Goal: Task Accomplishment & Management: Use online tool/utility

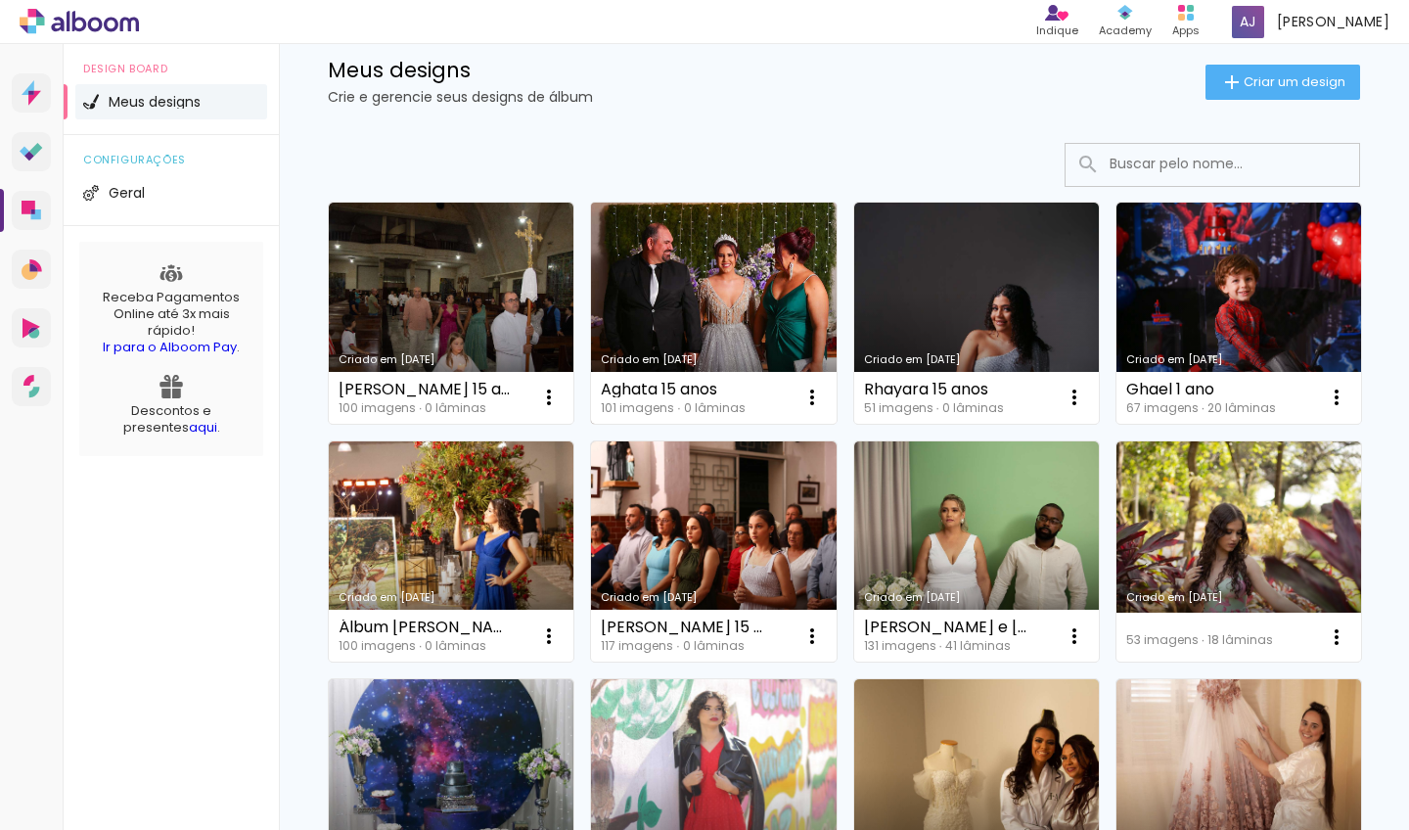
scroll to position [186, 0]
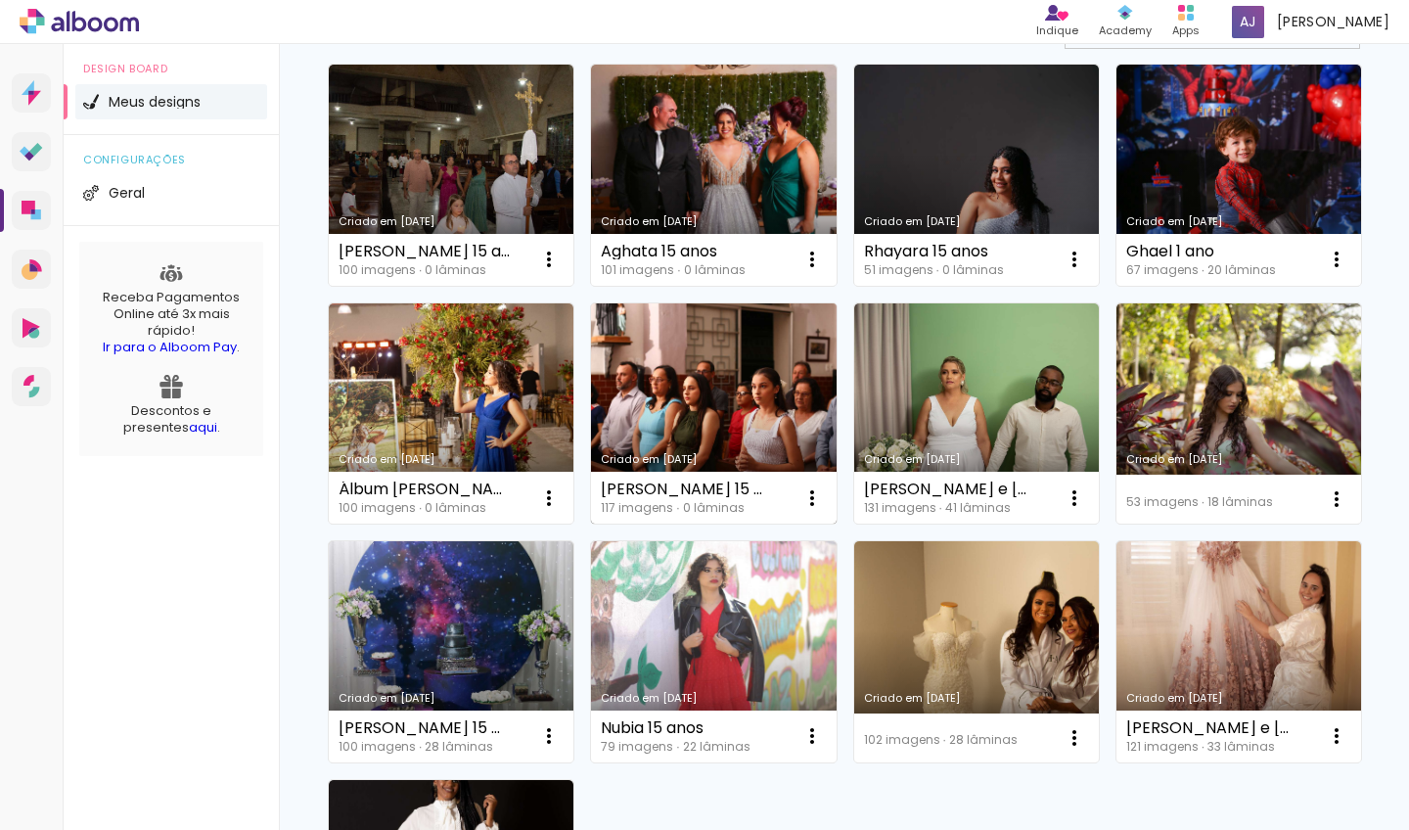
click at [836, 404] on link "Criado em [DATE]" at bounding box center [713, 413] width 245 height 221
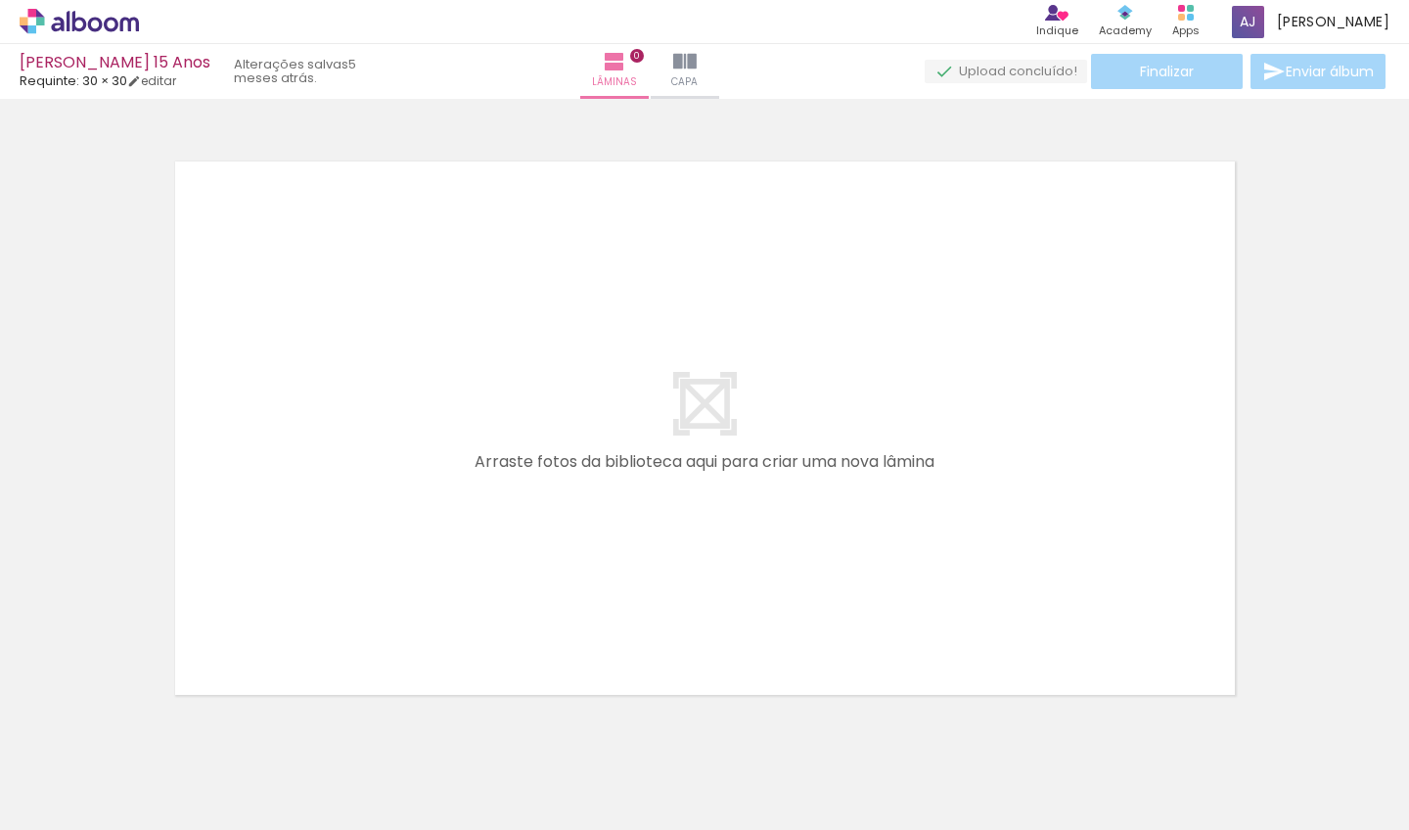
scroll to position [0, 991]
drag, startPoint x: 227, startPoint y: 820, endPoint x: 425, endPoint y: 827, distance: 197.8
click at [161, 829] on iron-horizontal-list at bounding box center [140, 769] width 39 height 122
click at [241, 811] on quentale-thumb at bounding box center [196, 764] width 110 height 113
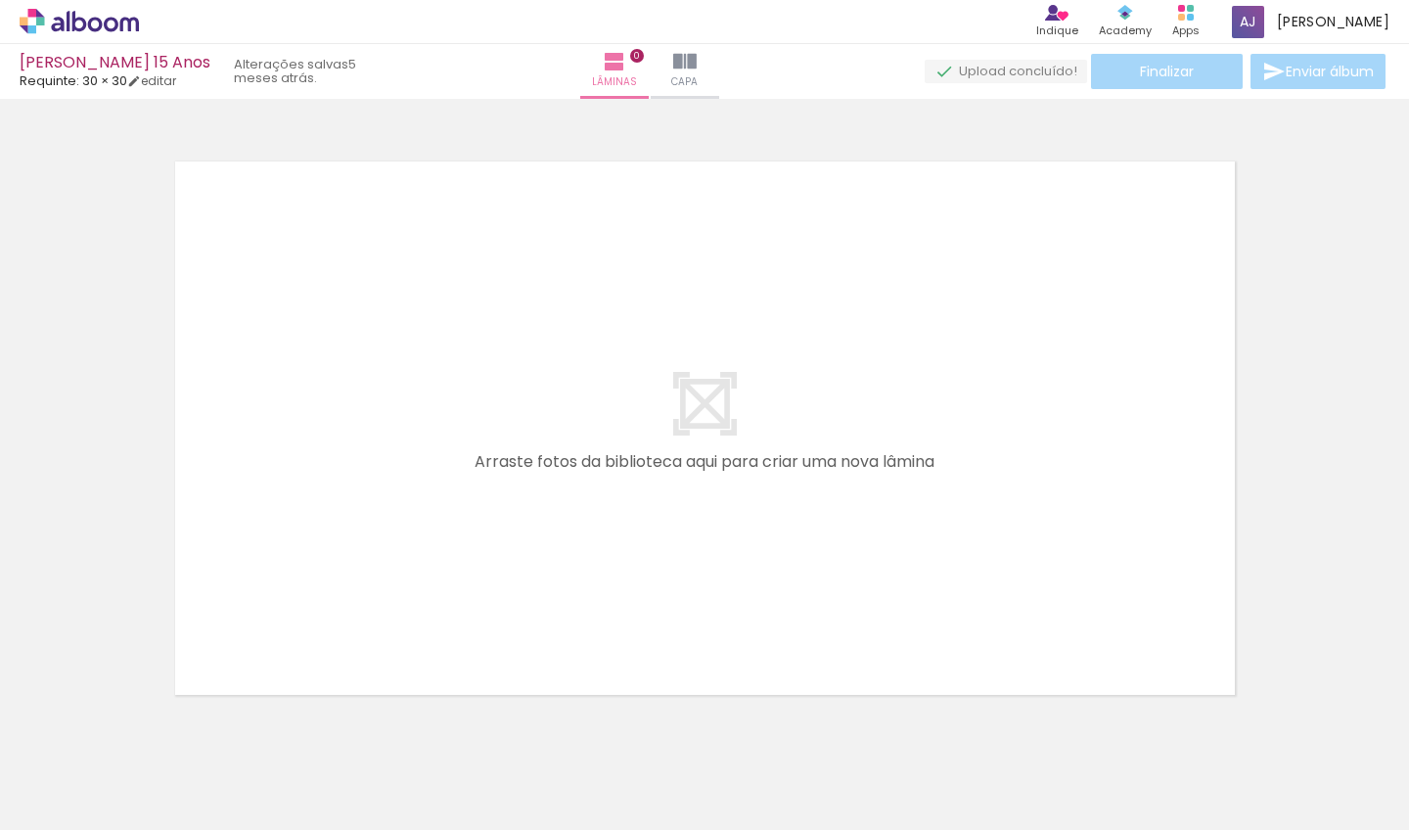
scroll to position [18, 0]
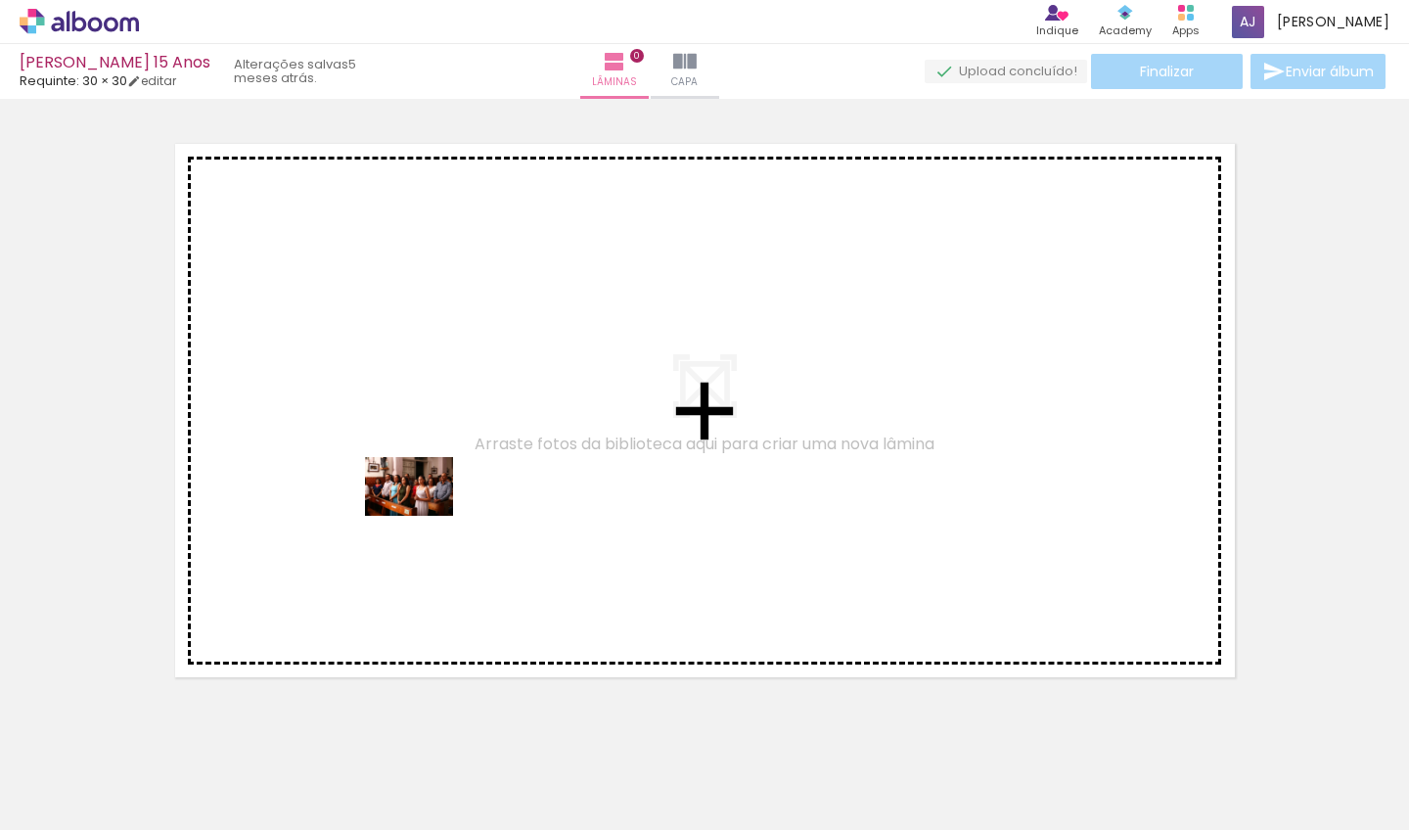
drag, startPoint x: 204, startPoint y: 761, endPoint x: 400, endPoint y: 602, distance: 253.3
click at [425, 514] on quentale-workspace at bounding box center [704, 415] width 1409 height 830
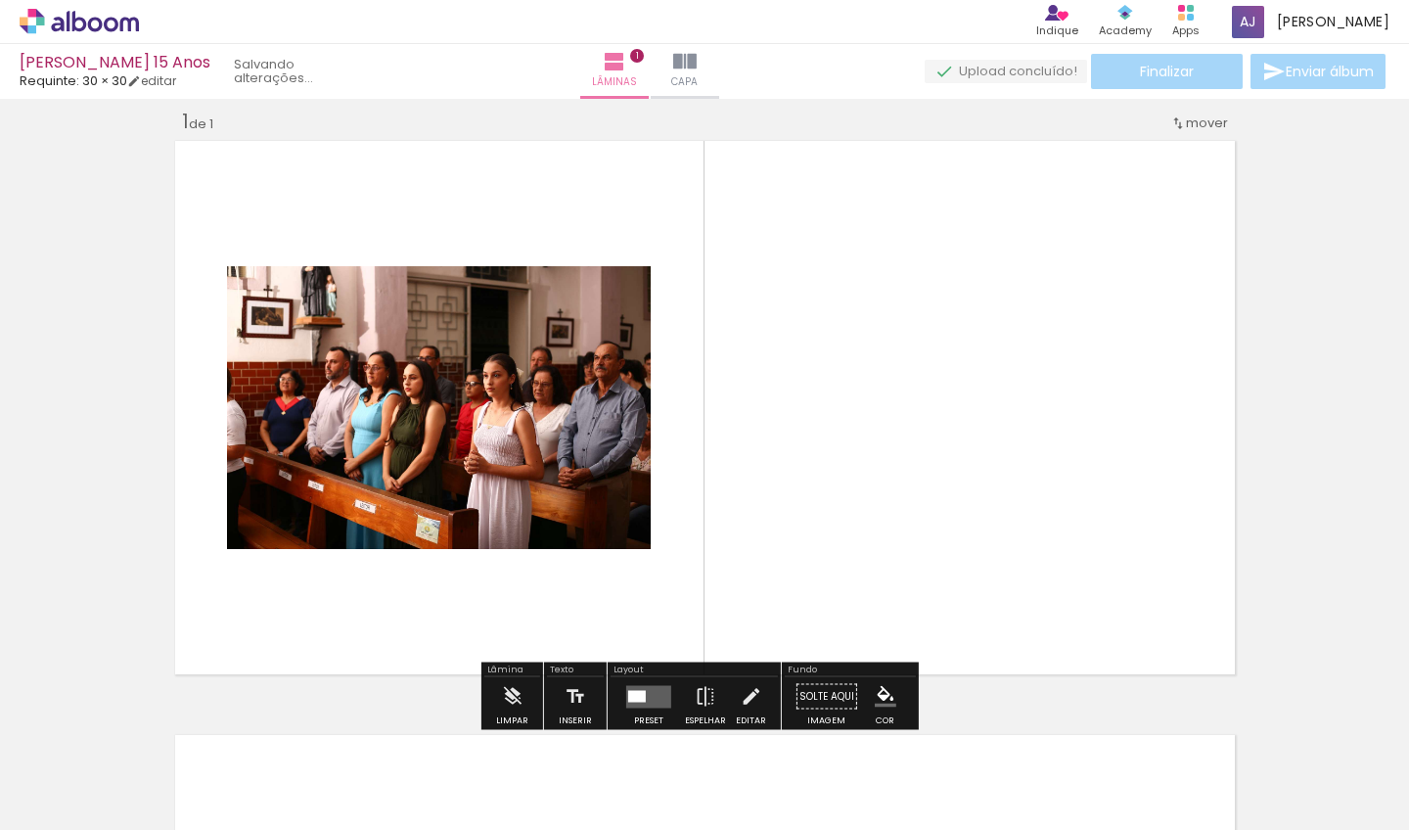
scroll to position [24, 0]
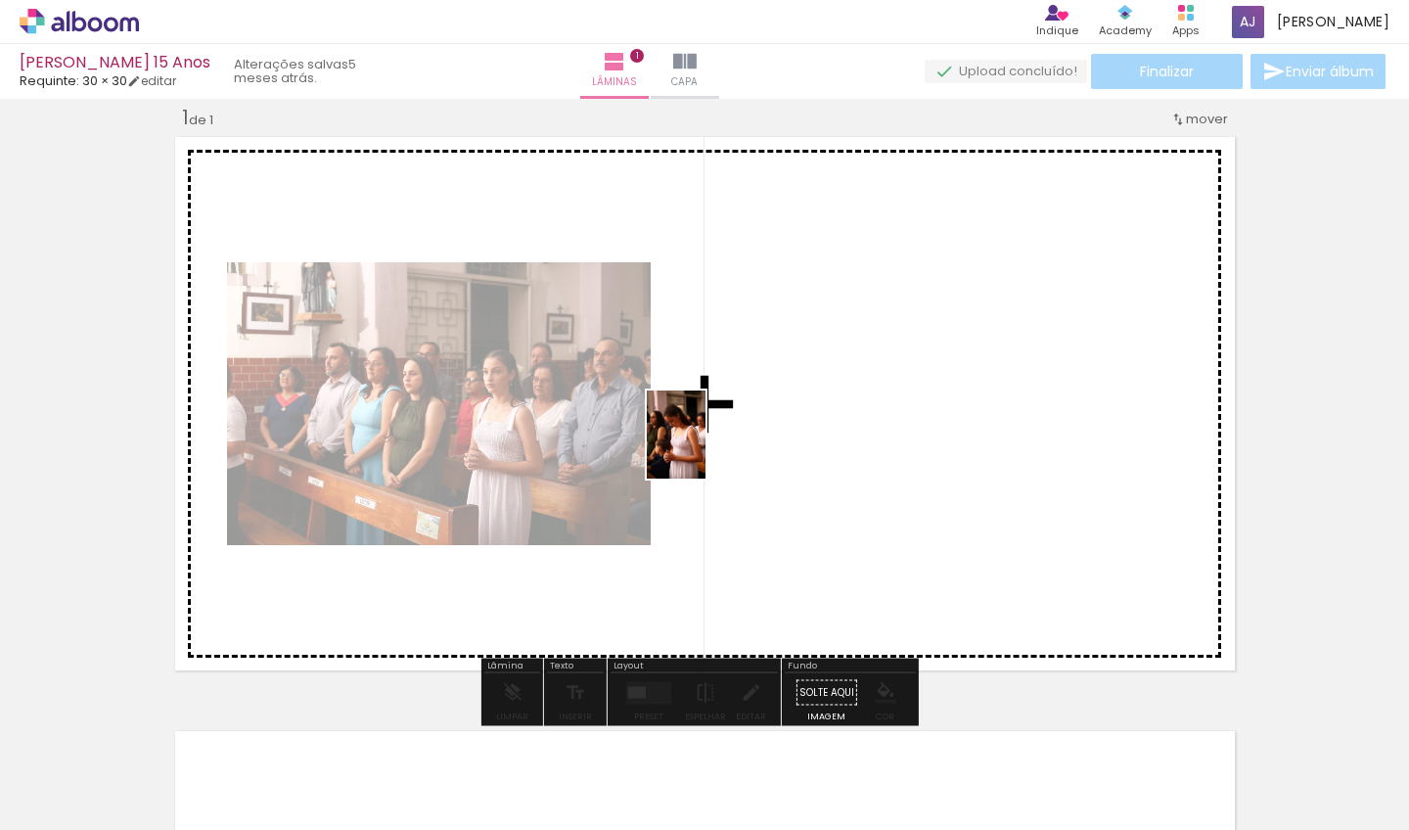
drag, startPoint x: 335, startPoint y: 741, endPoint x: 771, endPoint y: 428, distance: 537.3
click at [771, 428] on quentale-workspace at bounding box center [704, 415] width 1409 height 830
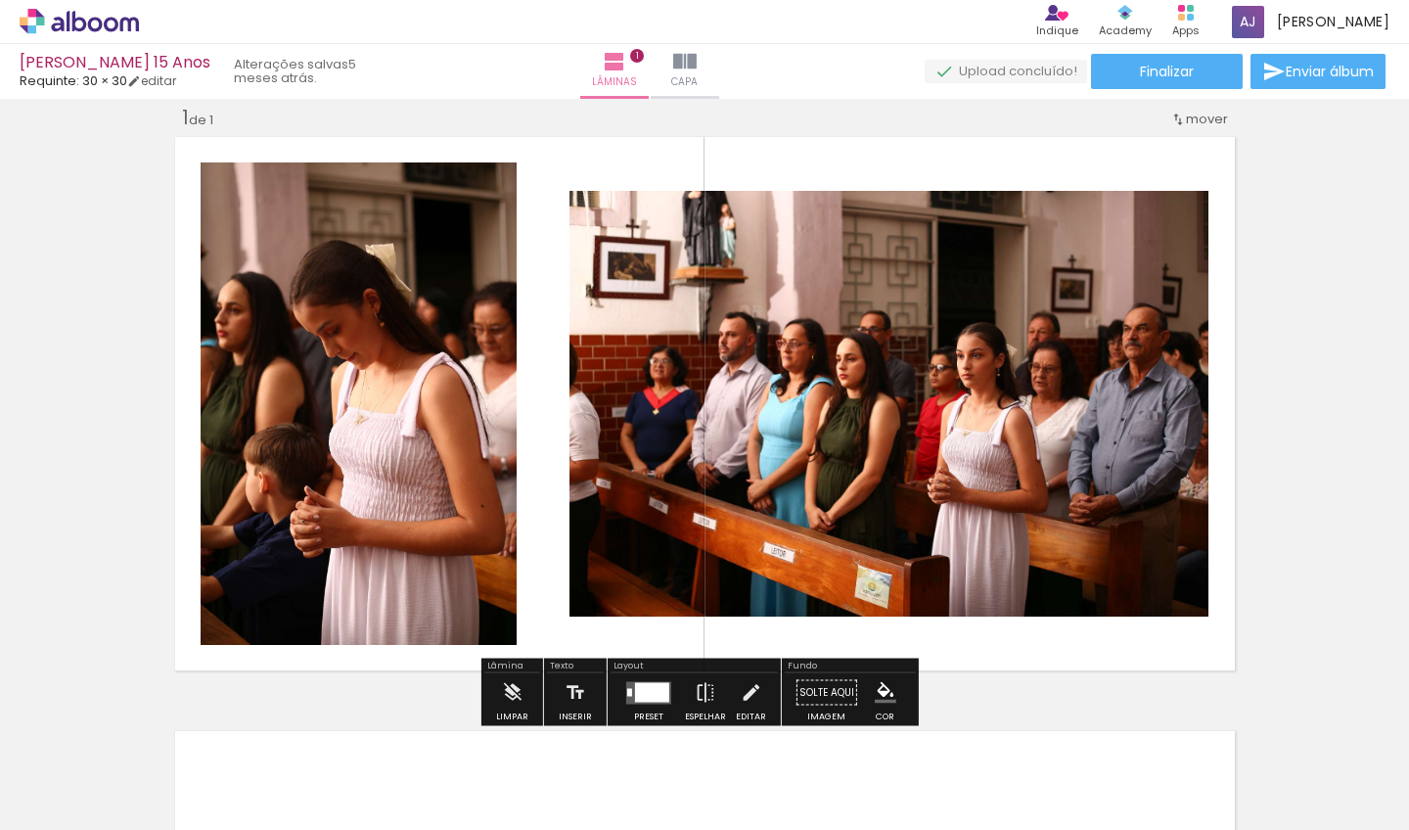
click at [626, 698] on quentale-layouter at bounding box center [648, 692] width 45 height 23
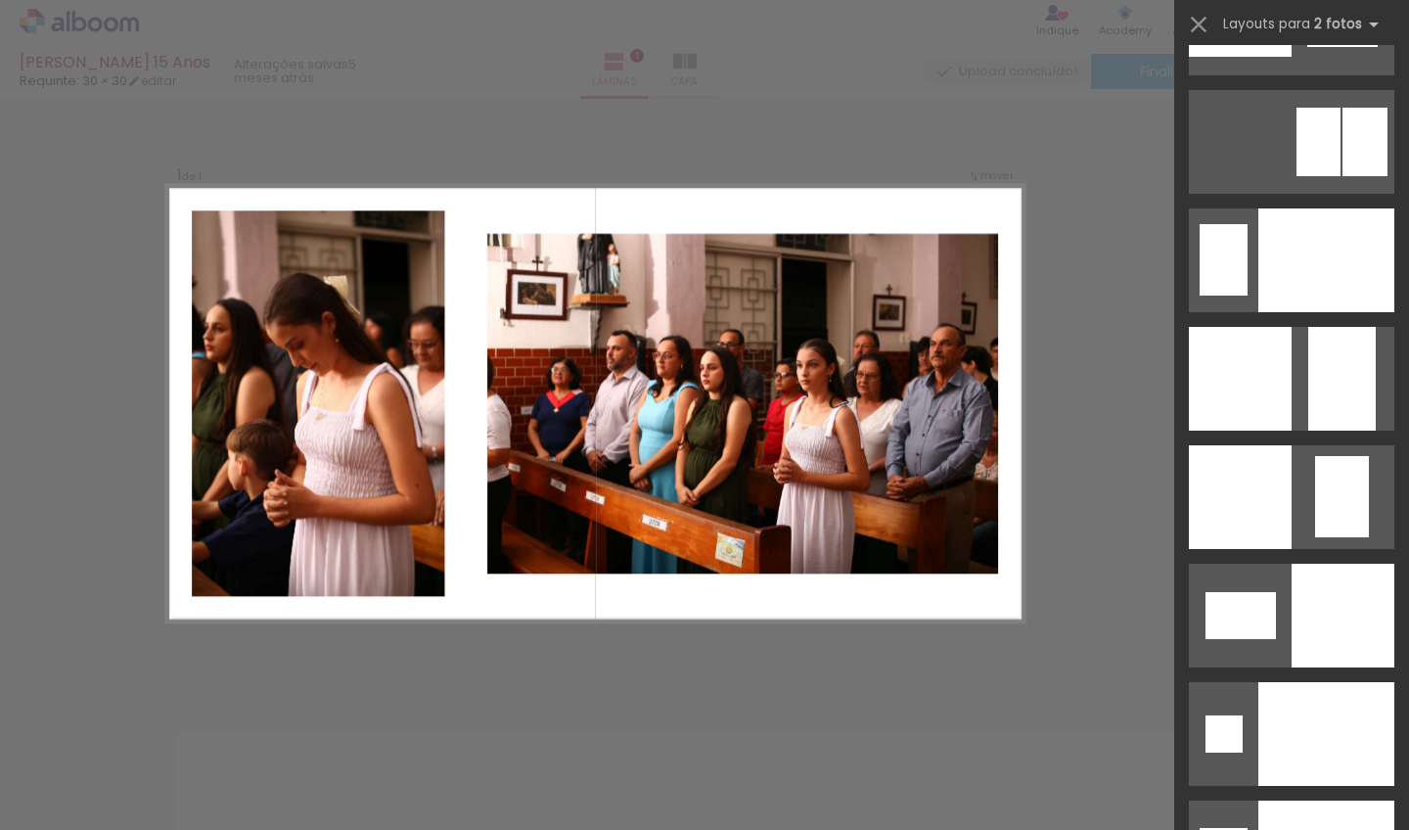
scroll to position [7954, 0]
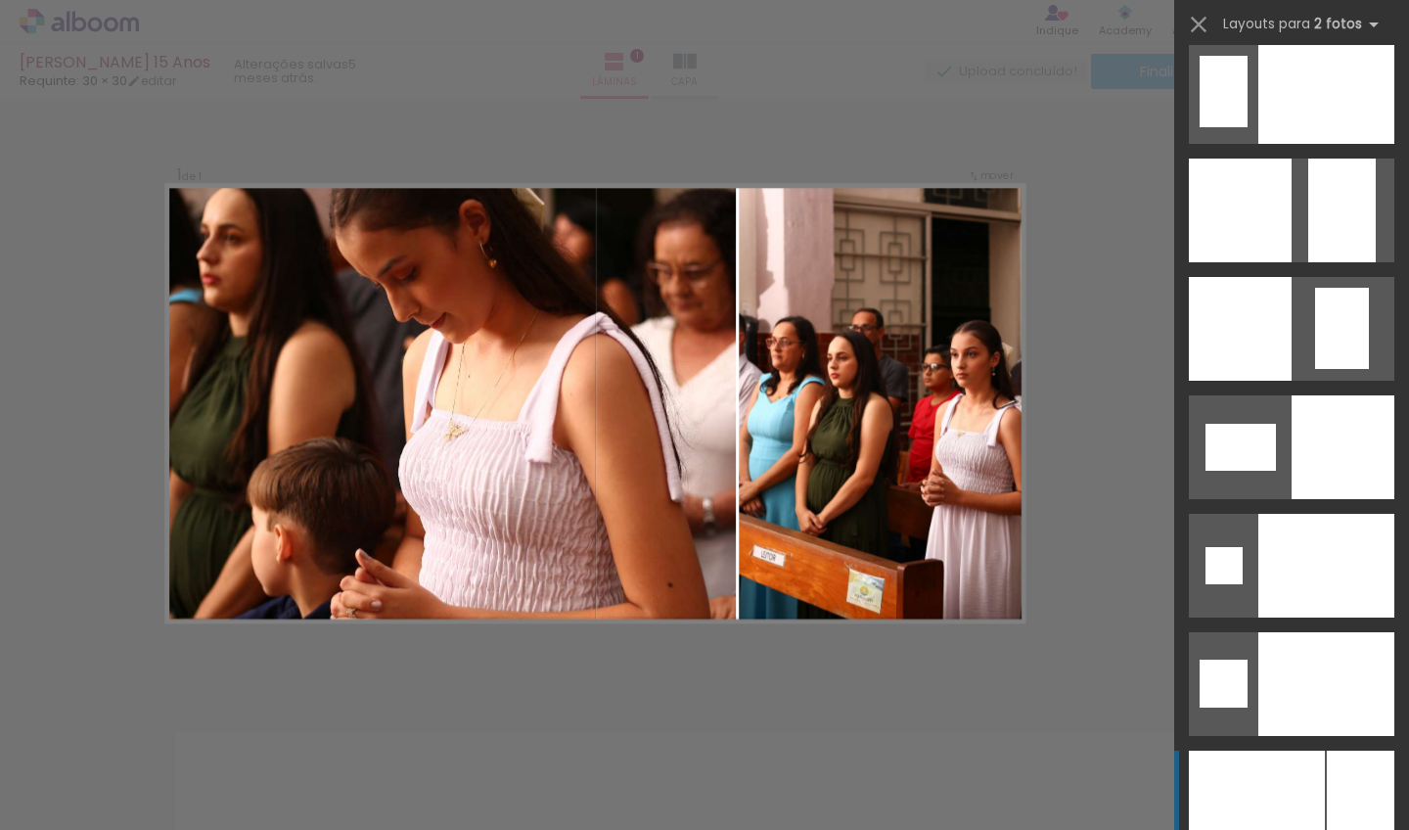
click at [1274, 767] on div at bounding box center [1257, 803] width 136 height 104
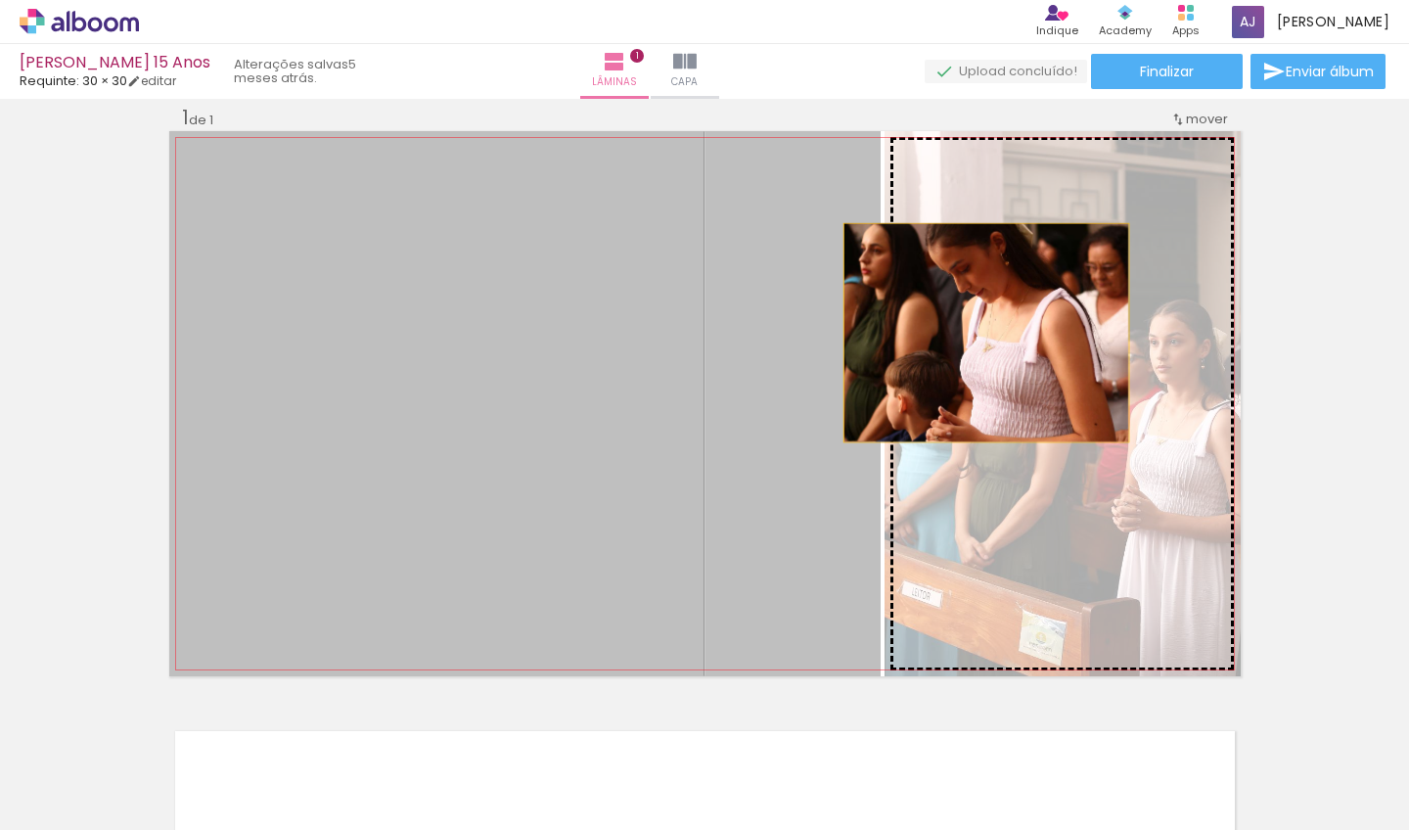
drag, startPoint x: 716, startPoint y: 330, endPoint x: 979, endPoint y: 333, distance: 262.3
click at [0, 0] on slot at bounding box center [0, 0] width 0 height 0
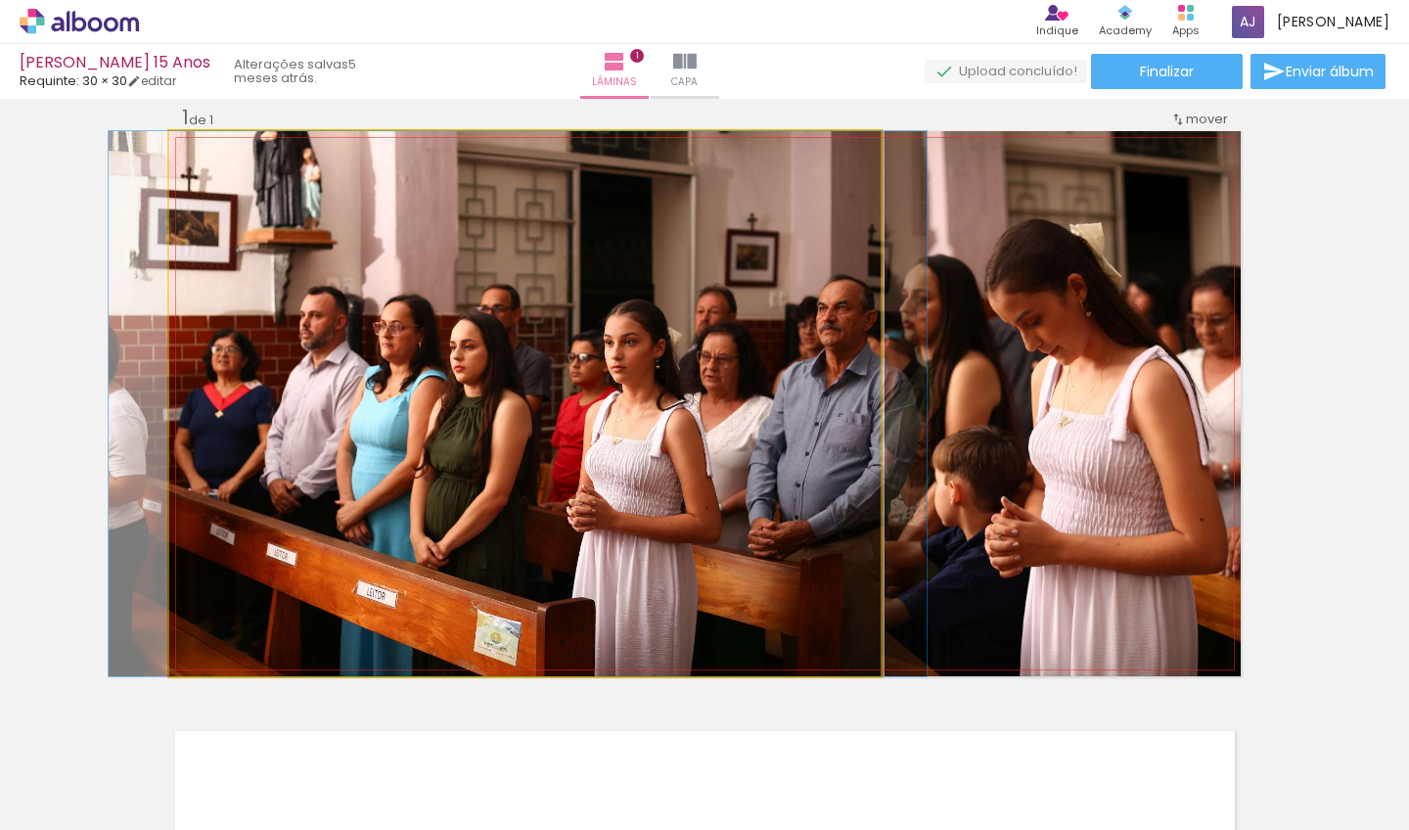
drag, startPoint x: 762, startPoint y: 372, endPoint x: 758, endPoint y: 363, distance: 10.1
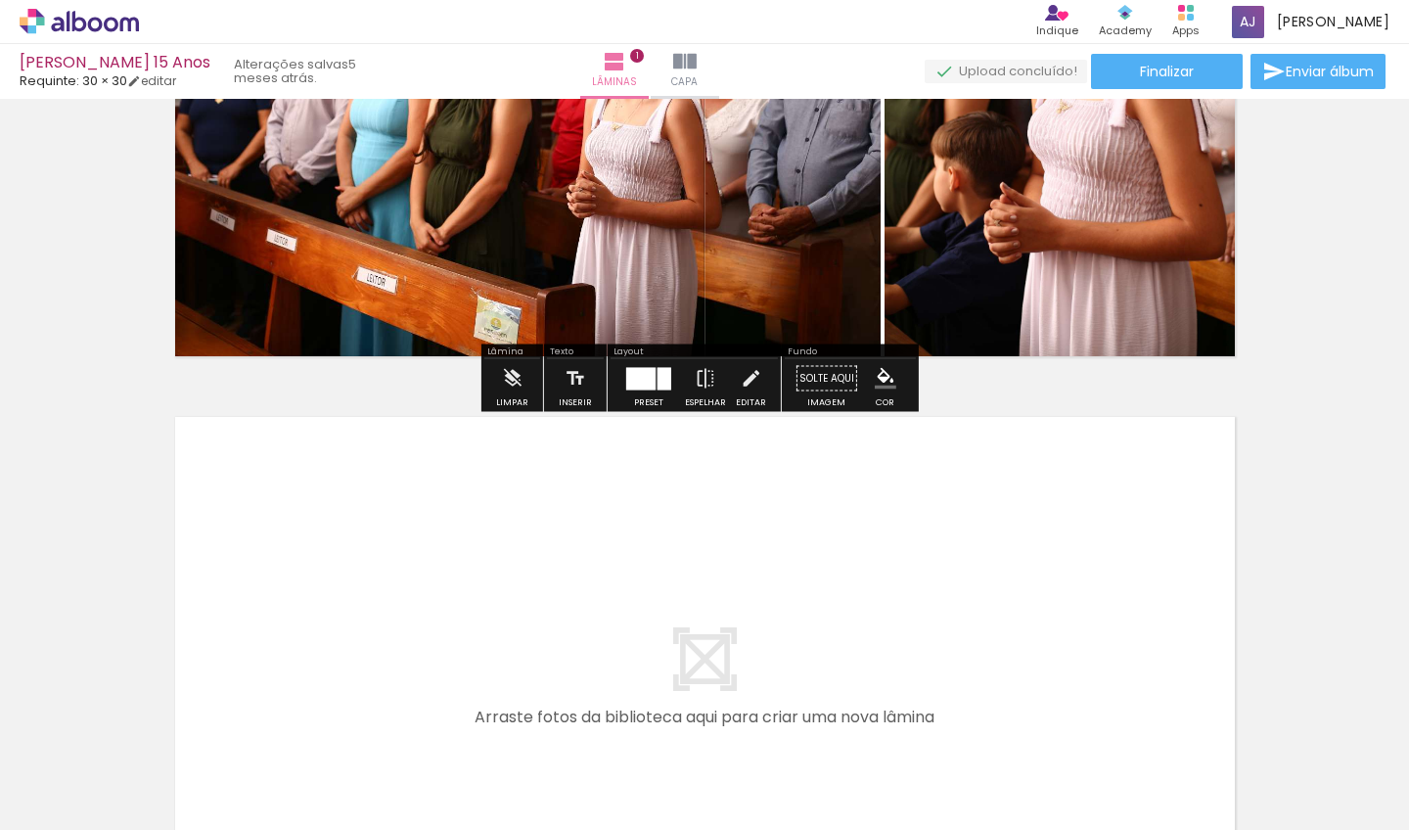
scroll to position [482, 0]
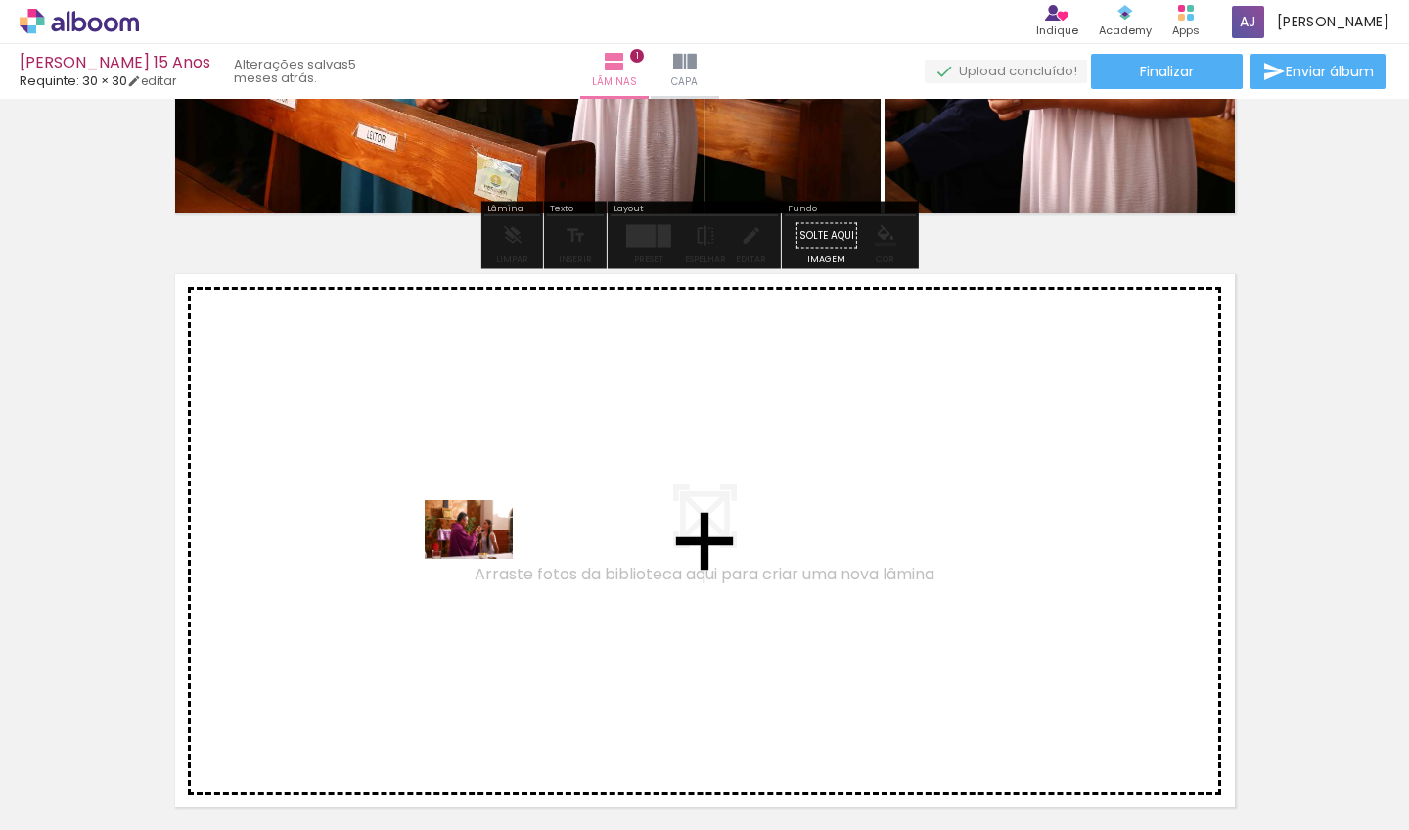
drag, startPoint x: 399, startPoint y: 777, endPoint x: 484, endPoint y: 558, distance: 234.8
click at [484, 558] on quentale-workspace at bounding box center [704, 415] width 1409 height 830
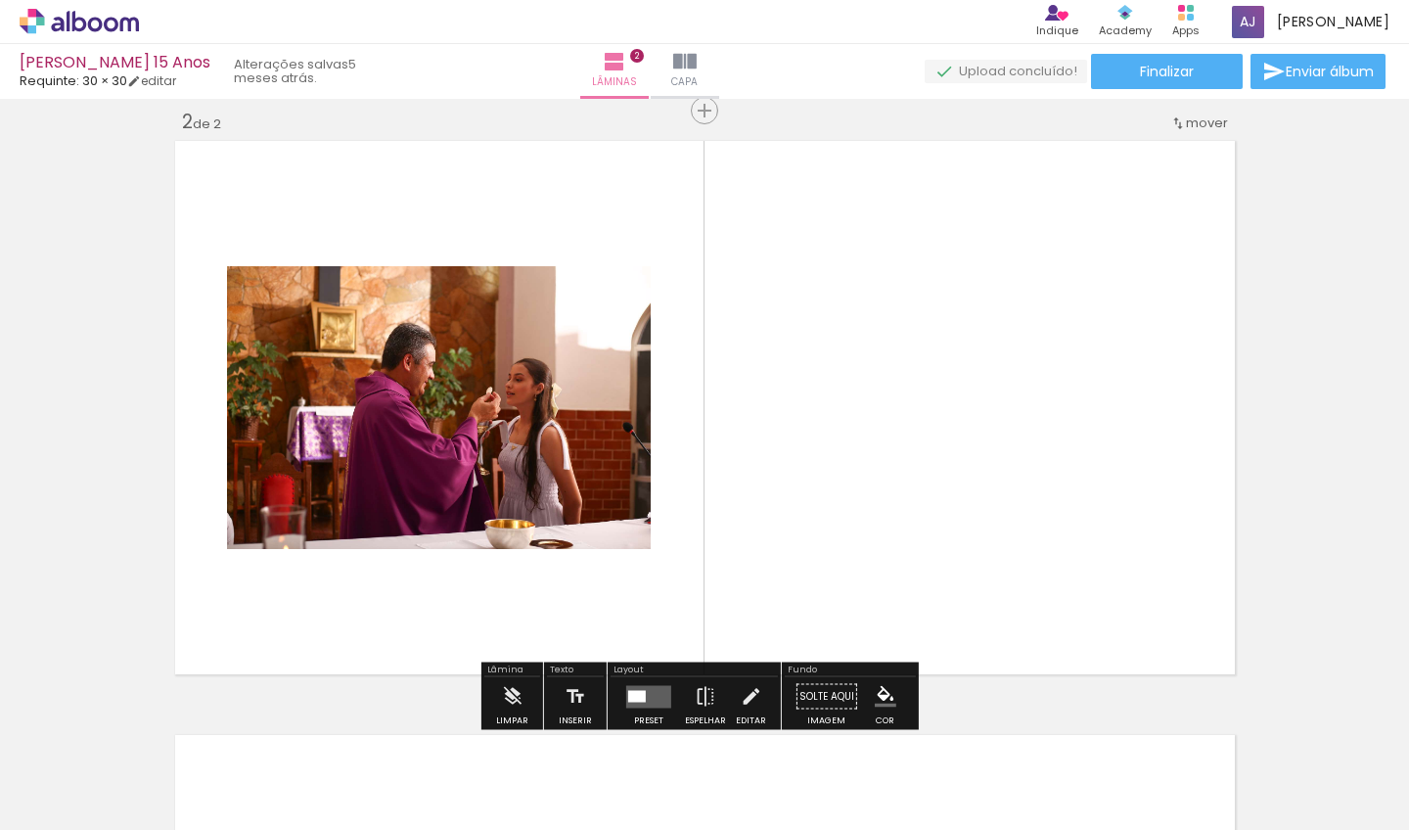
scroll to position [619, 0]
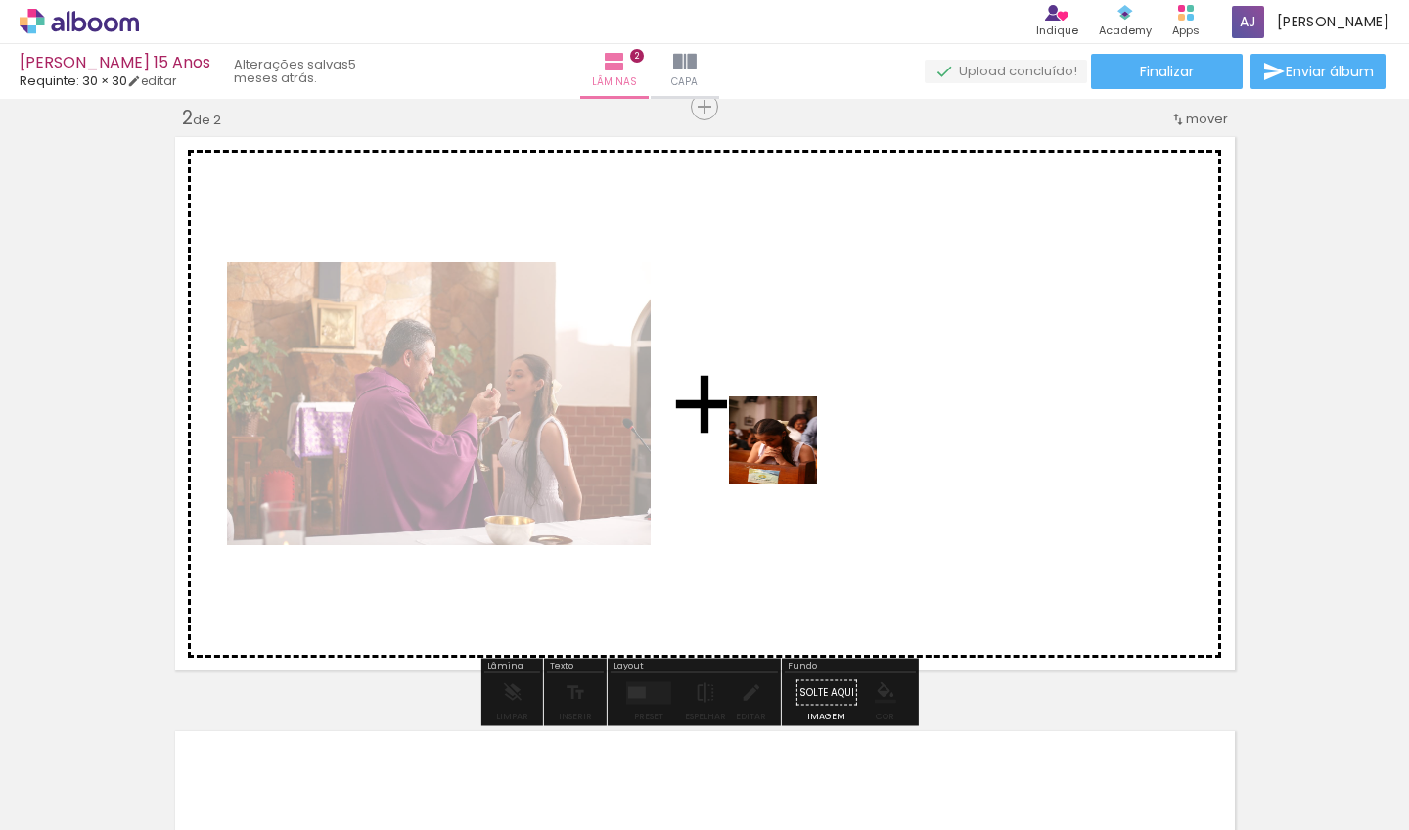
drag, startPoint x: 629, startPoint y: 628, endPoint x: 798, endPoint y: 443, distance: 250.1
click at [798, 443] on quentale-workspace at bounding box center [704, 415] width 1409 height 830
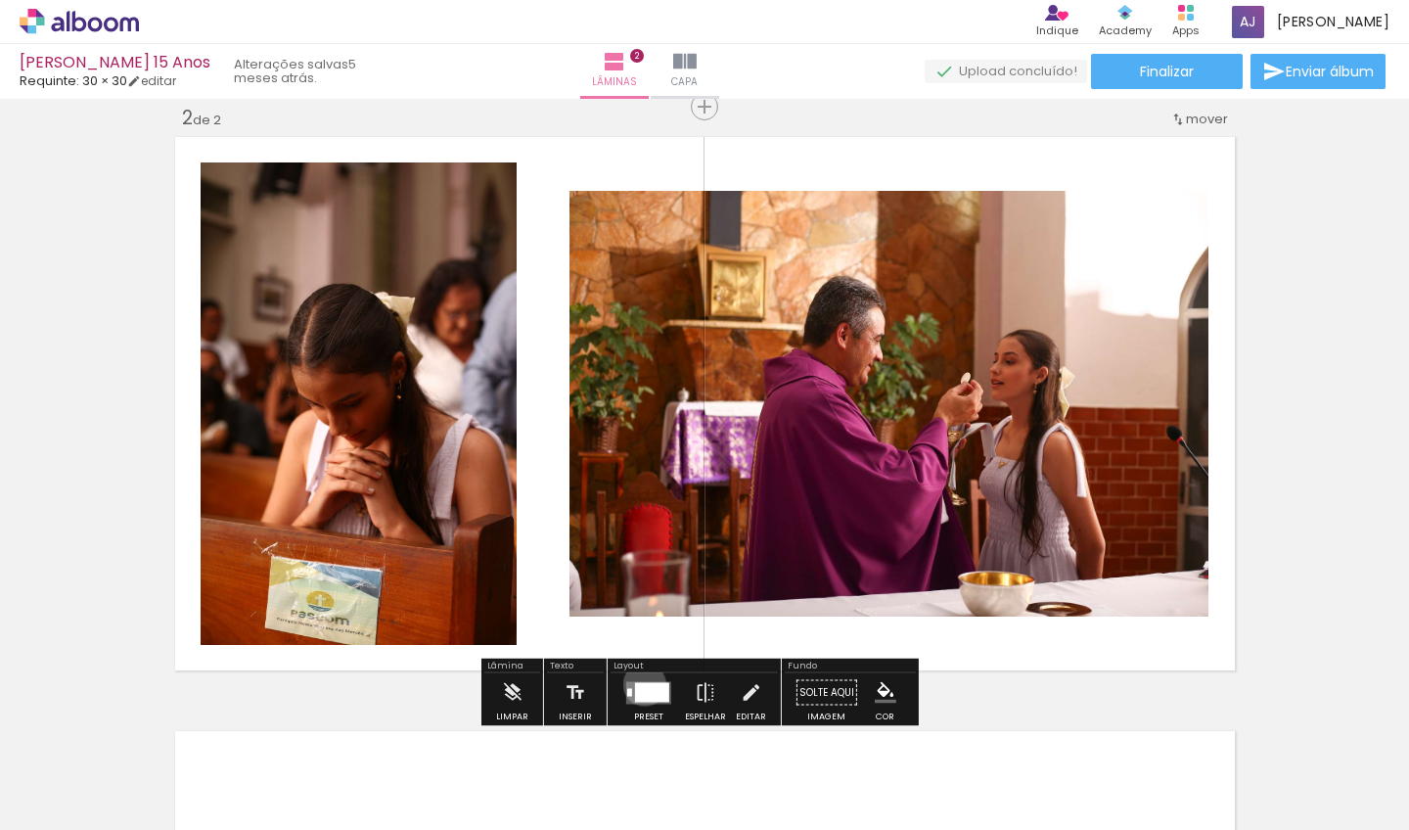
click at [640, 684] on div at bounding box center [652, 692] width 34 height 20
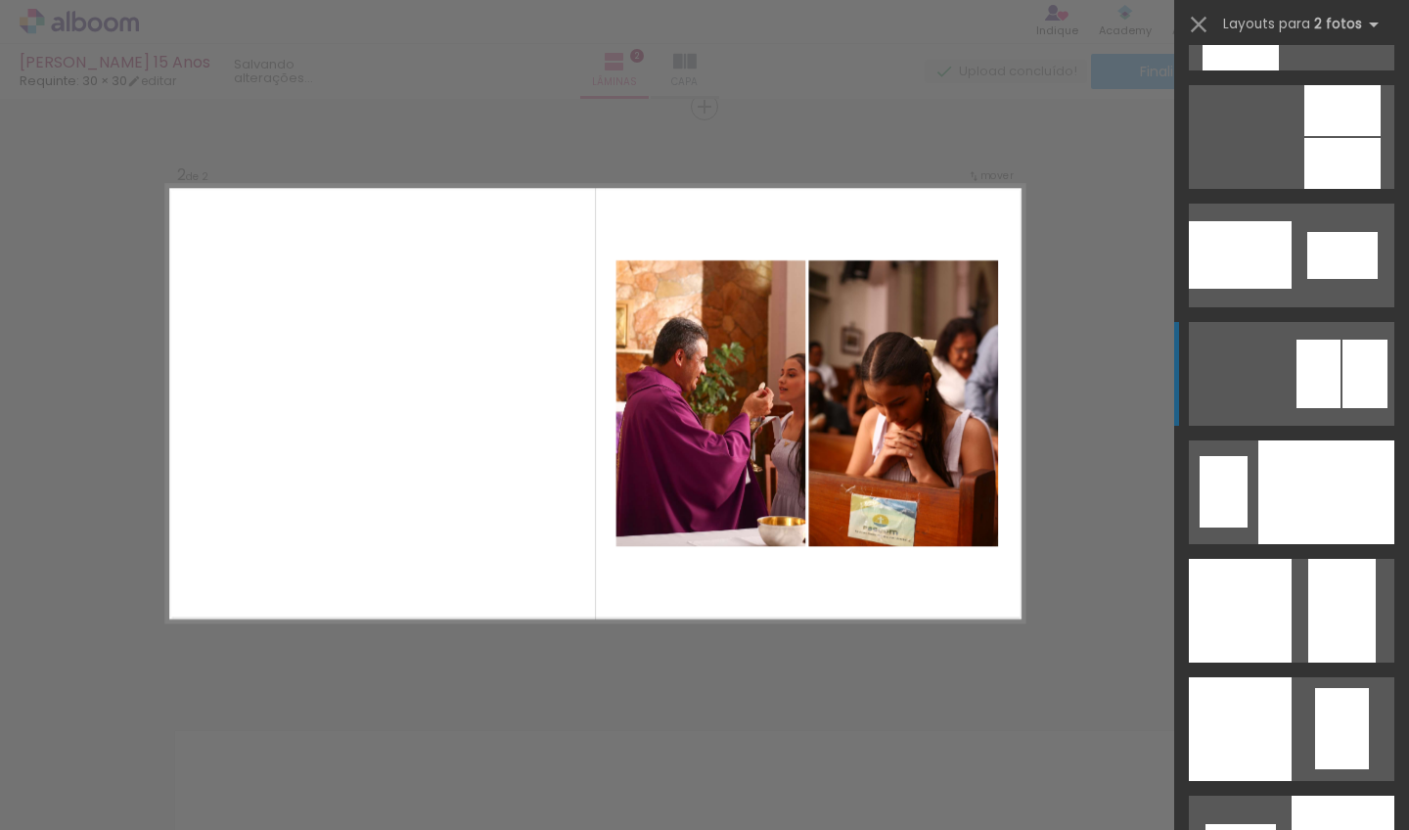
scroll to position [8568, 0]
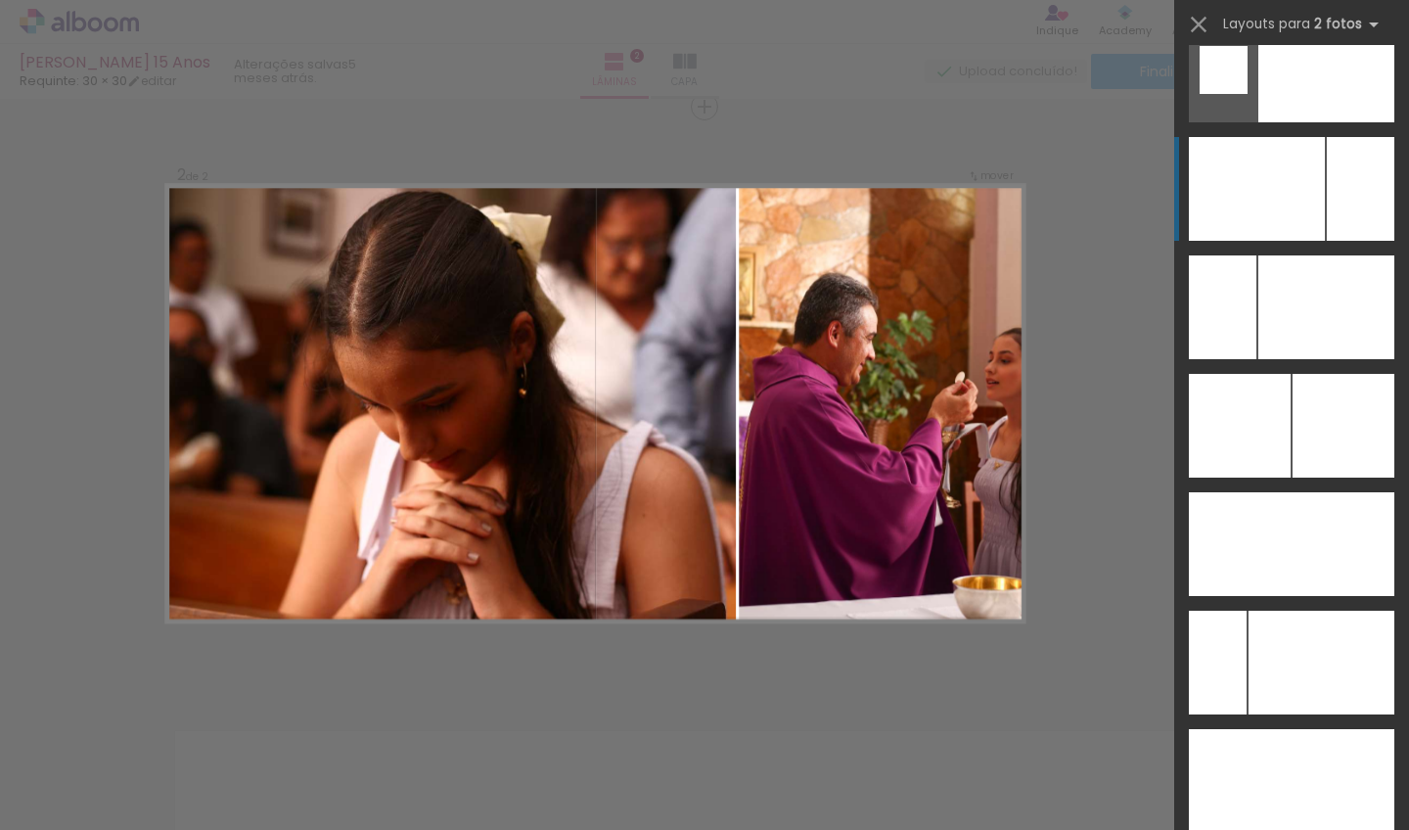
click at [1284, 186] on div at bounding box center [1257, 189] width 136 height 104
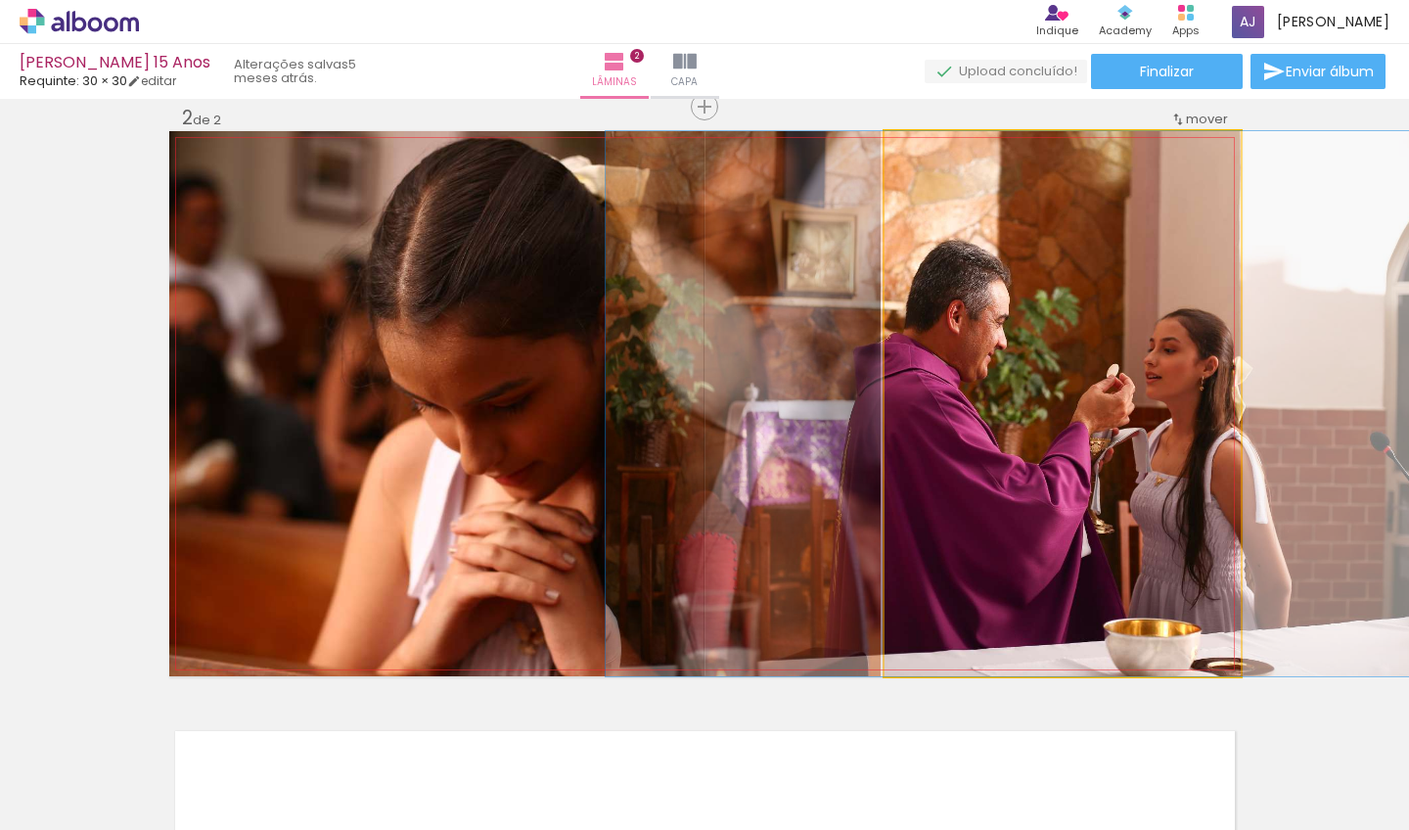
drag, startPoint x: 1002, startPoint y: 363, endPoint x: 954, endPoint y: 367, distance: 48.1
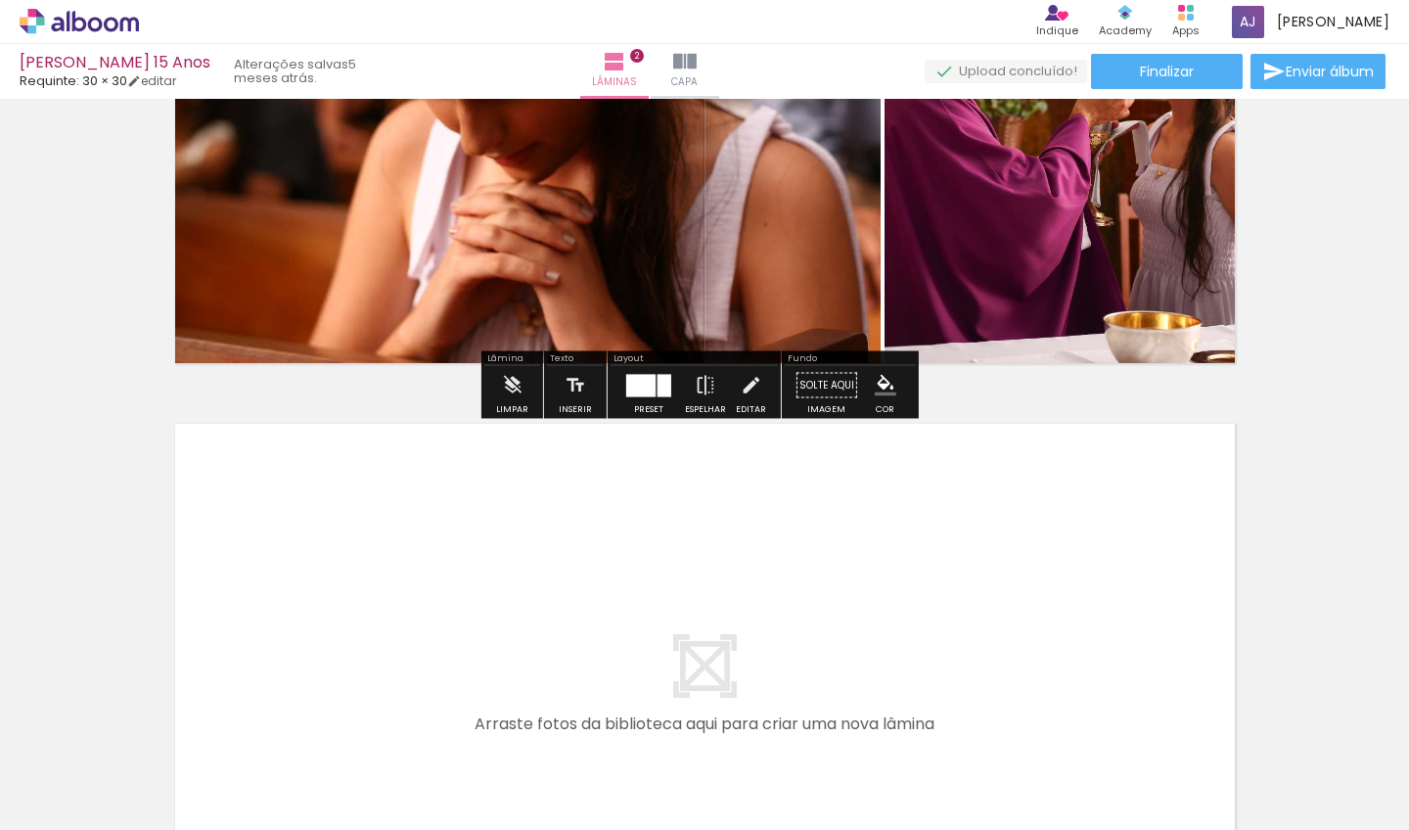
scroll to position [1113, 0]
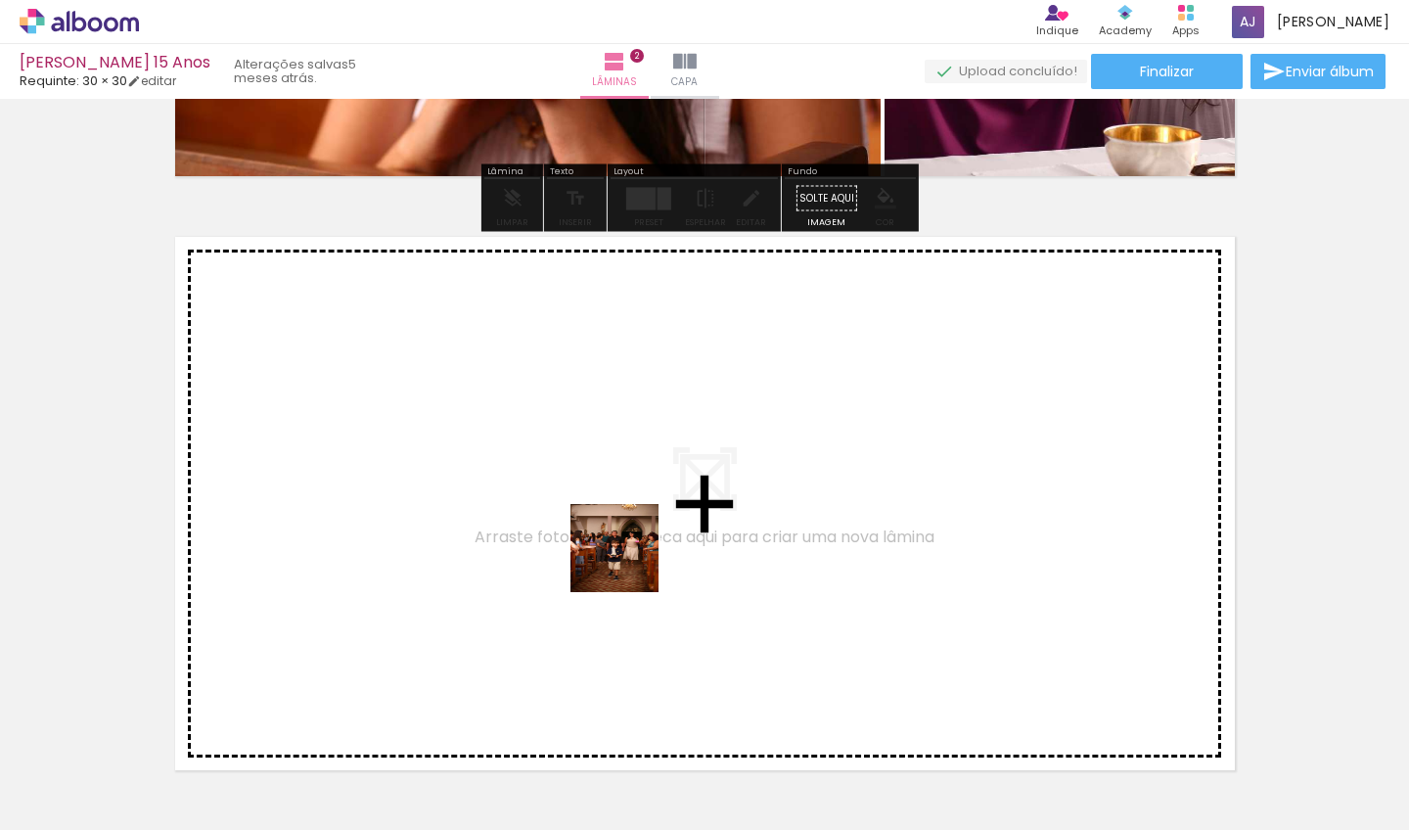
drag, startPoint x: 642, startPoint y: 699, endPoint x: 625, endPoint y: 520, distance: 179.9
click at [625, 520] on quentale-workspace at bounding box center [704, 415] width 1409 height 830
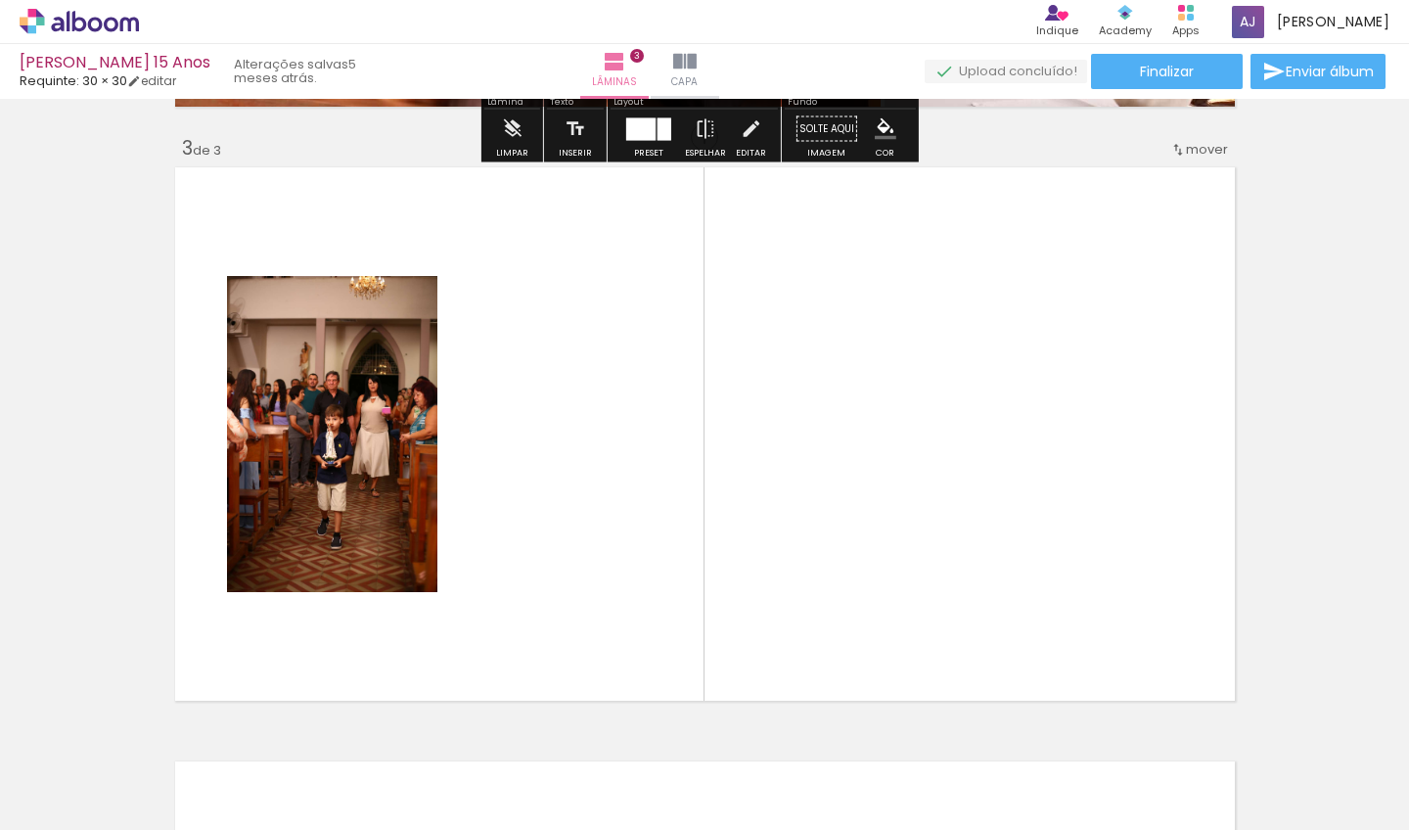
scroll to position [1213, 0]
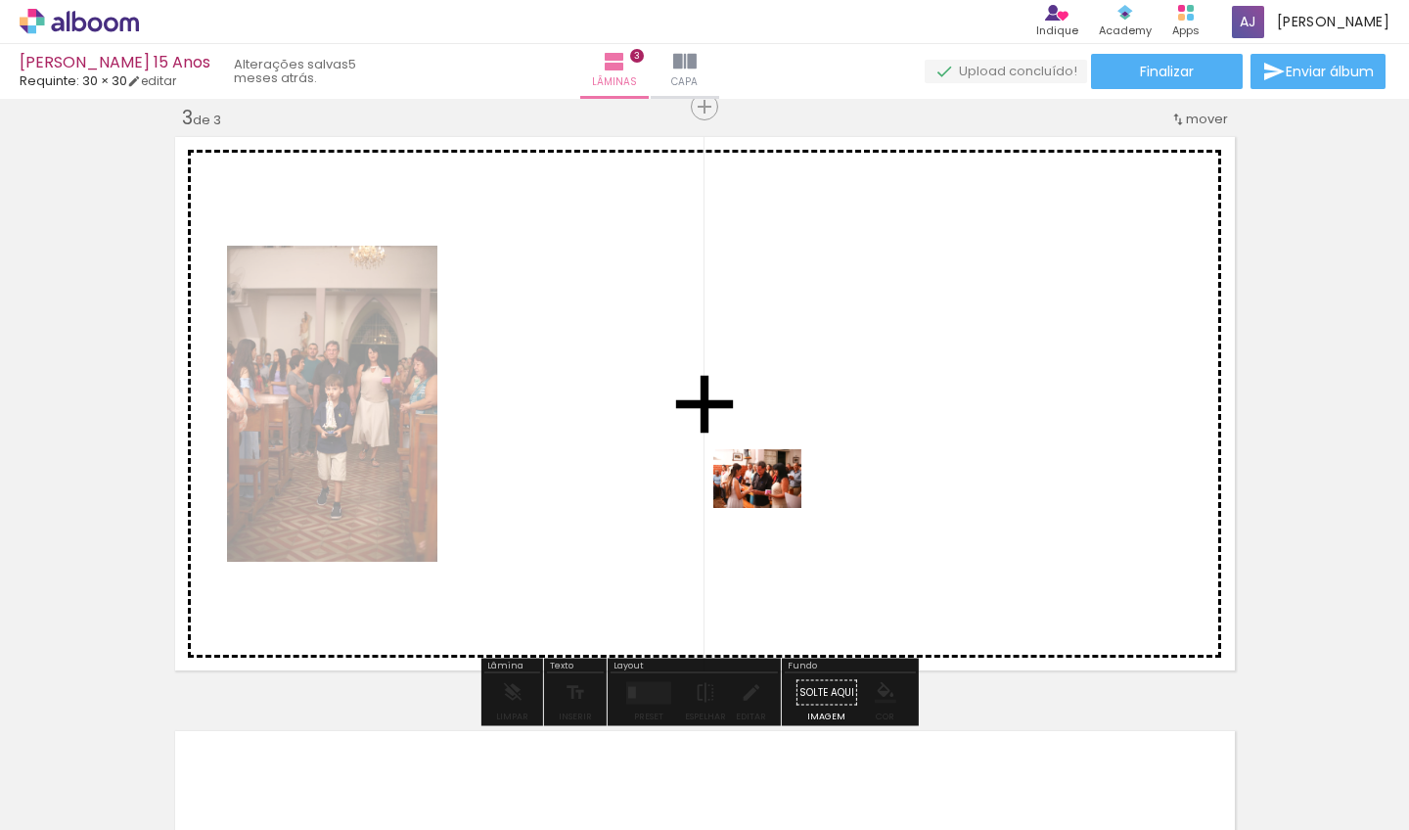
drag, startPoint x: 764, startPoint y: 676, endPoint x: 776, endPoint y: 497, distance: 179.5
click at [776, 497] on quentale-workspace at bounding box center [704, 415] width 1409 height 830
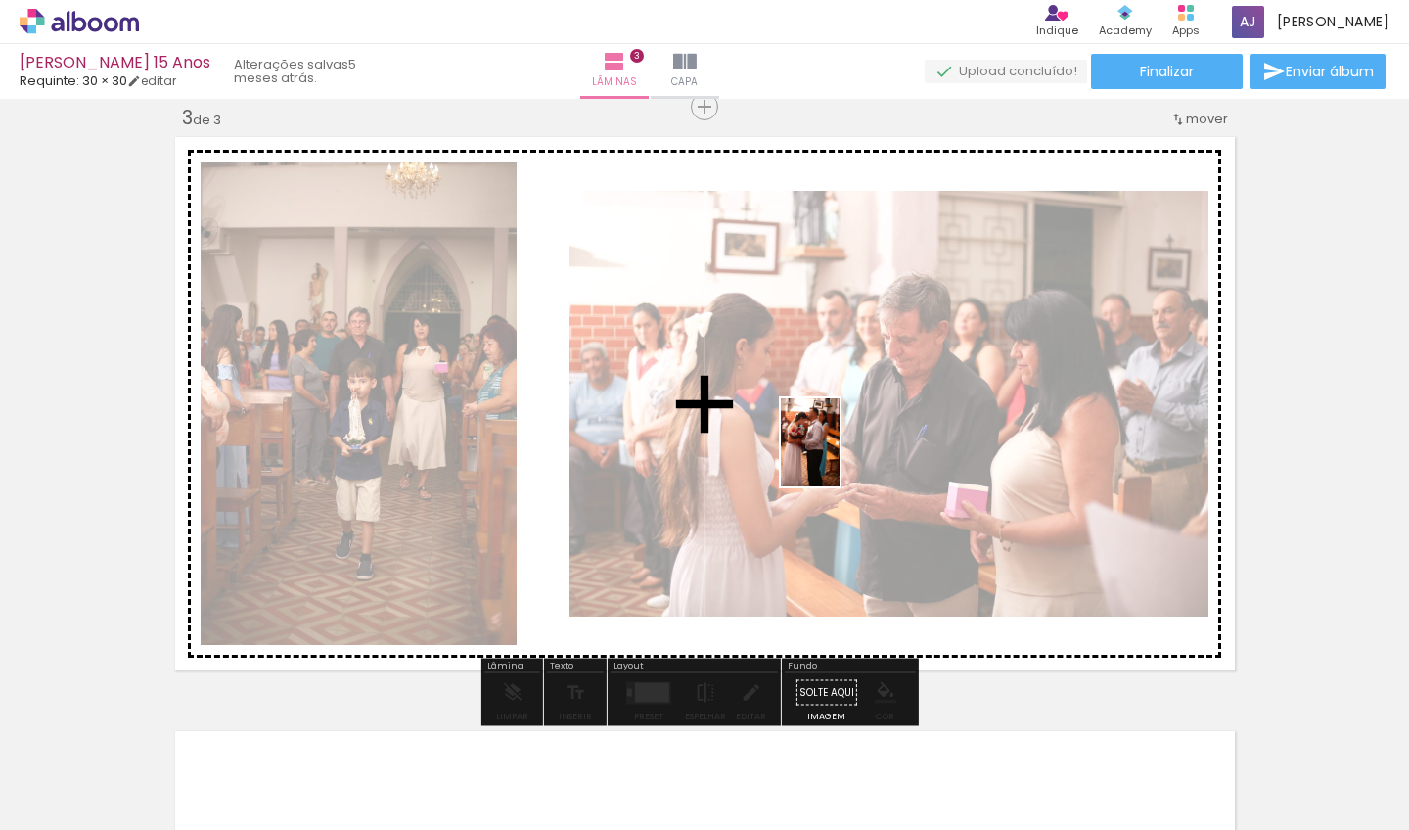
drag, startPoint x: 849, startPoint y: 784, endPoint x: 840, endPoint y: 457, distance: 327.0
click at [840, 457] on quentale-workspace at bounding box center [704, 415] width 1409 height 830
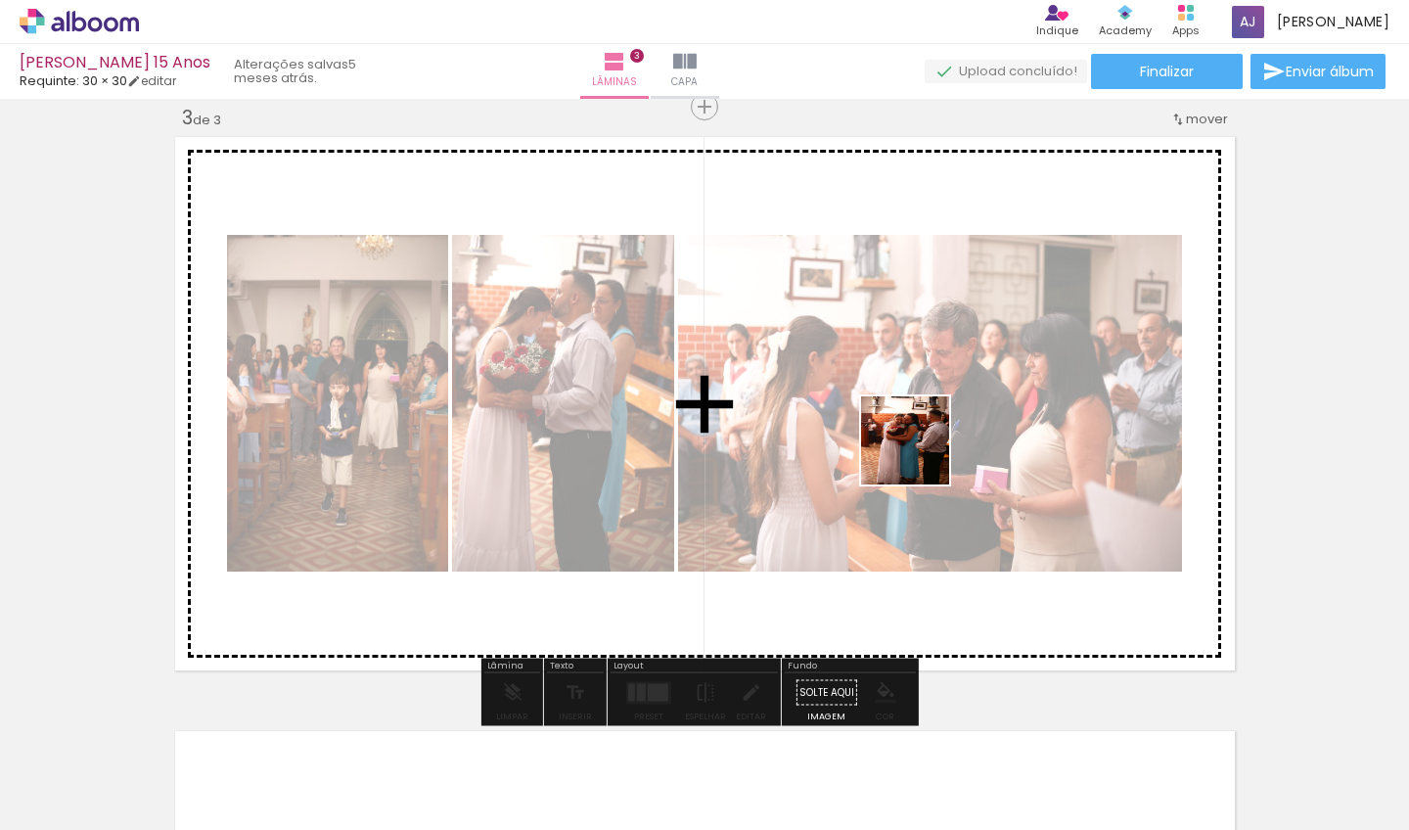
drag, startPoint x: 974, startPoint y: 756, endPoint x: 920, endPoint y: 457, distance: 303.3
click at [920, 455] on quentale-workspace at bounding box center [704, 415] width 1409 height 830
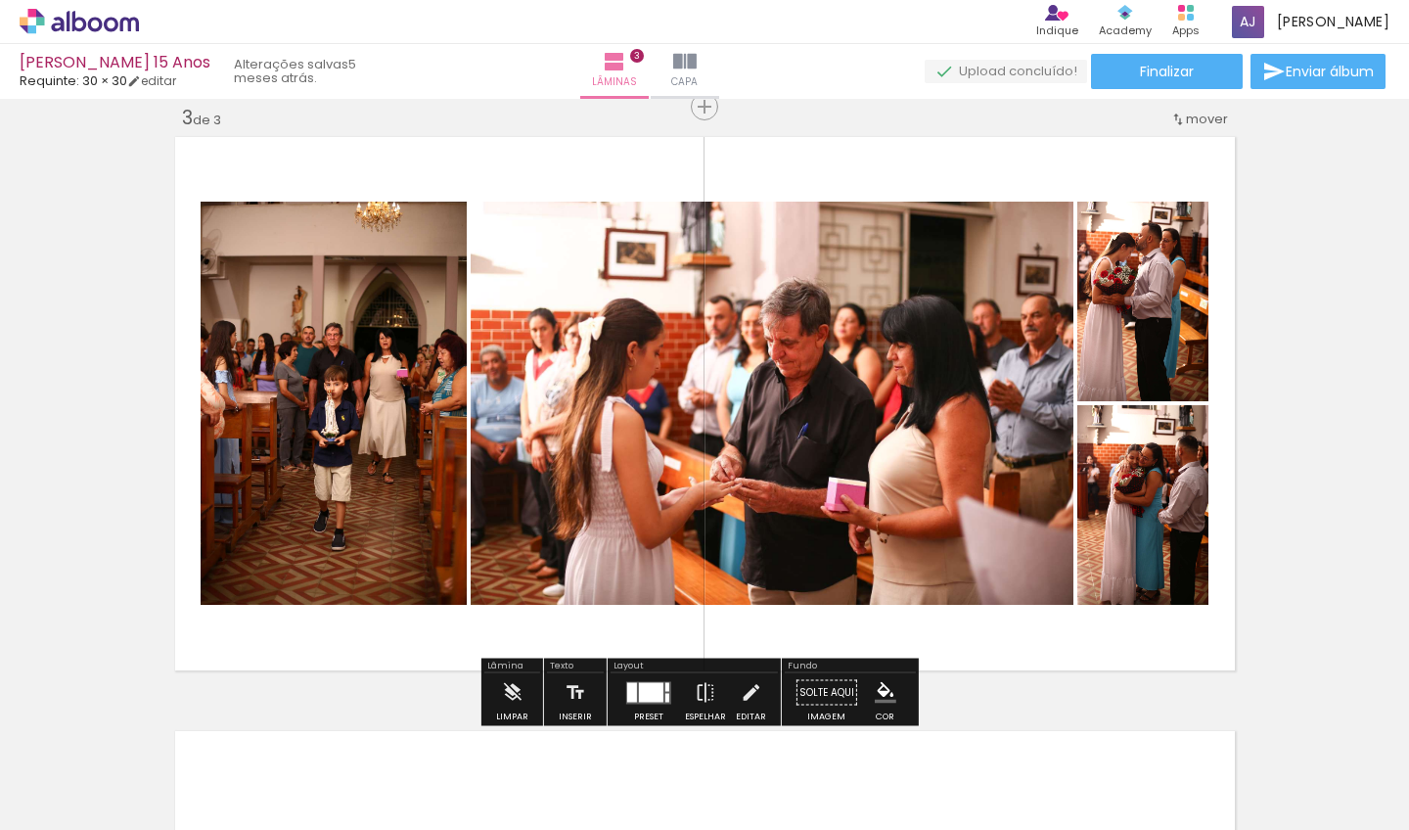
click at [641, 705] on div at bounding box center [648, 692] width 53 height 39
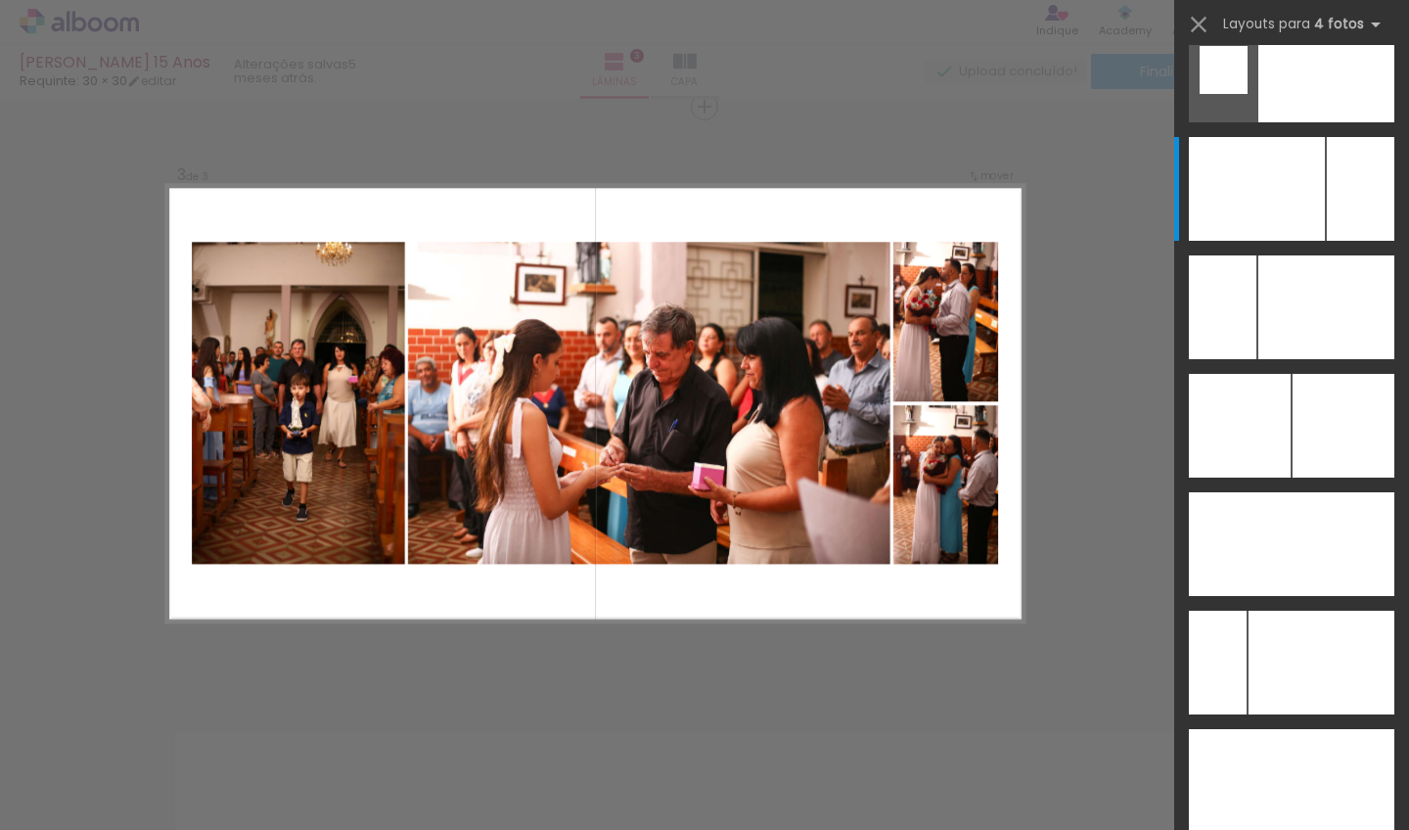
scroll to position [0, 0]
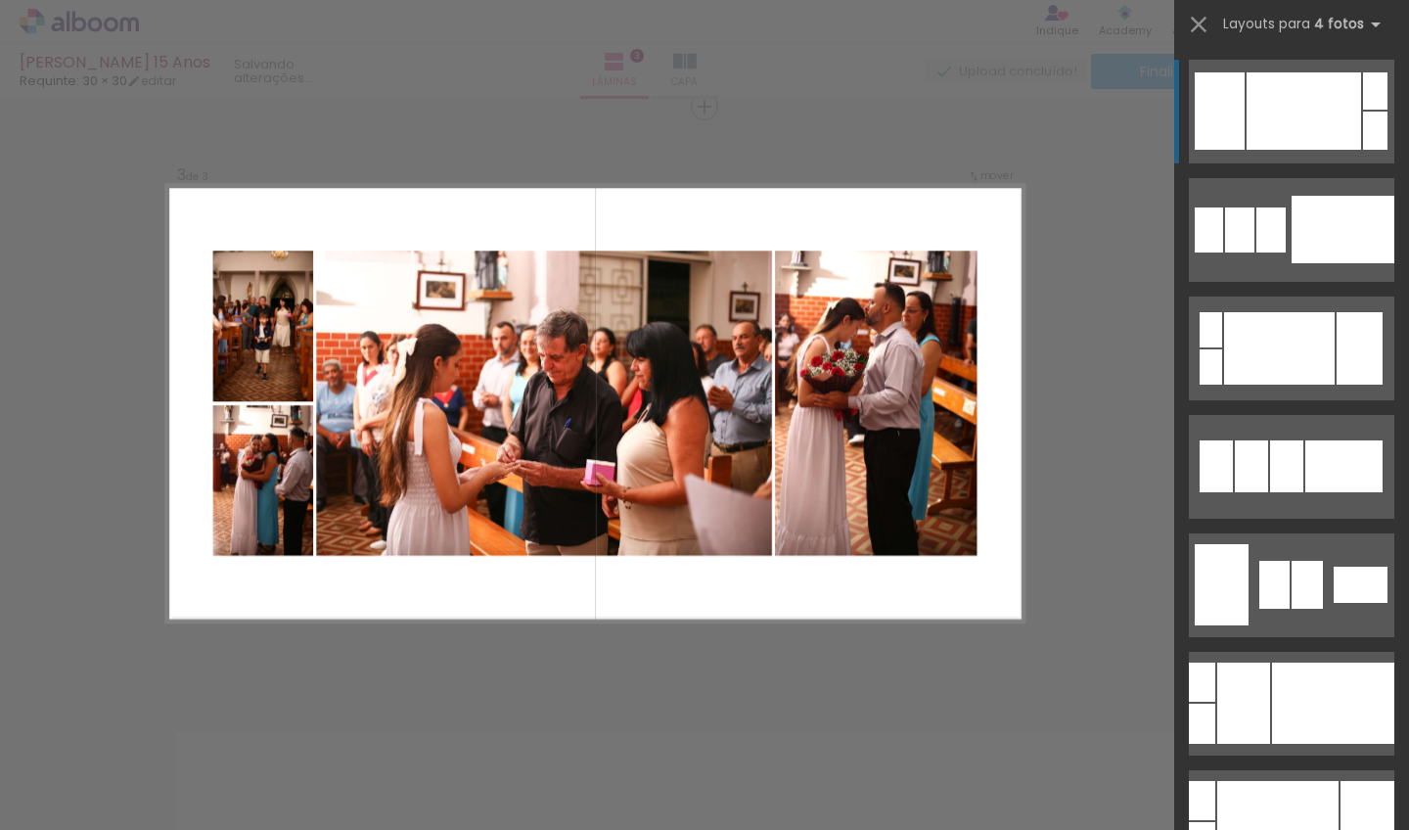
drag, startPoint x: 1408, startPoint y: 45, endPoint x: 1400, endPoint y: 165, distance: 120.7
click at [1386, 385] on quentale-layout-select at bounding box center [1292, 415] width 235 height 830
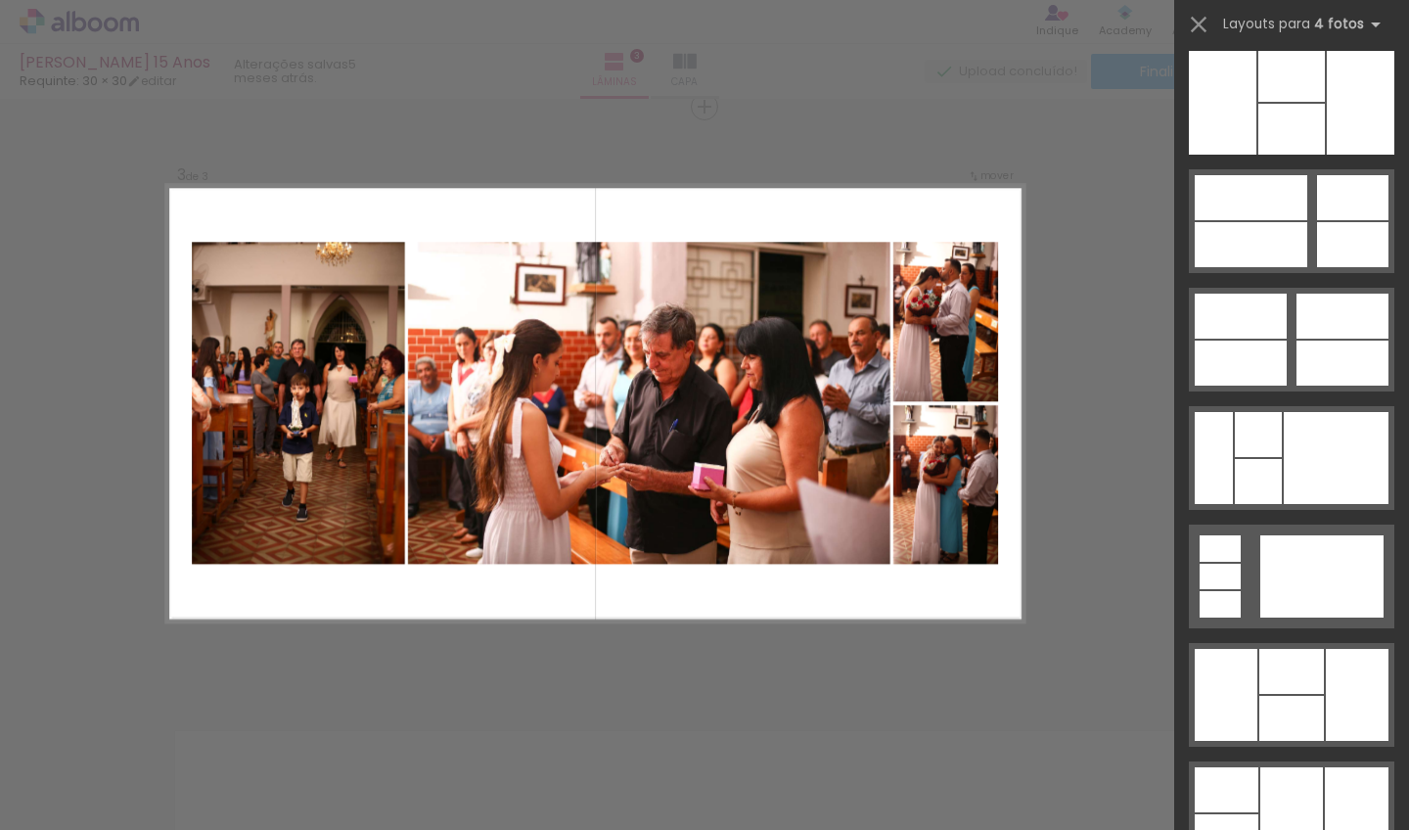
scroll to position [40449, 0]
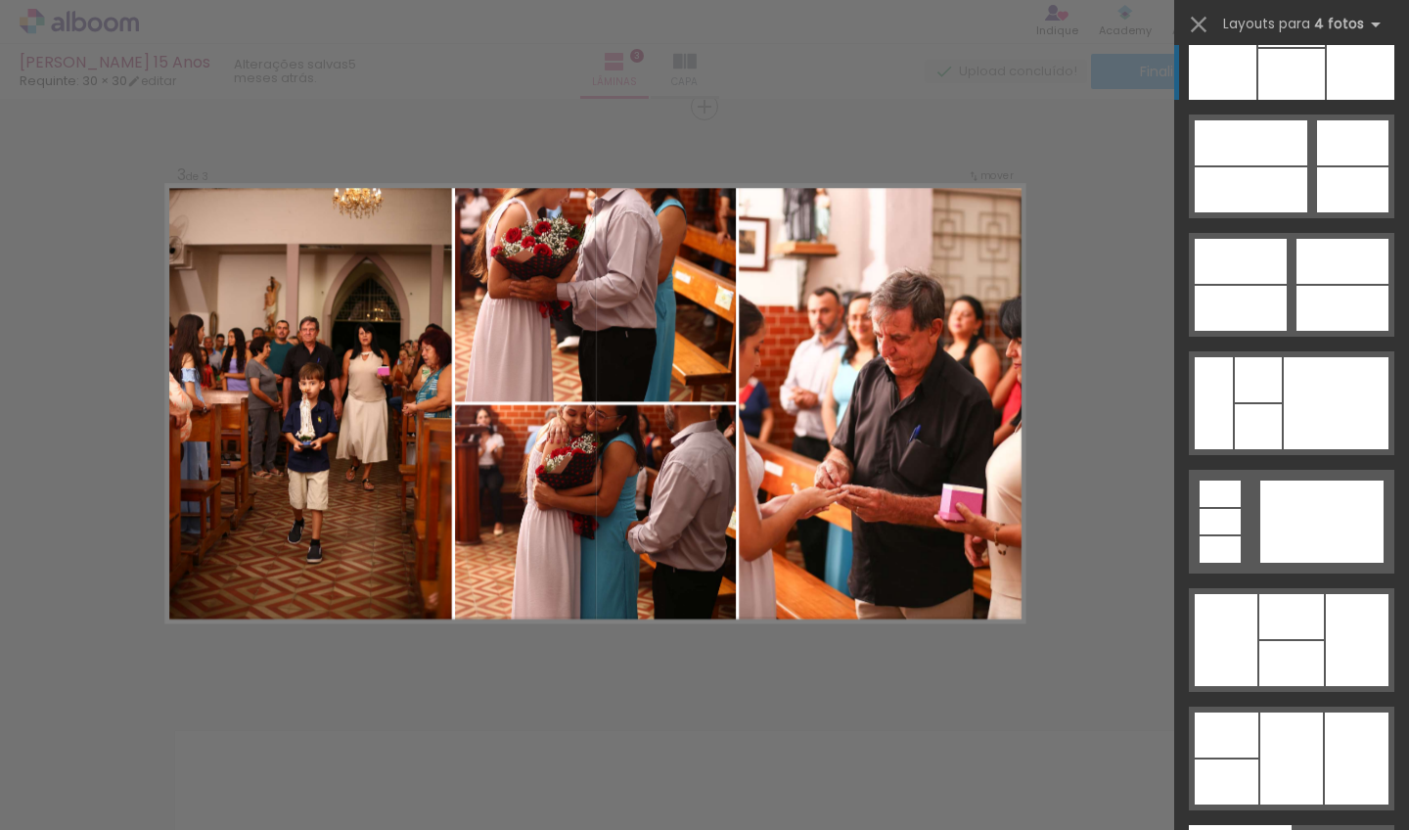
click at [1313, 81] on div at bounding box center [1292, 74] width 67 height 51
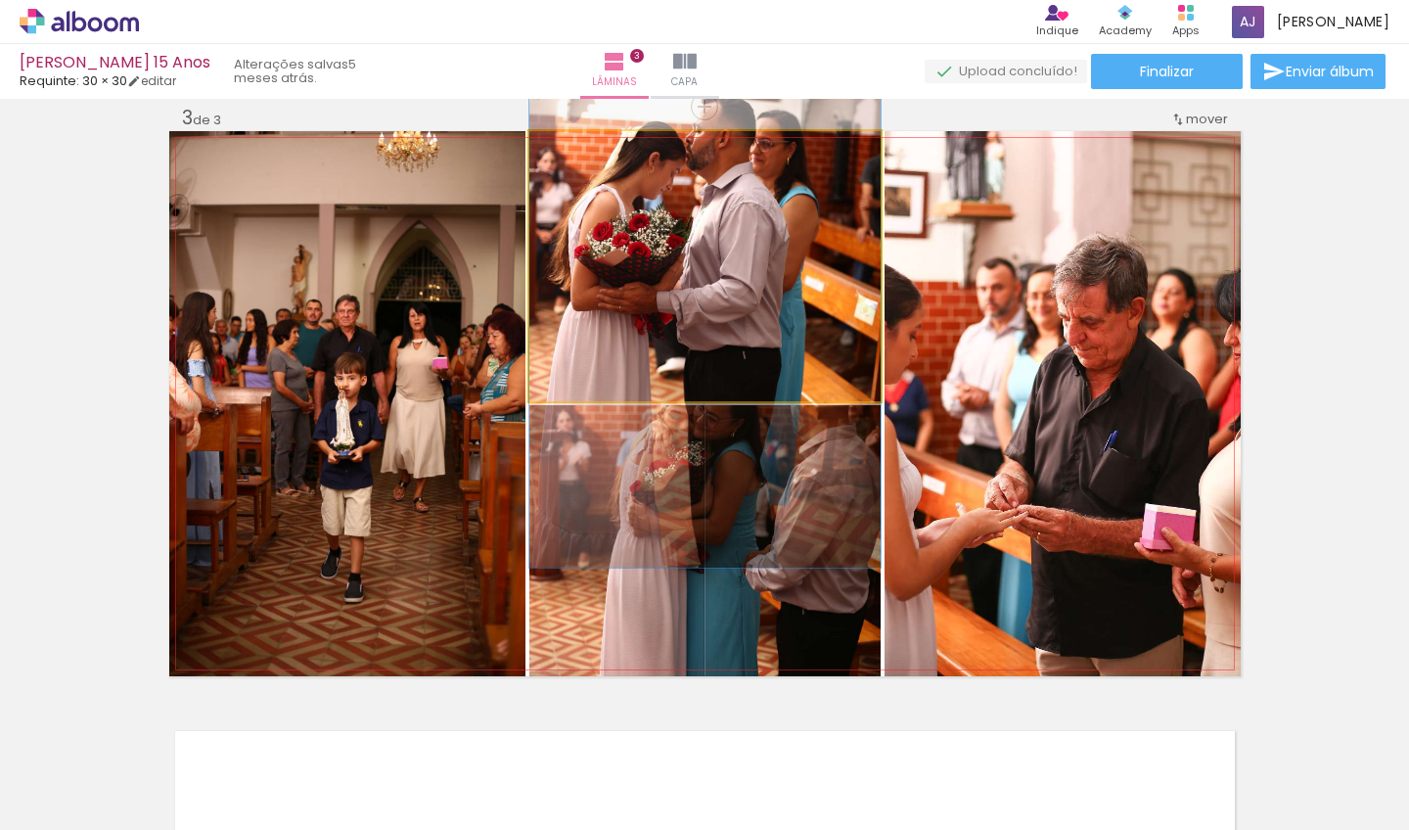
drag, startPoint x: 740, startPoint y: 298, endPoint x: 747, endPoint y: 339, distance: 41.7
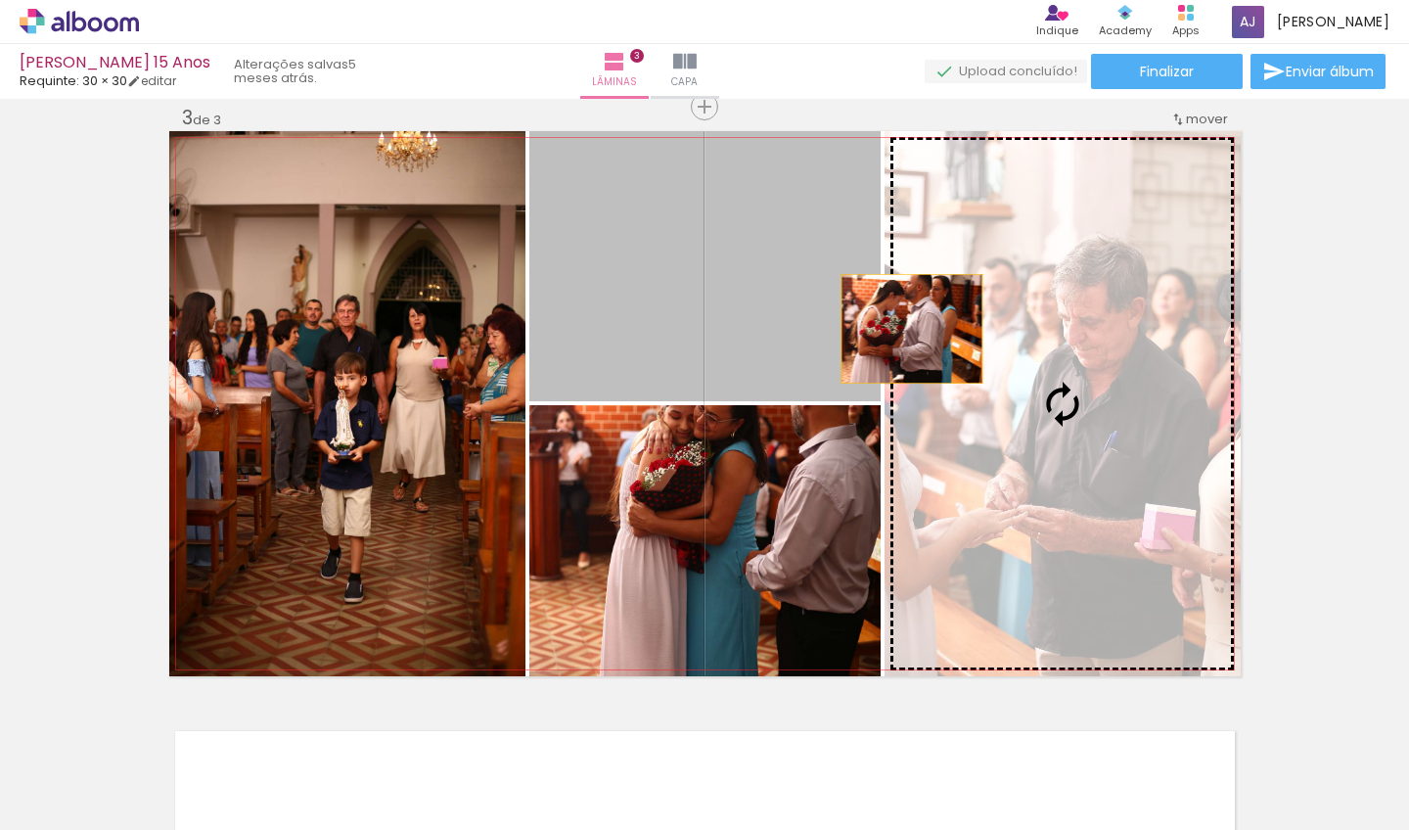
drag, startPoint x: 756, startPoint y: 306, endPoint x: 980, endPoint y: 331, distance: 225.5
click at [0, 0] on slot at bounding box center [0, 0] width 0 height 0
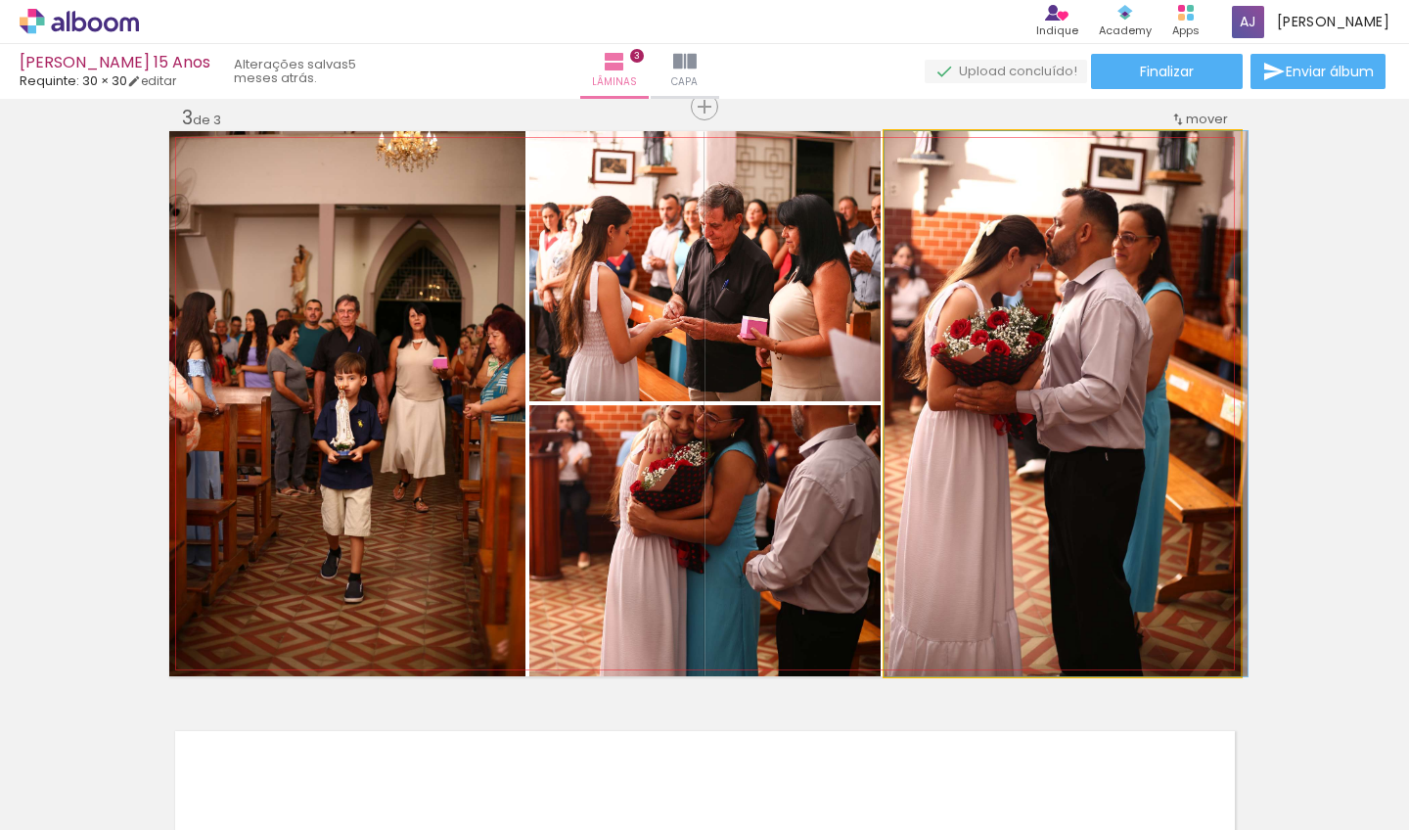
drag, startPoint x: 1032, startPoint y: 337, endPoint x: 1047, endPoint y: 326, distance: 19.0
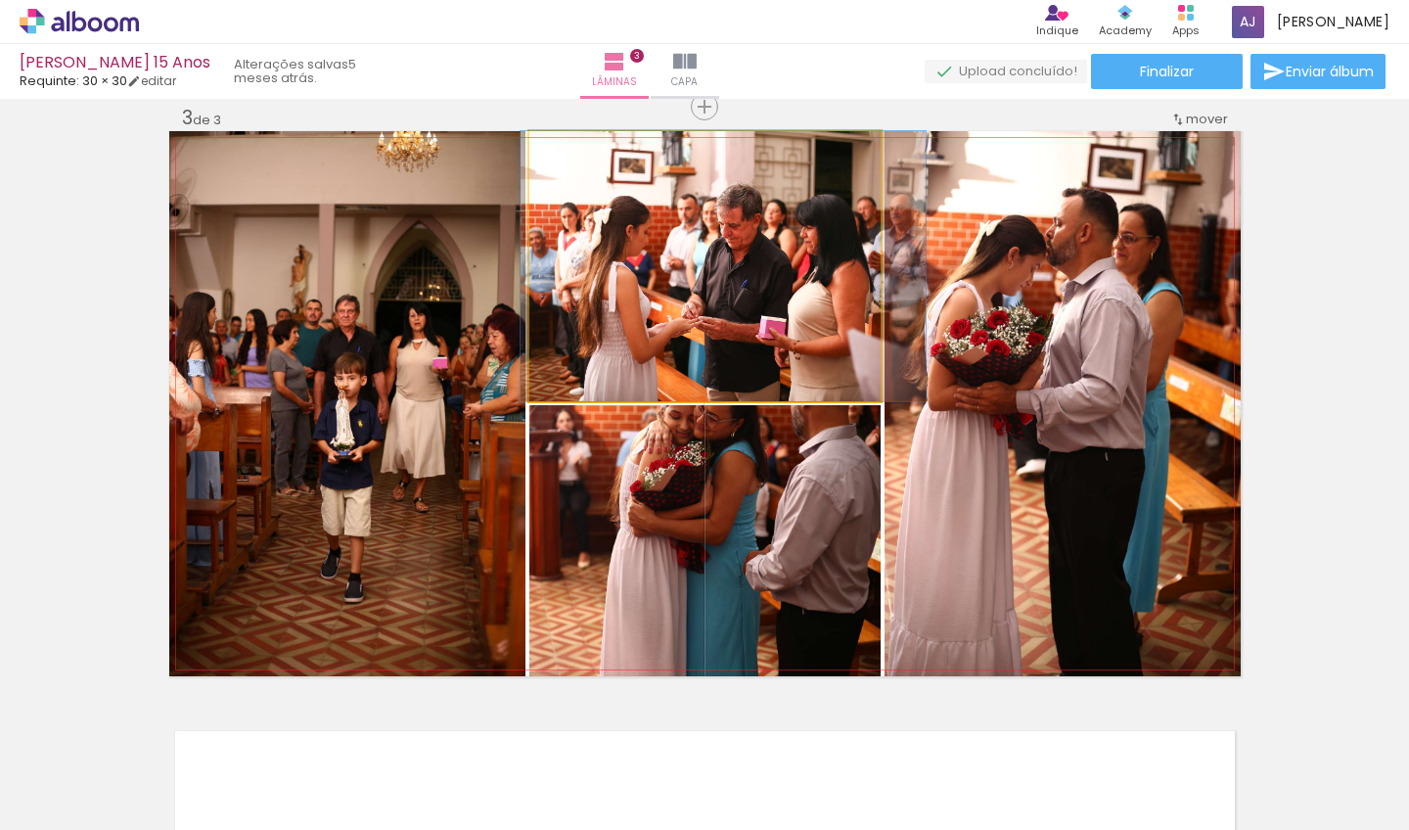
drag, startPoint x: 751, startPoint y: 250, endPoint x: 764, endPoint y: 237, distance: 18.7
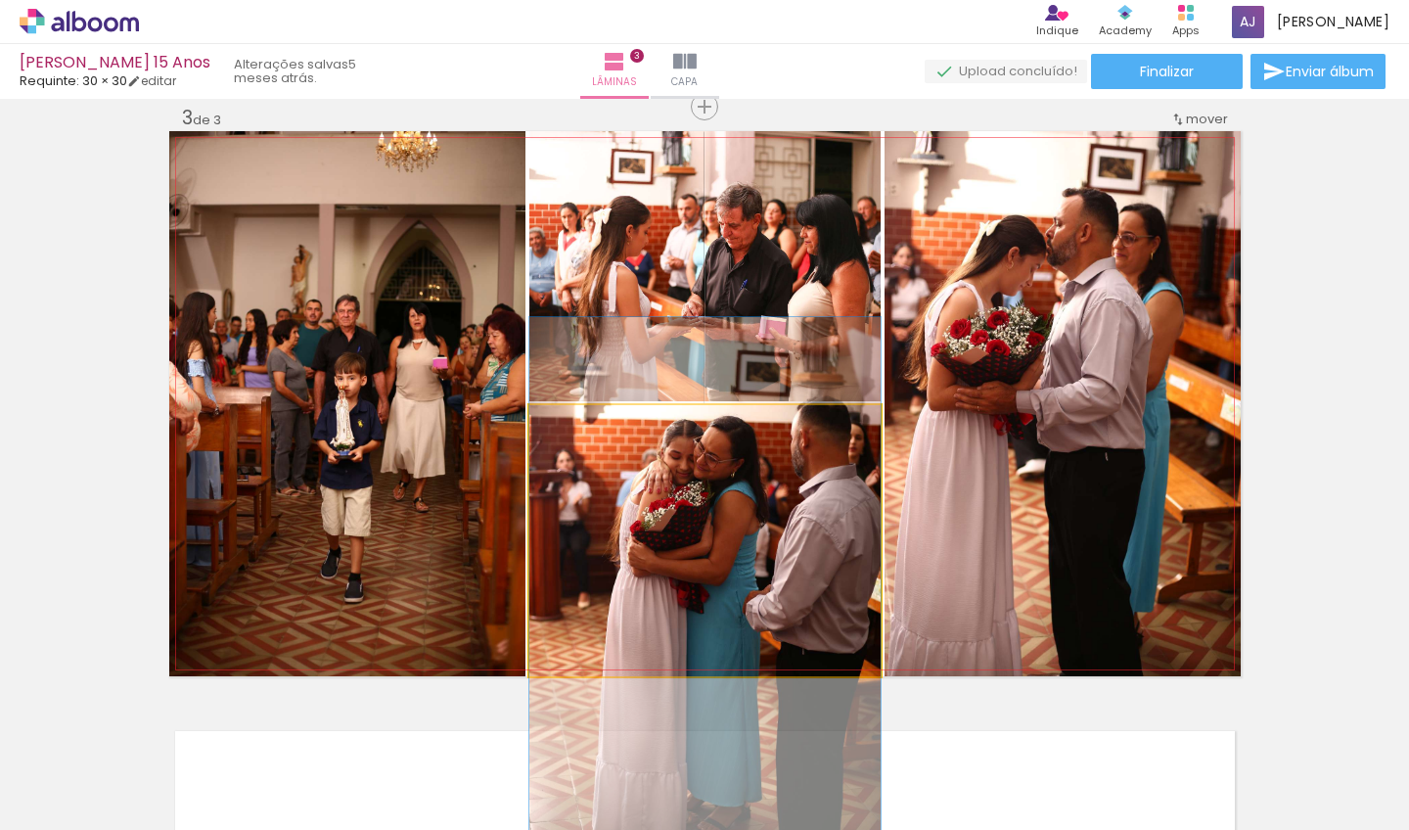
drag, startPoint x: 731, startPoint y: 506, endPoint x: 682, endPoint y: 552, distance: 67.2
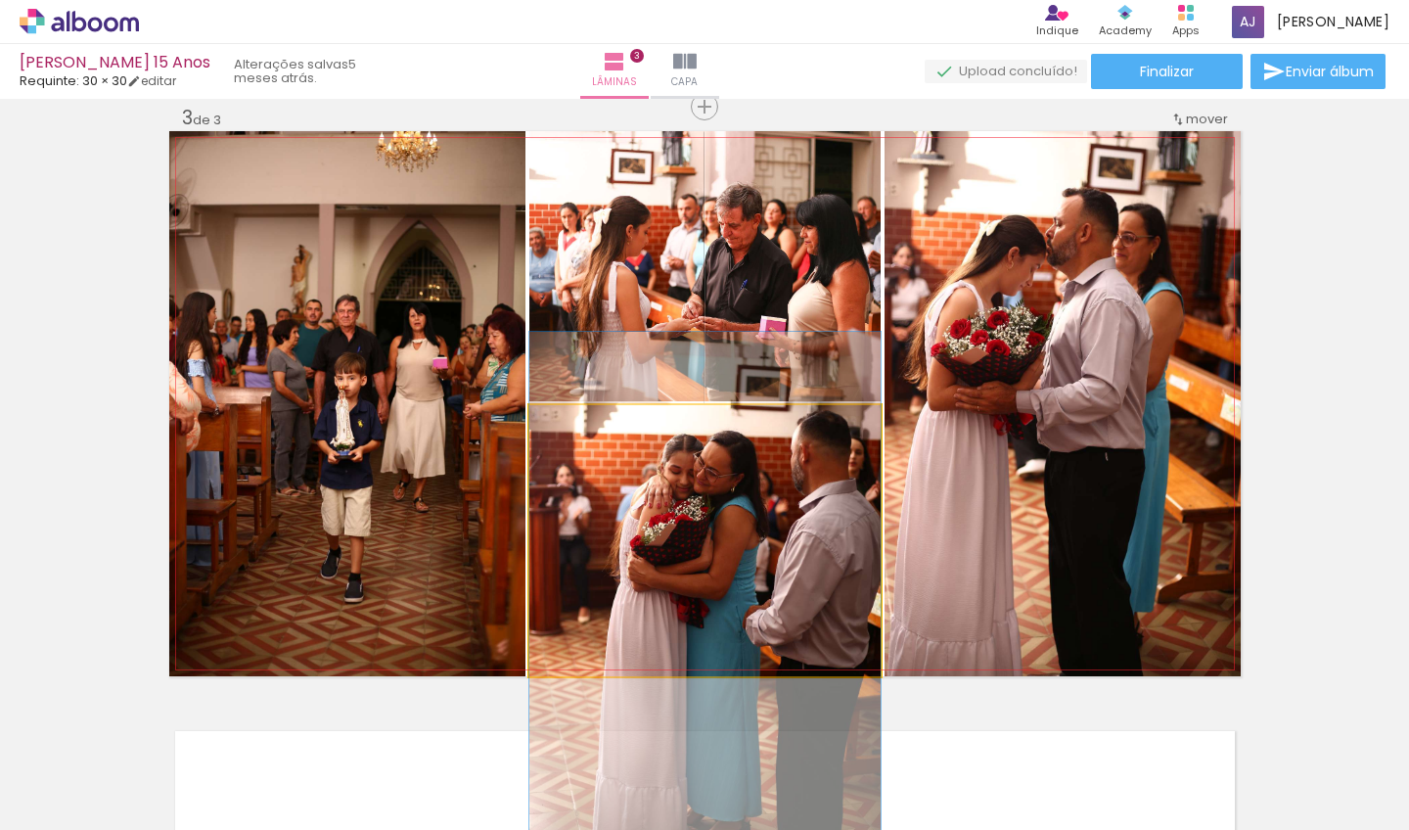
drag, startPoint x: 759, startPoint y: 498, endPoint x: 899, endPoint y: 469, distance: 143.0
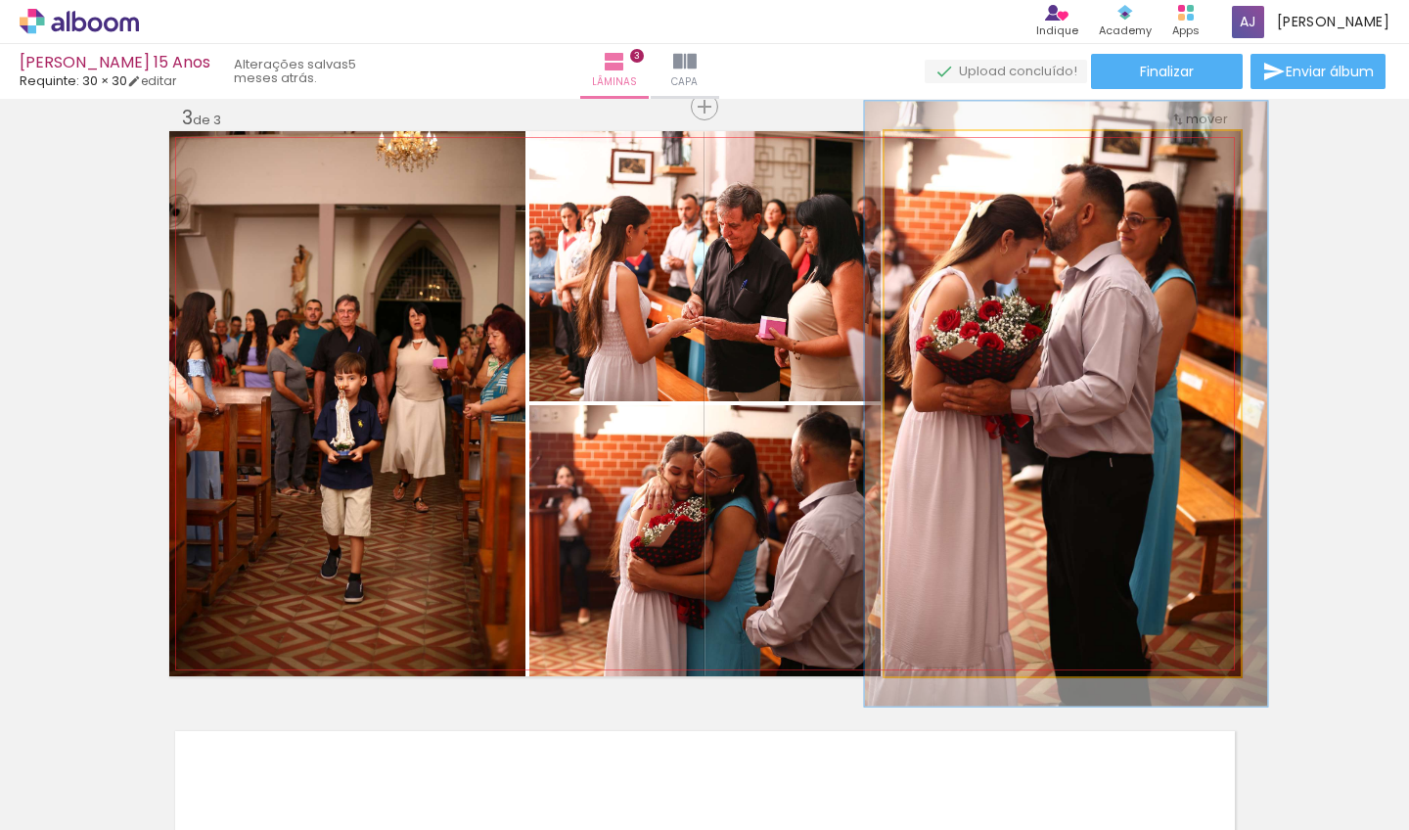
click at [942, 152] on div at bounding box center [937, 151] width 31 height 31
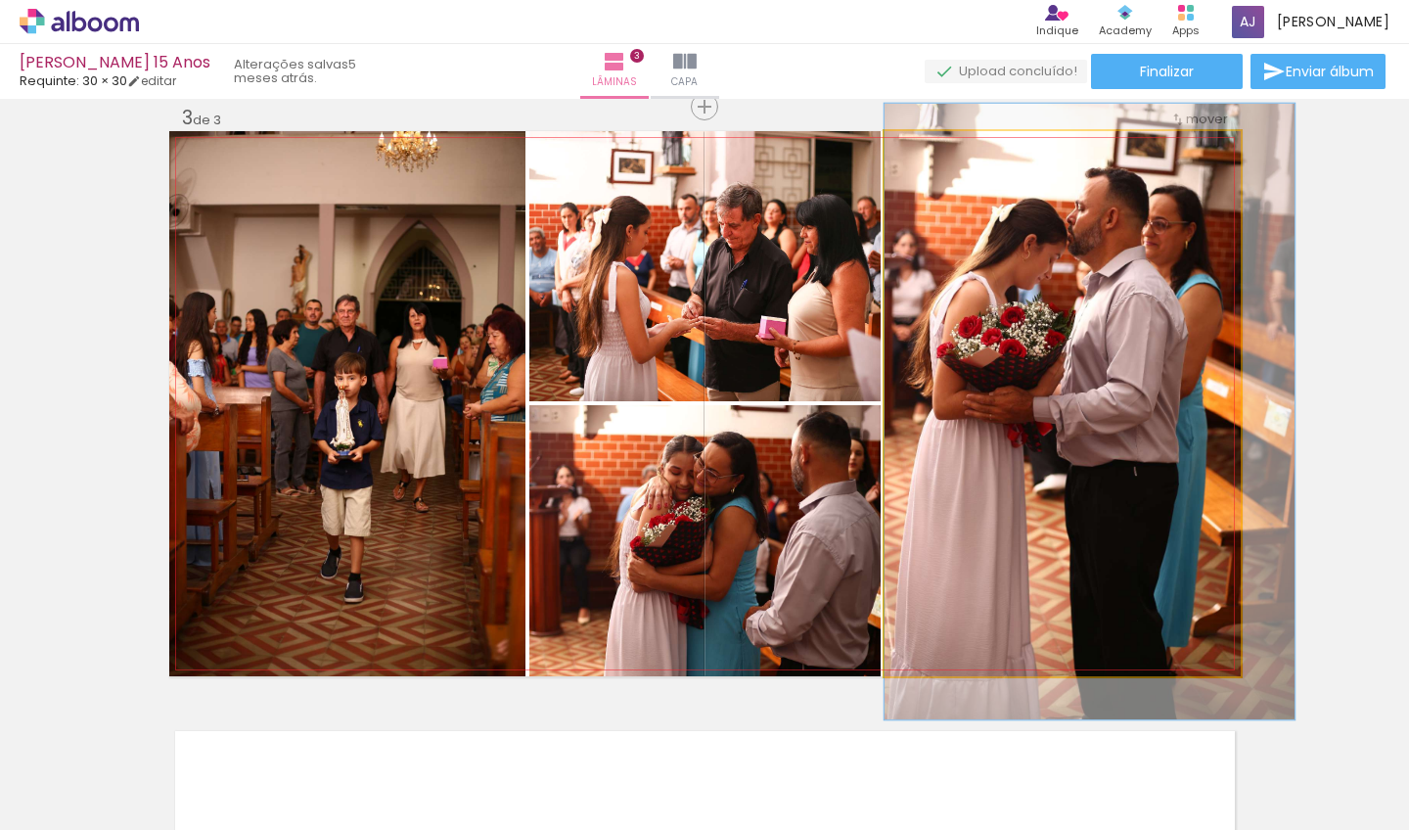
drag, startPoint x: 1030, startPoint y: 271, endPoint x: 1062, endPoint y: 273, distance: 32.4
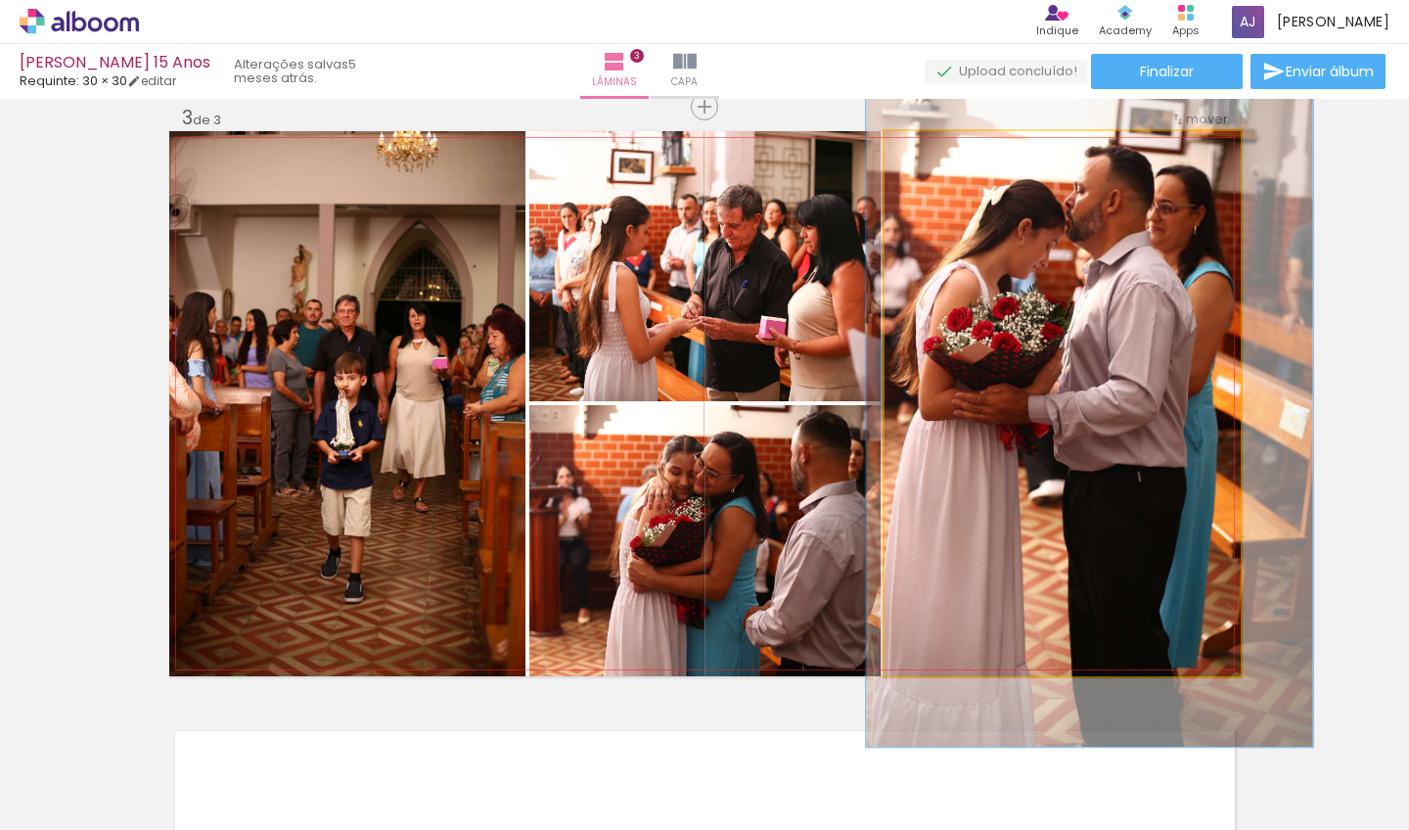
drag, startPoint x: 936, startPoint y: 154, endPoint x: 946, endPoint y: 158, distance: 11.5
type paper-slider "127"
click at [946, 158] on div at bounding box center [948, 152] width 18 height 18
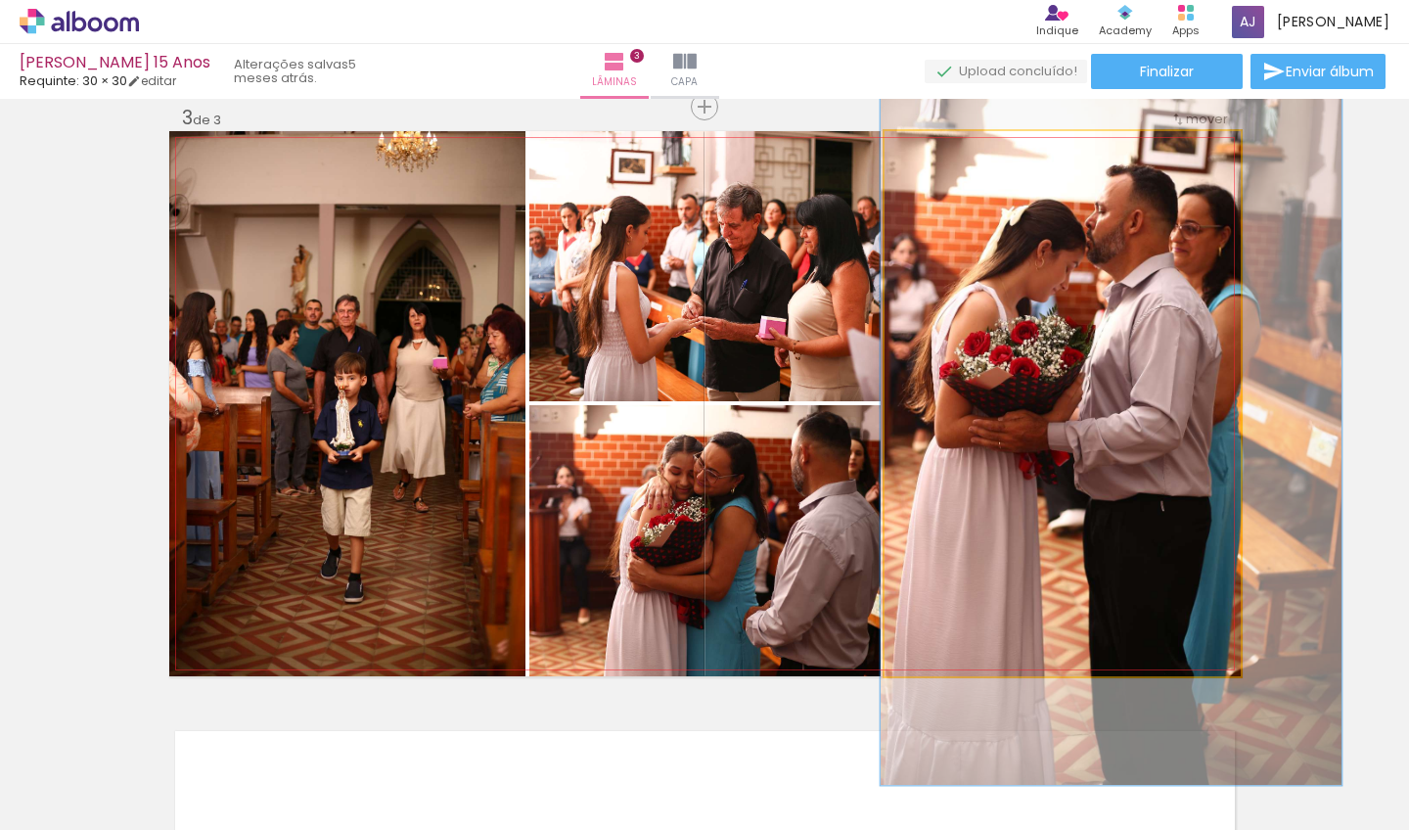
drag, startPoint x: 1009, startPoint y: 264, endPoint x: 1030, endPoint y: 287, distance: 30.5
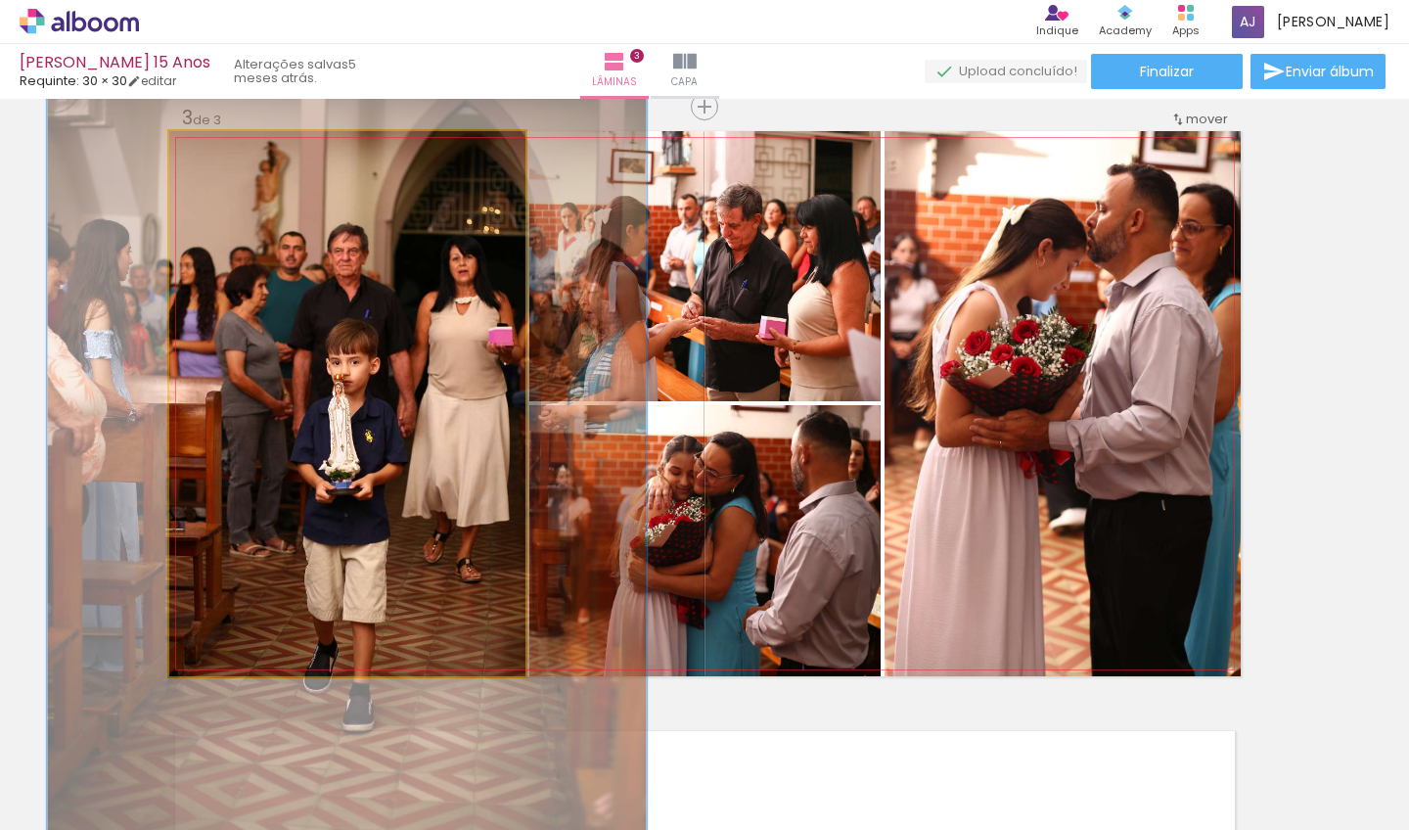
drag, startPoint x: 217, startPoint y: 153, endPoint x: 263, endPoint y: 158, distance: 46.3
click at [263, 158] on div at bounding box center [260, 151] width 31 height 31
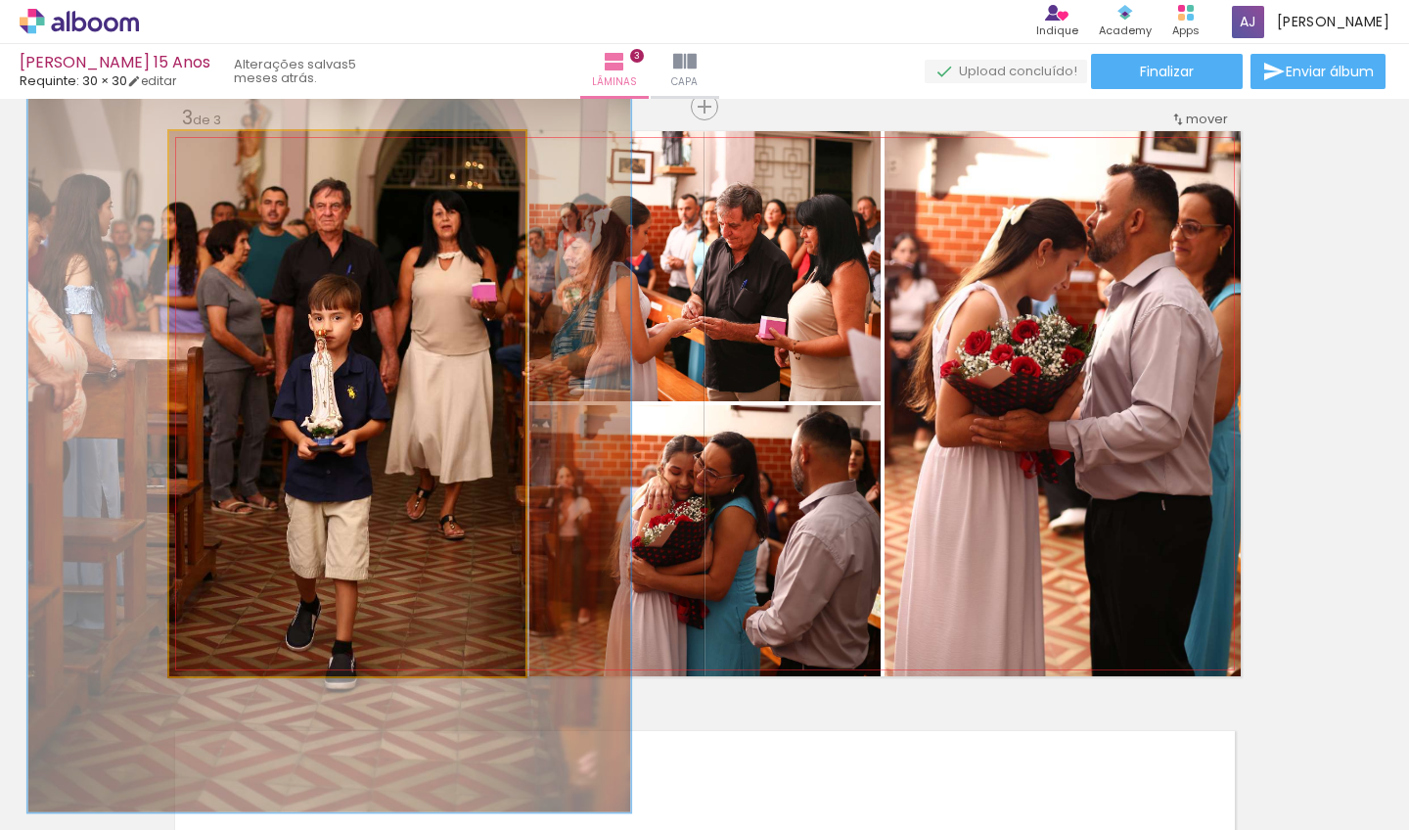
drag, startPoint x: 326, startPoint y: 271, endPoint x: 308, endPoint y: 224, distance: 50.2
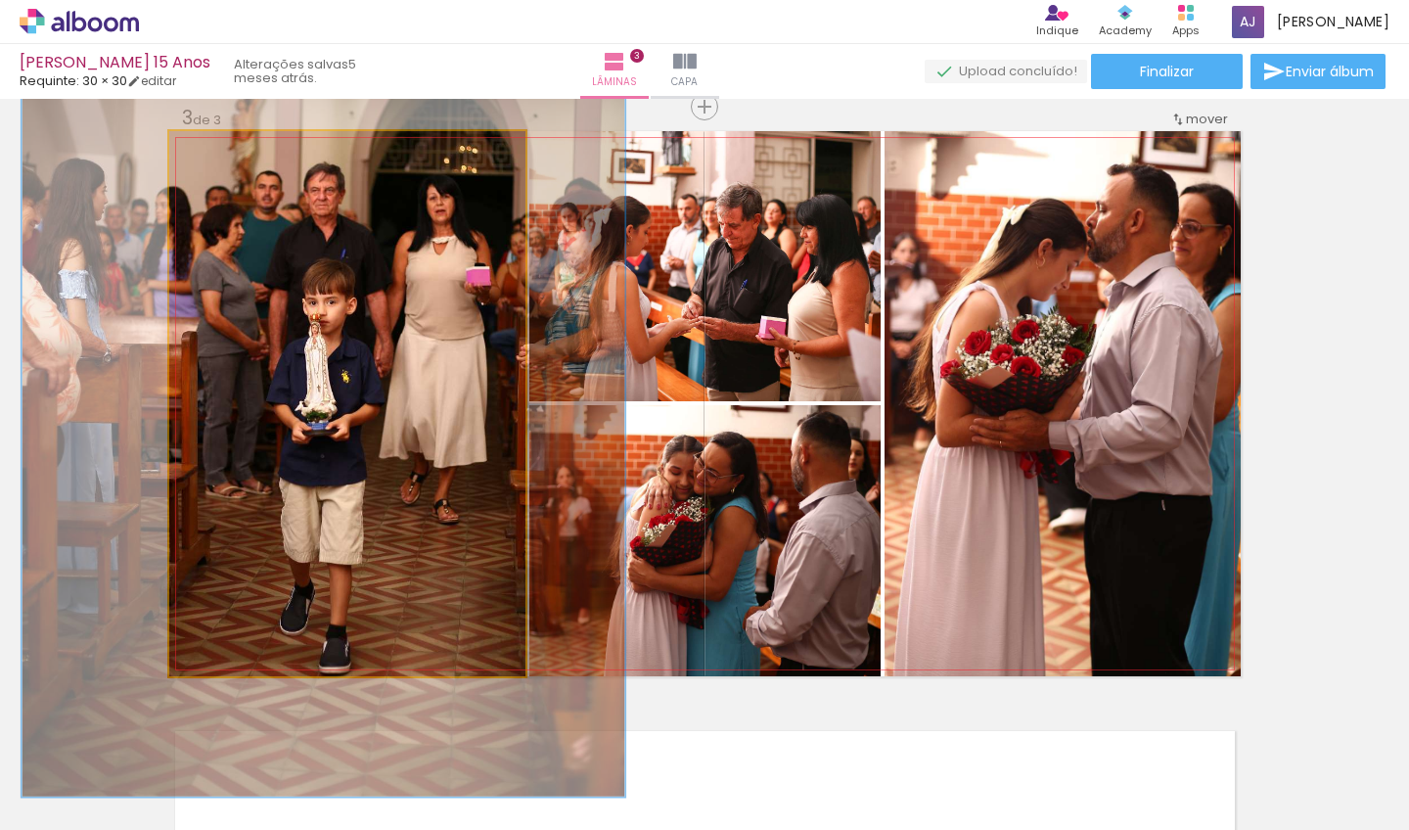
drag, startPoint x: 299, startPoint y: 231, endPoint x: 293, endPoint y: 219, distance: 13.1
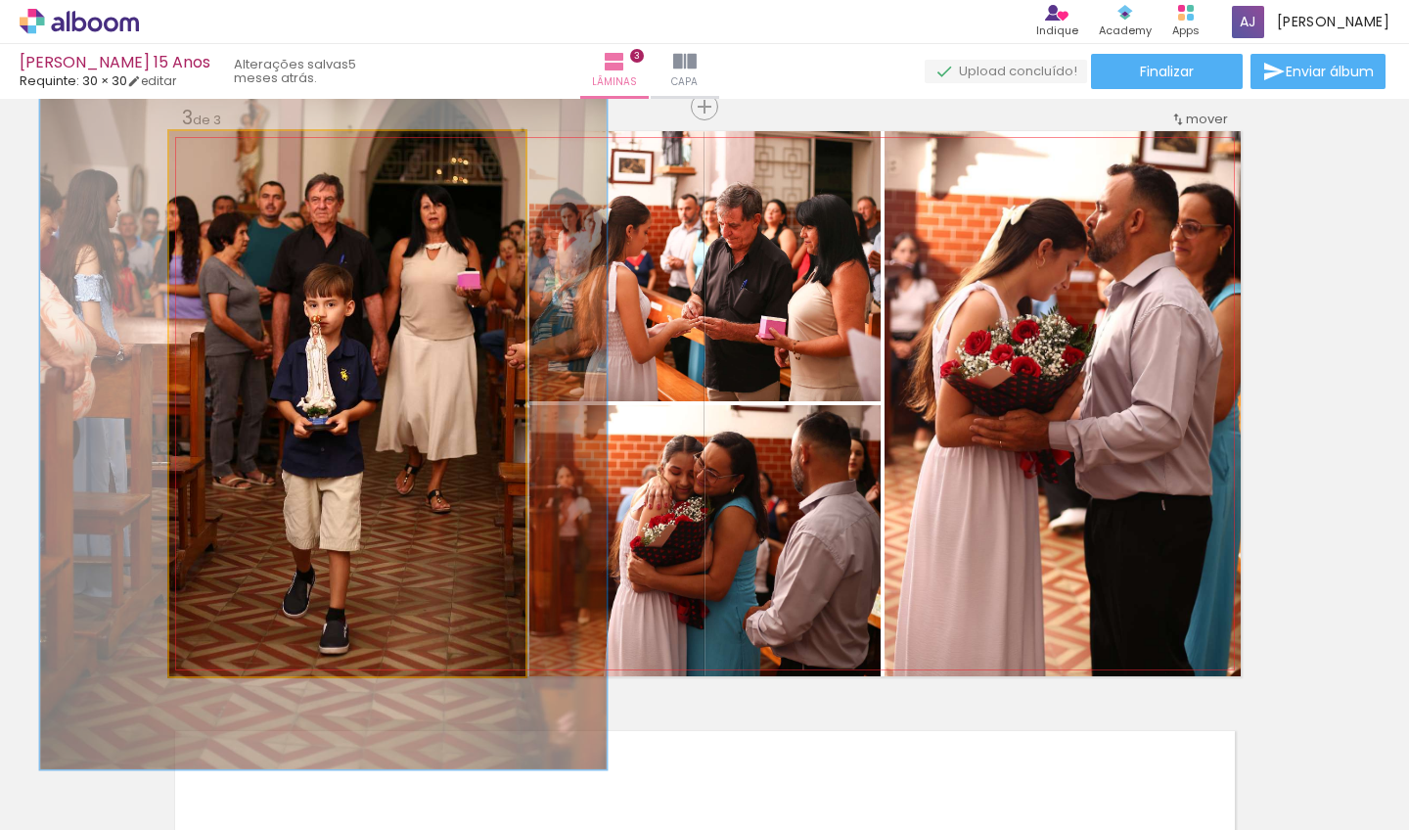
type paper-slider "156"
click at [249, 159] on div at bounding box center [258, 152] width 18 height 18
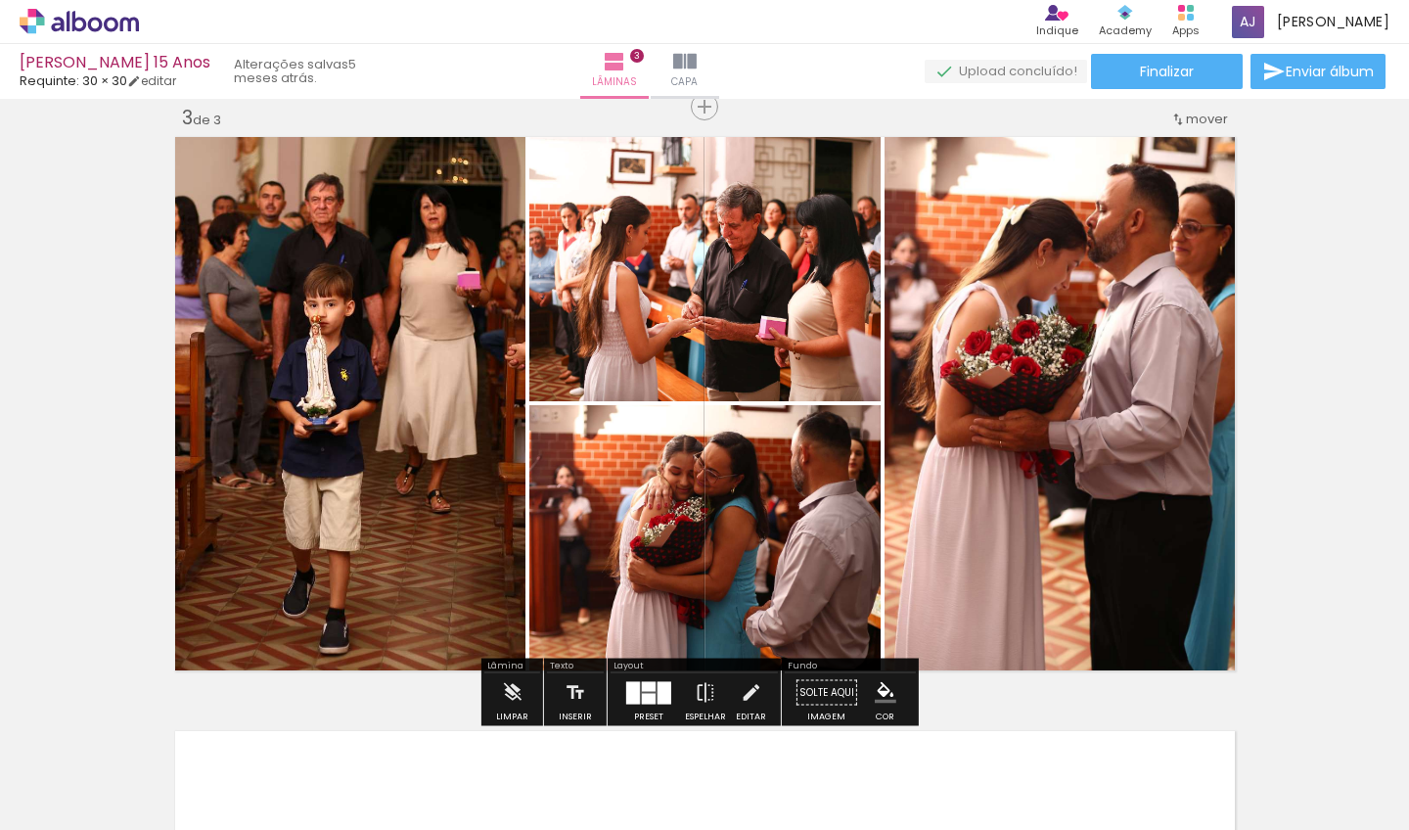
drag, startPoint x: 96, startPoint y: 183, endPoint x: 208, endPoint y: 235, distance: 123.9
click at [98, 184] on div "Inserir lâmina 1 de 3 Inserir lâmina 2 de 3 Inserir lâmina 3 de 3" at bounding box center [704, 81] width 1409 height 2377
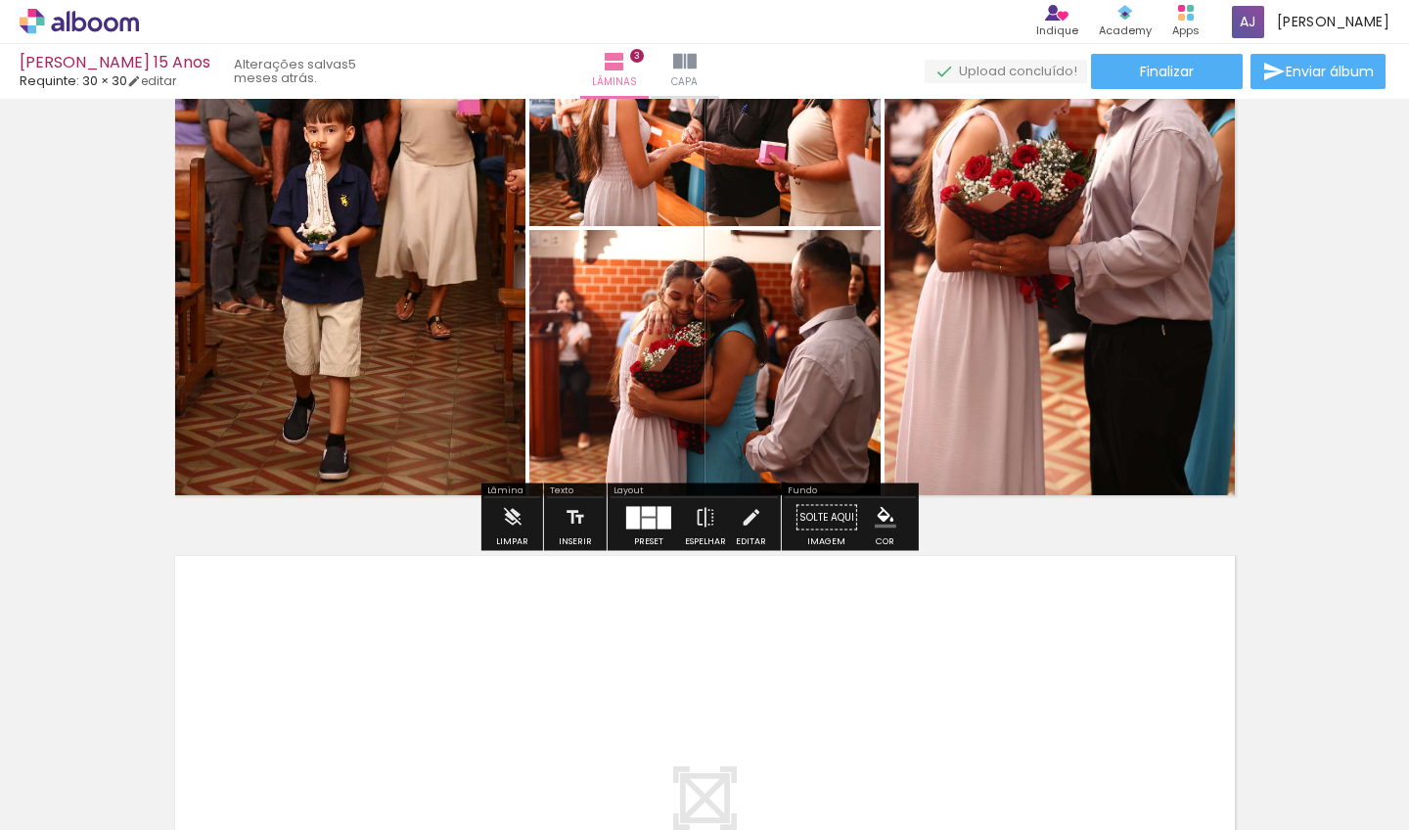
scroll to position [0, 961]
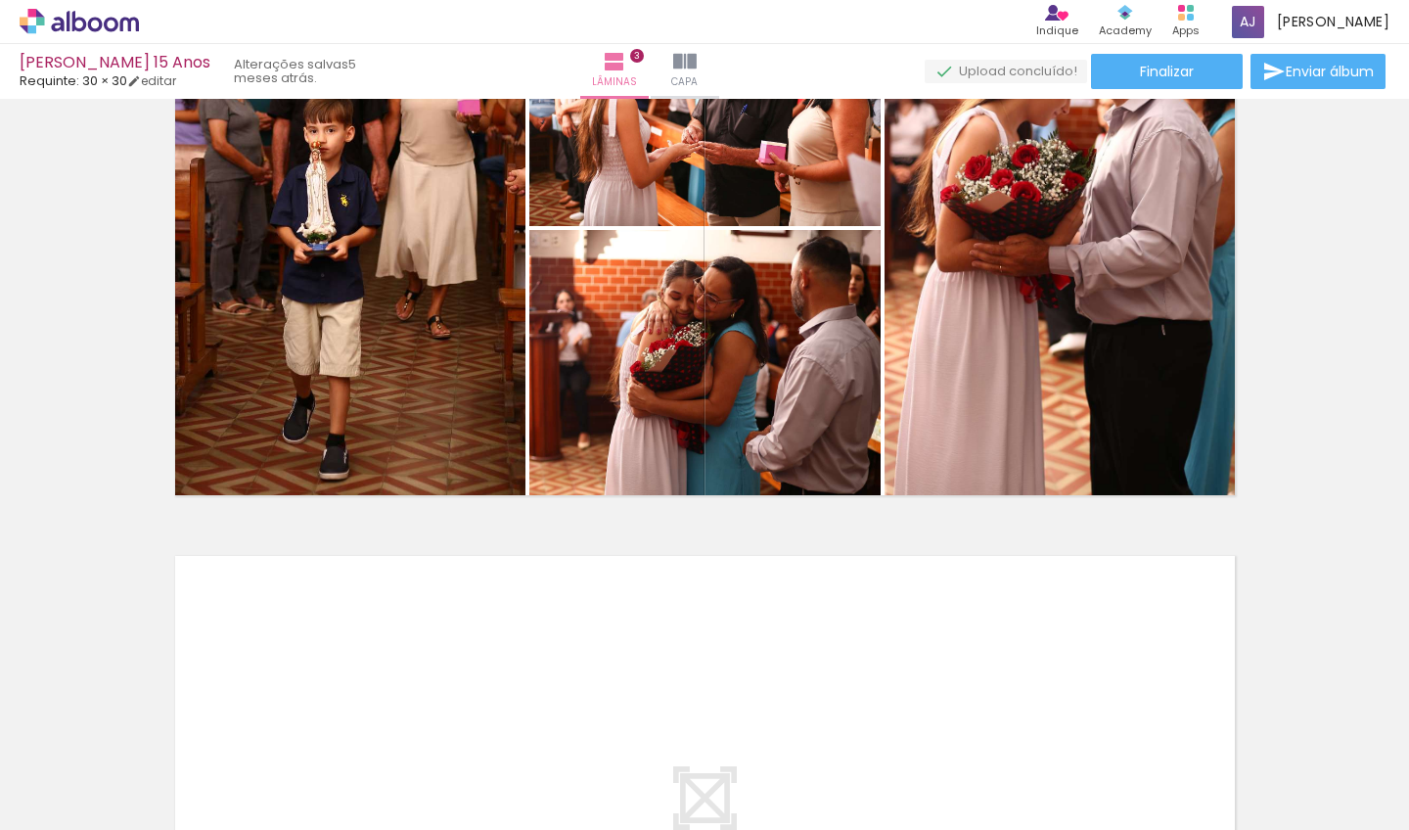
drag, startPoint x: 250, startPoint y: 824, endPoint x: 312, endPoint y: 829, distance: 62.8
click at [161, 829] on iron-horizontal-list at bounding box center [140, 769] width 39 height 122
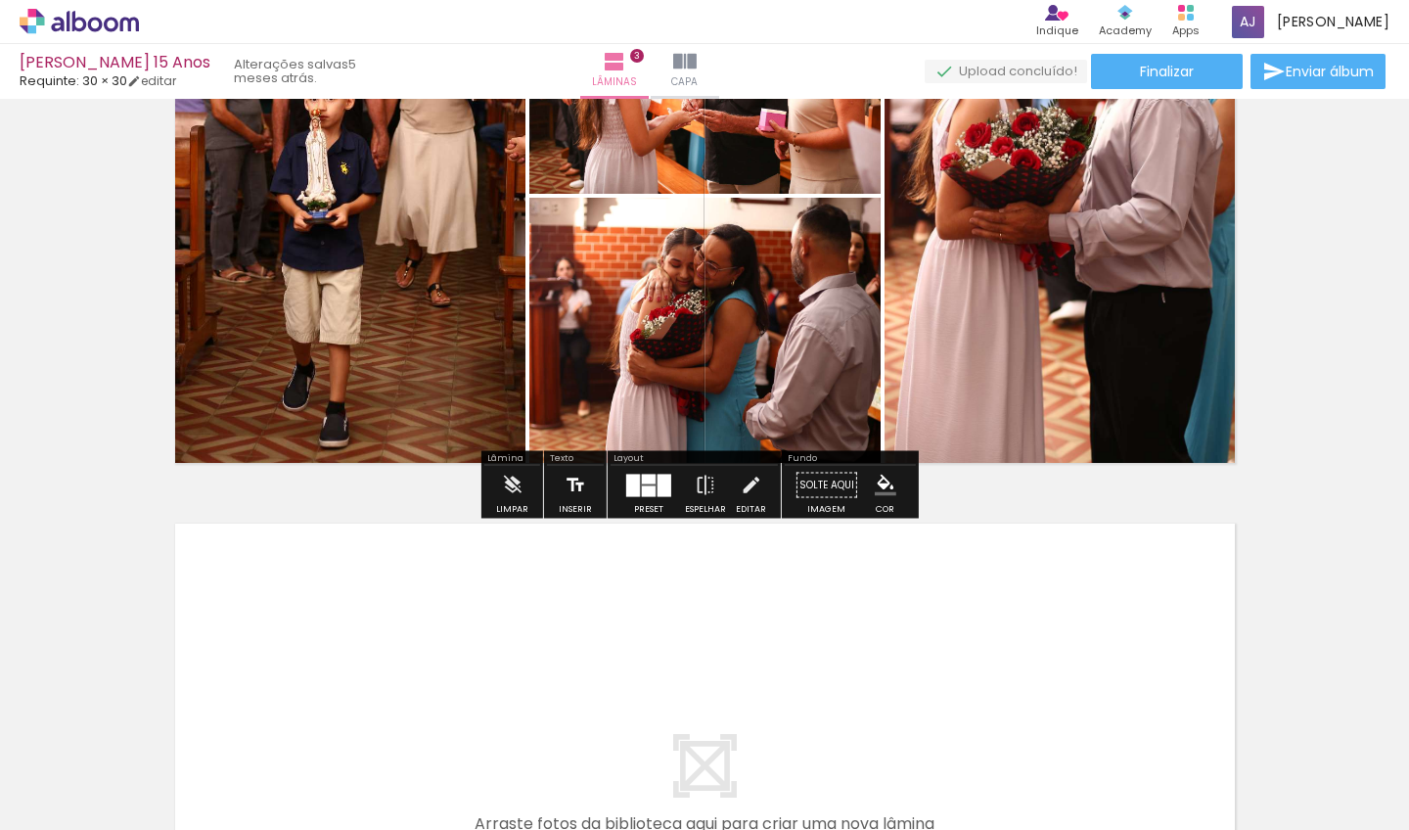
scroll to position [1536, 0]
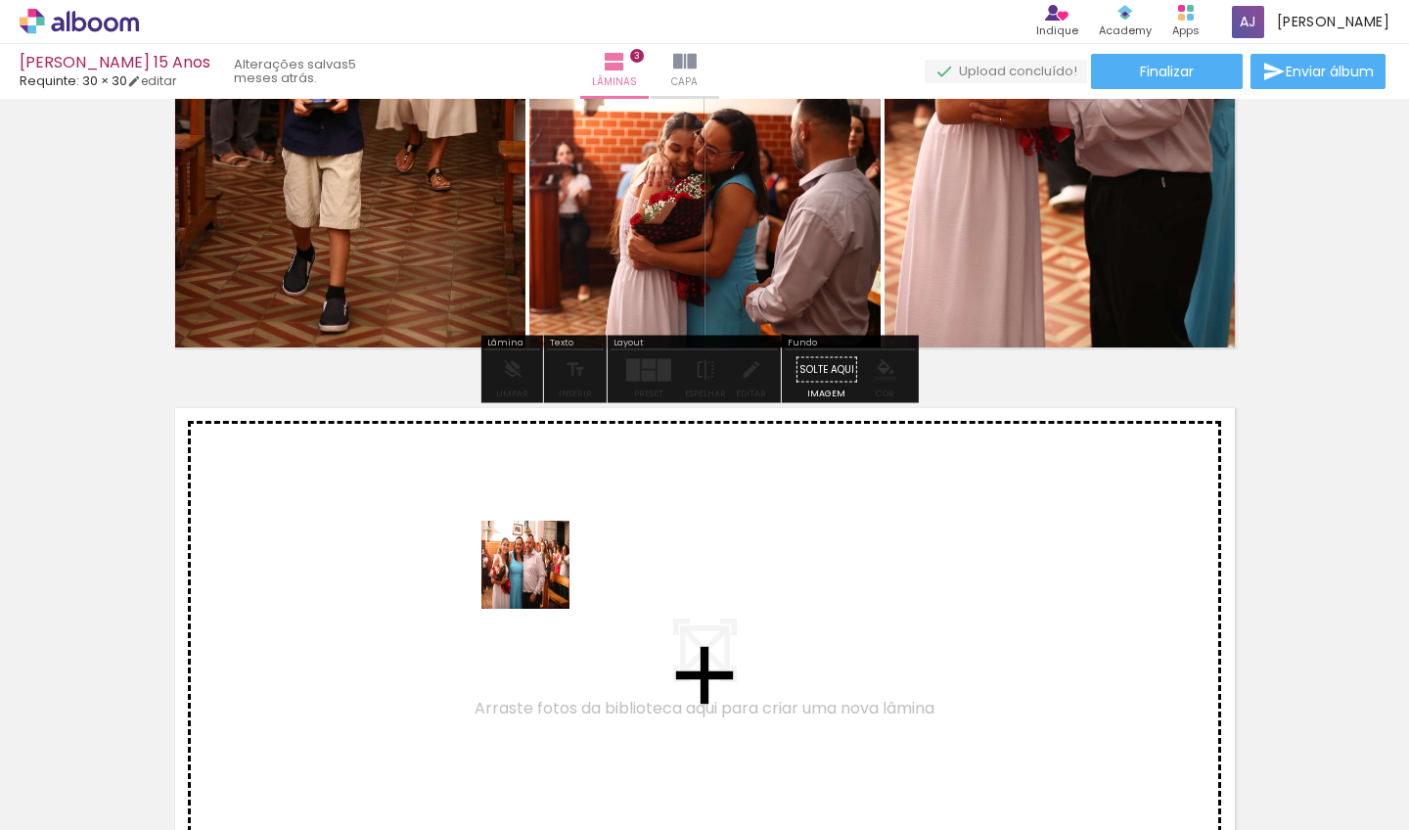
drag, startPoint x: 530, startPoint y: 706, endPoint x: 541, endPoint y: 562, distance: 144.4
click at [541, 562] on quentale-workspace at bounding box center [704, 415] width 1409 height 830
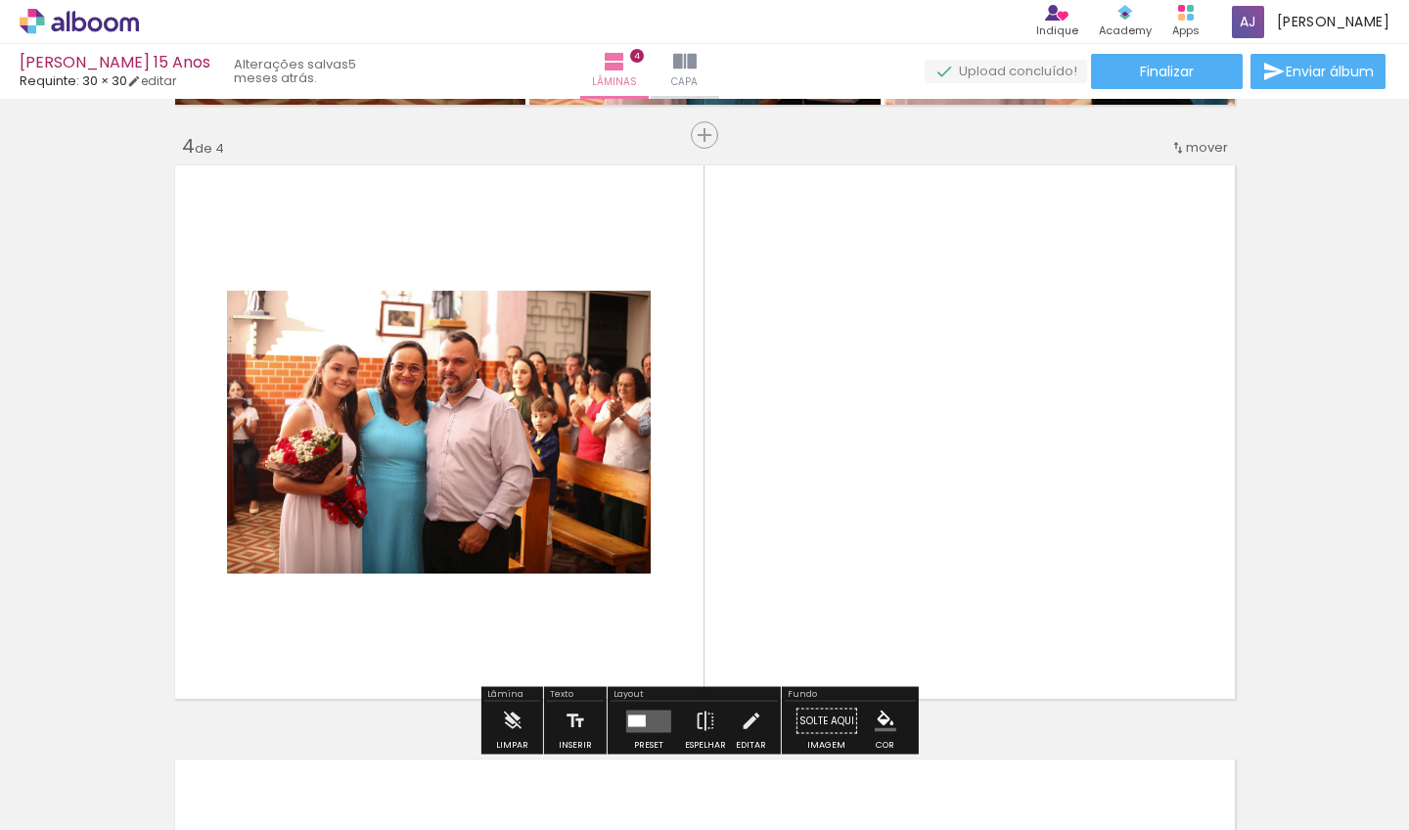
scroll to position [1807, 0]
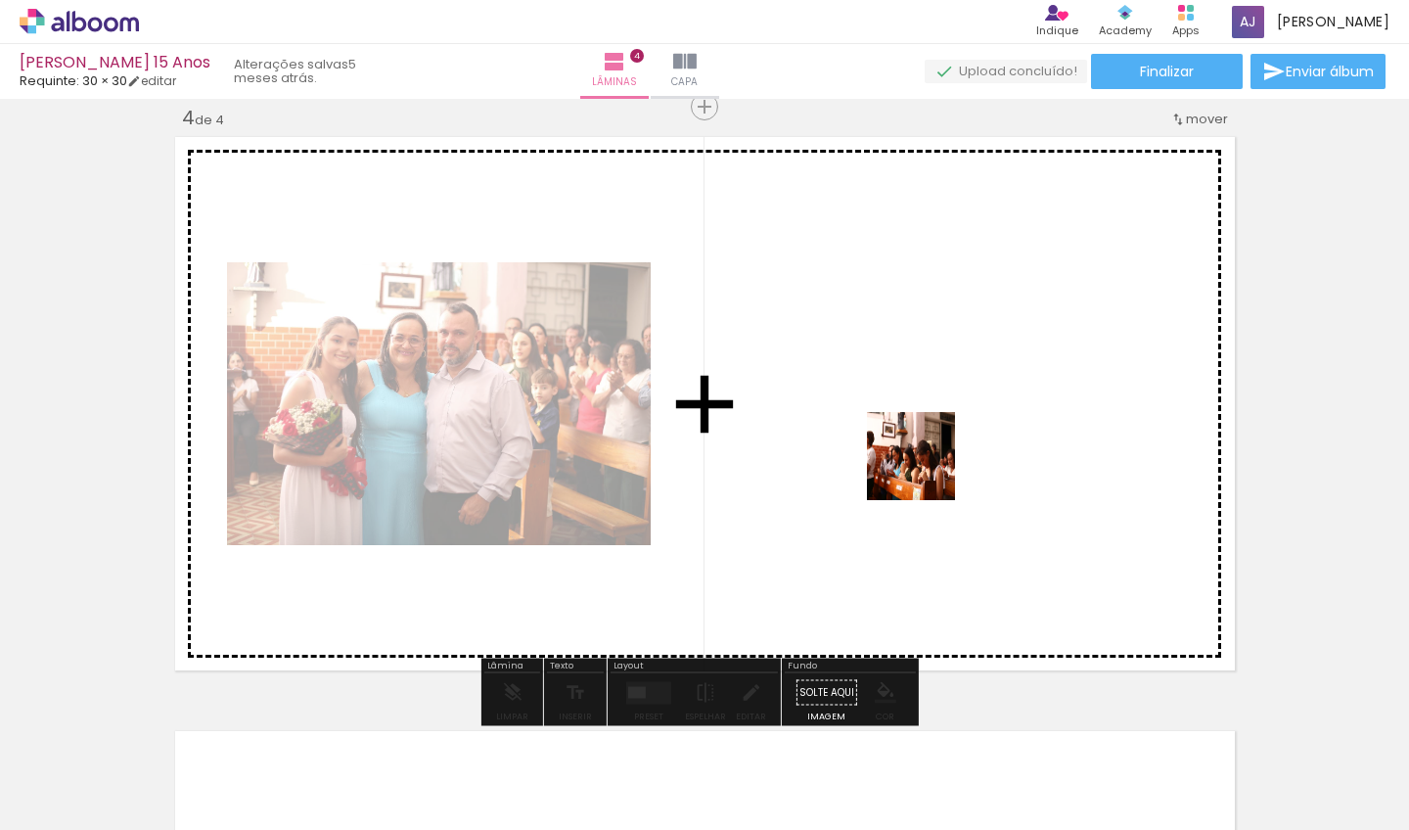
drag, startPoint x: 916, startPoint y: 758, endPoint x: 928, endPoint y: 431, distance: 327.1
click at [928, 431] on quentale-workspace at bounding box center [704, 415] width 1409 height 830
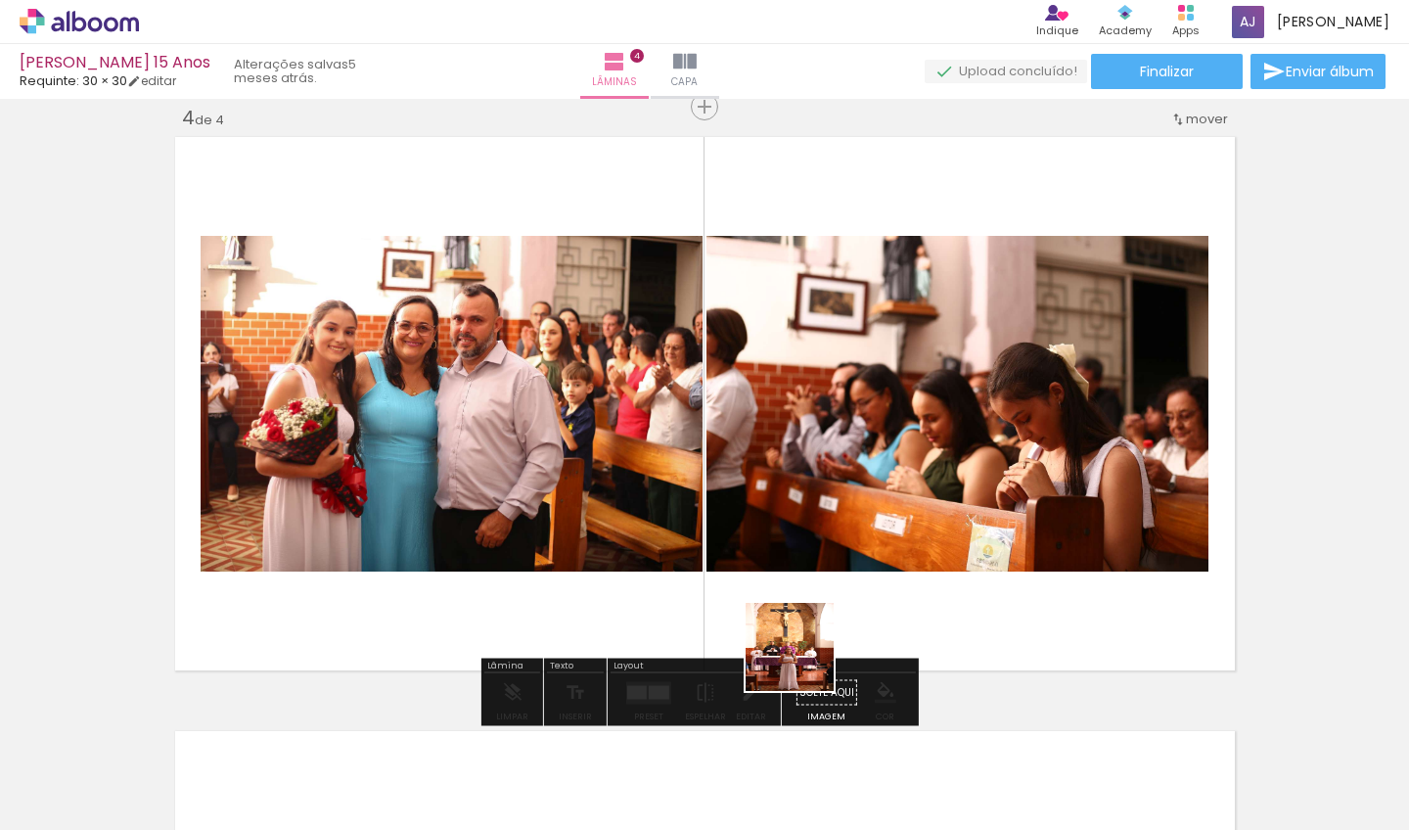
drag, startPoint x: 813, startPoint y: 761, endPoint x: 818, endPoint y: 499, distance: 261.4
click at [818, 499] on quentale-workspace at bounding box center [704, 415] width 1409 height 830
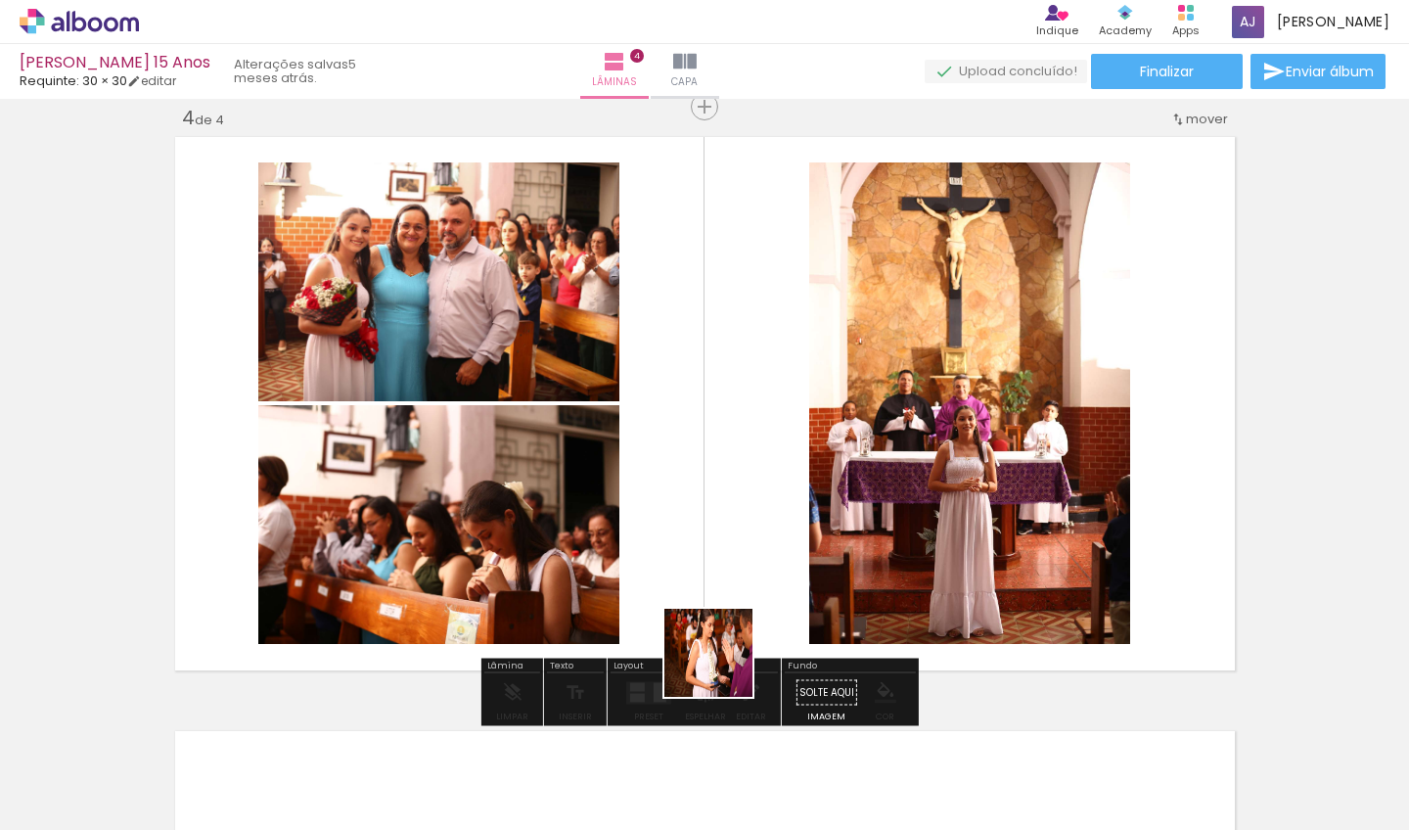
drag, startPoint x: 719, startPoint y: 744, endPoint x: 728, endPoint y: 493, distance: 250.7
click at [728, 493] on quentale-workspace at bounding box center [704, 415] width 1409 height 830
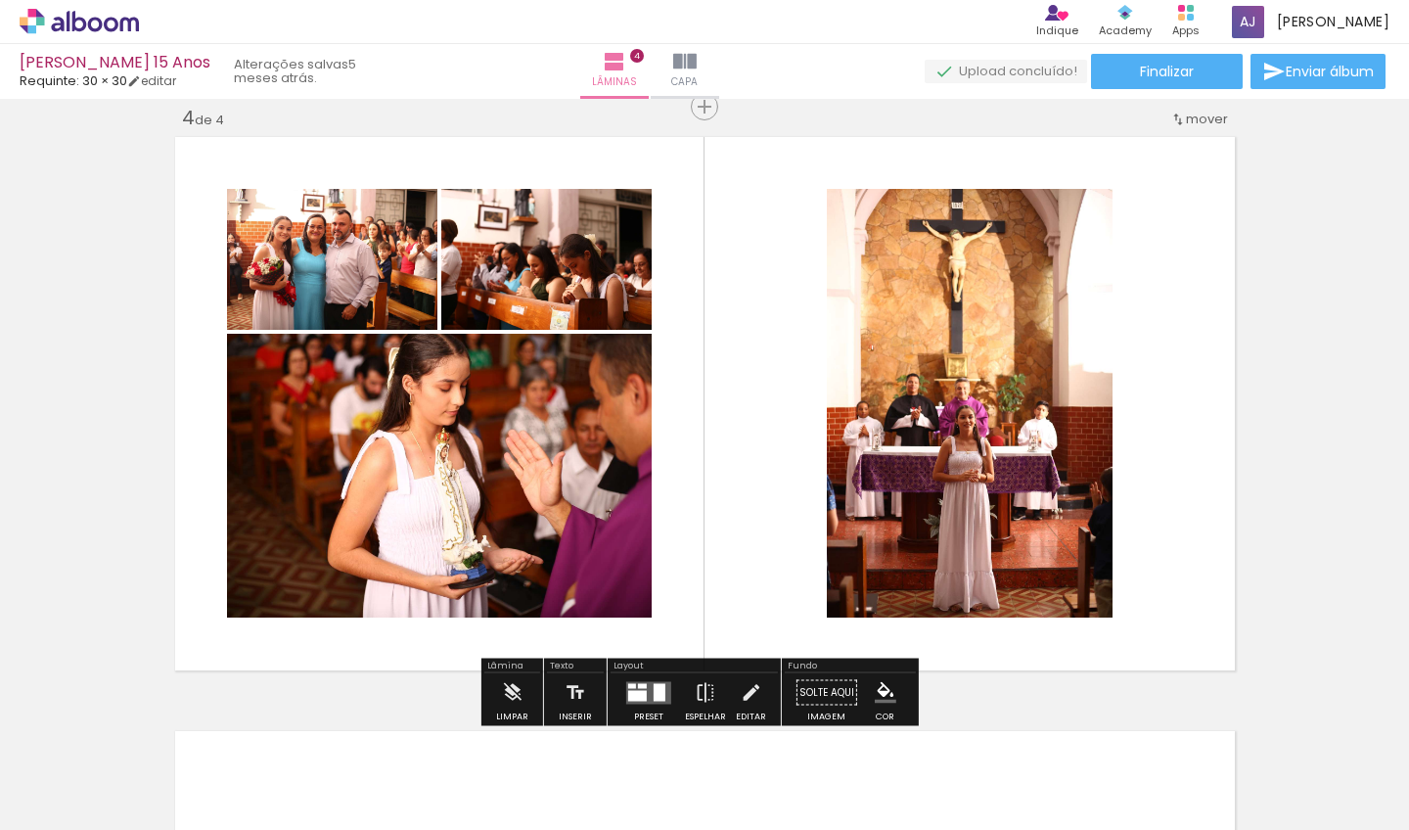
click at [628, 694] on div at bounding box center [637, 695] width 19 height 11
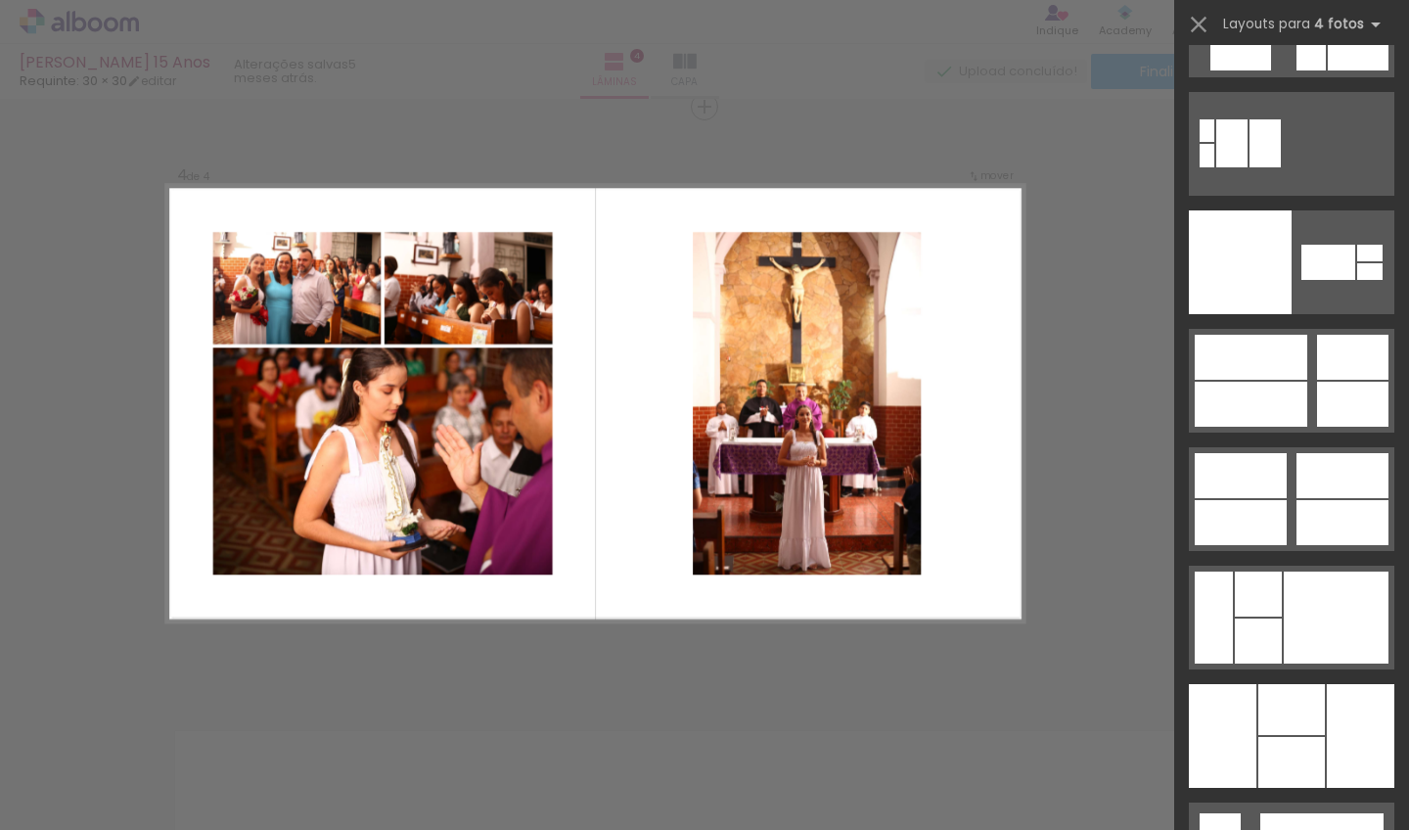
scroll to position [40228, 0]
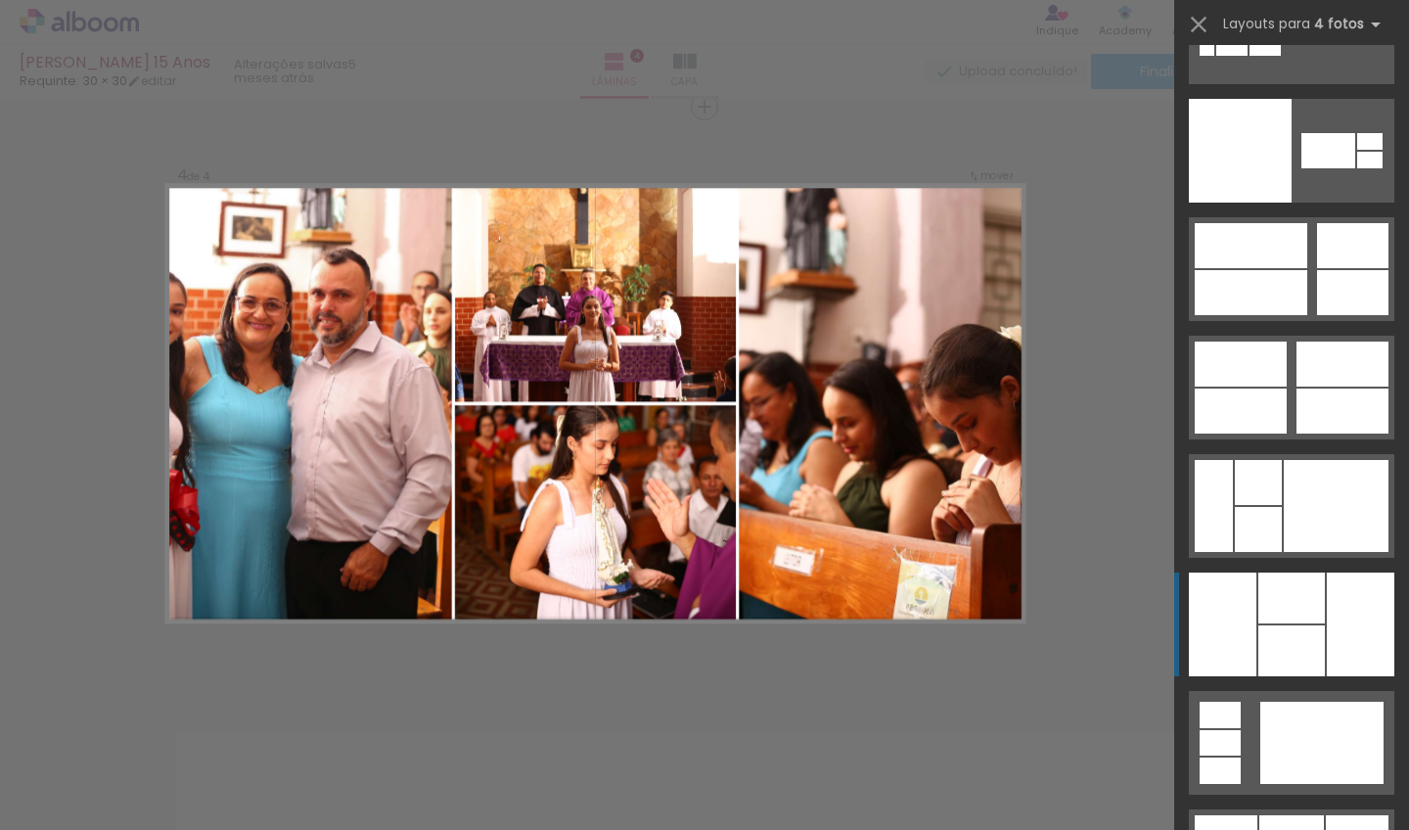
click at [1339, 648] on div at bounding box center [1361, 625] width 68 height 104
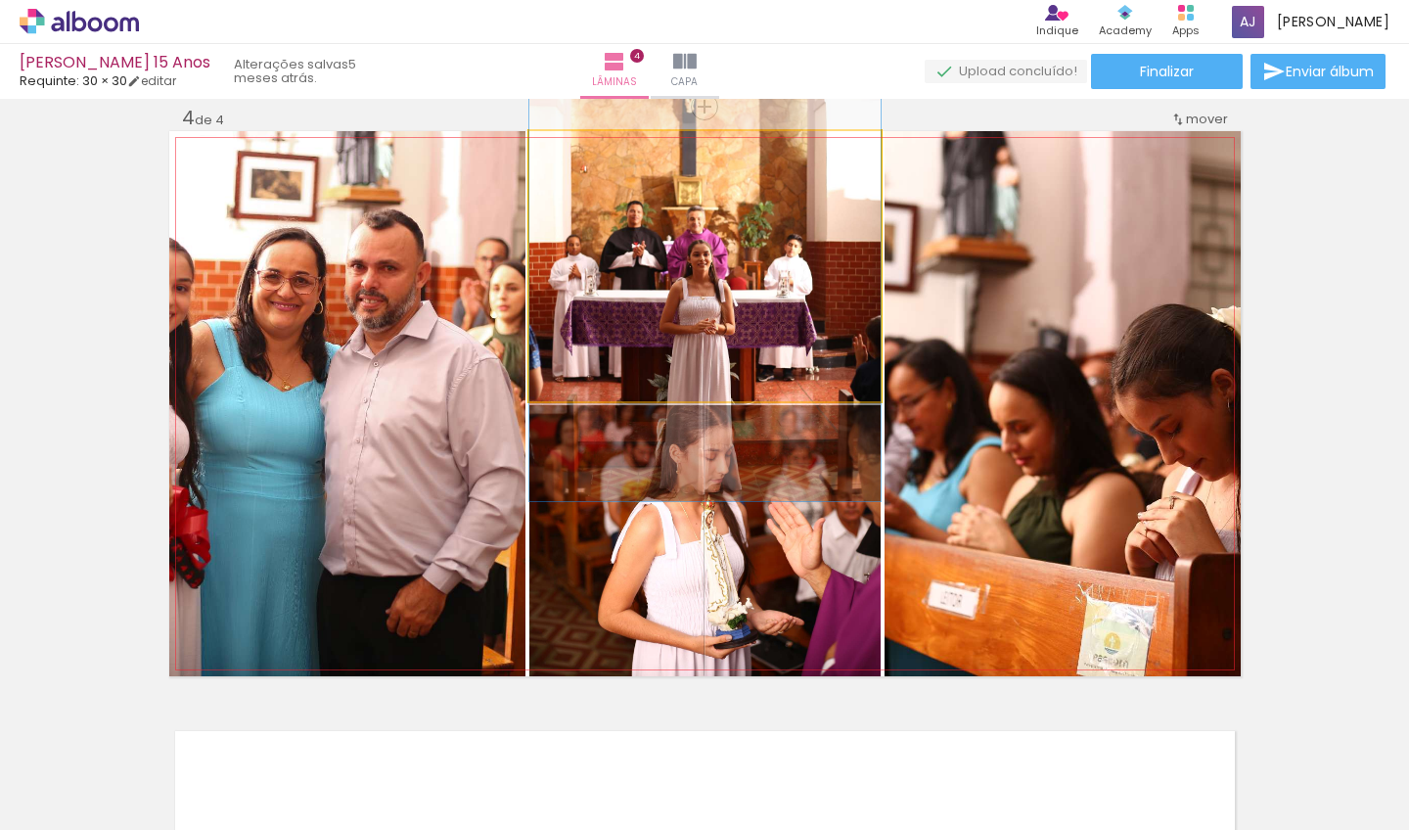
drag, startPoint x: 751, startPoint y: 235, endPoint x: 737, endPoint y: 207, distance: 31.5
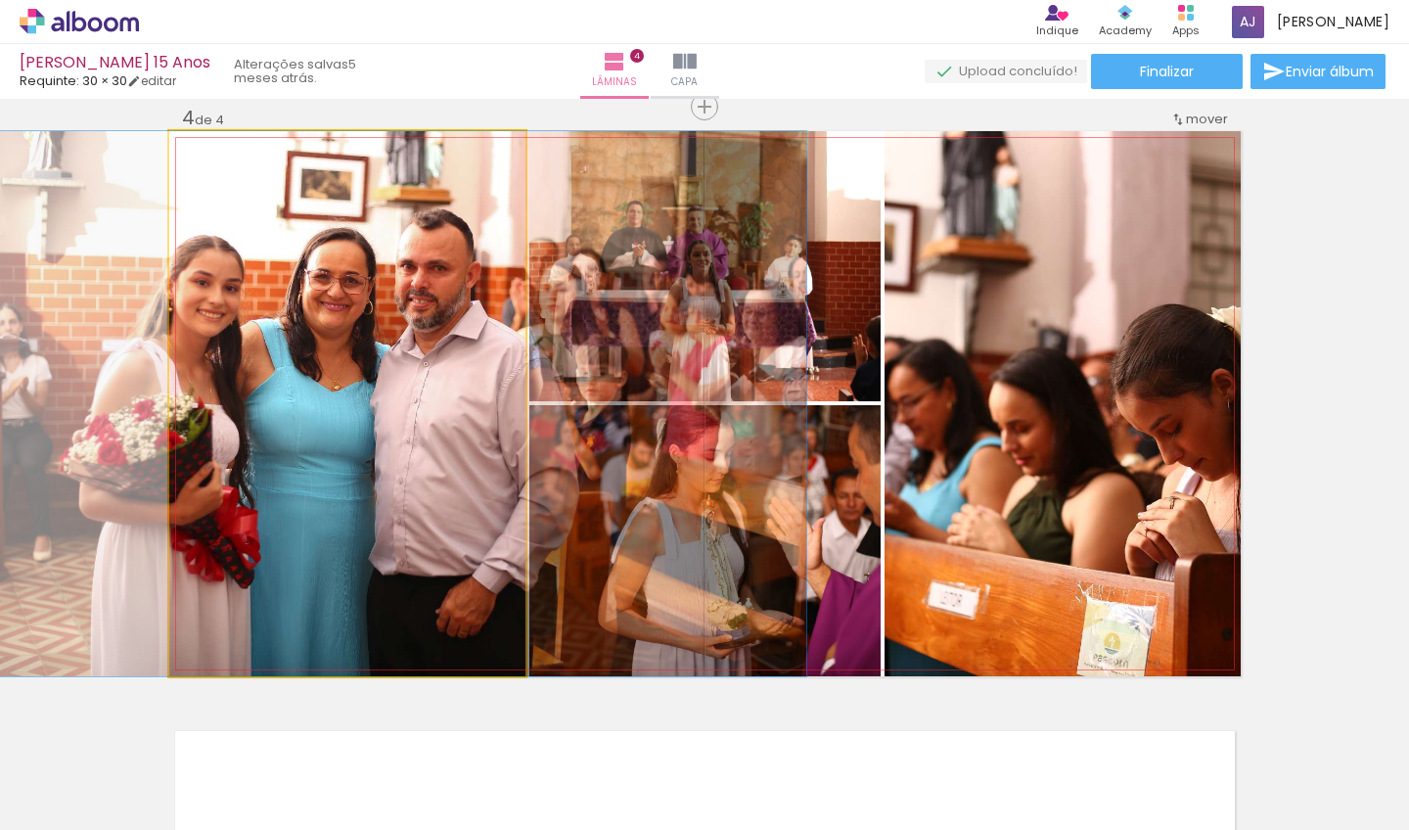
drag, startPoint x: 405, startPoint y: 300, endPoint x: 455, endPoint y: 302, distance: 50.0
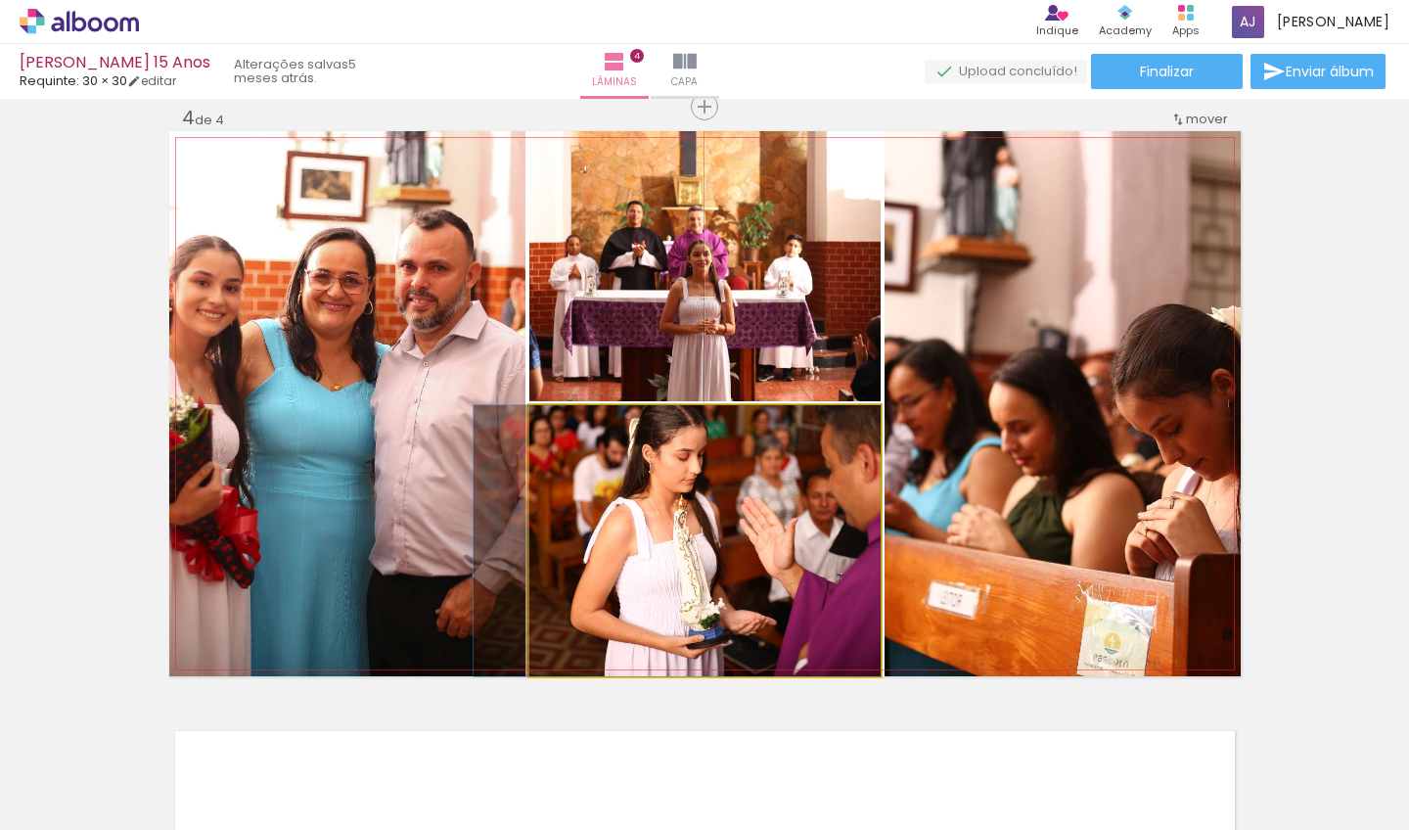
drag, startPoint x: 753, startPoint y: 559, endPoint x: 424, endPoint y: 423, distance: 355.9
click at [0, 0] on slot at bounding box center [0, 0] width 0 height 0
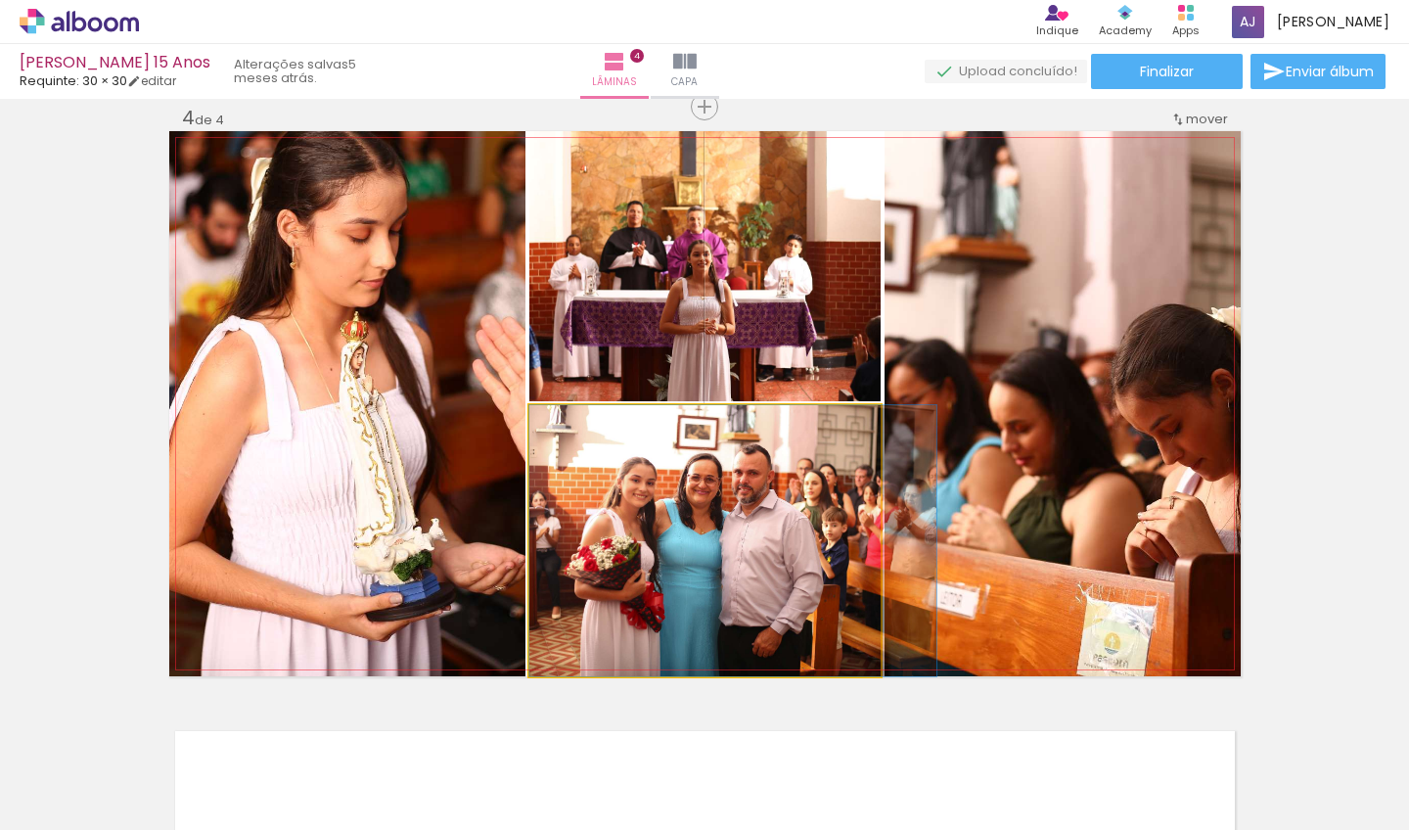
drag, startPoint x: 647, startPoint y: 484, endPoint x: 676, endPoint y: 480, distance: 29.6
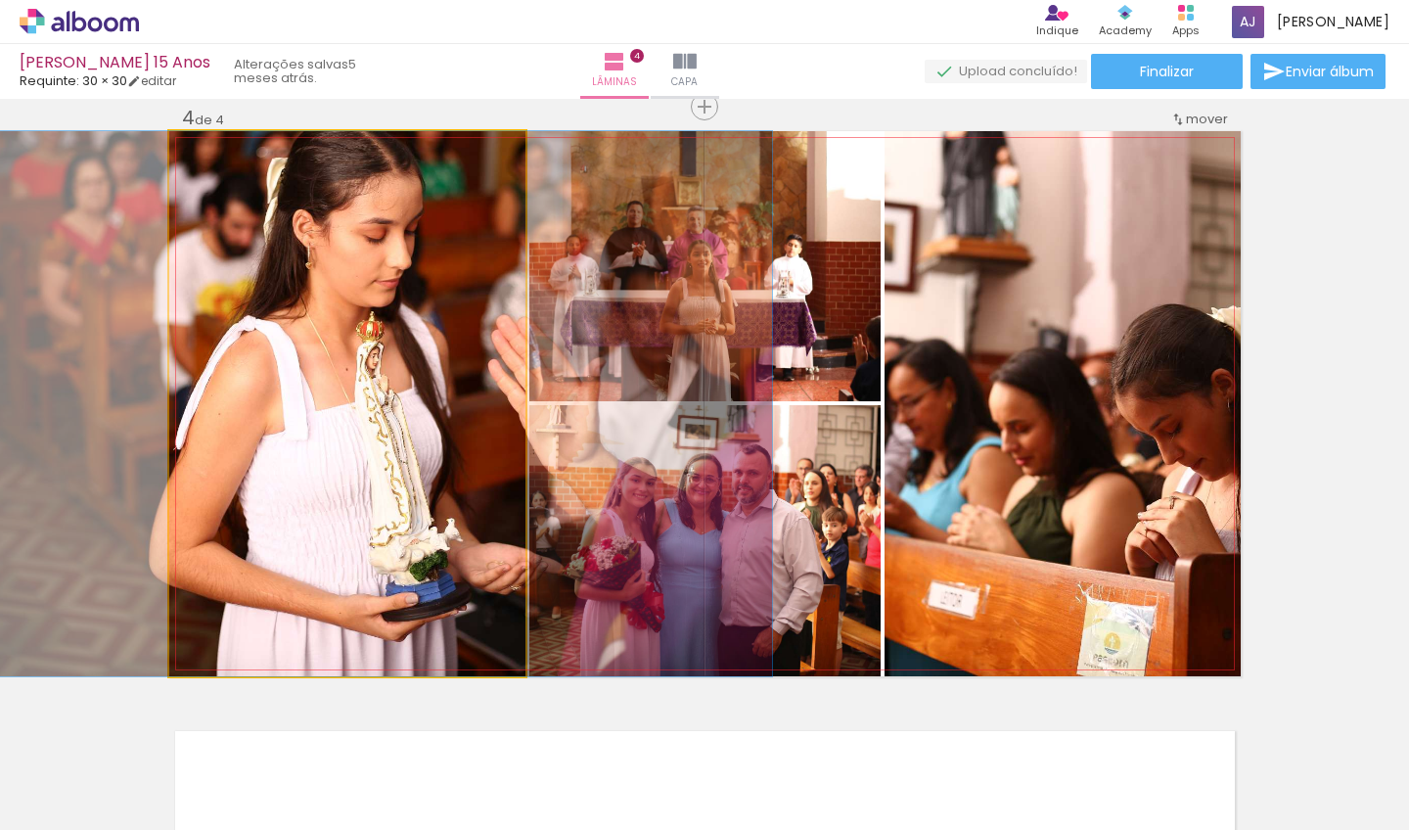
drag, startPoint x: 315, startPoint y: 230, endPoint x: 326, endPoint y: 260, distance: 32.2
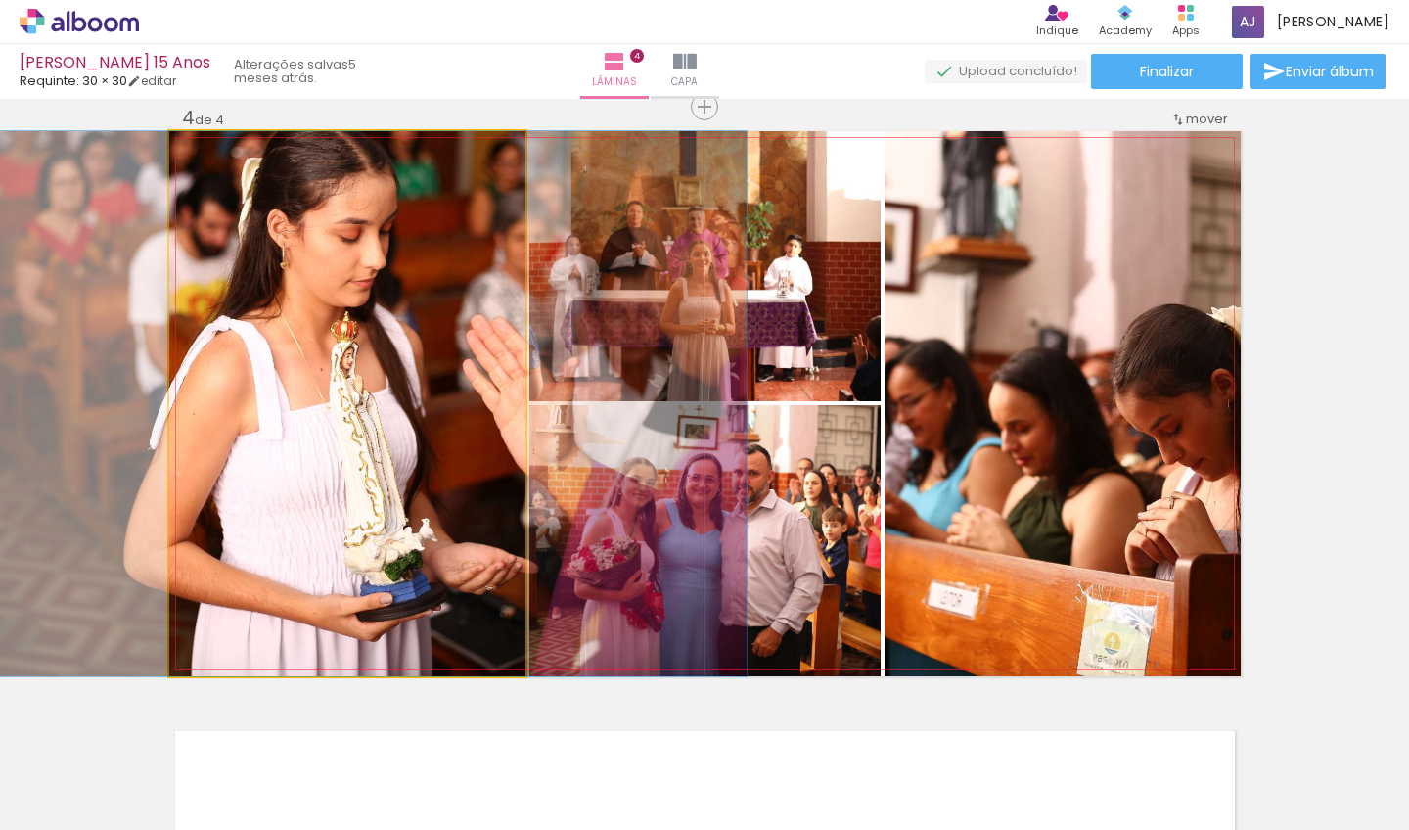
drag, startPoint x: 412, startPoint y: 310, endPoint x: 390, endPoint y: 324, distance: 26.4
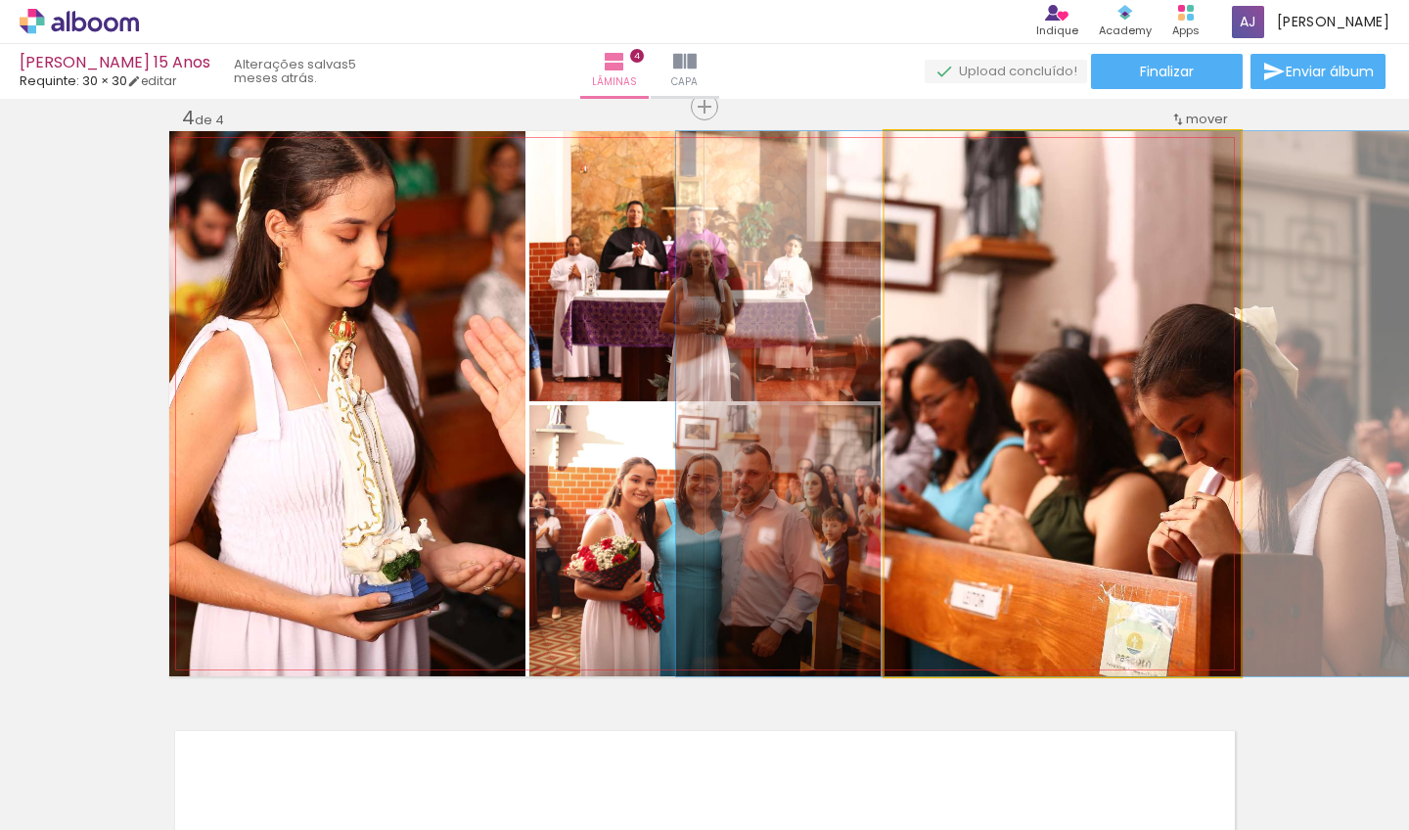
drag, startPoint x: 1106, startPoint y: 369, endPoint x: 1129, endPoint y: 364, distance: 23.0
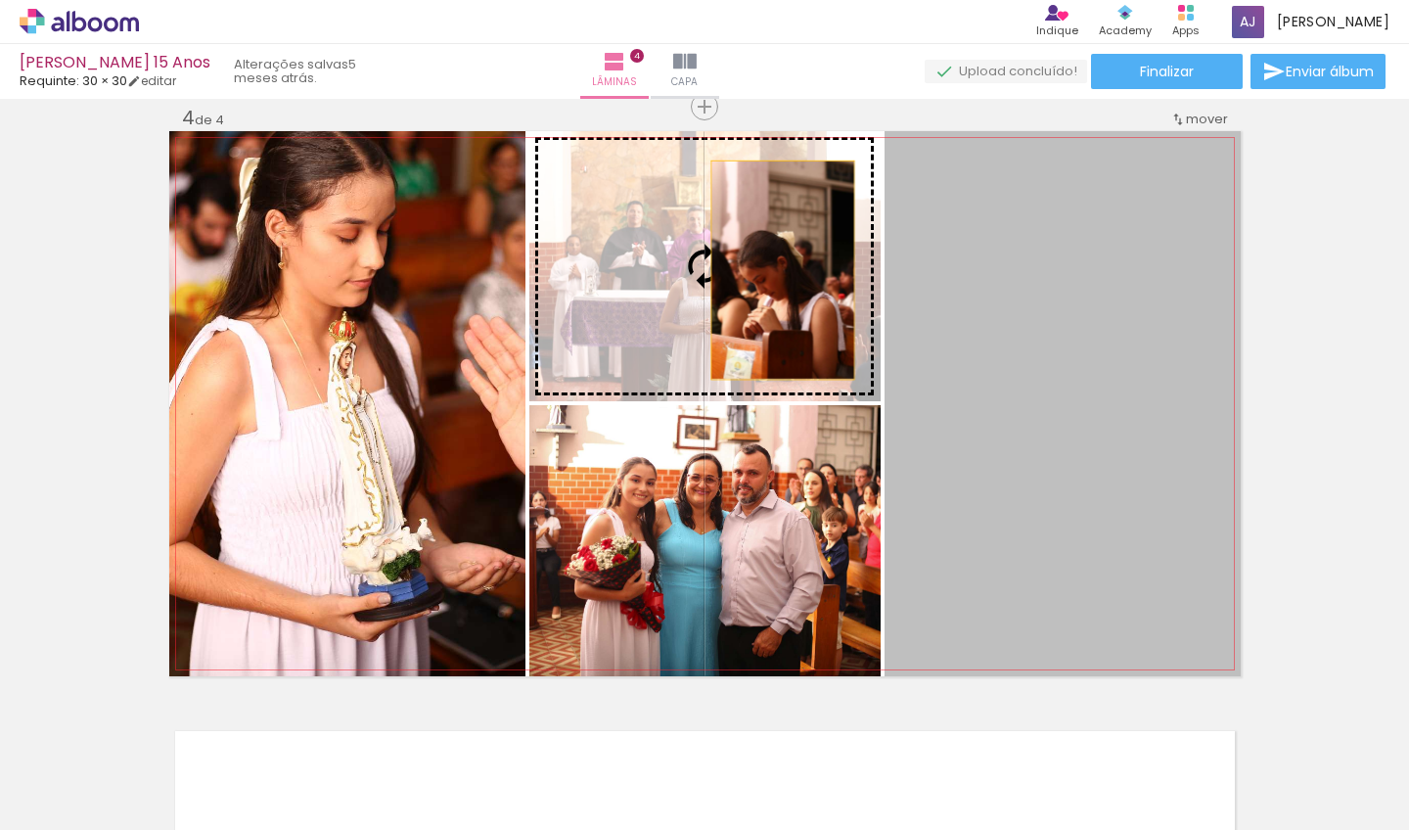
drag, startPoint x: 1053, startPoint y: 351, endPoint x: 761, endPoint y: 264, distance: 305.3
click at [0, 0] on slot at bounding box center [0, 0] width 0 height 0
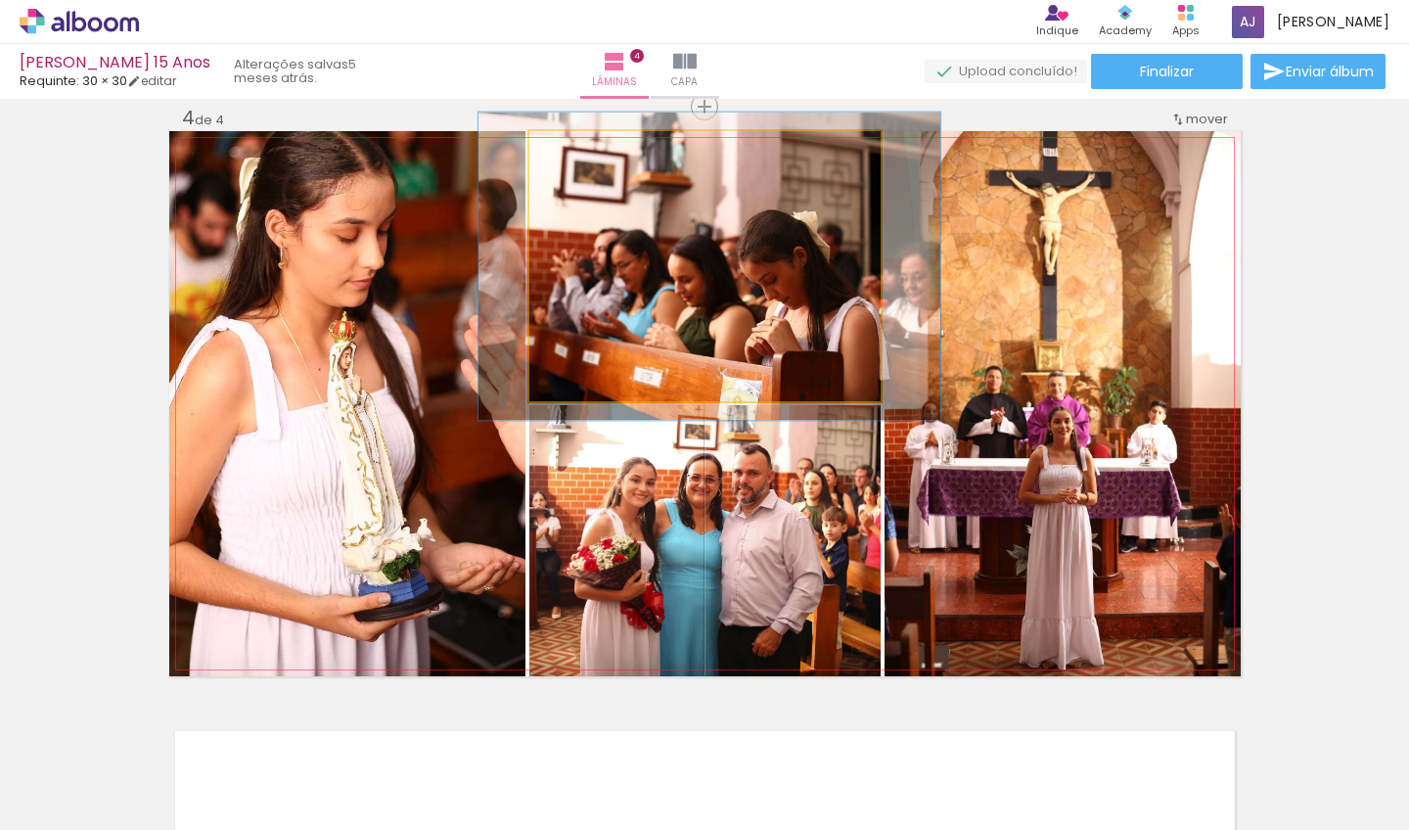
type paper-slider "114"
click at [582, 161] on div at bounding box center [584, 151] width 31 height 31
click at [651, 215] on quentale-photo at bounding box center [705, 266] width 351 height 270
click at [645, 216] on quentale-photo at bounding box center [705, 266] width 351 height 270
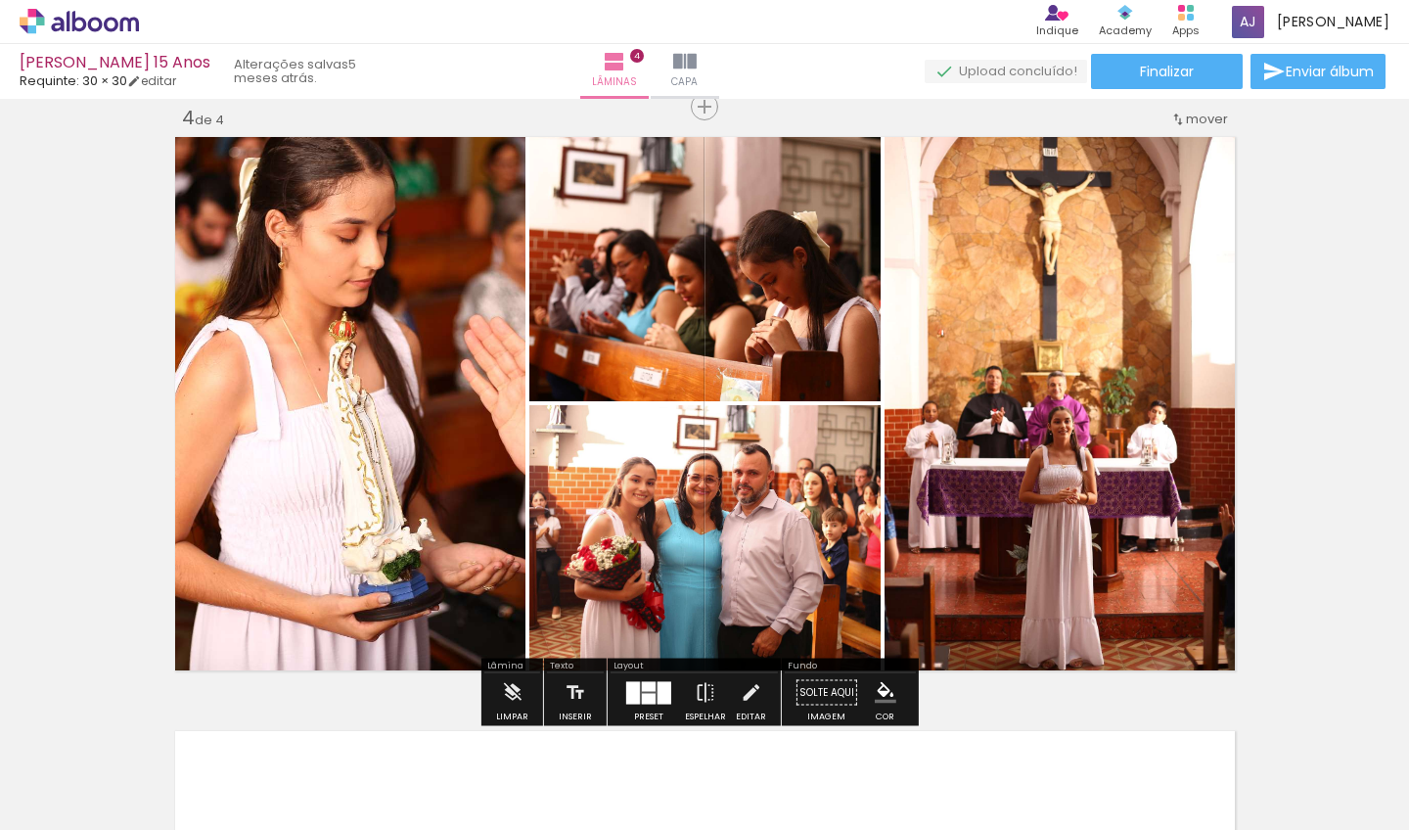
click at [685, 515] on quentale-photo at bounding box center [705, 540] width 351 height 271
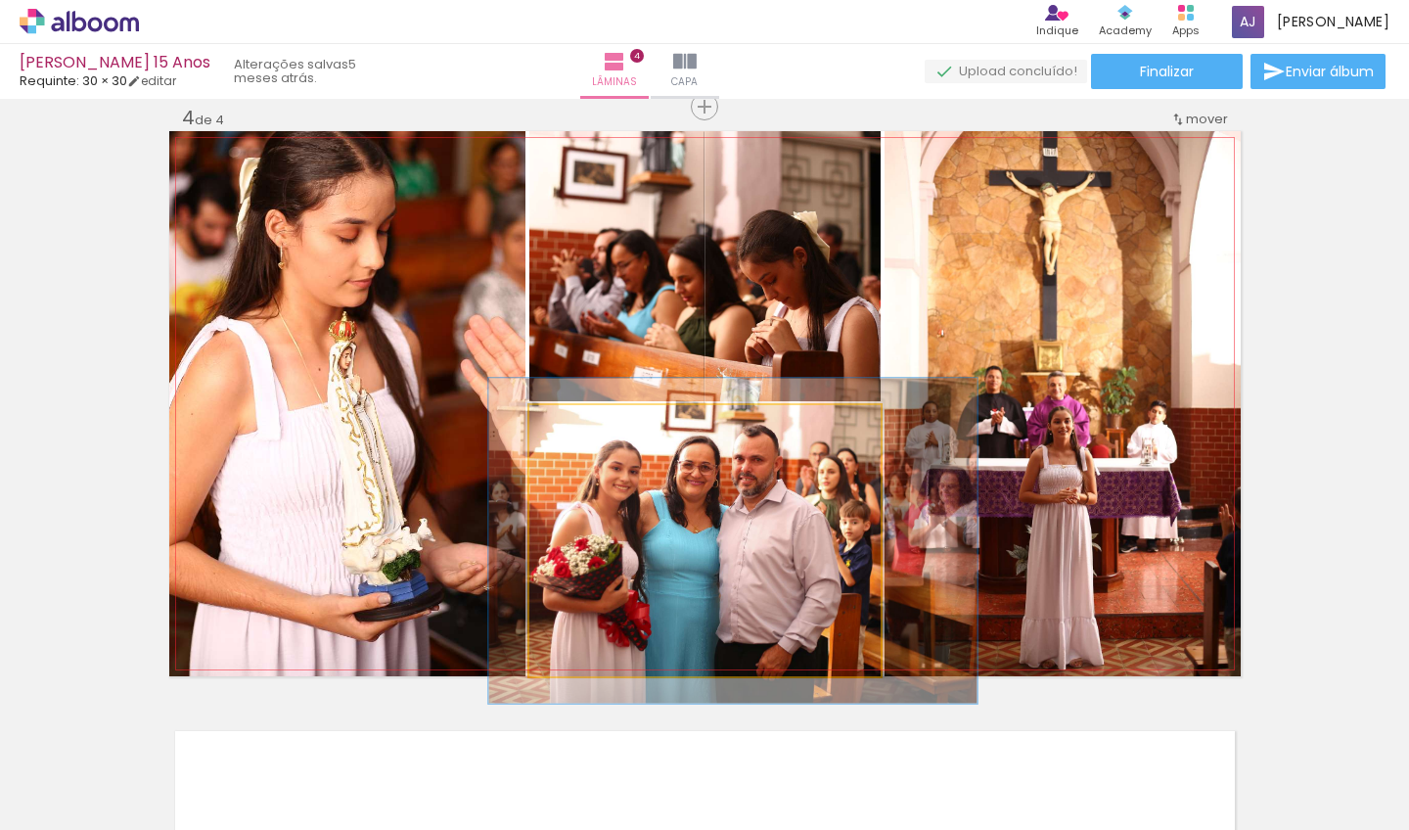
drag, startPoint x: 581, startPoint y: 424, endPoint x: 595, endPoint y: 424, distance: 13.7
type paper-slider "120"
click at [595, 424] on div at bounding box center [589, 425] width 31 height 31
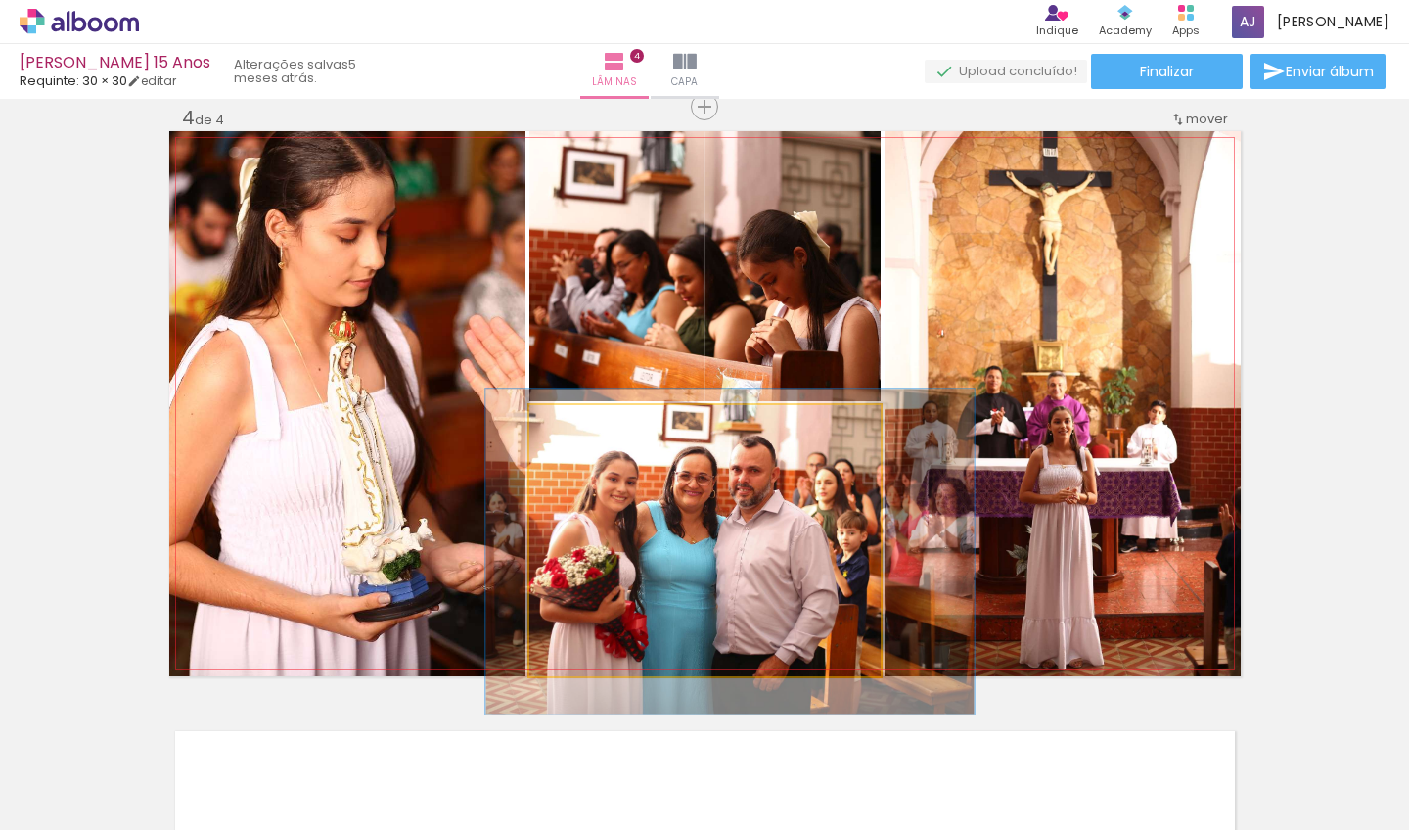
drag, startPoint x: 640, startPoint y: 510, endPoint x: 636, endPoint y: 521, distance: 11.5
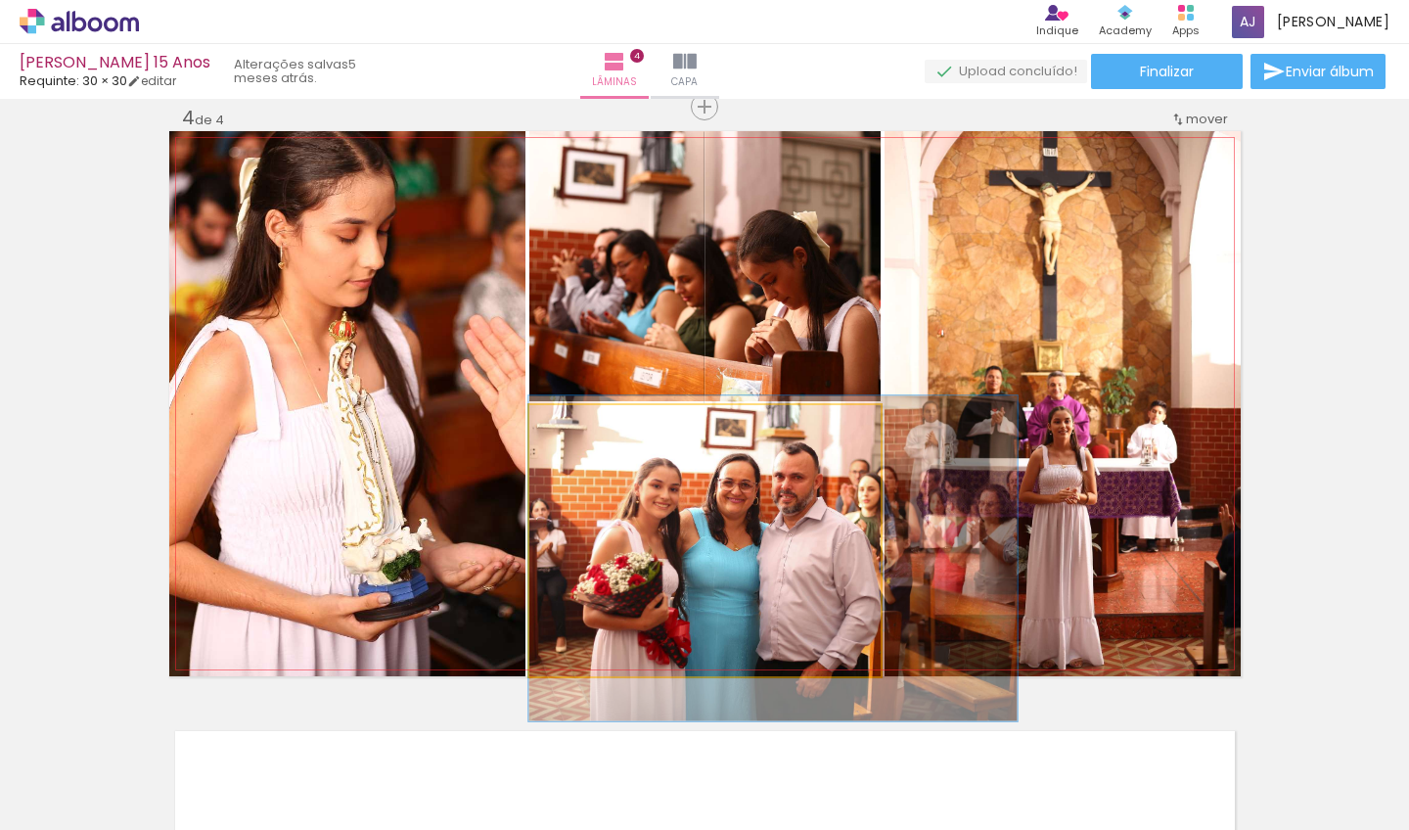
drag, startPoint x: 636, startPoint y: 520, endPoint x: 695, endPoint y: 525, distance: 58.9
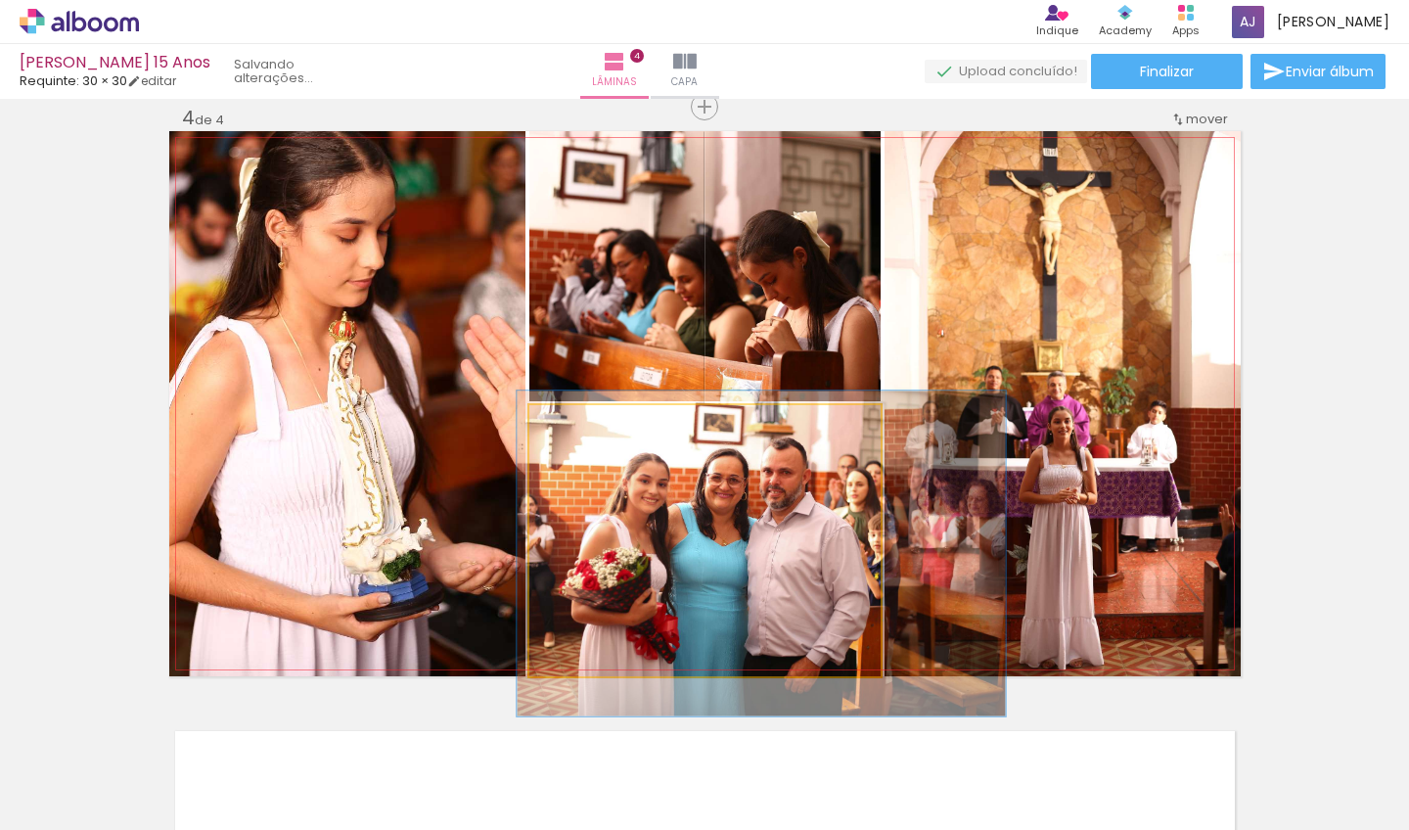
drag, startPoint x: 695, startPoint y: 523, endPoint x: 683, endPoint y: 518, distance: 12.7
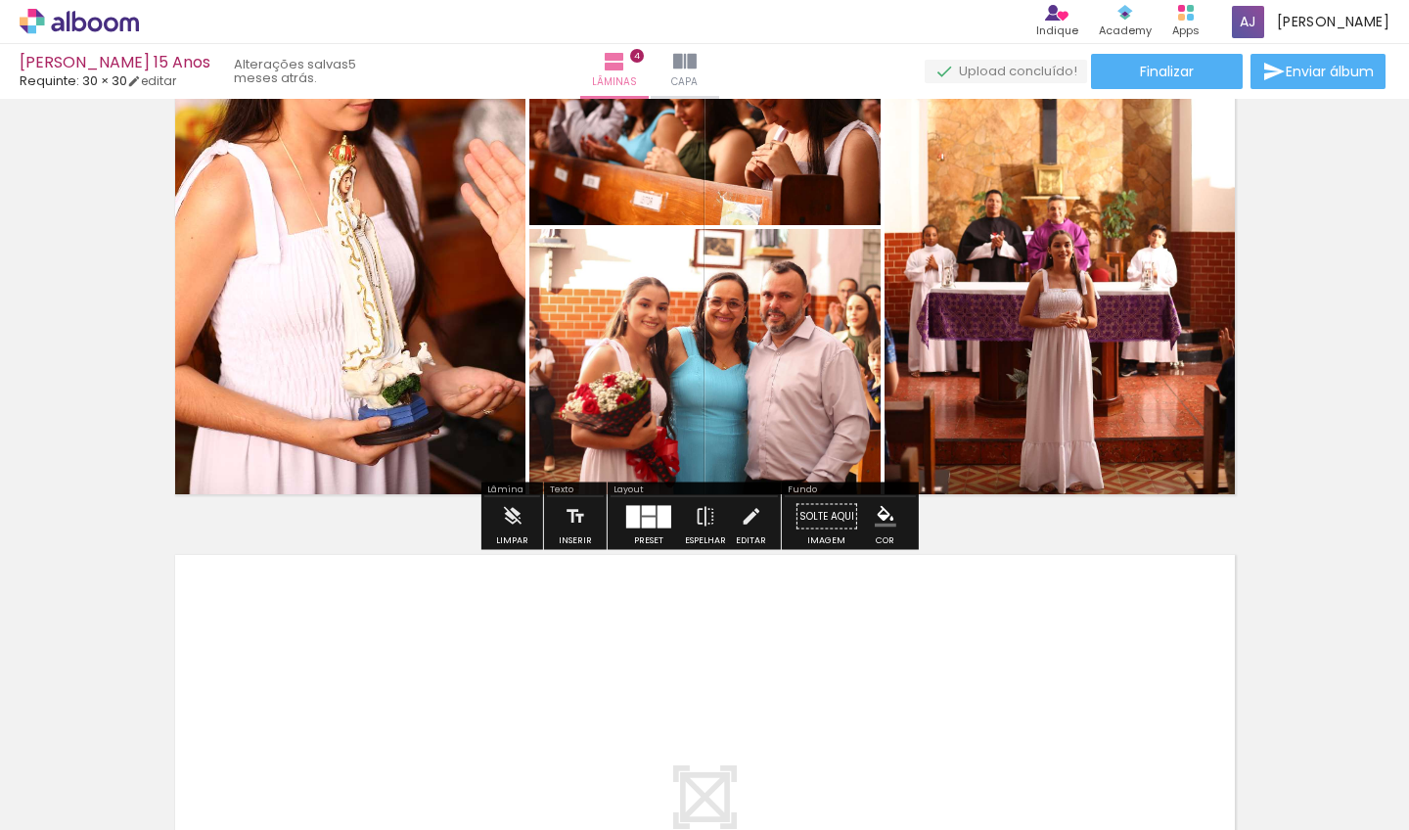
scroll to position [2378, 0]
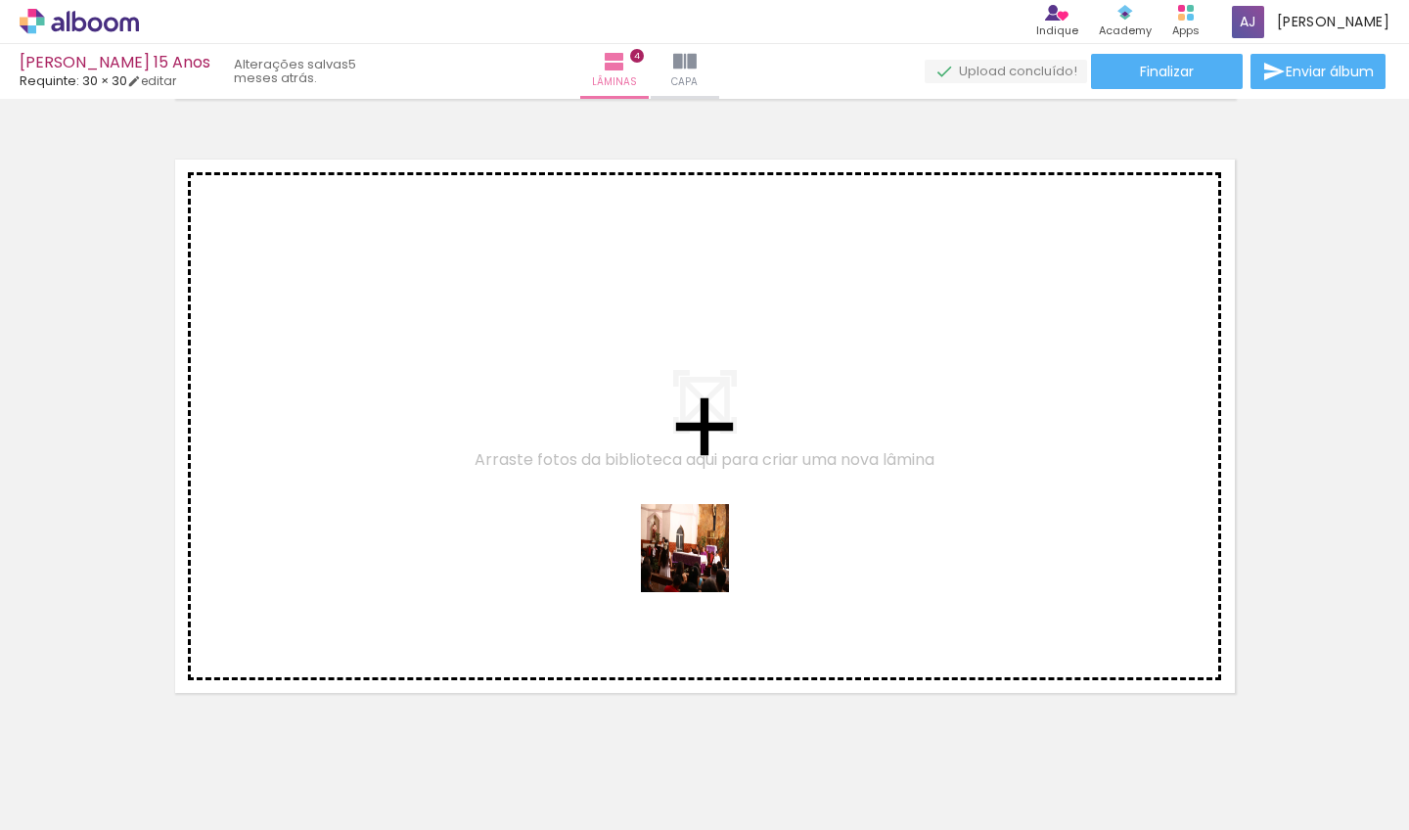
drag, startPoint x: 700, startPoint y: 563, endPoint x: 720, endPoint y: 504, distance: 62.2
click at [720, 504] on quentale-workspace at bounding box center [704, 415] width 1409 height 830
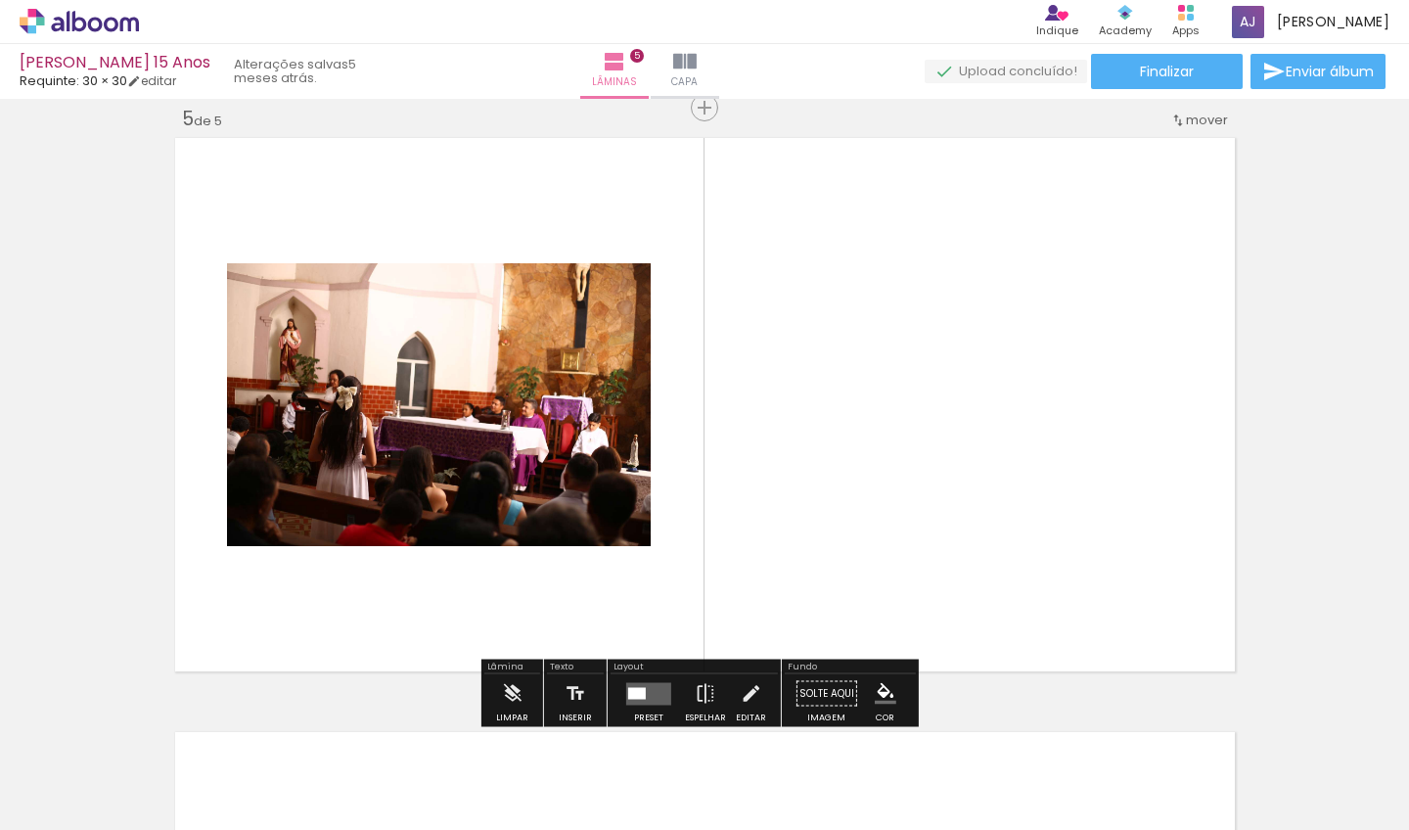
scroll to position [2401, 0]
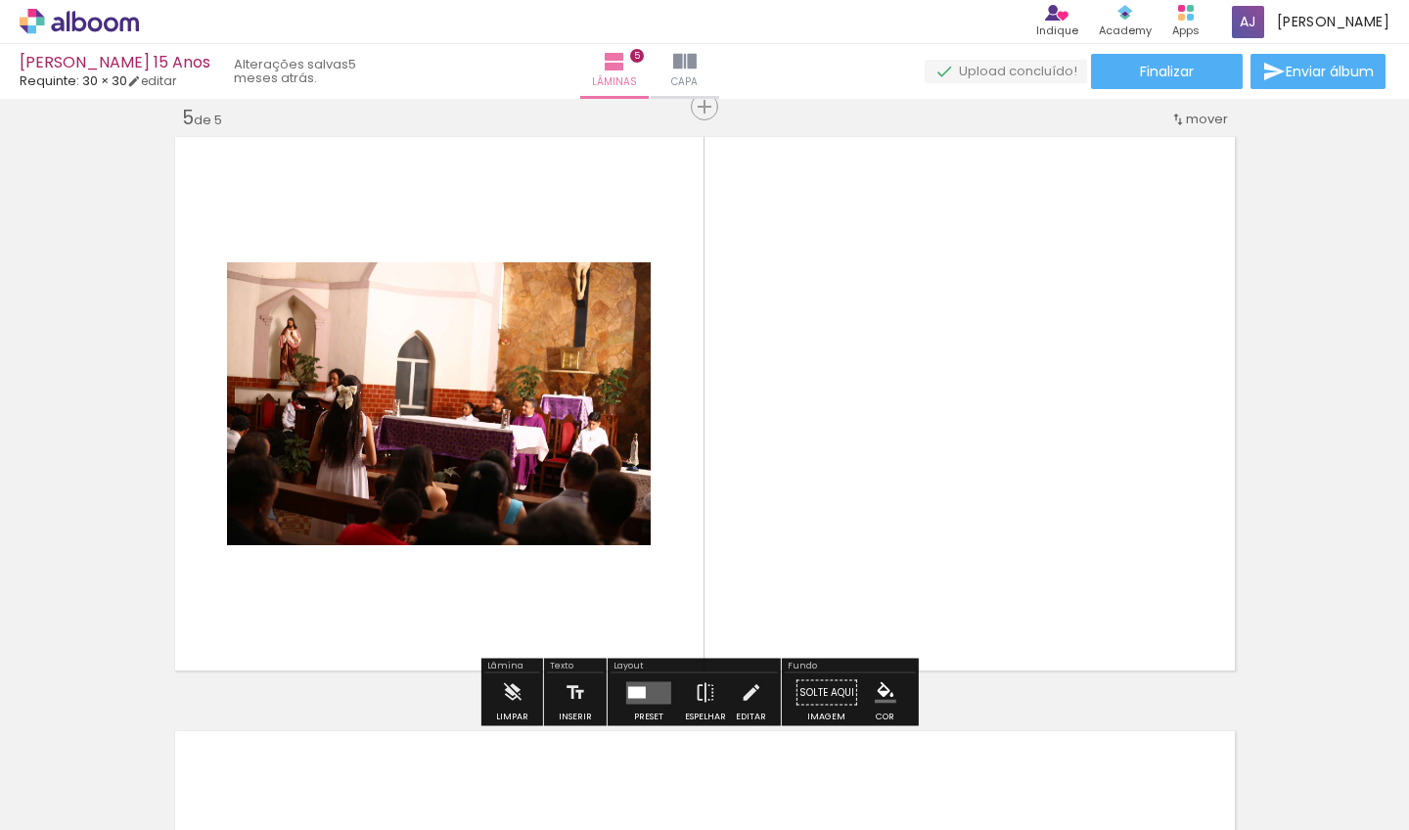
drag, startPoint x: 646, startPoint y: 685, endPoint x: 671, endPoint y: 657, distance: 38.1
click at [646, 685] on quentale-layouter at bounding box center [648, 692] width 45 height 23
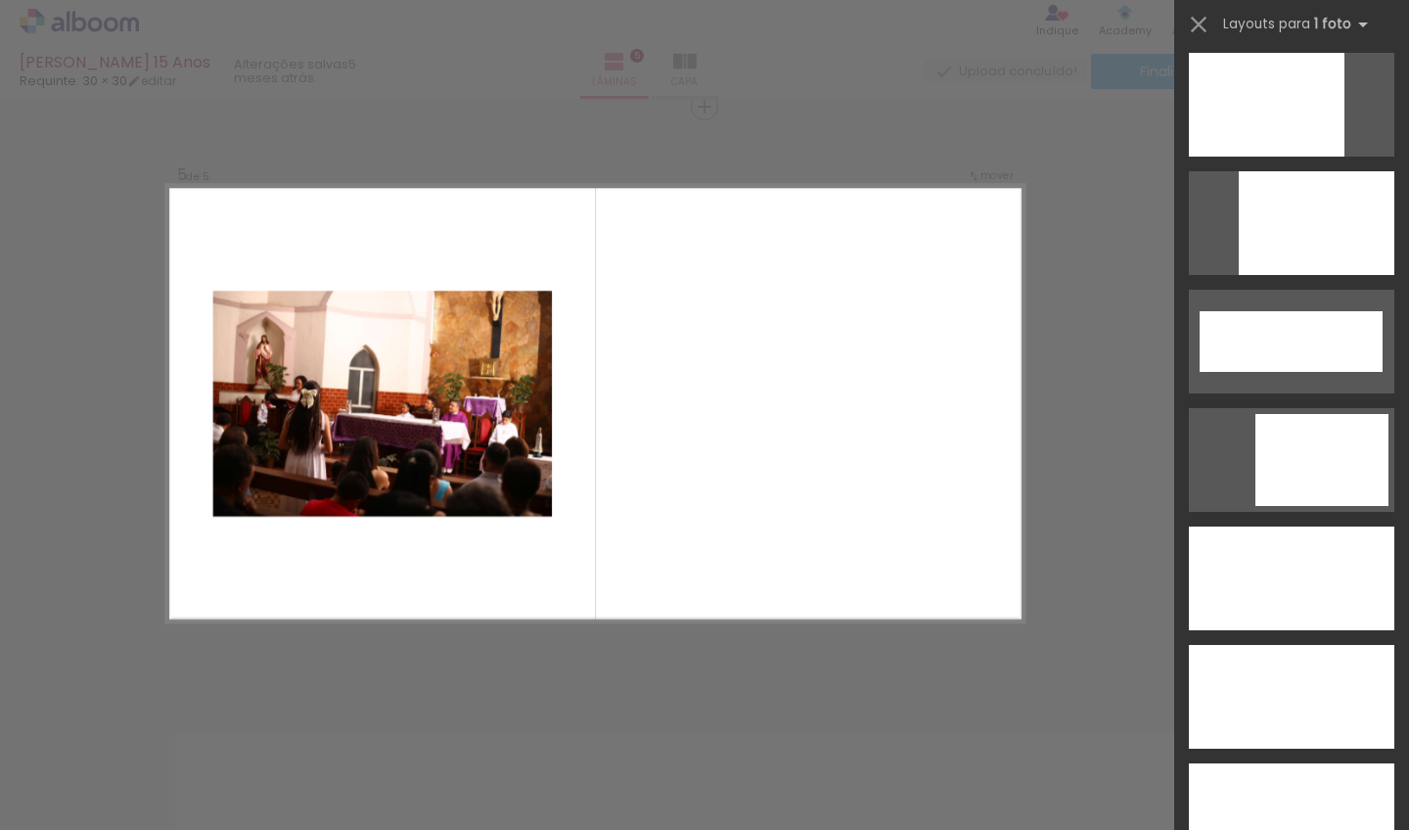
scroll to position [5235, 0]
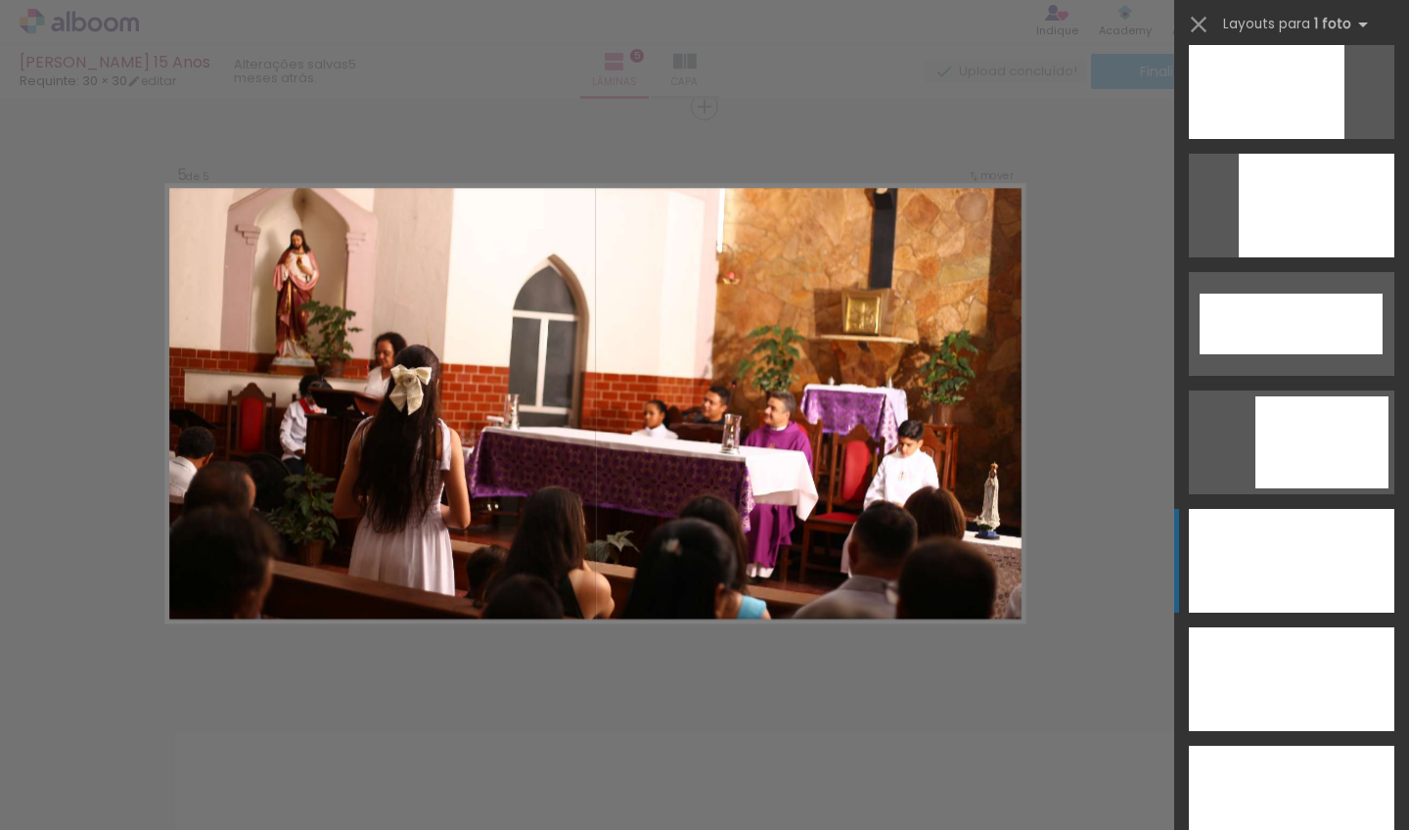
drag, startPoint x: 1312, startPoint y: 569, endPoint x: 1272, endPoint y: 557, distance: 40.9
click at [1312, 568] on div at bounding box center [1292, 561] width 206 height 104
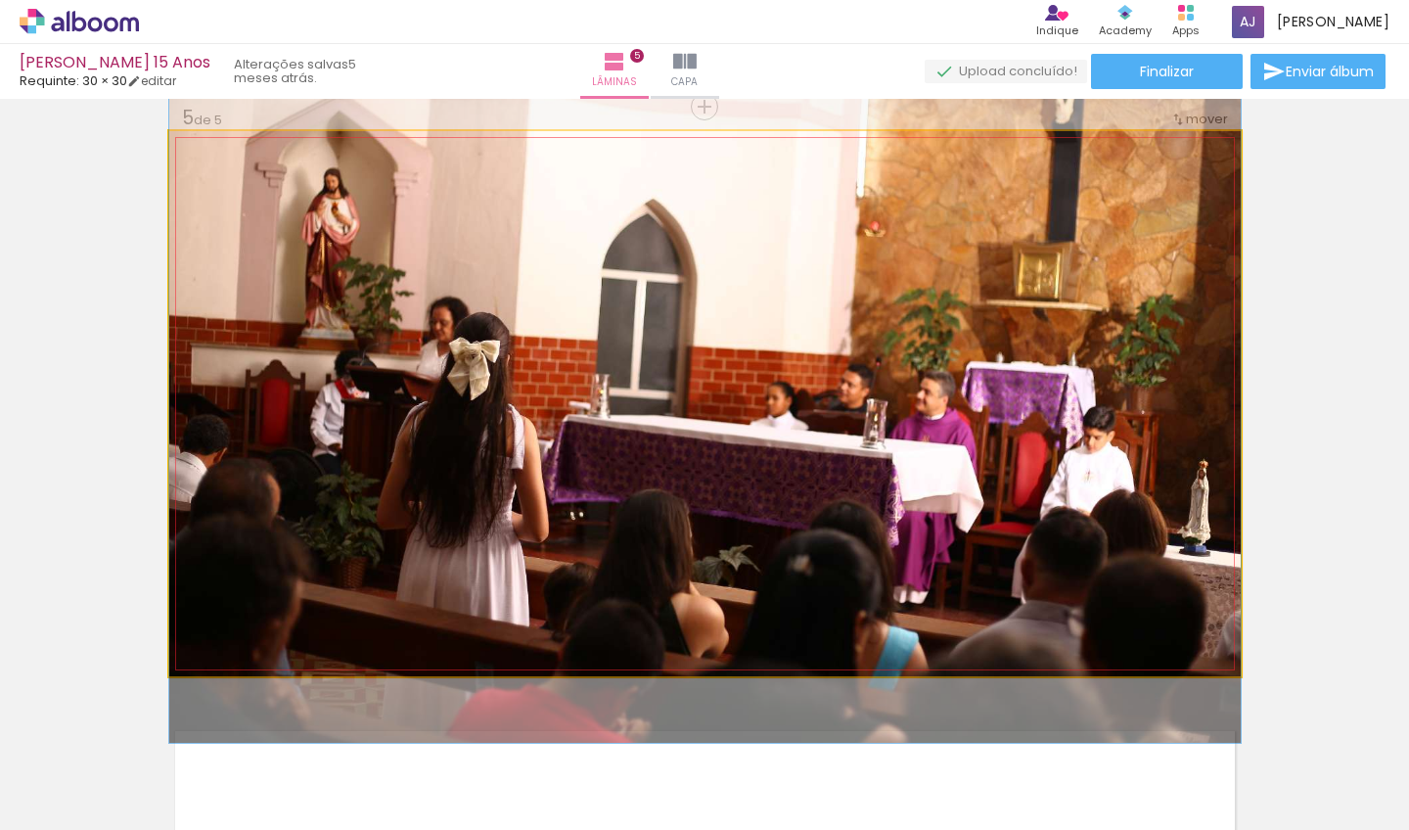
drag, startPoint x: 840, startPoint y: 466, endPoint x: 838, endPoint y: 446, distance: 19.7
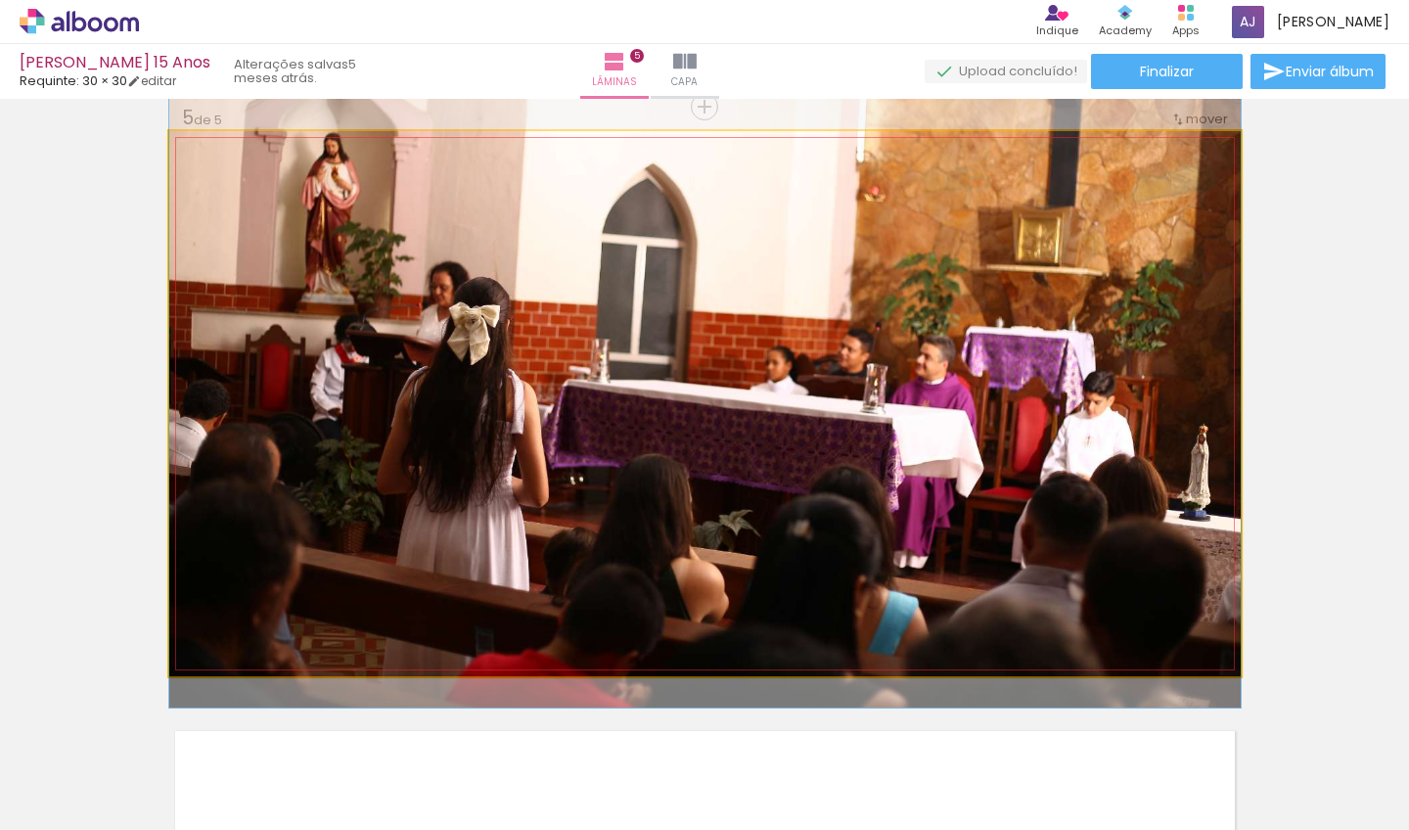
drag, startPoint x: 1056, startPoint y: 440, endPoint x: 1056, endPoint y: 388, distance: 52.9
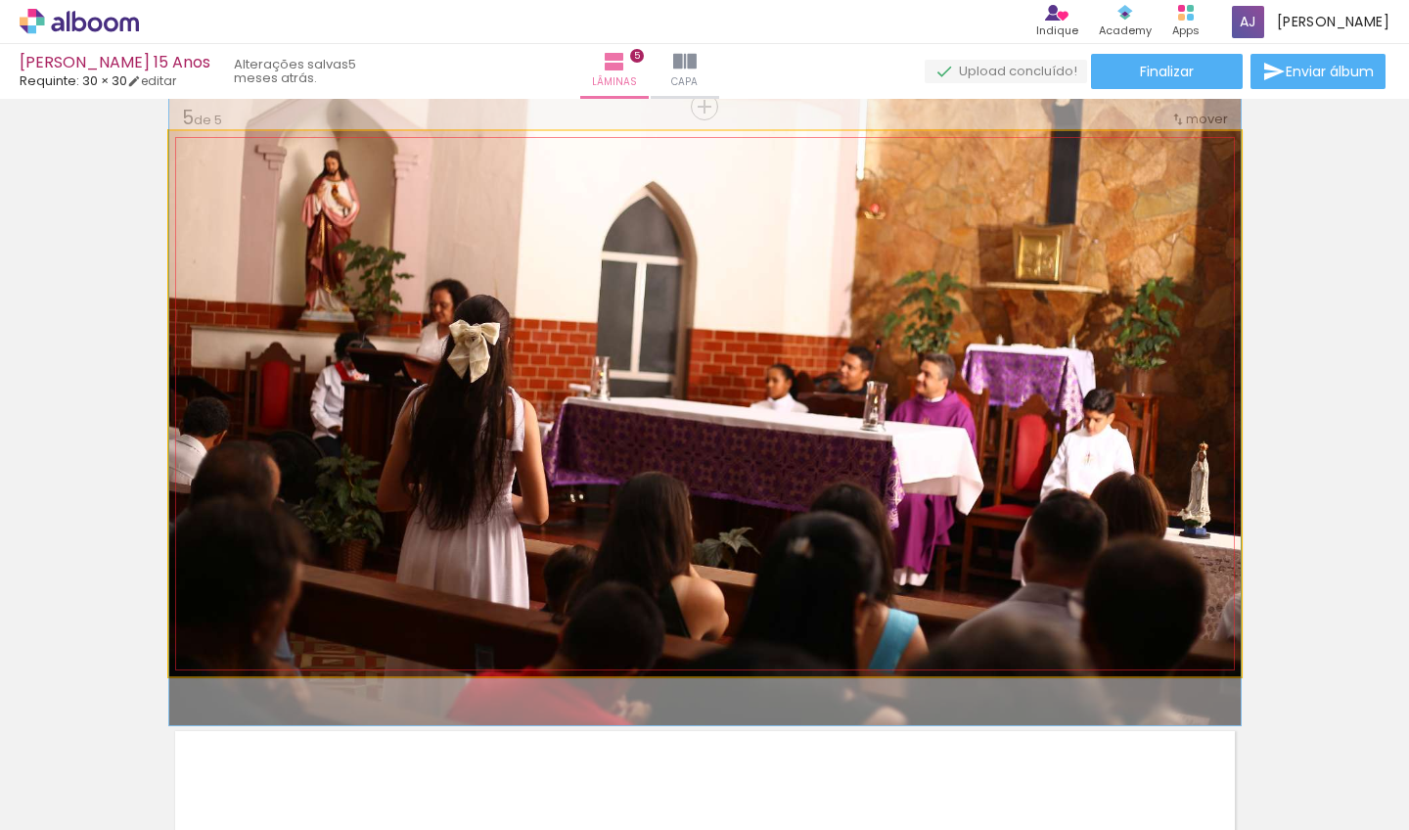
drag, startPoint x: 1037, startPoint y: 357, endPoint x: 1041, endPoint y: 400, distance: 43.3
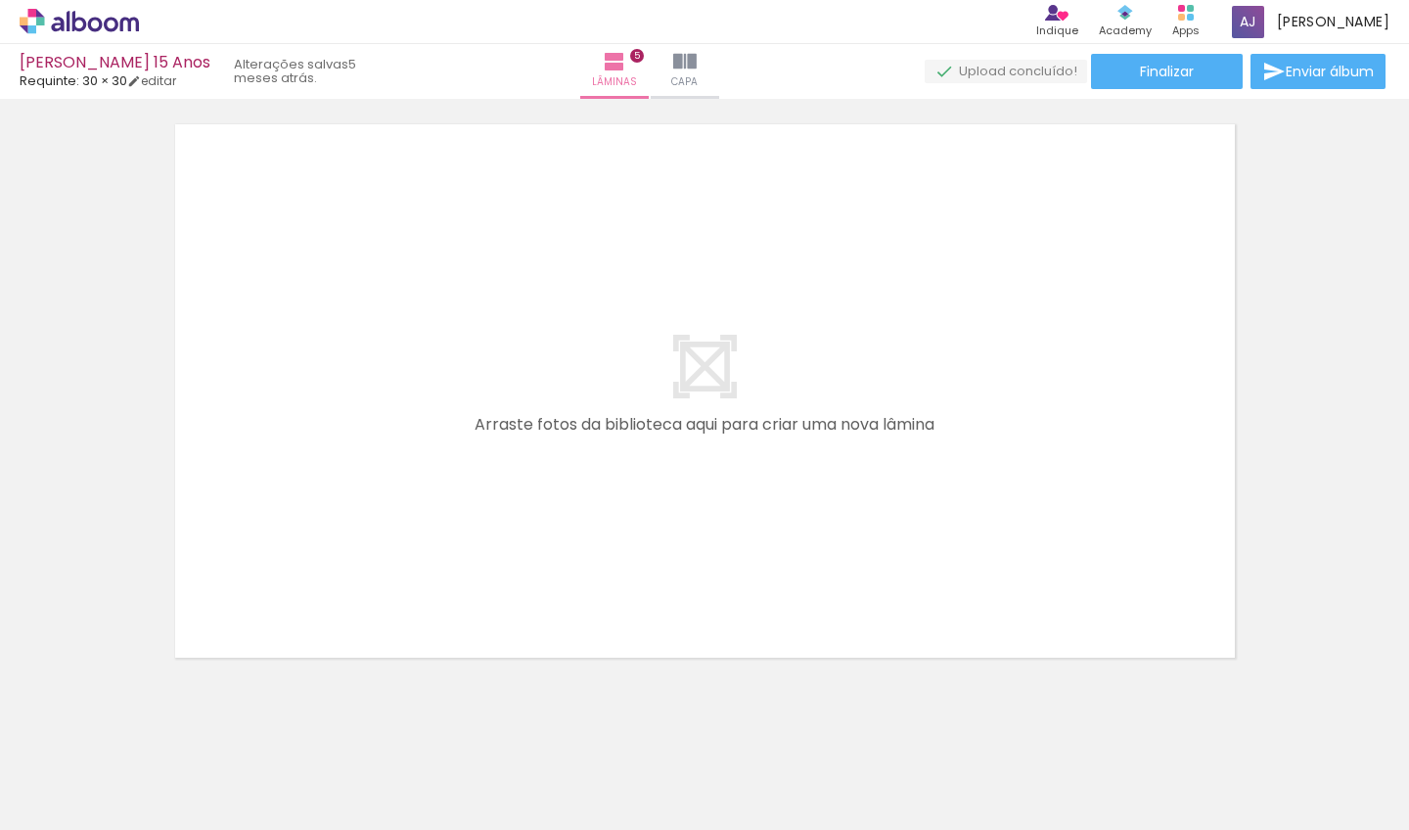
scroll to position [0, 1137]
drag, startPoint x: 279, startPoint y: 821, endPoint x: 355, endPoint y: 813, distance: 76.7
click at [161, 813] on iron-horizontal-list at bounding box center [140, 769] width 39 height 122
drag, startPoint x: 511, startPoint y: 752, endPoint x: 504, endPoint y: 494, distance: 257.5
click at [504, 494] on quentale-workspace at bounding box center [704, 415] width 1409 height 830
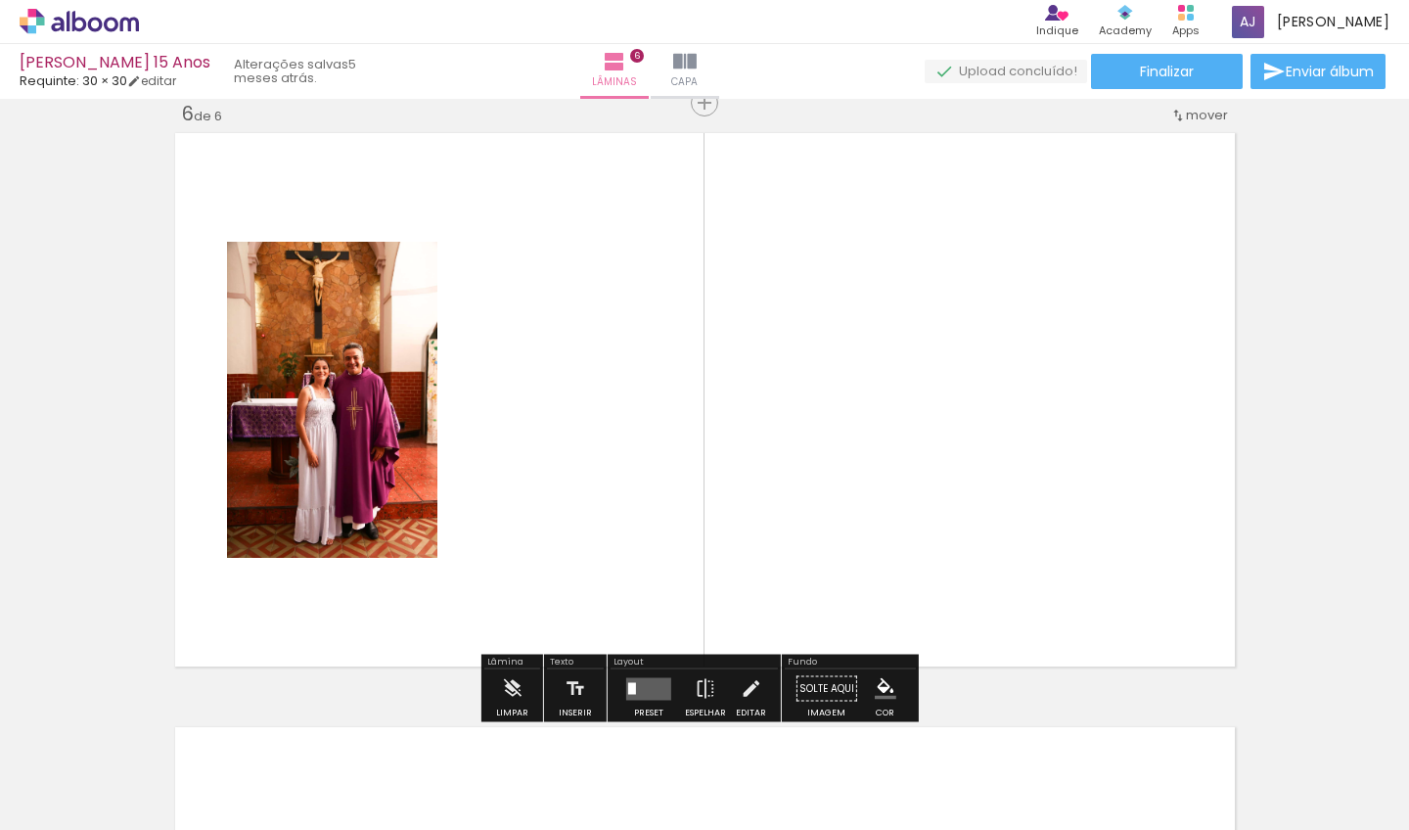
scroll to position [2995, 0]
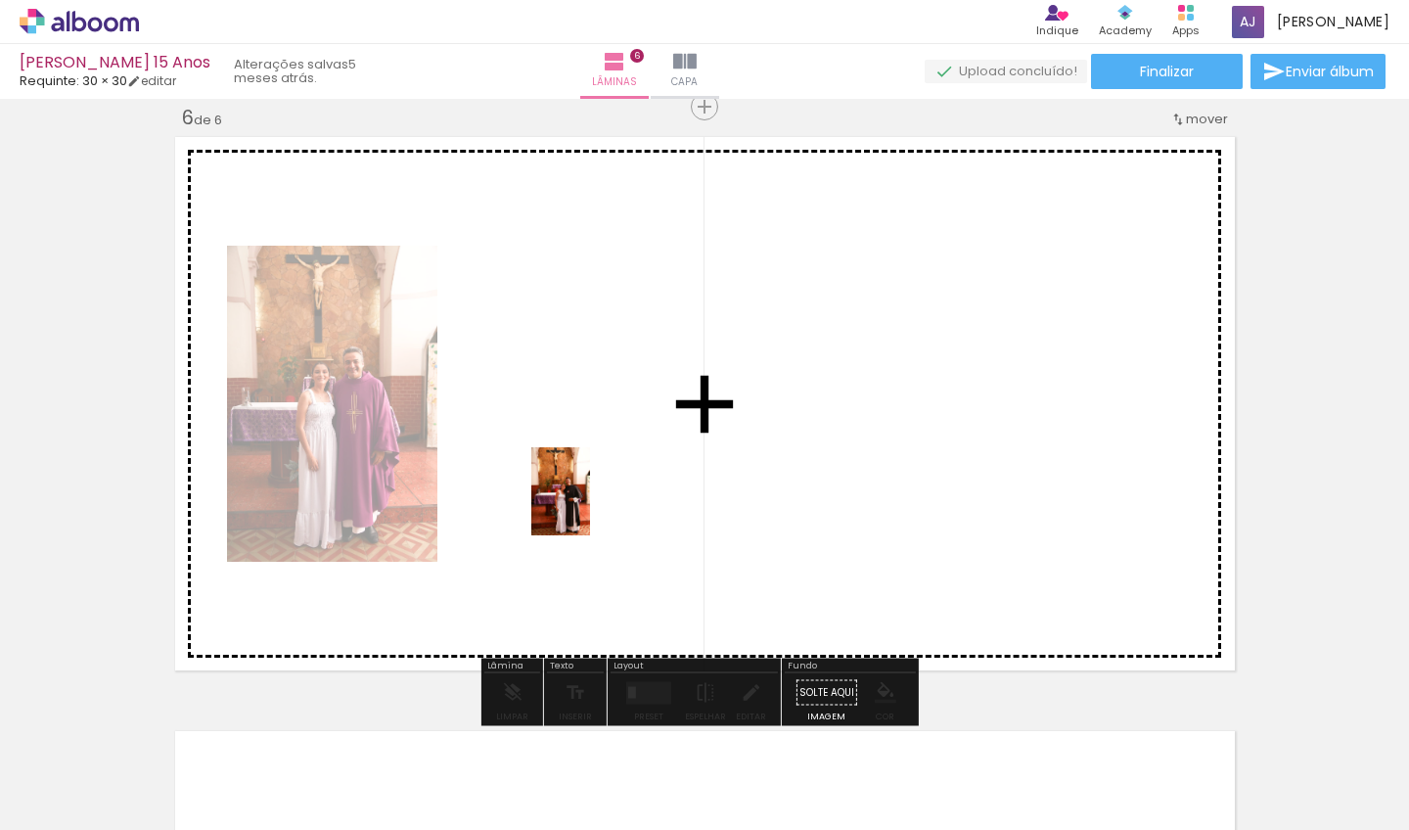
drag, startPoint x: 616, startPoint y: 763, endPoint x: 590, endPoint y: 506, distance: 258.7
click at [590, 506] on quentale-workspace at bounding box center [704, 415] width 1409 height 830
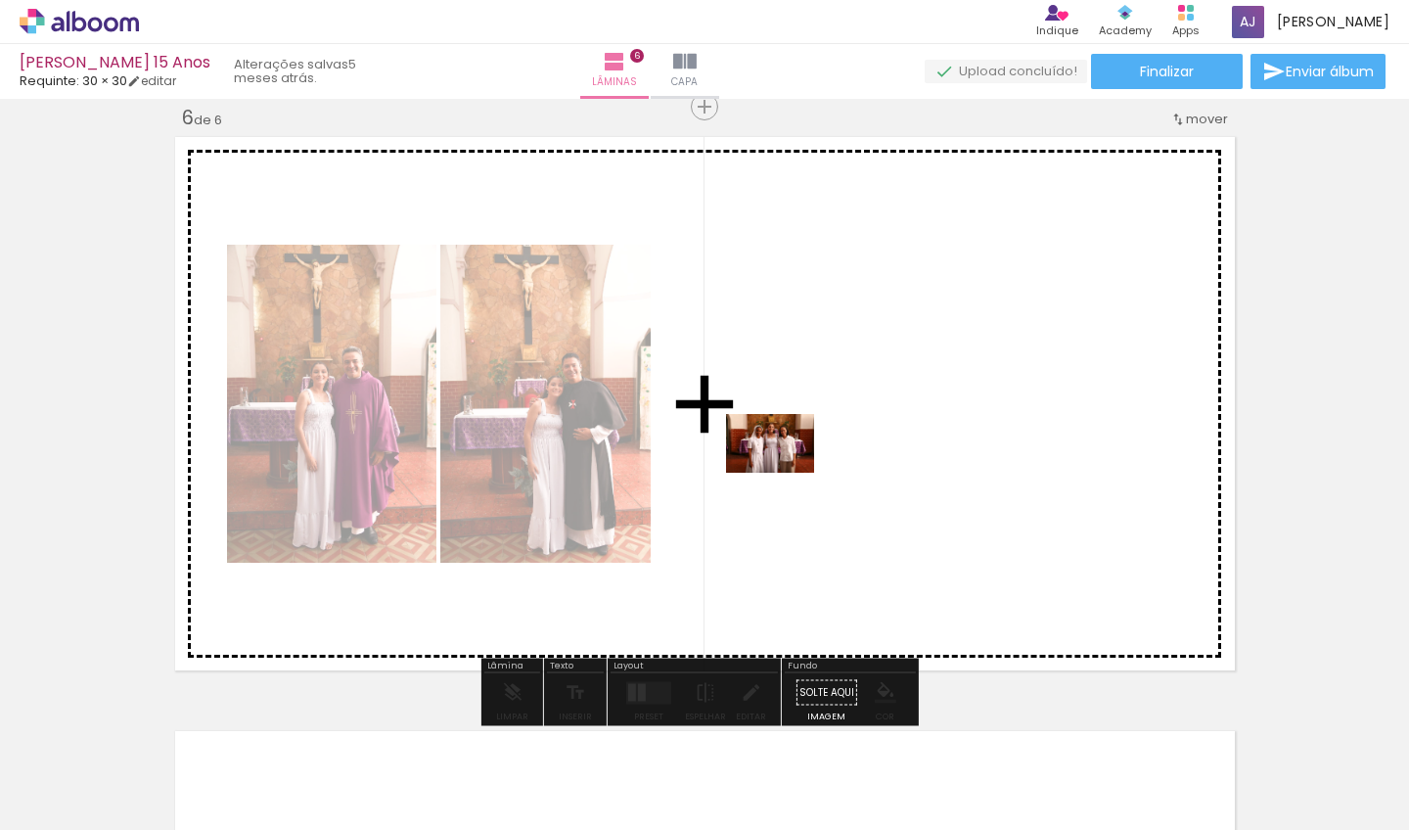
drag, startPoint x: 800, startPoint y: 757, endPoint x: 785, endPoint y: 472, distance: 285.2
click at [785, 472] on quentale-workspace at bounding box center [704, 415] width 1409 height 830
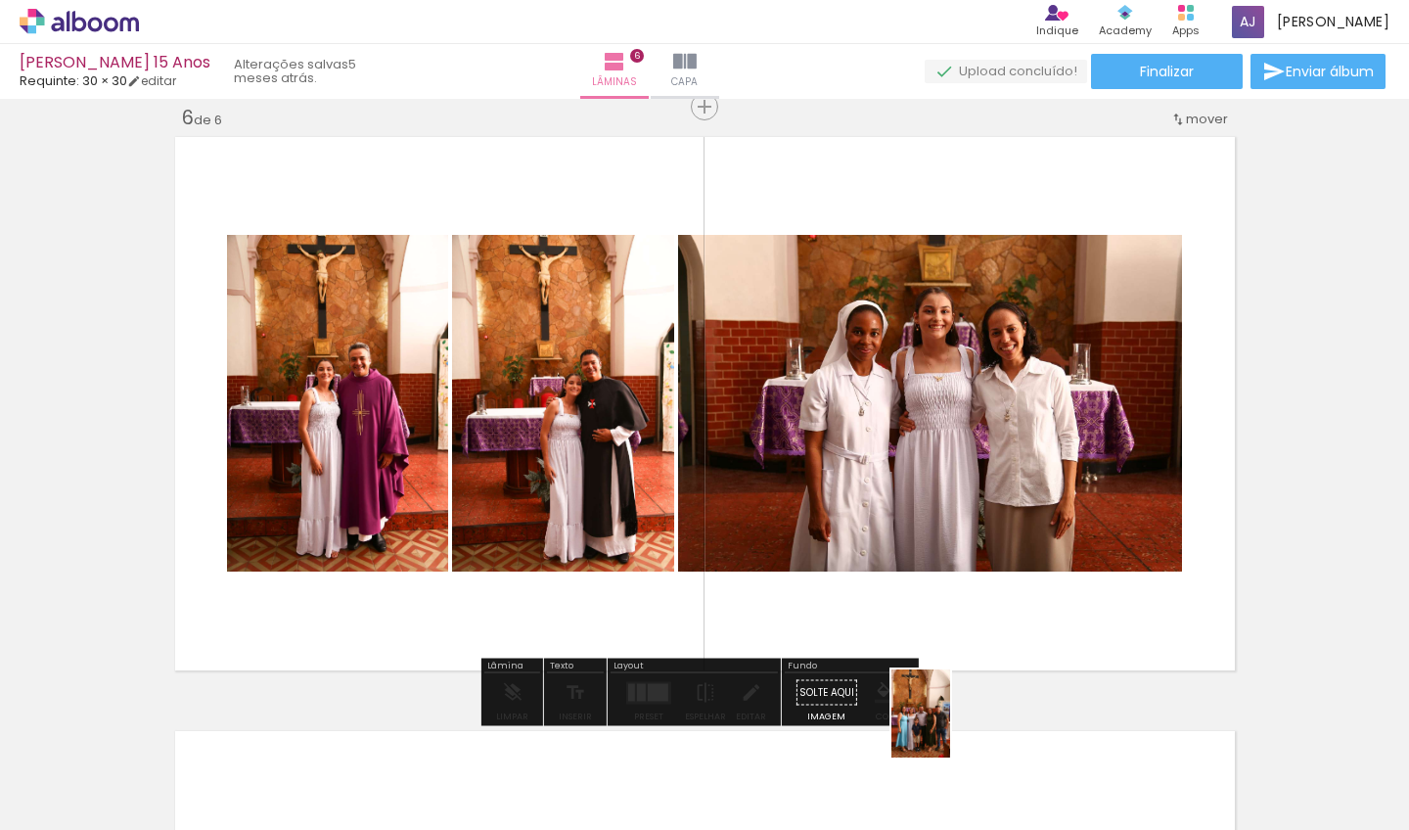
drag, startPoint x: 926, startPoint y: 777, endPoint x: 950, endPoint y: 734, distance: 49.5
click at [950, 734] on div at bounding box center [922, 763] width 65 height 97
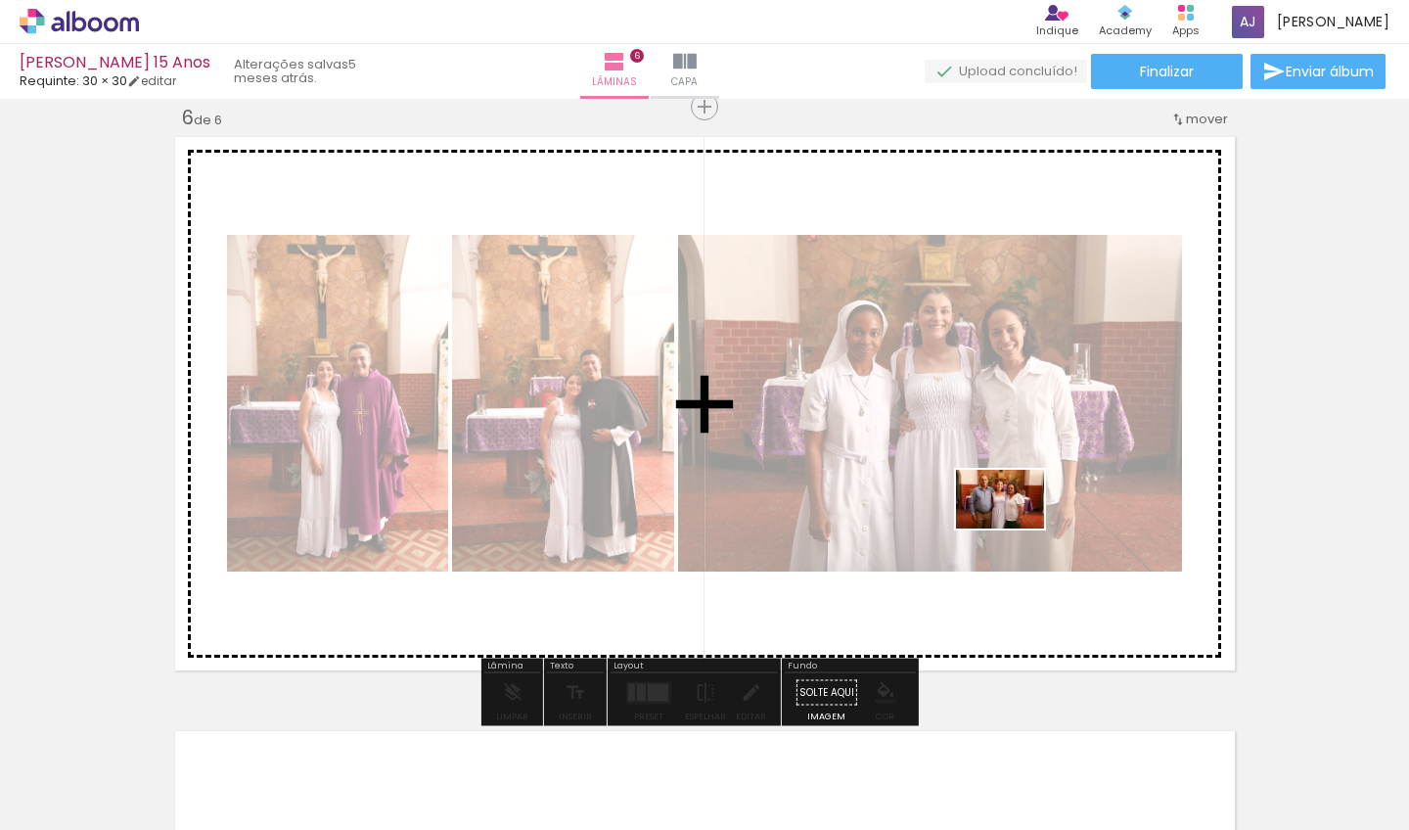
drag, startPoint x: 1052, startPoint y: 767, endPoint x: 900, endPoint y: 625, distance: 207.7
click at [1015, 519] on quentale-workspace at bounding box center [704, 415] width 1409 height 830
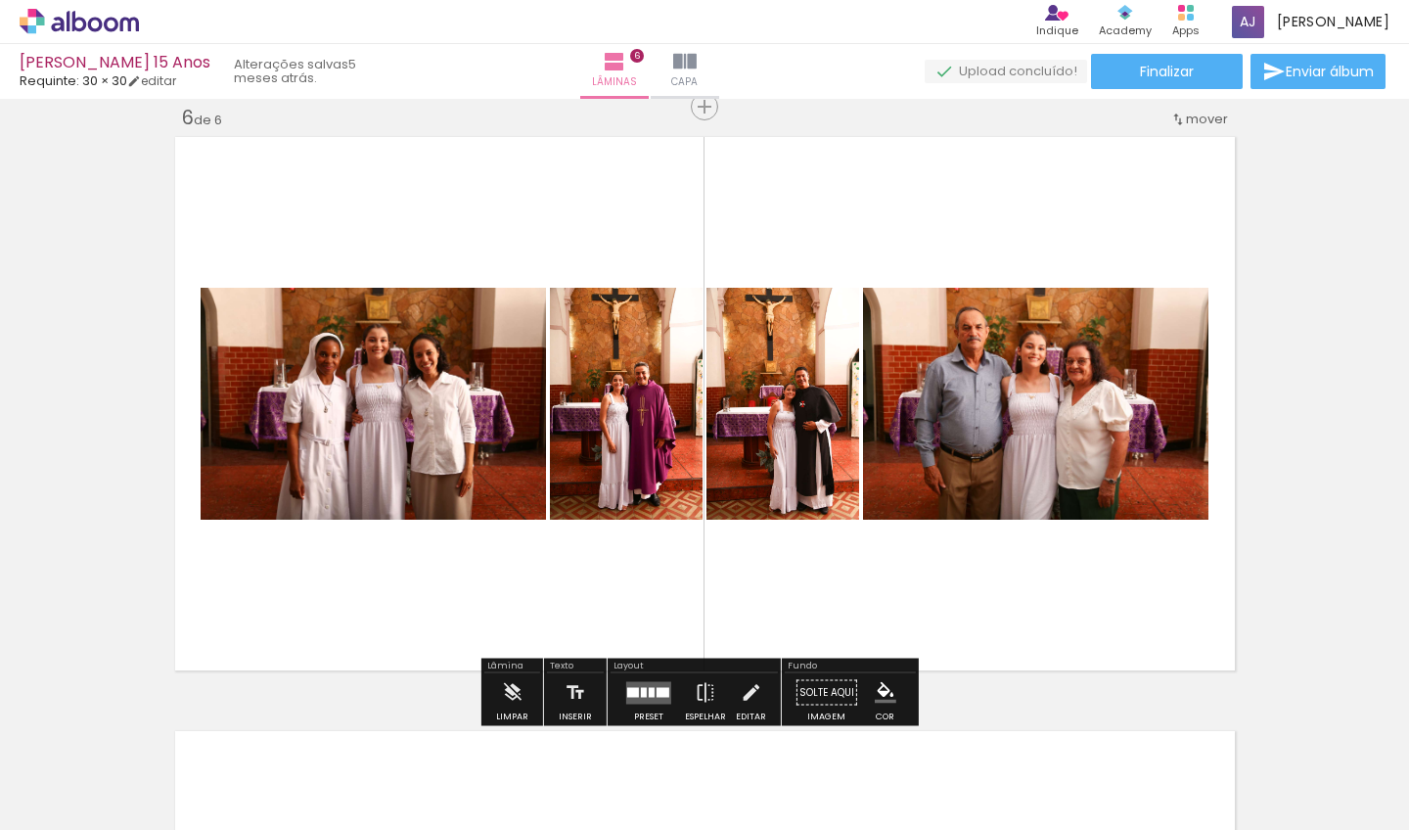
click at [720, 763] on div at bounding box center [702, 763] width 65 height 97
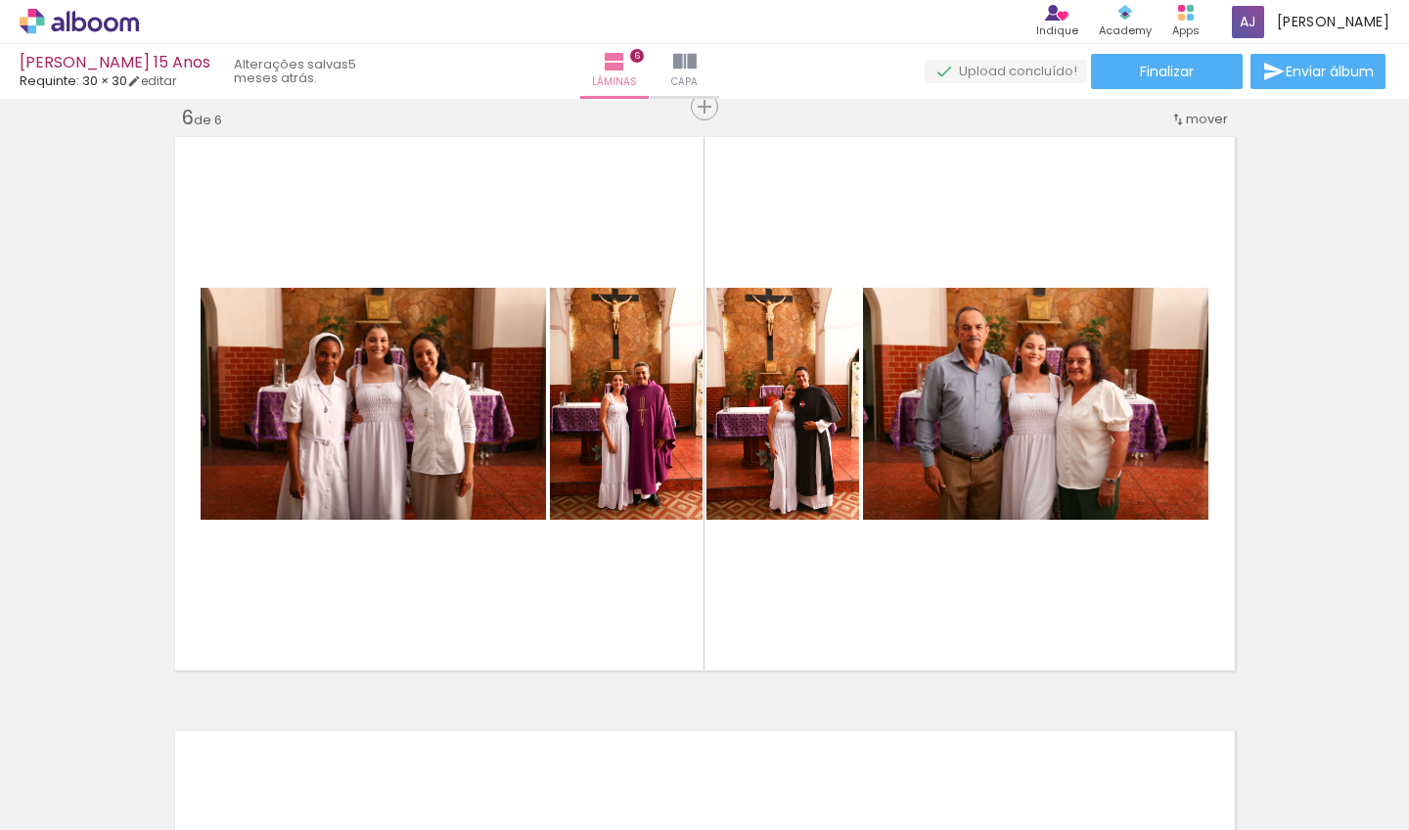
scroll to position [0, 1196]
drag, startPoint x: 321, startPoint y: 824, endPoint x: 372, endPoint y: 827, distance: 51.0
click at [161, 827] on iron-horizontal-list at bounding box center [140, 769] width 39 height 122
click at [419, 762] on div at bounding box center [402, 763] width 65 height 97
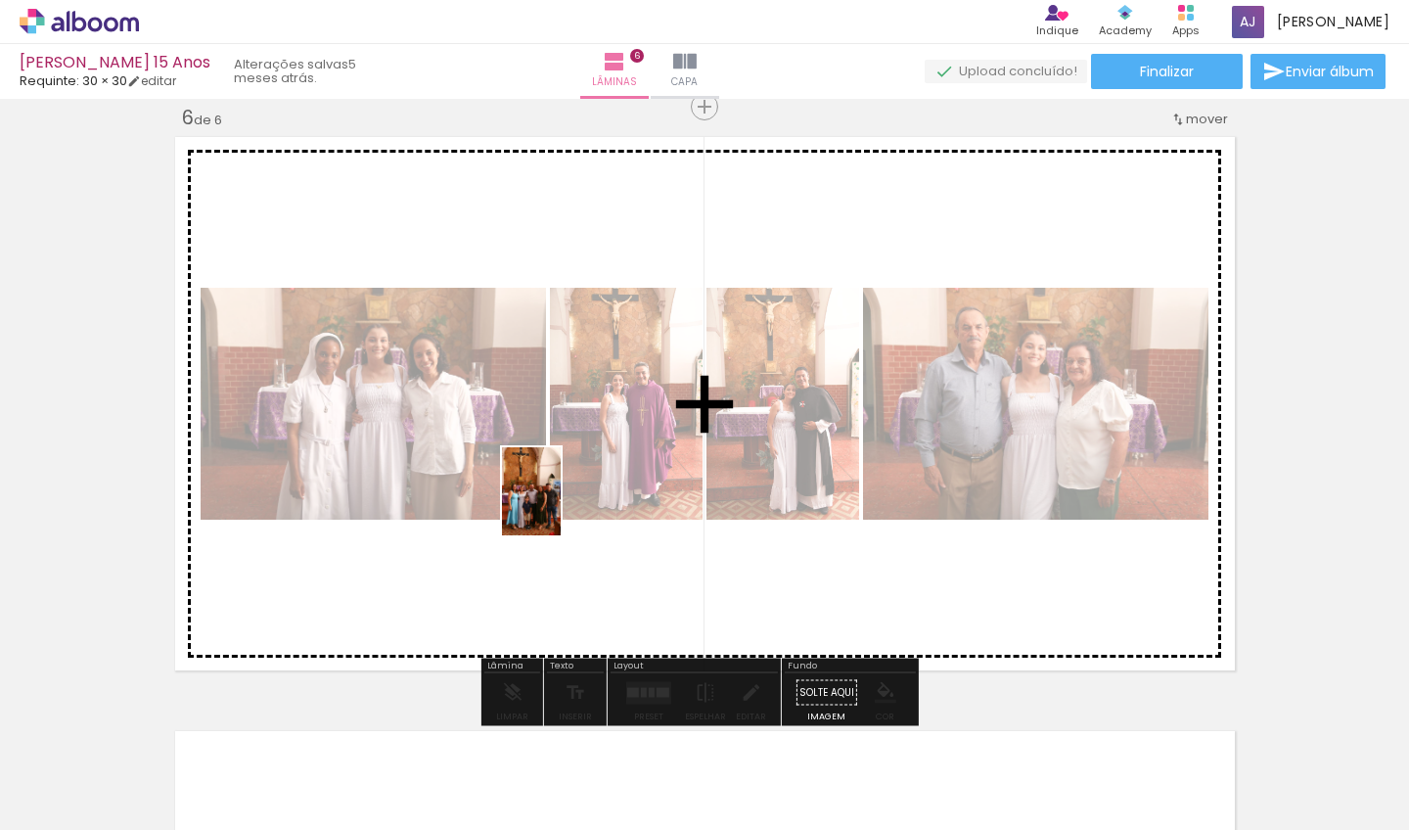
drag, startPoint x: 419, startPoint y: 762, endPoint x: 565, endPoint y: 499, distance: 301.0
click at [565, 499] on quentale-workspace at bounding box center [704, 415] width 1409 height 830
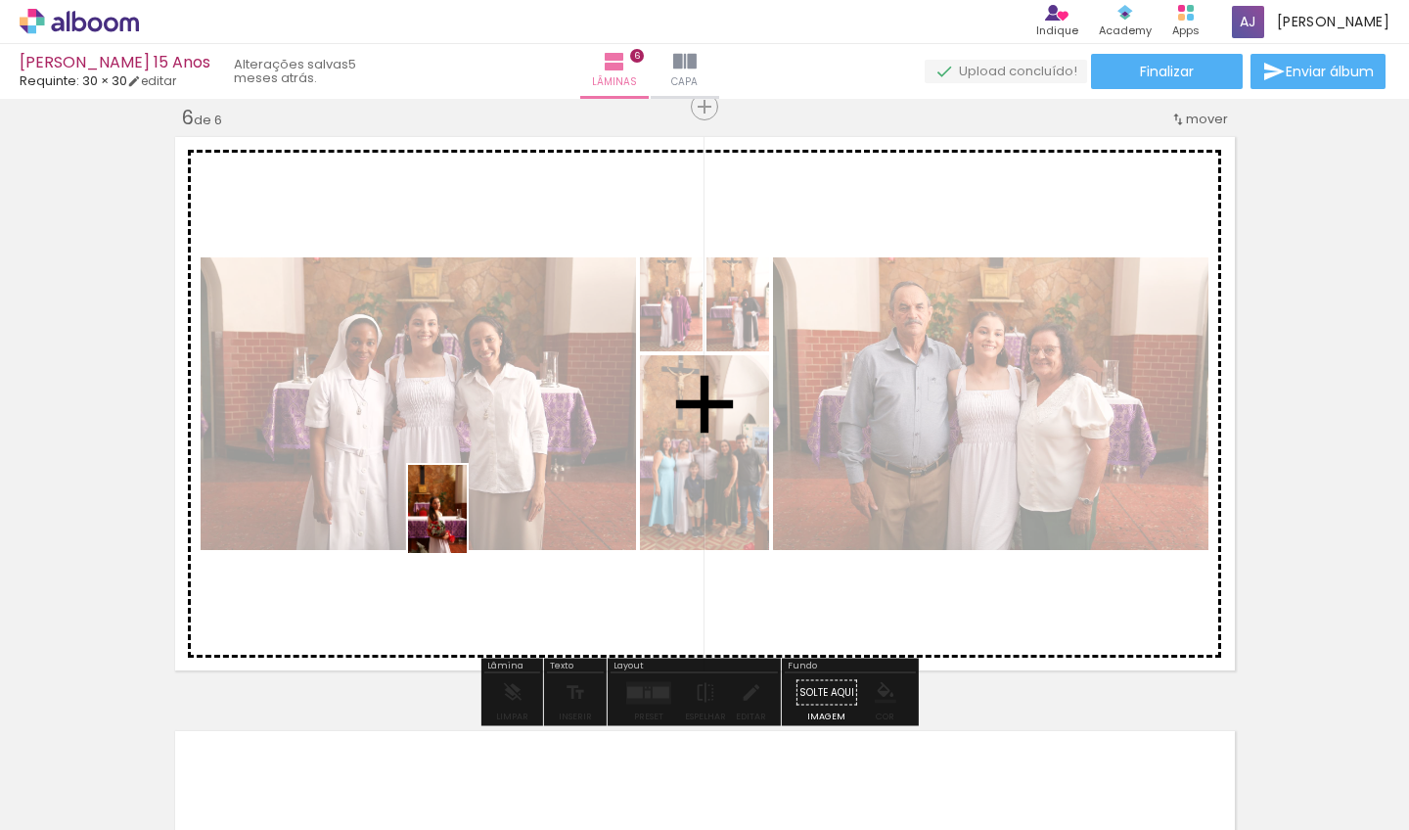
drag, startPoint x: 206, startPoint y: 759, endPoint x: 484, endPoint y: 508, distance: 375.0
click at [484, 508] on quentale-workspace at bounding box center [704, 415] width 1409 height 830
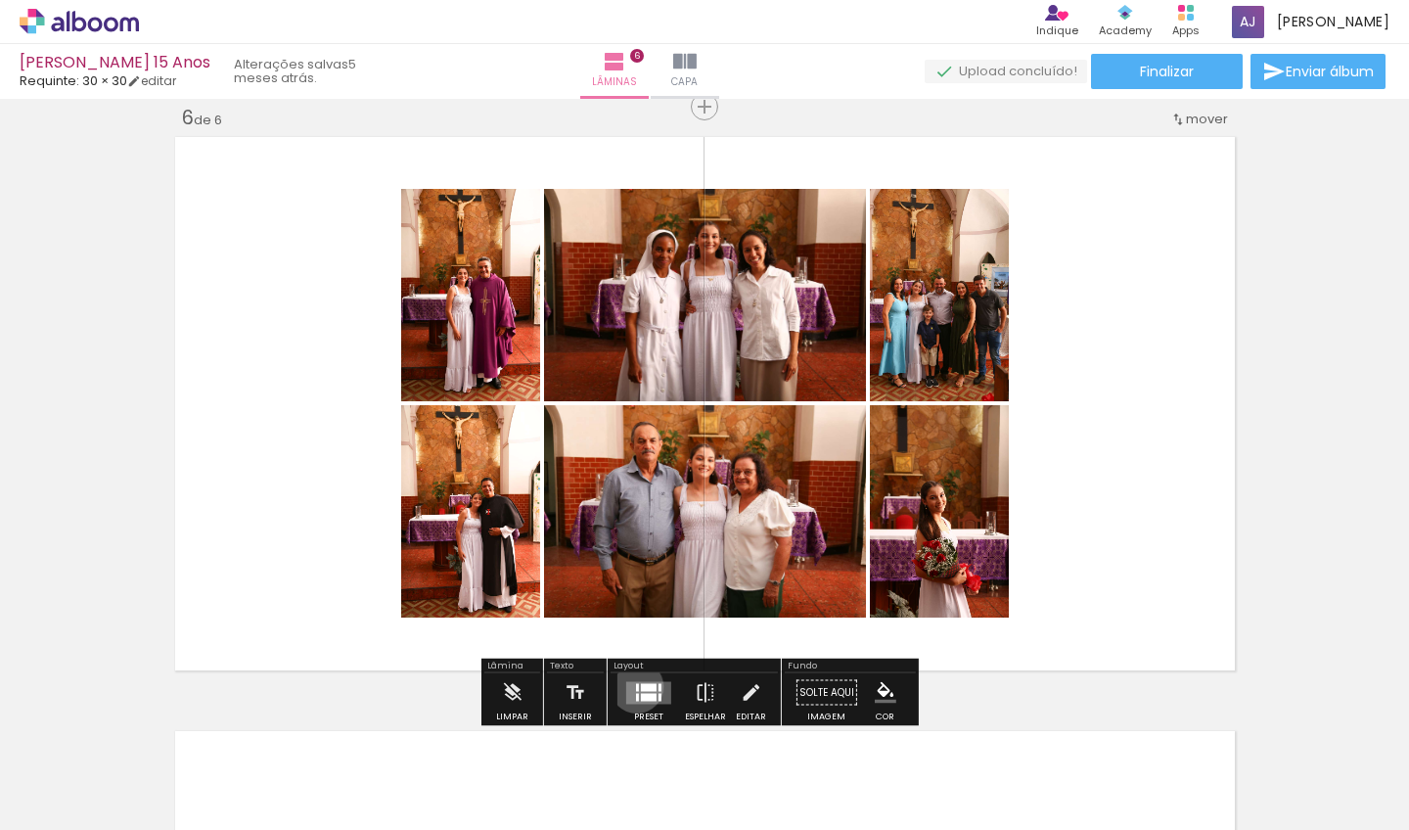
click at [636, 686] on div at bounding box center [637, 687] width 3 height 8
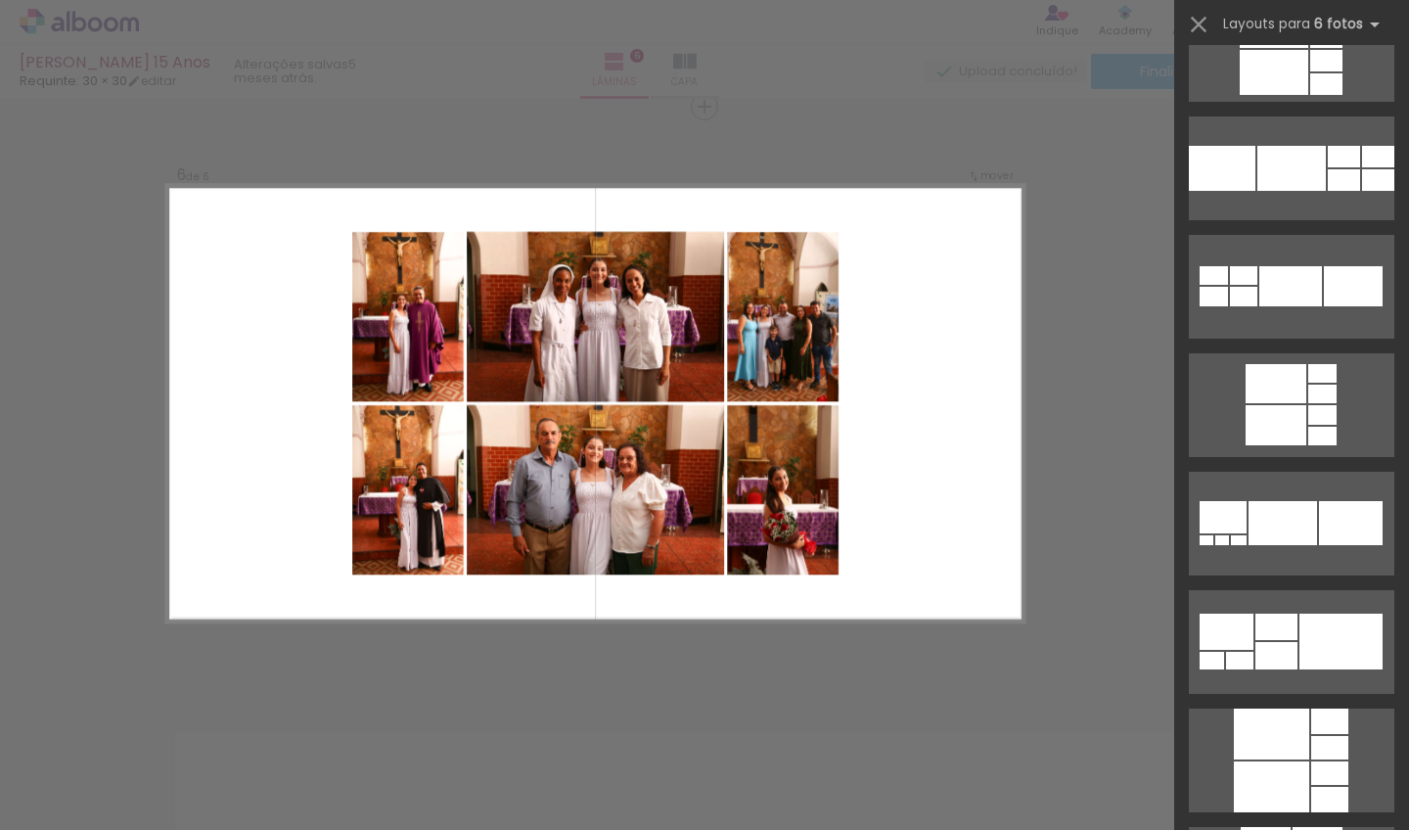
scroll to position [61984, 0]
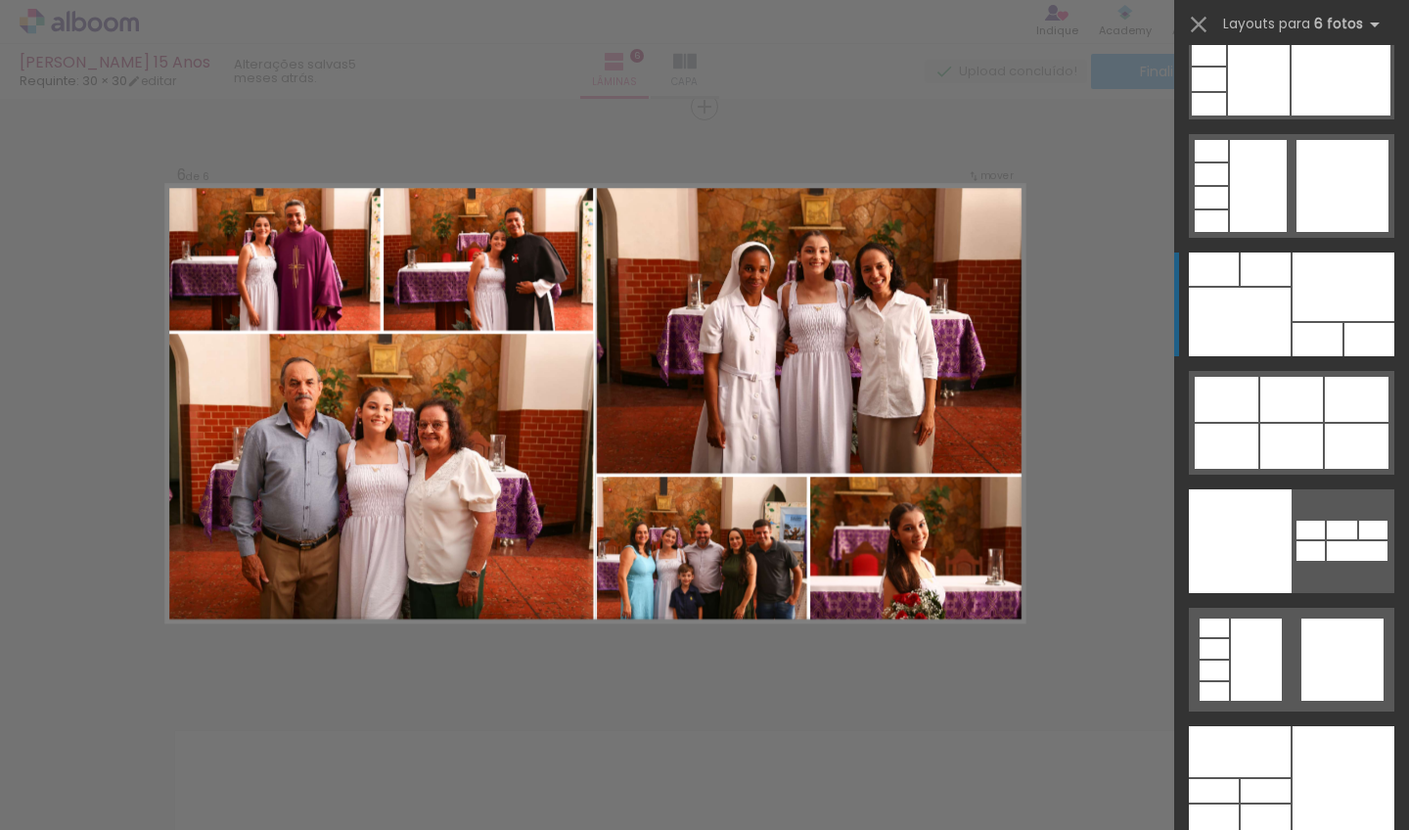
click at [1257, 279] on div at bounding box center [1266, 269] width 50 height 33
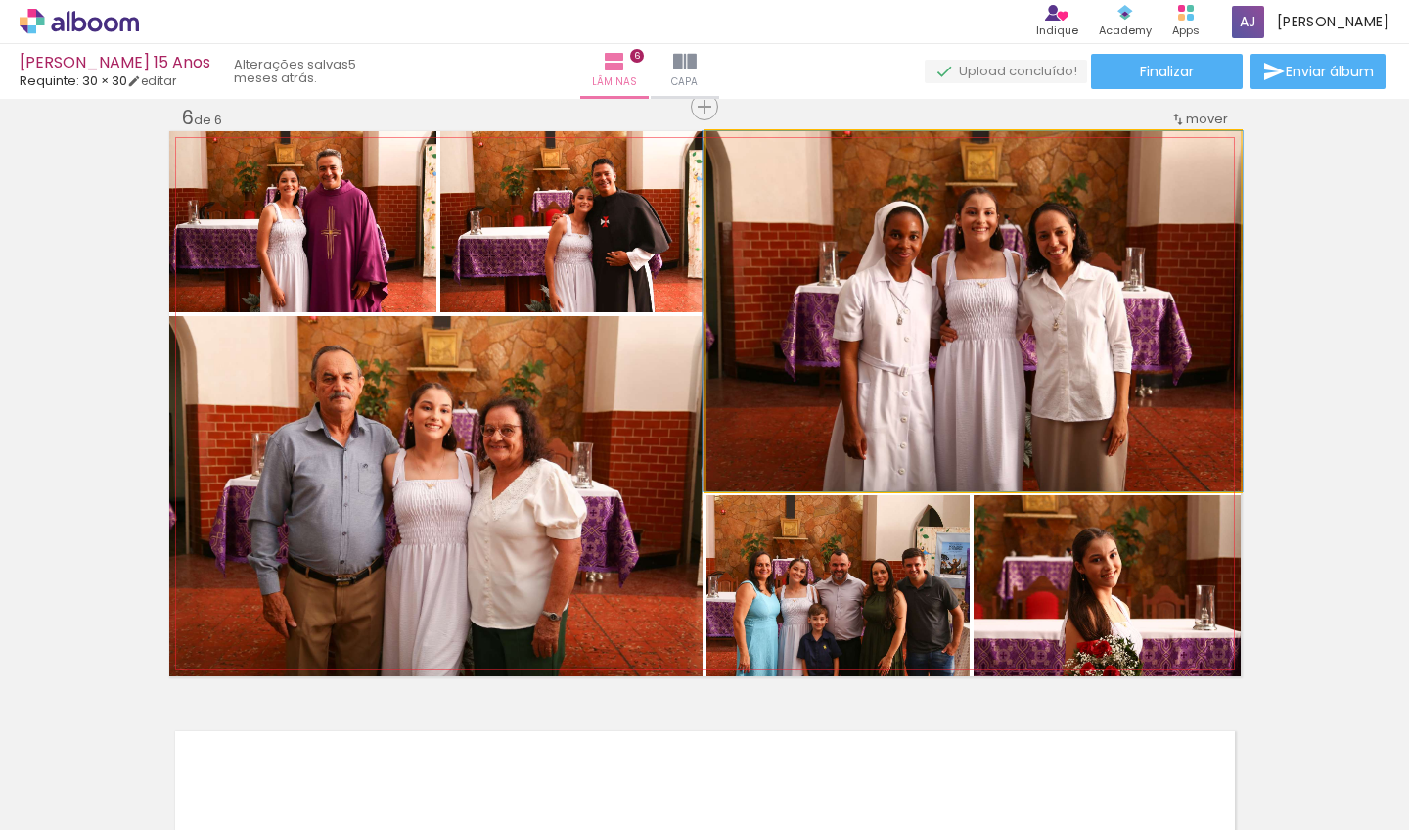
drag, startPoint x: 891, startPoint y: 340, endPoint x: 890, endPoint y: 326, distance: 13.7
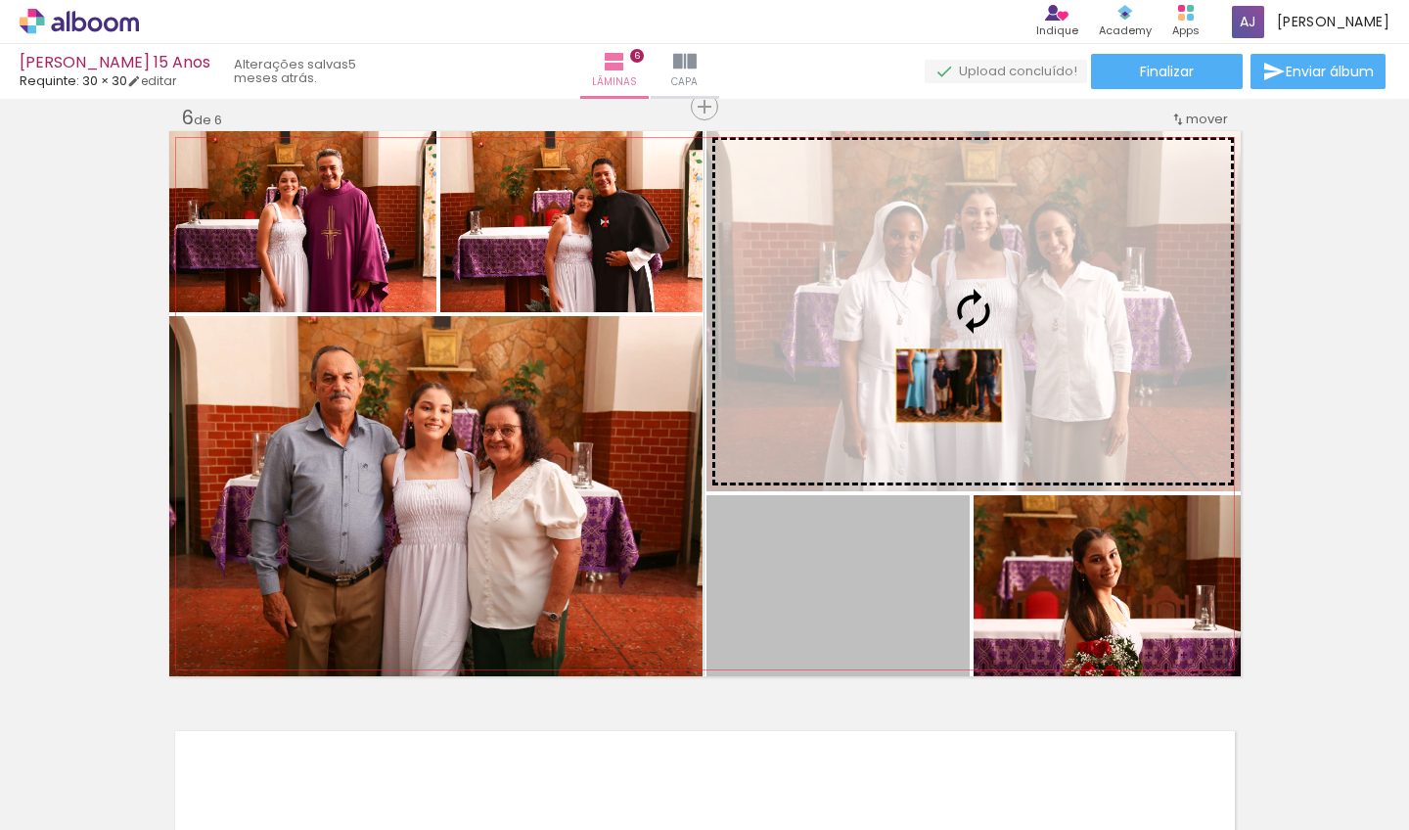
drag, startPoint x: 872, startPoint y: 585, endPoint x: 945, endPoint y: 382, distance: 216.1
click at [0, 0] on slot at bounding box center [0, 0] width 0 height 0
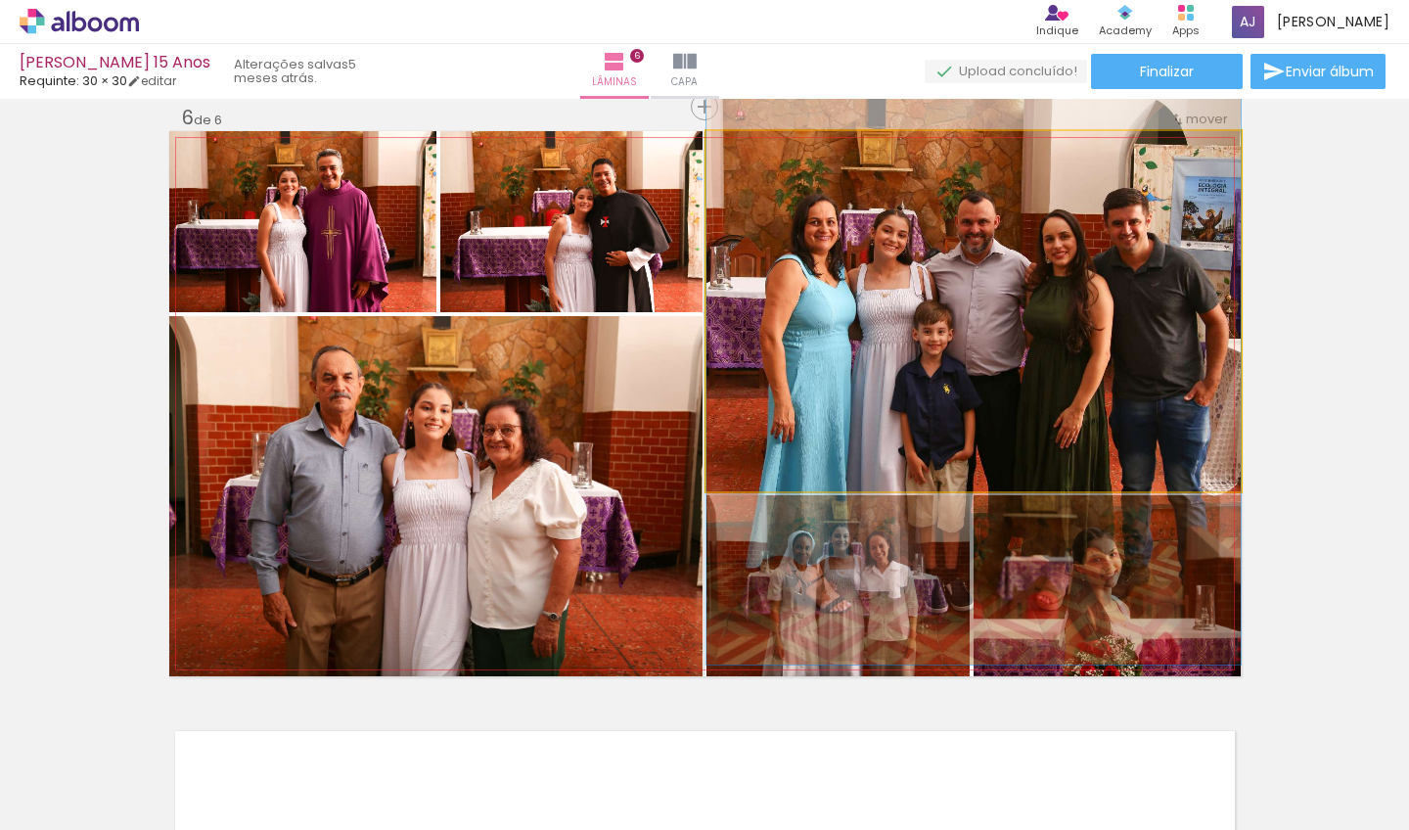
drag, startPoint x: 945, startPoint y: 381, endPoint x: 953, endPoint y: 324, distance: 57.3
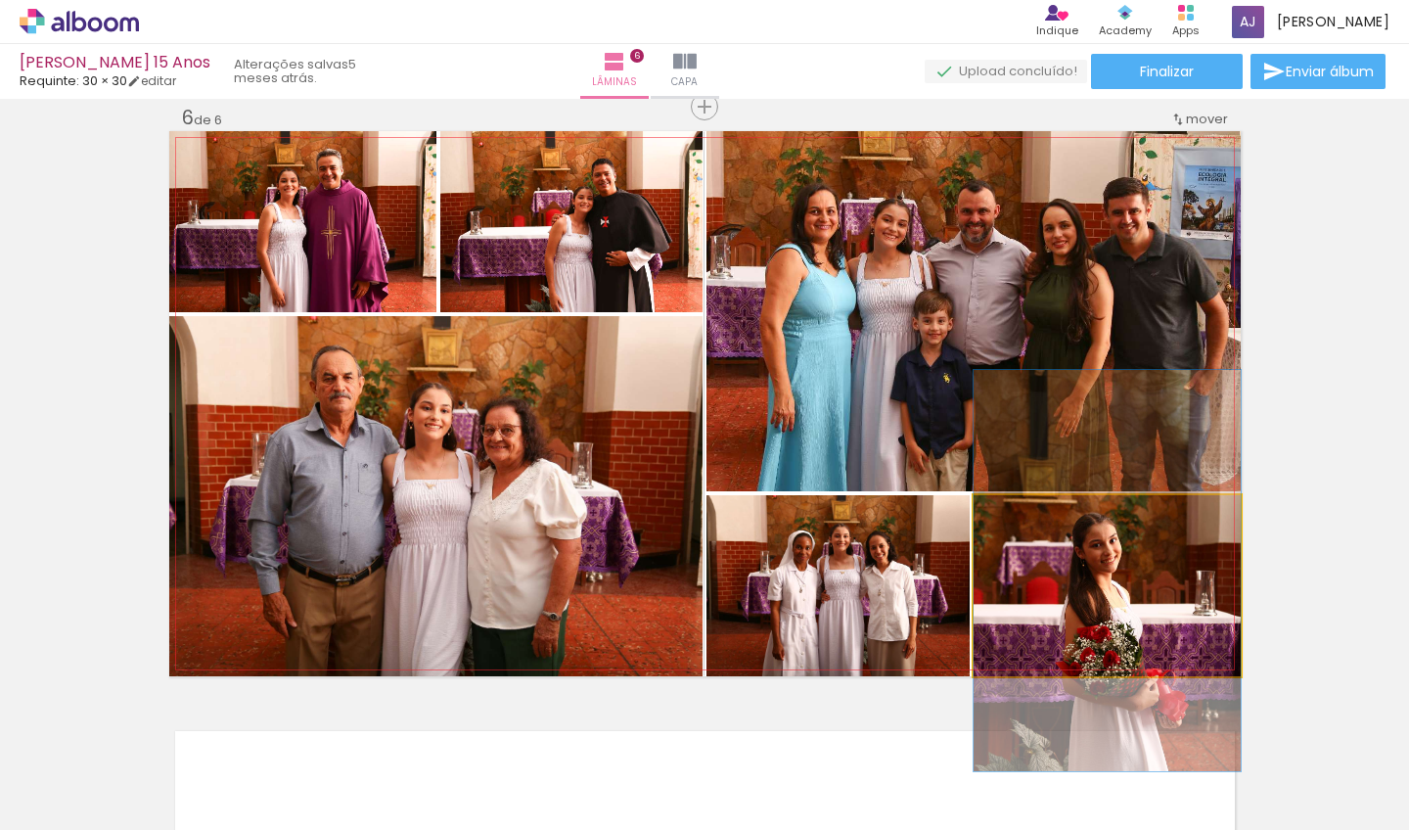
drag, startPoint x: 1053, startPoint y: 596, endPoint x: 1054, endPoint y: 580, distance: 15.7
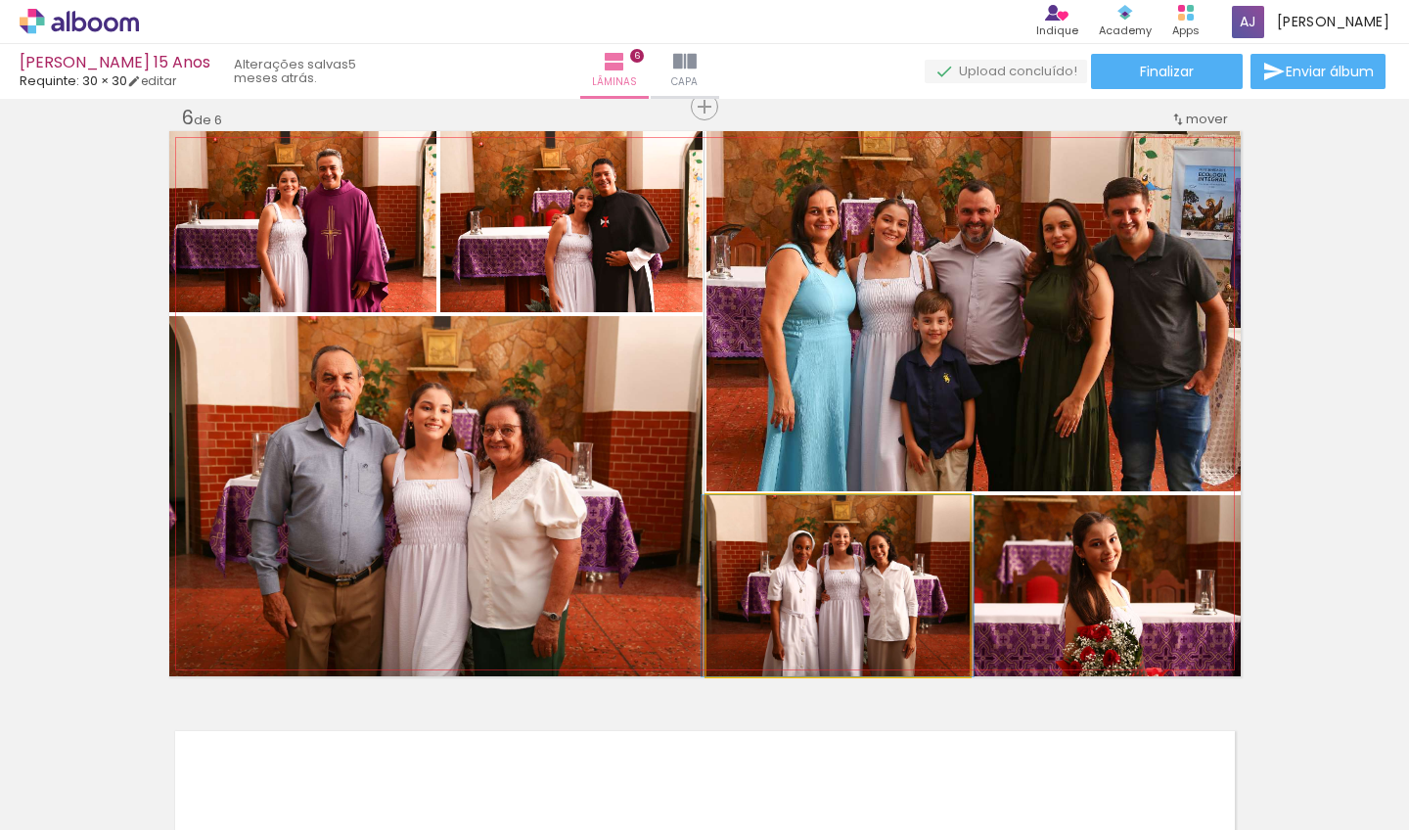
click at [788, 574] on quentale-photo at bounding box center [838, 585] width 263 height 181
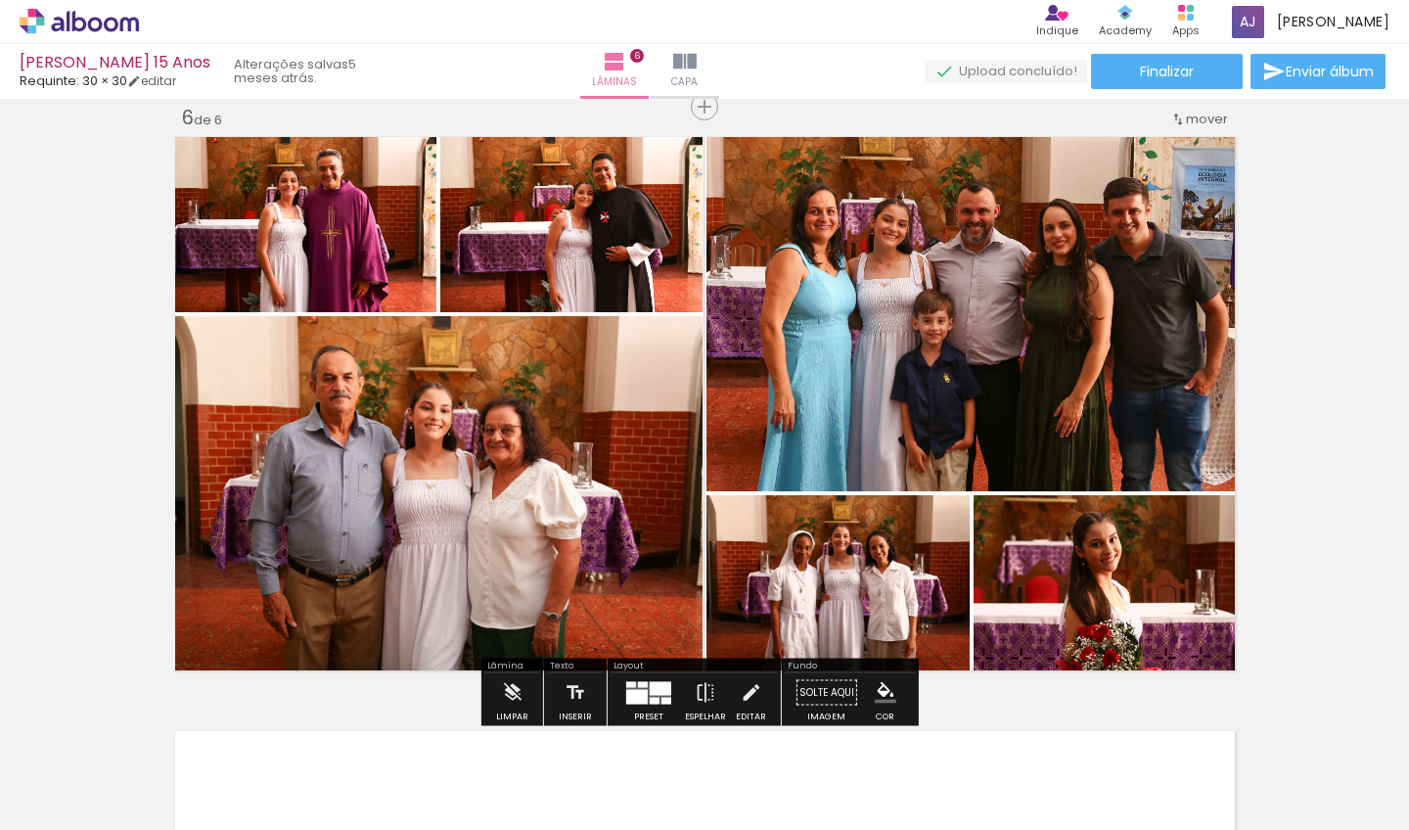
click at [531, 259] on quentale-photo at bounding box center [571, 221] width 262 height 181
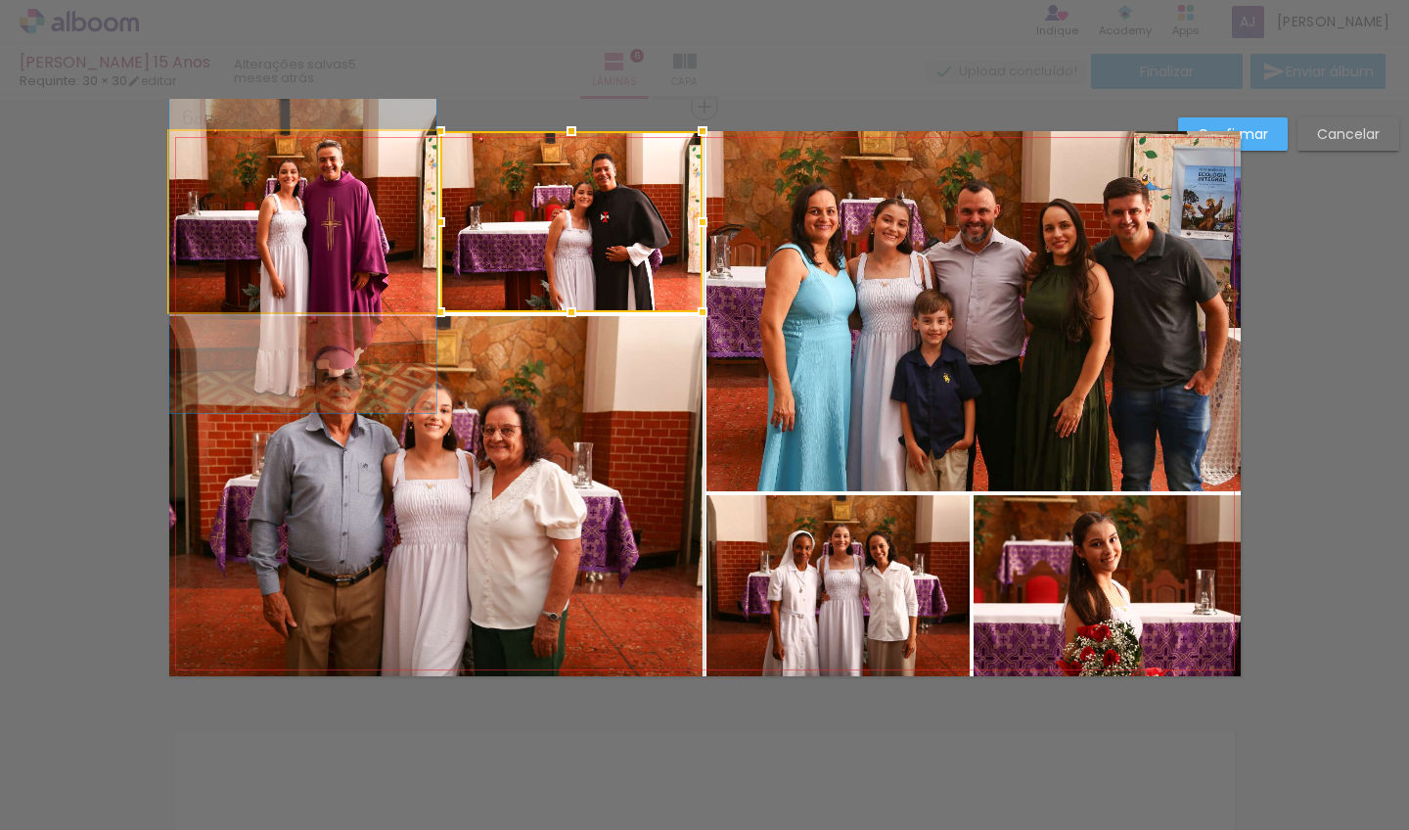
drag, startPoint x: 357, startPoint y: 265, endPoint x: 345, endPoint y: 259, distance: 14.0
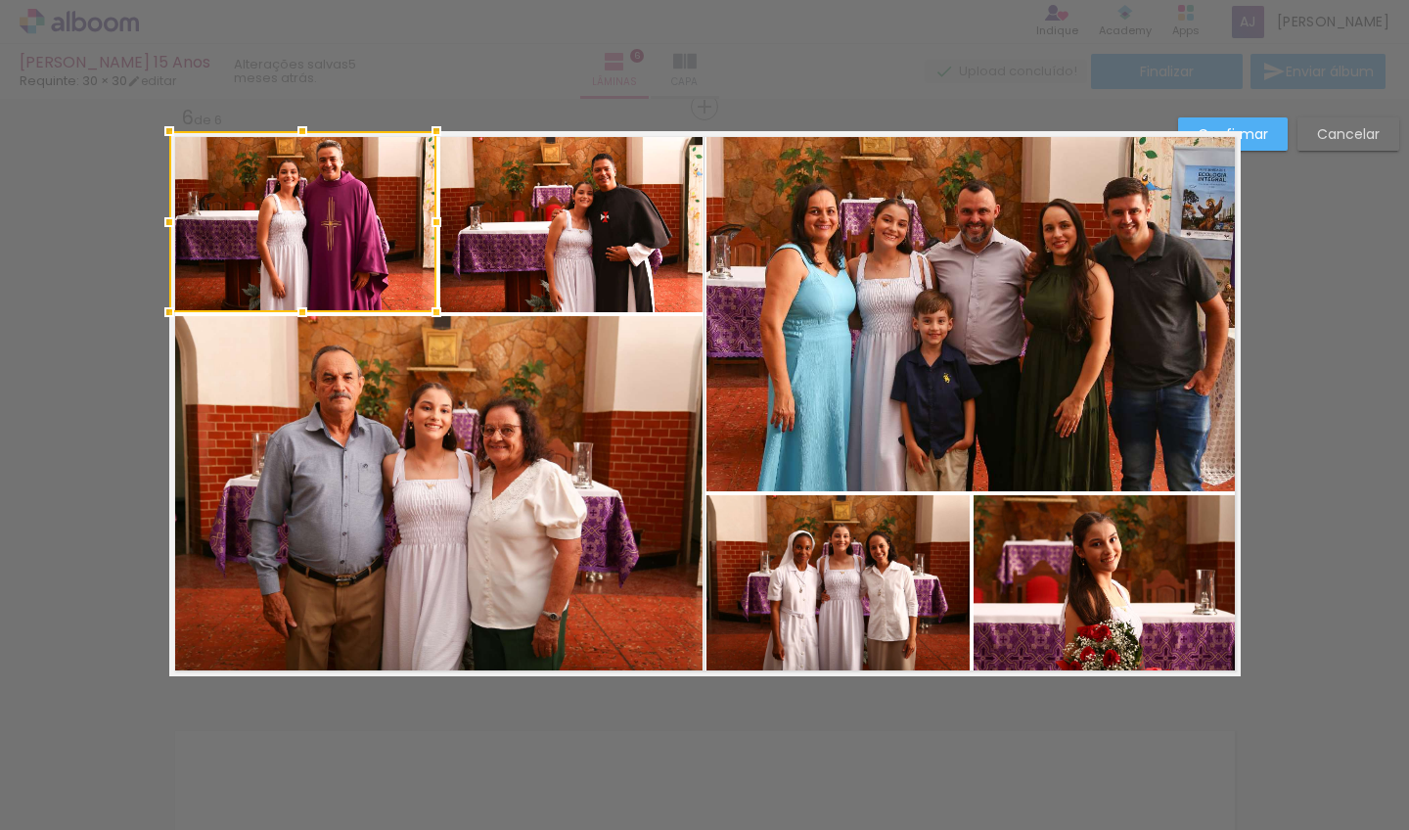
click at [1272, 119] on paper-button "Confirmar" at bounding box center [1233, 133] width 110 height 33
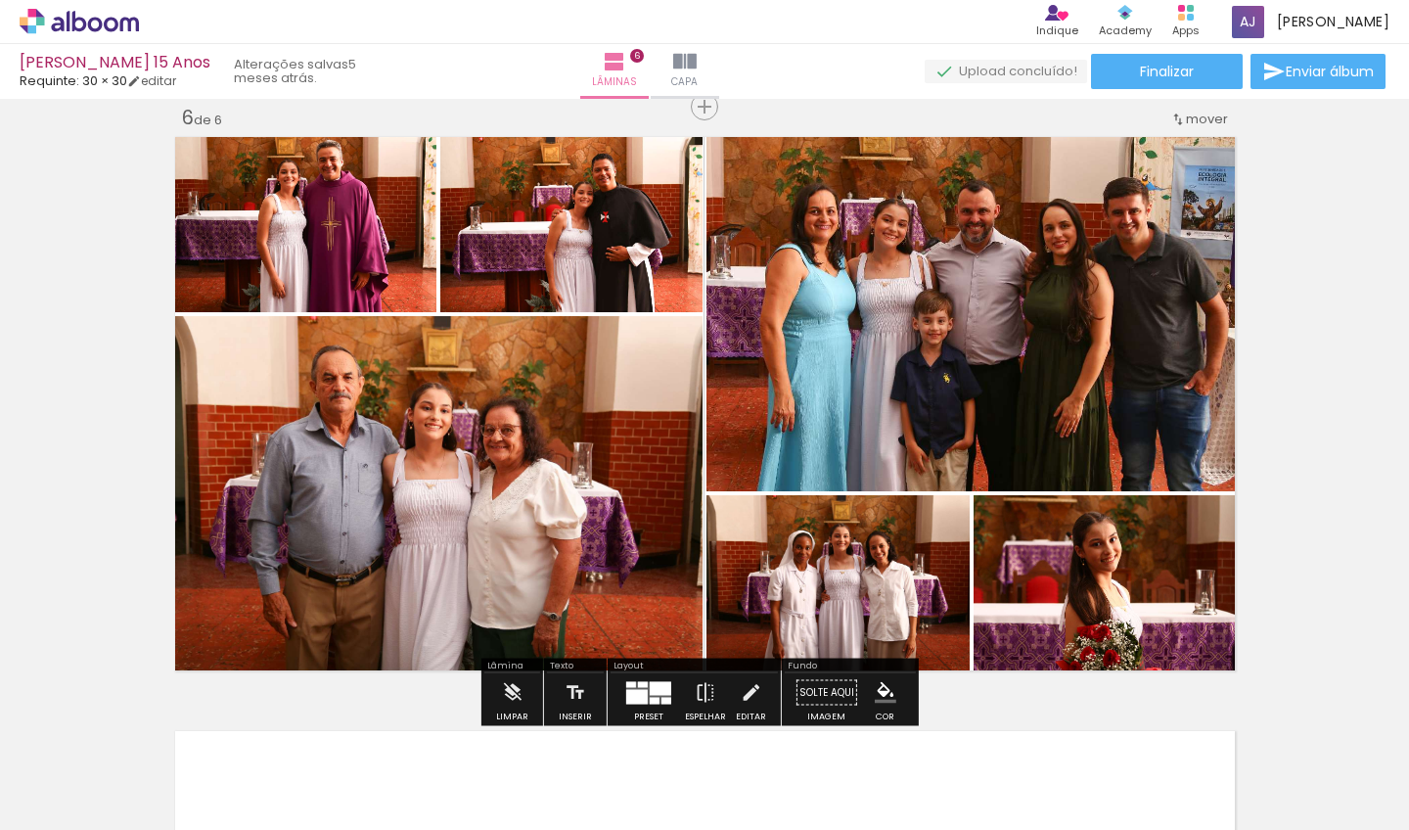
scroll to position [3415, 0]
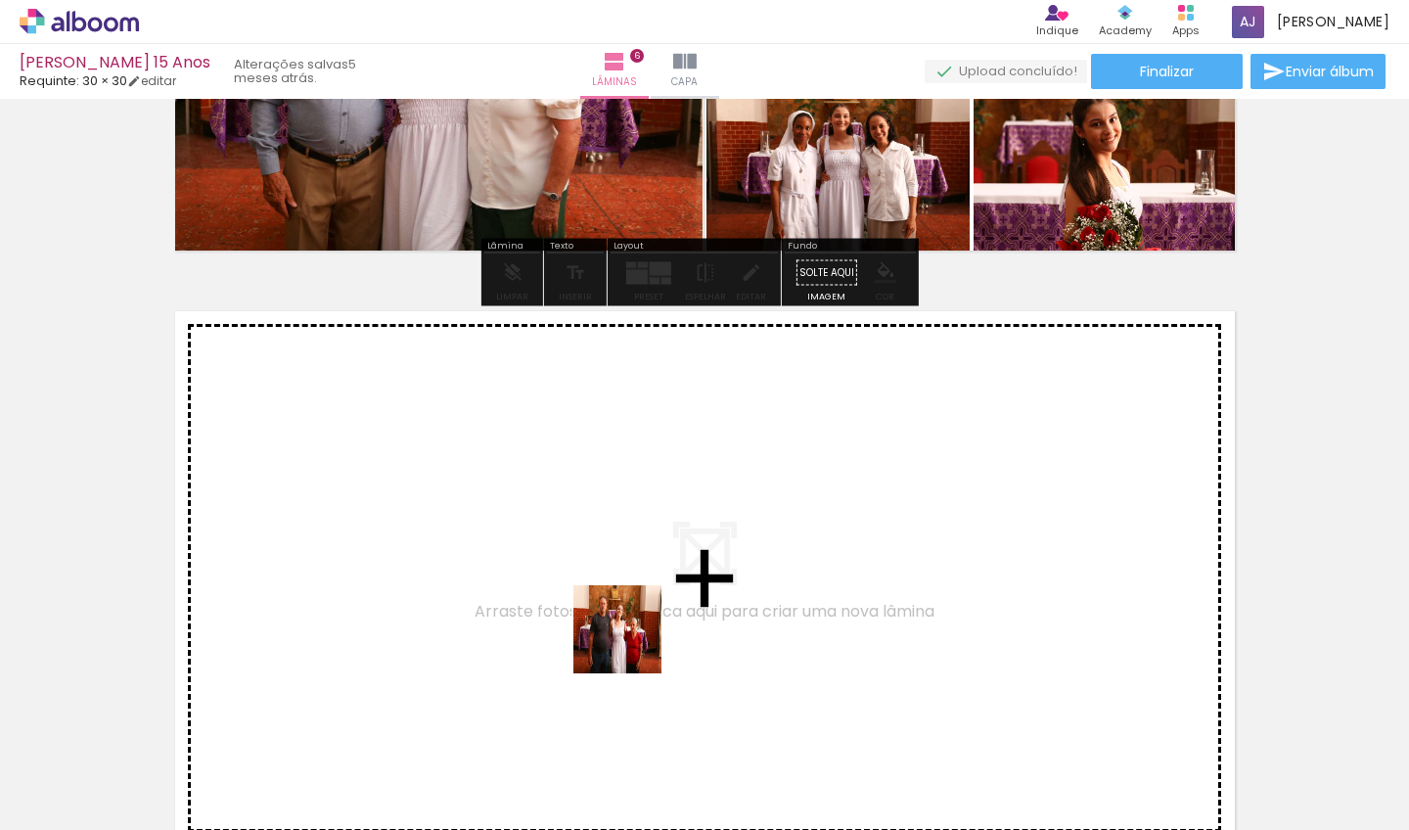
drag, startPoint x: 616, startPoint y: 762, endPoint x: 628, endPoint y: 606, distance: 157.1
click at [628, 606] on quentale-workspace at bounding box center [704, 415] width 1409 height 830
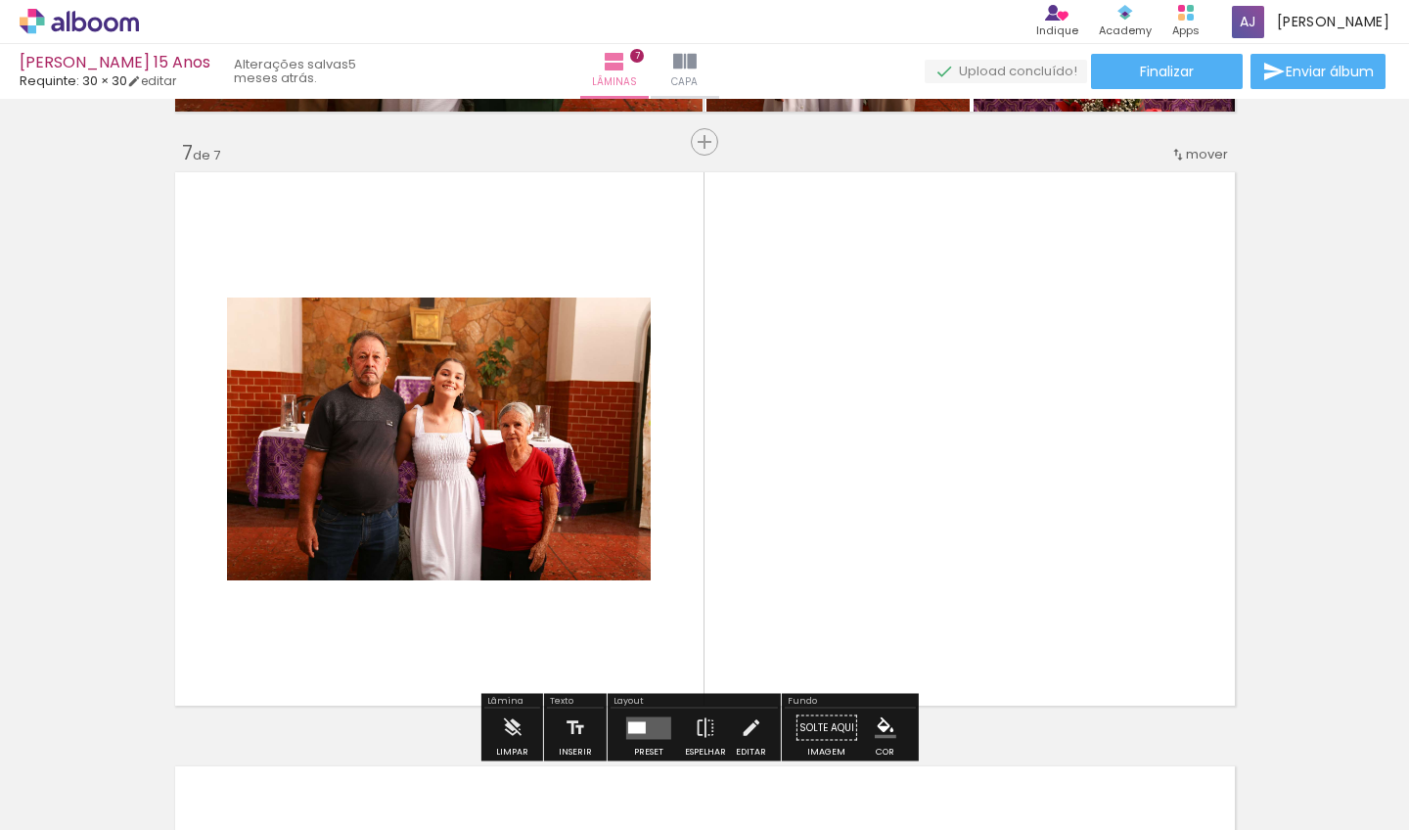
scroll to position [3589, 0]
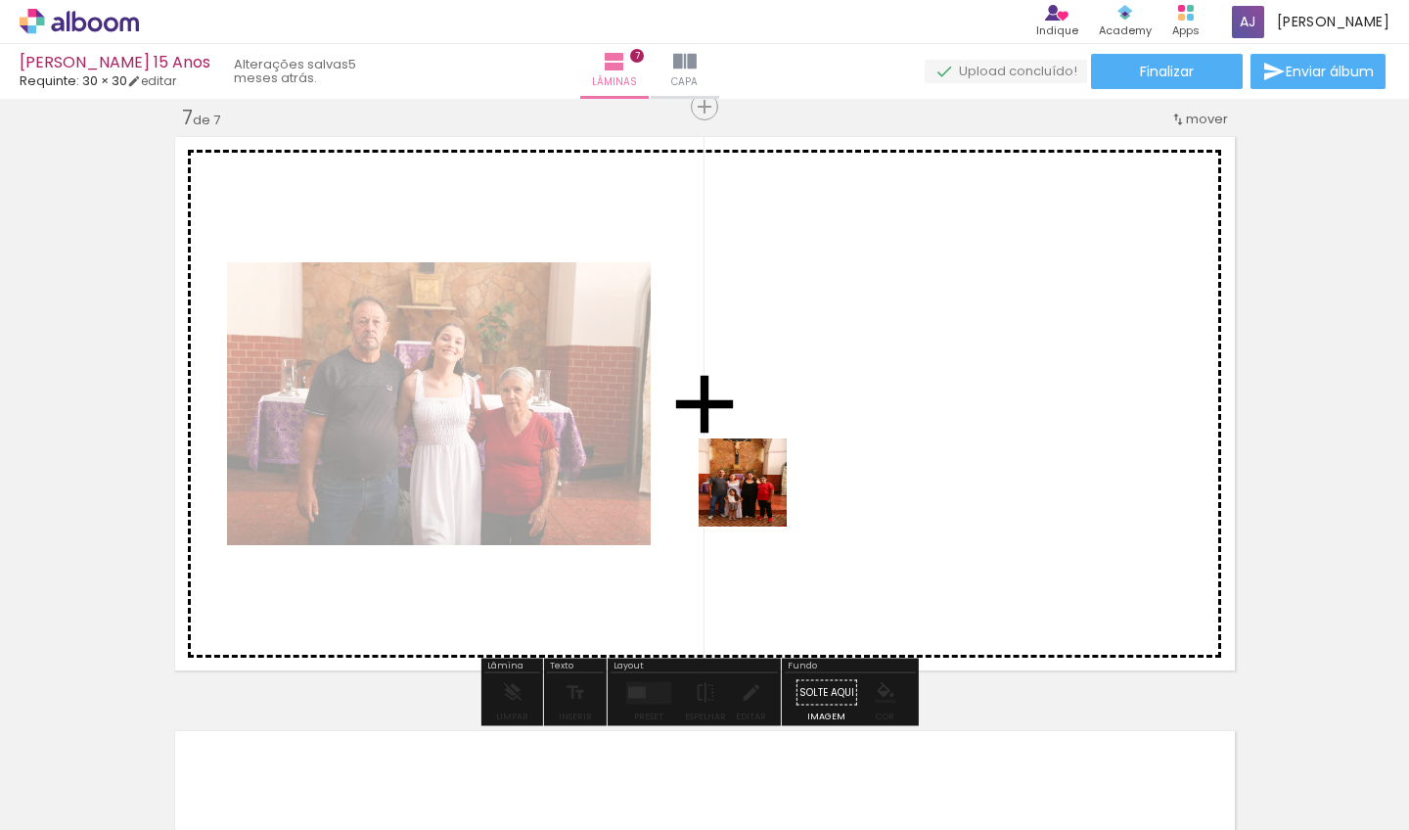
drag, startPoint x: 742, startPoint y: 707, endPoint x: 759, endPoint y: 467, distance: 240.4
click at [759, 467] on quentale-workspace at bounding box center [704, 415] width 1409 height 830
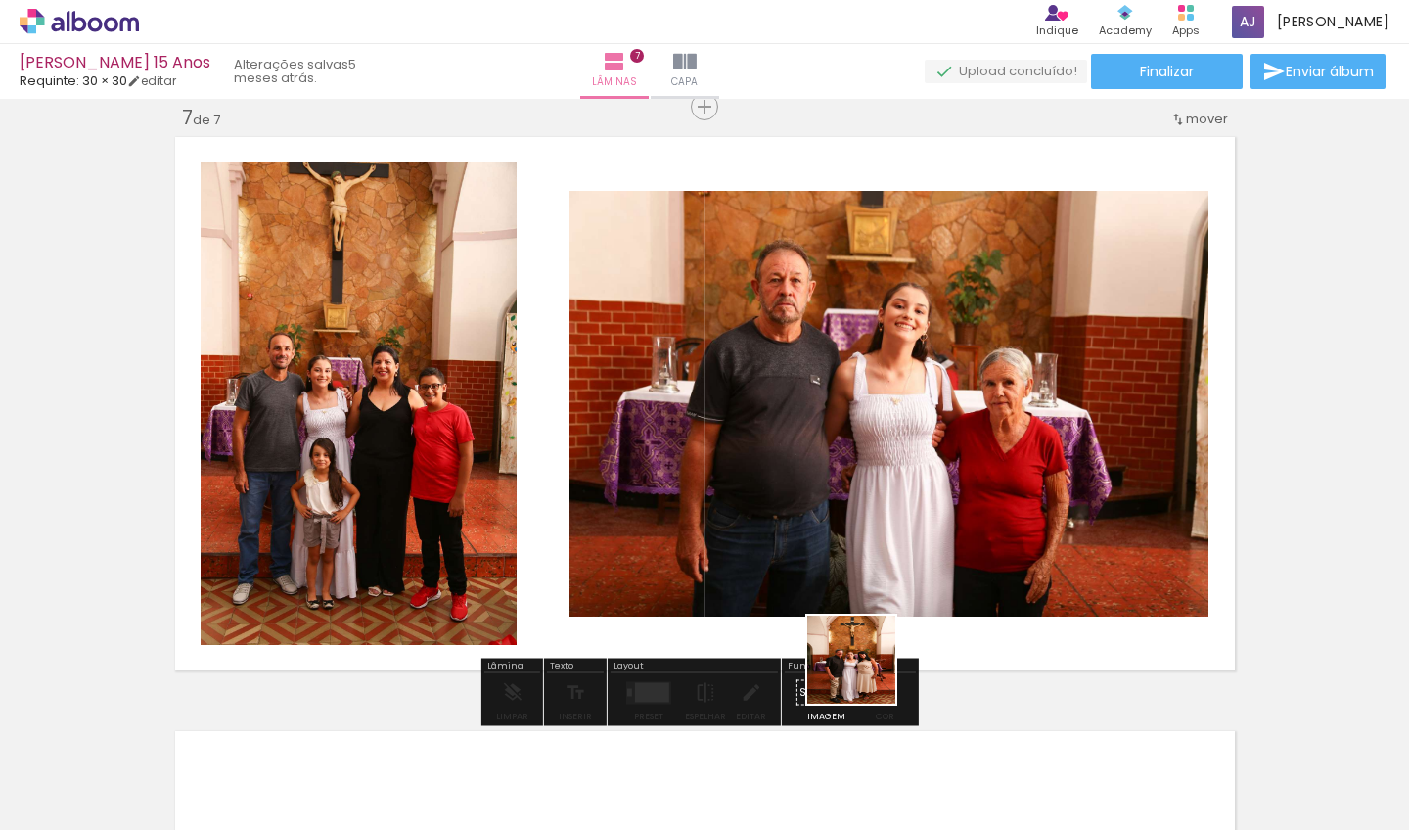
drag, startPoint x: 854, startPoint y: 747, endPoint x: 882, endPoint y: 526, distance: 222.9
click at [861, 480] on quentale-workspace at bounding box center [704, 415] width 1409 height 830
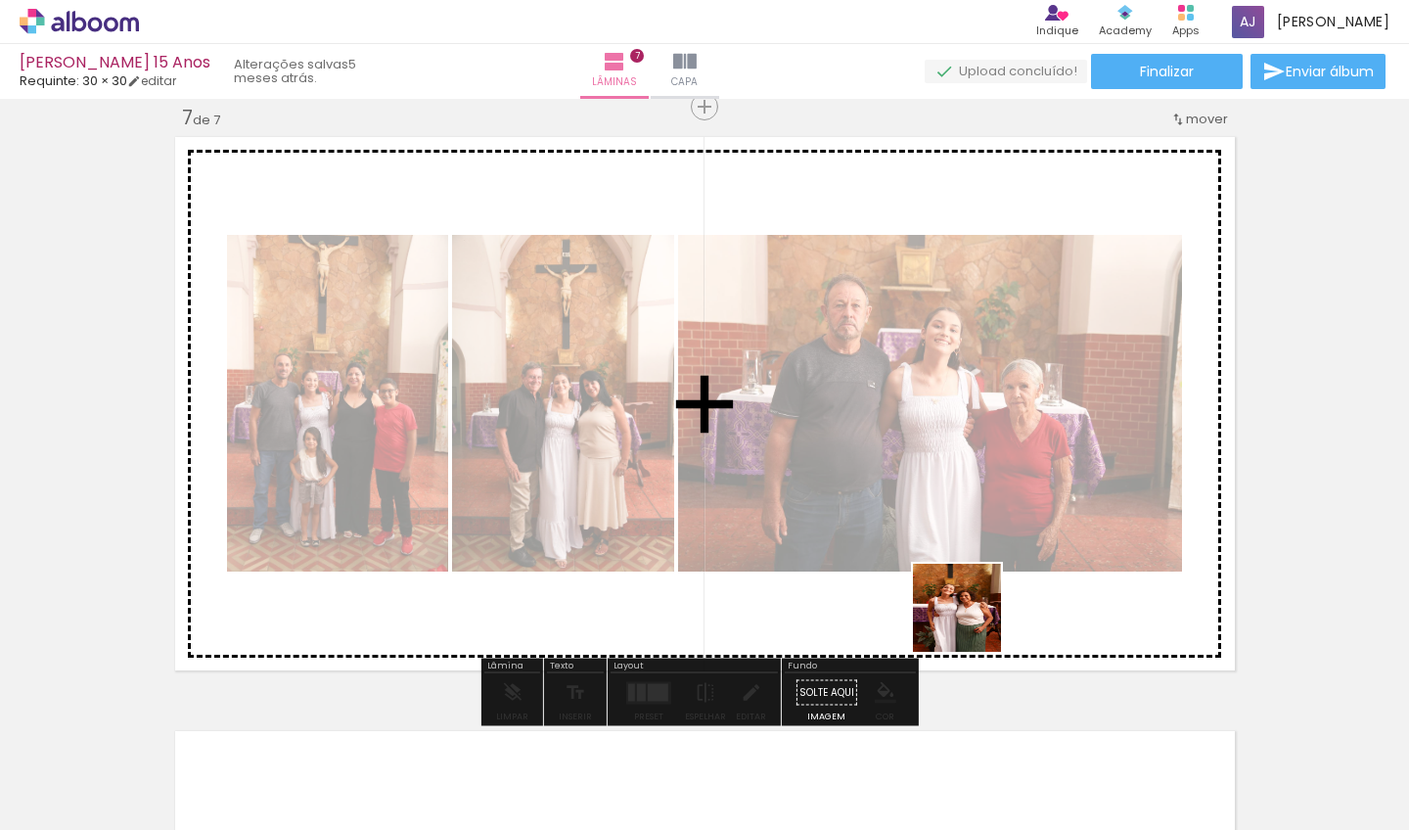
drag, startPoint x: 972, startPoint y: 727, endPoint x: 934, endPoint y: 432, distance: 298.0
click at [934, 432] on quentale-workspace at bounding box center [704, 415] width 1409 height 830
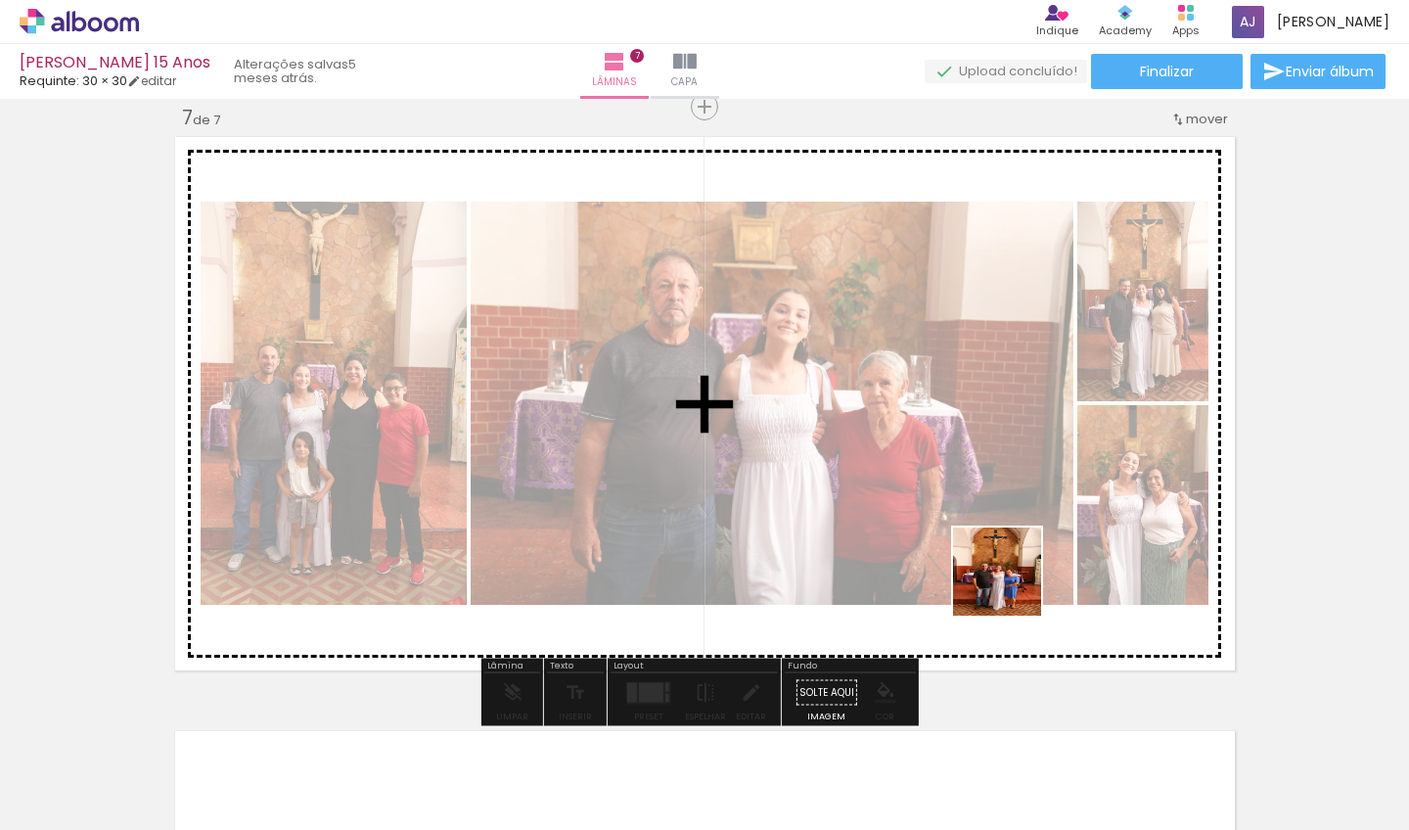
drag, startPoint x: 1086, startPoint y: 754, endPoint x: 973, endPoint y: 515, distance: 264.4
click at [973, 515] on quentale-workspace at bounding box center [704, 415] width 1409 height 830
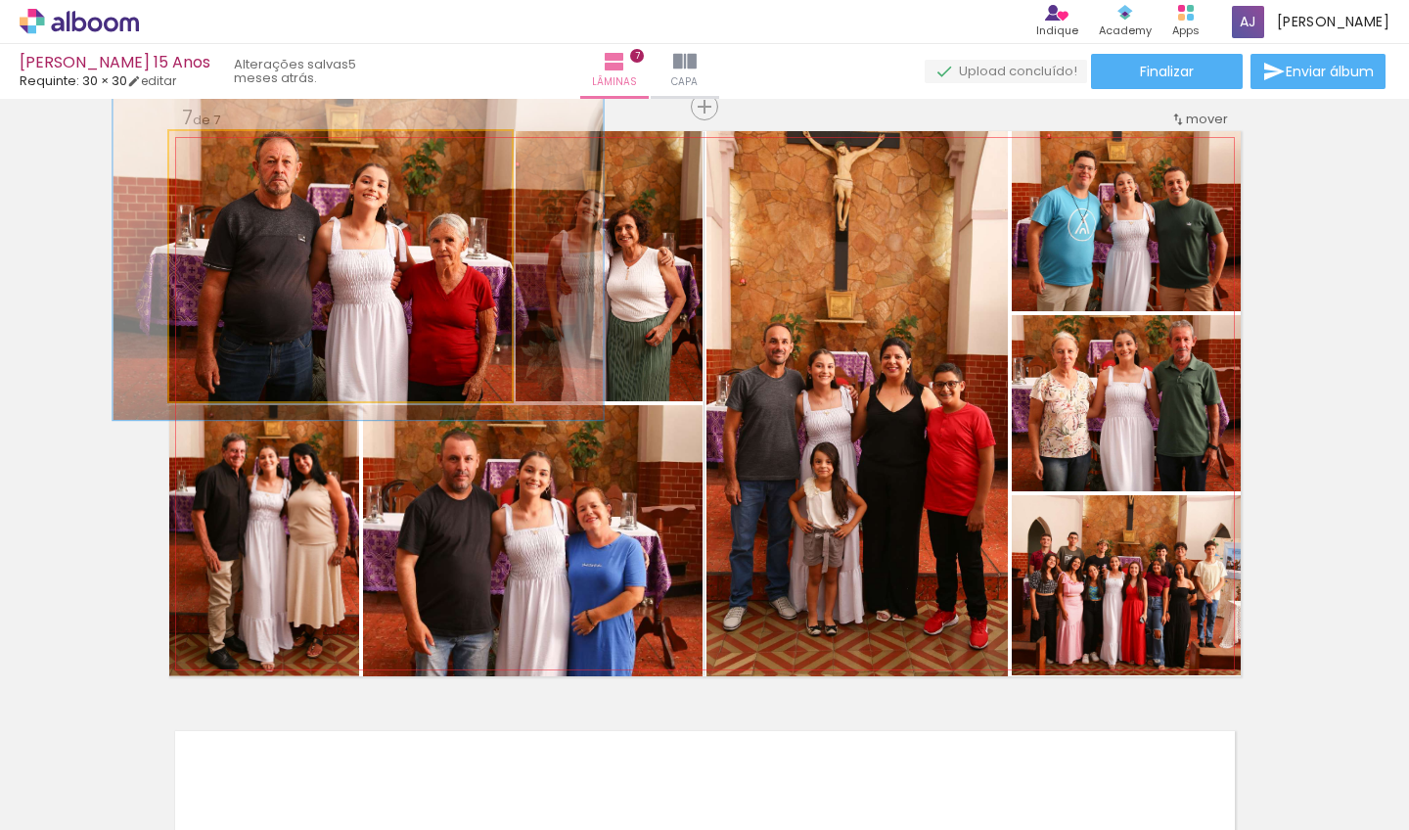
scroll to position [0, 2207]
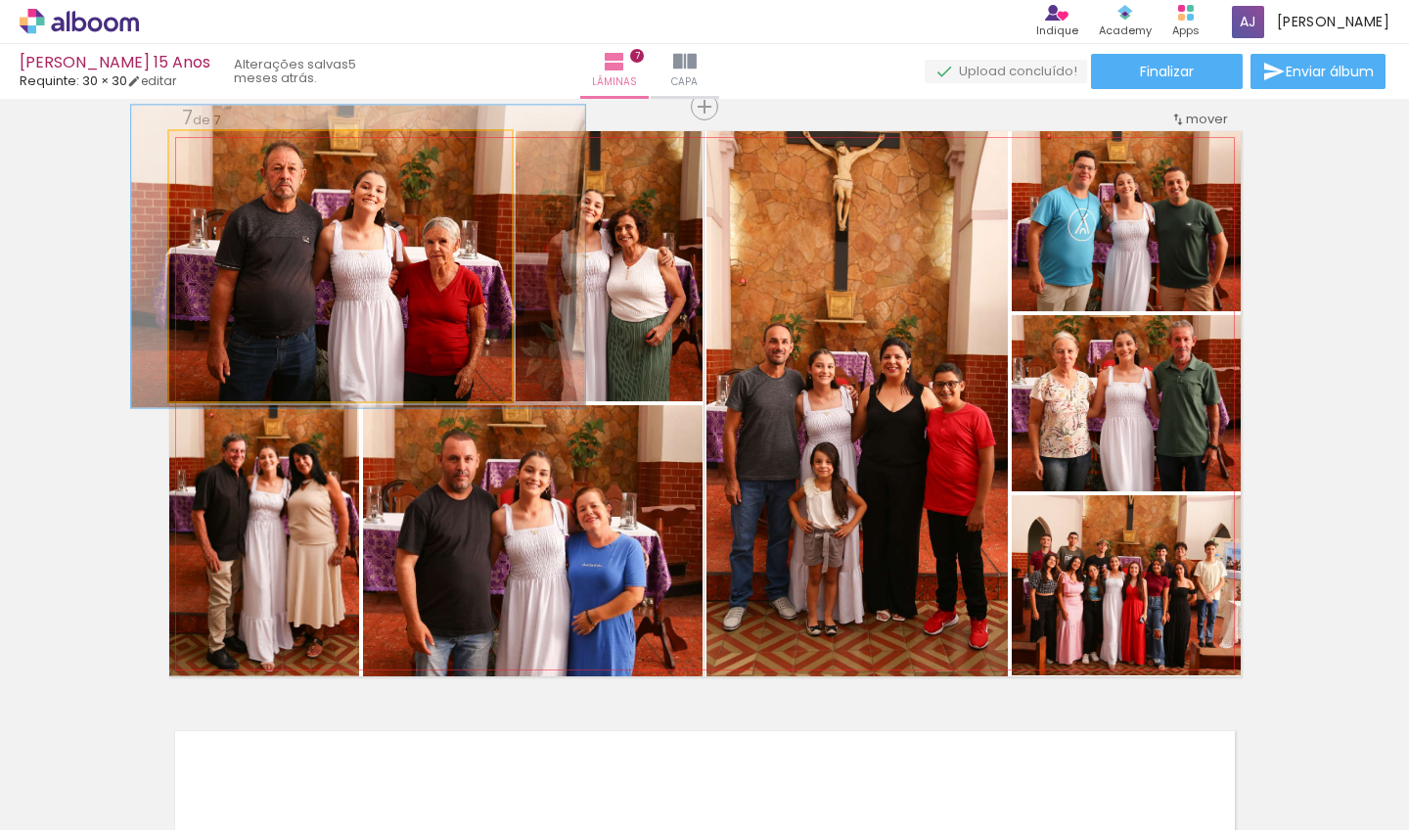
type paper-slider "112"
click at [221, 153] on div at bounding box center [224, 152] width 18 height 18
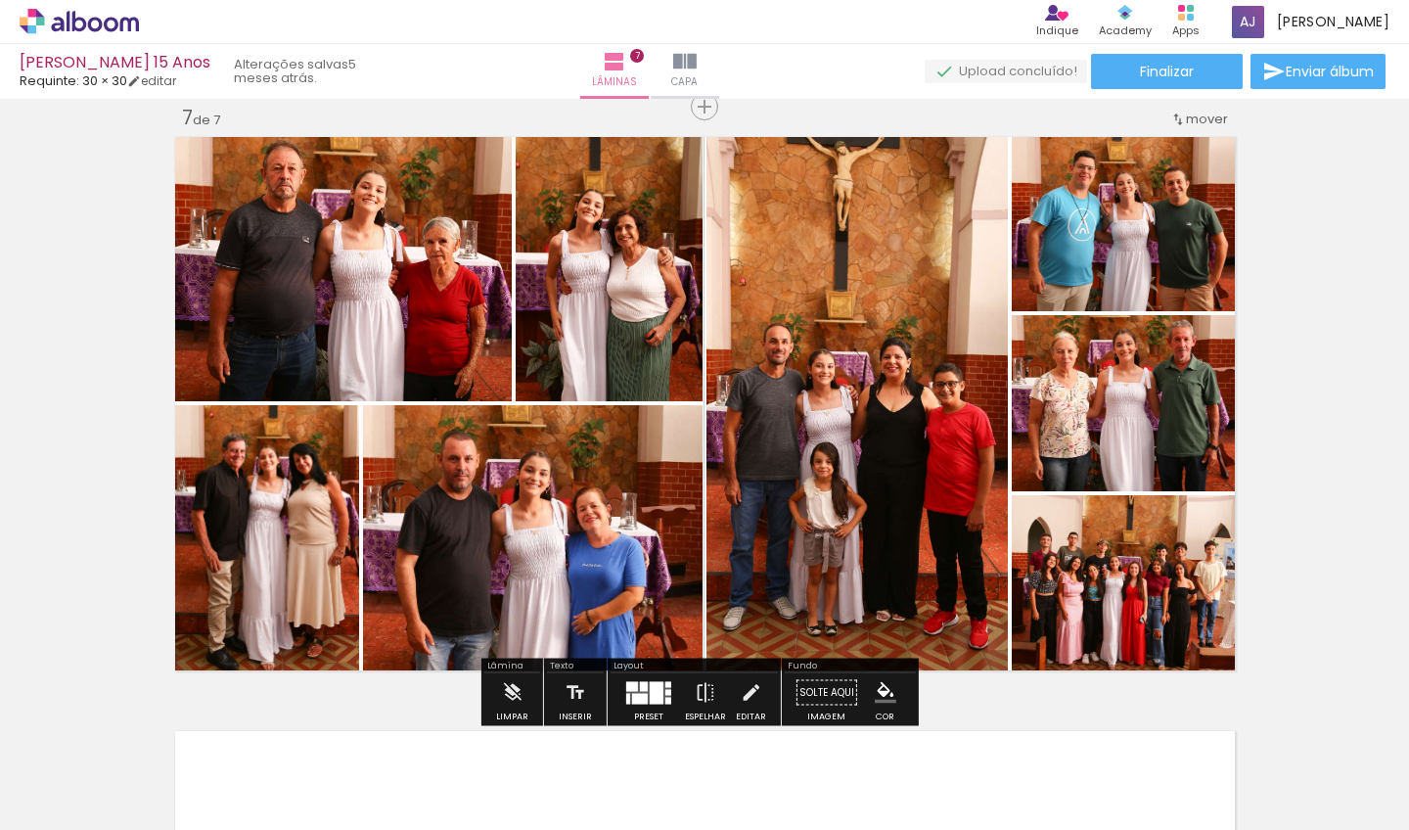
drag, startPoint x: 563, startPoint y: 270, endPoint x: 550, endPoint y: 256, distance: 18.7
click at [563, 270] on quentale-photo at bounding box center [609, 266] width 187 height 270
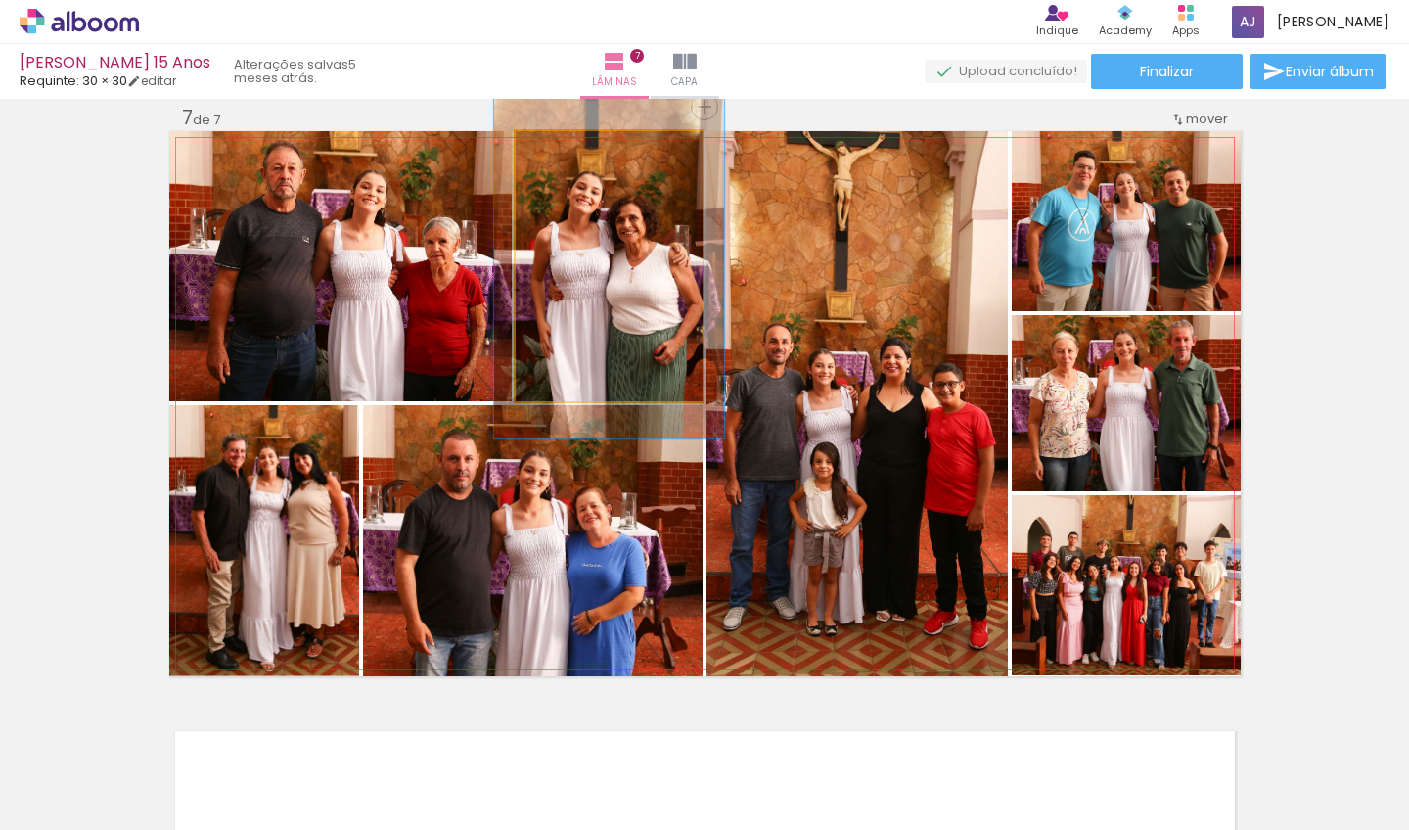
drag, startPoint x: 553, startPoint y: 153, endPoint x: 568, endPoint y: 151, distance: 14.8
type paper-slider "125"
click at [568, 151] on div at bounding box center [577, 152] width 18 height 18
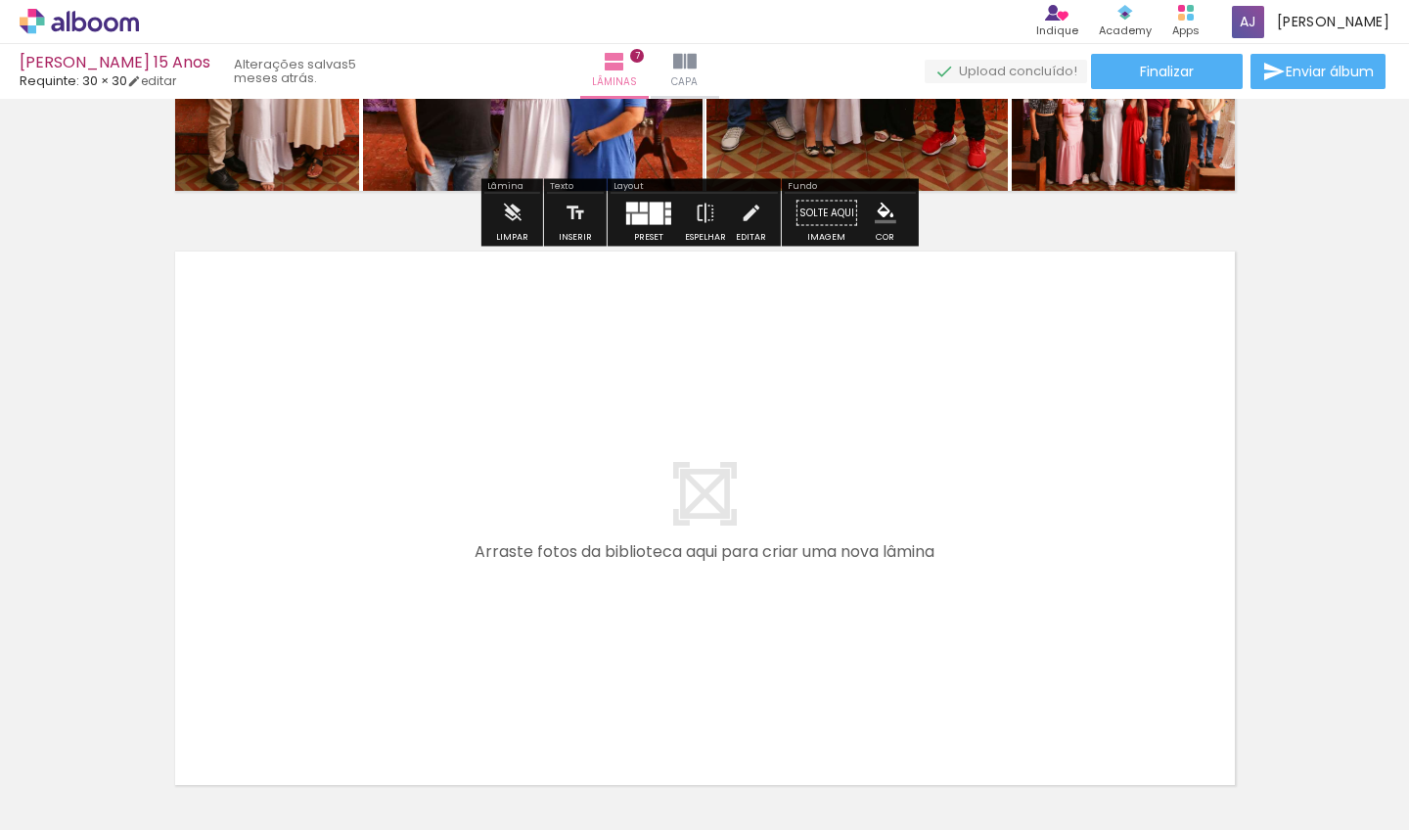
scroll to position [4234, 0]
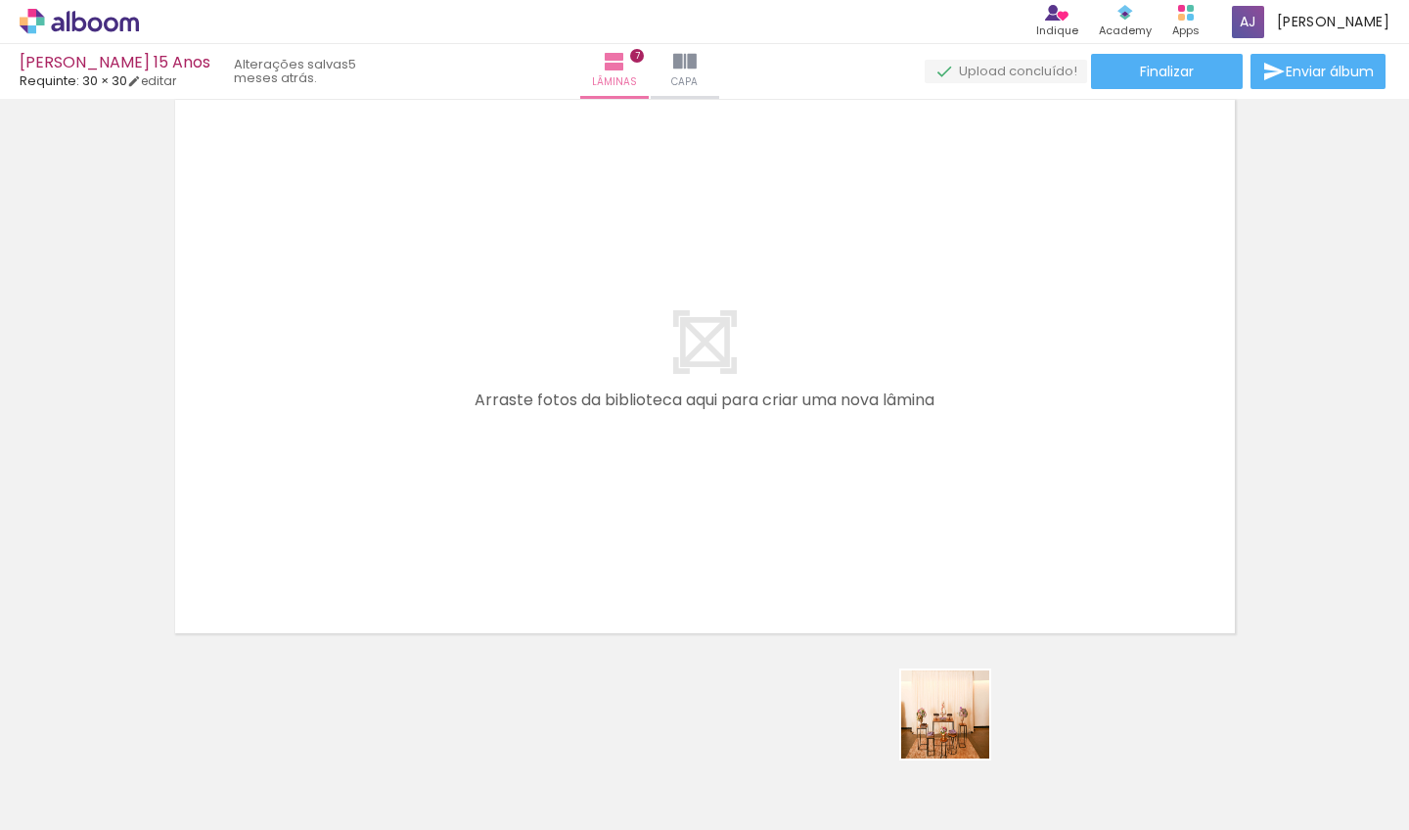
drag, startPoint x: 958, startPoint y: 761, endPoint x: 844, endPoint y: 424, distance: 356.6
click at [844, 424] on quentale-workspace at bounding box center [704, 415] width 1409 height 830
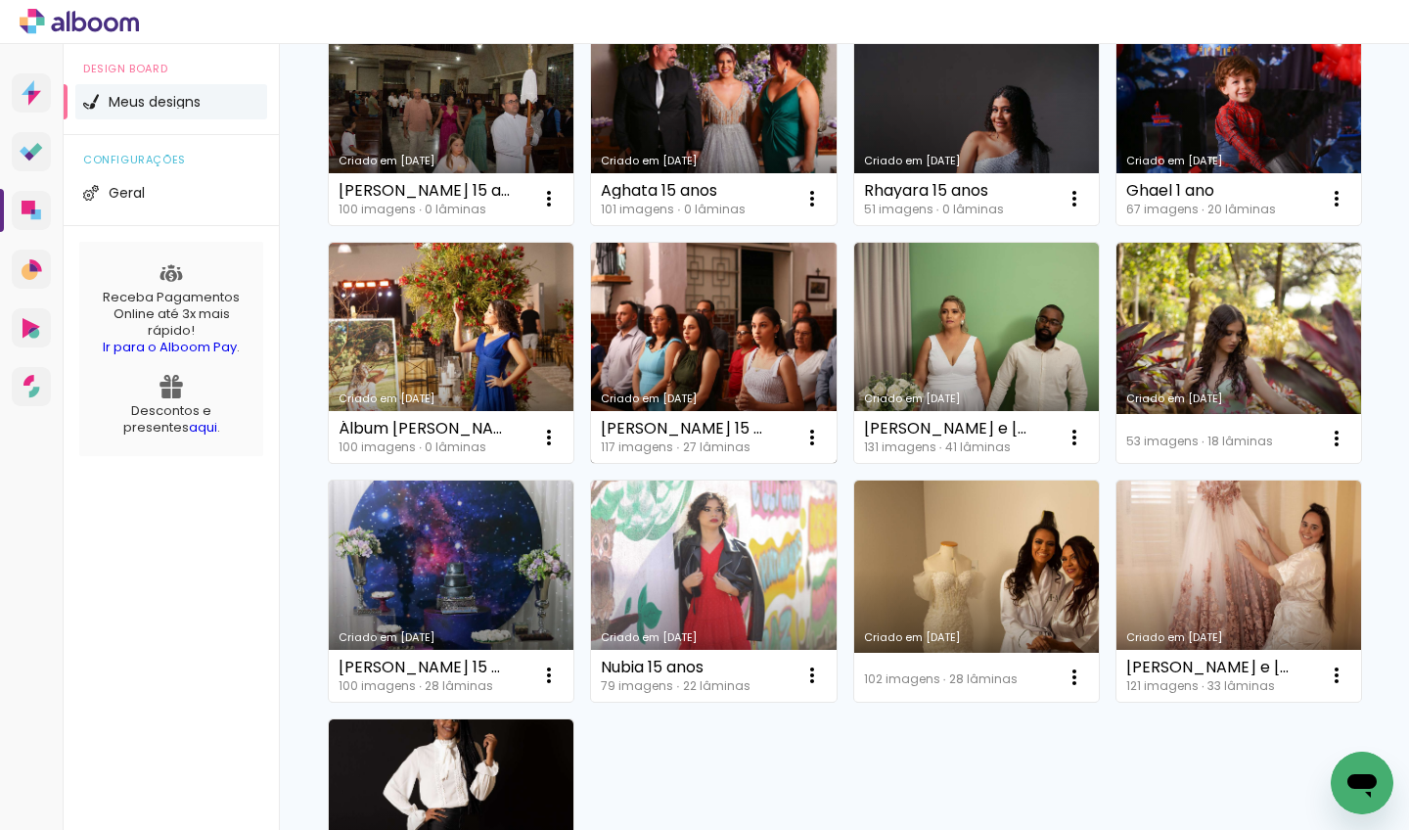
scroll to position [224, 0]
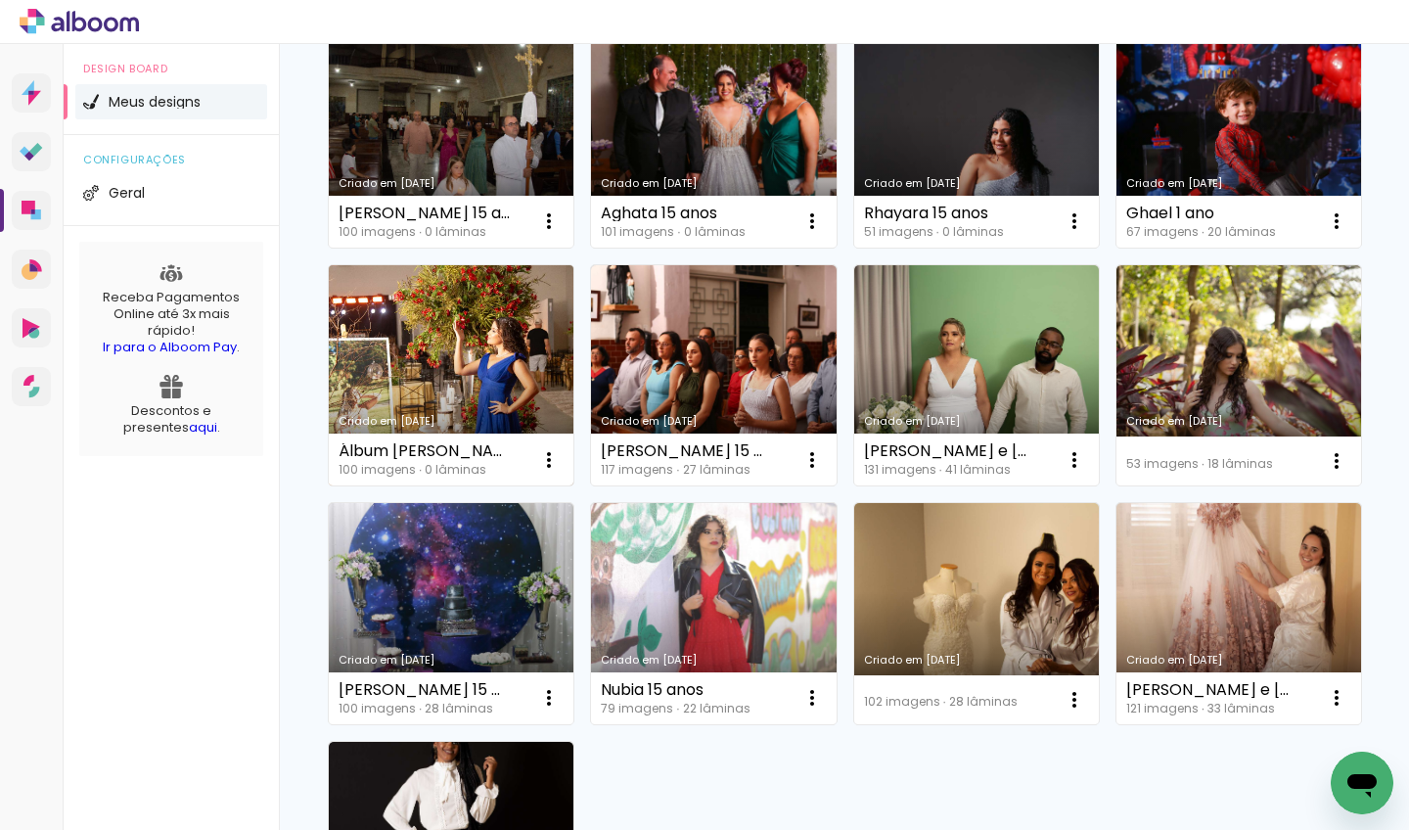
click at [574, 374] on link "Criado em [DATE]" at bounding box center [451, 375] width 245 height 221
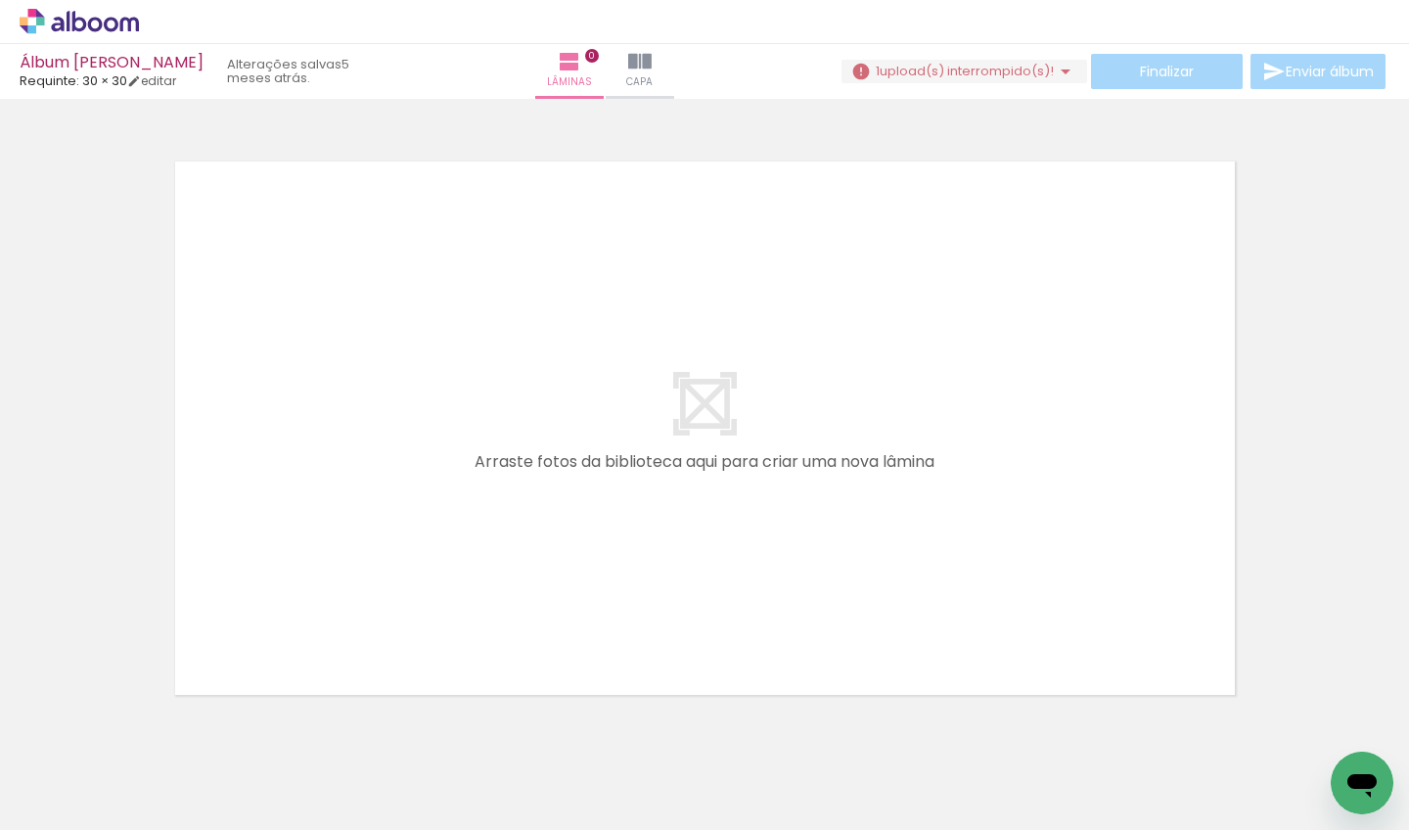
scroll to position [0, 973]
drag, startPoint x: 252, startPoint y: 828, endPoint x: 890, endPoint y: 822, distance: 638.2
click at [161, 822] on iron-horizontal-list at bounding box center [140, 769] width 39 height 122
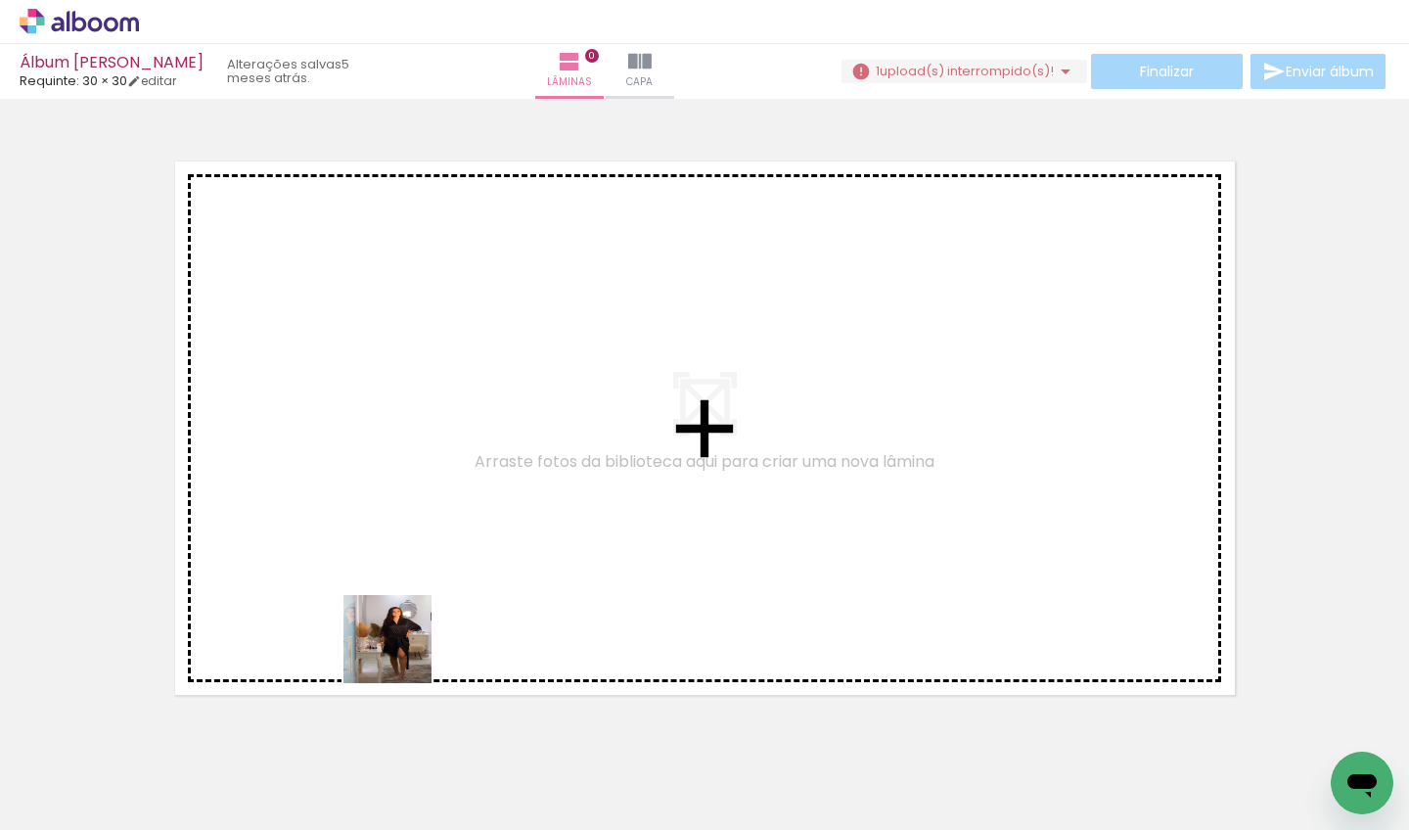
drag, startPoint x: 383, startPoint y: 719, endPoint x: 427, endPoint y: 584, distance: 142.1
click at [427, 584] on quentale-workspace at bounding box center [704, 415] width 1409 height 830
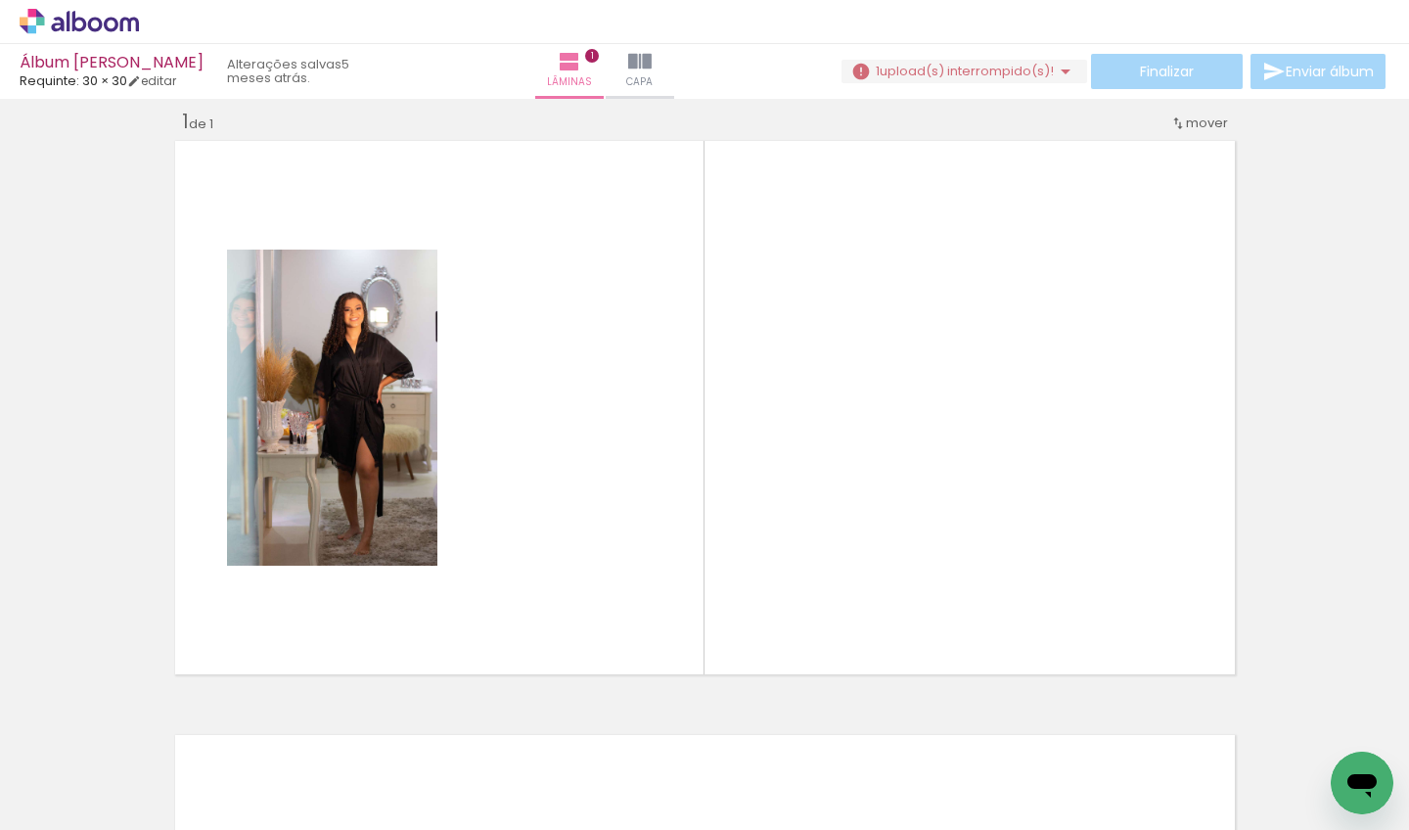
scroll to position [24, 0]
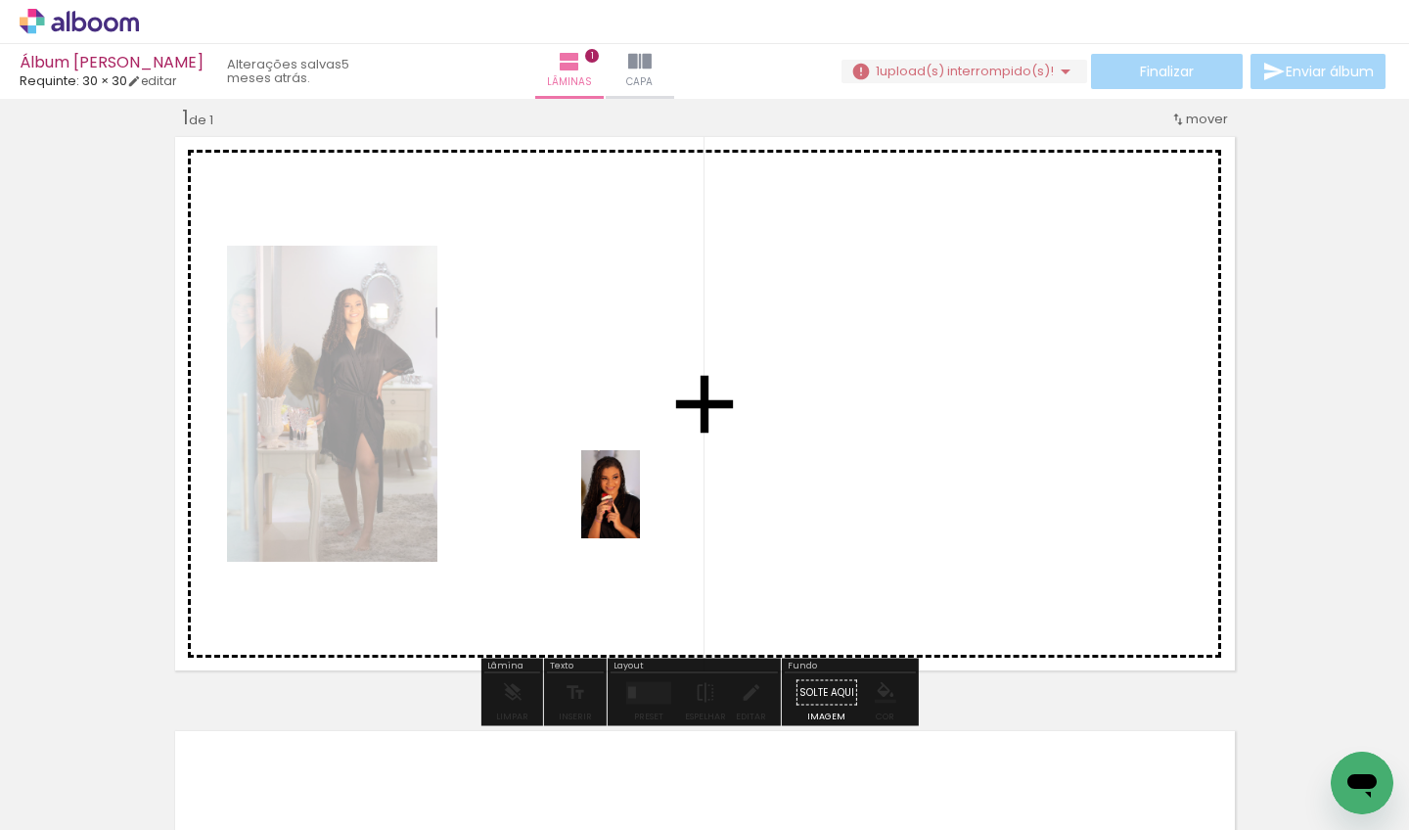
drag, startPoint x: 486, startPoint y: 755, endPoint x: 641, endPoint y: 509, distance: 290.3
click at [641, 509] on quentale-workspace at bounding box center [704, 415] width 1409 height 830
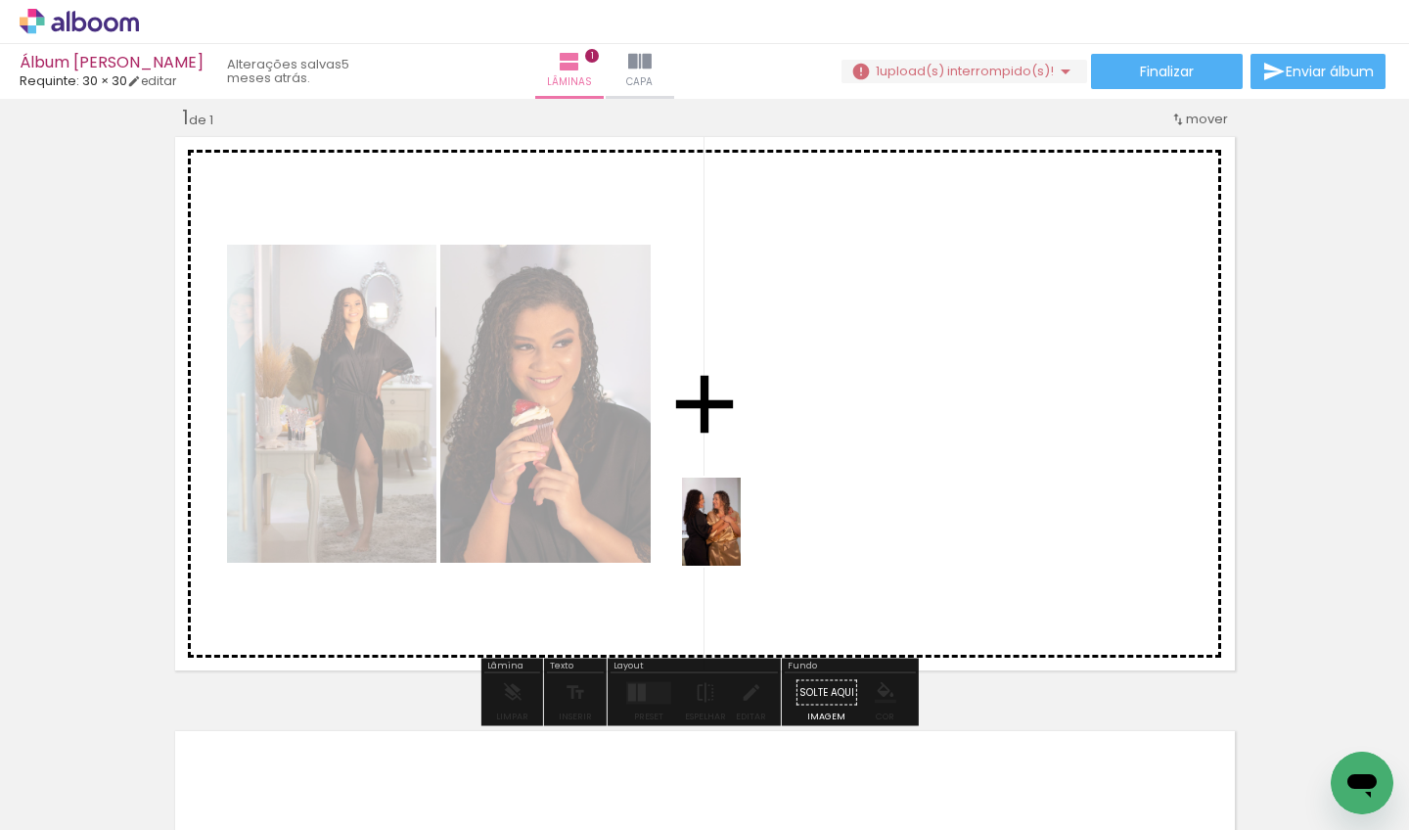
drag, startPoint x: 599, startPoint y: 757, endPoint x: 742, endPoint y: 537, distance: 261.7
click at [741, 535] on quentale-workspace at bounding box center [704, 415] width 1409 height 830
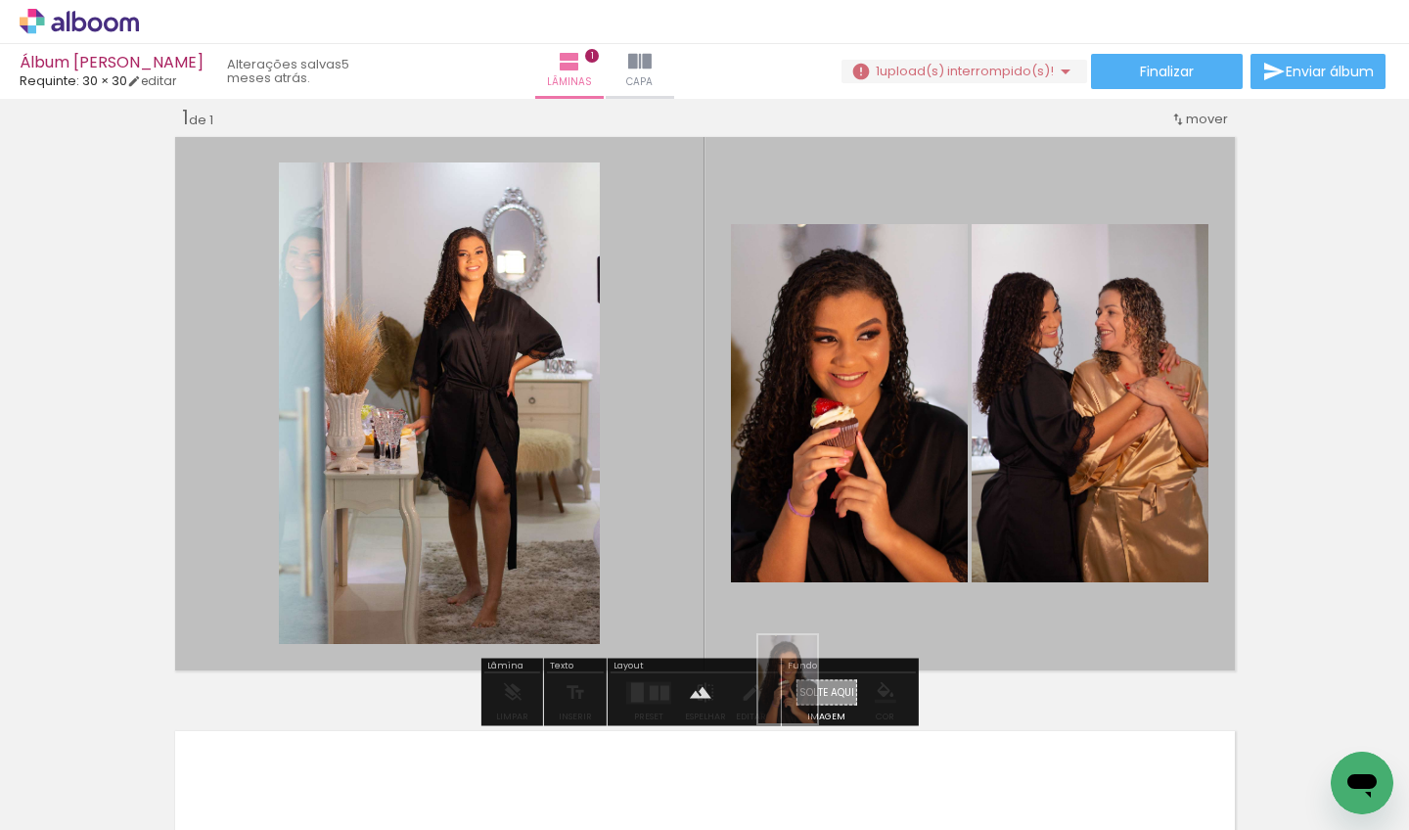
drag, startPoint x: 471, startPoint y: 790, endPoint x: 817, endPoint y: 694, distance: 359.5
click at [817, 694] on quentale-workspace at bounding box center [704, 415] width 1409 height 830
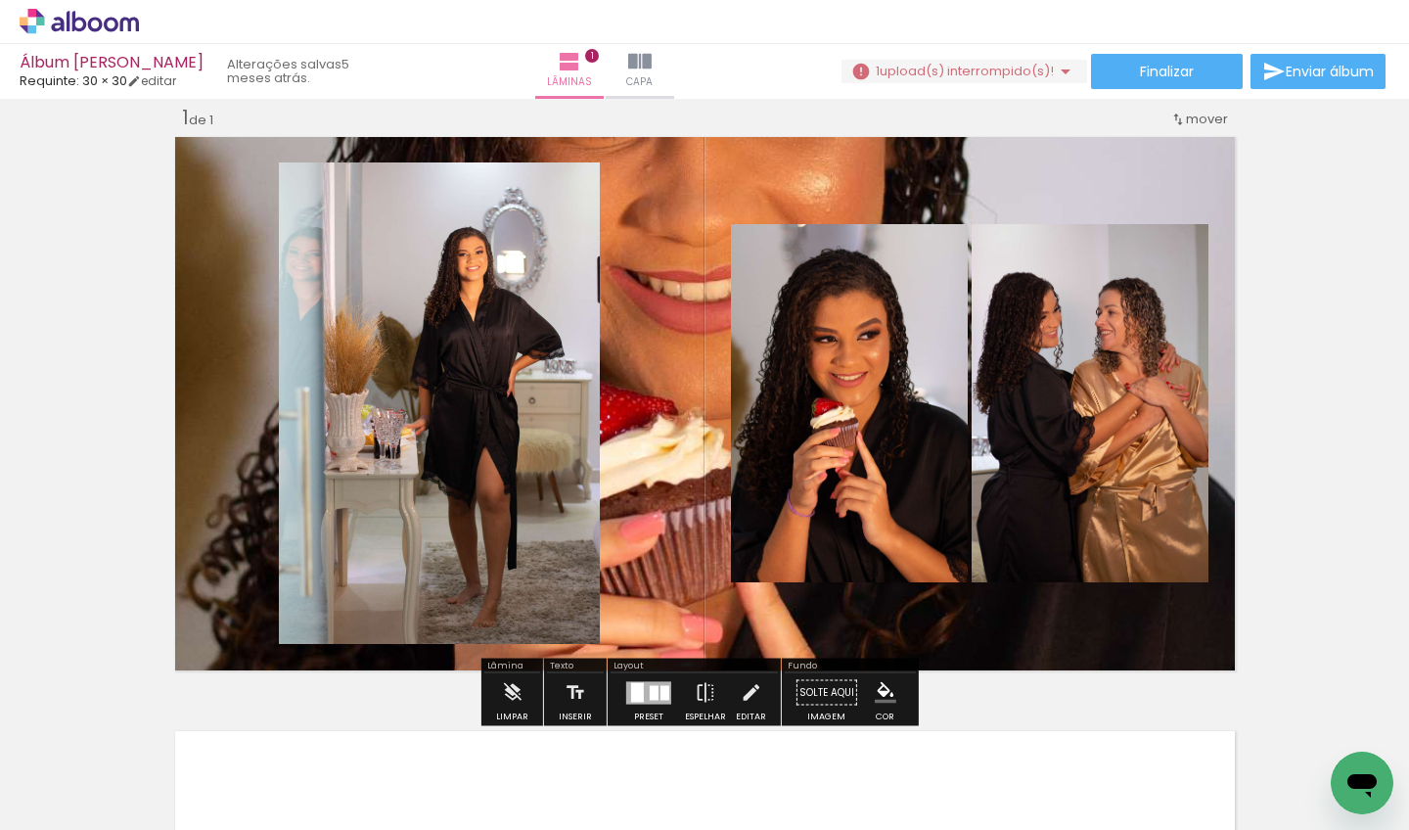
click at [674, 425] on quentale-layouter at bounding box center [705, 403] width 1072 height 545
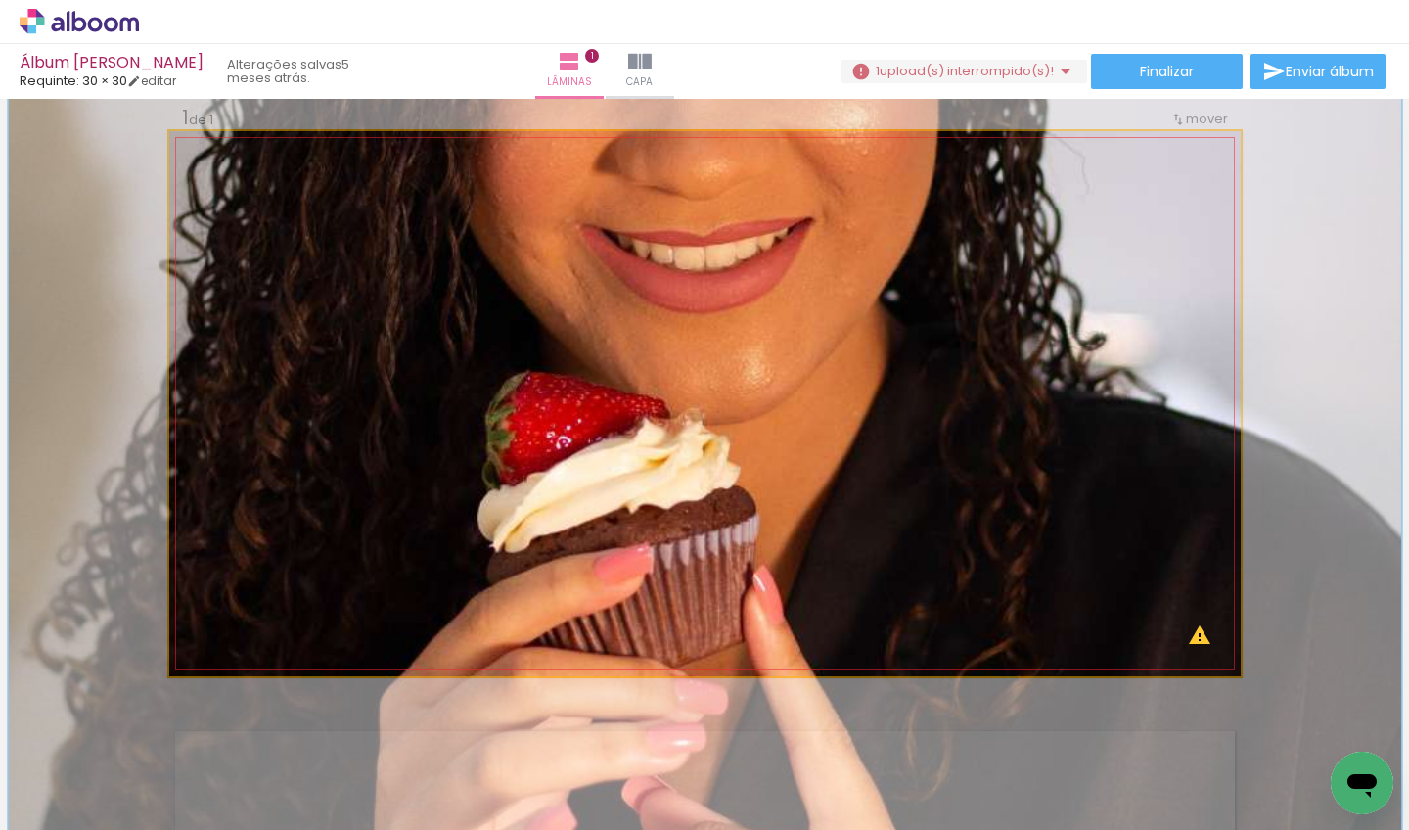
drag, startPoint x: 252, startPoint y: 182, endPoint x: 272, endPoint y: 182, distance: 20.6
type paper-slider "130"
click at [272, 182] on div at bounding box center [265, 180] width 31 height 31
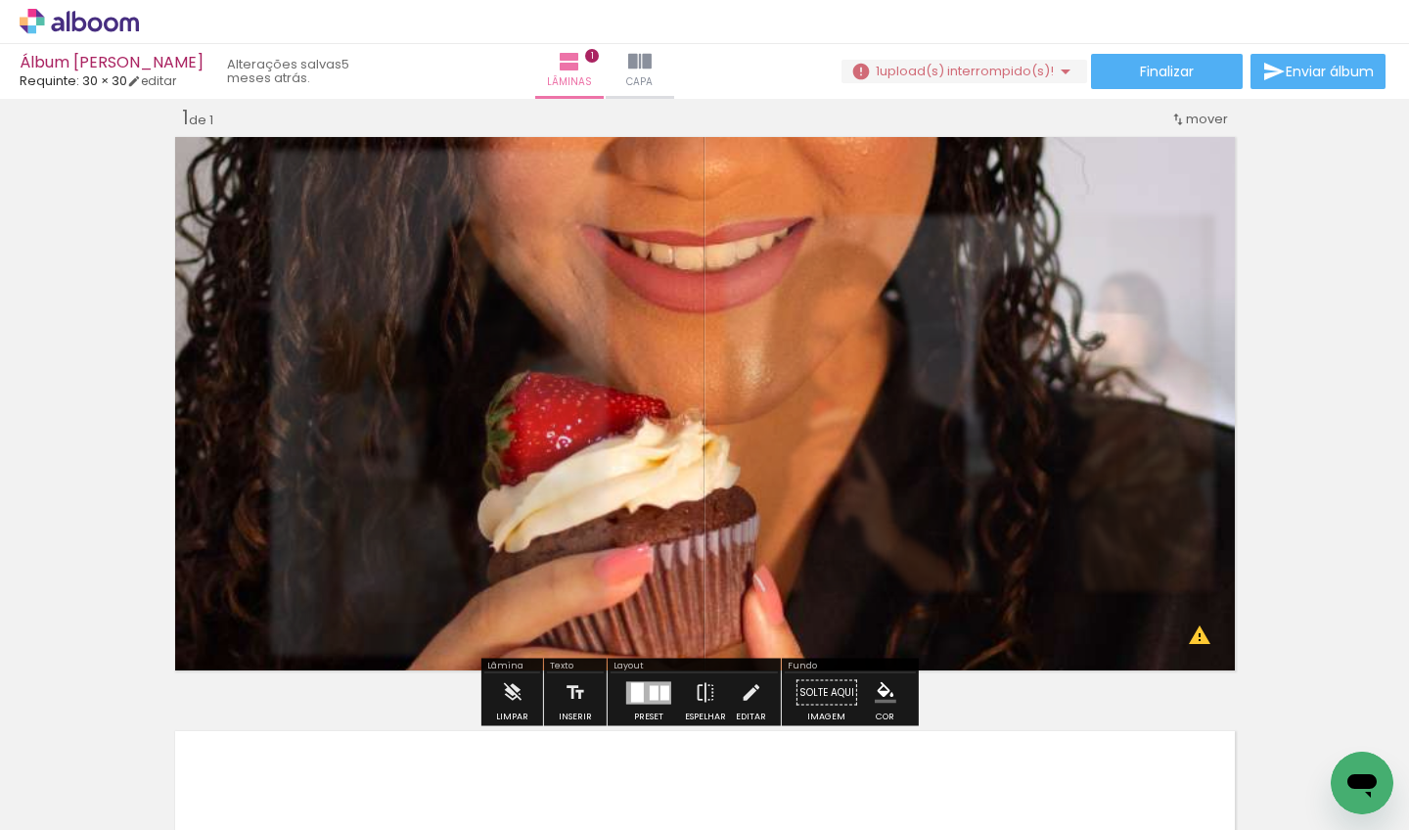
click at [442, 186] on div at bounding box center [457, 180] width 31 height 31
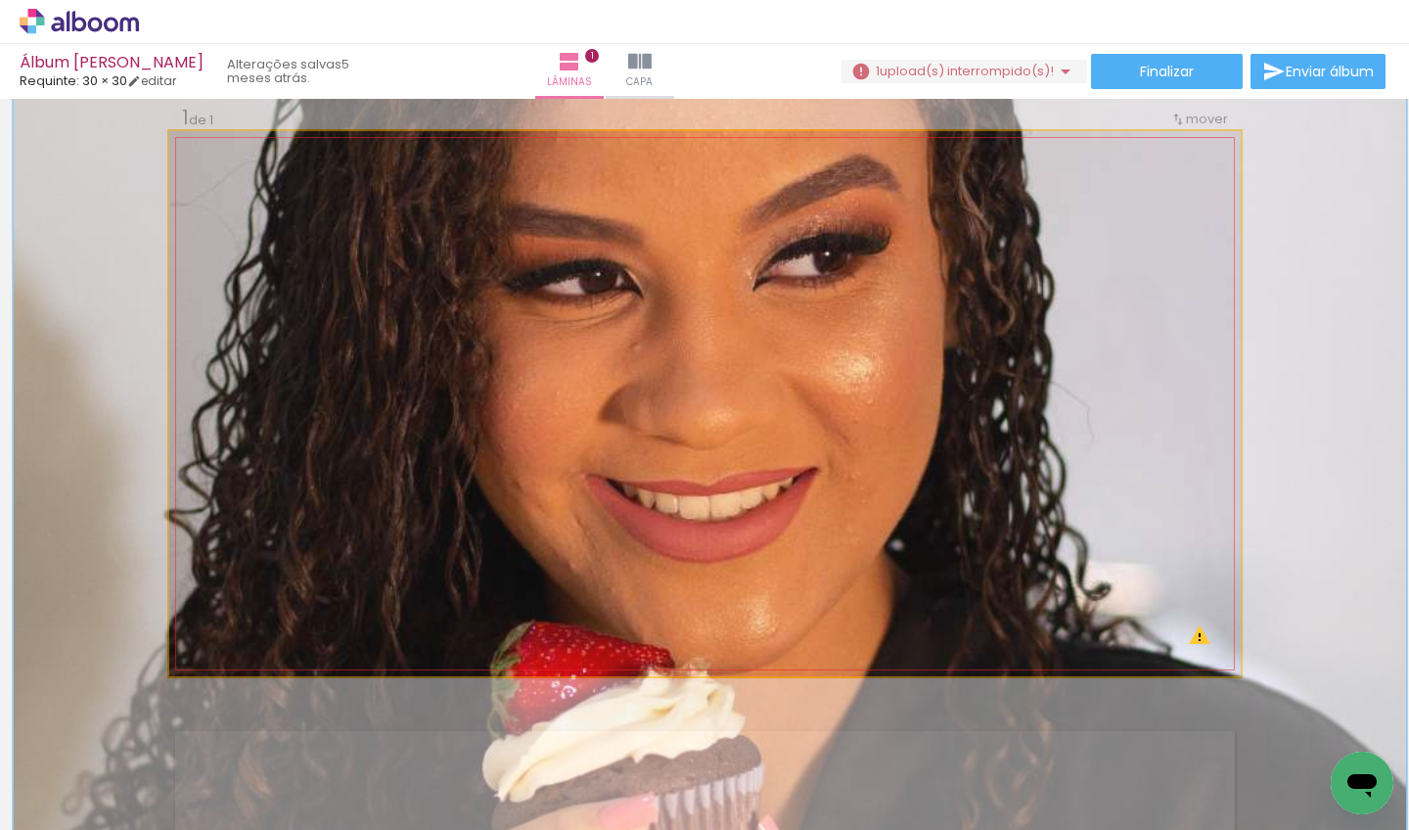
drag, startPoint x: 576, startPoint y: 353, endPoint x: 579, endPoint y: 627, distance: 274.1
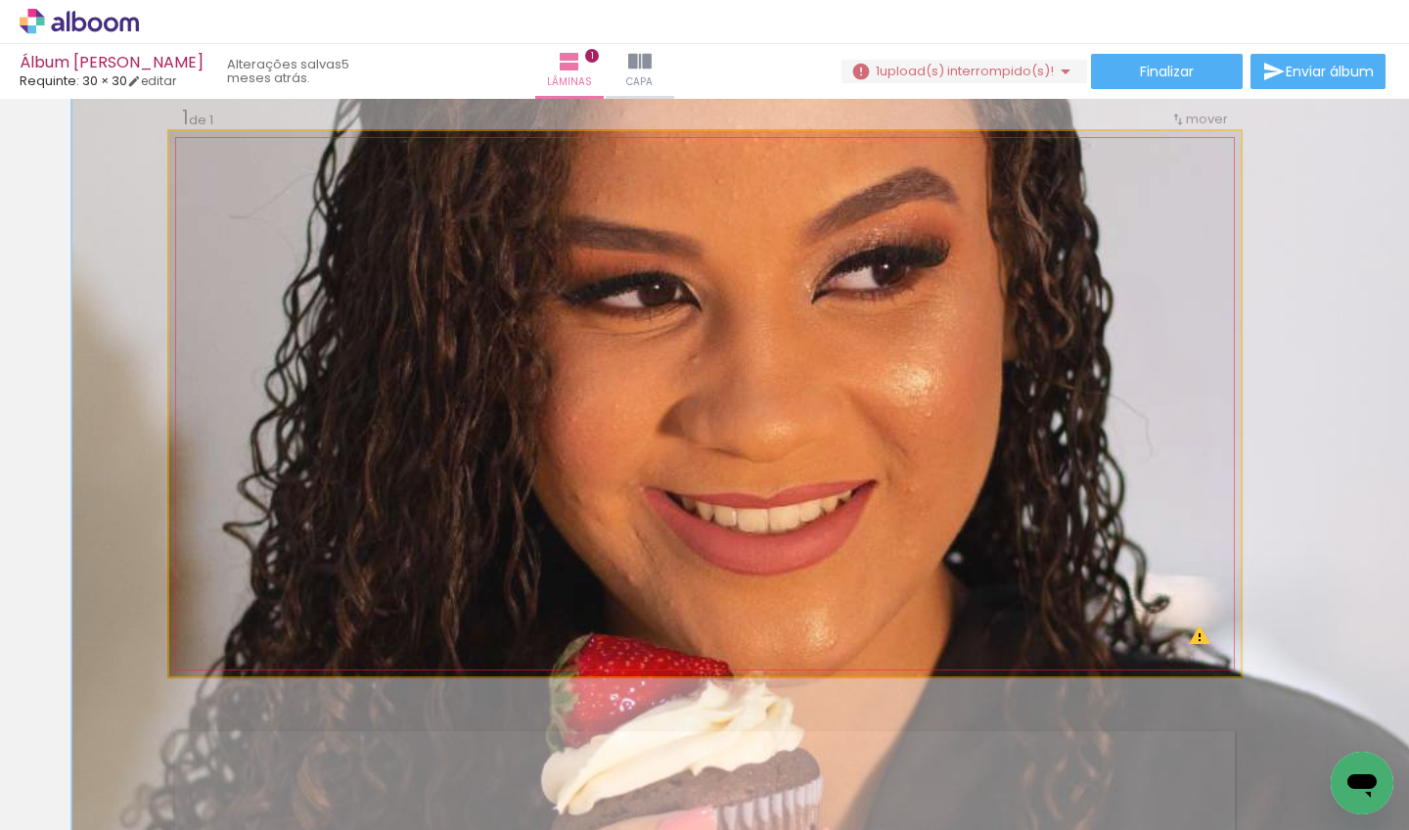
drag, startPoint x: 630, startPoint y: 508, endPoint x: 692, endPoint y: 497, distance: 62.6
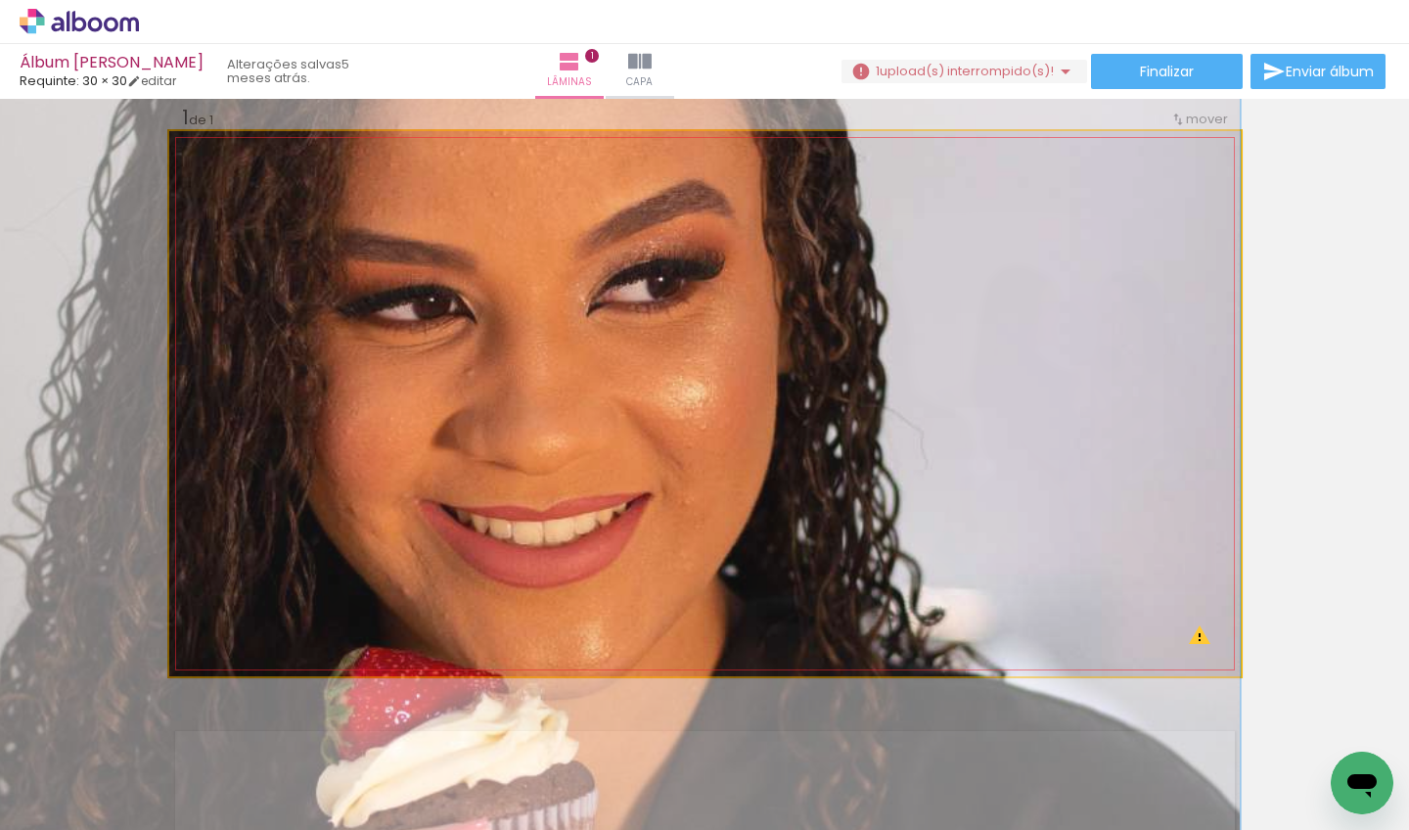
drag, startPoint x: 663, startPoint y: 437, endPoint x: 417, endPoint y: 450, distance: 246.1
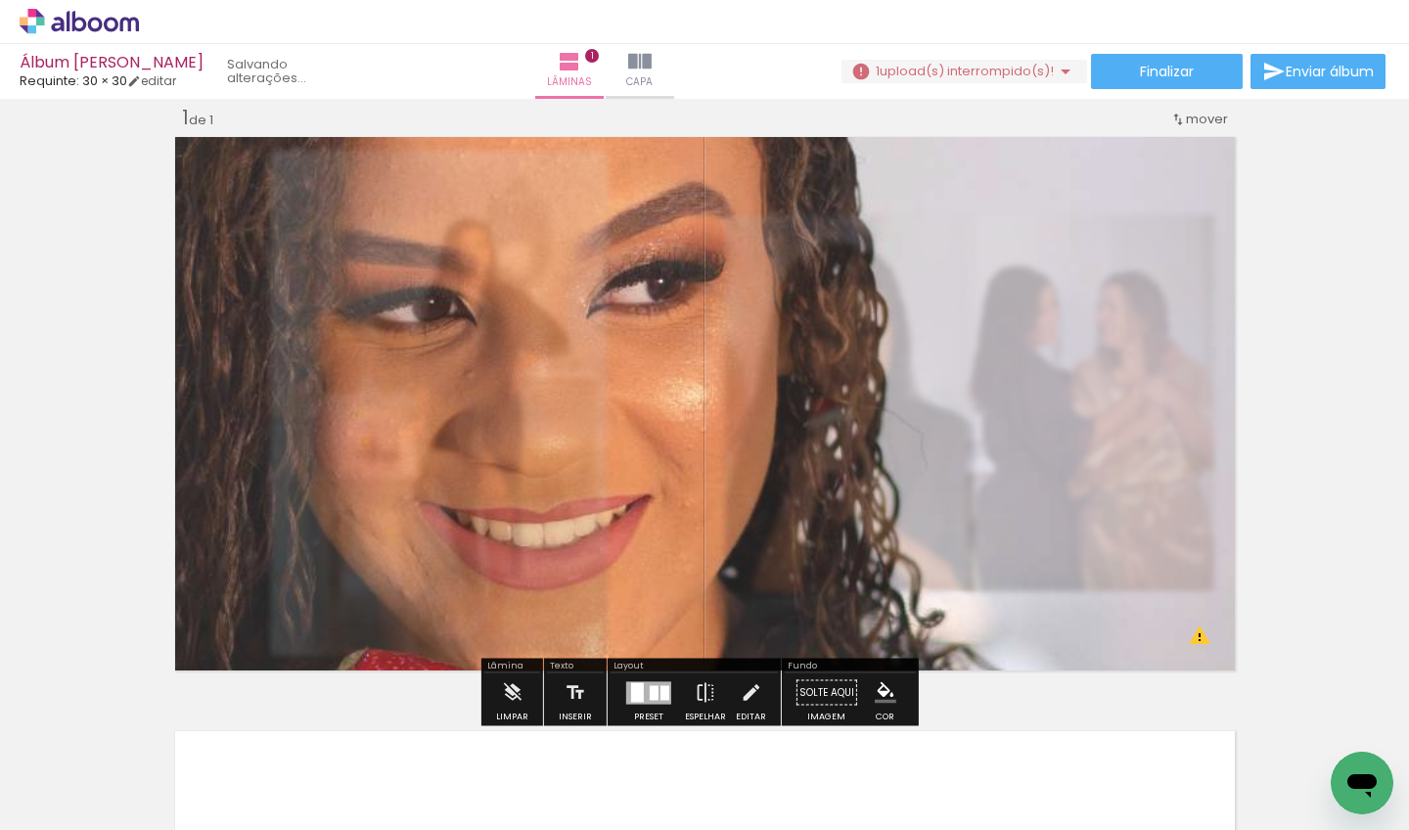
click at [78, 384] on div "Inserir lâmina 1 de 1 O Designbox precisará aumentar a sua imagem em 267% para …" at bounding box center [704, 675] width 1409 height 1189
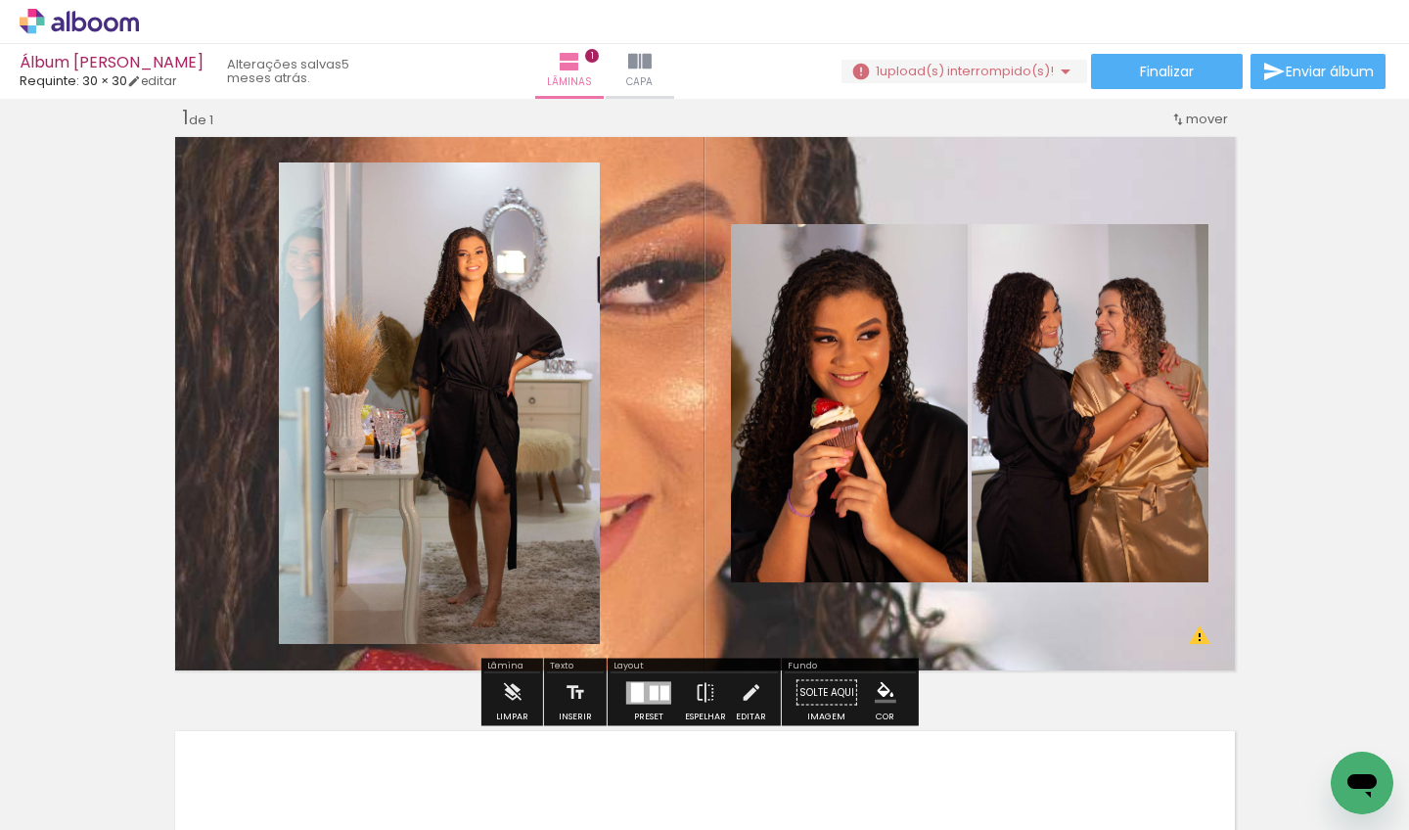
click at [685, 395] on quentale-layouter at bounding box center [705, 403] width 1072 height 545
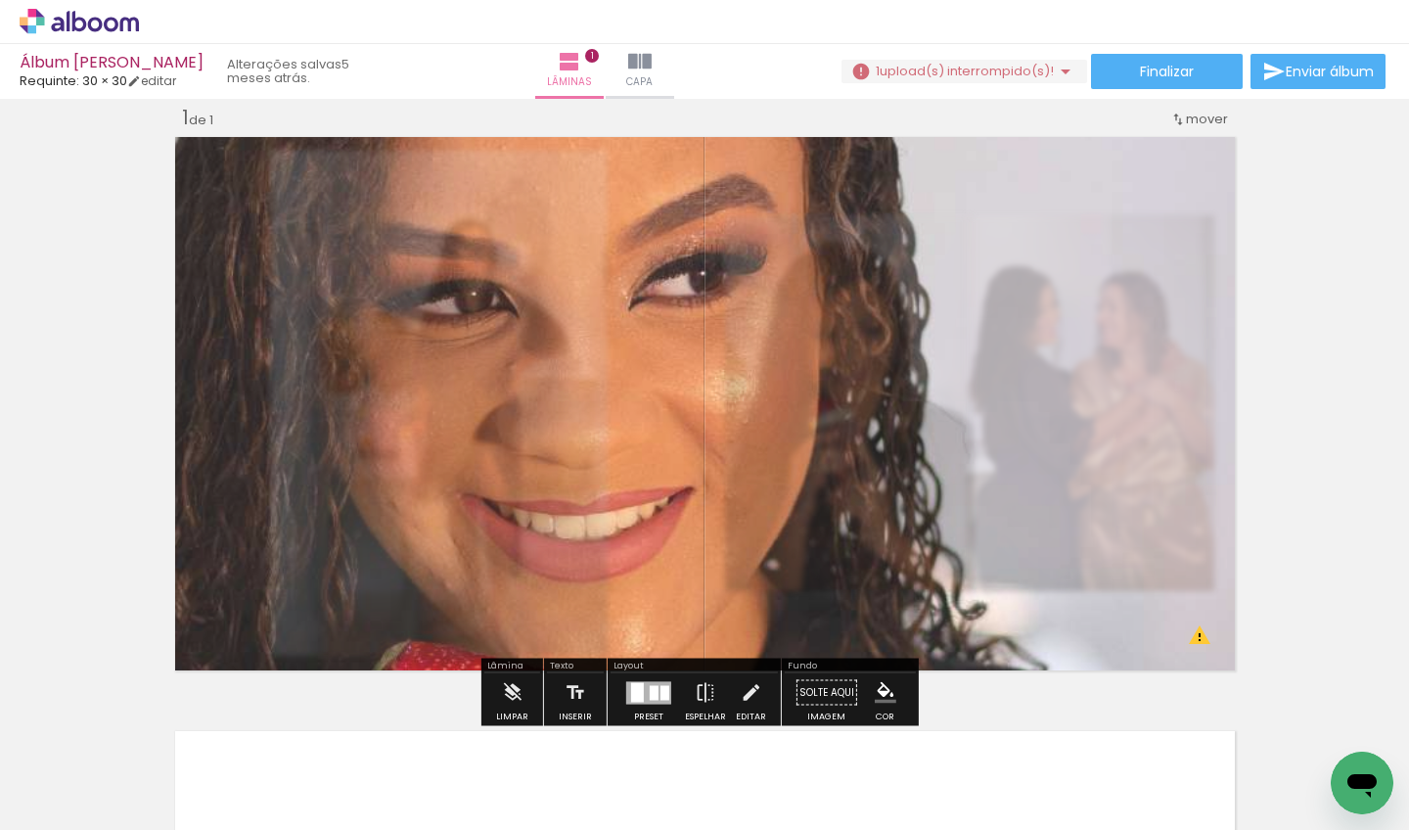
click at [70, 359] on div "Inserir lâmina 1 de 1 O Designbox precisará aumentar a sua imagem em 267% para …" at bounding box center [704, 675] width 1409 height 1189
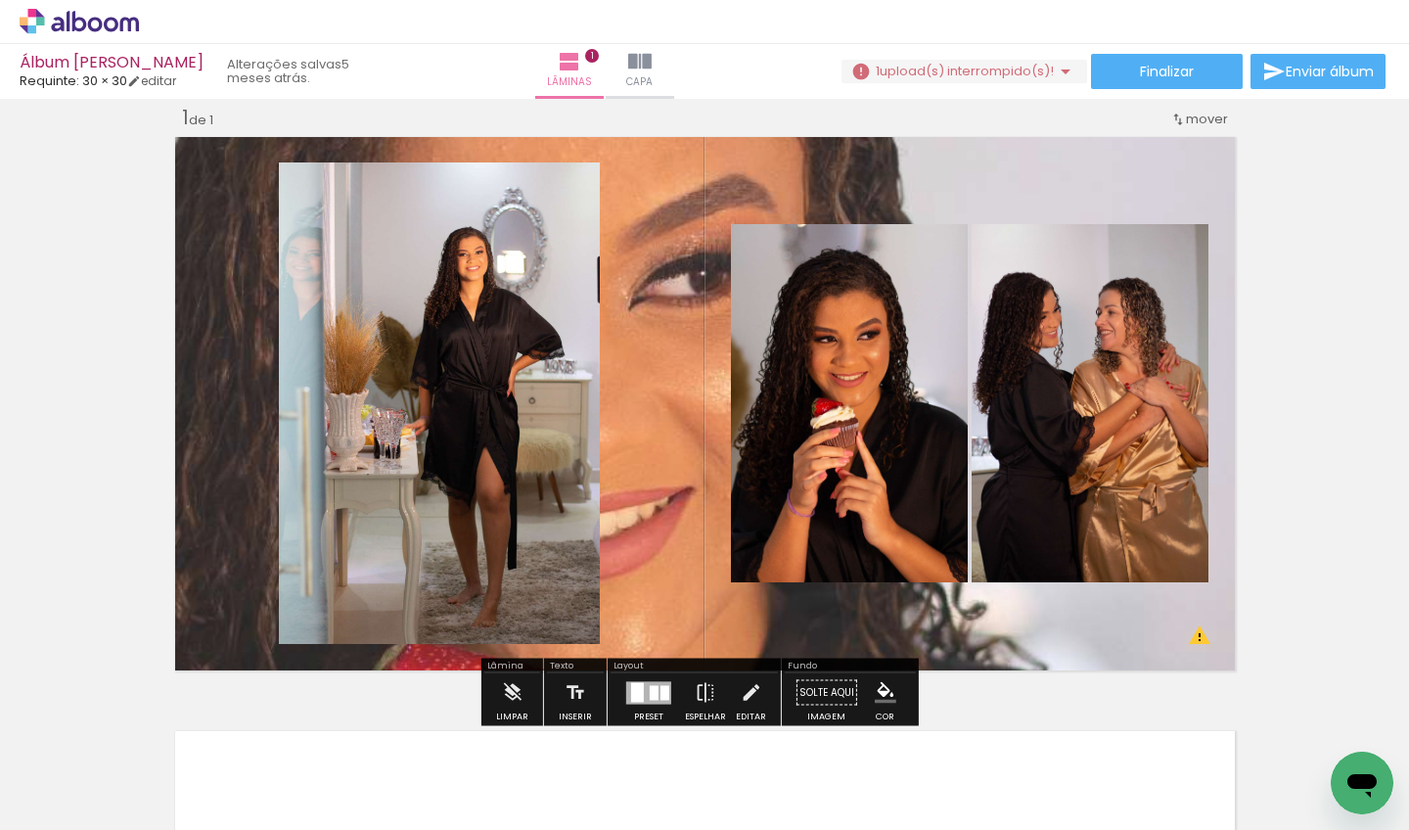
click at [661, 381] on quentale-layouter at bounding box center [705, 403] width 1072 height 545
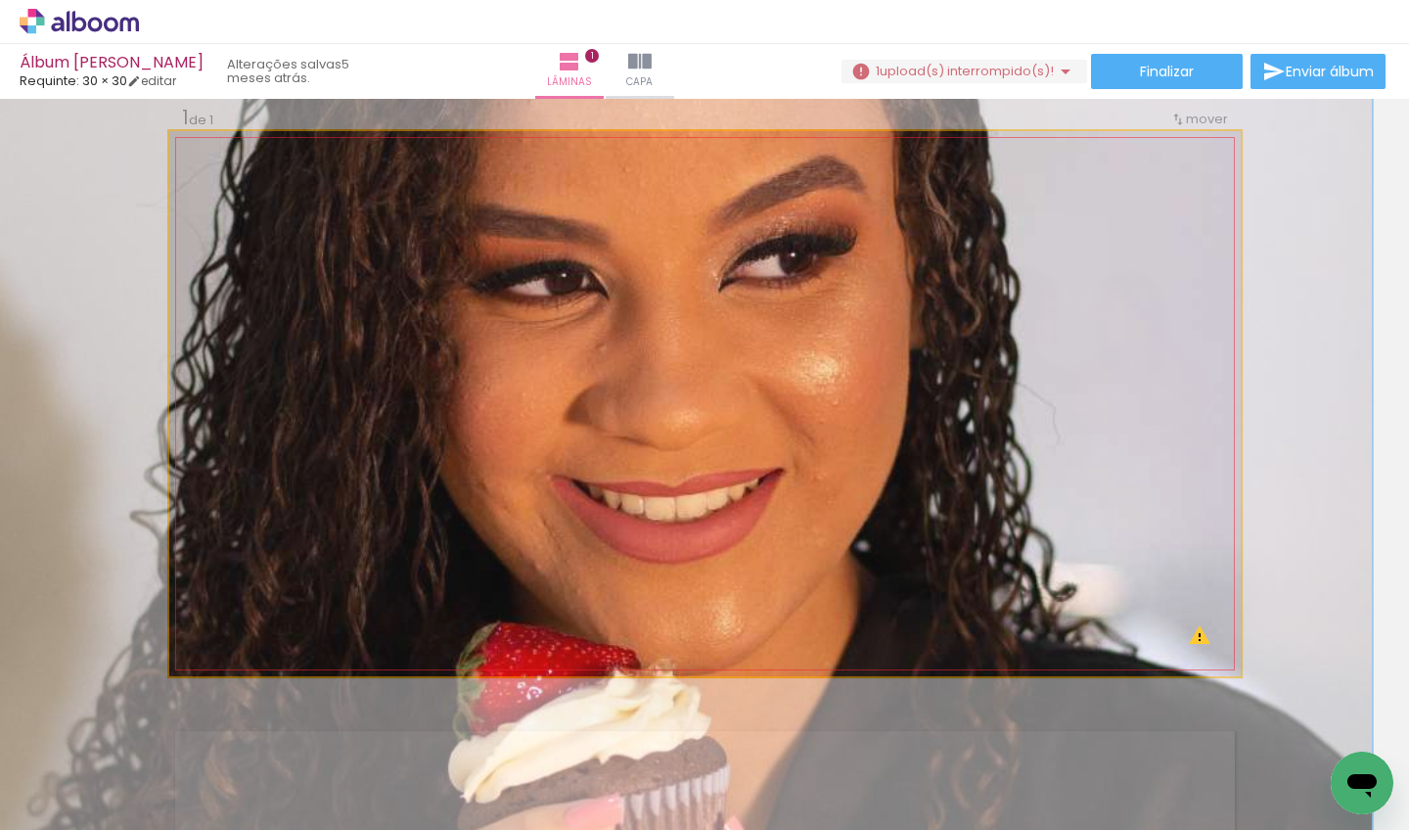
drag, startPoint x: 656, startPoint y: 392, endPoint x: 756, endPoint y: 371, distance: 102.1
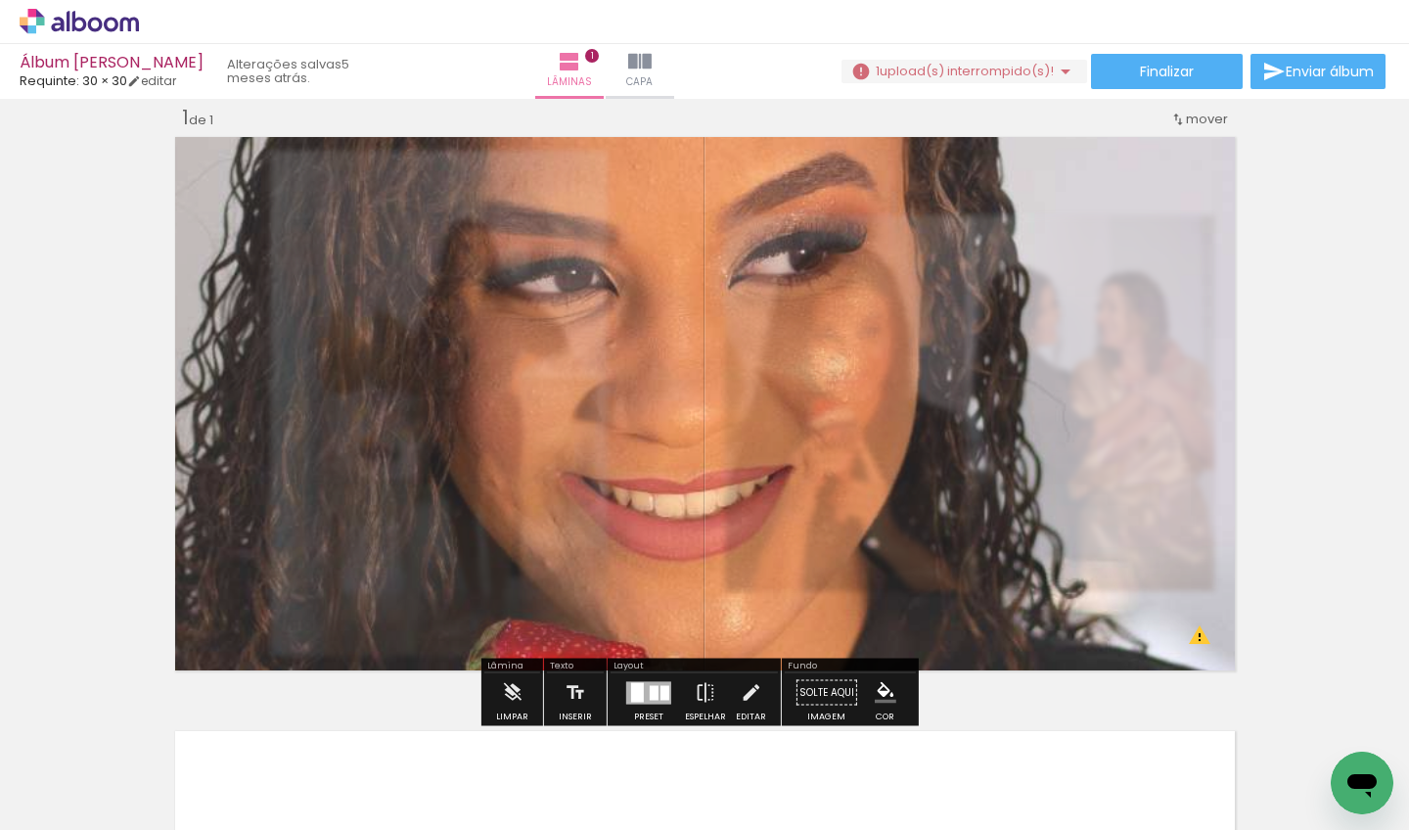
click at [73, 403] on div "Inserir lâmina 1 de 1 O Designbox precisará aumentar a sua imagem em 267% para …" at bounding box center [704, 675] width 1409 height 1189
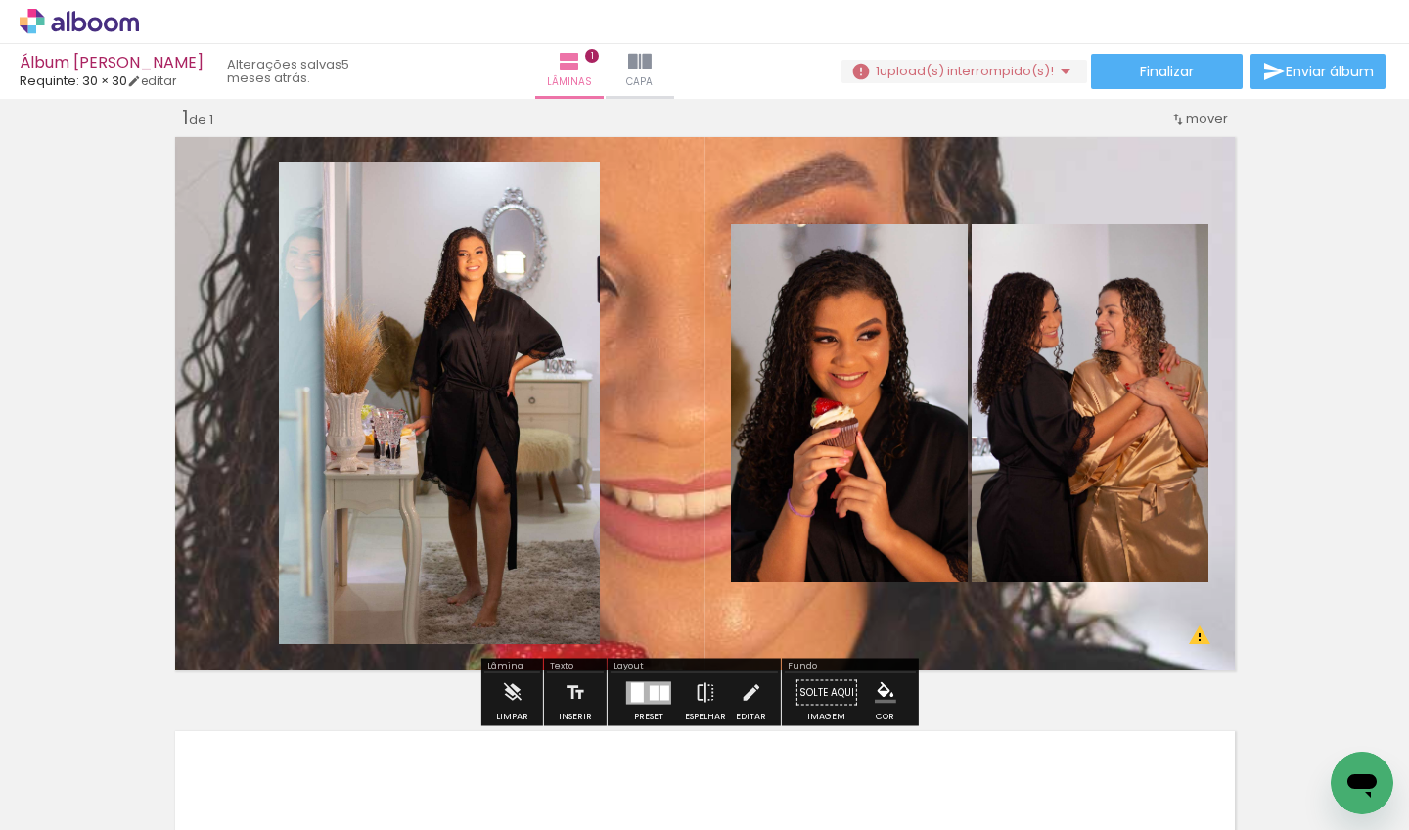
click at [688, 389] on quentale-layouter at bounding box center [705, 403] width 1072 height 545
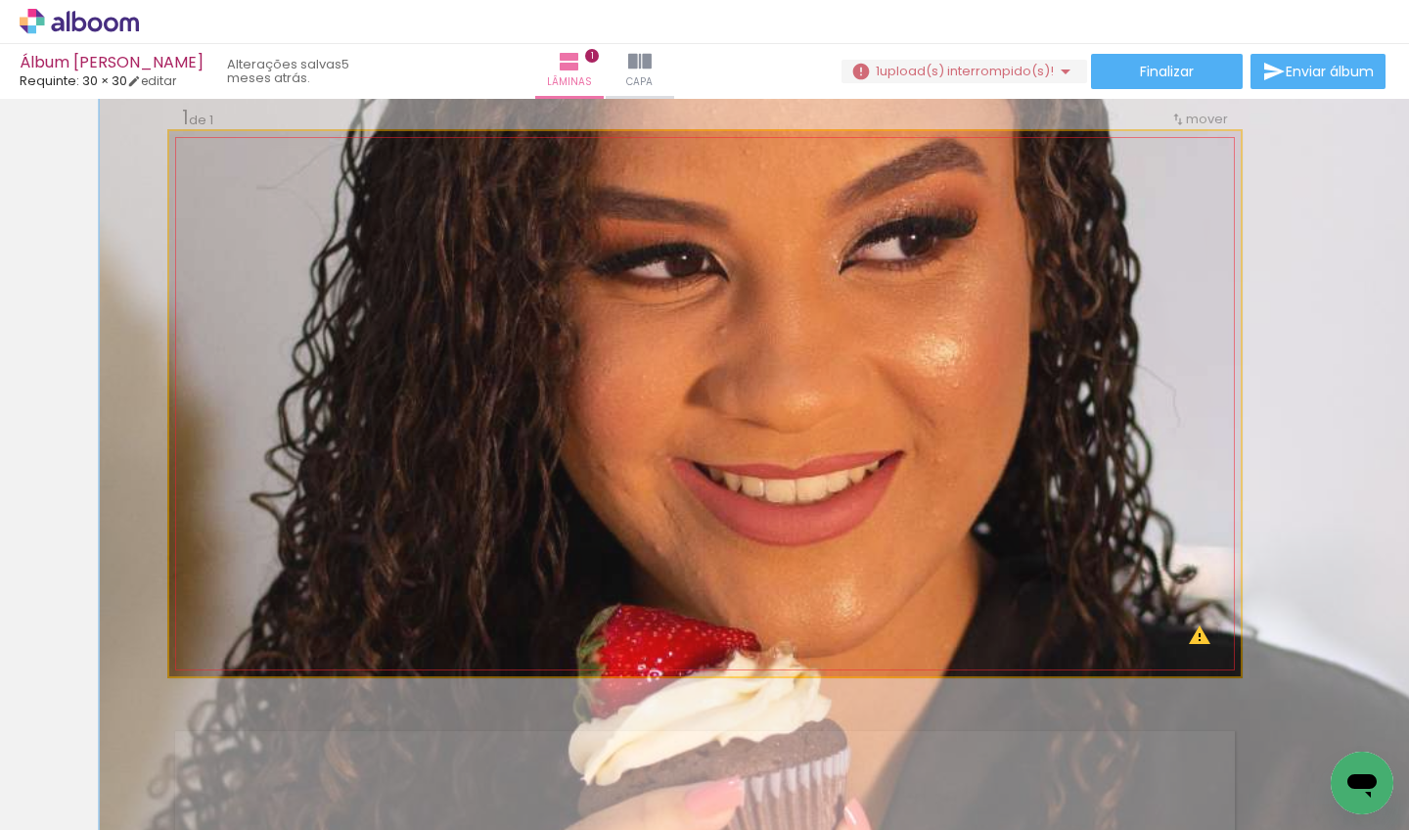
drag, startPoint x: 657, startPoint y: 403, endPoint x: 767, endPoint y: 389, distance: 111.6
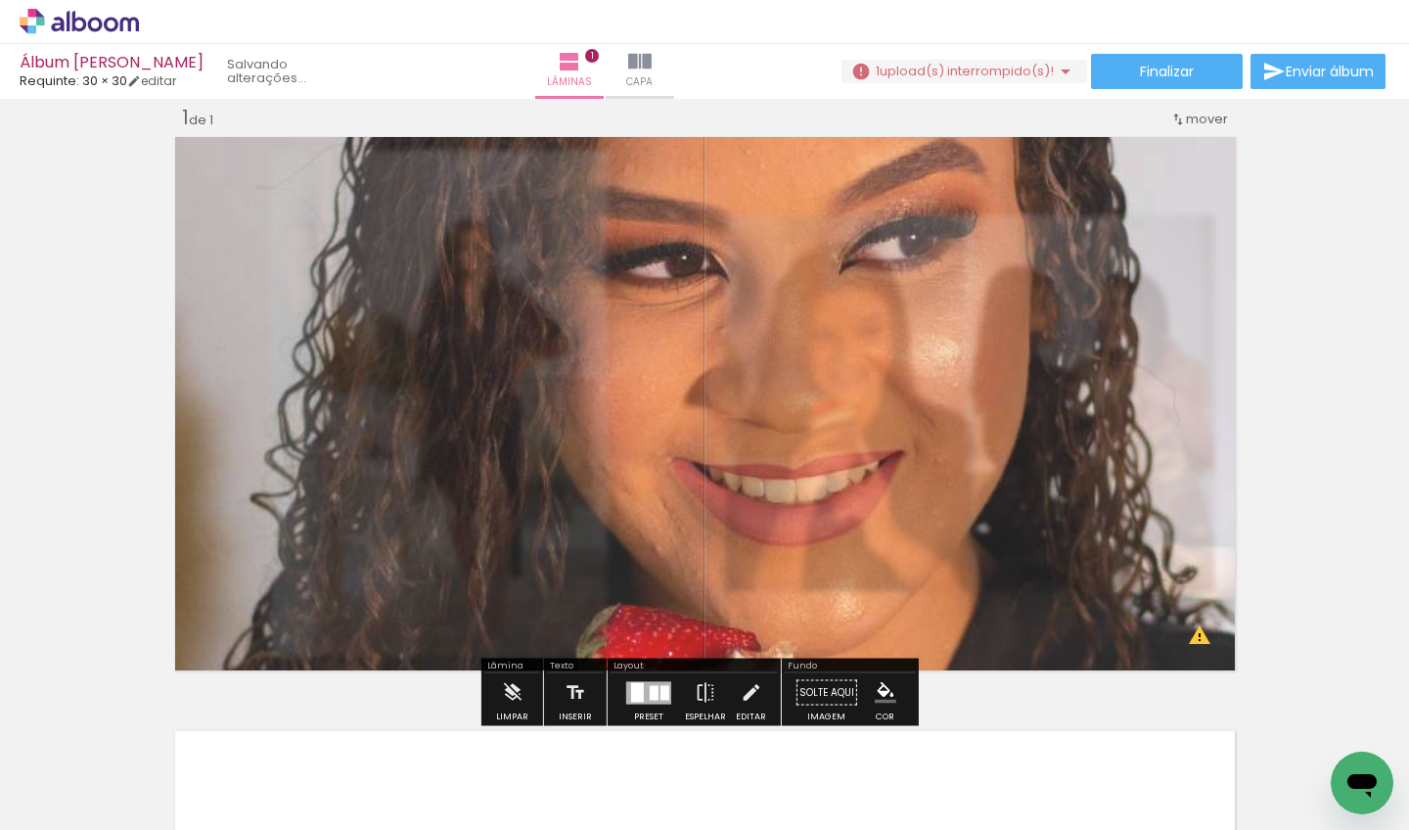
click at [72, 417] on div "Inserir lâmina 1 de 1 O Designbox precisará aumentar a sua imagem em 267% para …" at bounding box center [704, 675] width 1409 height 1189
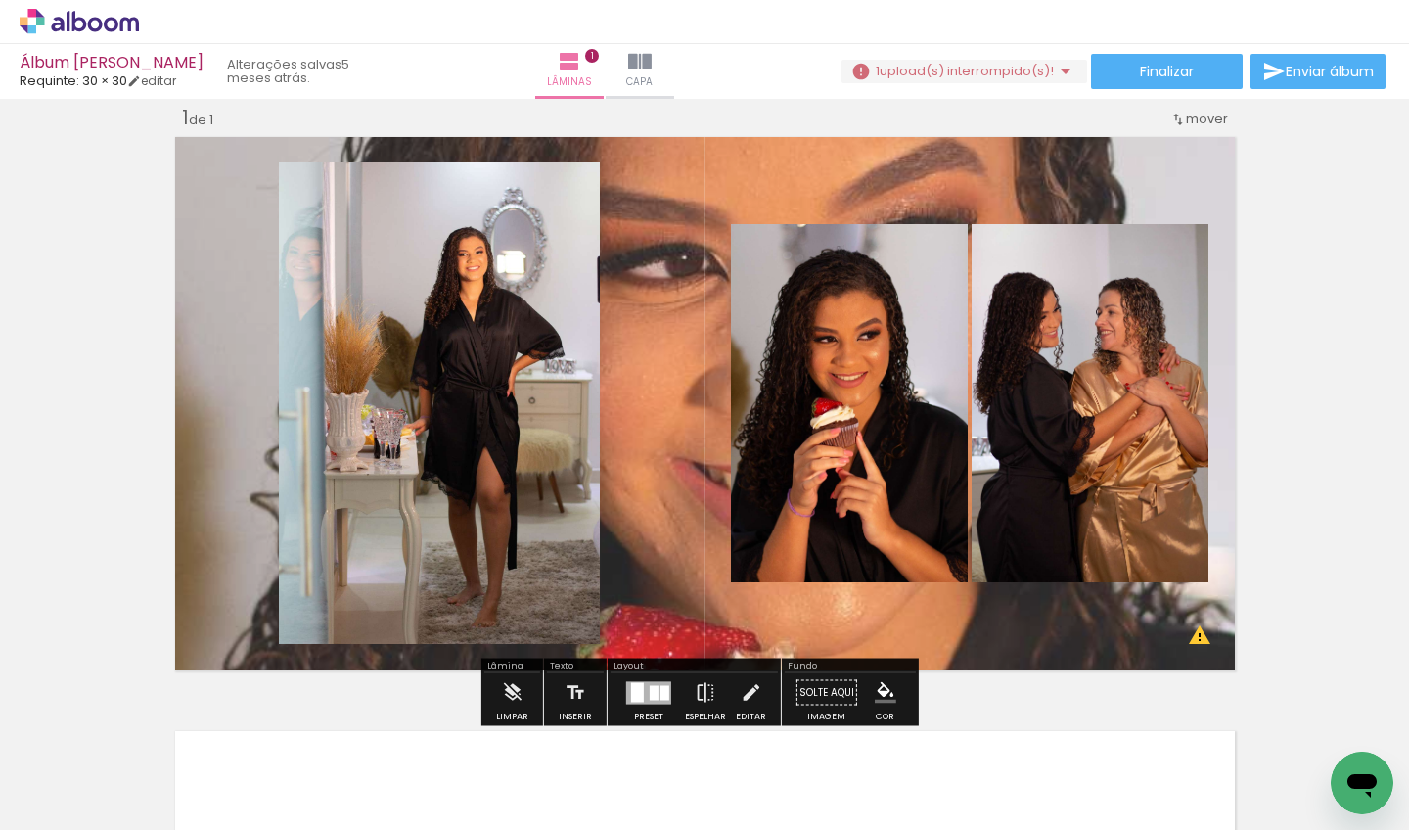
click at [652, 405] on quentale-layouter at bounding box center [705, 403] width 1072 height 545
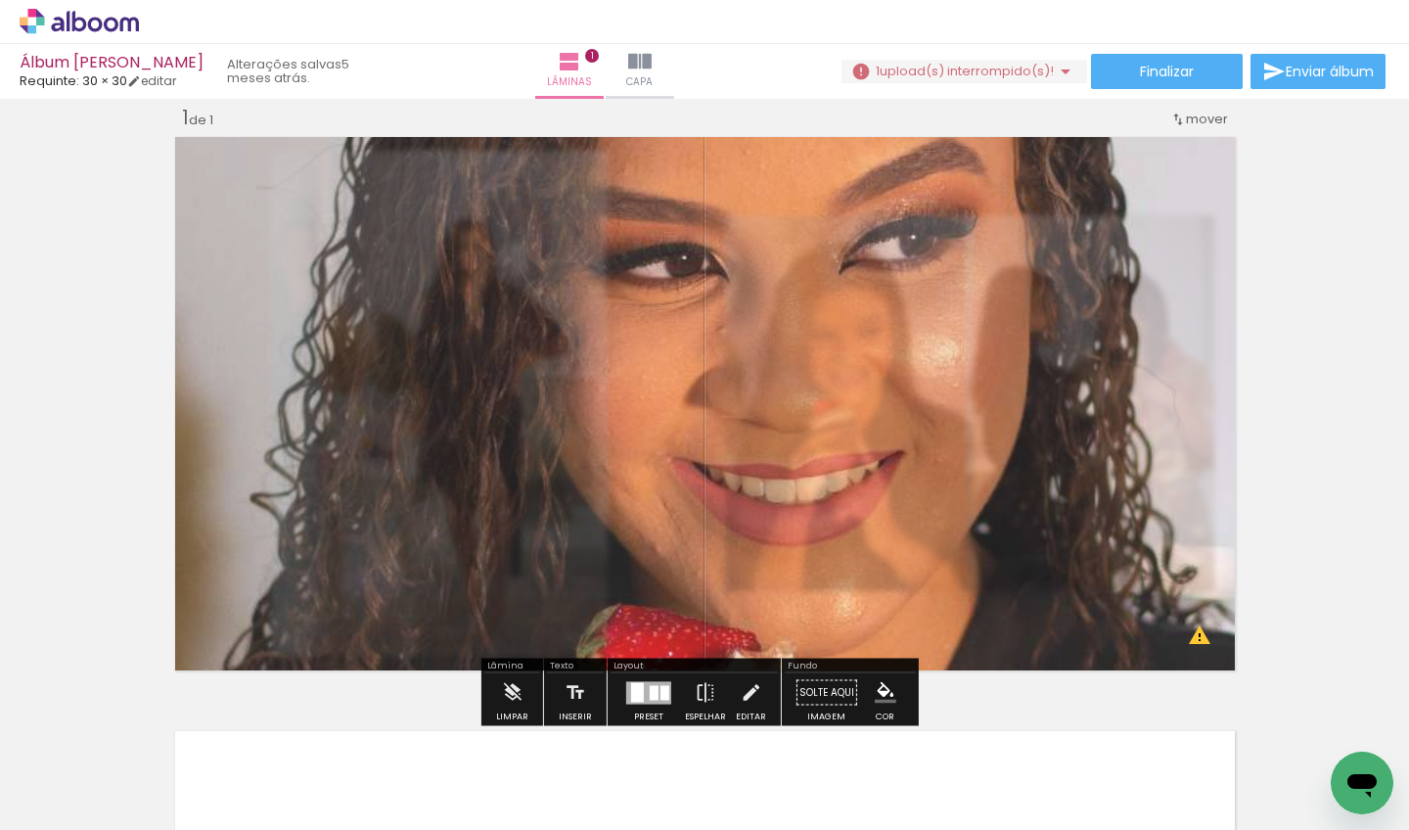
type paper-slider "75"
click at [431, 183] on div at bounding box center [446, 180] width 31 height 31
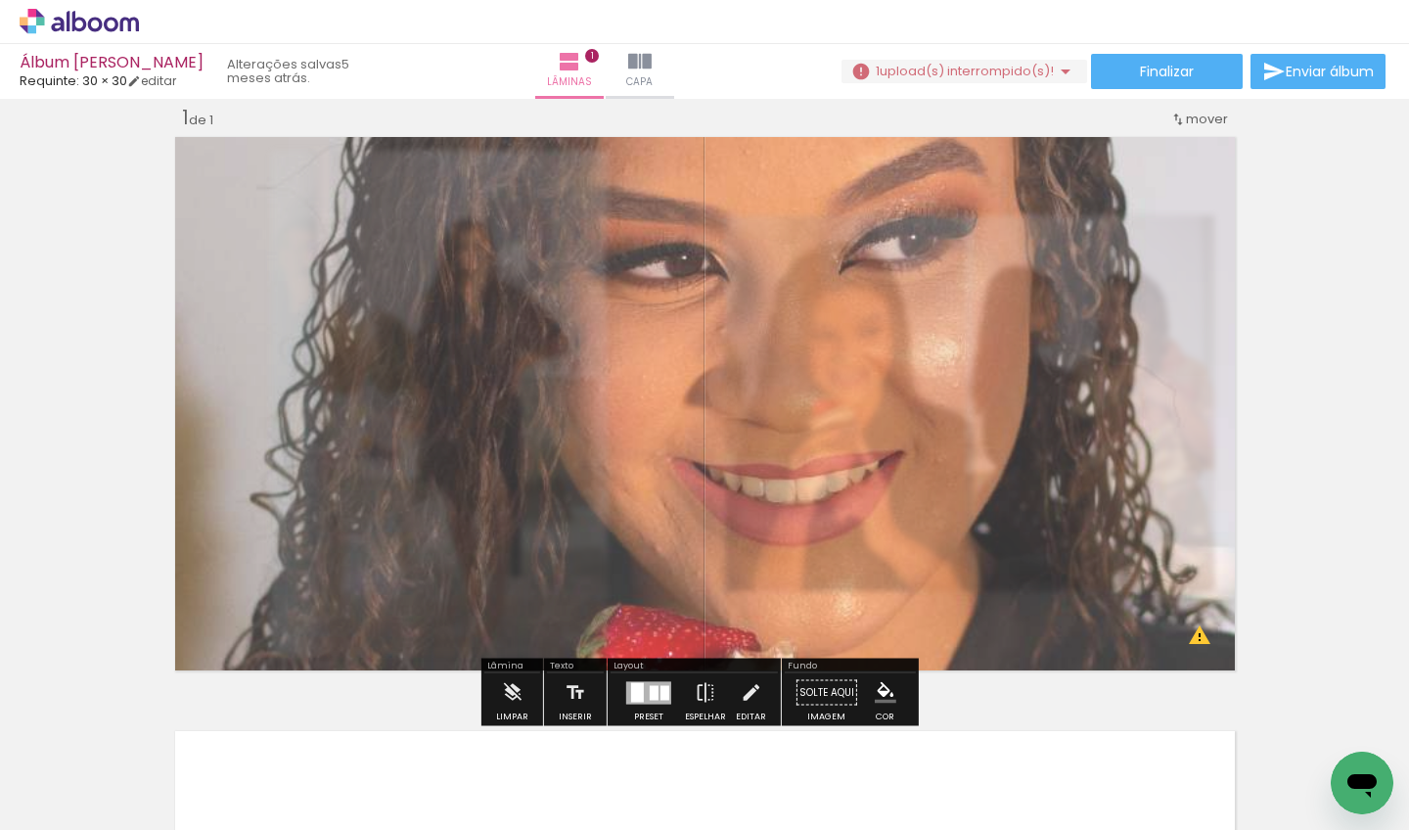
click at [0, 0] on slot "P&B" at bounding box center [0, 0] width 0 height 0
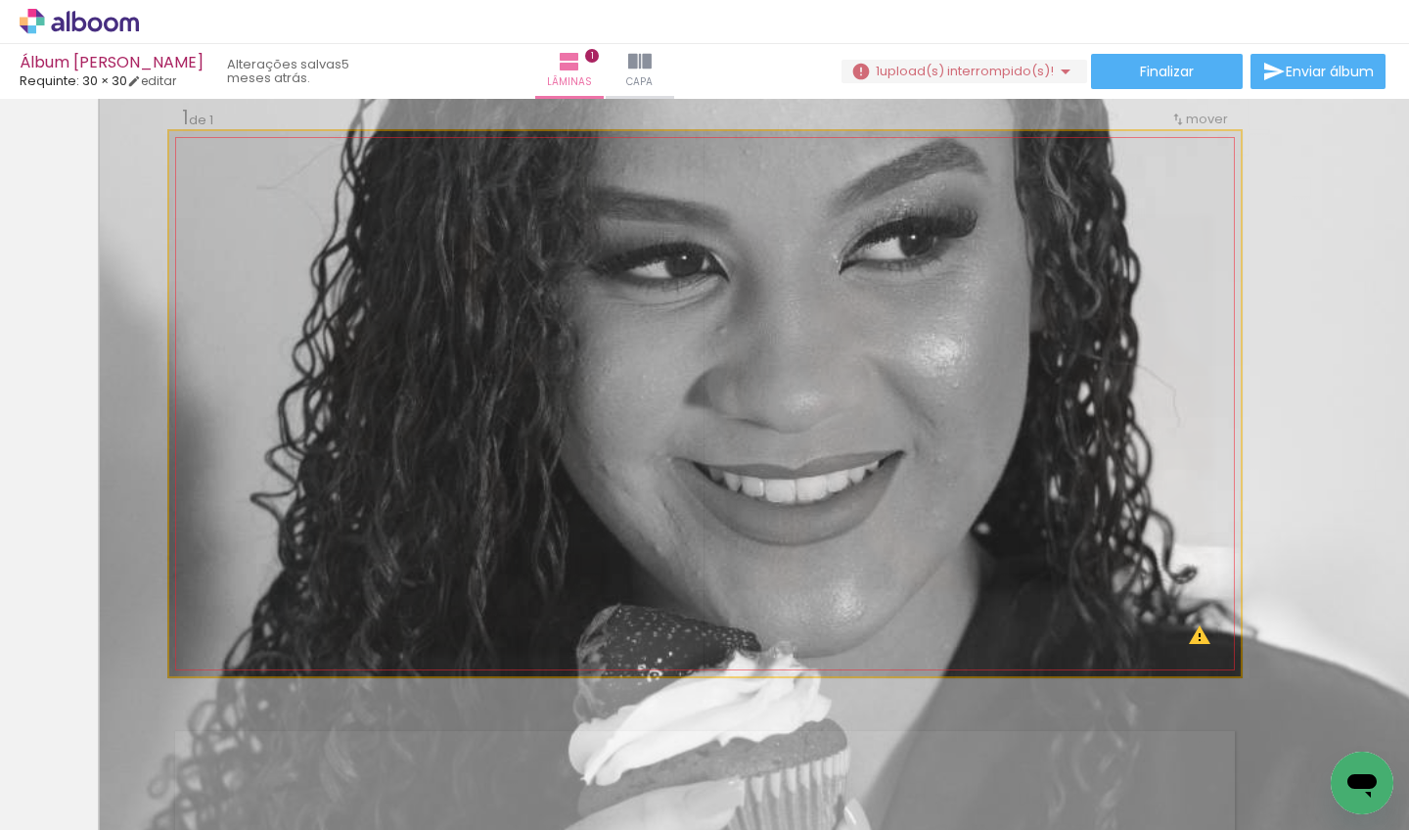
click at [182, 288] on quentale-photo at bounding box center [705, 403] width 1072 height 545
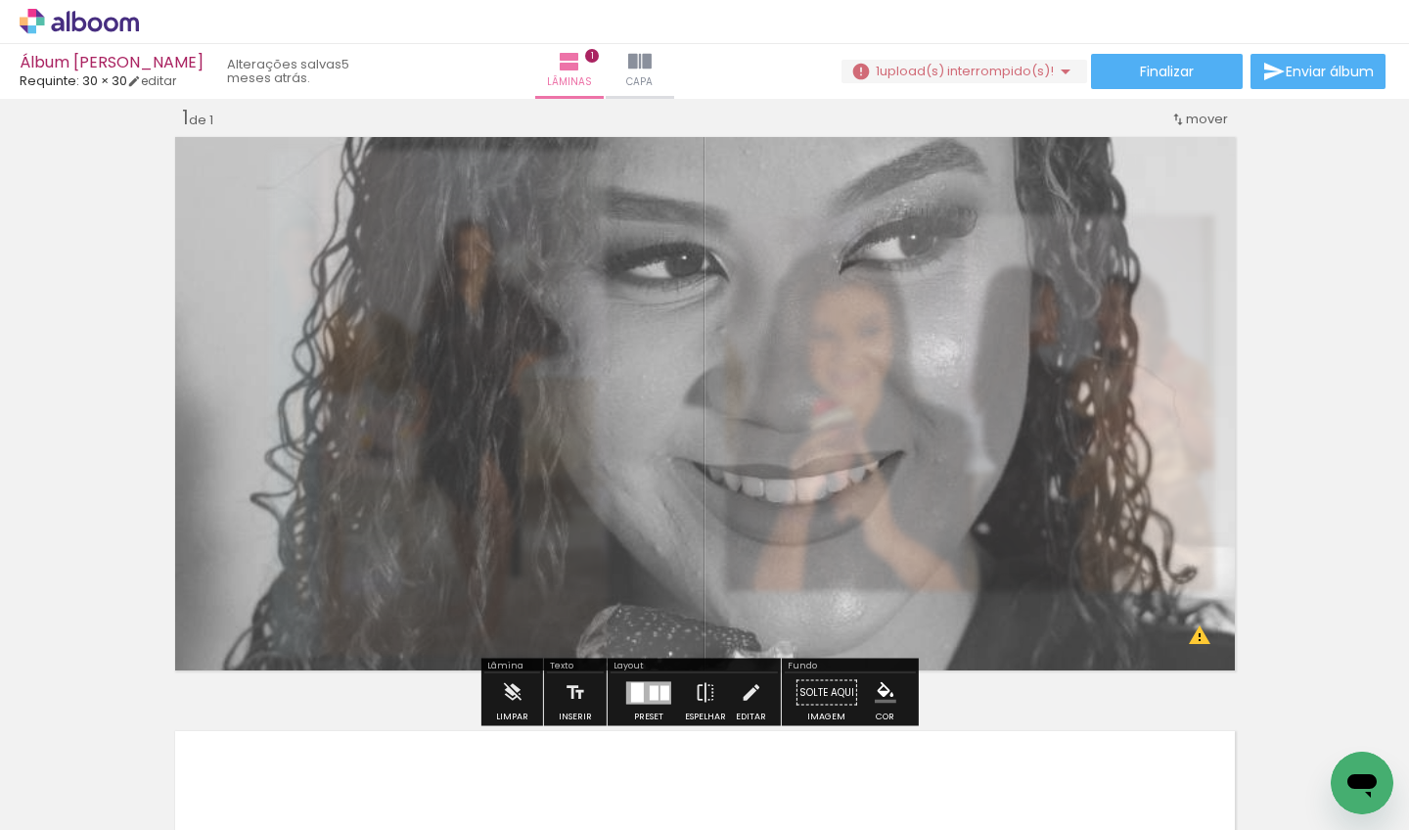
click at [126, 294] on div "Inserir lâmina 1 de 1 O Designbox precisará aumentar a sua imagem em 267% para …" at bounding box center [704, 675] width 1409 height 1189
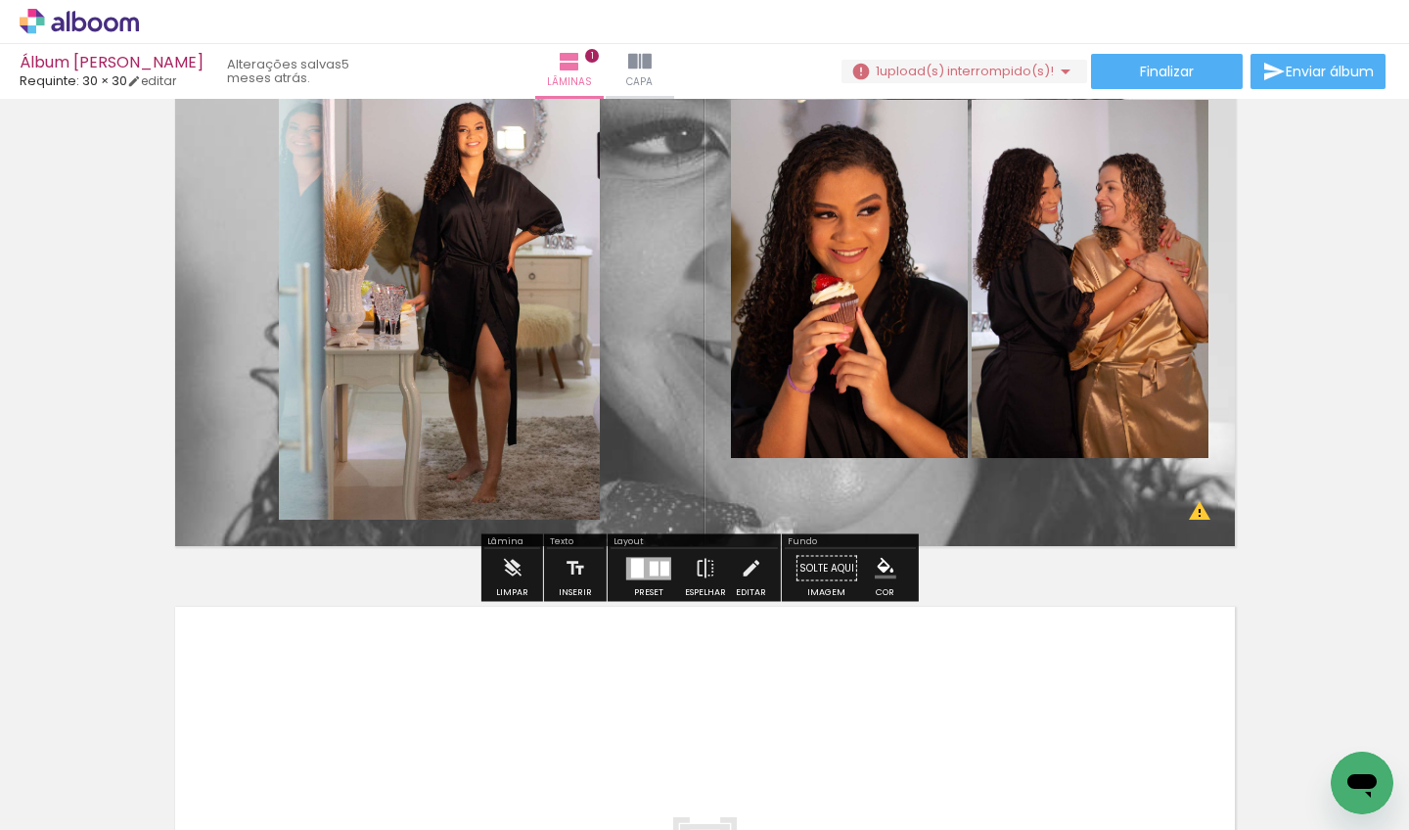
scroll to position [292, 0]
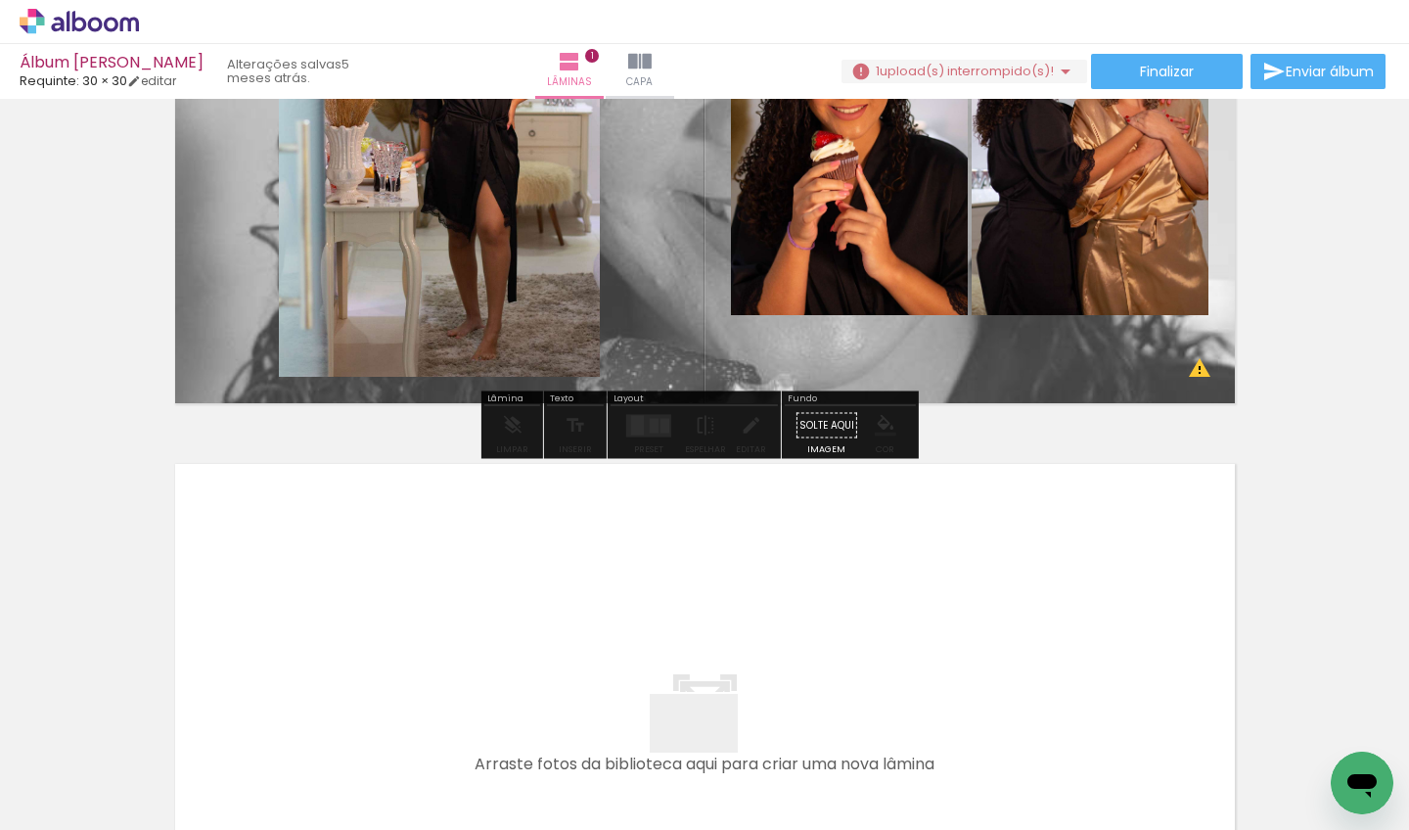
drag, startPoint x: 710, startPoint y: 758, endPoint x: 661, endPoint y: 598, distance: 166.9
click at [661, 598] on quentale-workspace at bounding box center [704, 415] width 1409 height 830
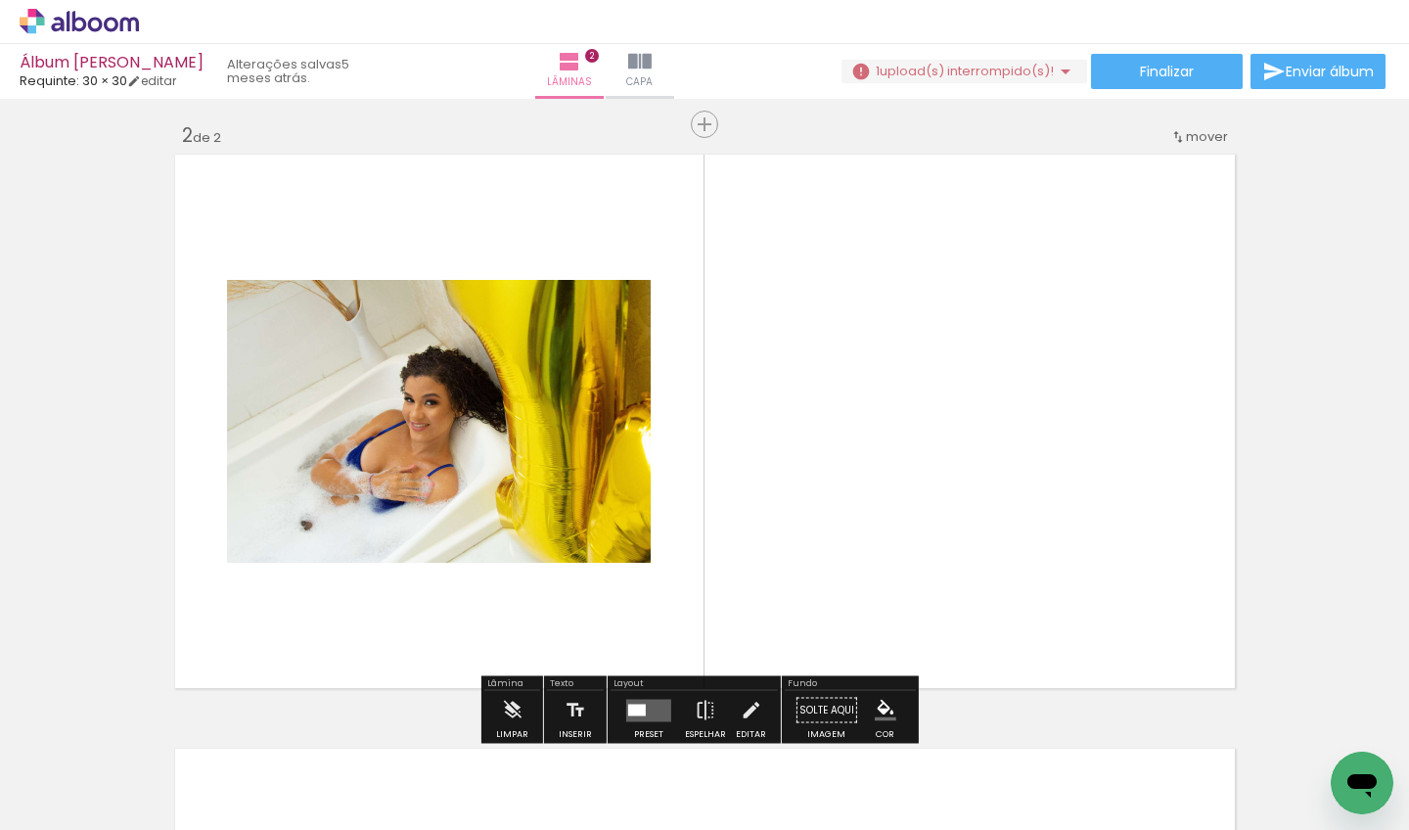
scroll to position [619, 0]
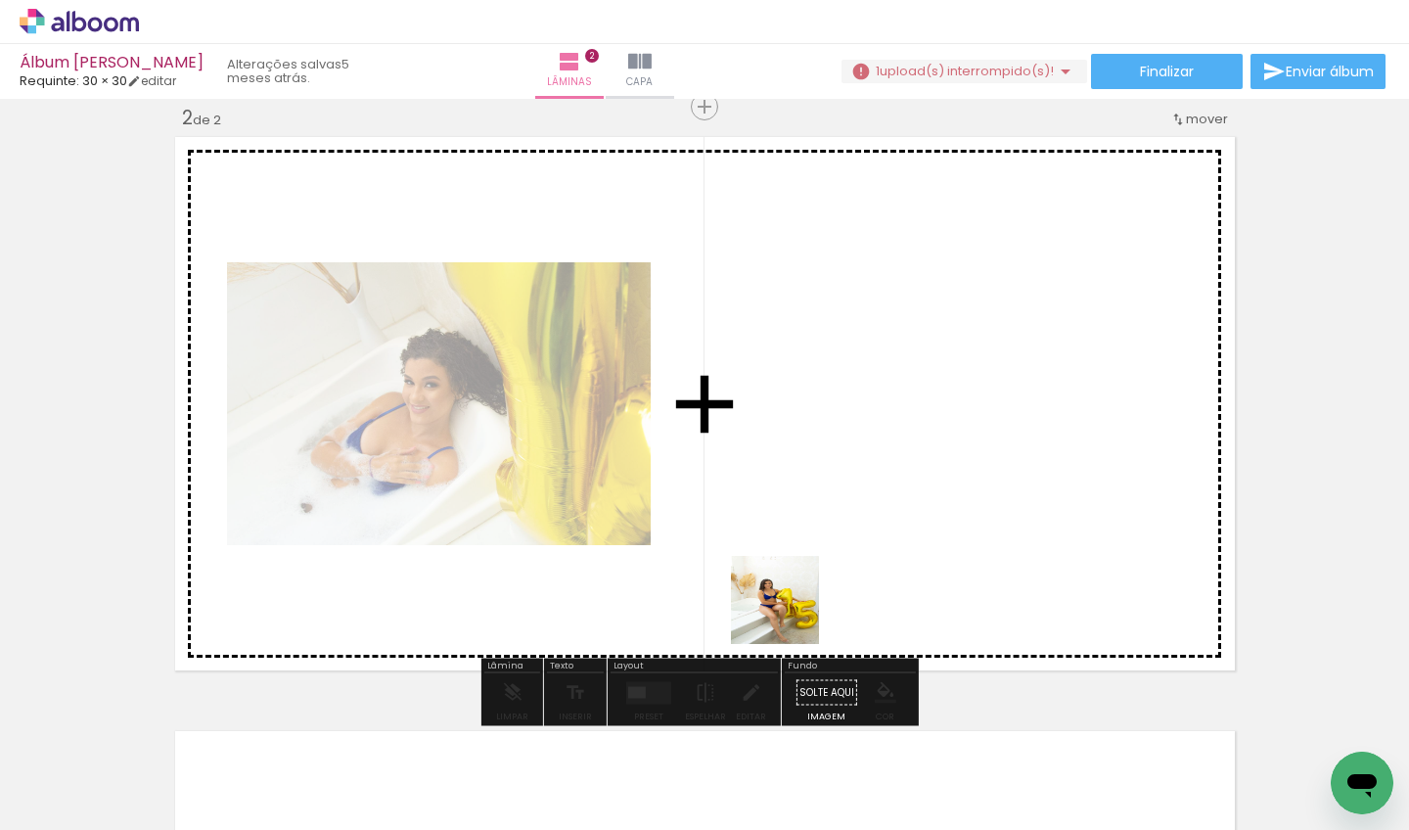
drag, startPoint x: 792, startPoint y: 629, endPoint x: 800, endPoint y: 489, distance: 140.2
click at [800, 488] on quentale-workspace at bounding box center [704, 415] width 1409 height 830
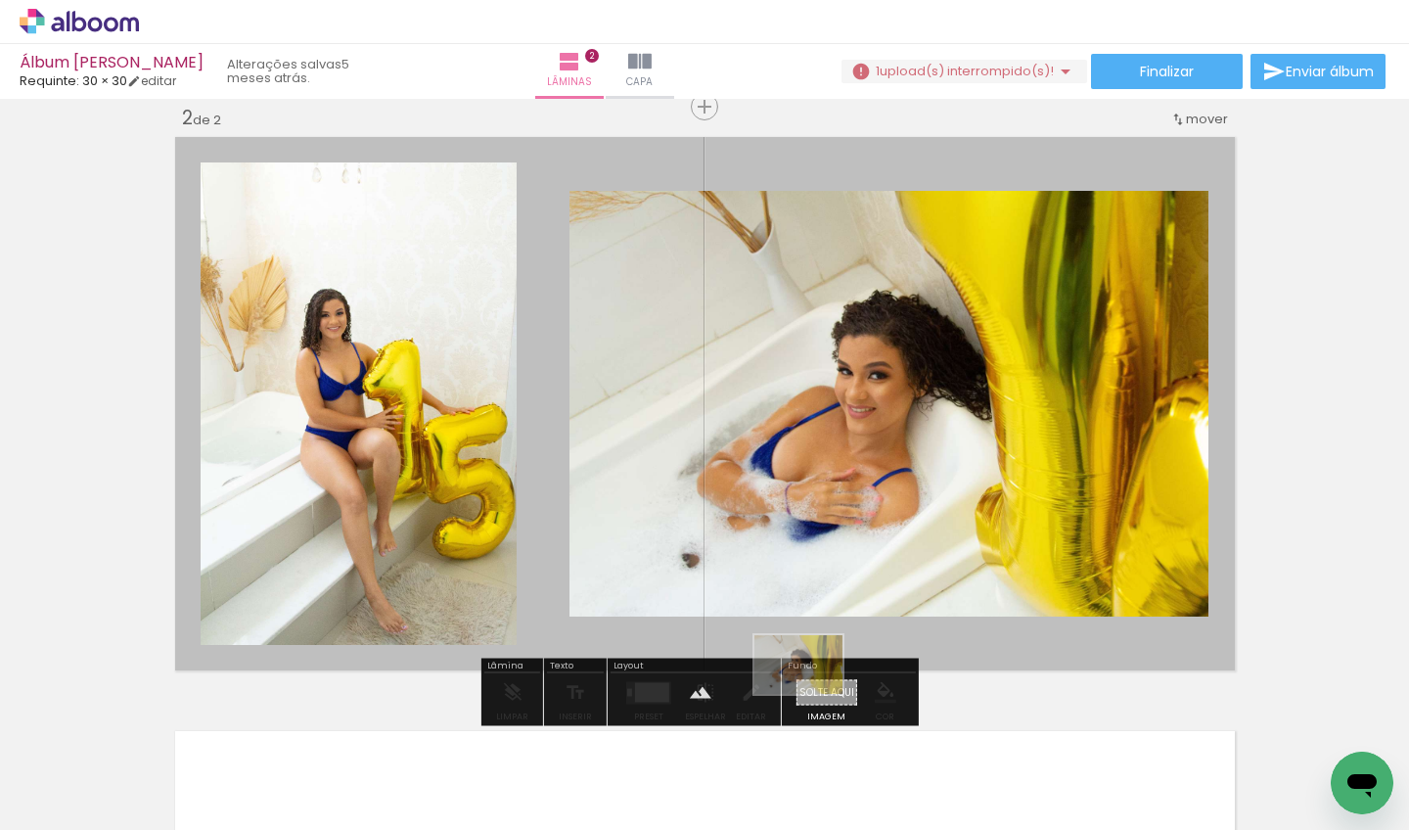
drag, startPoint x: 715, startPoint y: 761, endPoint x: 812, endPoint y: 697, distance: 115.9
click at [813, 697] on quentale-workspace at bounding box center [704, 415] width 1409 height 830
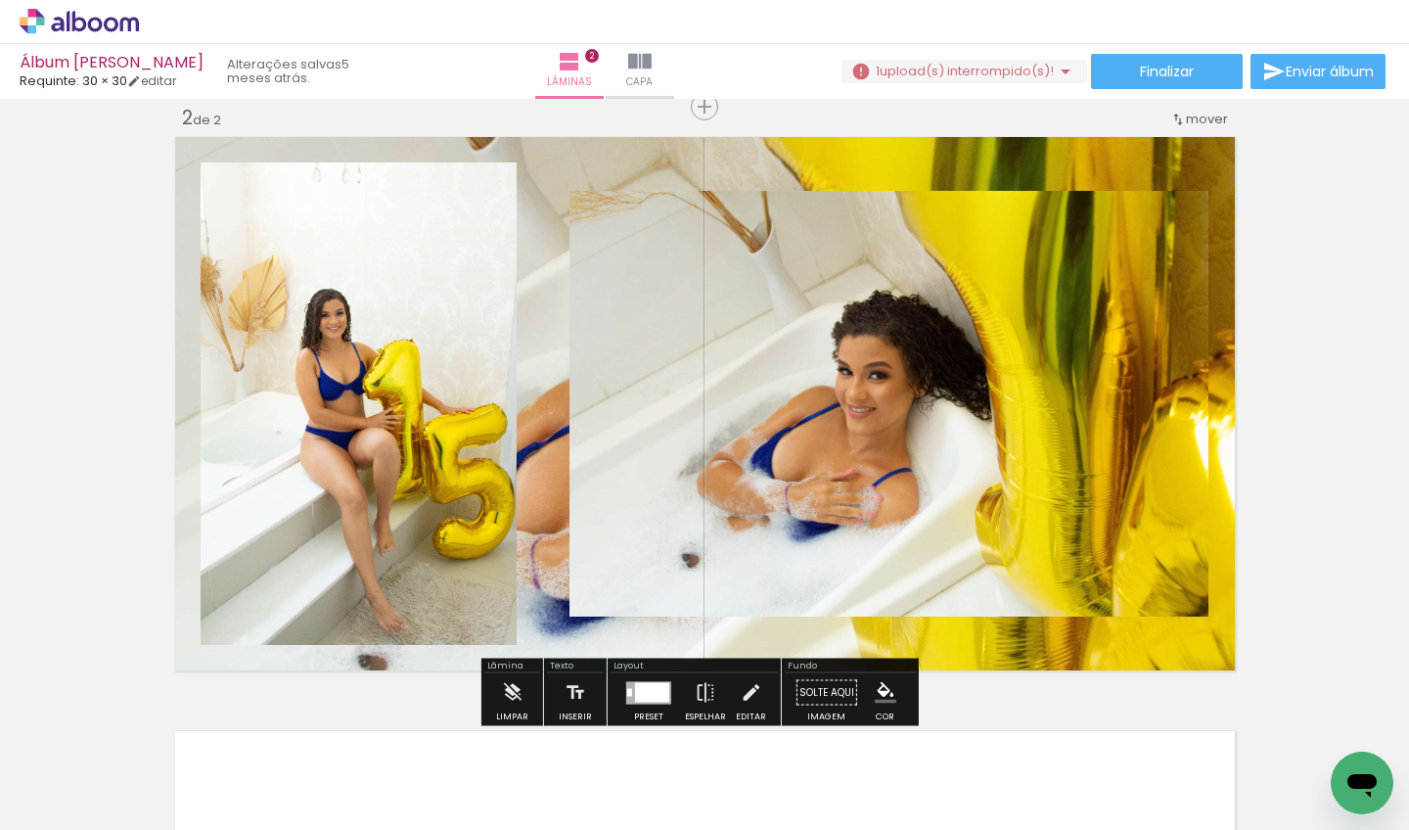
click at [541, 527] on quentale-layouter at bounding box center [705, 403] width 1072 height 545
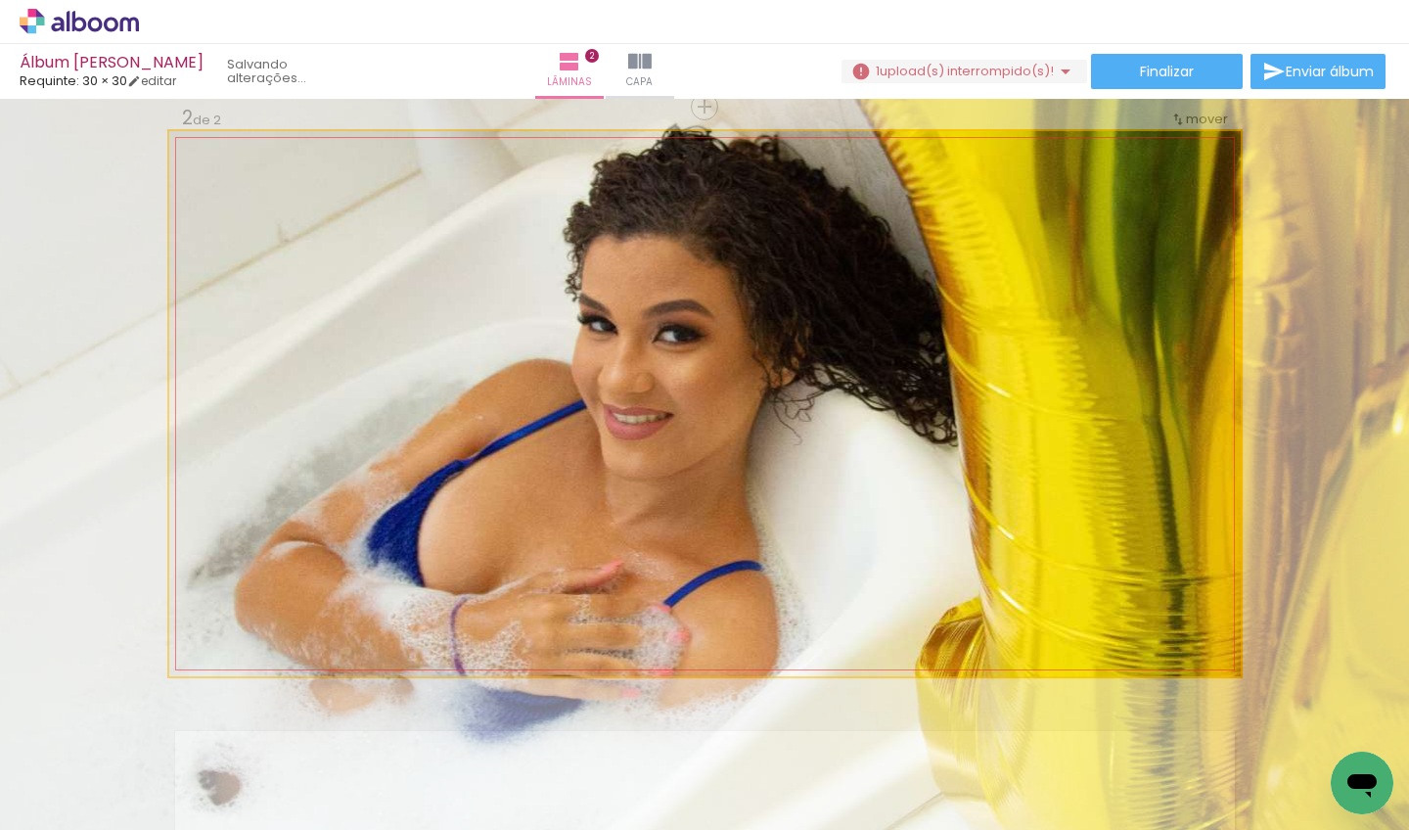
drag, startPoint x: 263, startPoint y: 188, endPoint x: 303, endPoint y: 191, distance: 40.2
type paper-slider "182"
click at [303, 191] on div at bounding box center [283, 180] width 76 height 31
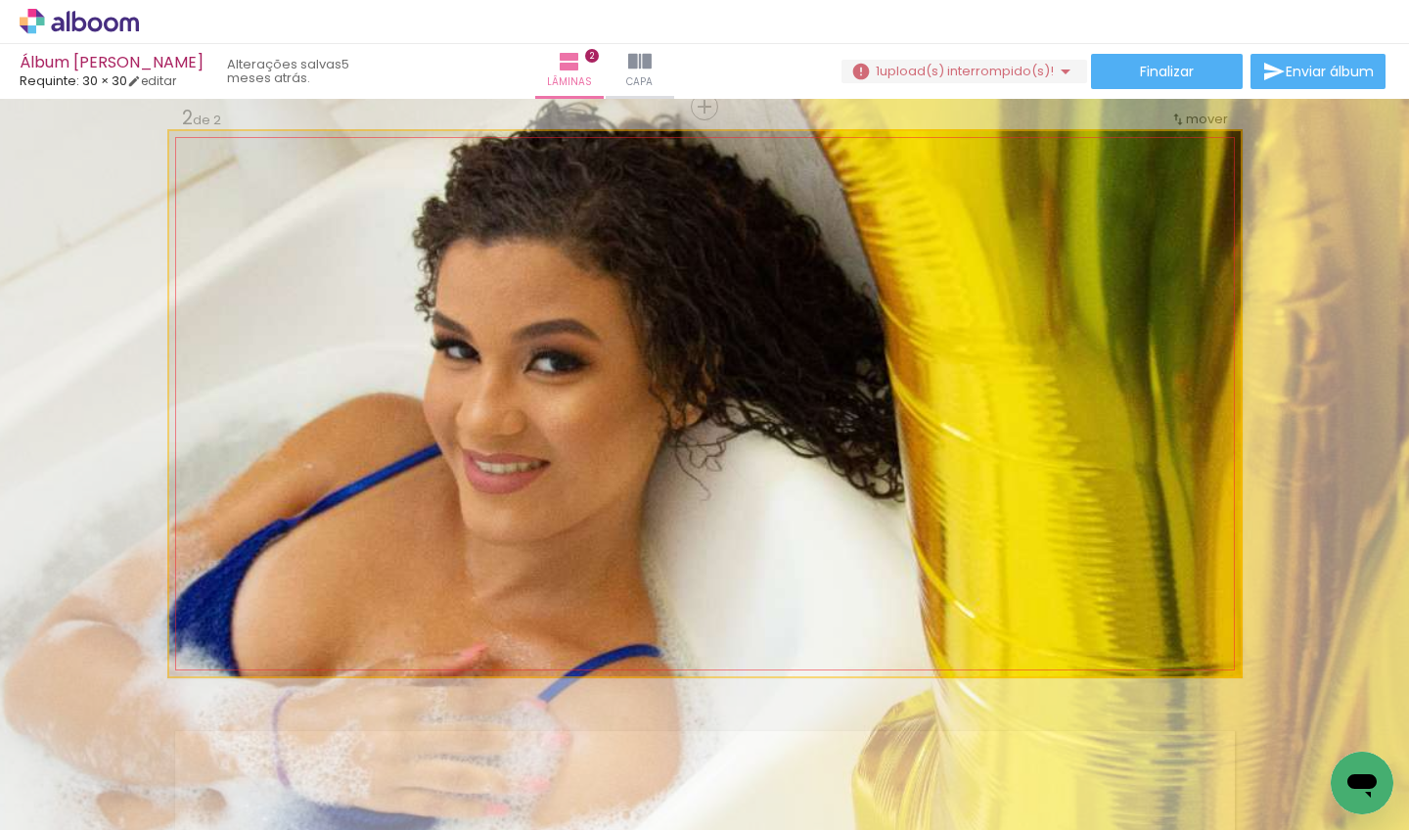
drag, startPoint x: 473, startPoint y: 354, endPoint x: 295, endPoint y: 395, distance: 182.8
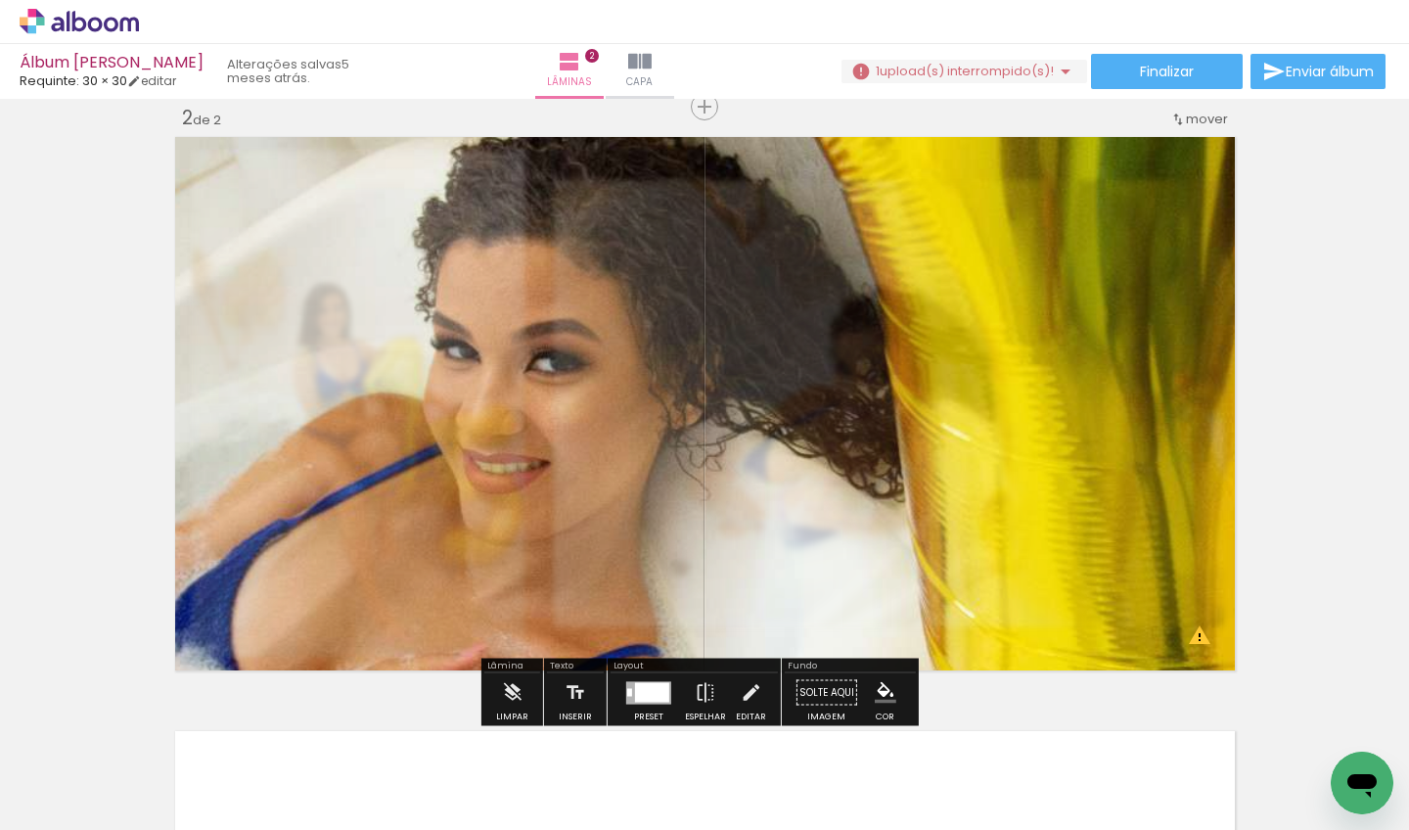
click at [27, 360] on div "Inserir lâmina 1 de 2 Inserir lâmina 2 de 2 O Designbox precisará aumentar a su…" at bounding box center [704, 378] width 1409 height 1783
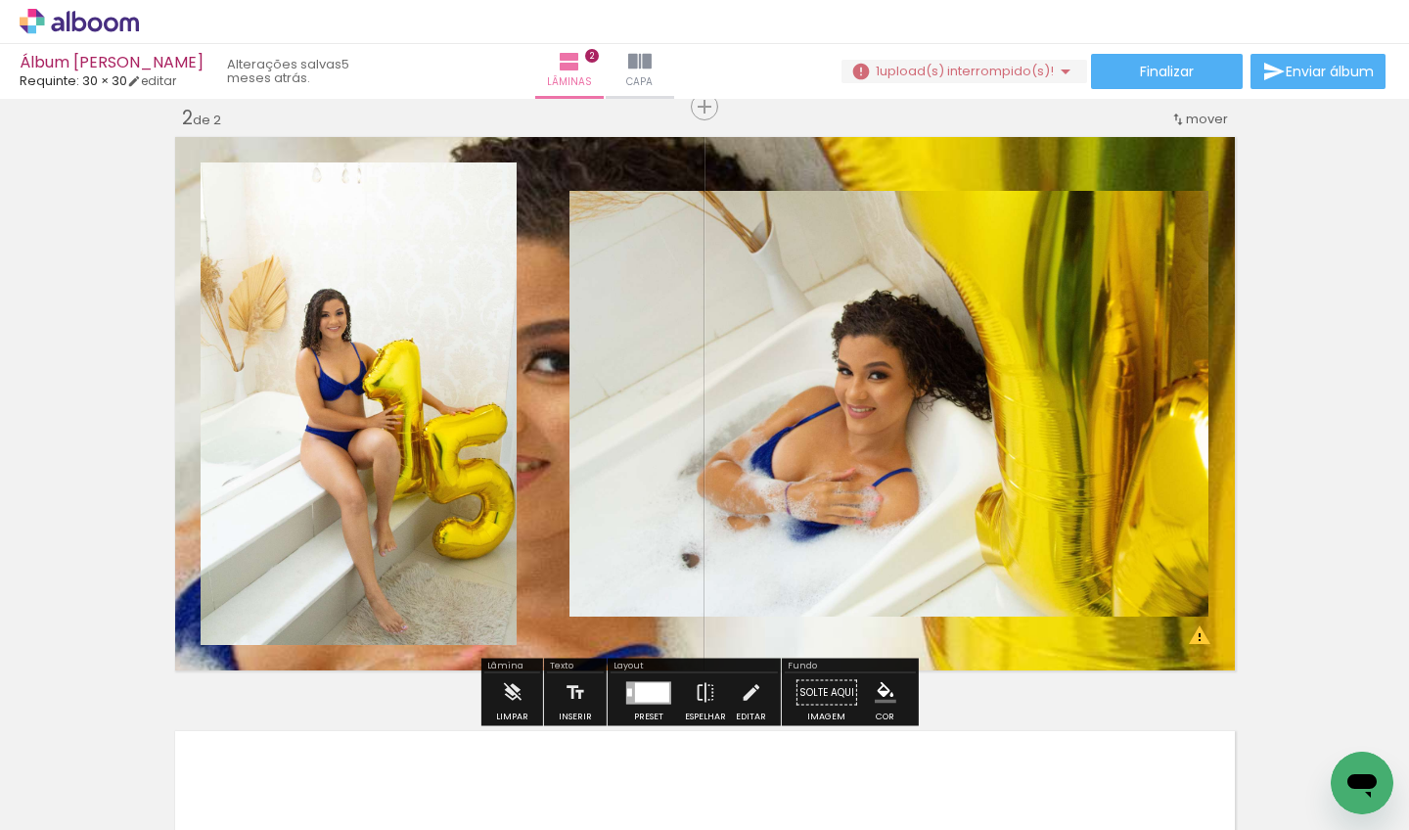
click at [521, 393] on quentale-layouter at bounding box center [705, 403] width 1072 height 545
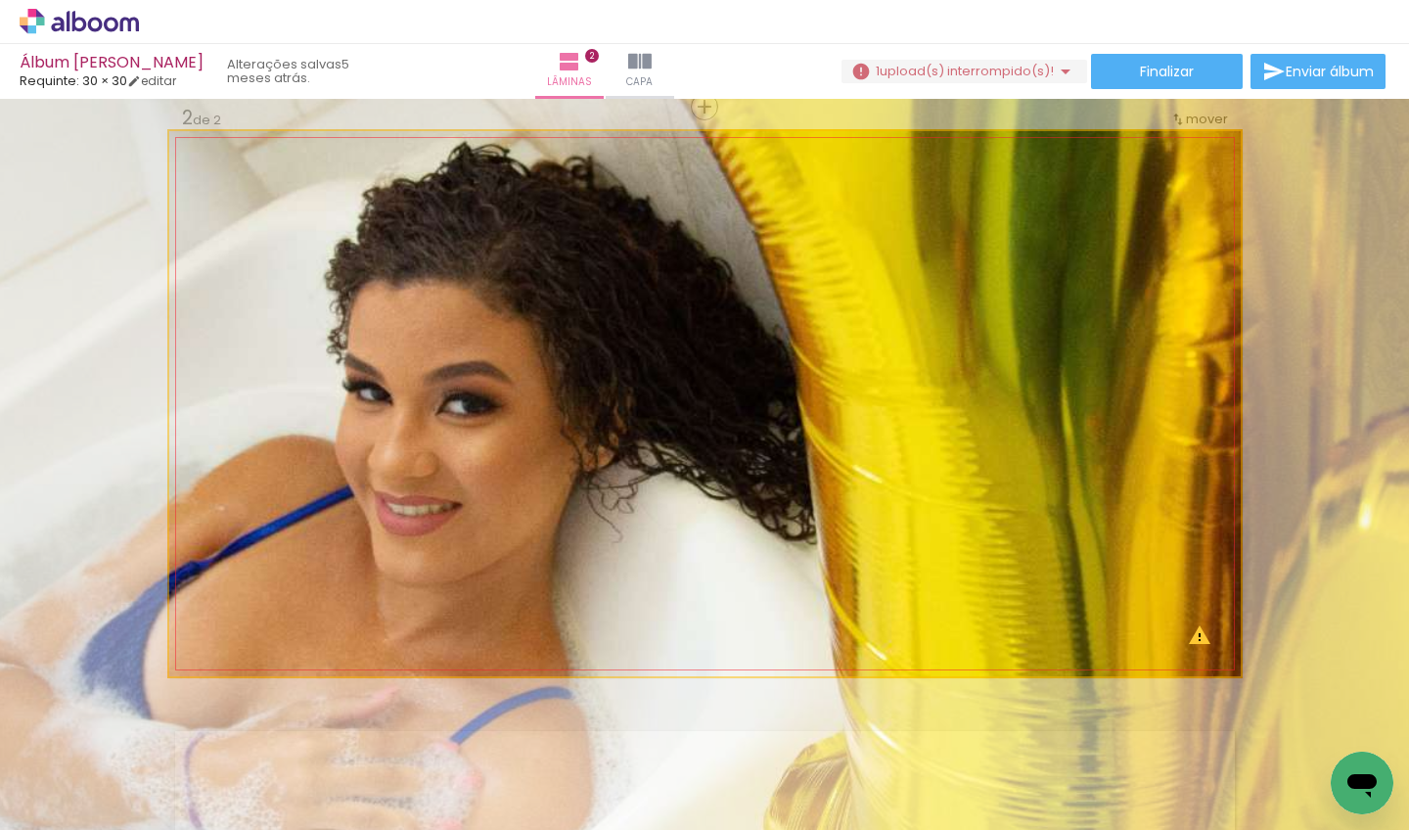
drag, startPoint x: 611, startPoint y: 383, endPoint x: 520, endPoint y: 421, distance: 98.7
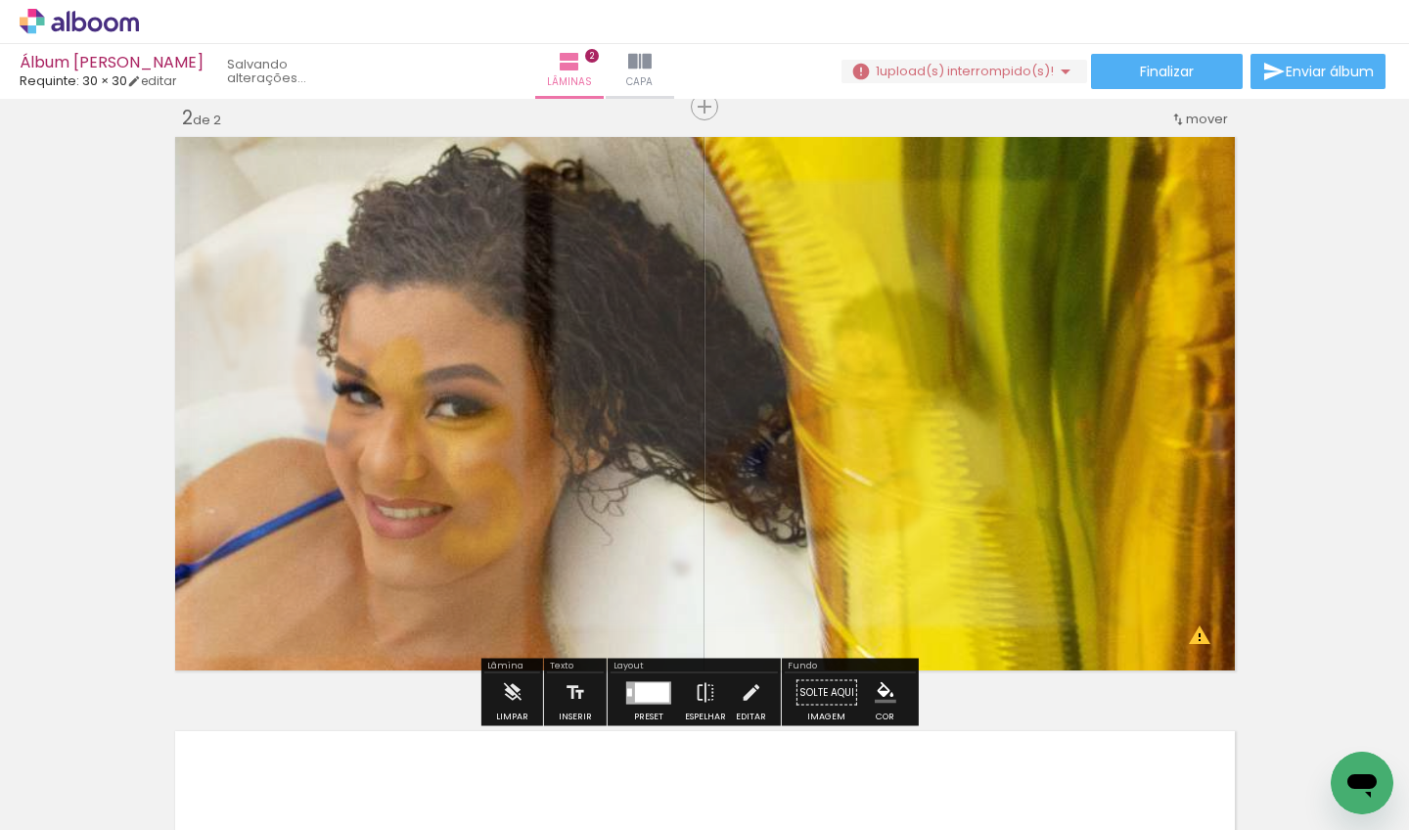
click at [0, 395] on div "Inserir lâmina 1 de 2 Inserir lâmina 2 de 2 O Designbox precisará aumentar a su…" at bounding box center [704, 378] width 1409 height 1783
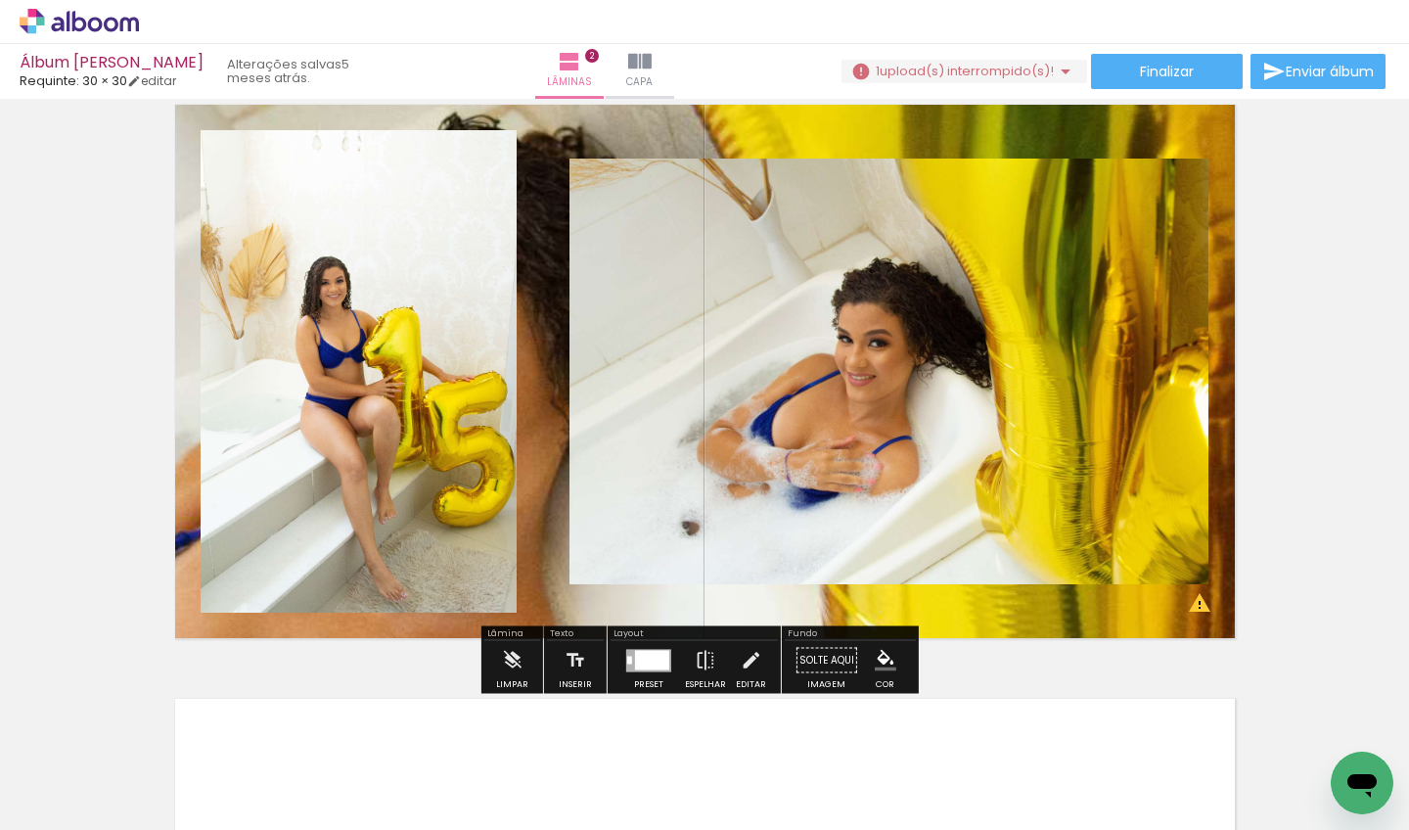
scroll to position [1007, 0]
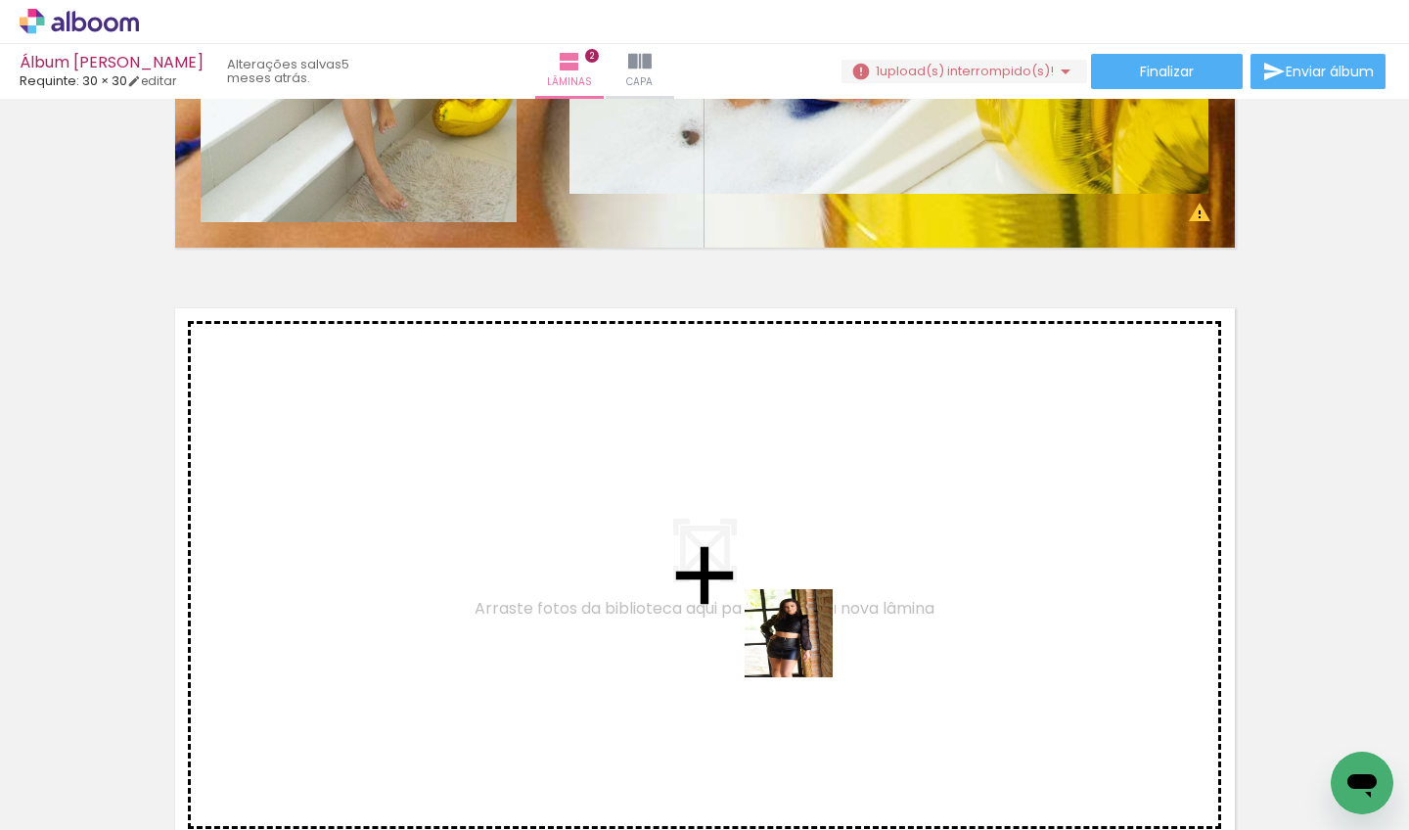
drag, startPoint x: 903, startPoint y: 757, endPoint x: 711, endPoint y: 599, distance: 249.0
click at [711, 599] on quentale-workspace at bounding box center [704, 415] width 1409 height 830
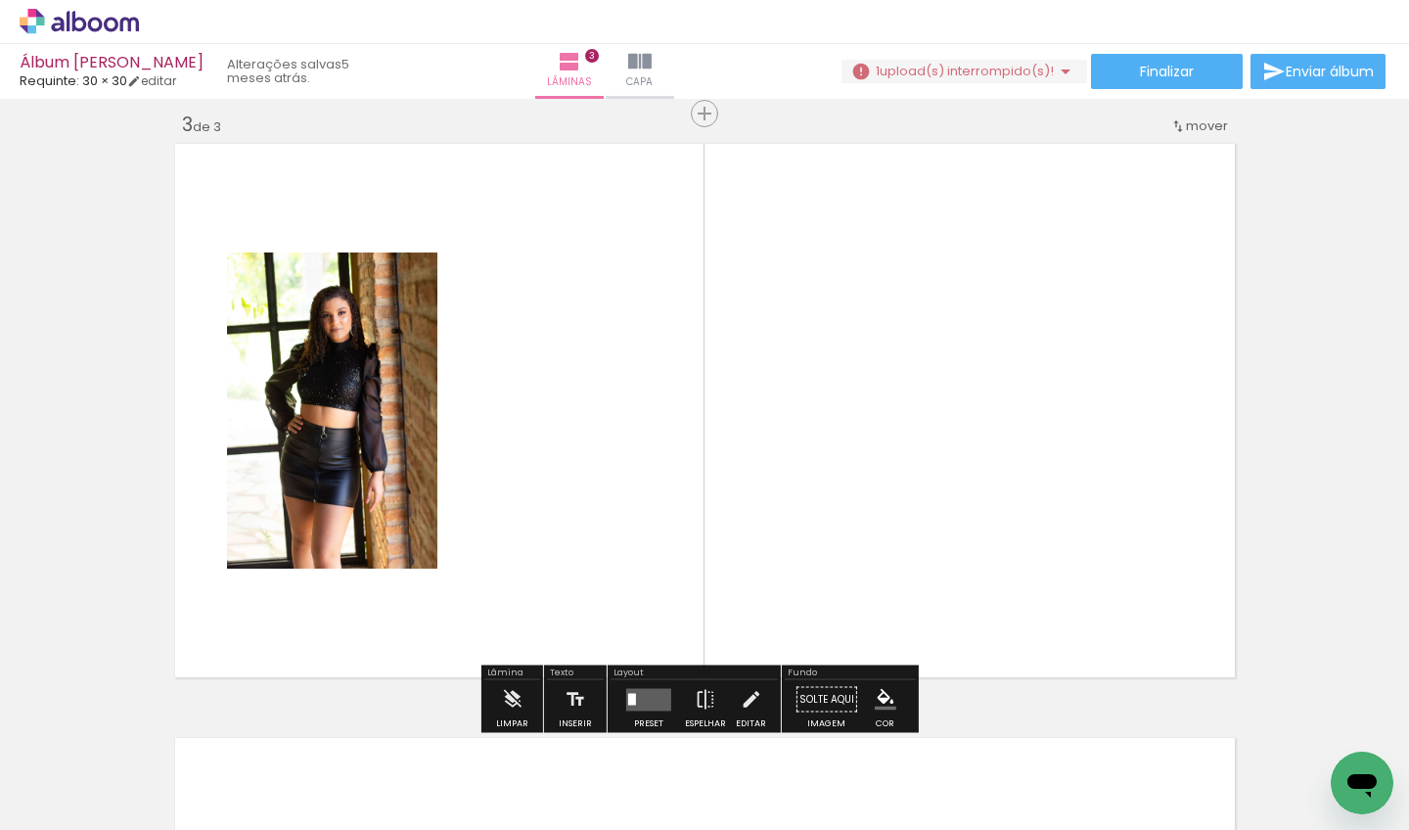
scroll to position [1213, 0]
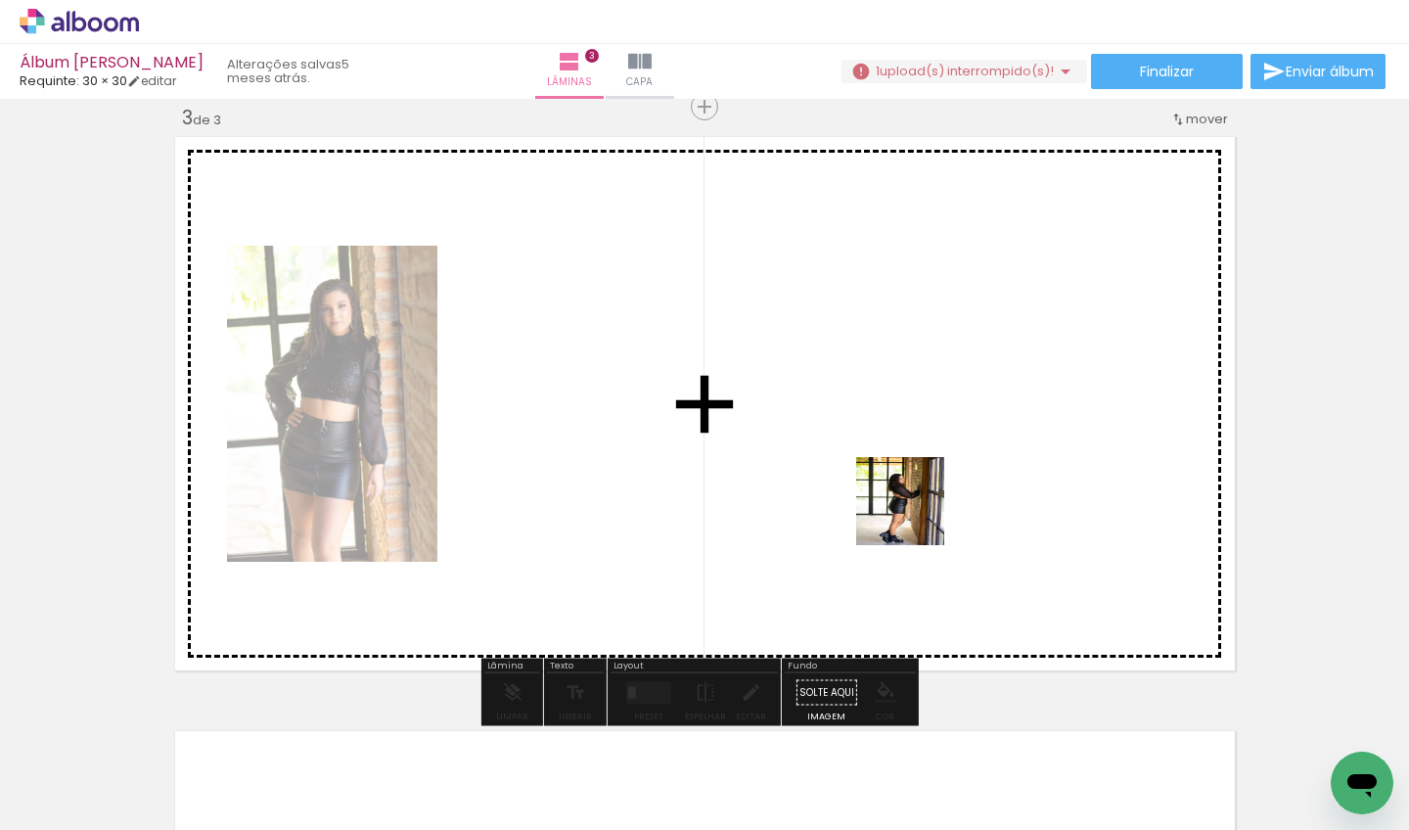
drag, startPoint x: 1031, startPoint y: 763, endPoint x: 912, endPoint y: 505, distance: 284.2
click at [912, 505] on quentale-workspace at bounding box center [704, 415] width 1409 height 830
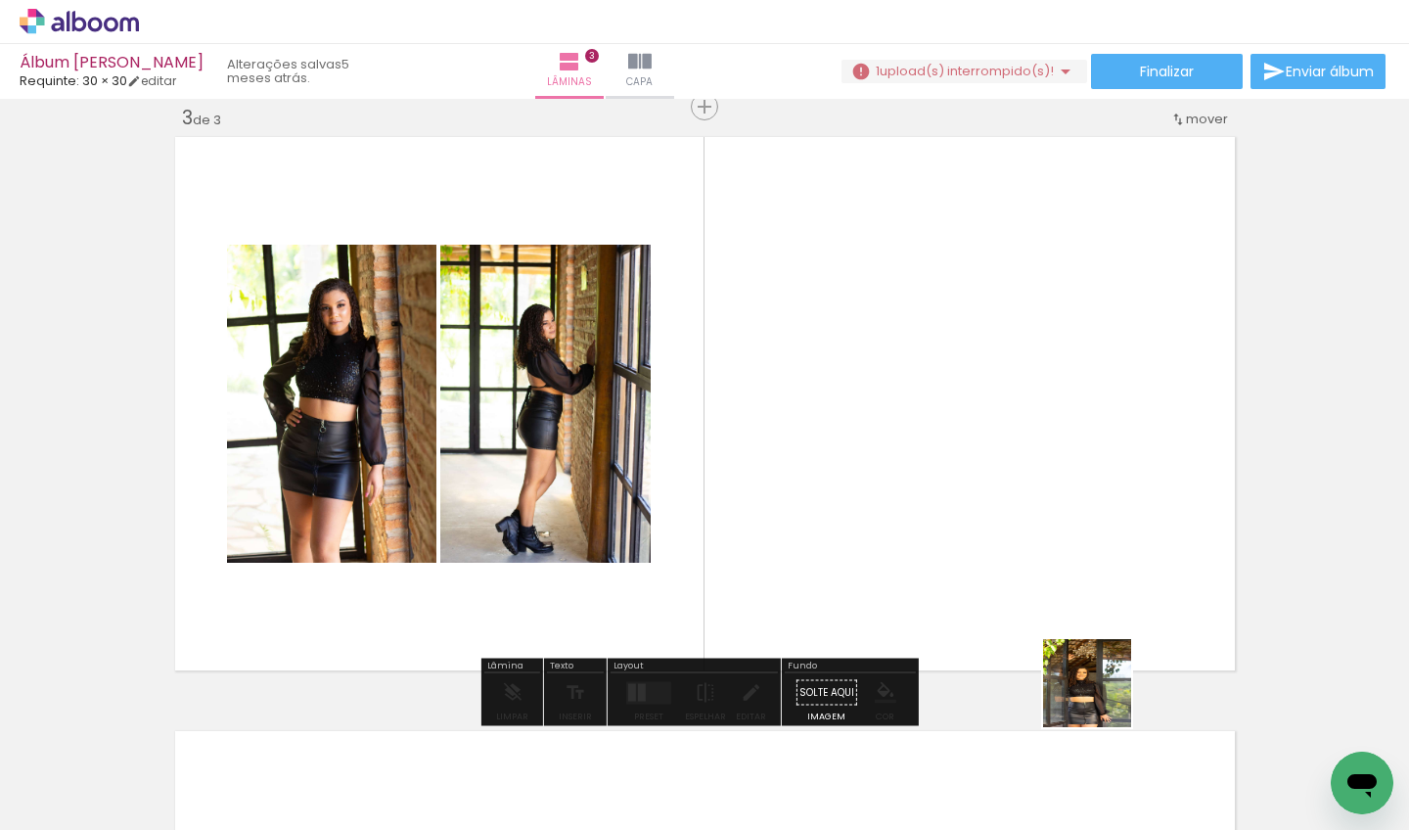
drag, startPoint x: 1137, startPoint y: 764, endPoint x: 937, endPoint y: 535, distance: 304.5
click at [937, 535] on quentale-workspace at bounding box center [704, 415] width 1409 height 830
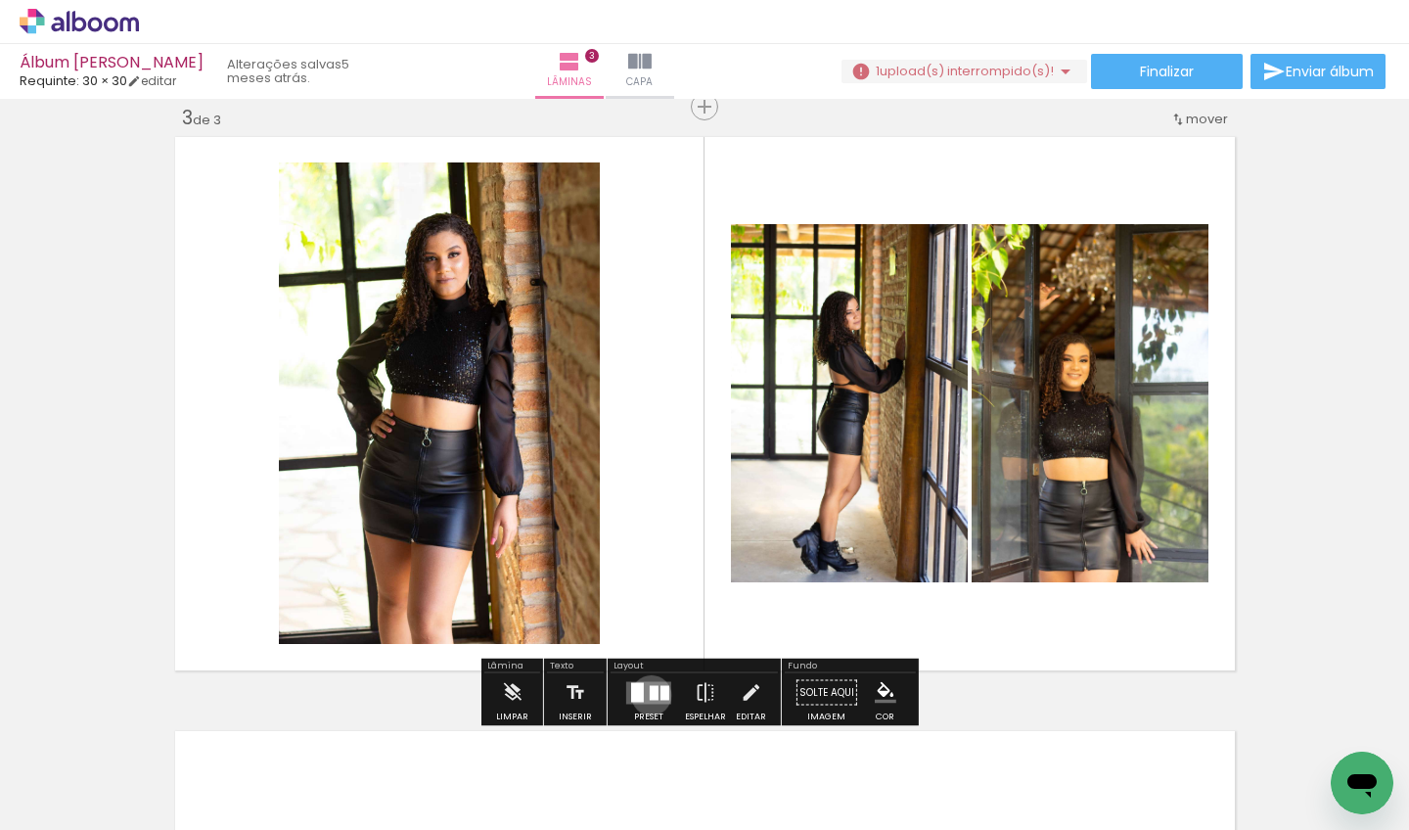
click at [650, 694] on div at bounding box center [654, 692] width 9 height 15
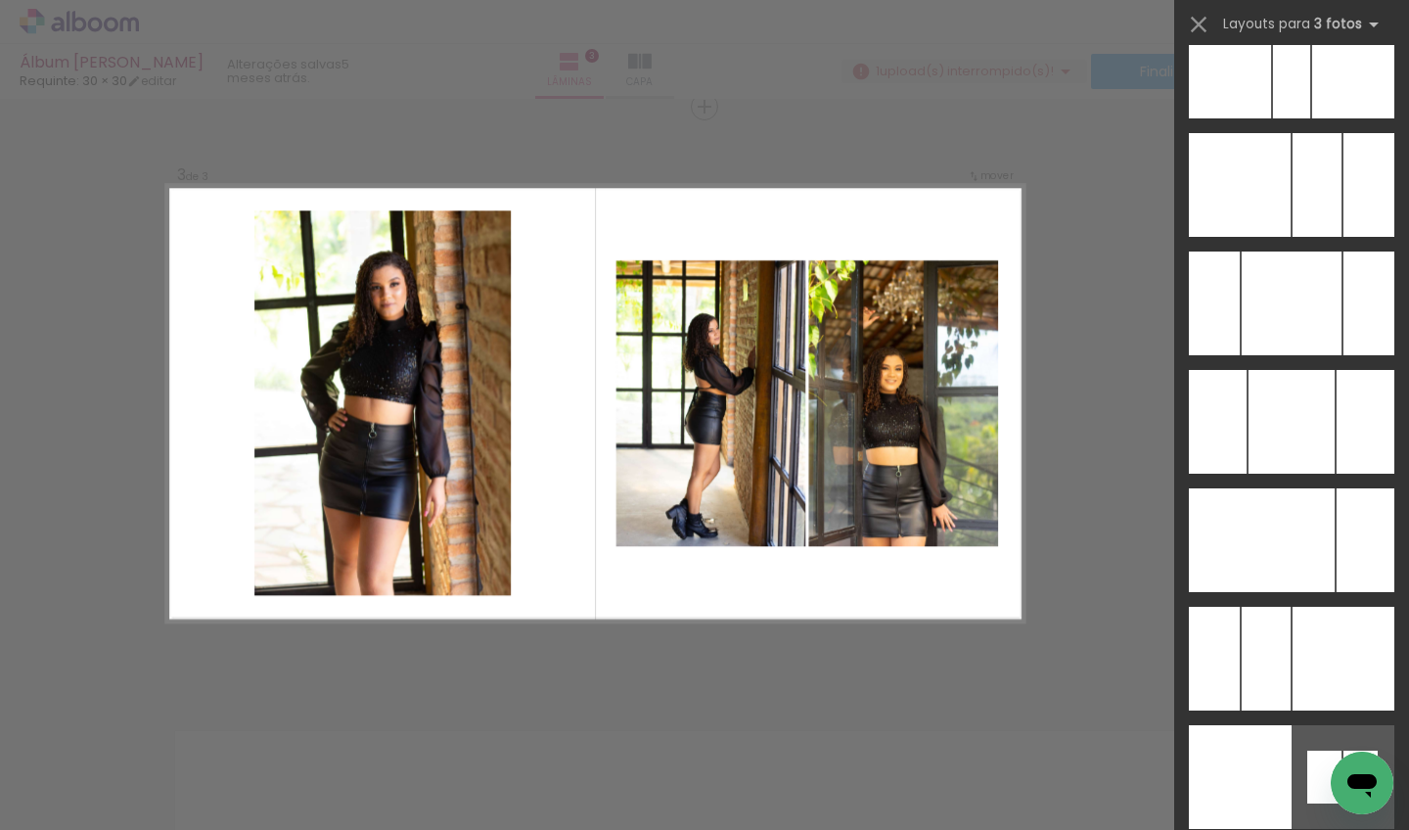
scroll to position [13514, 0]
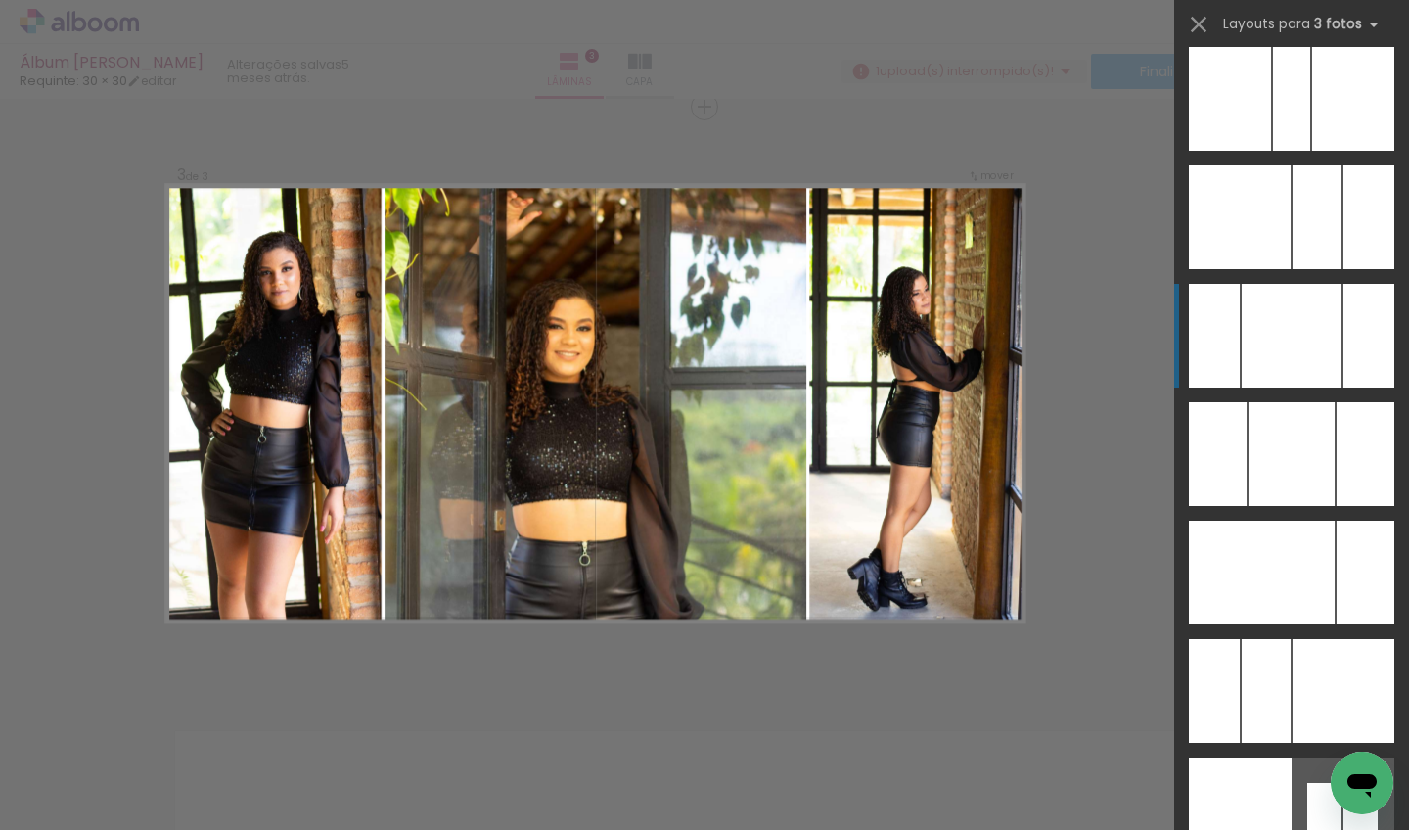
click at [1276, 340] on div at bounding box center [1292, 336] width 100 height 104
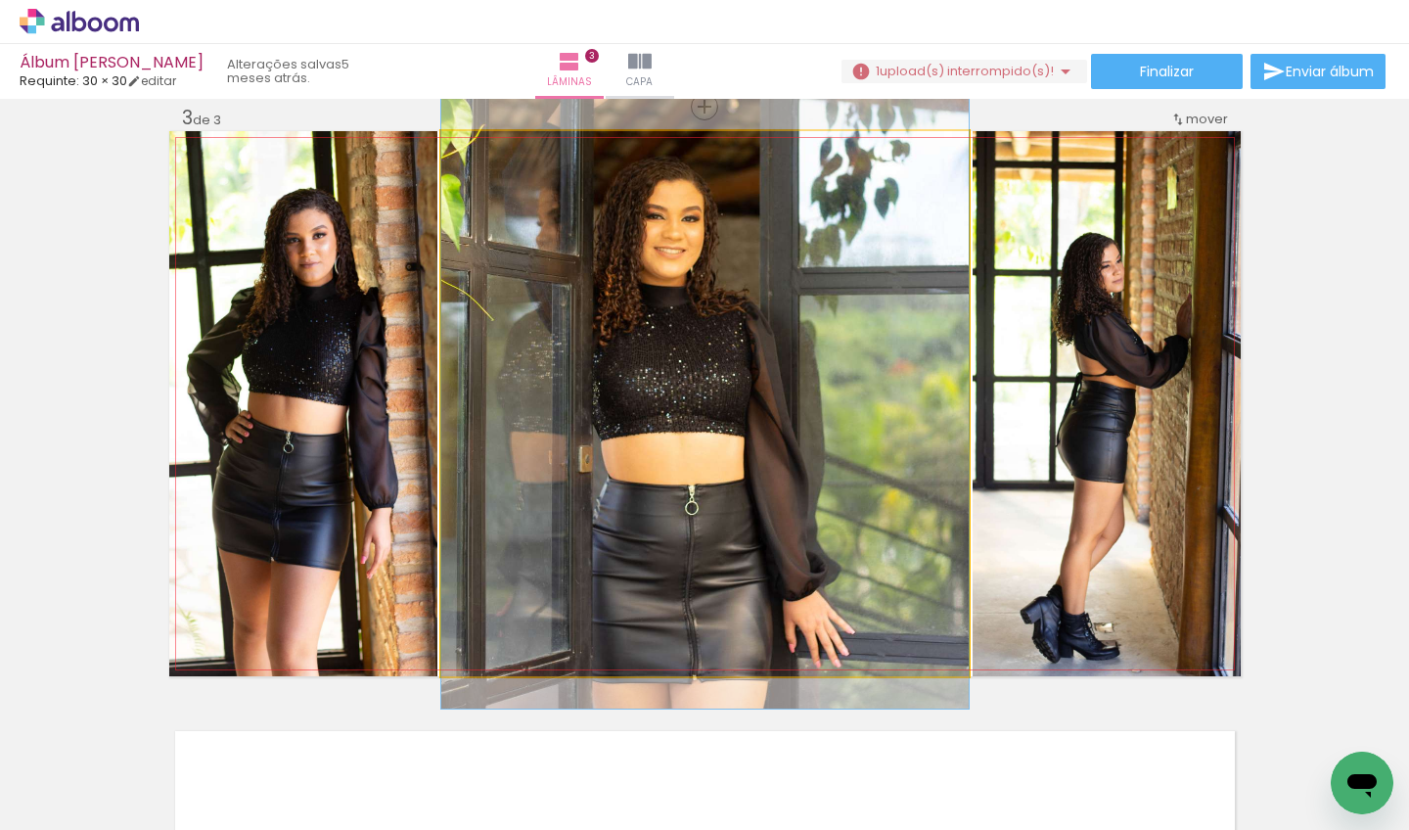
drag, startPoint x: 761, startPoint y: 453, endPoint x: 782, endPoint y: 362, distance: 93.5
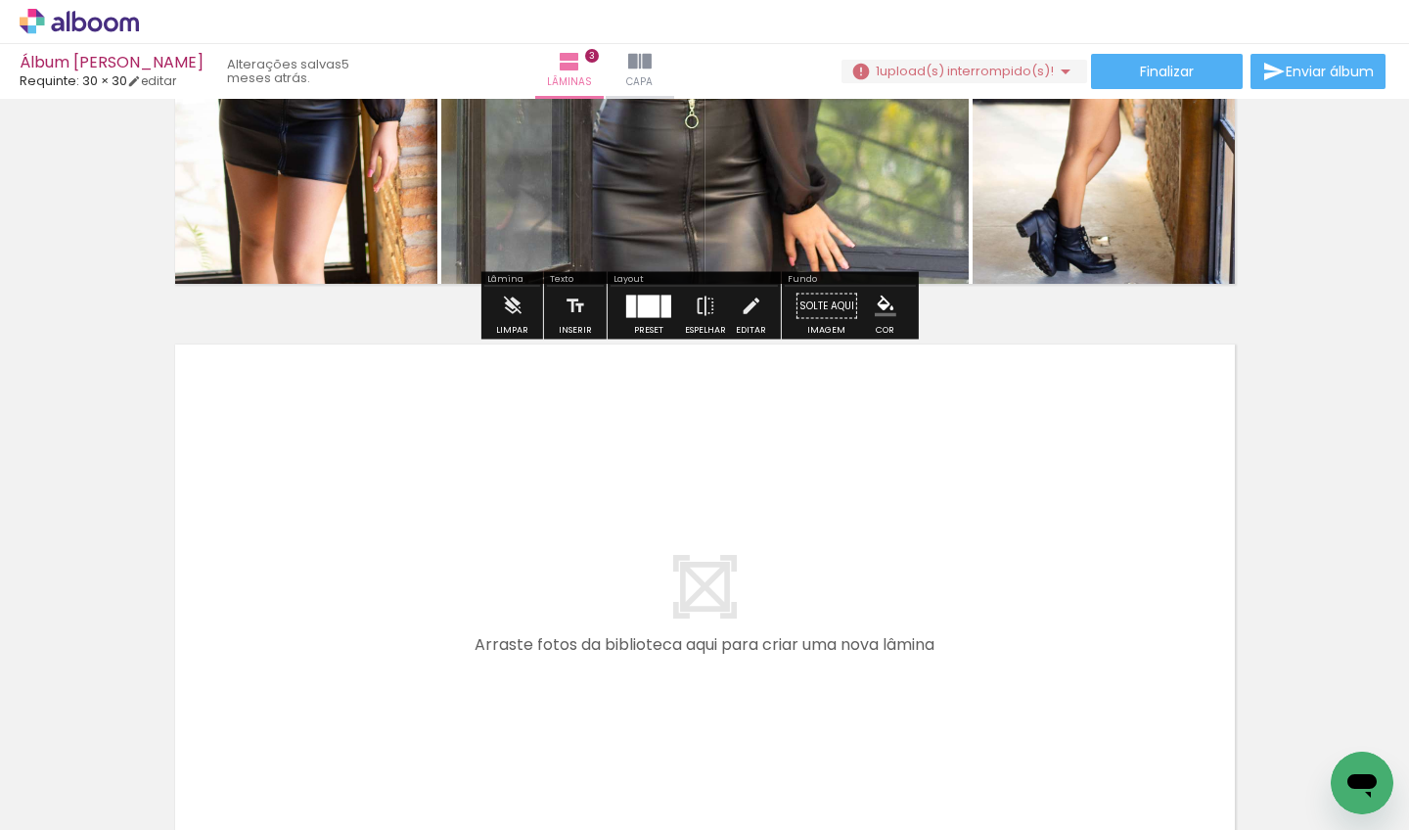
scroll to position [0, 6556]
drag, startPoint x: 961, startPoint y: 822, endPoint x: 1077, endPoint y: 815, distance: 115.7
click at [161, 815] on iron-horizontal-list at bounding box center [140, 769] width 39 height 122
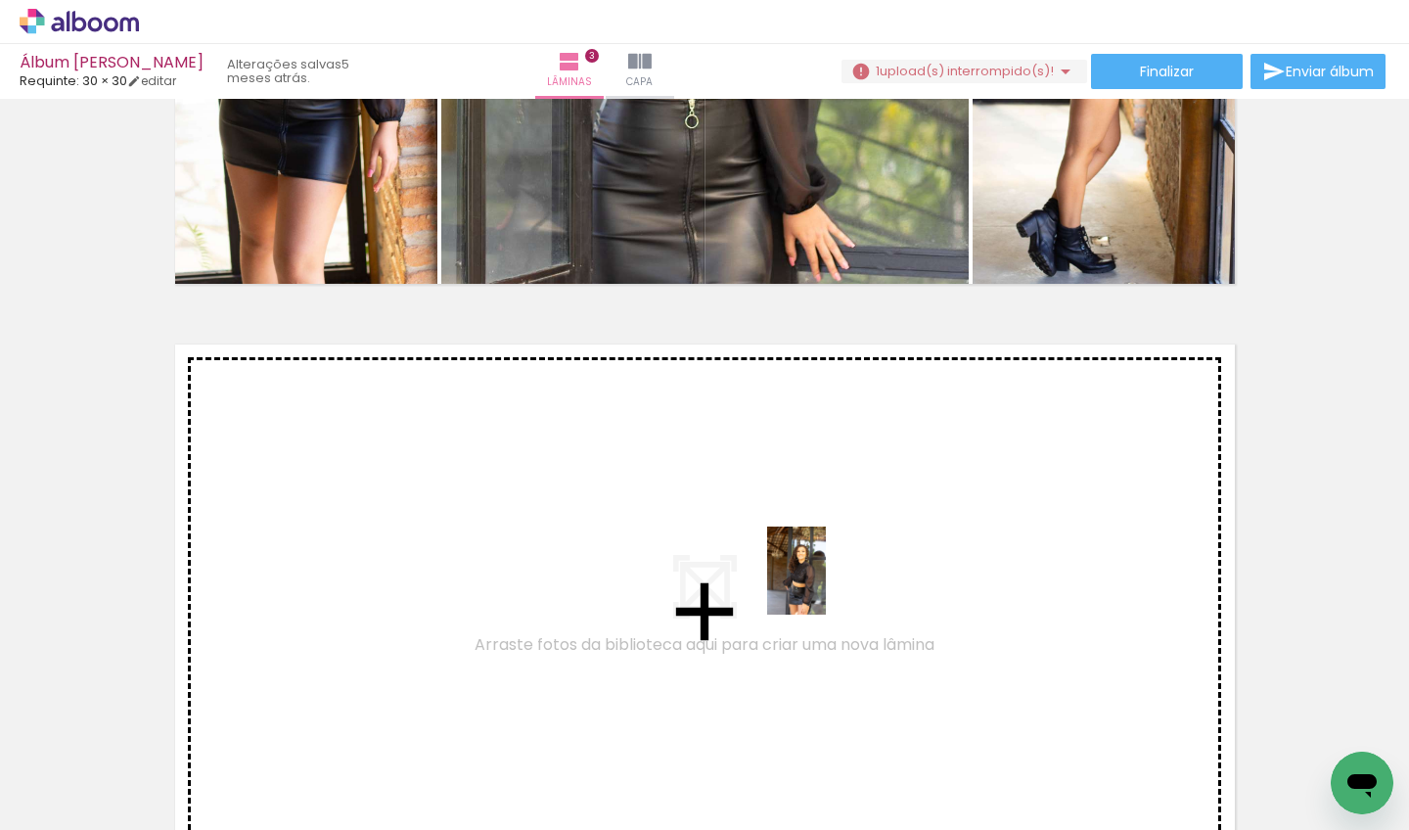
drag, startPoint x: 1098, startPoint y: 767, endPoint x: 826, endPoint y: 585, distance: 327.4
click at [826, 585] on quentale-workspace at bounding box center [704, 415] width 1409 height 830
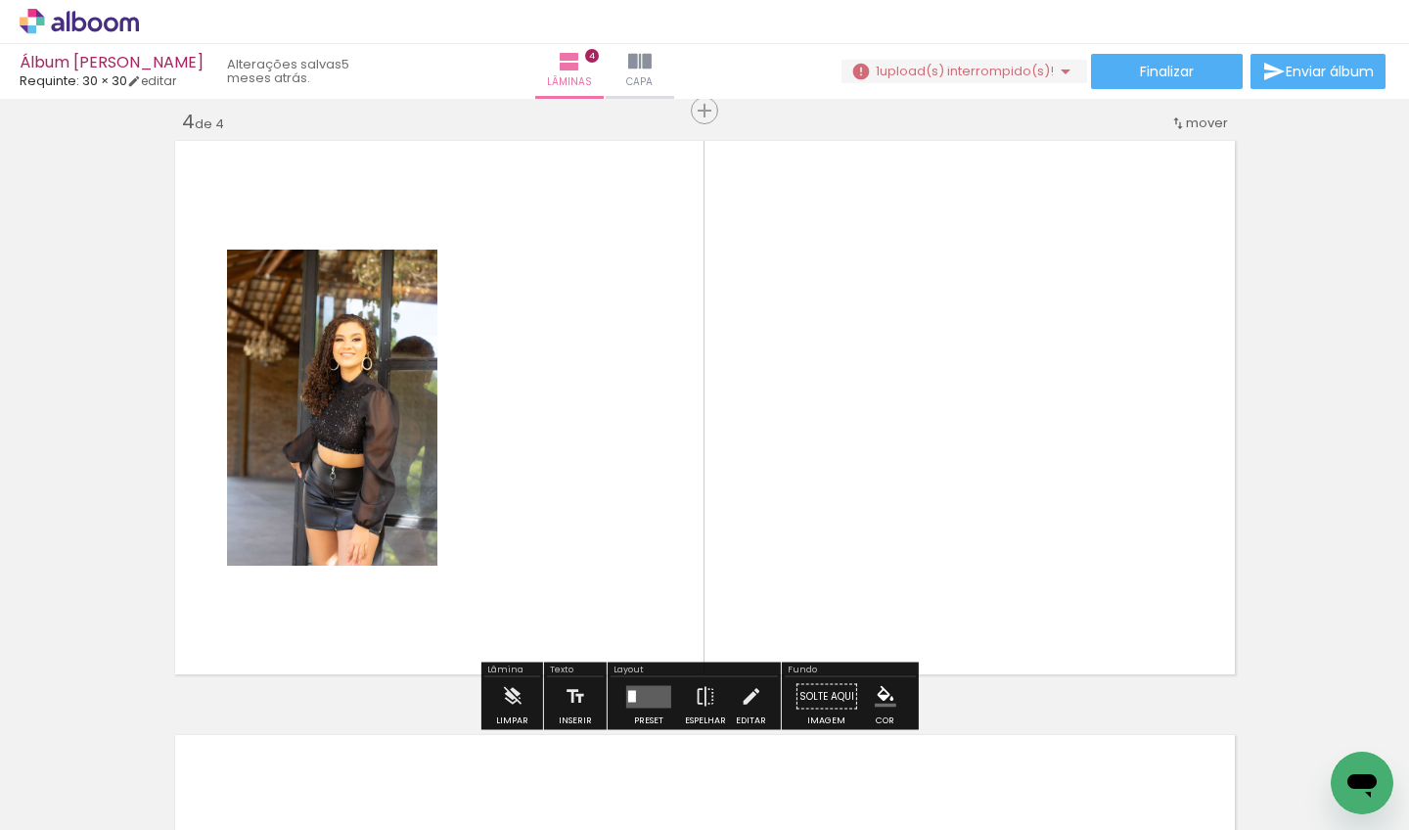
scroll to position [1807, 0]
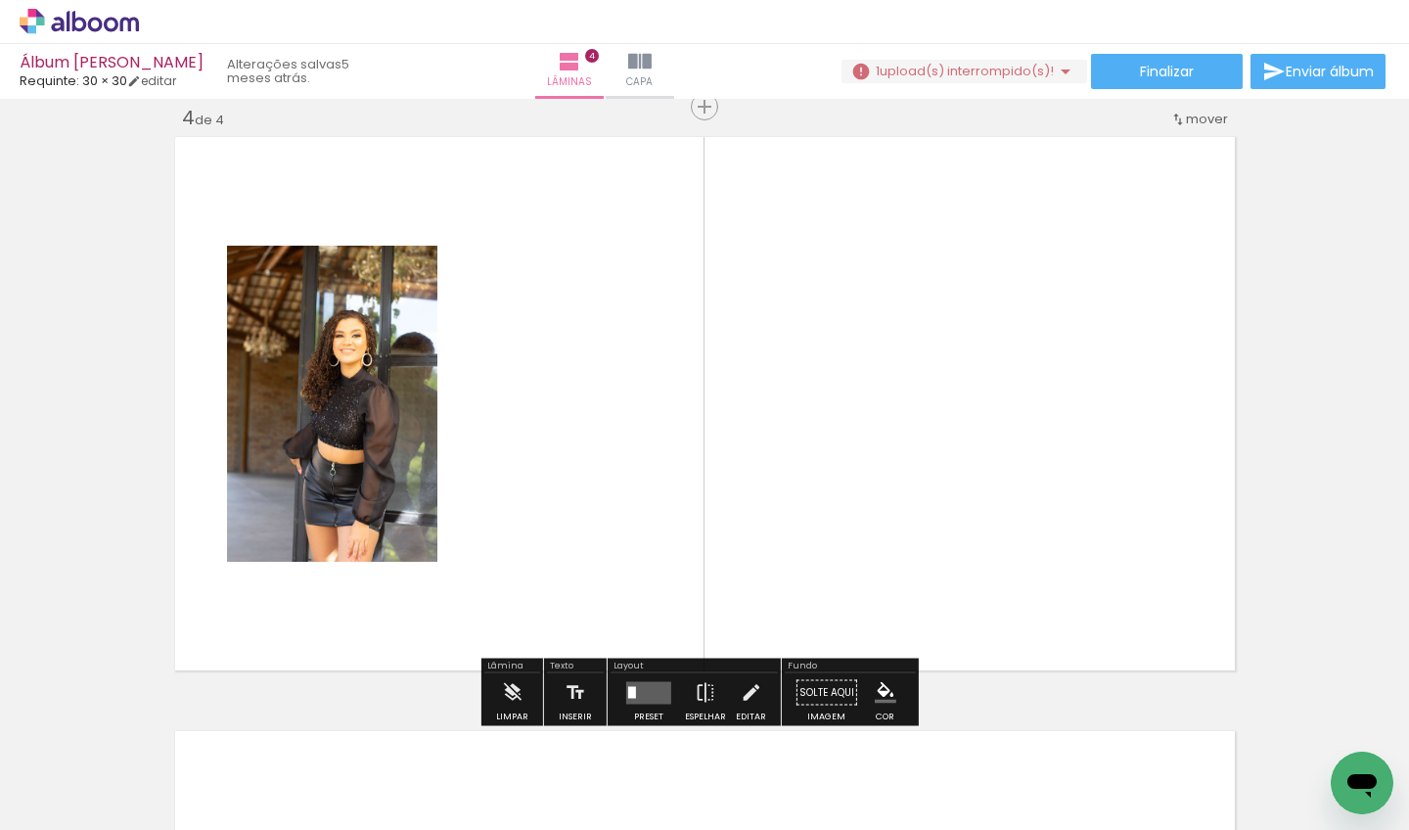
drag, startPoint x: 1205, startPoint y: 742, endPoint x: 789, endPoint y: 479, distance: 492.3
click at [789, 479] on quentale-workspace at bounding box center [704, 415] width 1409 height 830
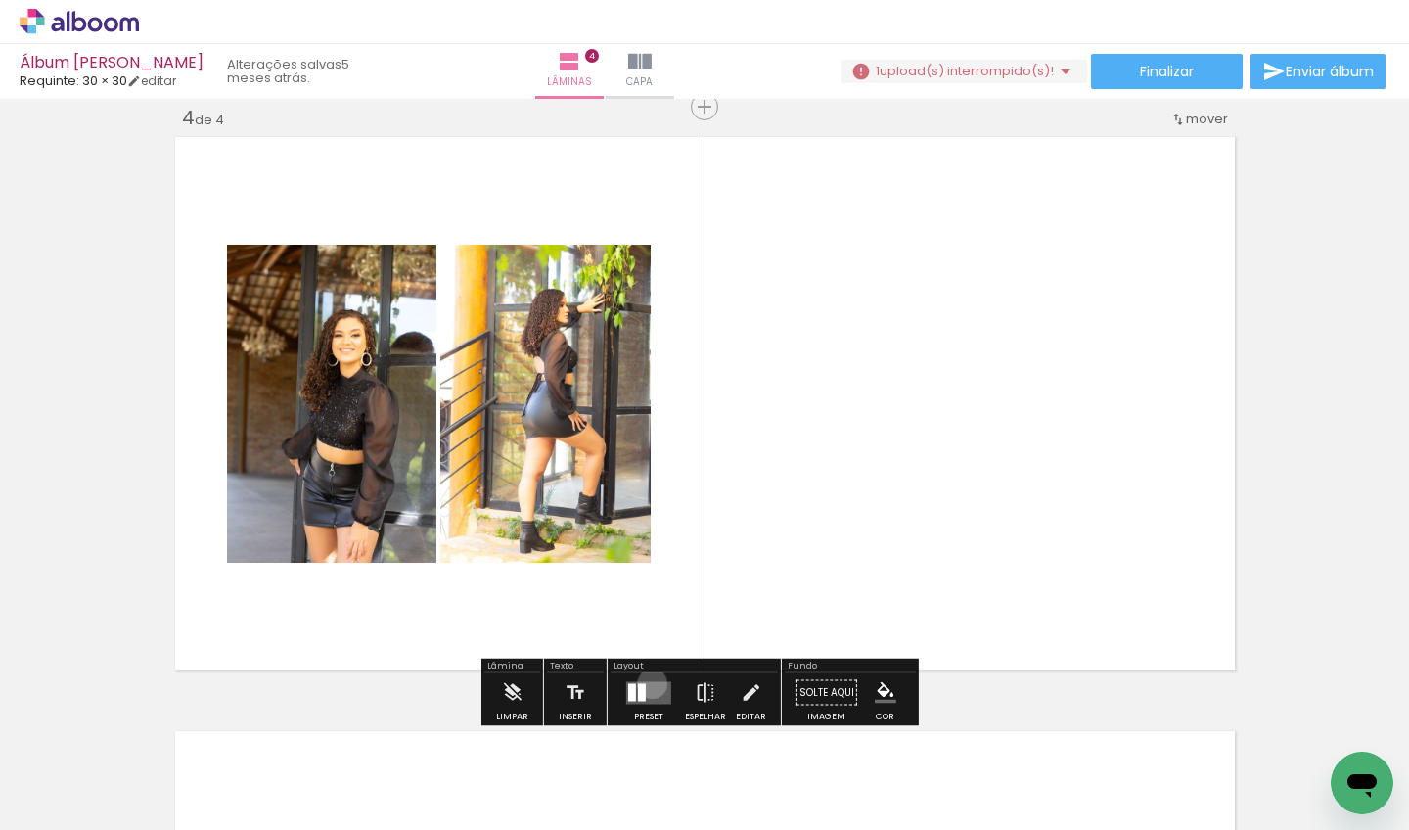
click at [648, 683] on quentale-layouter at bounding box center [648, 692] width 45 height 23
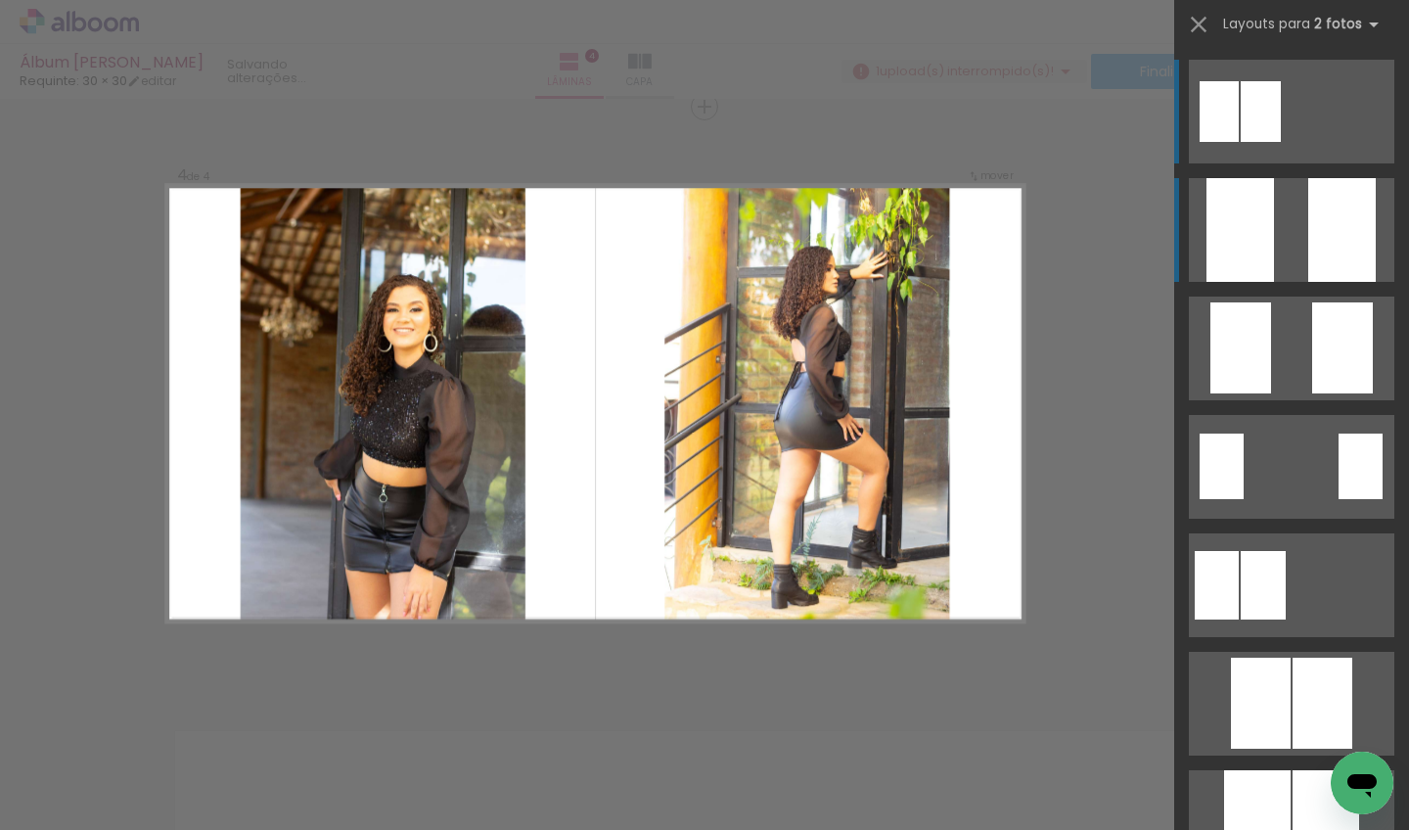
click at [1309, 233] on div at bounding box center [1343, 230] width 68 height 104
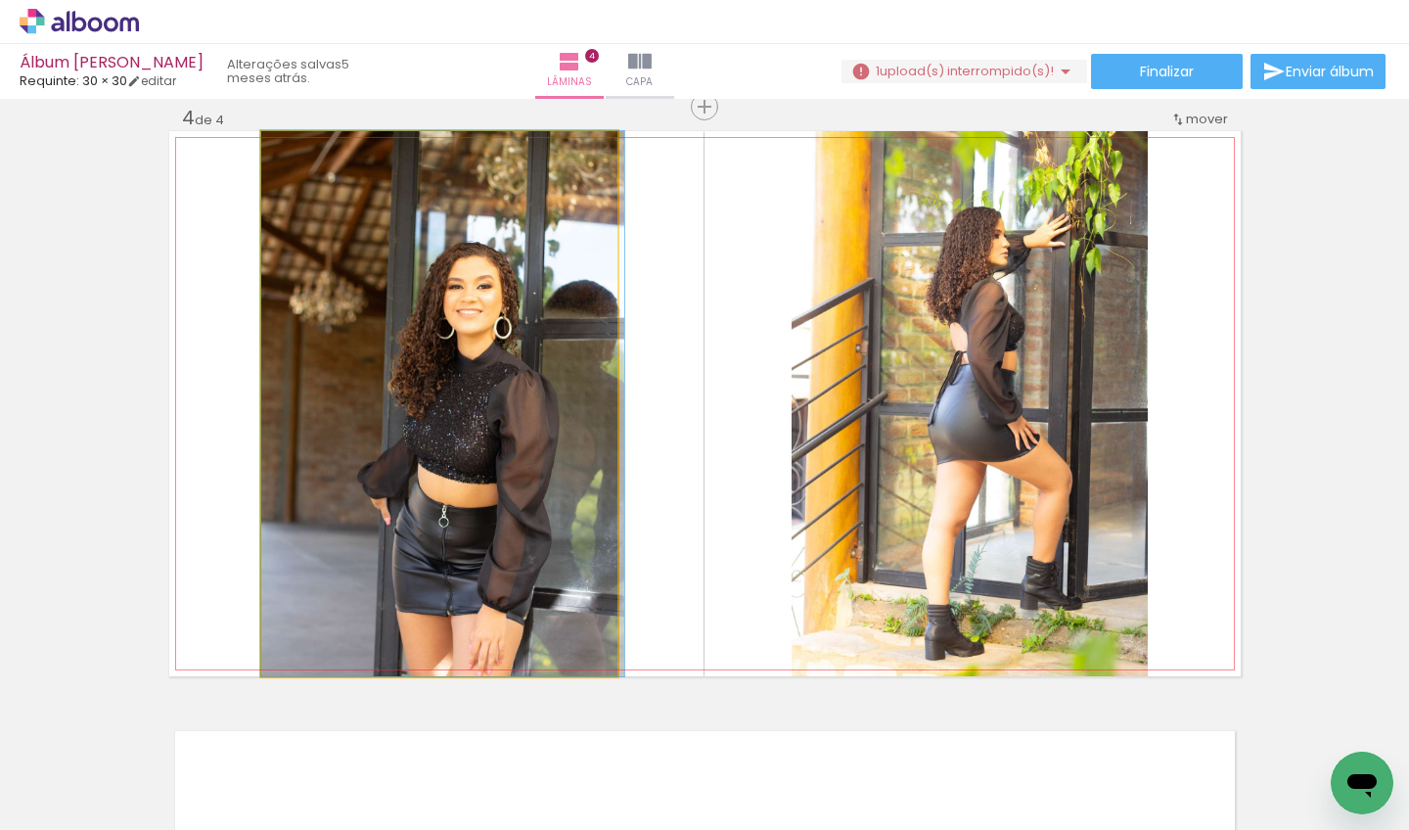
drag, startPoint x: 597, startPoint y: 350, endPoint x: 613, endPoint y: 335, distance: 22.1
click at [613, 335] on quentale-layouter at bounding box center [705, 403] width 1072 height 545
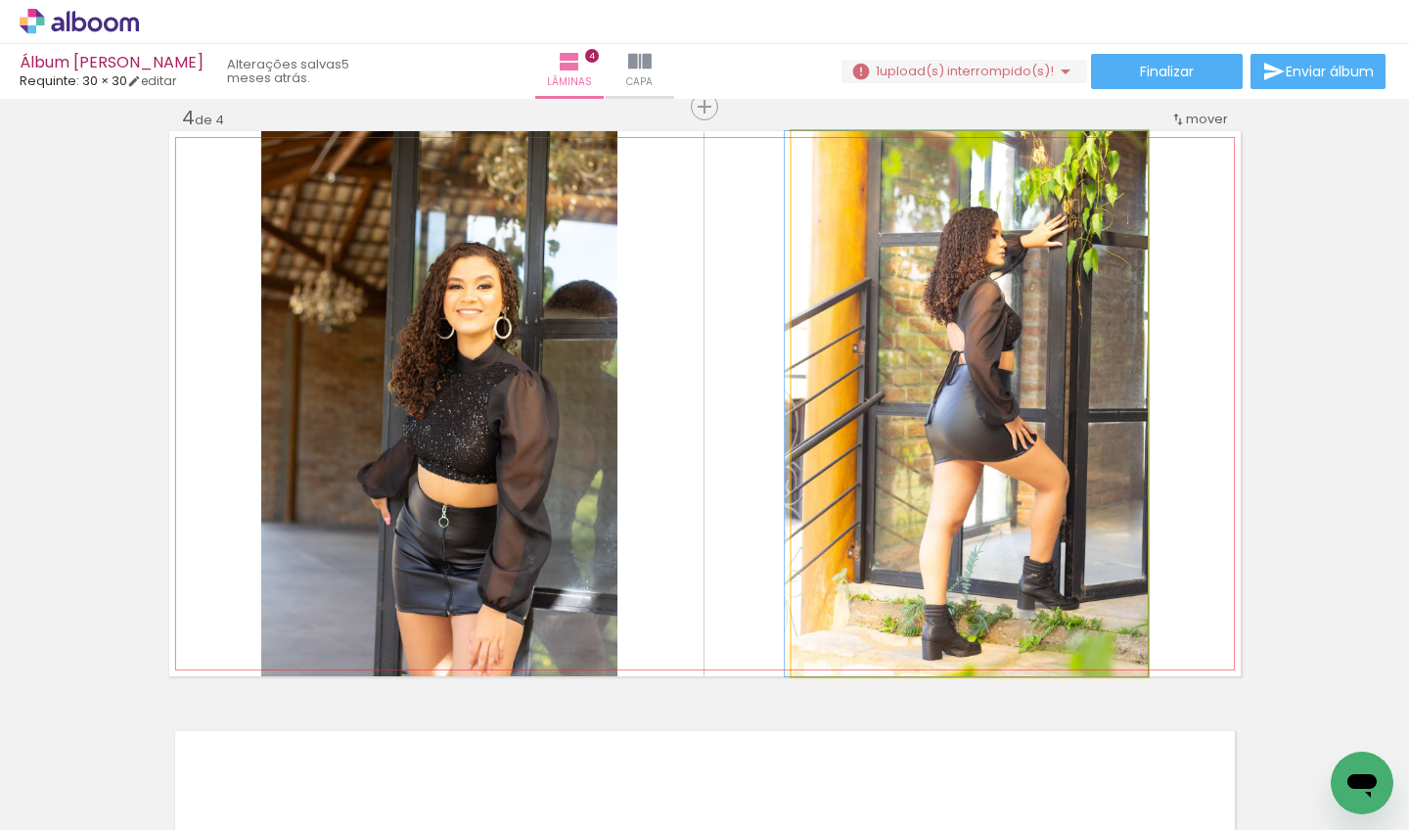
drag, startPoint x: 966, startPoint y: 391, endPoint x: 956, endPoint y: 393, distance: 10.2
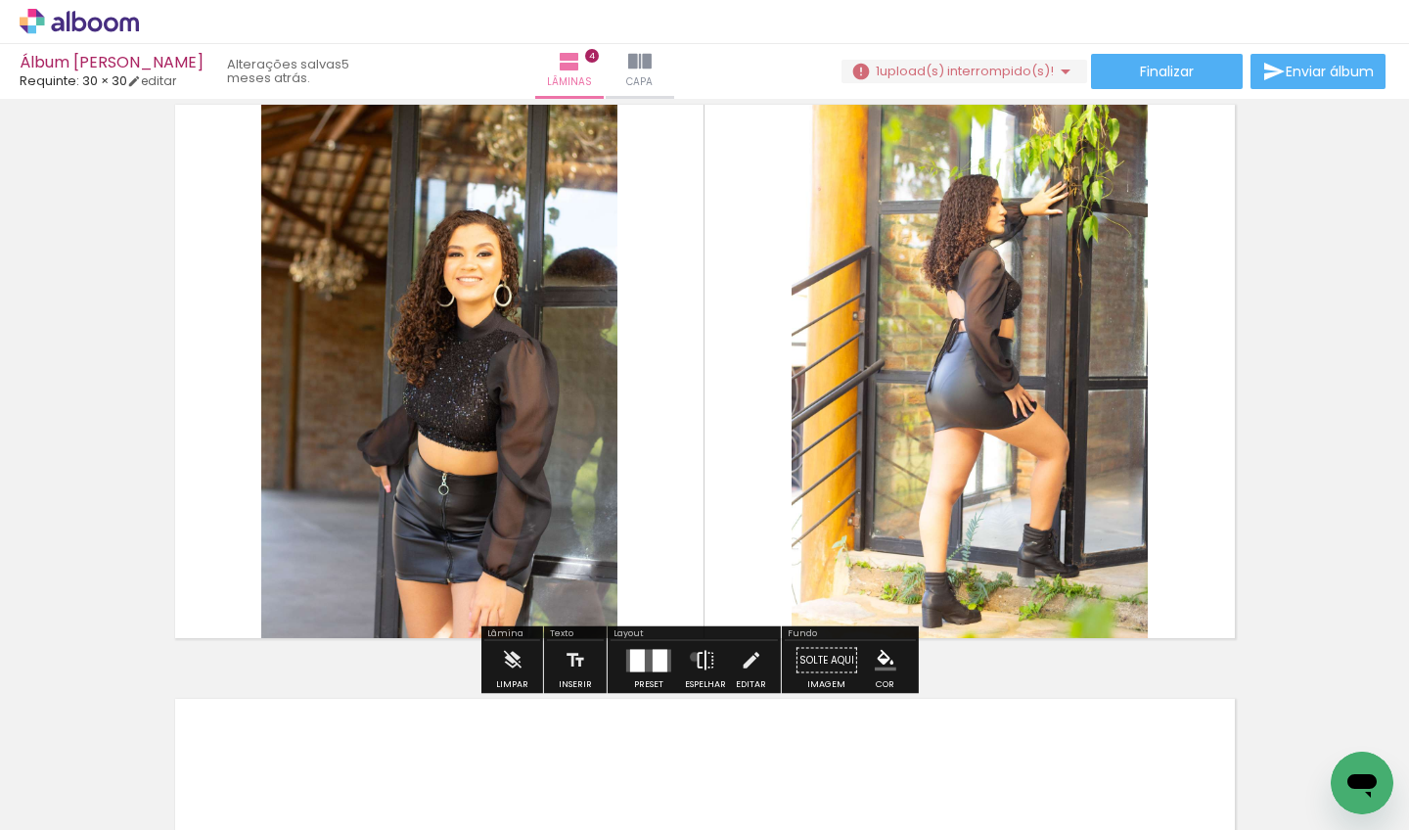
click at [695, 657] on iron-icon at bounding box center [706, 660] width 22 height 39
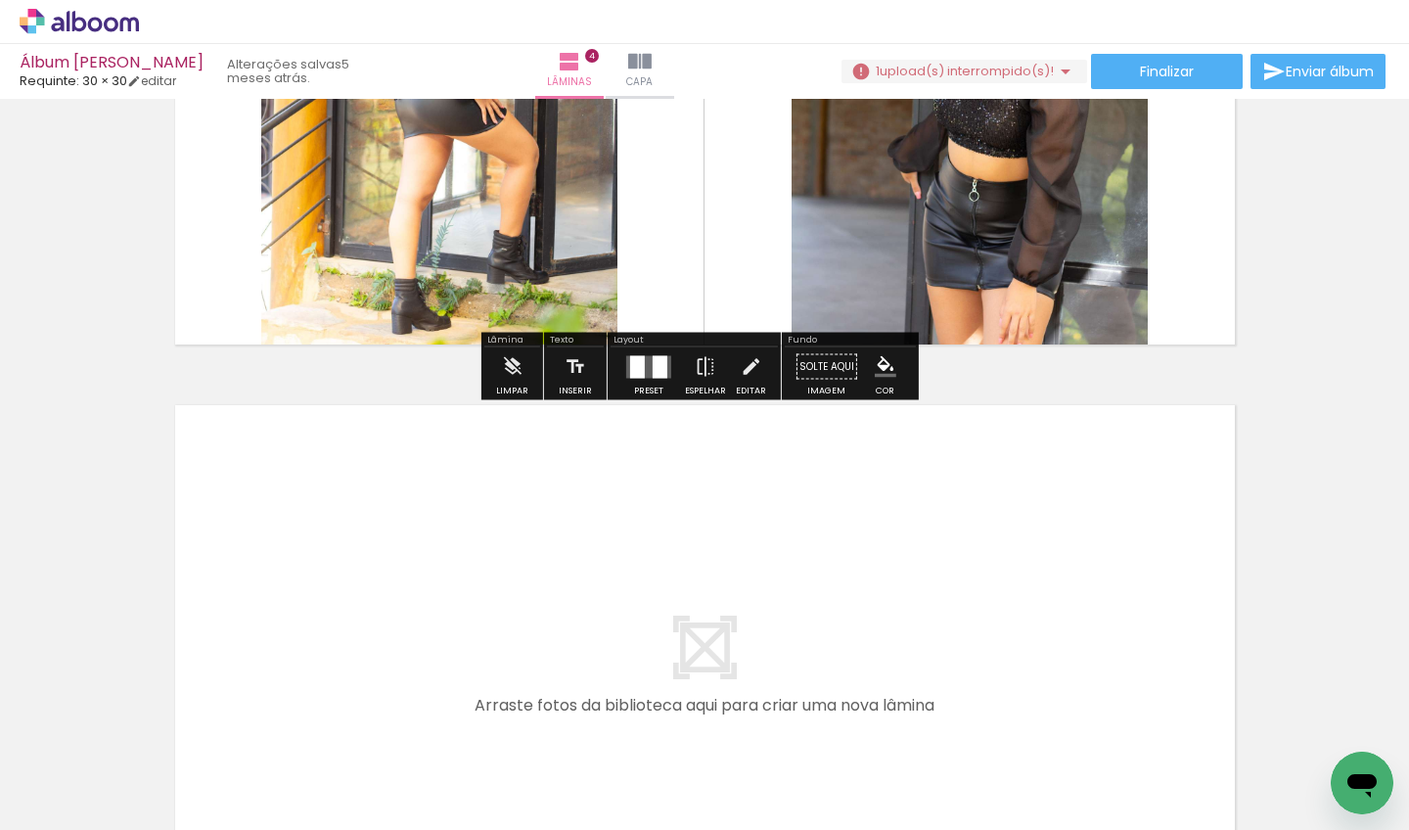
scroll to position [0, 6615]
drag, startPoint x: 953, startPoint y: 823, endPoint x: 1173, endPoint y: 783, distance: 222.9
click at [161, 808] on iron-horizontal-list at bounding box center [140, 769] width 39 height 122
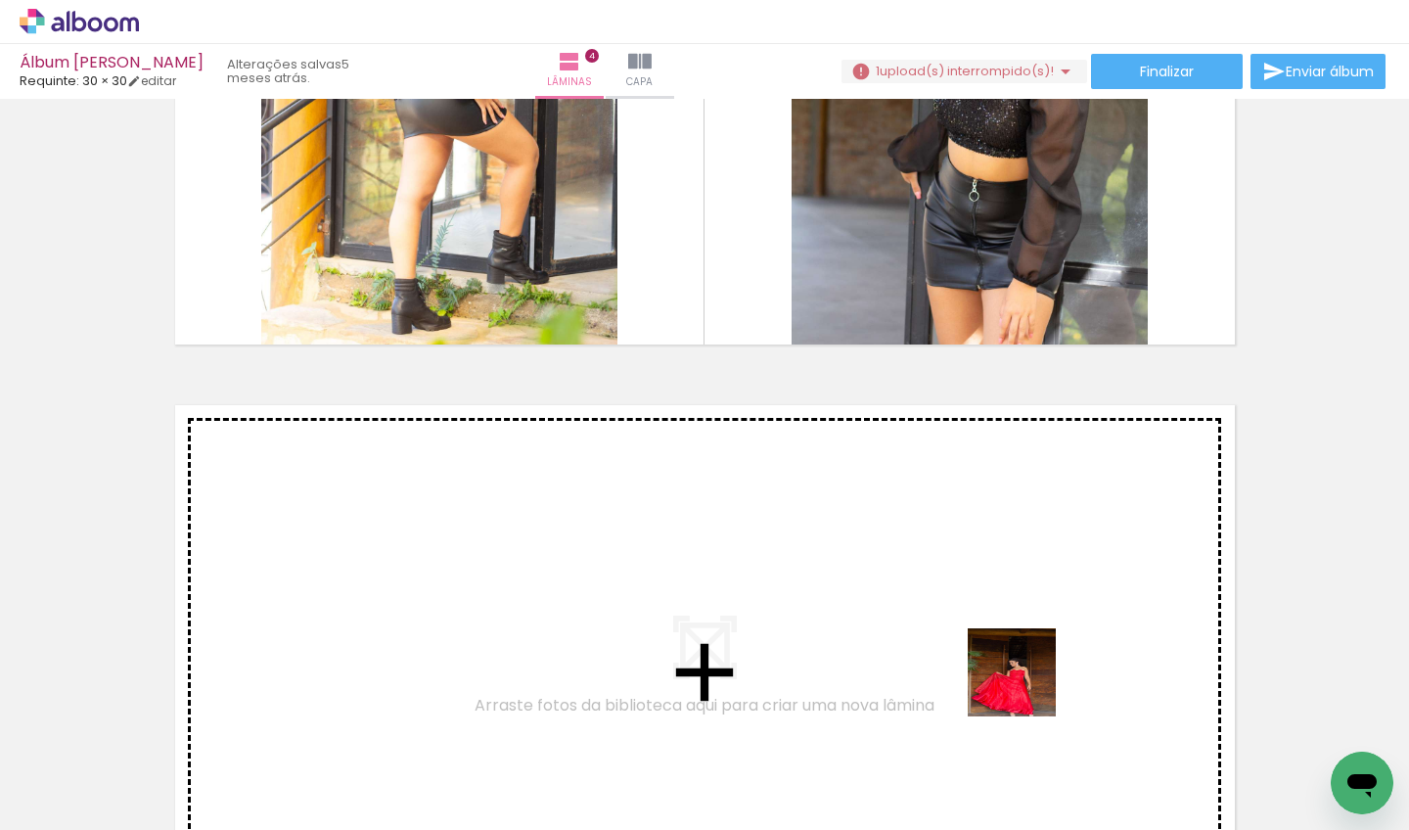
drag, startPoint x: 1208, startPoint y: 739, endPoint x: 852, endPoint y: 645, distance: 368.5
click at [852, 645] on quentale-workspace at bounding box center [704, 415] width 1409 height 830
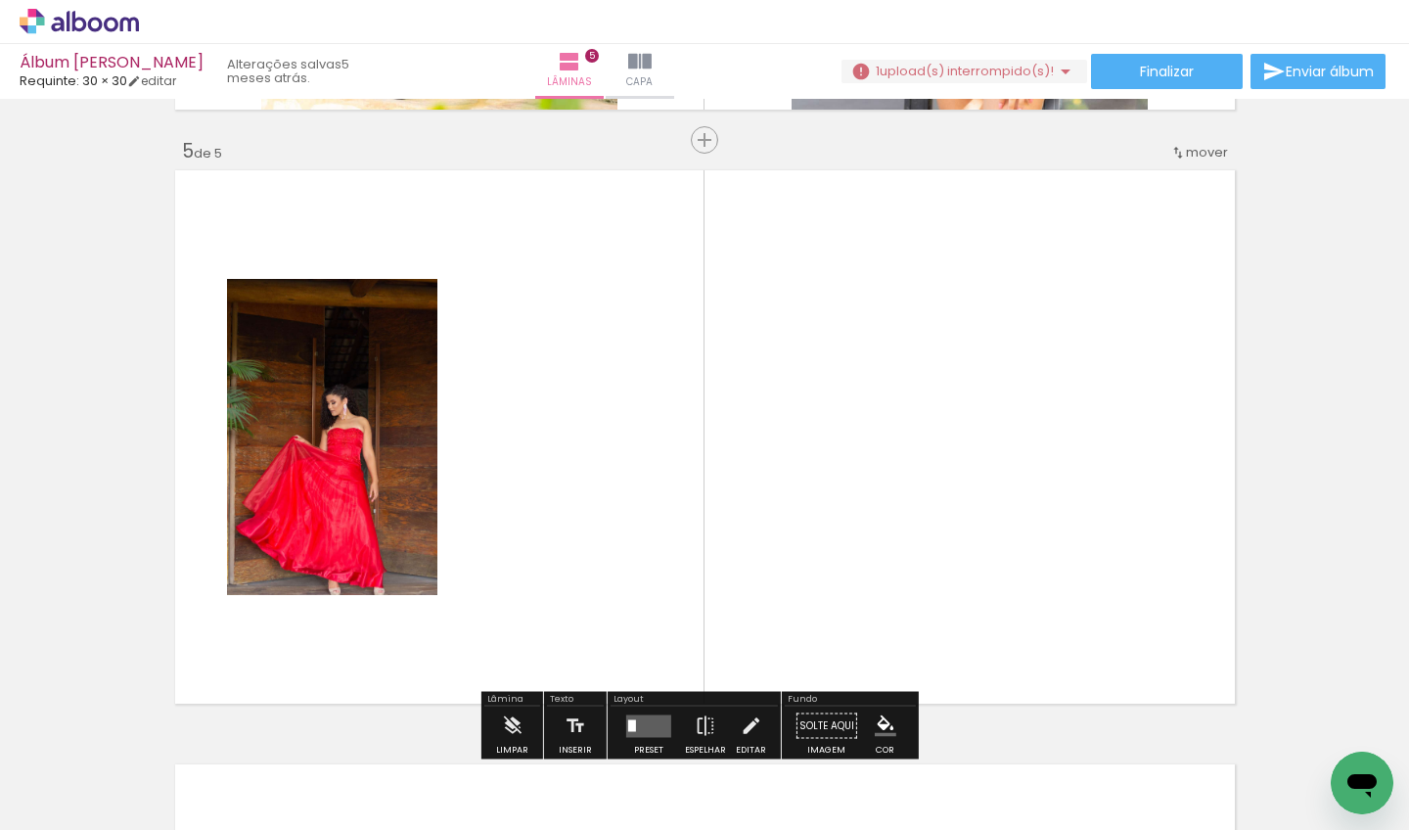
scroll to position [2401, 0]
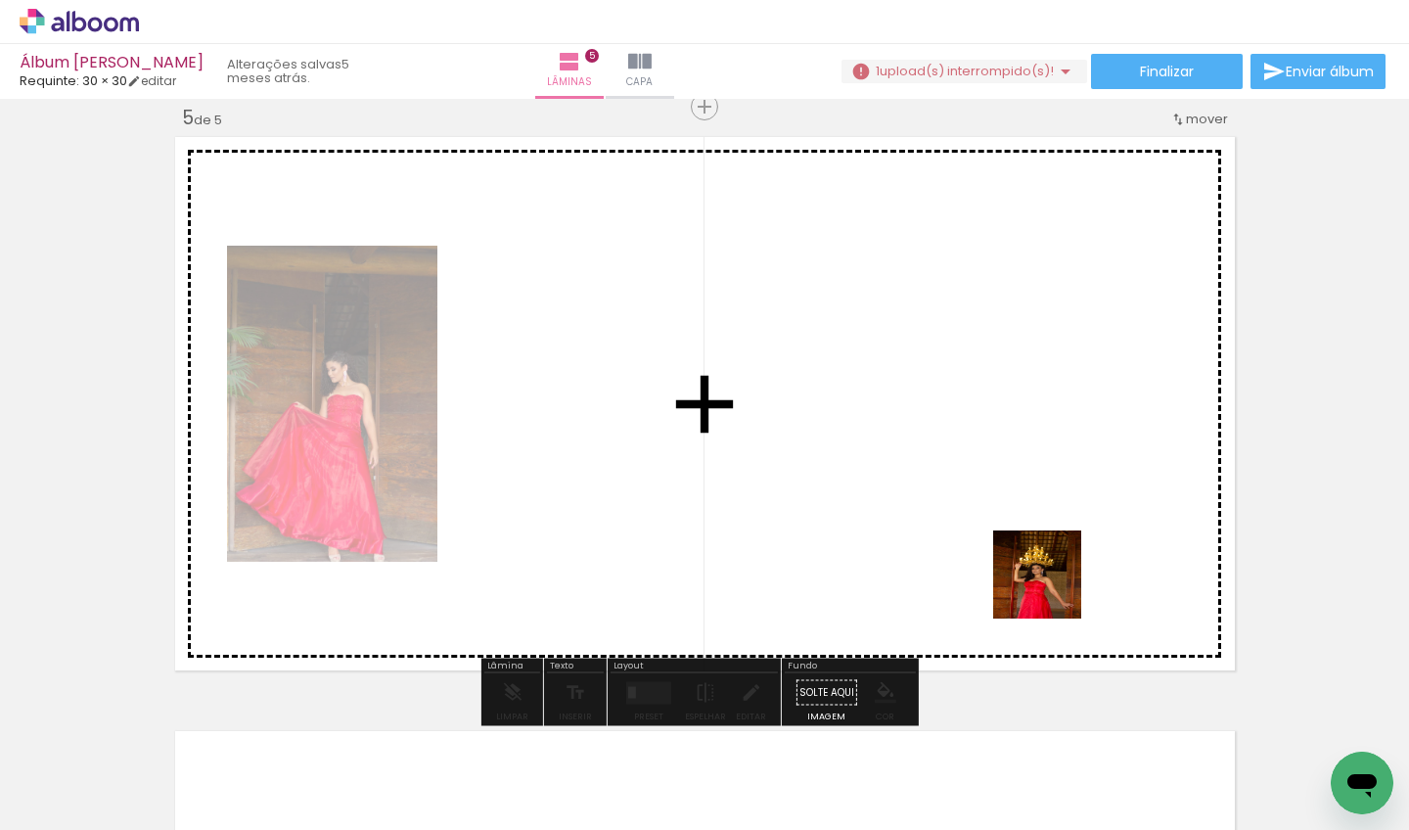
drag, startPoint x: 1352, startPoint y: 730, endPoint x: 967, endPoint y: 548, distance: 425.6
click at [967, 548] on quentale-workspace at bounding box center [704, 415] width 1409 height 830
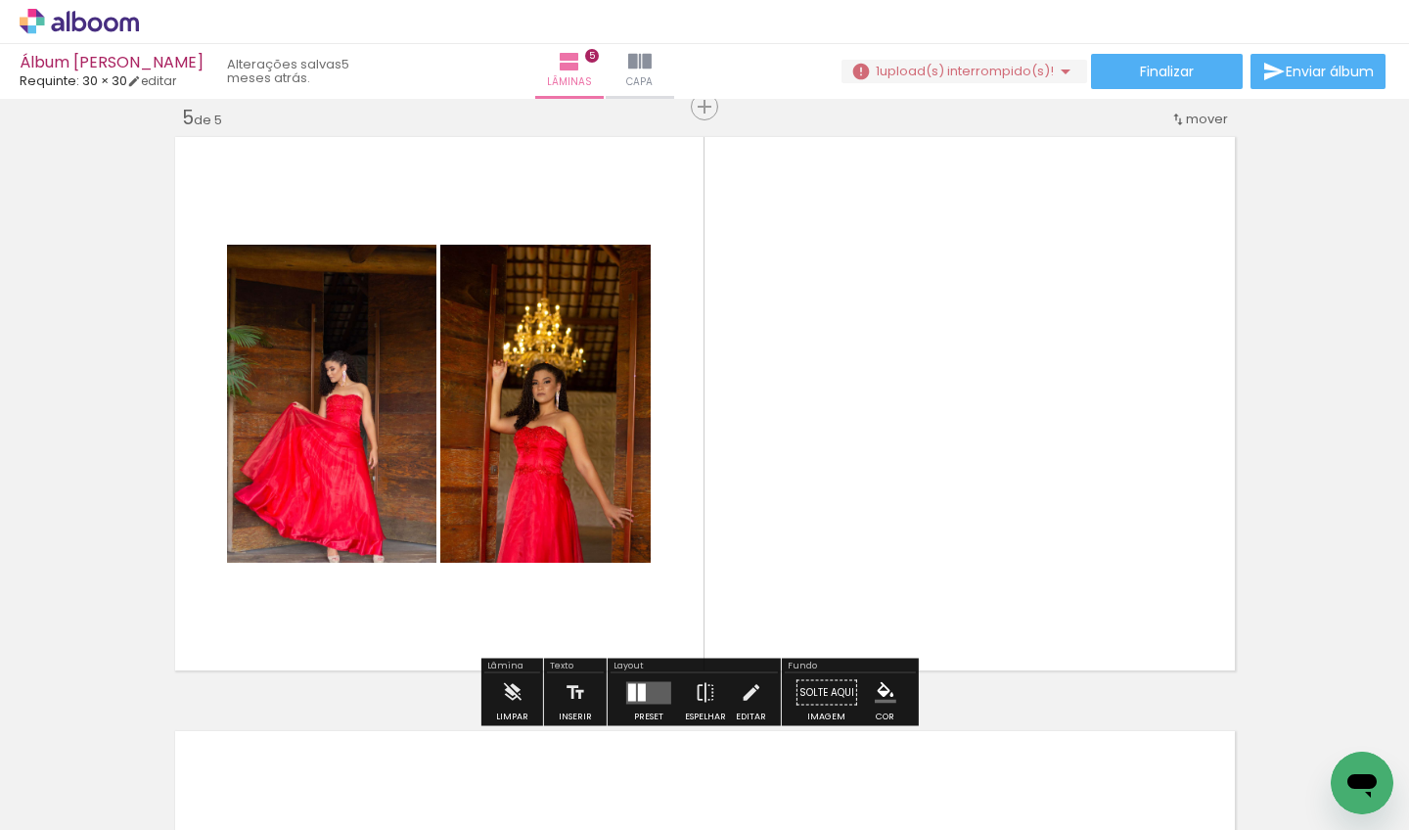
scroll to position [0, 6723]
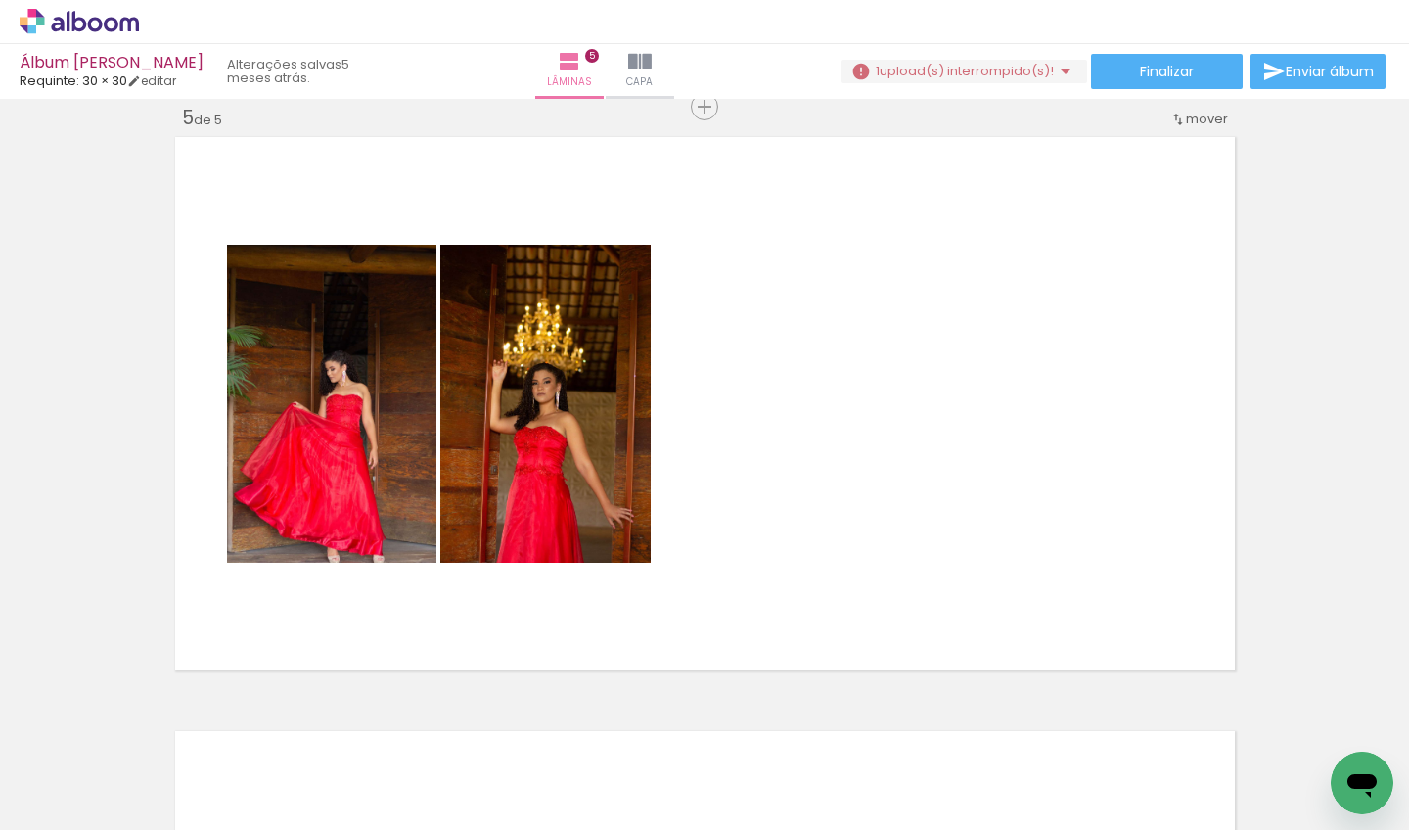
drag, startPoint x: 1022, startPoint y: 825, endPoint x: 1158, endPoint y: 816, distance: 136.3
click at [161, 816] on iron-horizontal-list at bounding box center [140, 769] width 39 height 122
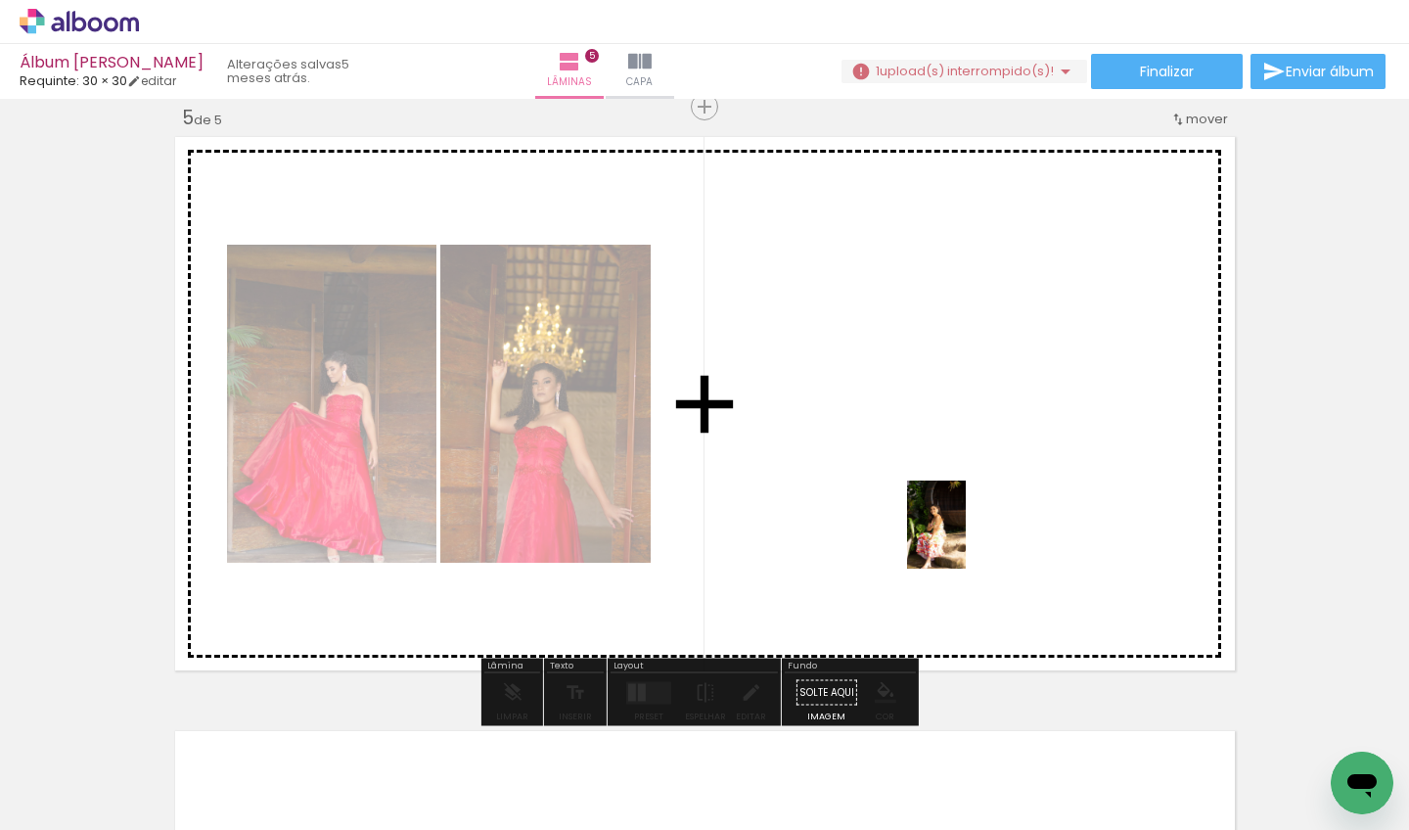
drag, startPoint x: 1357, startPoint y: 733, endPoint x: 966, endPoint y: 539, distance: 436.0
click at [966, 539] on quentale-workspace at bounding box center [704, 415] width 1409 height 830
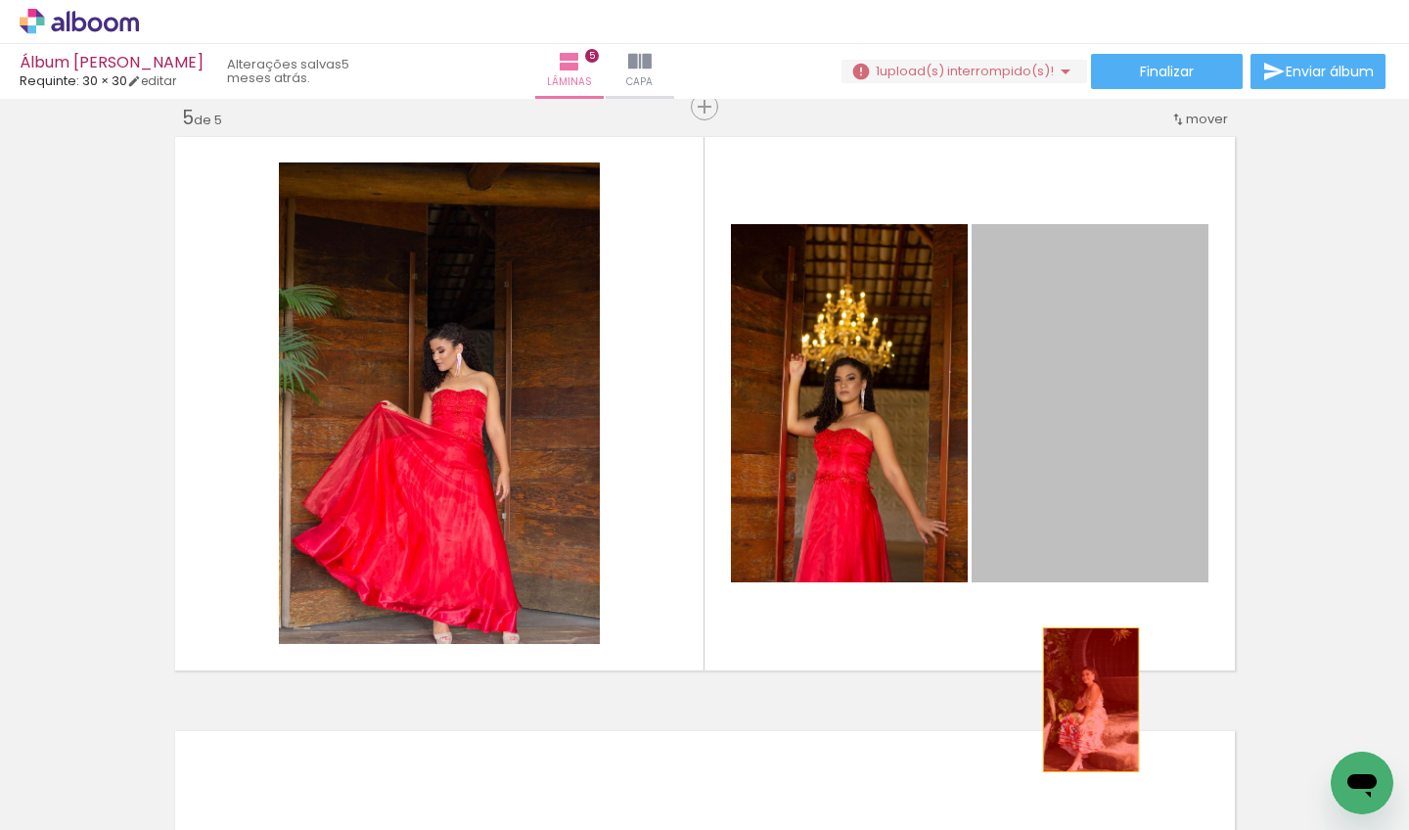
drag, startPoint x: 1089, startPoint y: 460, endPoint x: 1084, endPoint y: 703, distance: 242.8
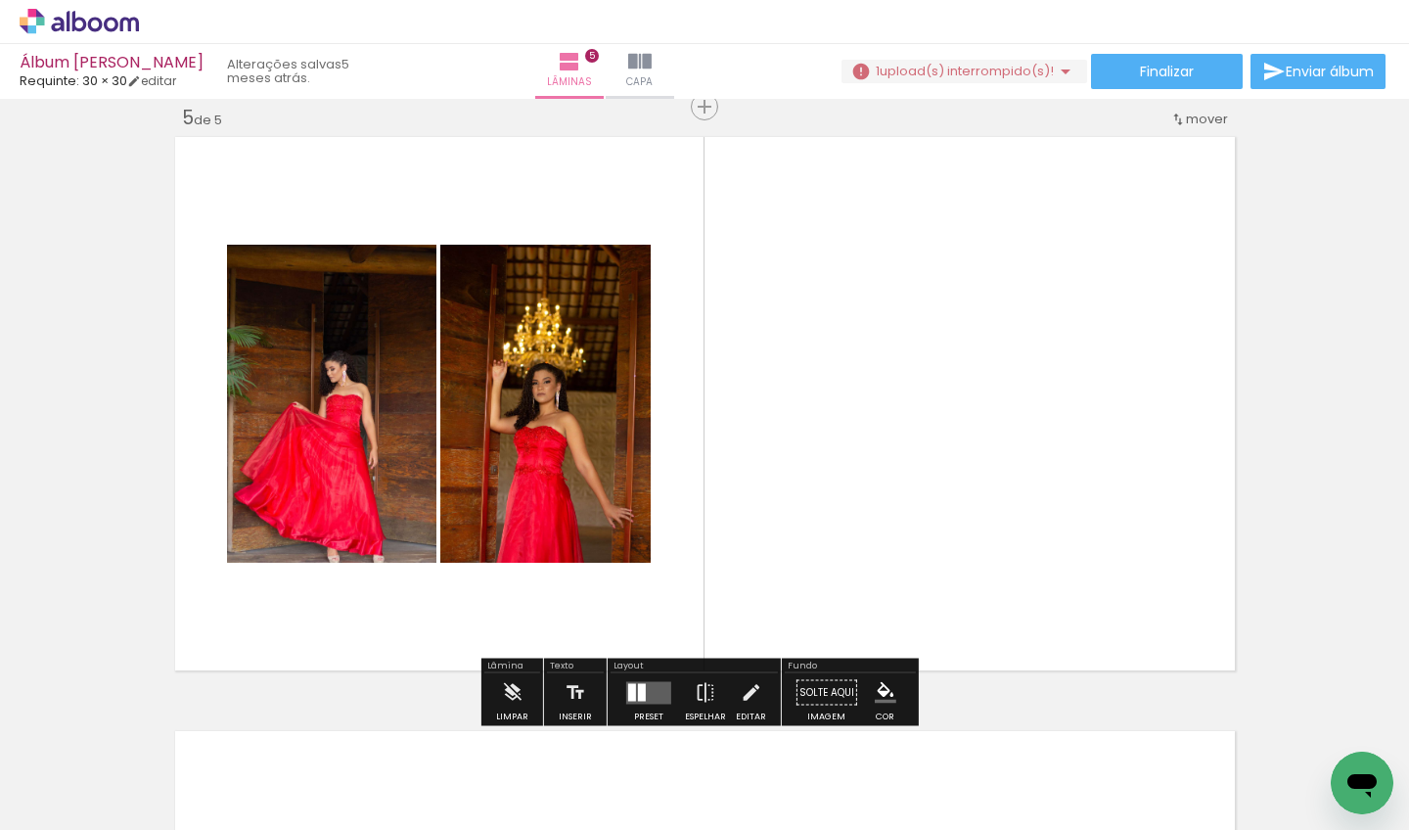
scroll to position [0, 7327]
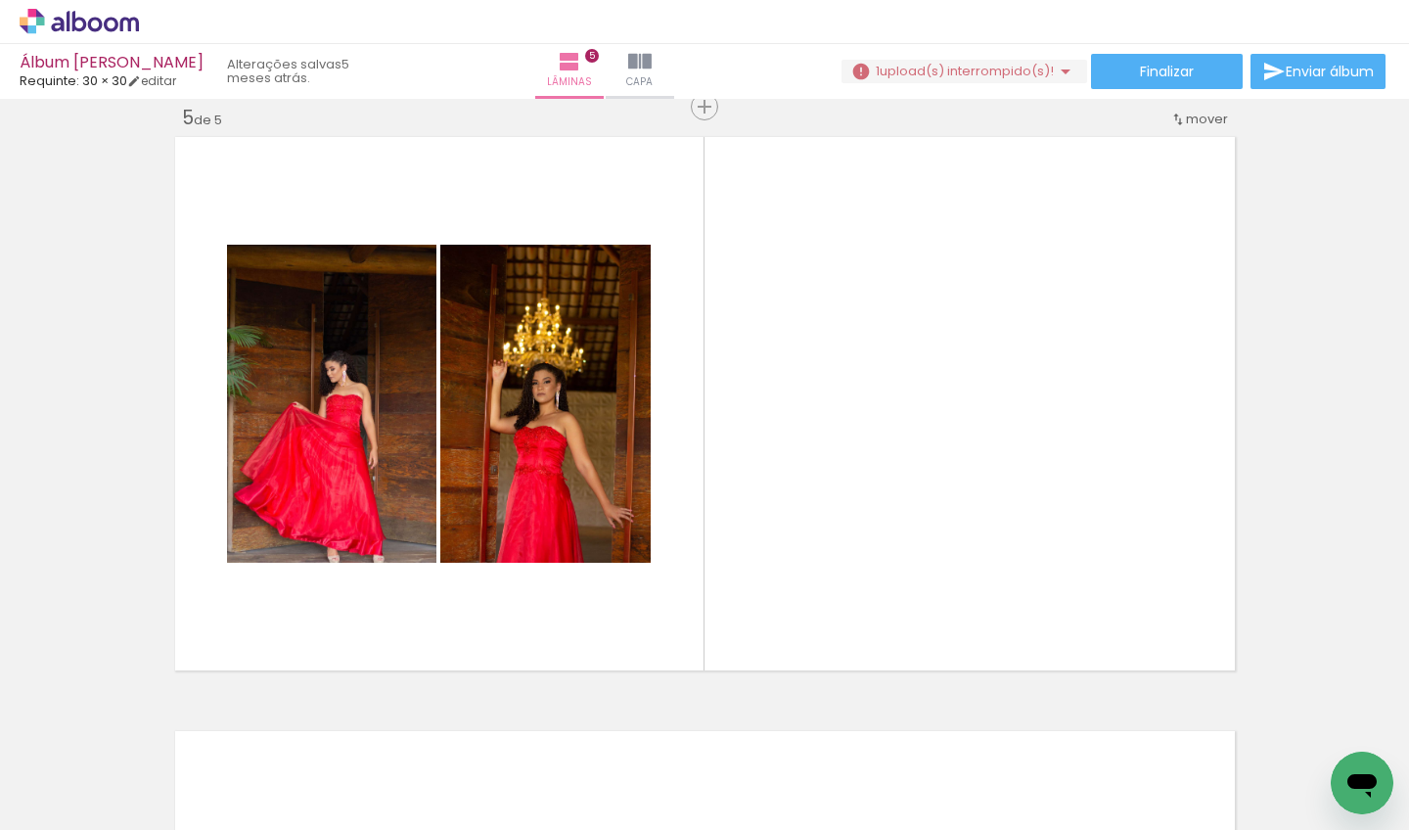
drag, startPoint x: 1046, startPoint y: 822, endPoint x: 1309, endPoint y: 795, distance: 263.7
click at [161, 795] on iron-horizontal-list at bounding box center [140, 769] width 39 height 122
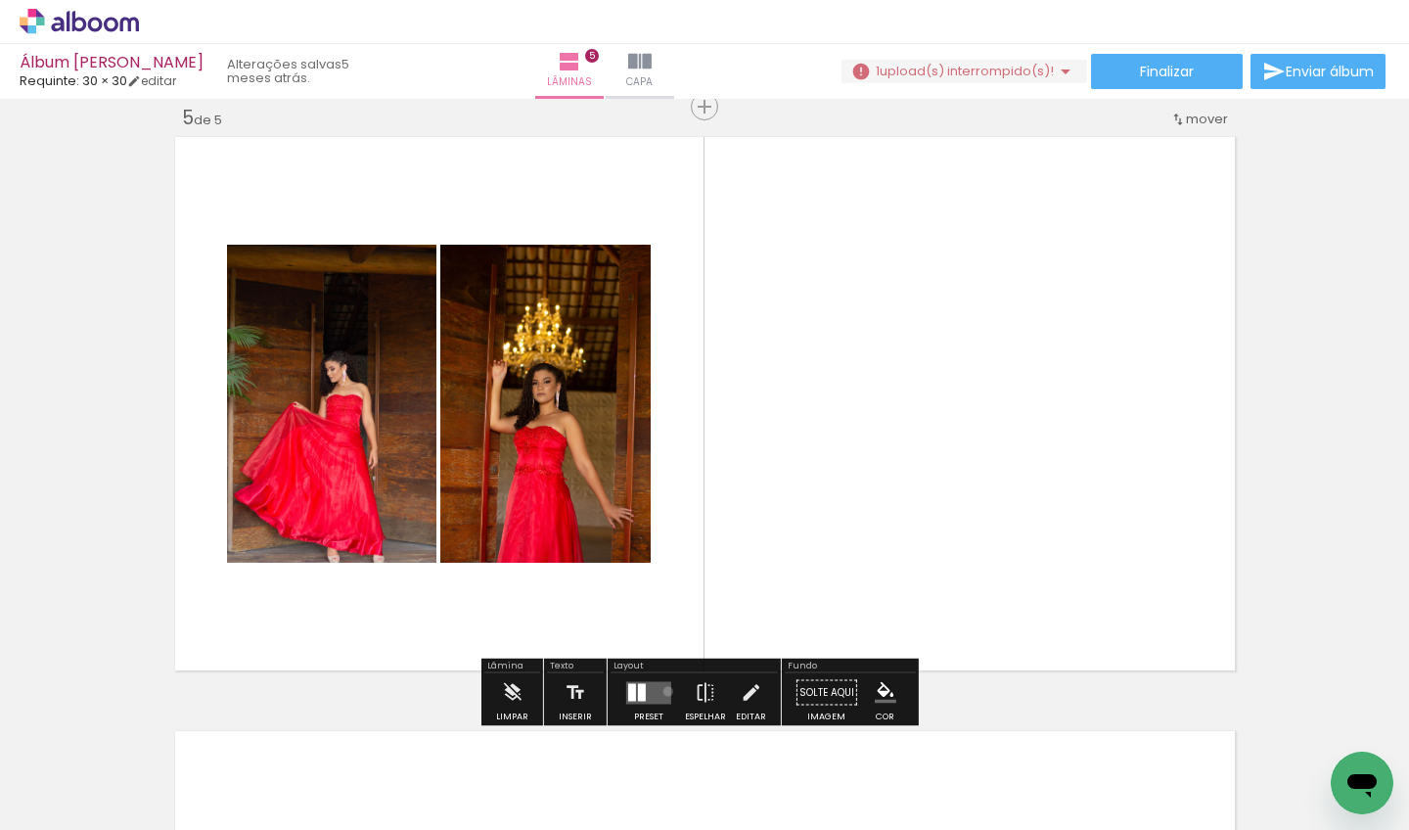
click at [664, 691] on quentale-layouter at bounding box center [648, 692] width 45 height 23
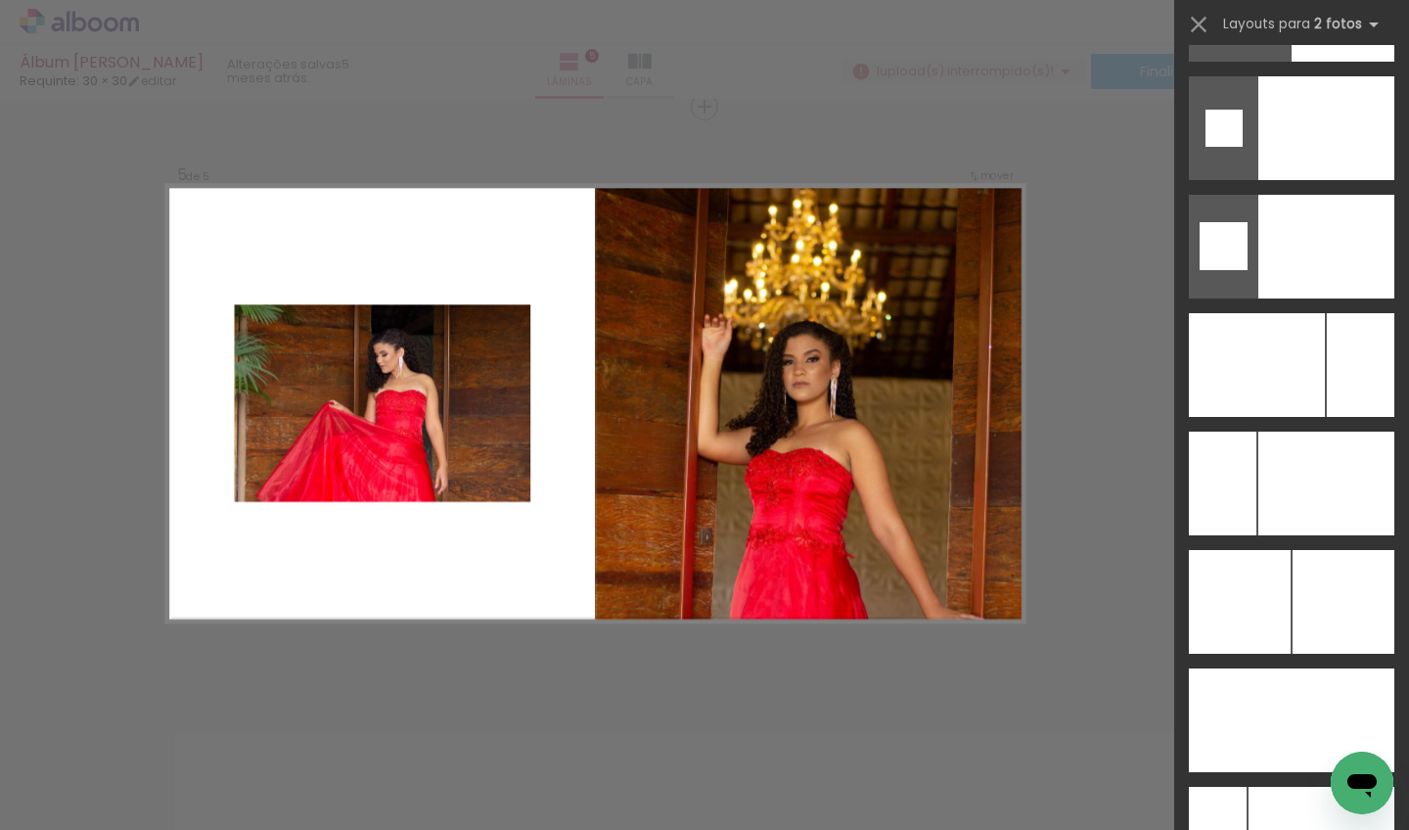
scroll to position [9055, 0]
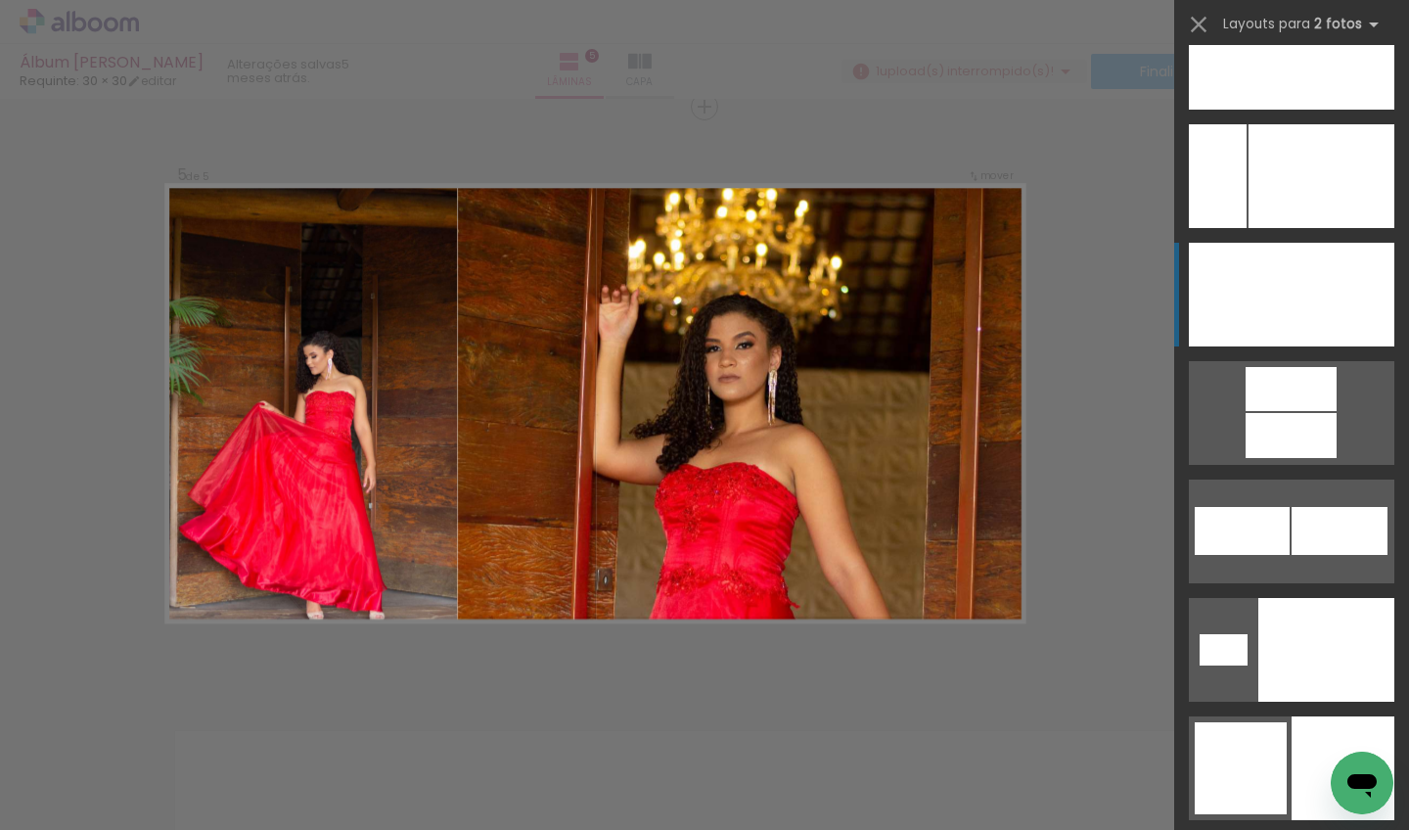
click at [1319, 275] on div at bounding box center [1326, 295] width 138 height 104
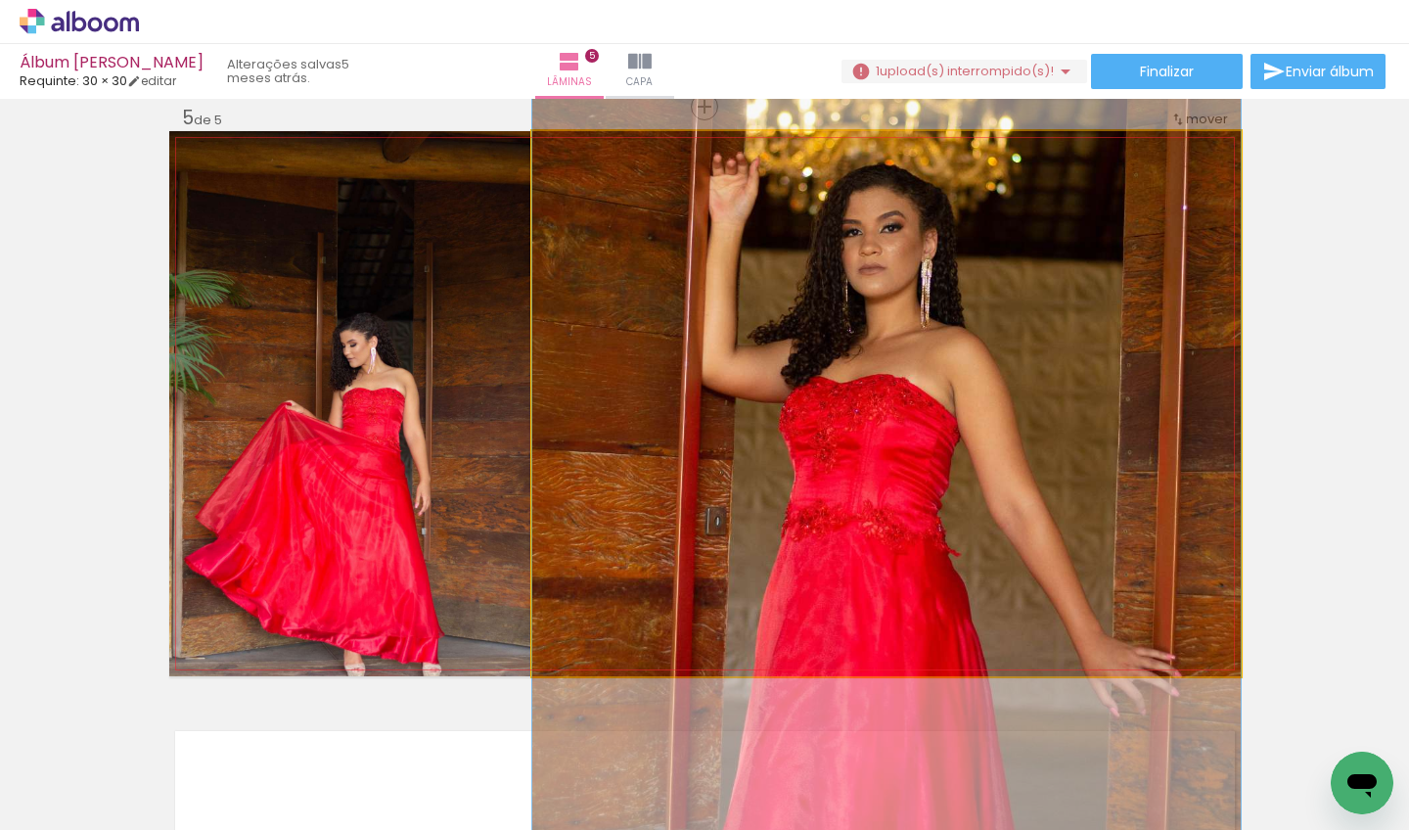
drag, startPoint x: 1037, startPoint y: 514, endPoint x: 1038, endPoint y: 411, distance: 102.8
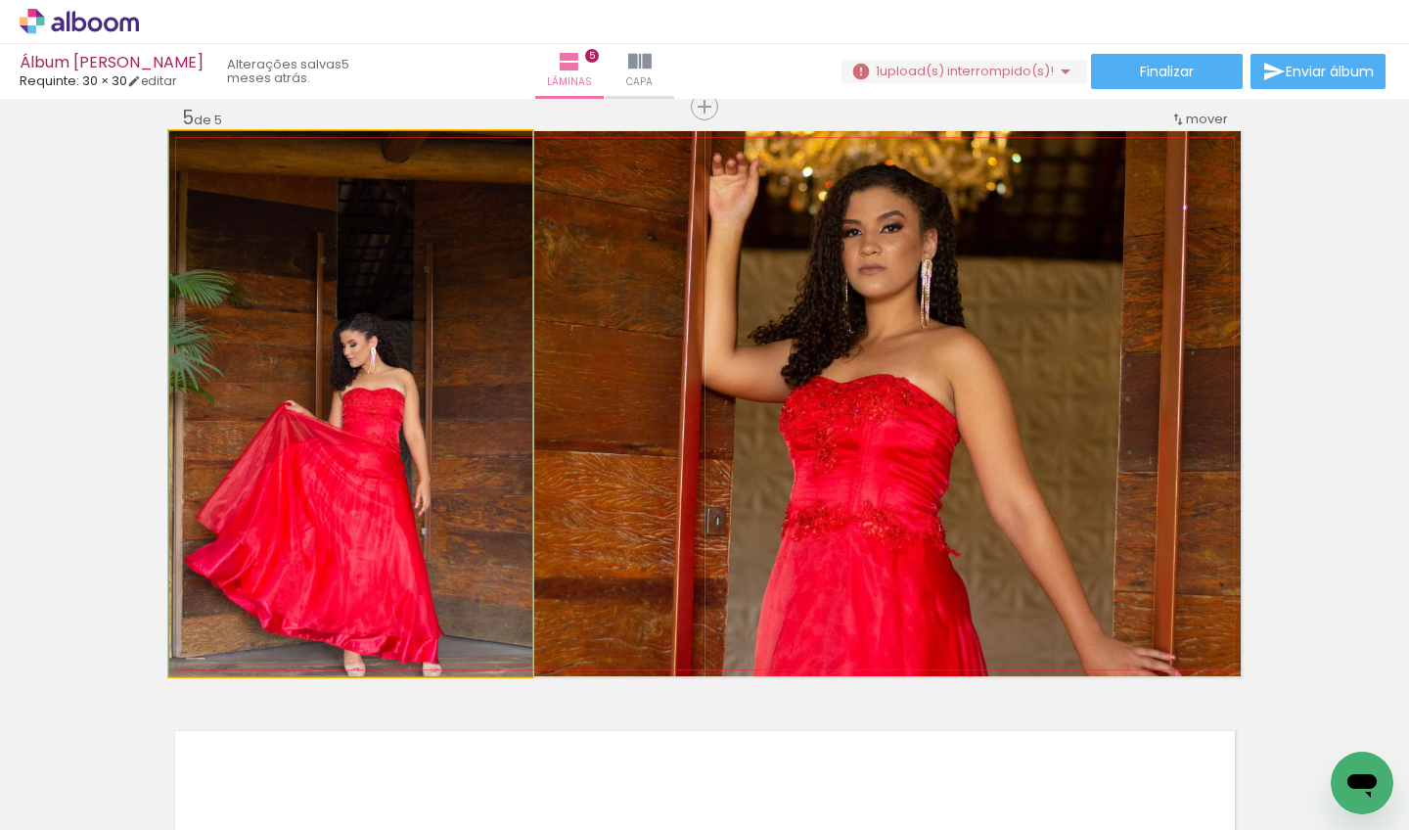
drag, startPoint x: 405, startPoint y: 442, endPoint x: 410, endPoint y: 419, distance: 24.0
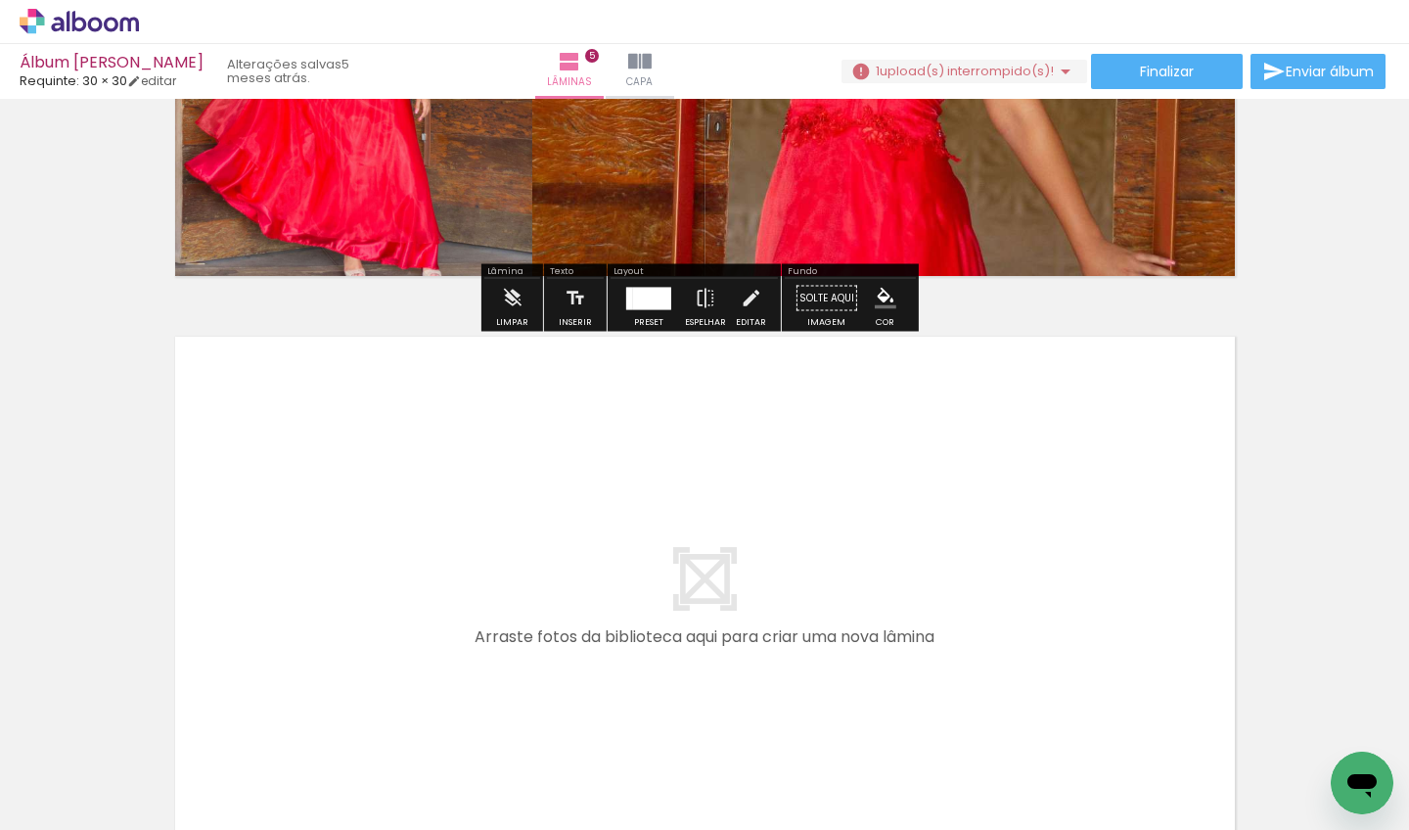
scroll to position [3047, 0]
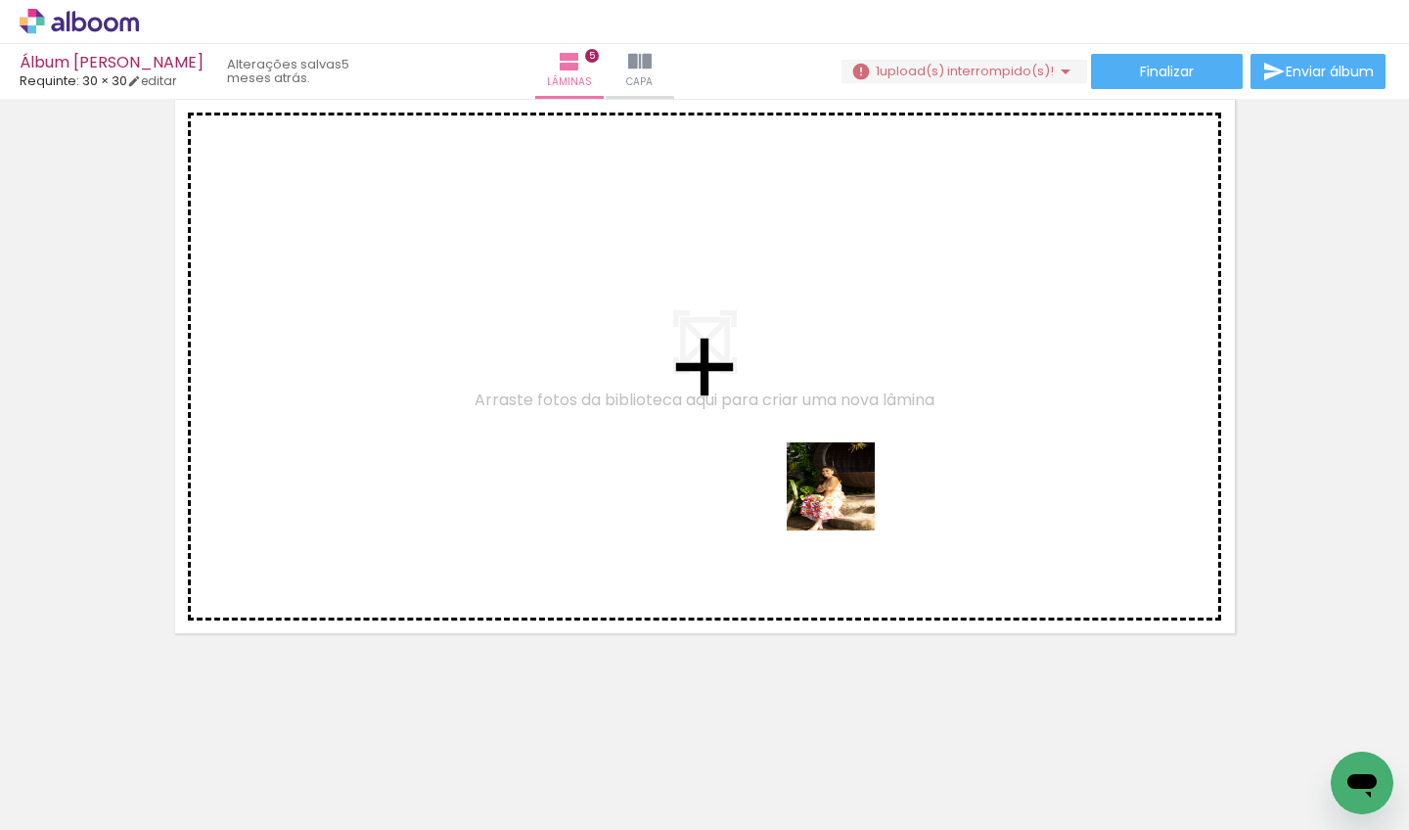
drag, startPoint x: 869, startPoint y: 539, endPoint x: 824, endPoint y: 462, distance: 89.5
click at [824, 462] on quentale-workspace at bounding box center [704, 415] width 1409 height 830
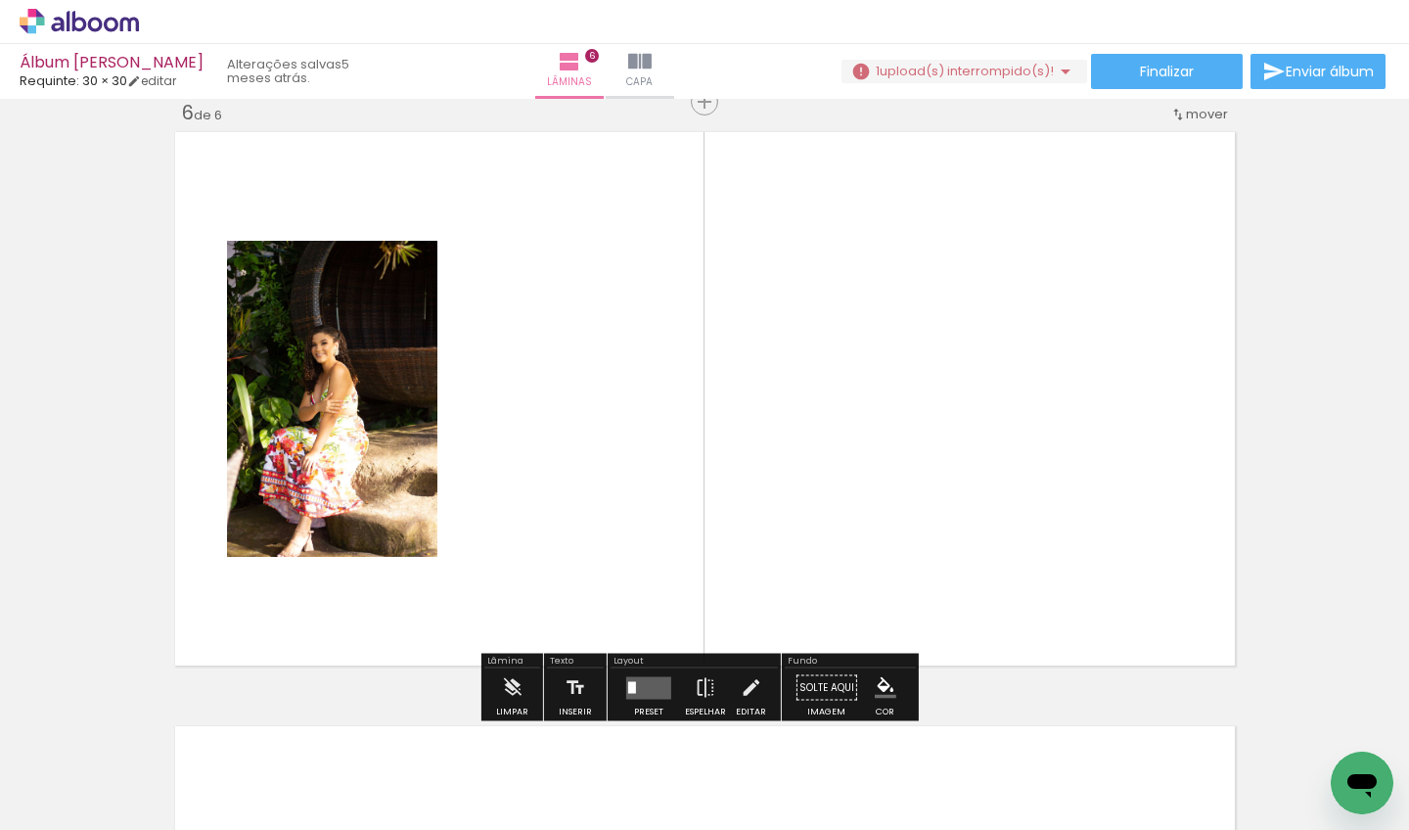
scroll to position [2995, 0]
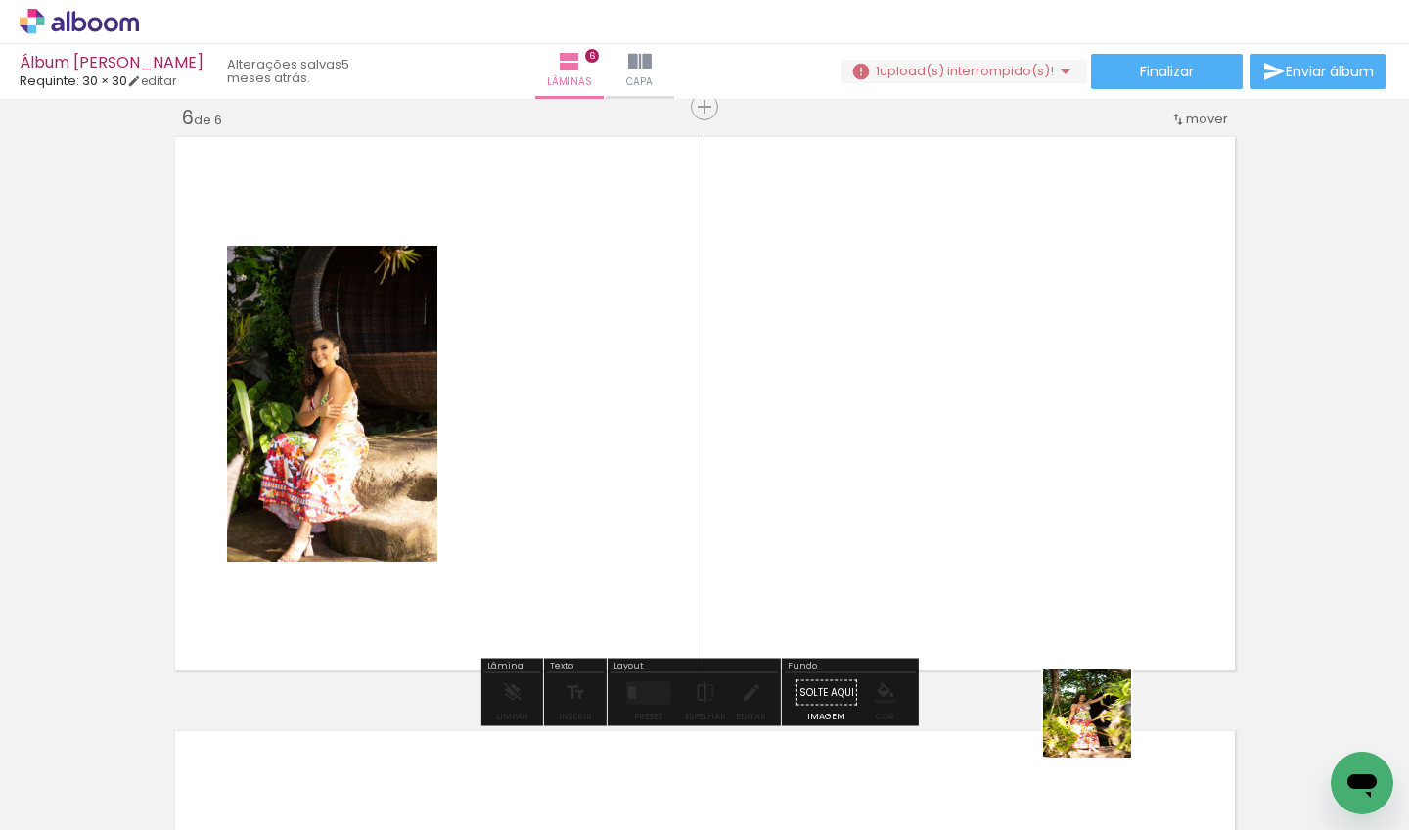
drag, startPoint x: 1102, startPoint y: 728, endPoint x: 950, endPoint y: 482, distance: 289.6
click at [950, 482] on quentale-workspace at bounding box center [704, 415] width 1409 height 830
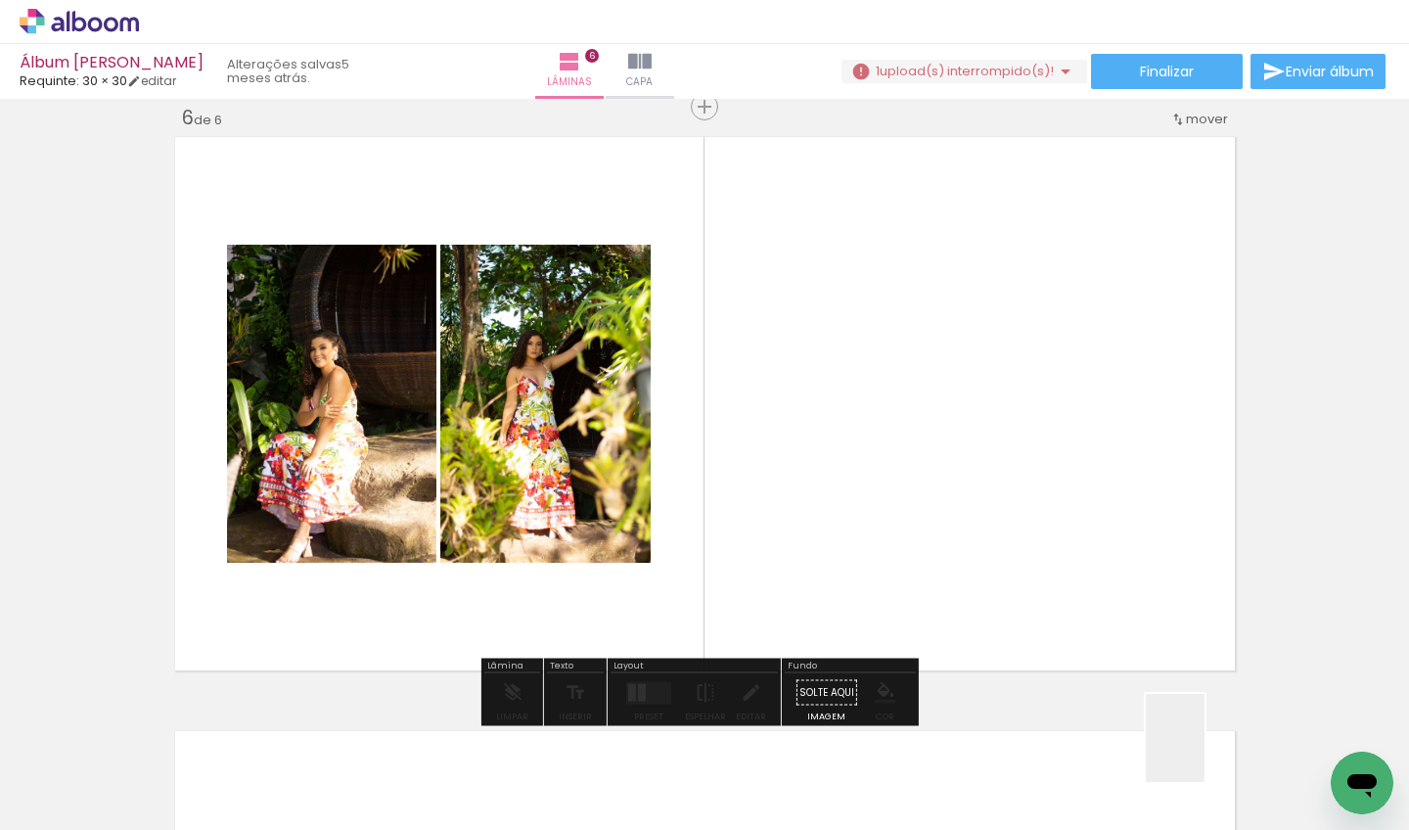
drag, startPoint x: 1205, startPoint y: 753, endPoint x: 985, endPoint y: 510, distance: 327.7
click at [985, 510] on quentale-workspace at bounding box center [704, 415] width 1409 height 830
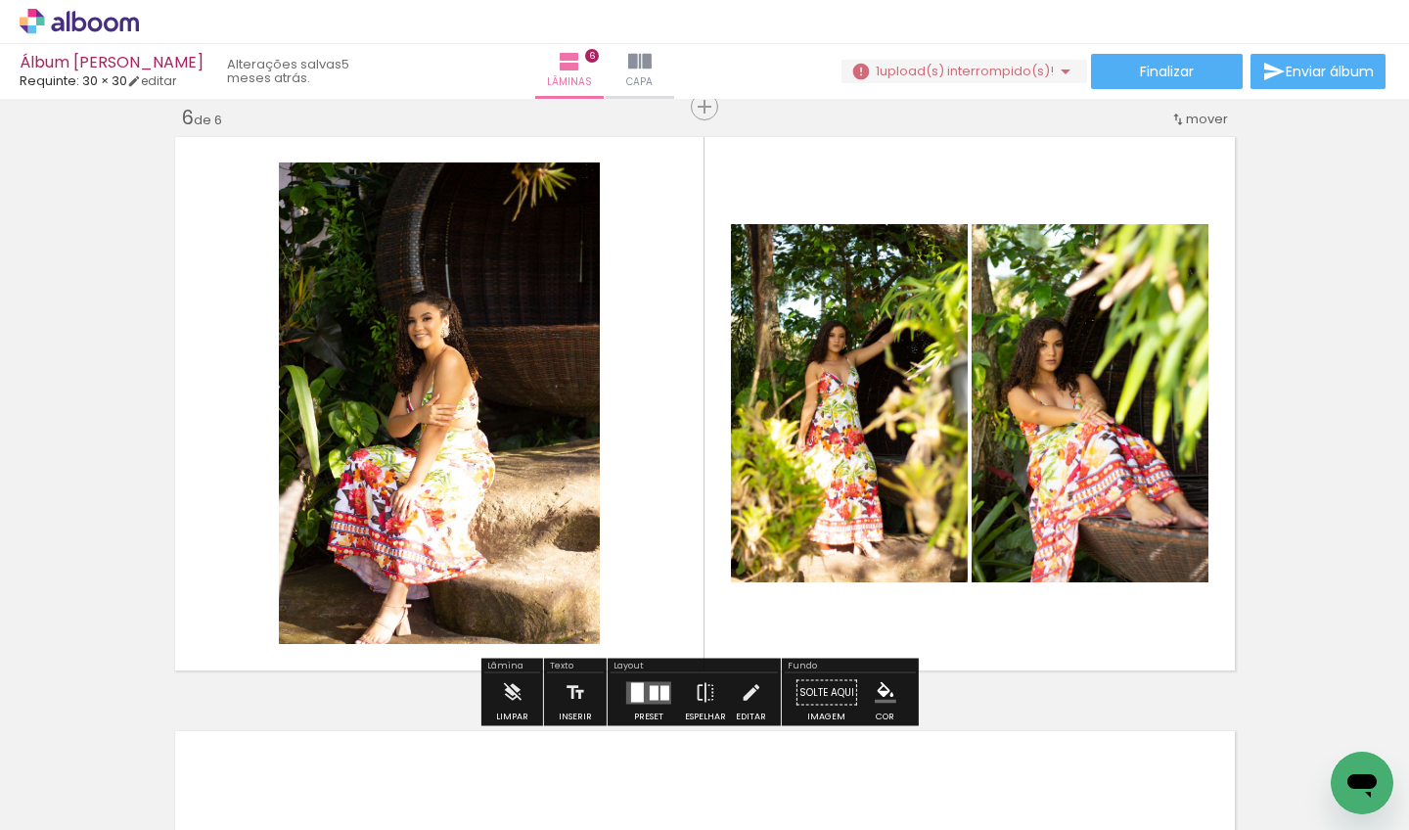
scroll to position [0, 7604]
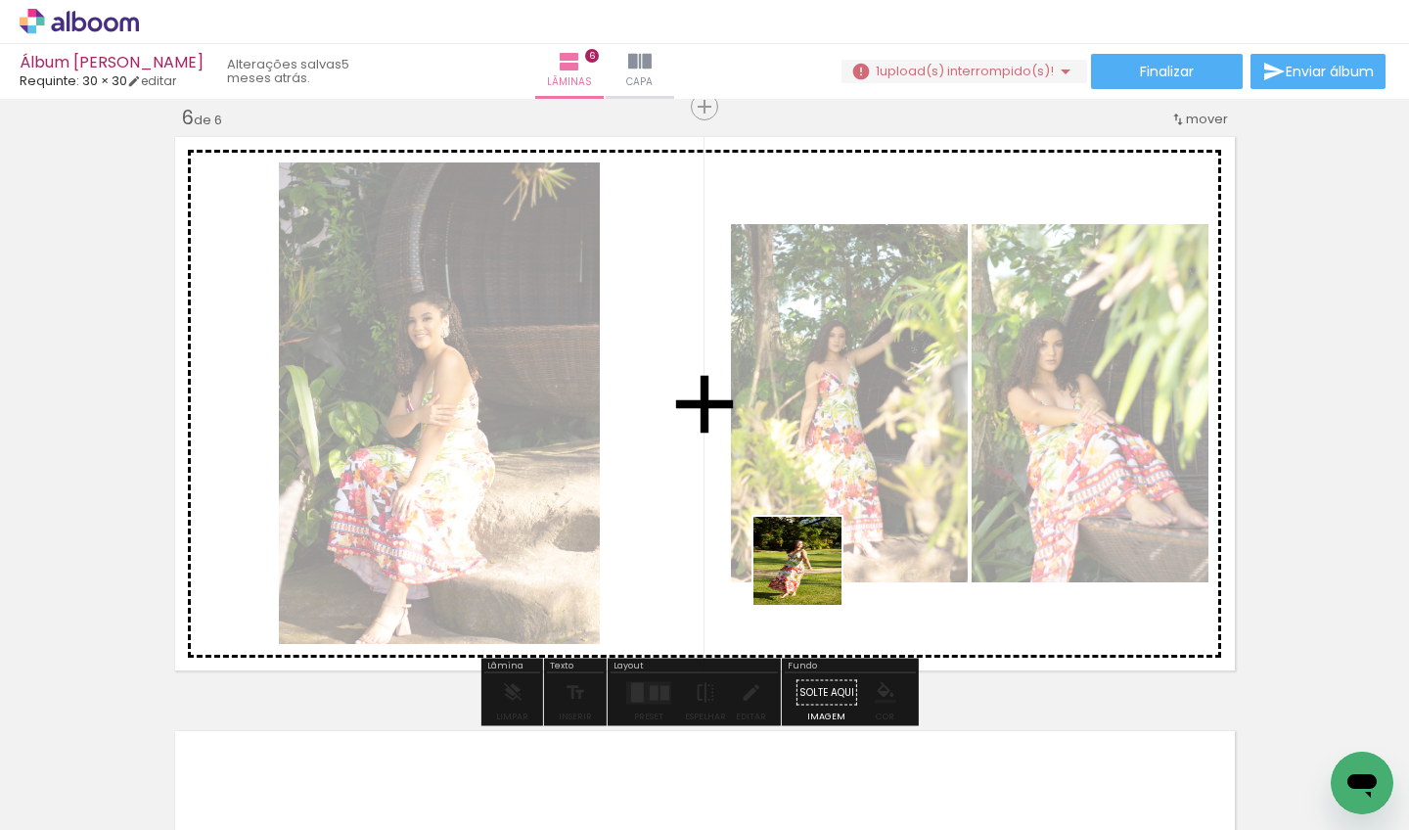
drag, startPoint x: 819, startPoint y: 673, endPoint x: 812, endPoint y: 563, distance: 110.8
click at [812, 563] on quentale-workspace at bounding box center [704, 415] width 1409 height 830
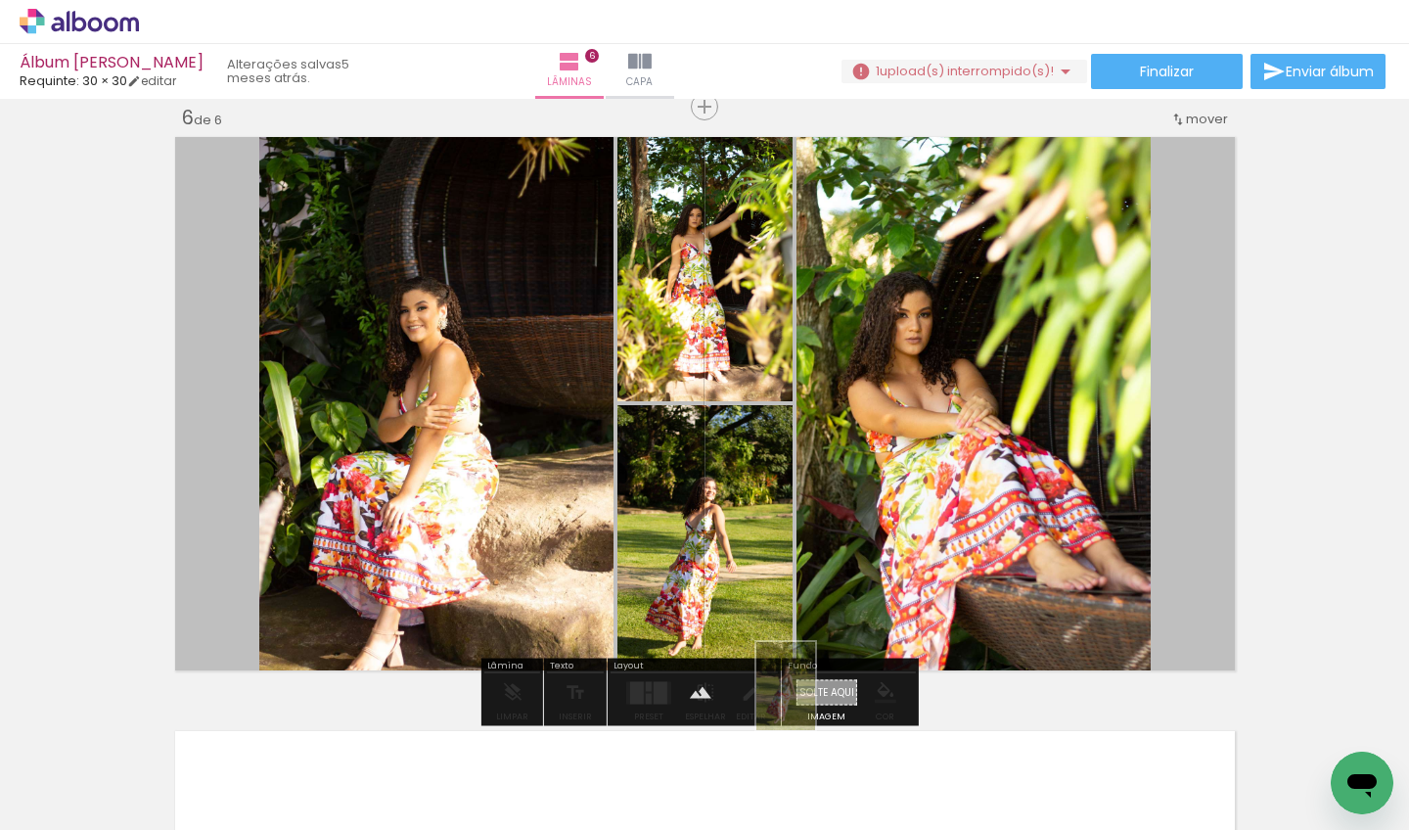
drag, startPoint x: 804, startPoint y: 745, endPoint x: 817, endPoint y: 699, distance: 48.0
click at [817, 699] on quentale-workspace at bounding box center [704, 415] width 1409 height 830
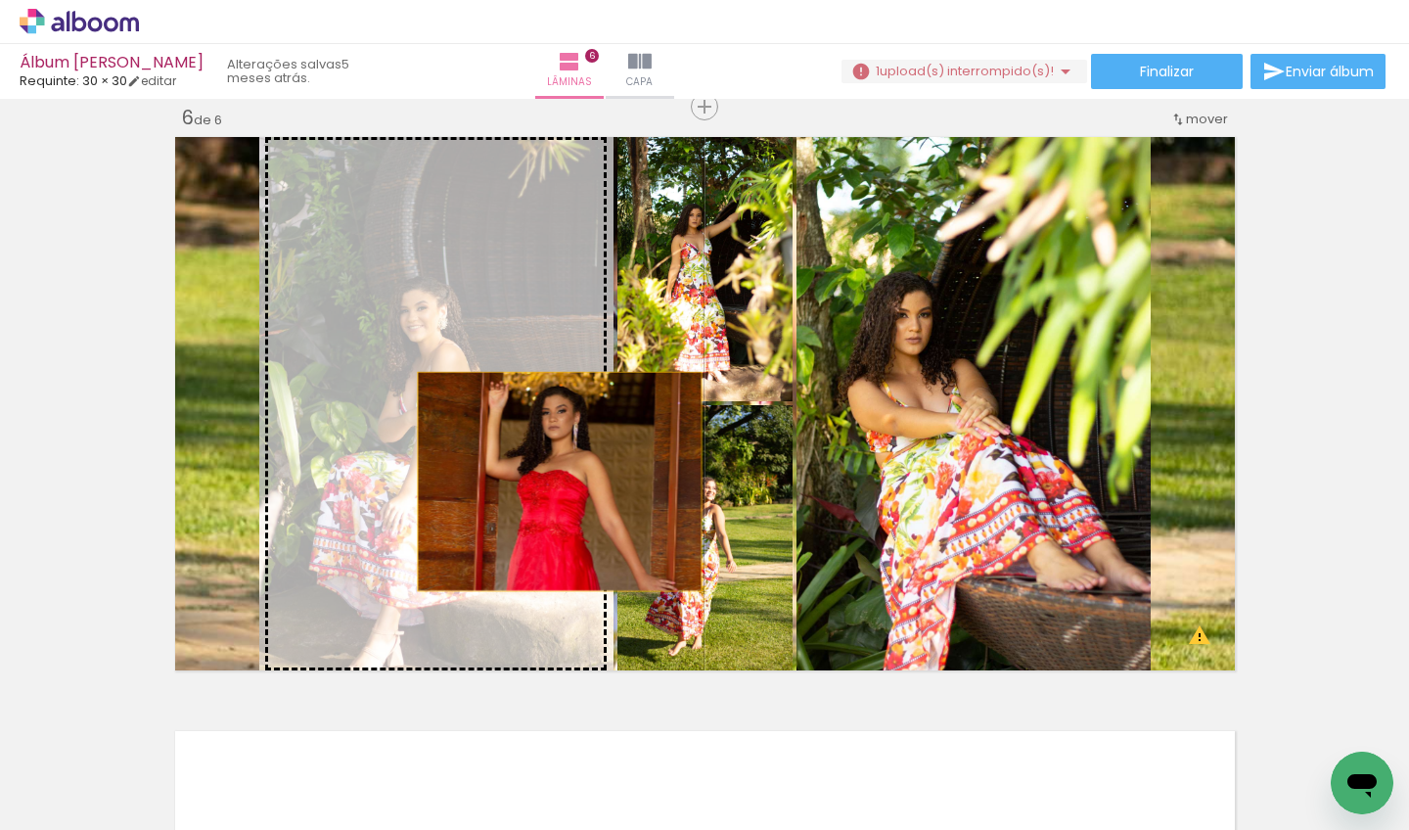
drag, startPoint x: 712, startPoint y: 577, endPoint x: 535, endPoint y: 471, distance: 206.0
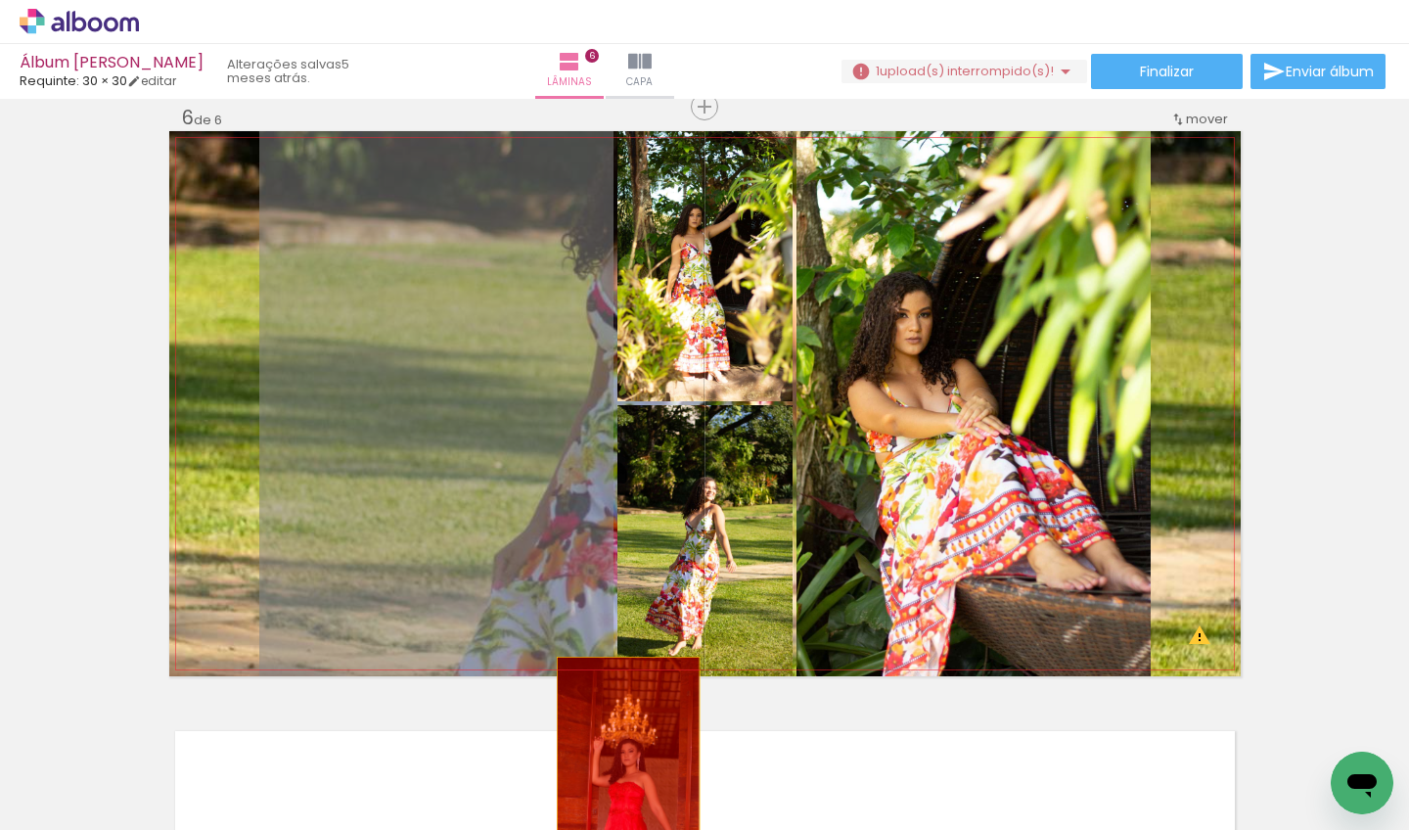
drag, startPoint x: 535, startPoint y: 484, endPoint x: 620, endPoint y: 766, distance: 294.2
click at [620, 766] on quentale-workspace at bounding box center [704, 415] width 1409 height 830
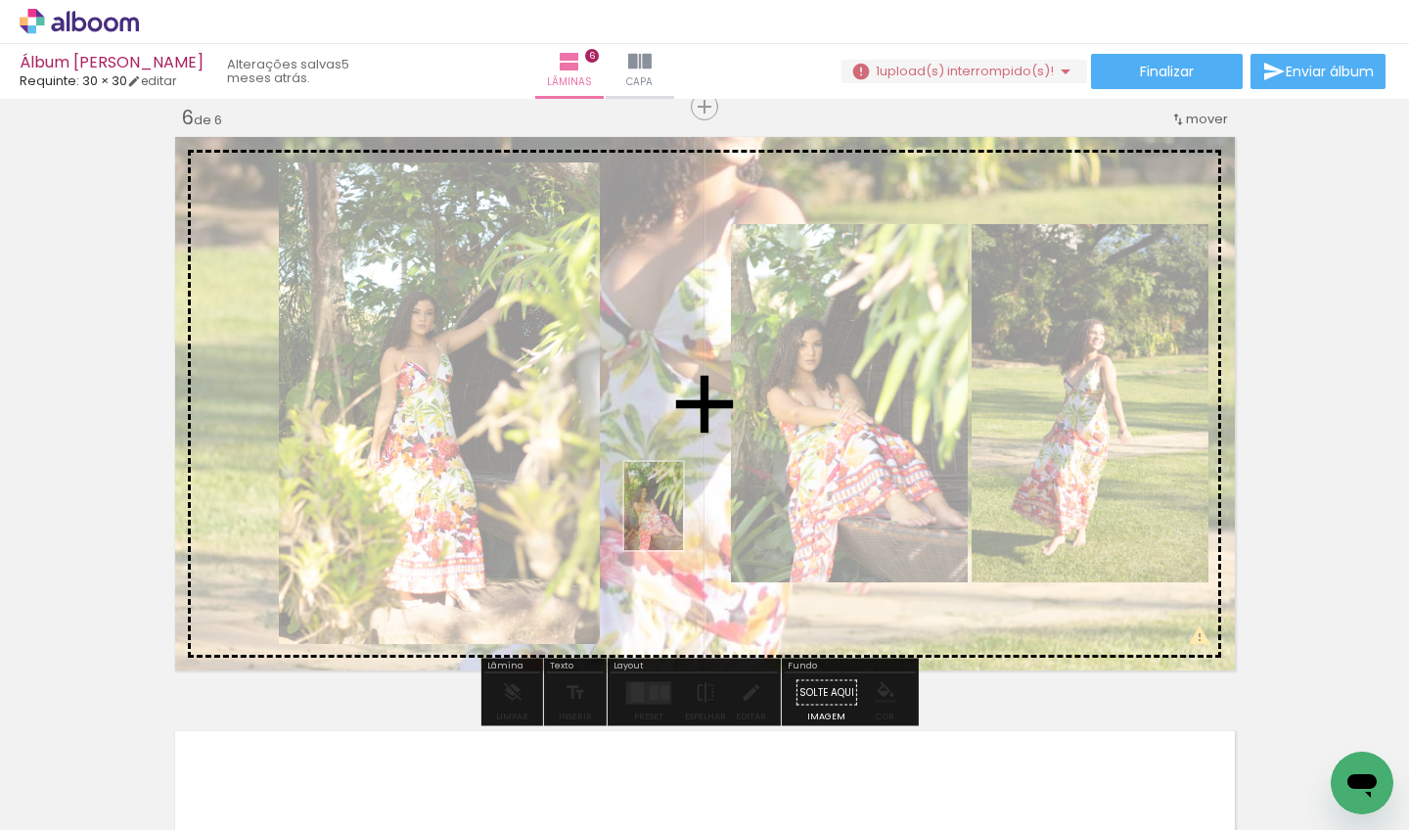
drag, startPoint x: 717, startPoint y: 777, endPoint x: 677, endPoint y: 495, distance: 284.7
click at [677, 495] on quentale-workspace at bounding box center [704, 415] width 1409 height 830
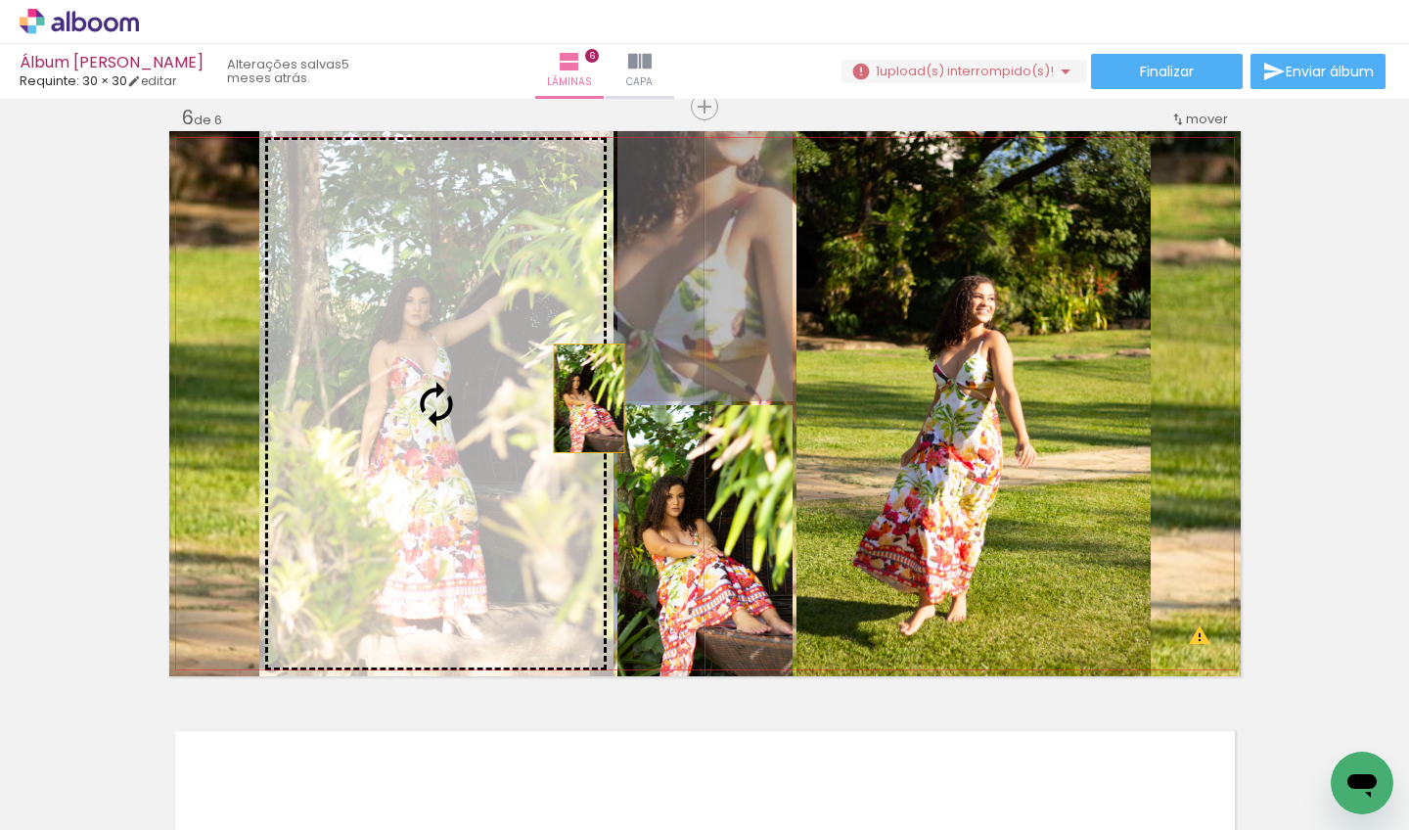
drag, startPoint x: 709, startPoint y: 333, endPoint x: 579, endPoint y: 399, distance: 145.3
click at [0, 0] on slot at bounding box center [0, 0] width 0 height 0
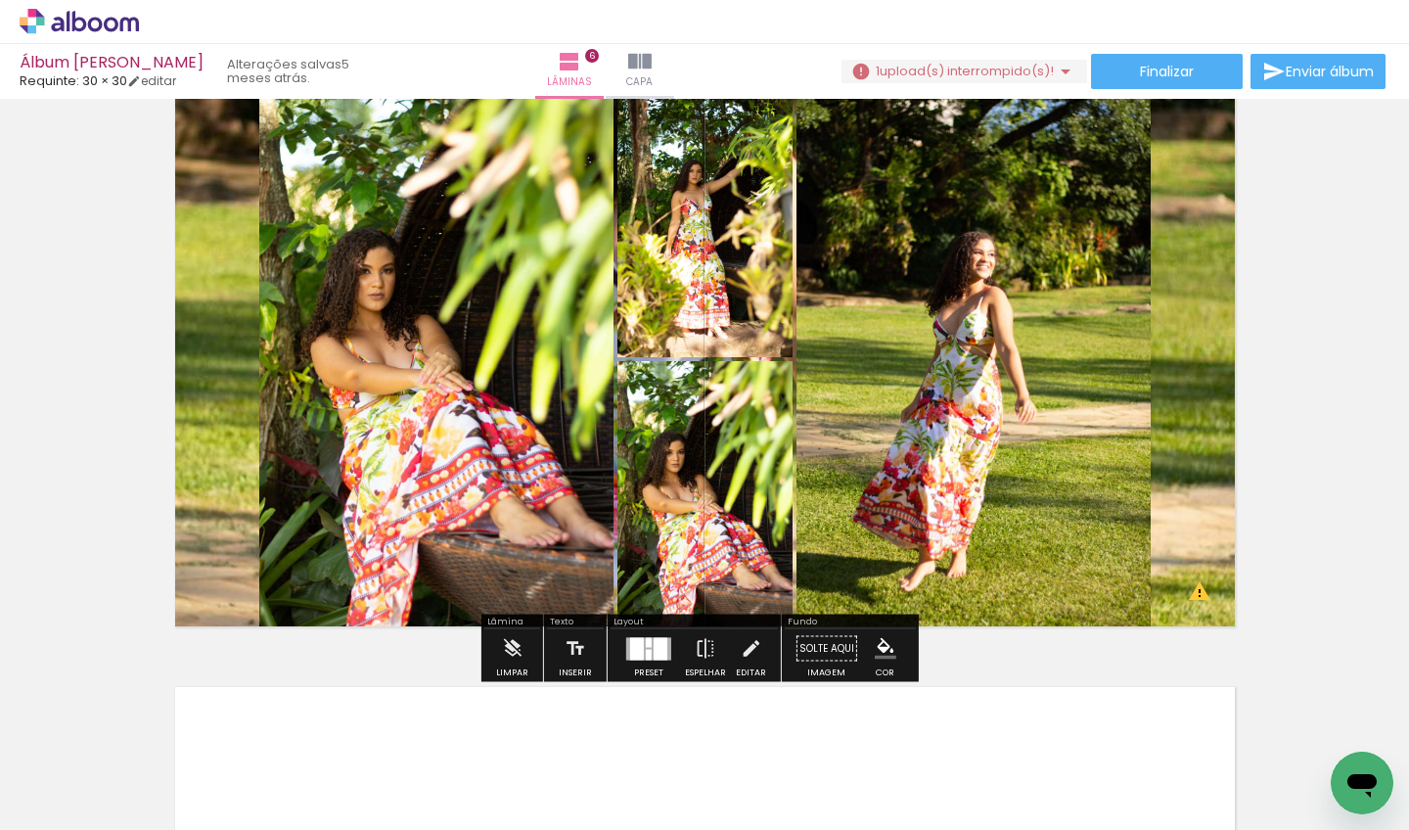
scroll to position [3504, 0]
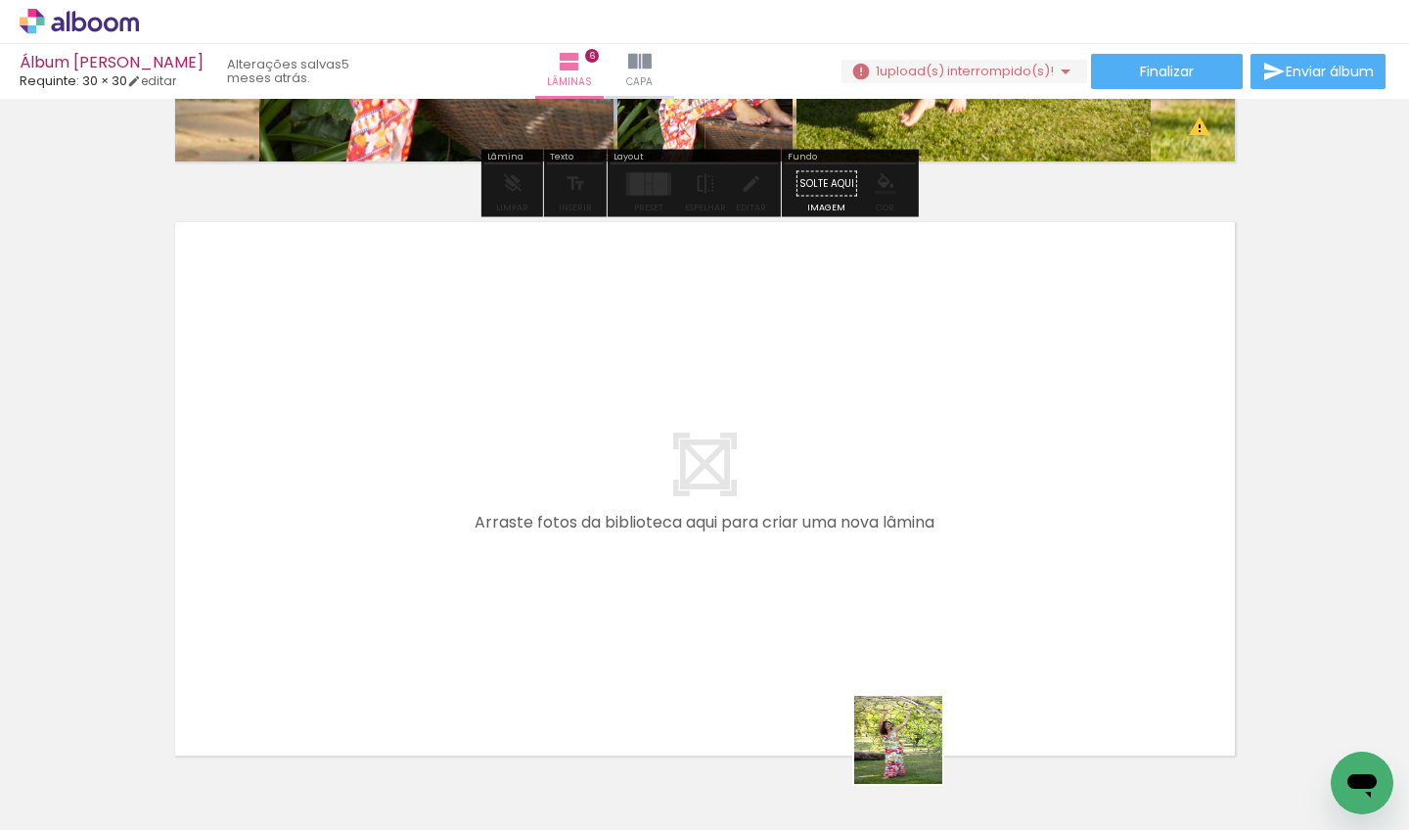
drag, startPoint x: 916, startPoint y: 772, endPoint x: 839, endPoint y: 533, distance: 251.0
click at [839, 533] on quentale-workspace at bounding box center [704, 415] width 1409 height 830
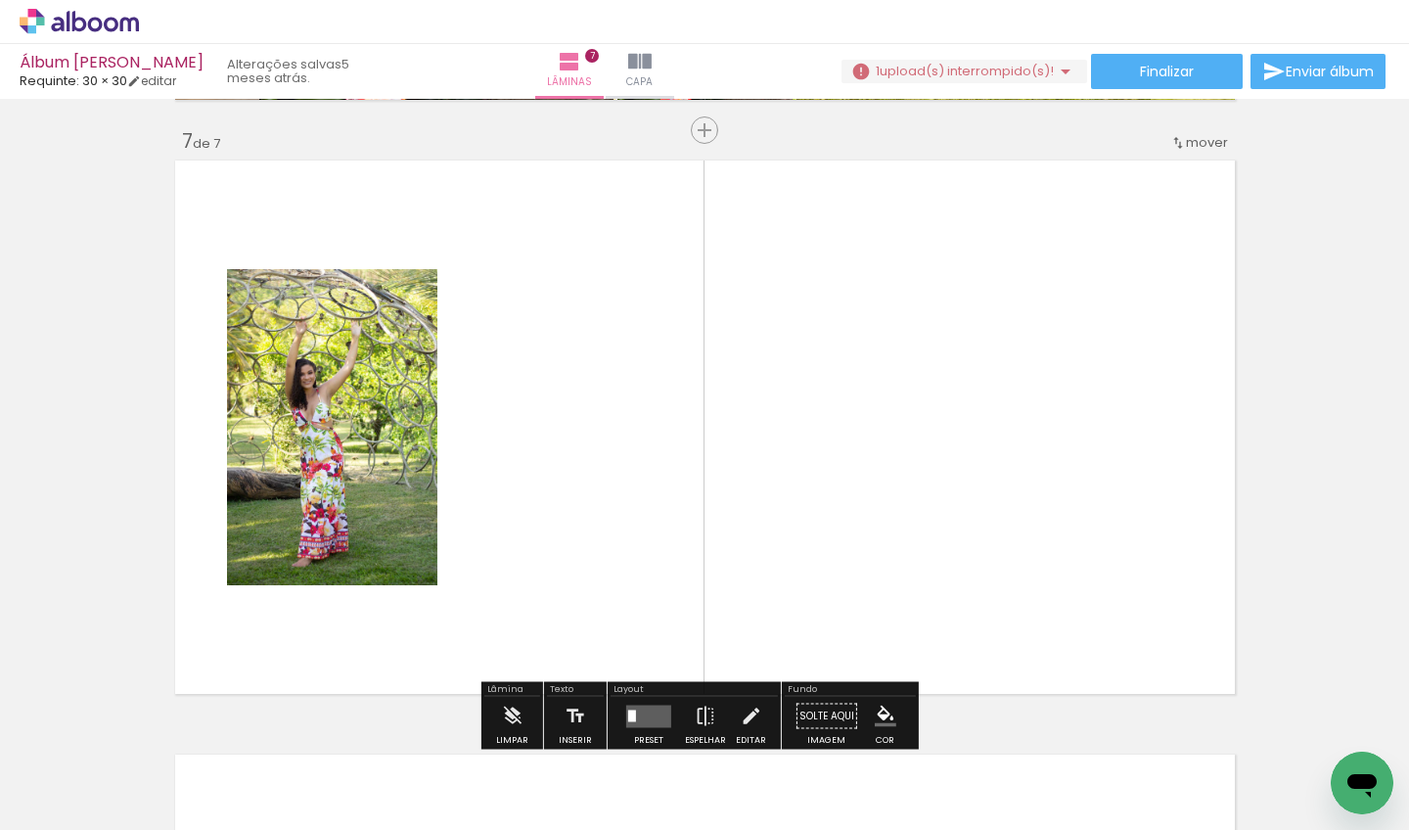
scroll to position [3589, 0]
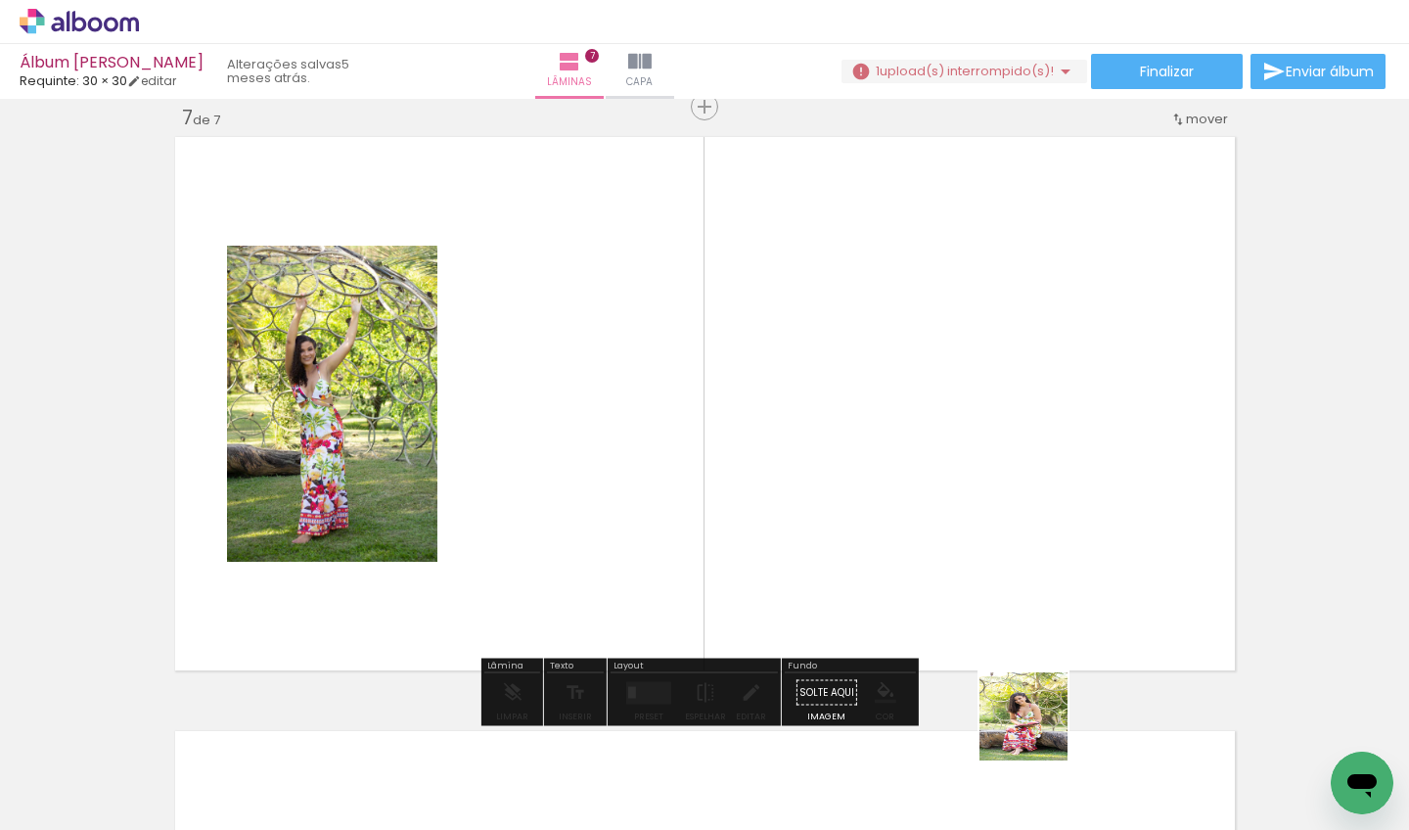
drag, startPoint x: 1039, startPoint y: 739, endPoint x: 951, endPoint y: 526, distance: 230.8
click at [951, 526] on quentale-workspace at bounding box center [704, 415] width 1409 height 830
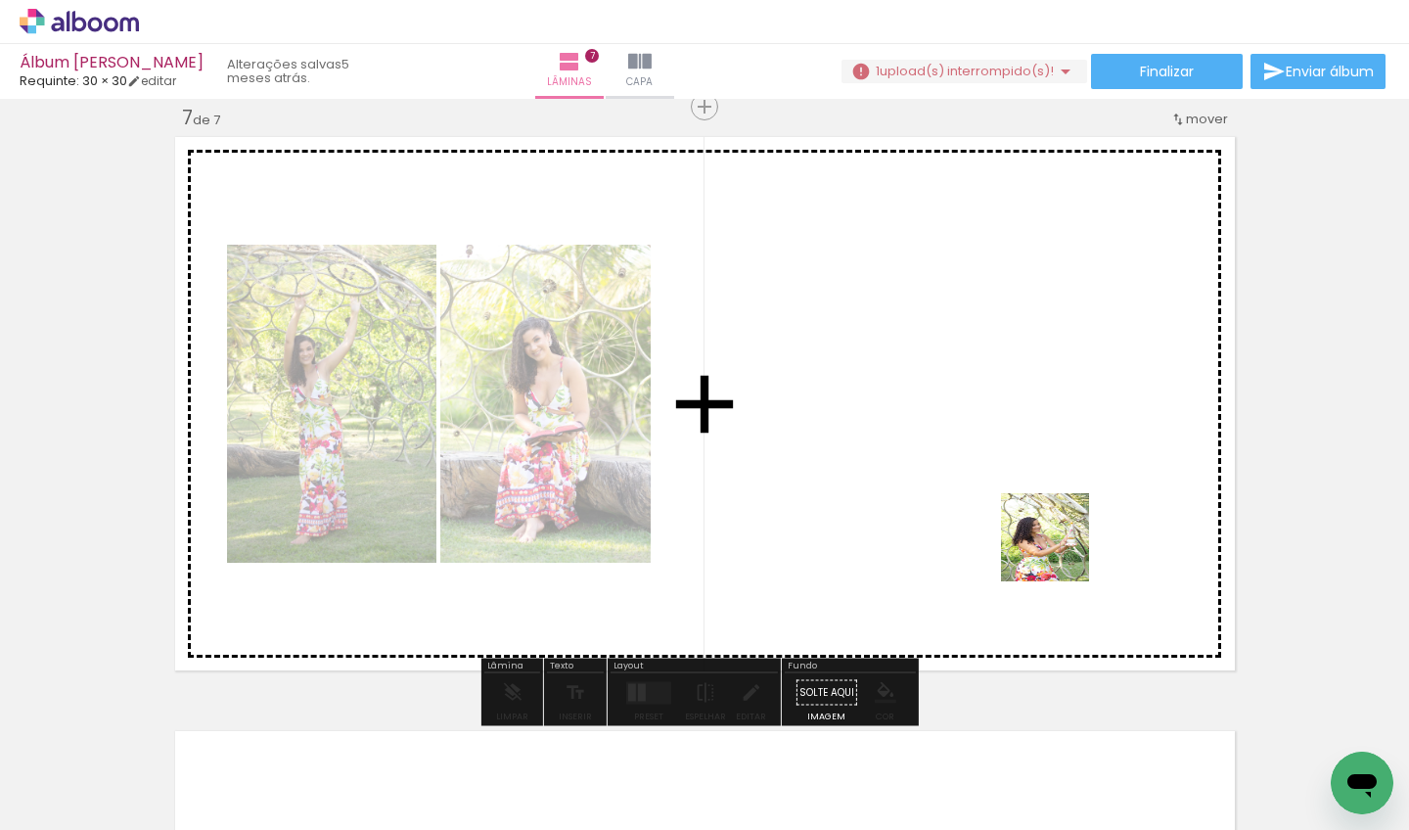
drag, startPoint x: 1153, startPoint y: 753, endPoint x: 1060, endPoint y: 552, distance: 221.1
click at [1060, 552] on quentale-workspace at bounding box center [704, 415] width 1409 height 830
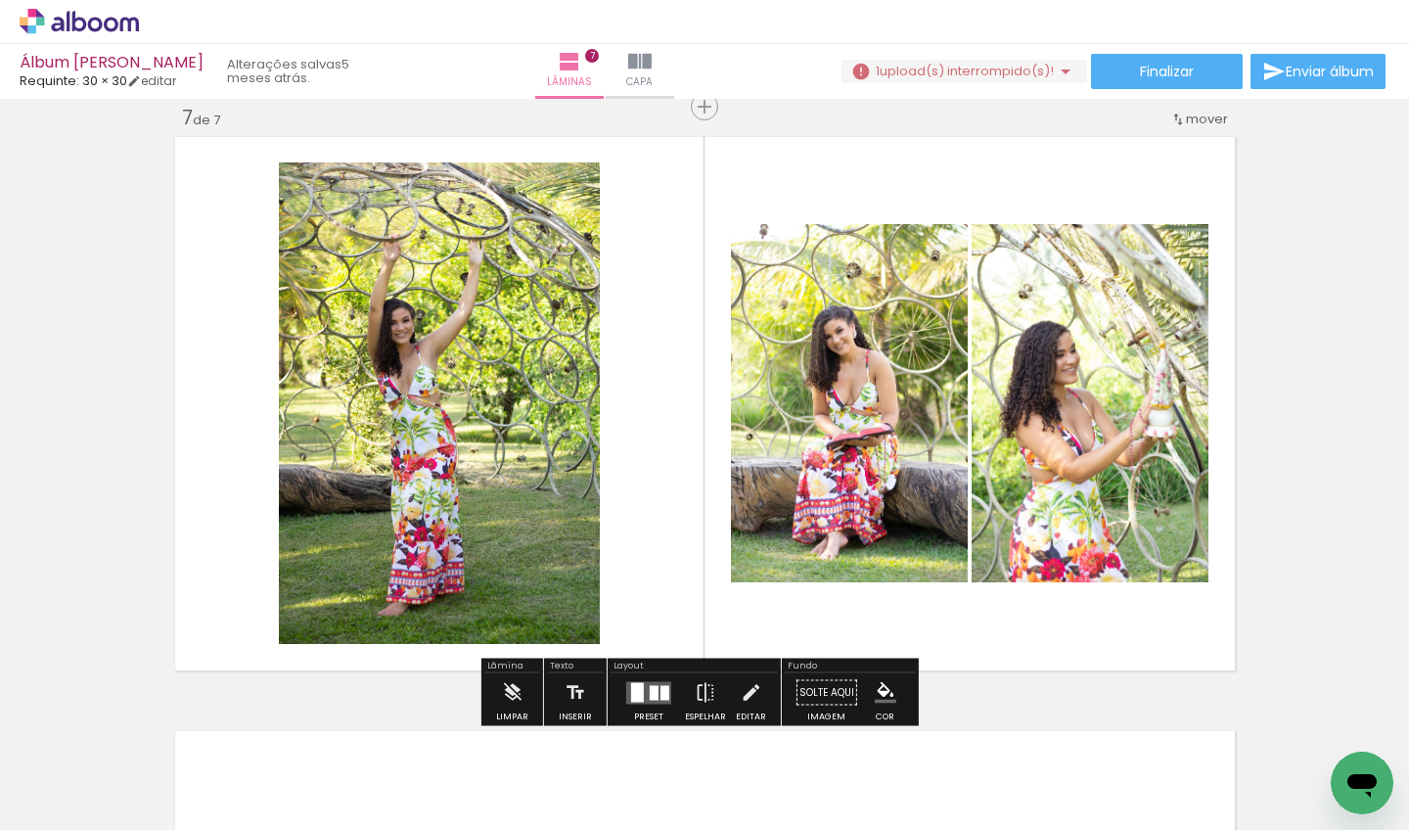
scroll to position [0, 8032]
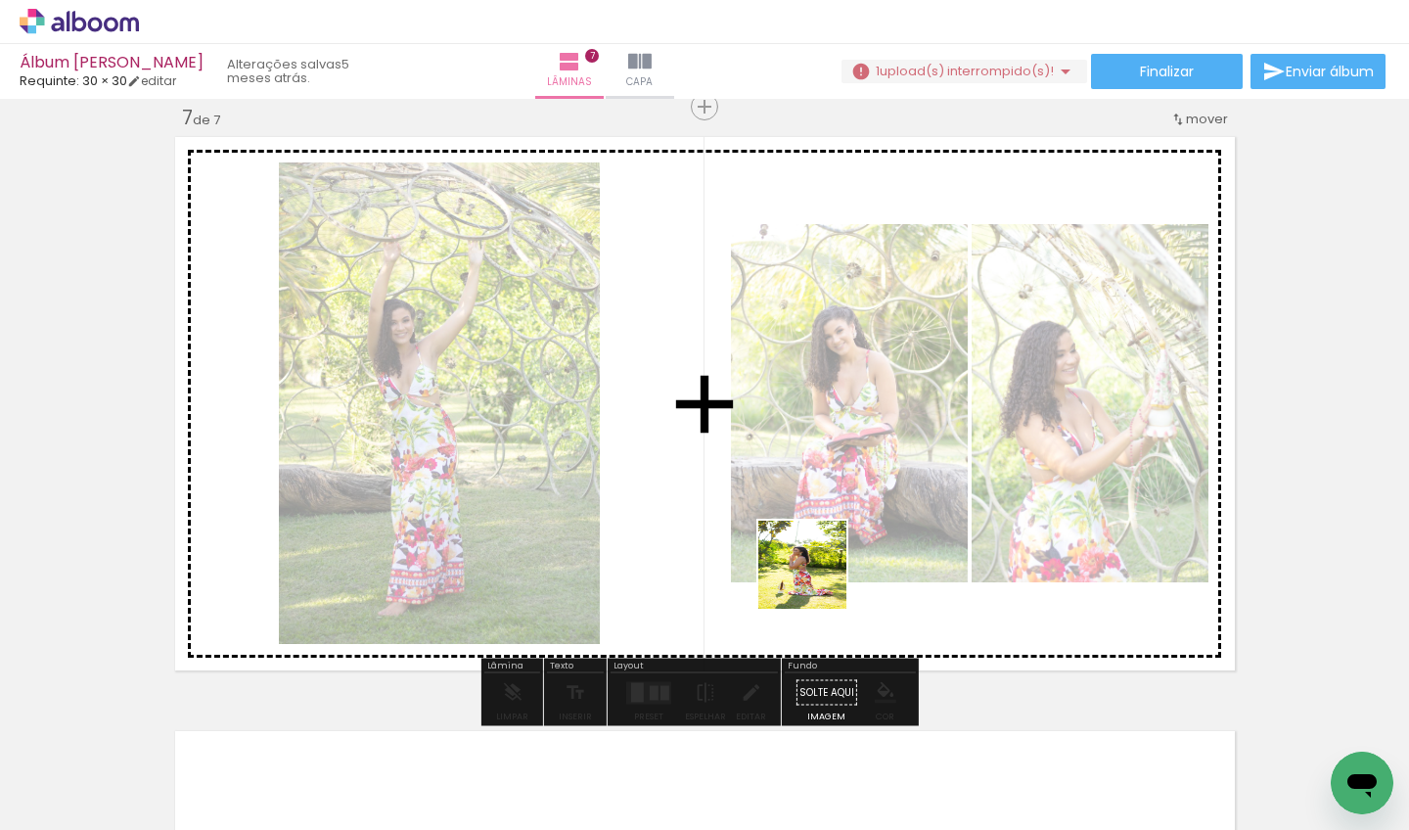
drag, startPoint x: 817, startPoint y: 761, endPoint x: 817, endPoint y: 552, distance: 208.5
click at [817, 552] on quentale-workspace at bounding box center [704, 415] width 1409 height 830
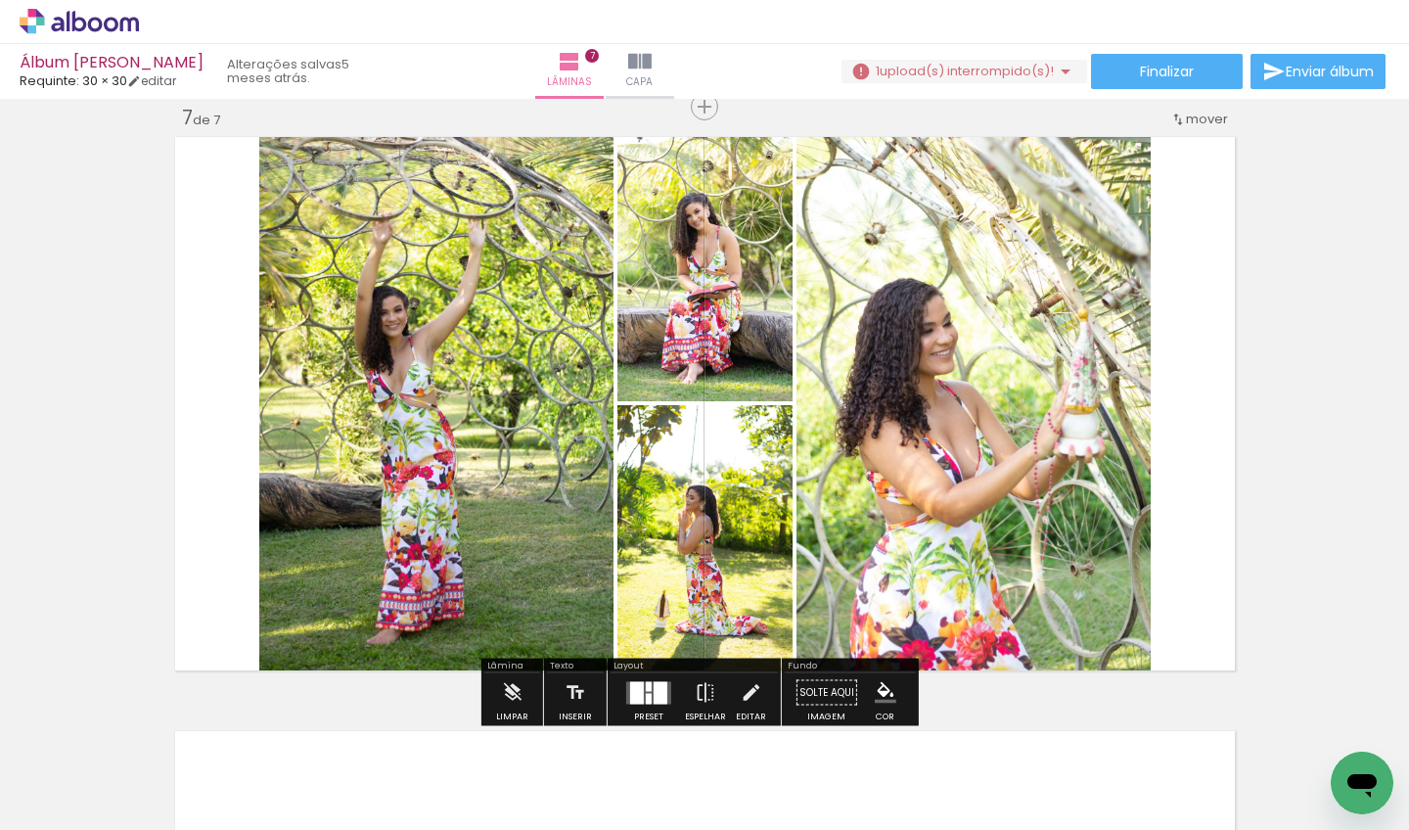
click at [654, 702] on div at bounding box center [661, 692] width 14 height 23
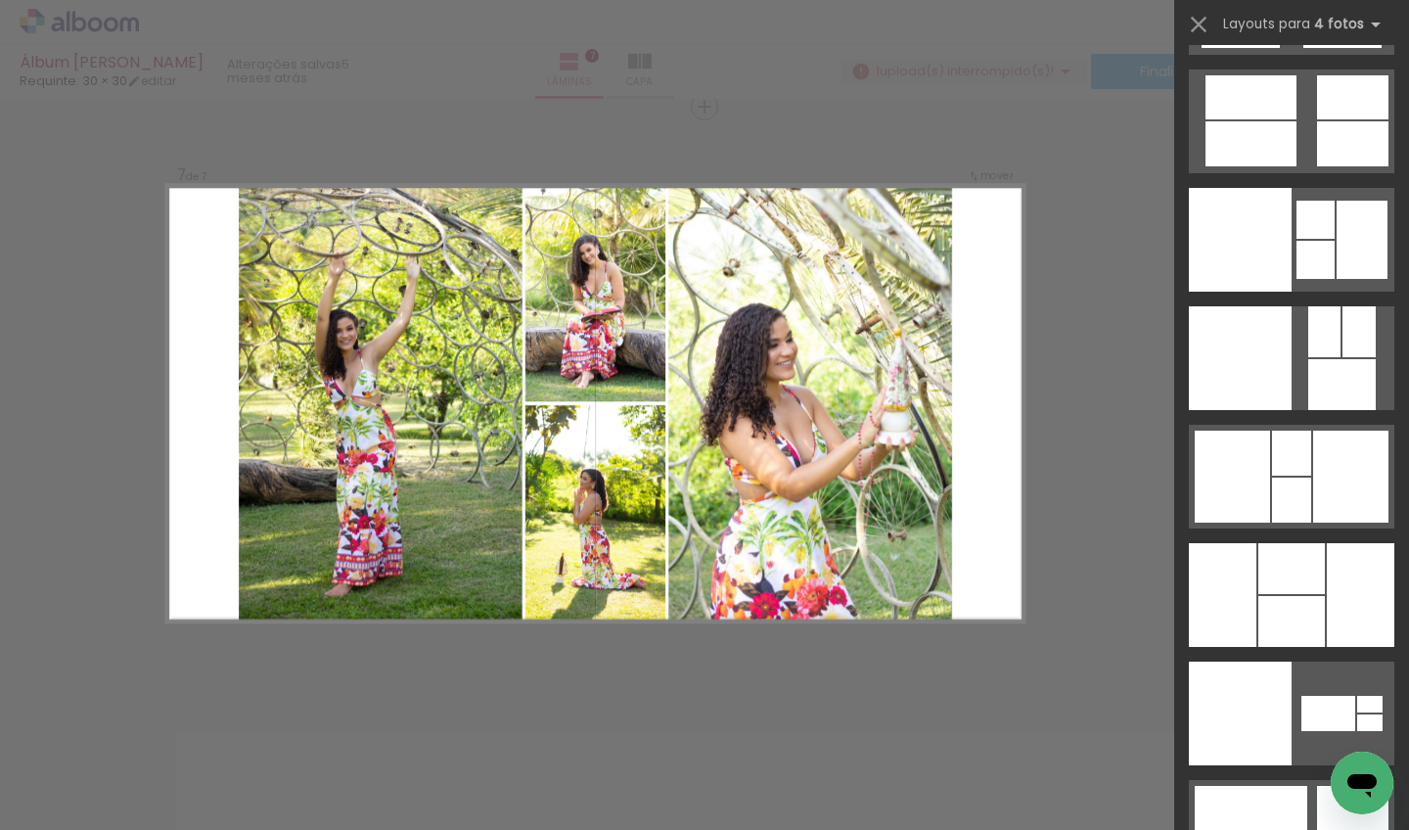
scroll to position [39839, 0]
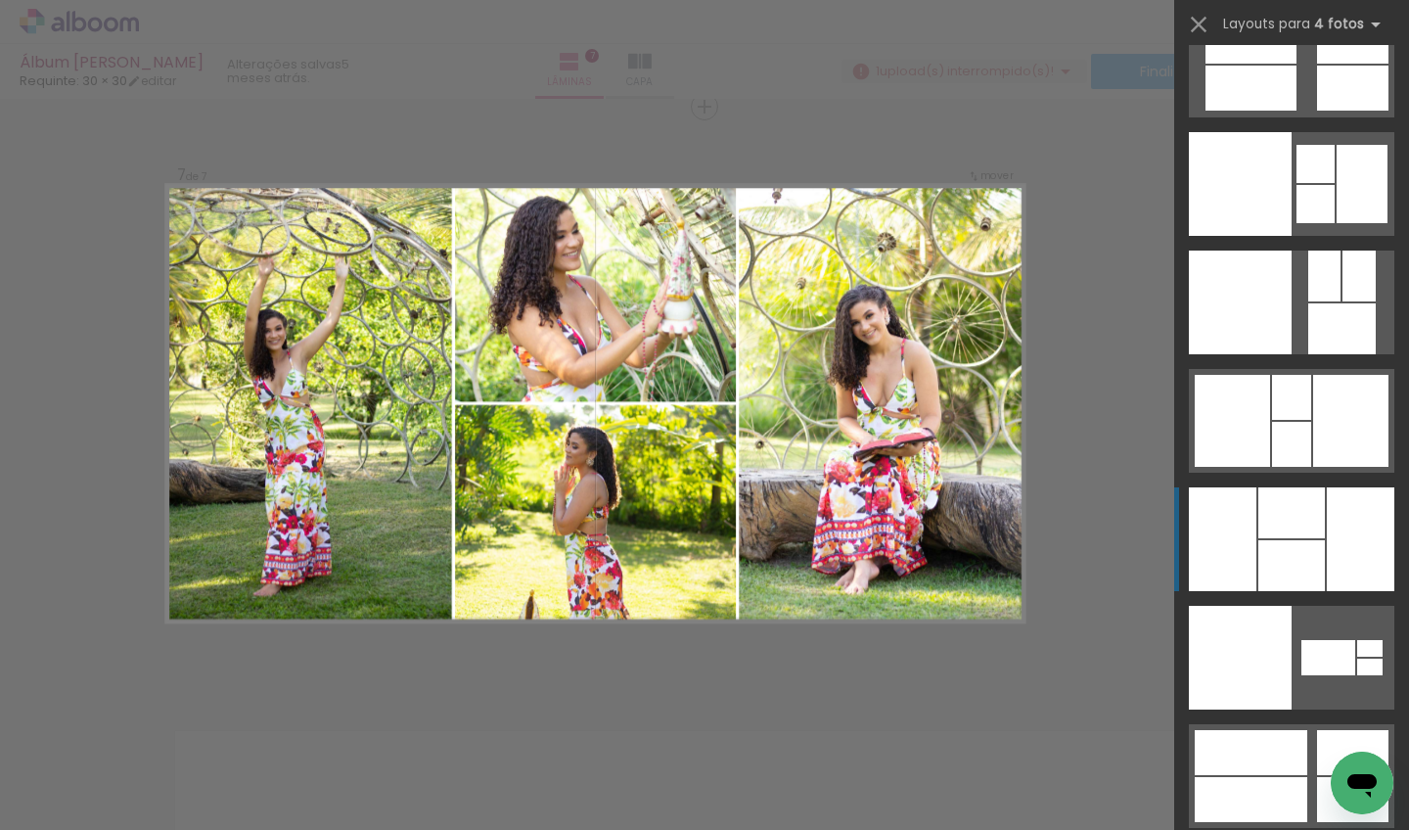
click at [1327, 544] on div at bounding box center [1361, 539] width 68 height 104
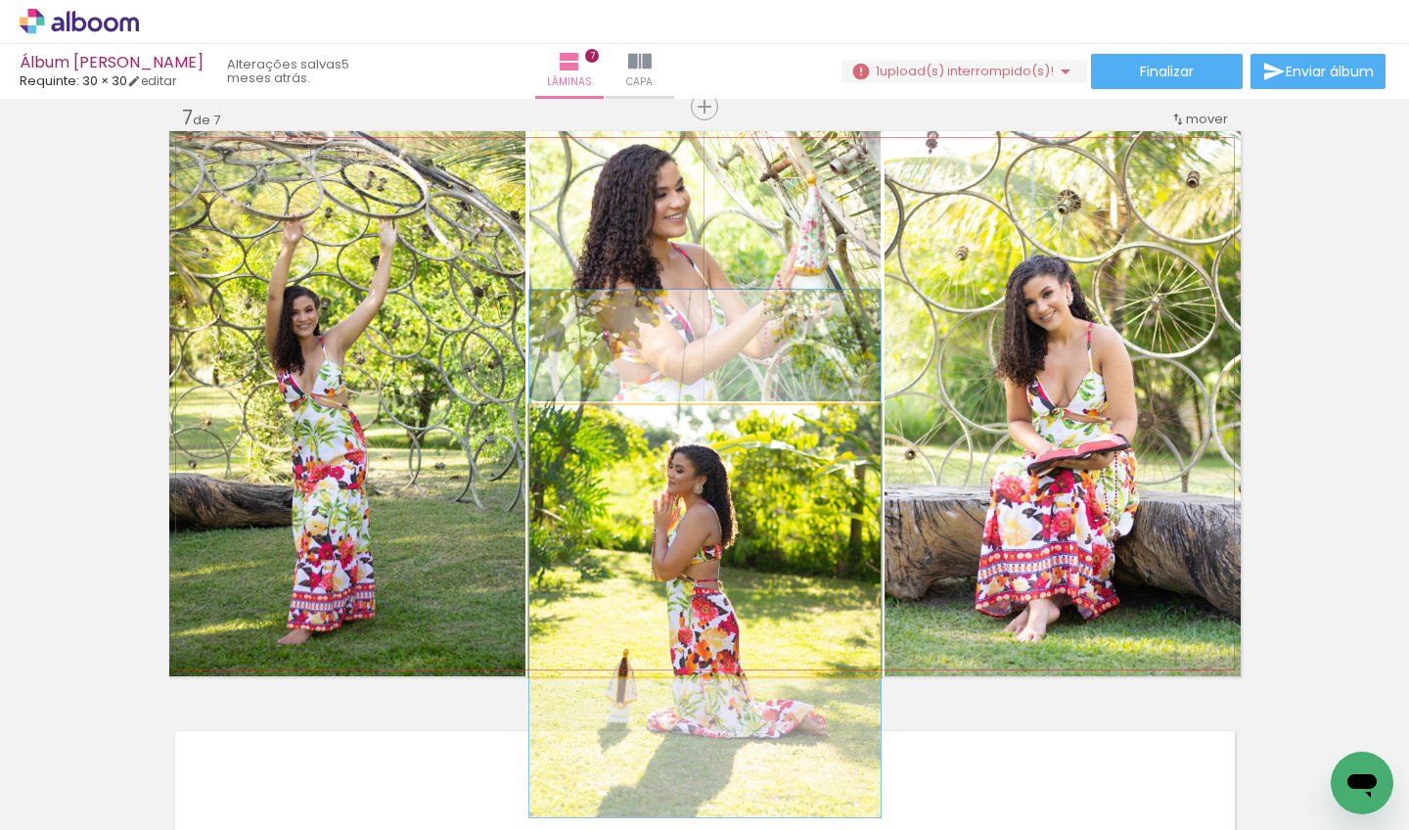
drag, startPoint x: 634, startPoint y: 567, endPoint x: 630, endPoint y: 583, distance: 17.1
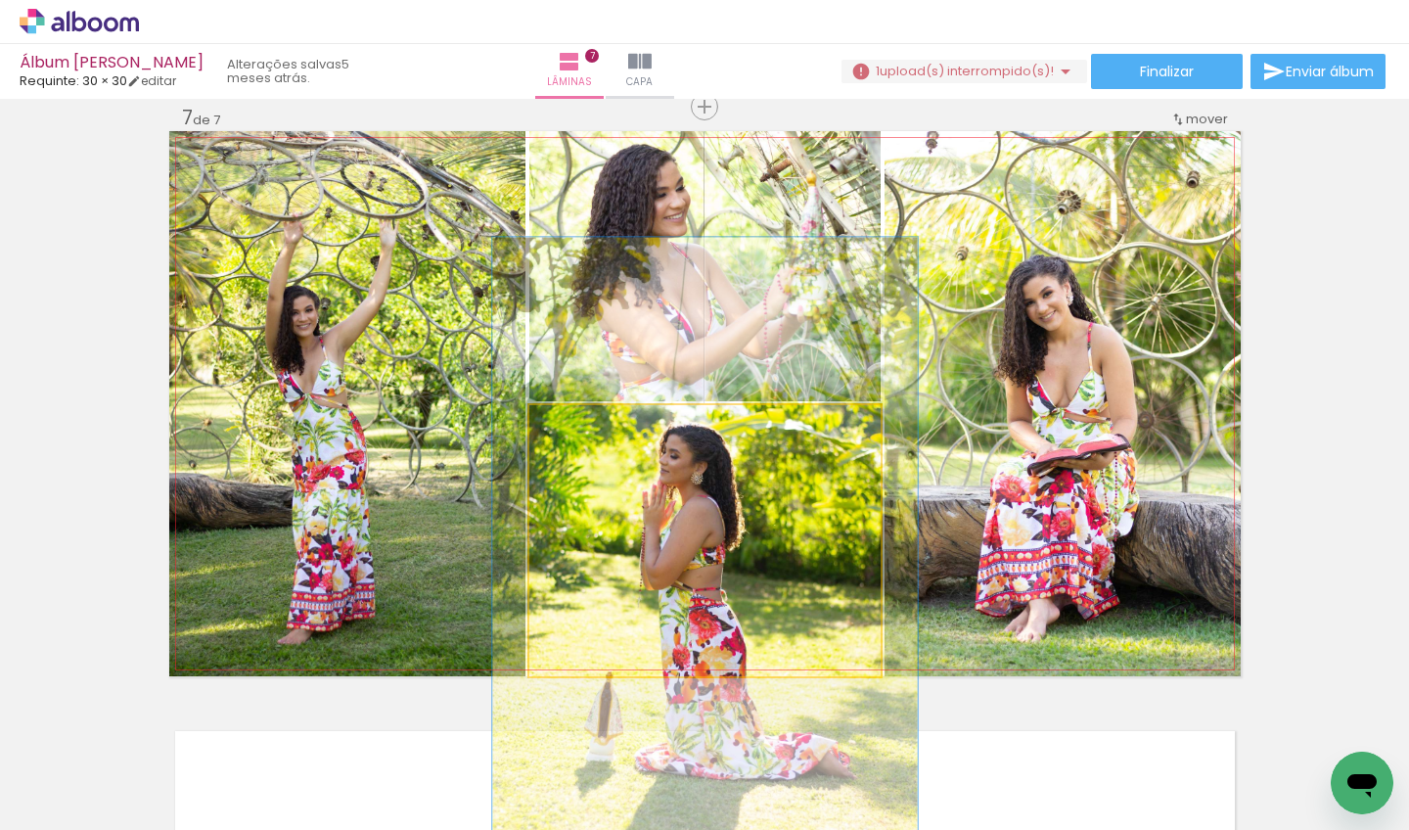
drag, startPoint x: 576, startPoint y: 430, endPoint x: 596, endPoint y: 427, distance: 19.8
type paper-slider "129"
click at [596, 427] on div at bounding box center [589, 425] width 31 height 31
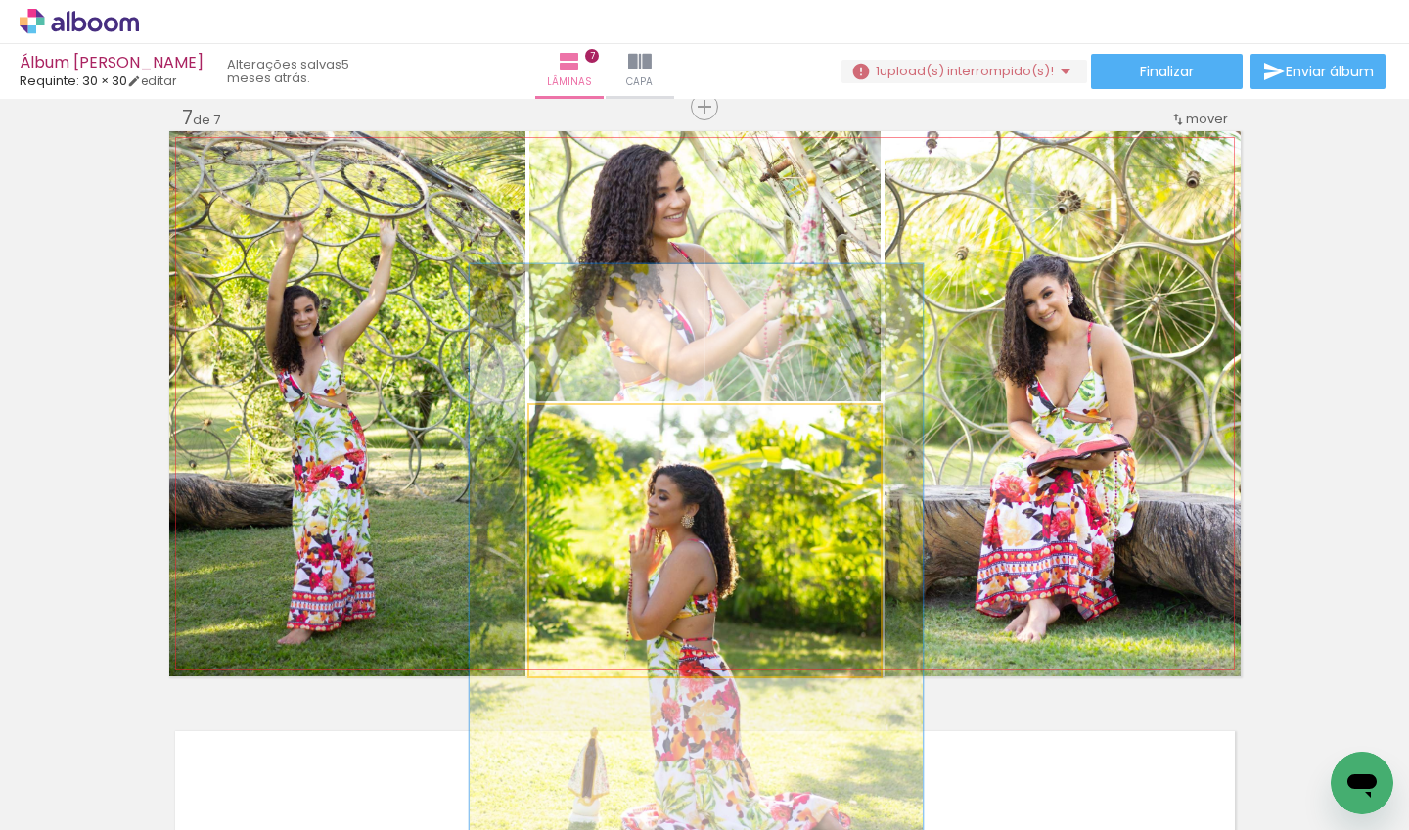
drag, startPoint x: 682, startPoint y: 511, endPoint x: 674, endPoint y: 554, distance: 43.8
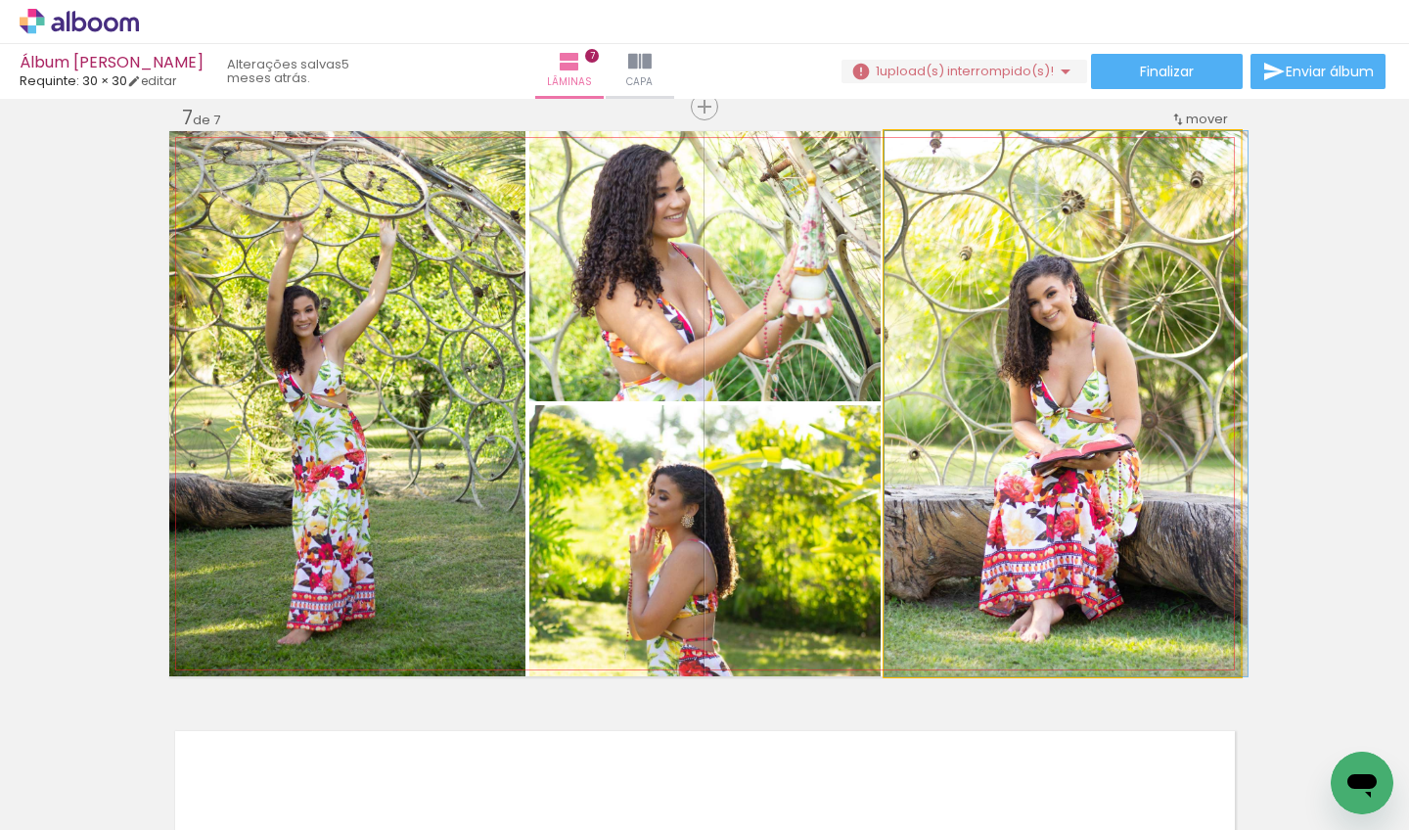
drag, startPoint x: 975, startPoint y: 428, endPoint x: 972, endPoint y: 401, distance: 26.6
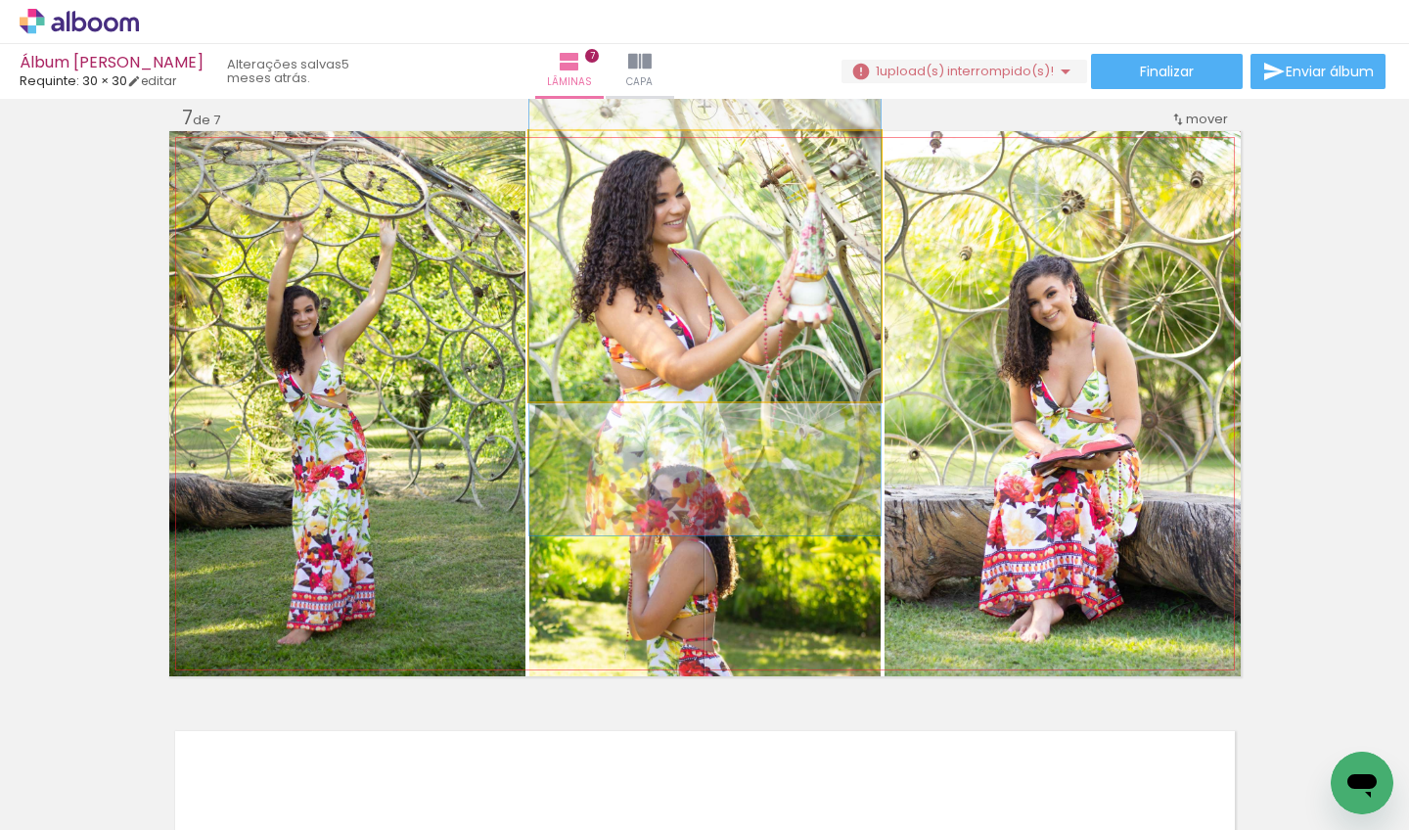
drag, startPoint x: 756, startPoint y: 330, endPoint x: 749, endPoint y: 338, distance: 10.4
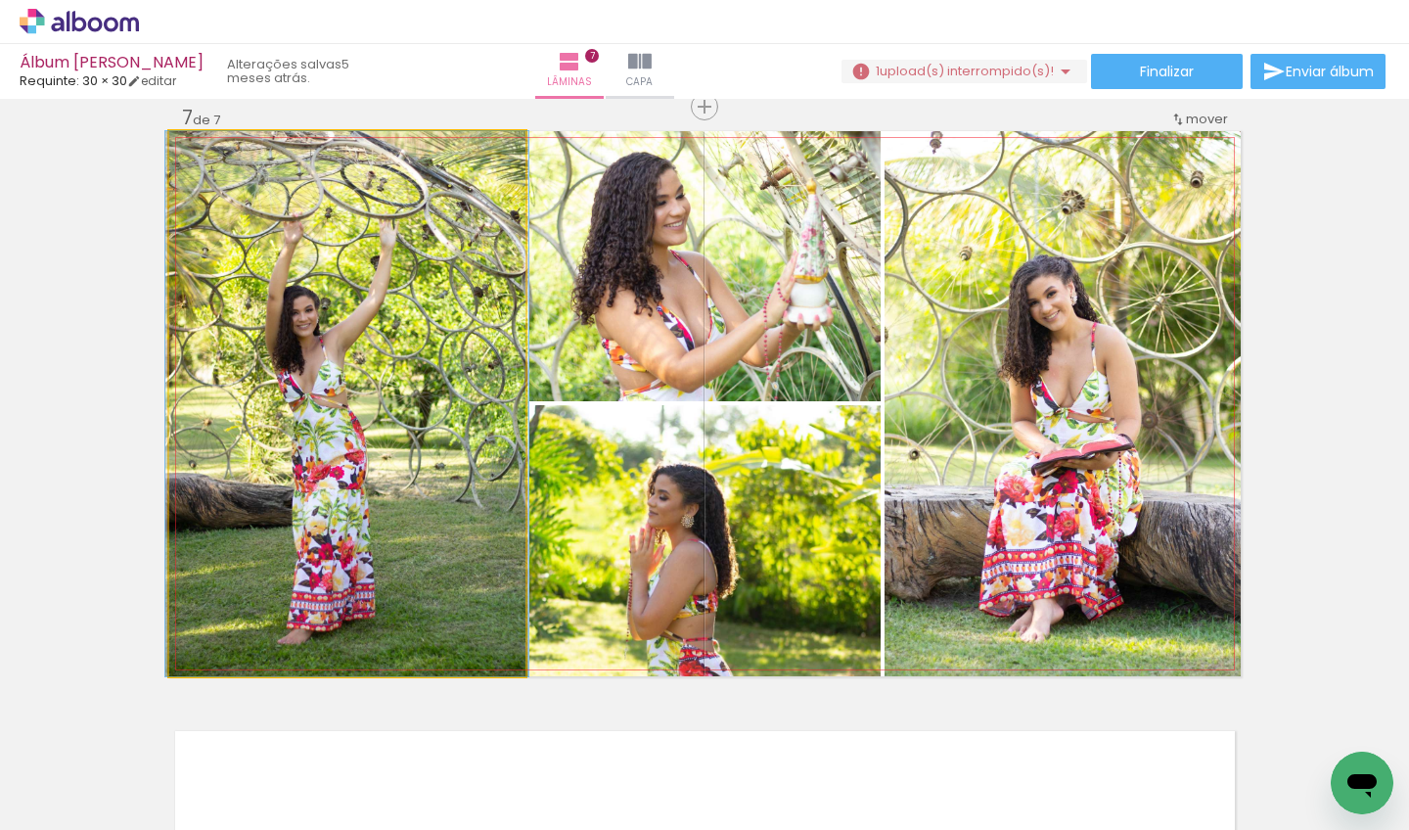
click at [497, 398] on quentale-photo at bounding box center [347, 403] width 356 height 545
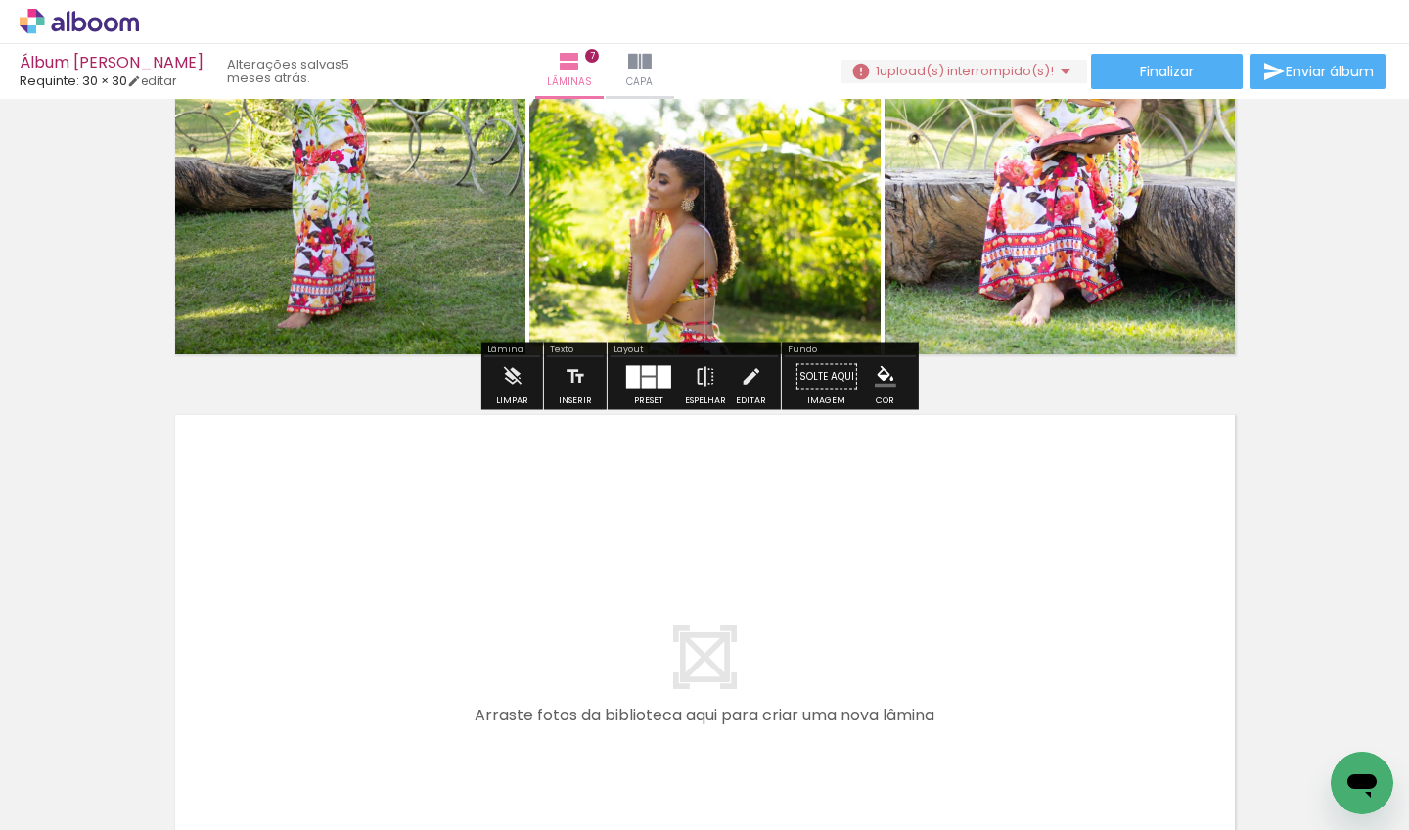
scroll to position [4062, 0]
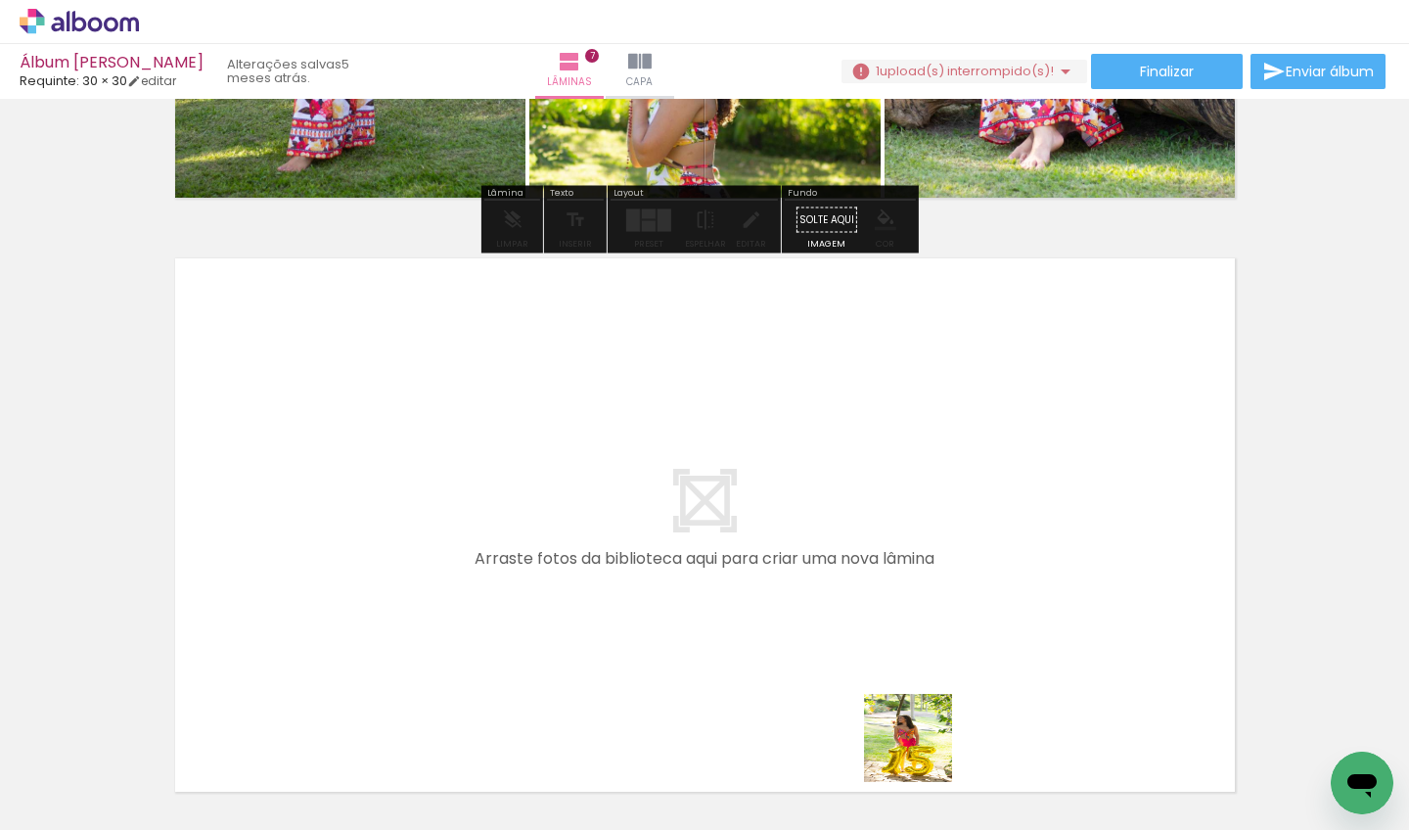
drag, startPoint x: 926, startPoint y: 781, endPoint x: 837, endPoint y: 576, distance: 224.0
click at [837, 576] on quentale-workspace at bounding box center [704, 415] width 1409 height 830
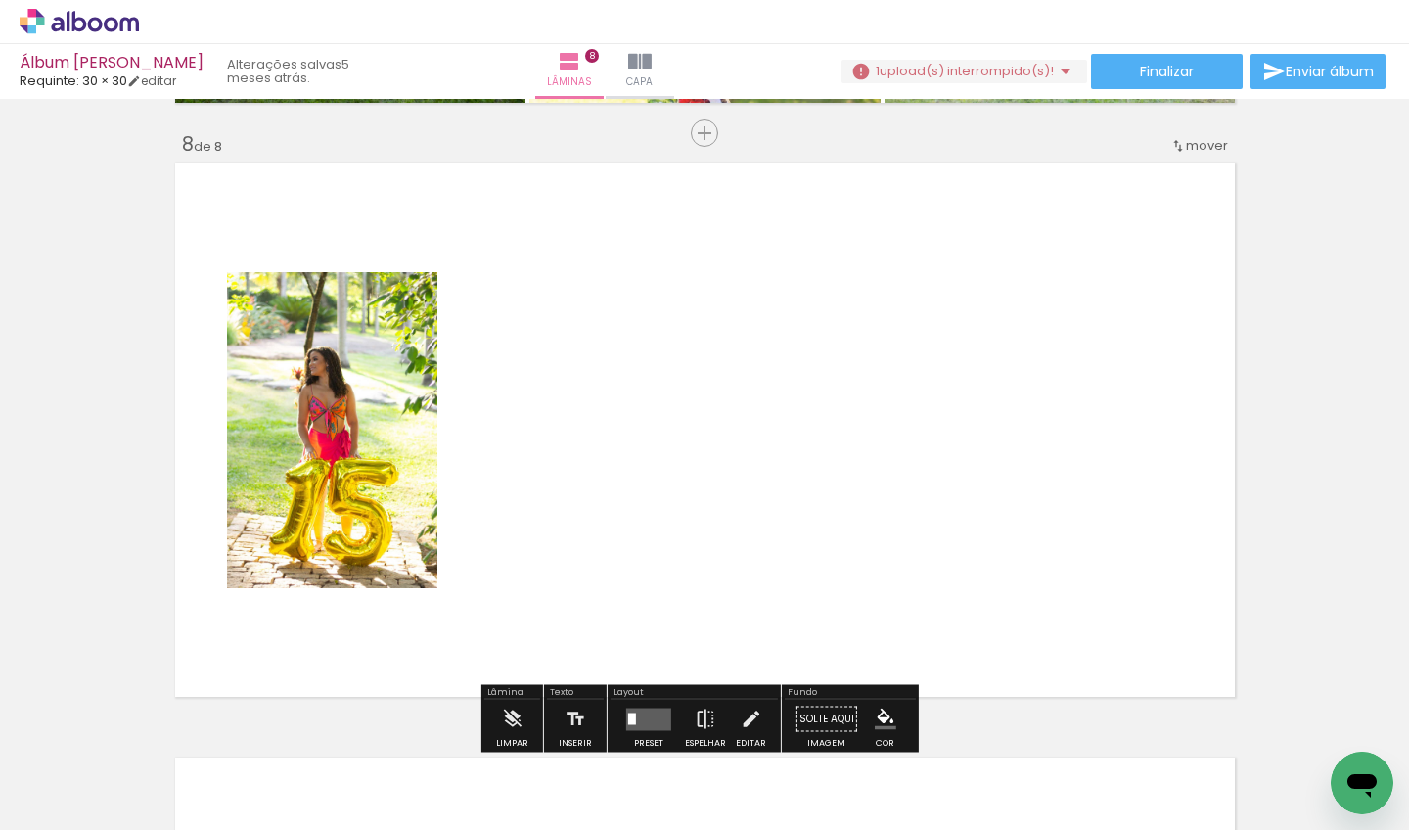
scroll to position [4183, 0]
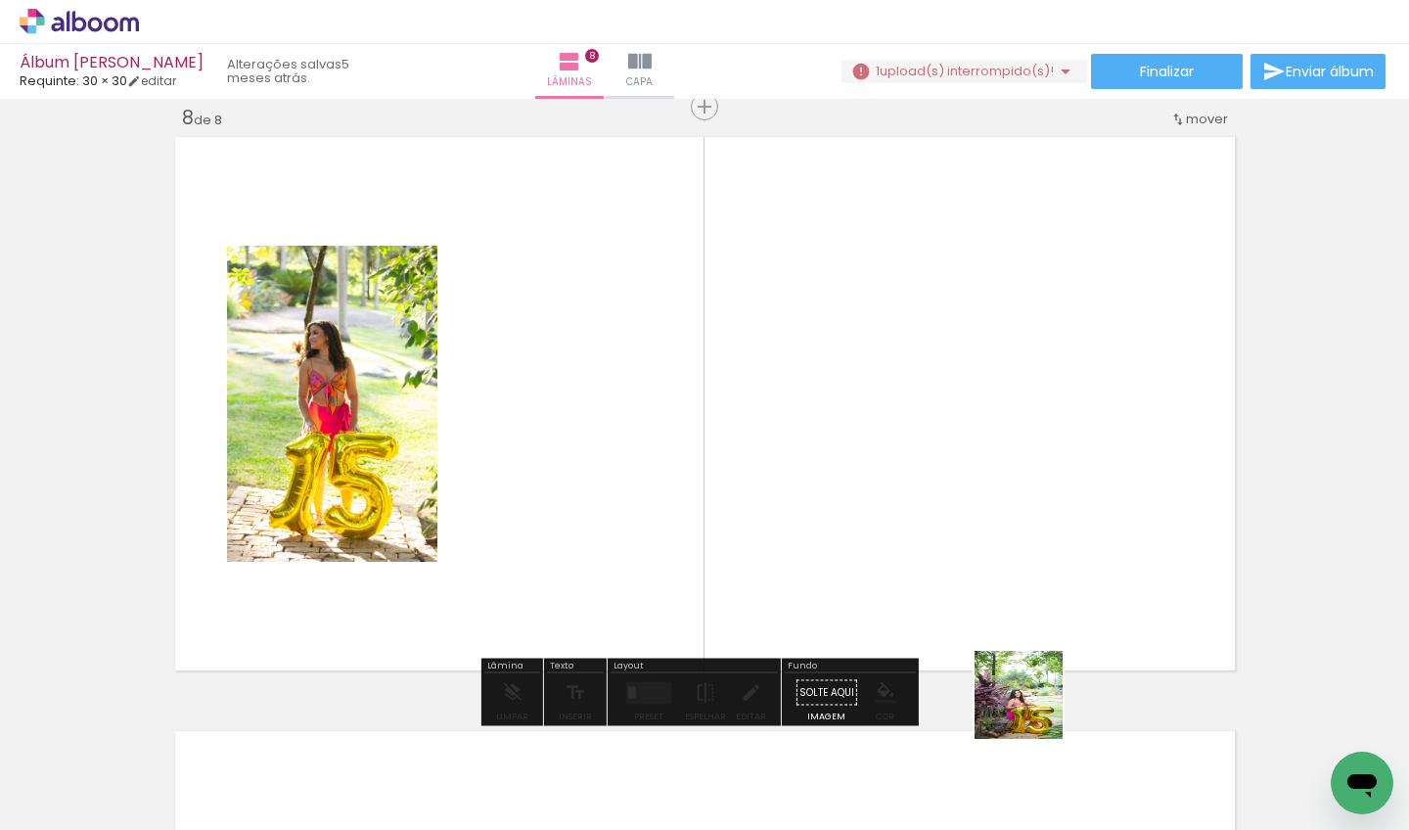
drag, startPoint x: 1038, startPoint y: 732, endPoint x: 955, endPoint y: 516, distance: 231.8
click at [955, 516] on quentale-workspace at bounding box center [704, 415] width 1409 height 830
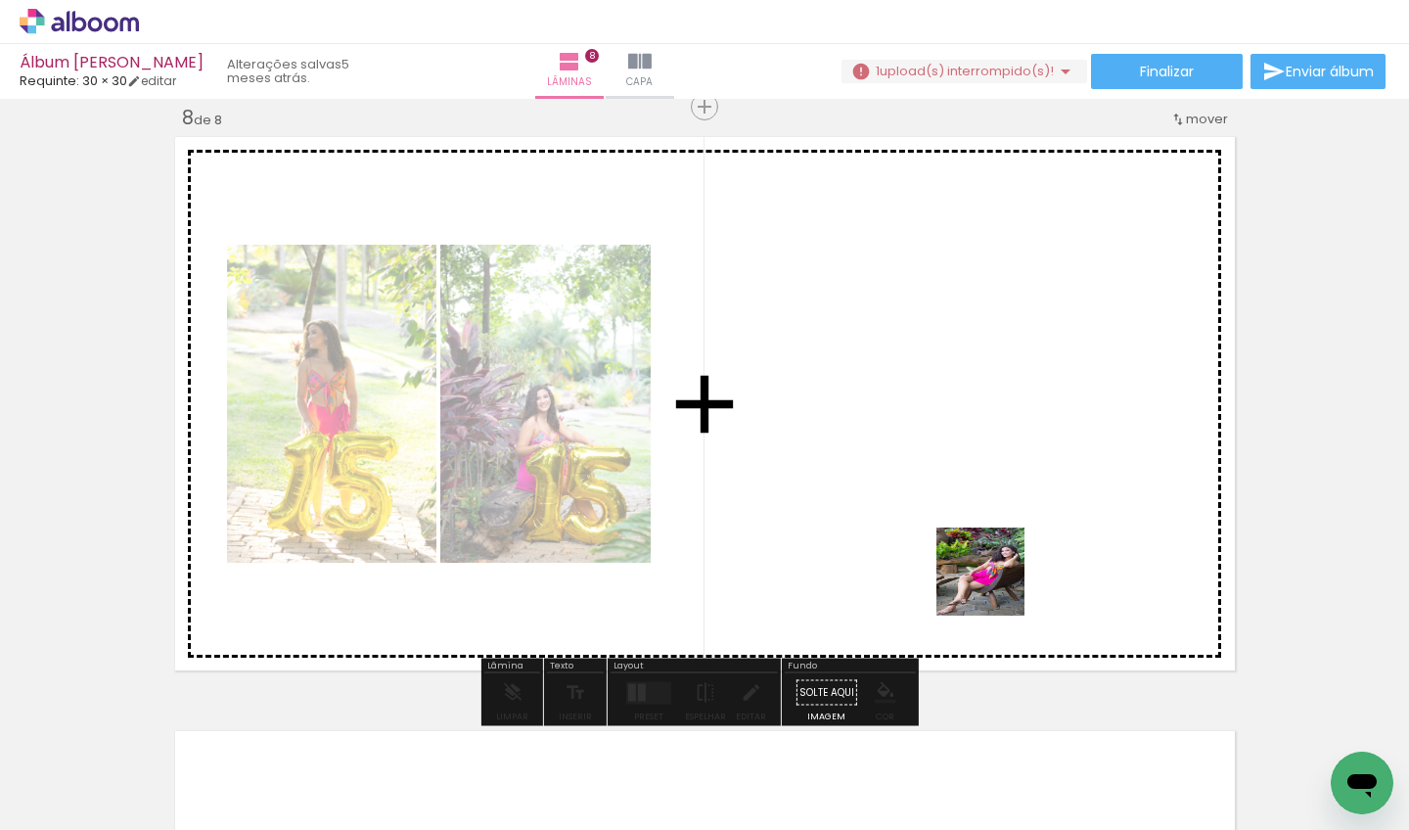
drag, startPoint x: 1130, startPoint y: 744, endPoint x: 927, endPoint y: 530, distance: 294.9
click at [927, 530] on quentale-workspace at bounding box center [704, 415] width 1409 height 830
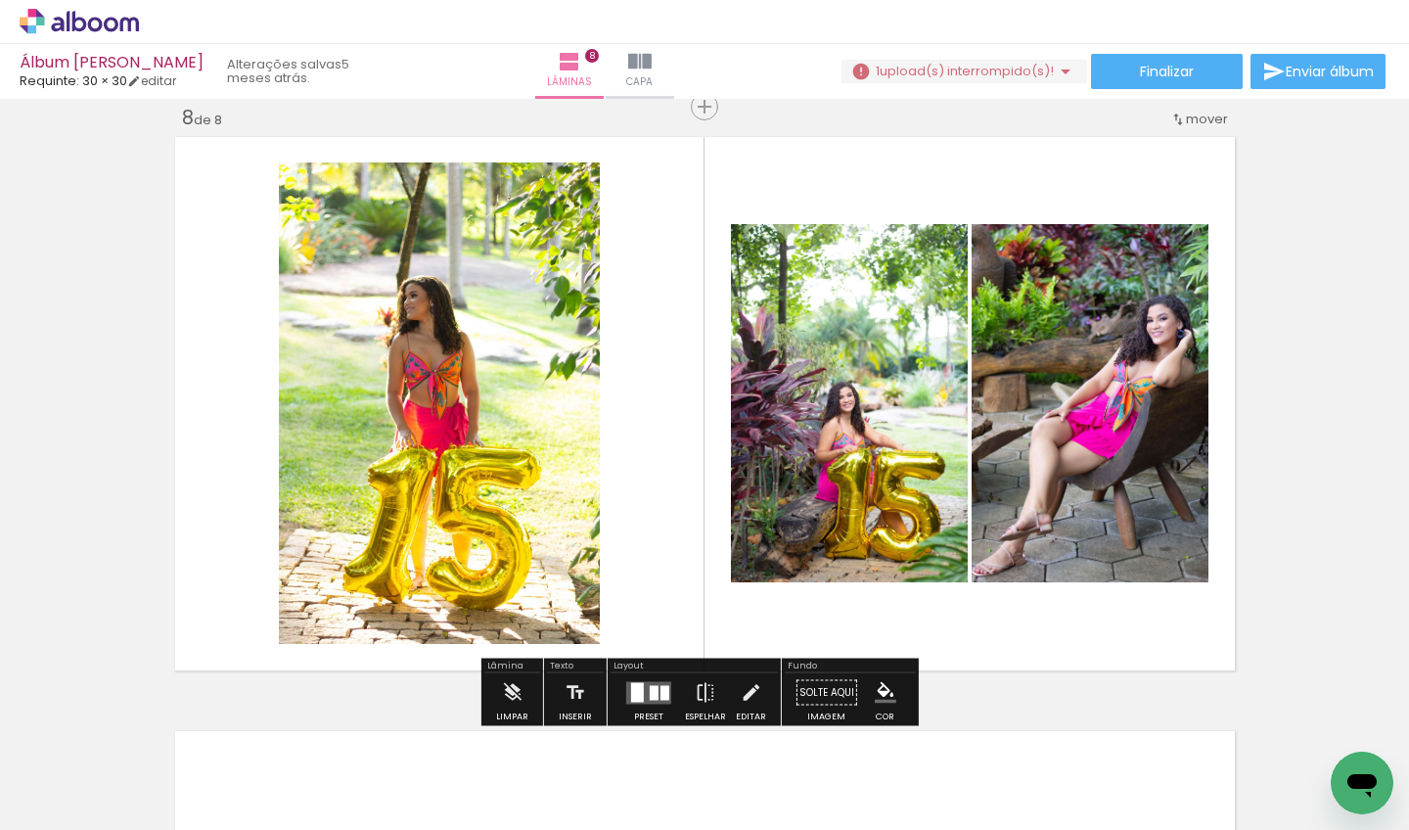
click at [640, 688] on quentale-layouter at bounding box center [648, 692] width 45 height 23
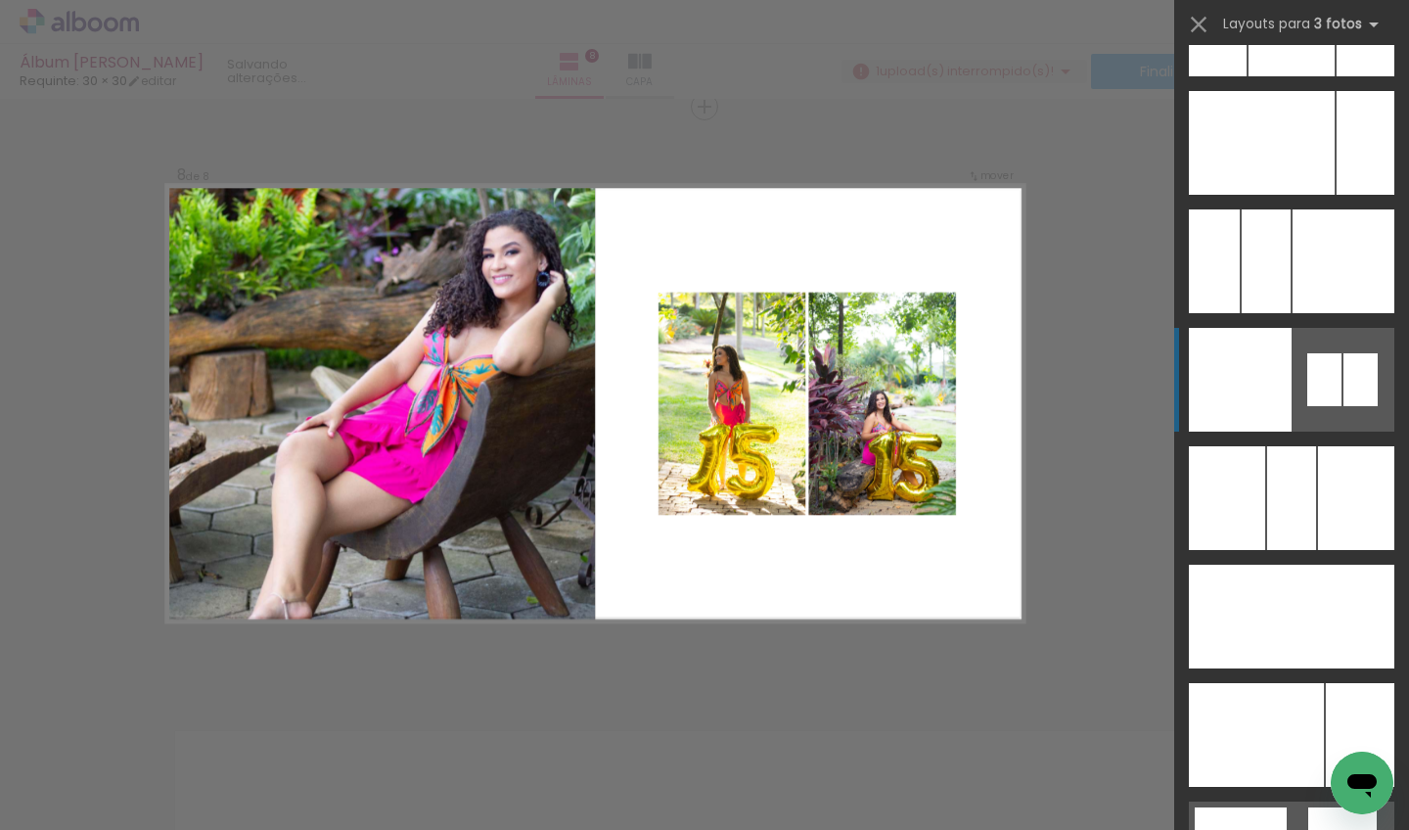
scroll to position [13549, 0]
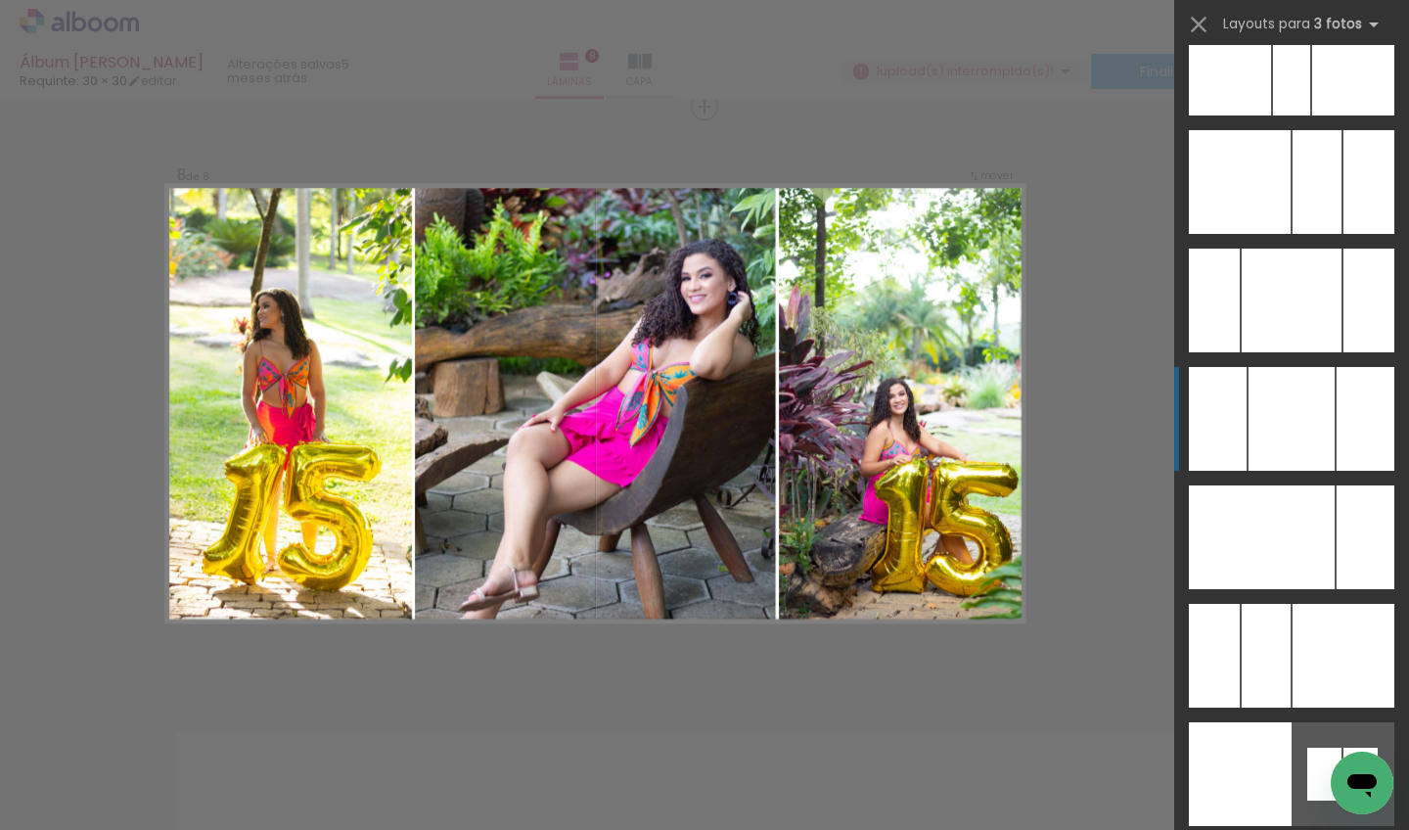
click at [1298, 431] on div at bounding box center [1292, 419] width 86 height 104
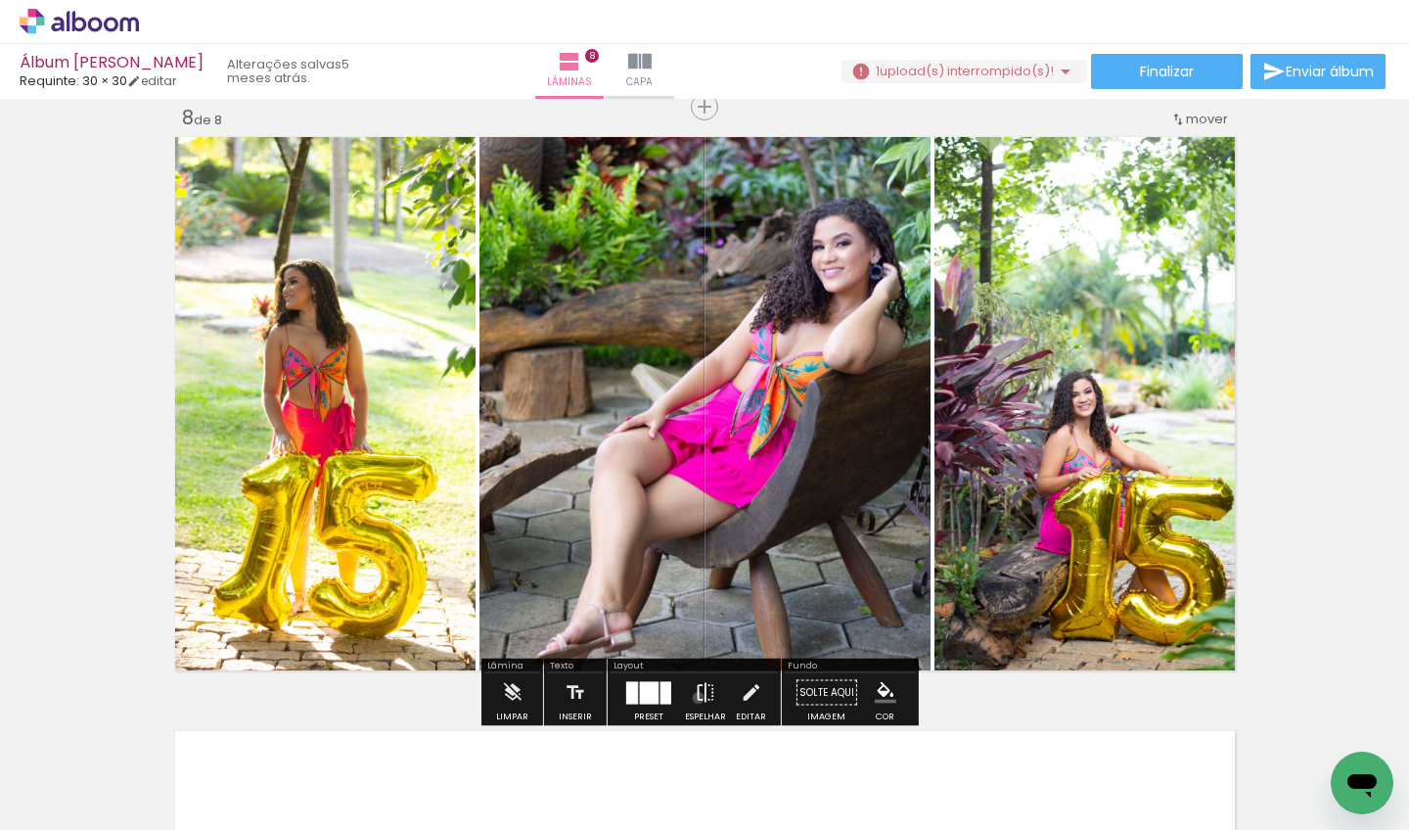
click at [695, 698] on iron-icon at bounding box center [706, 692] width 22 height 39
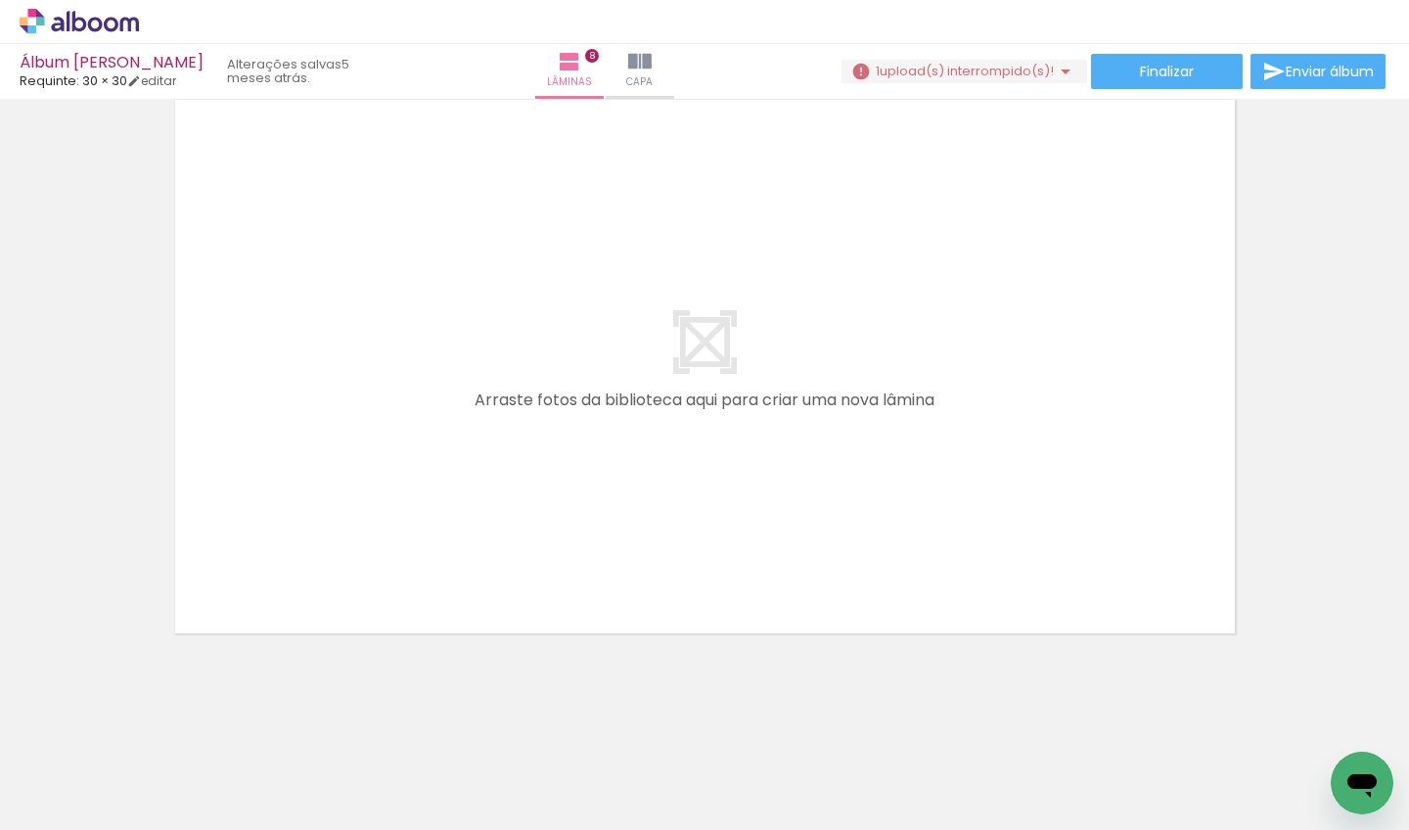
scroll to position [0, 8987]
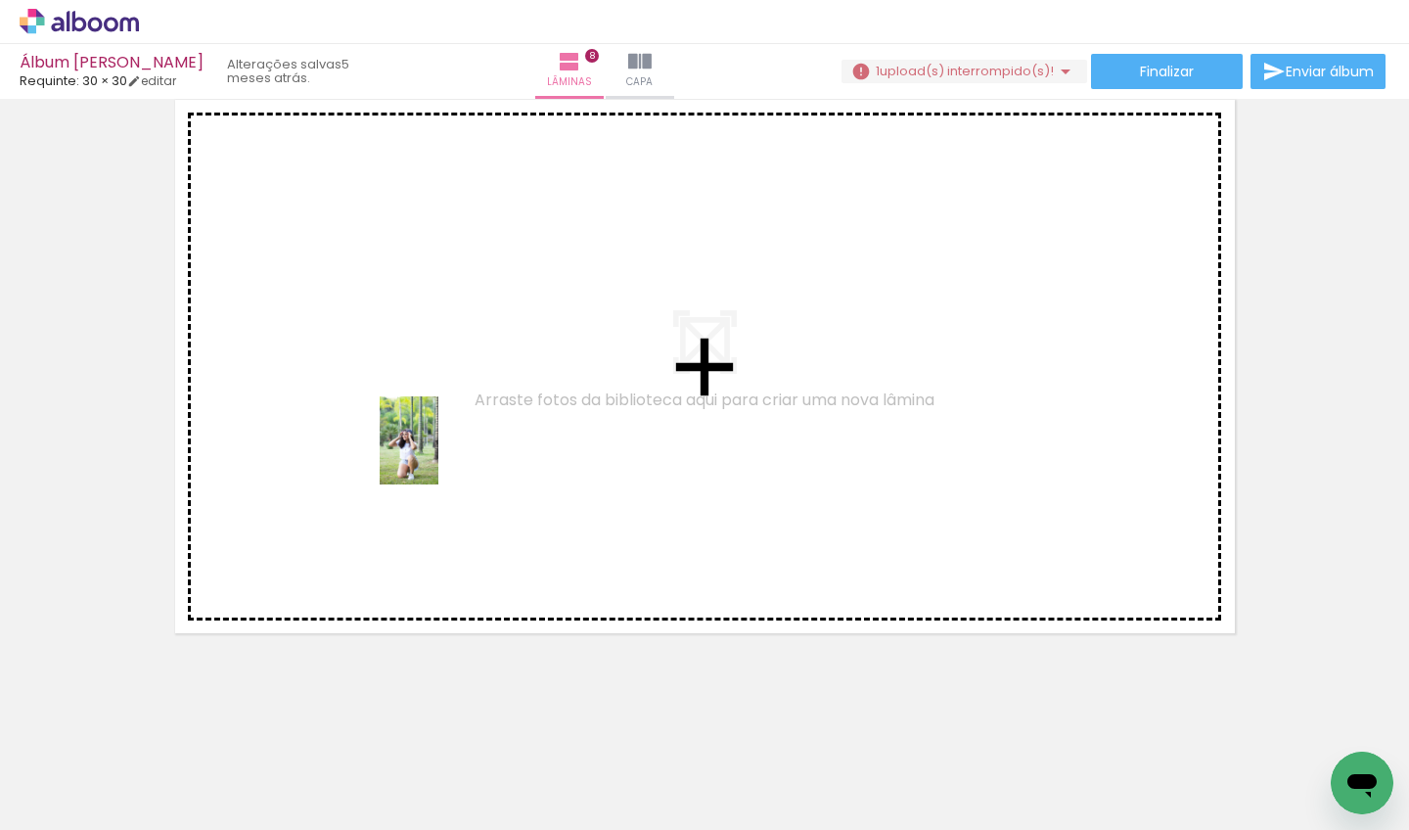
drag, startPoint x: 333, startPoint y: 727, endPoint x: 438, endPoint y: 455, distance: 291.9
click at [438, 455] on quentale-workspace at bounding box center [704, 415] width 1409 height 830
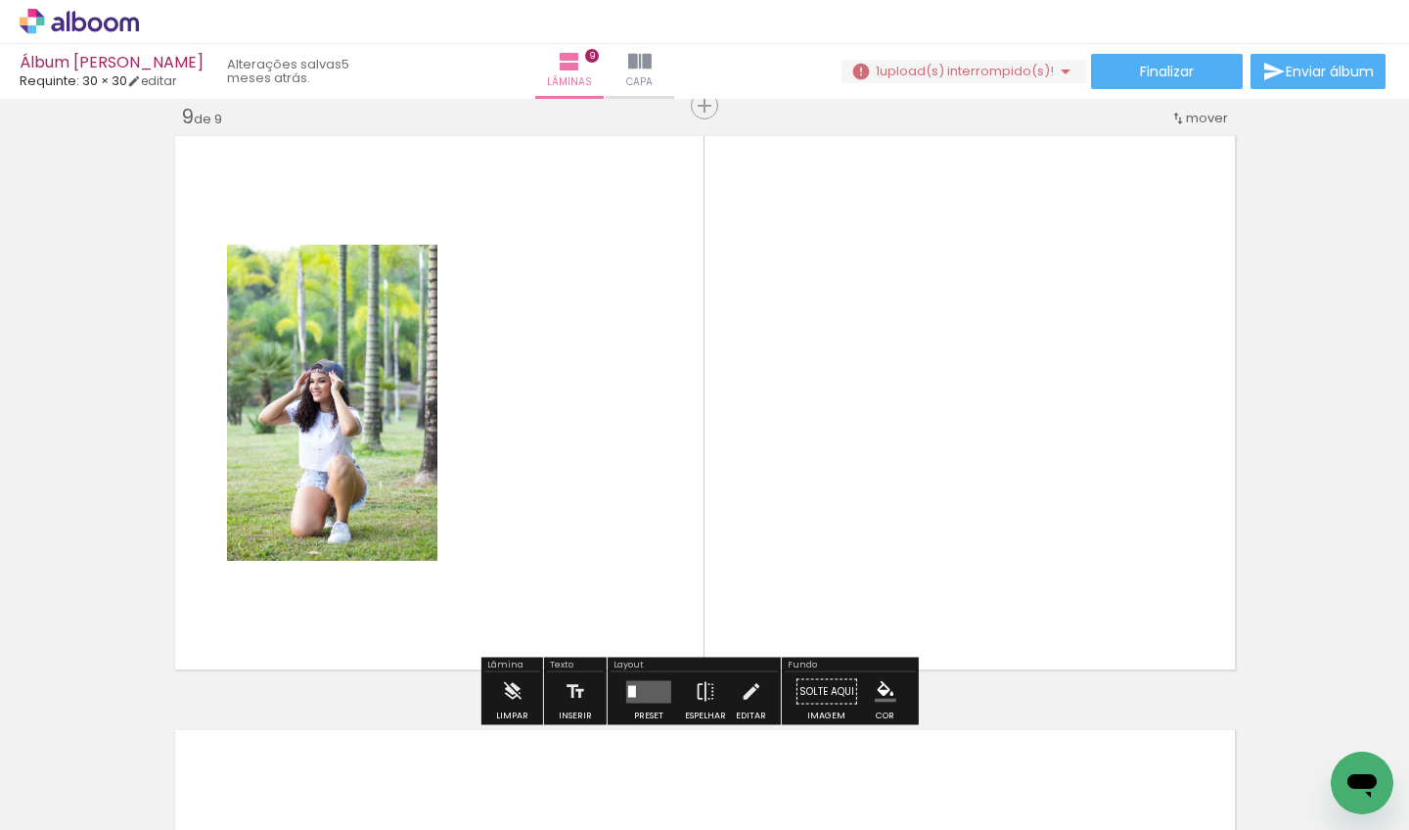
scroll to position [4777, 0]
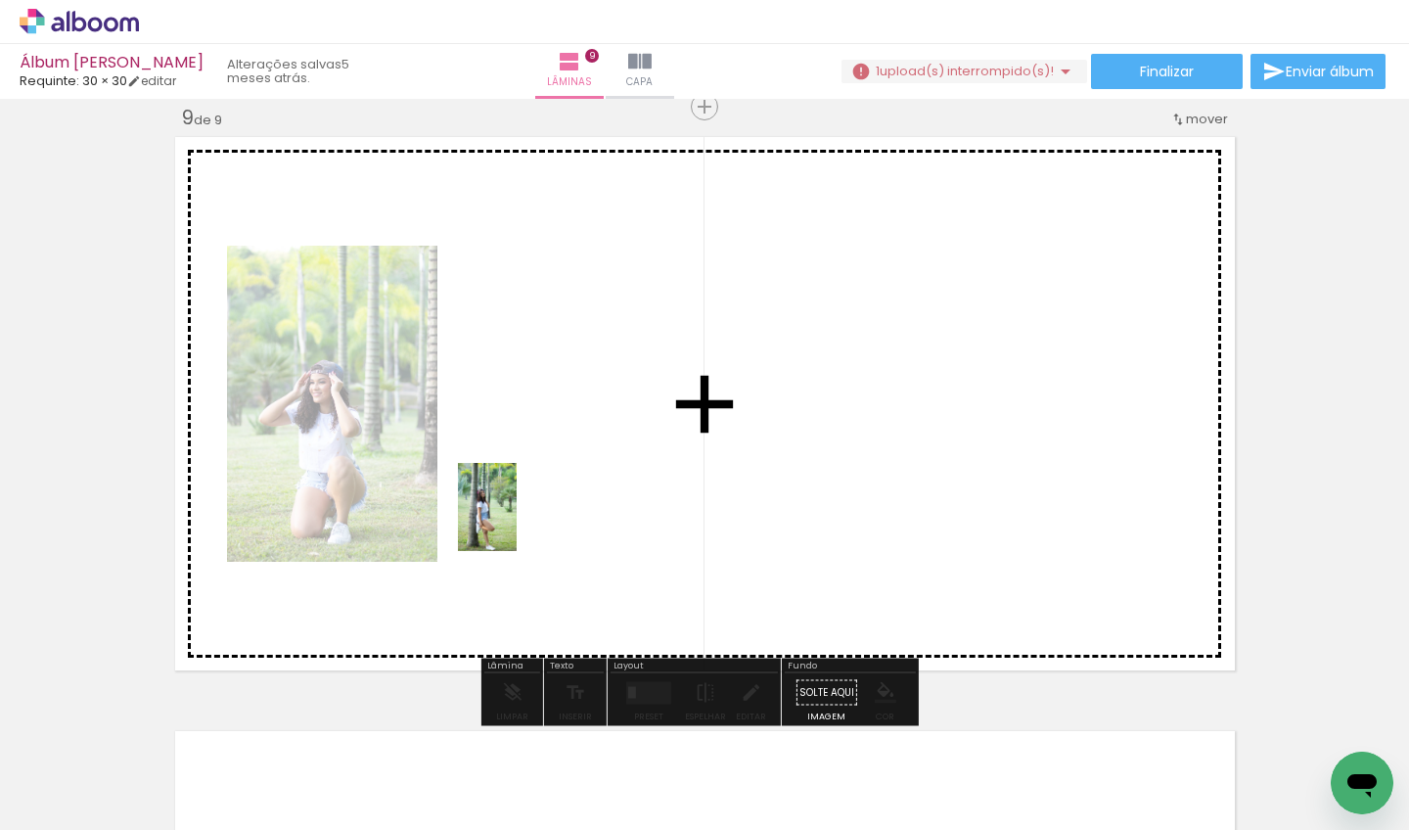
drag, startPoint x: 413, startPoint y: 777, endPoint x: 536, endPoint y: 484, distance: 317.6
click at [536, 484] on quentale-workspace at bounding box center [704, 415] width 1409 height 830
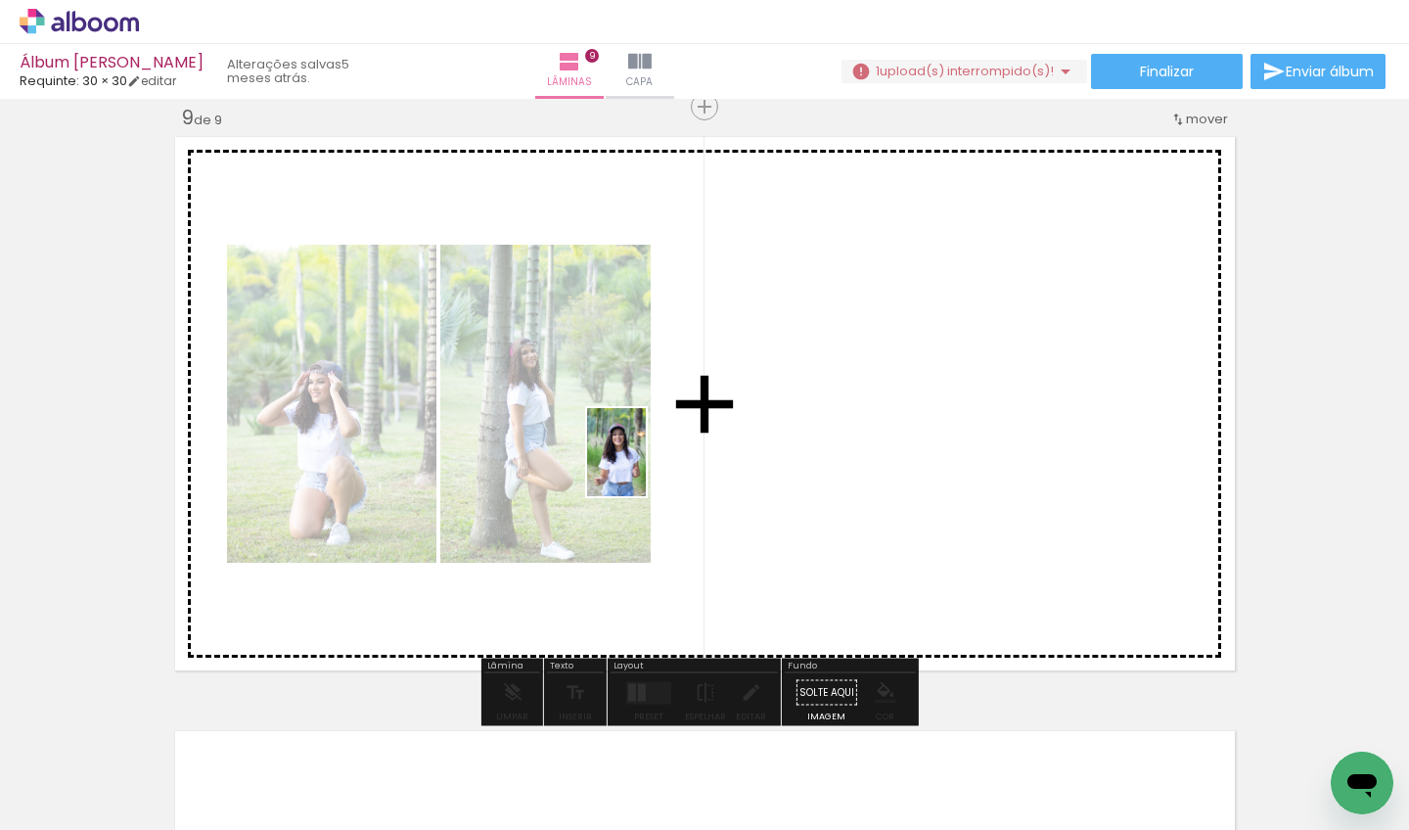
drag, startPoint x: 540, startPoint y: 739, endPoint x: 647, endPoint y: 466, distance: 293.2
click at [647, 466] on quentale-workspace at bounding box center [704, 415] width 1409 height 830
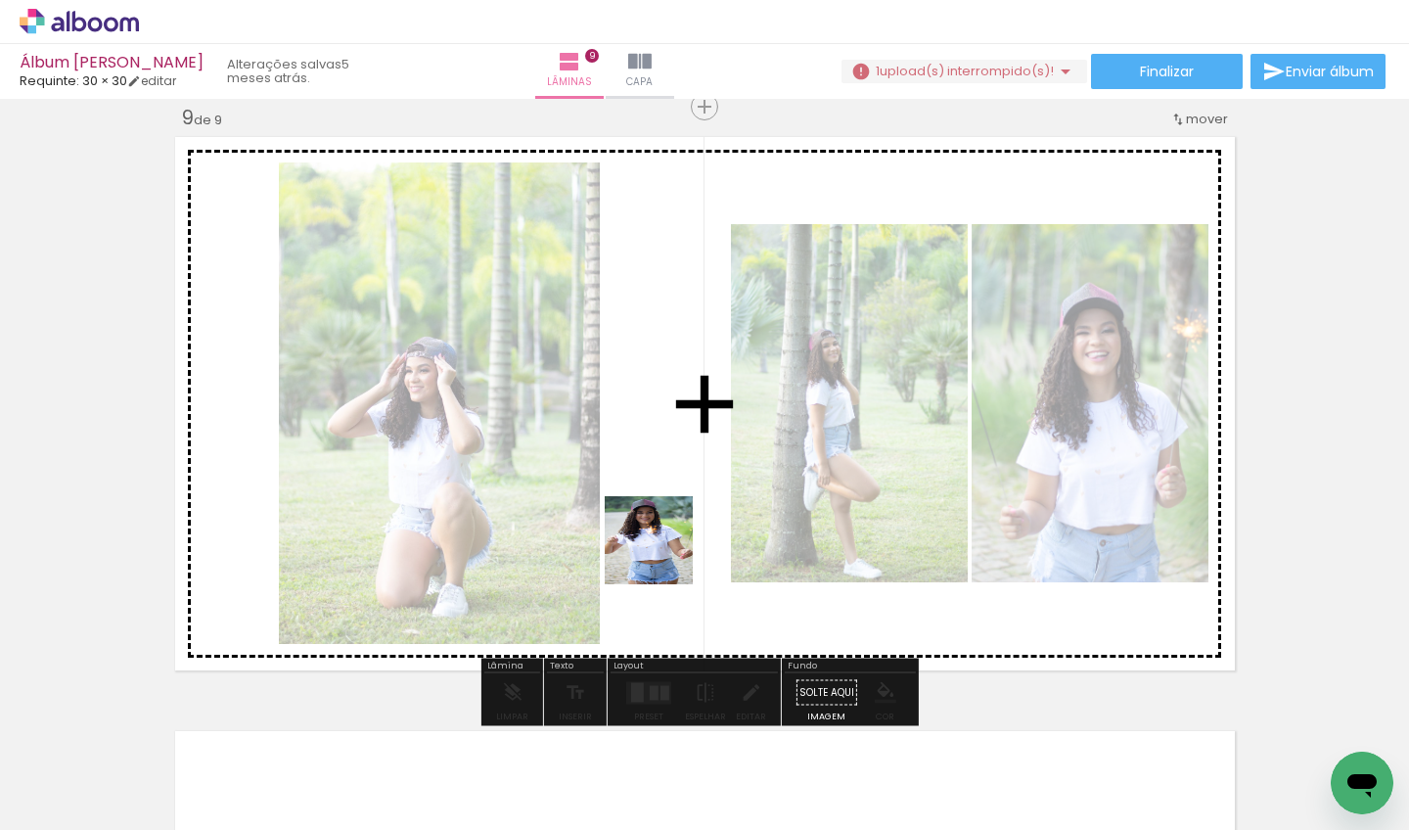
drag, startPoint x: 655, startPoint y: 646, endPoint x: 674, endPoint y: 516, distance: 131.6
click at [674, 516] on quentale-workspace at bounding box center [704, 415] width 1409 height 830
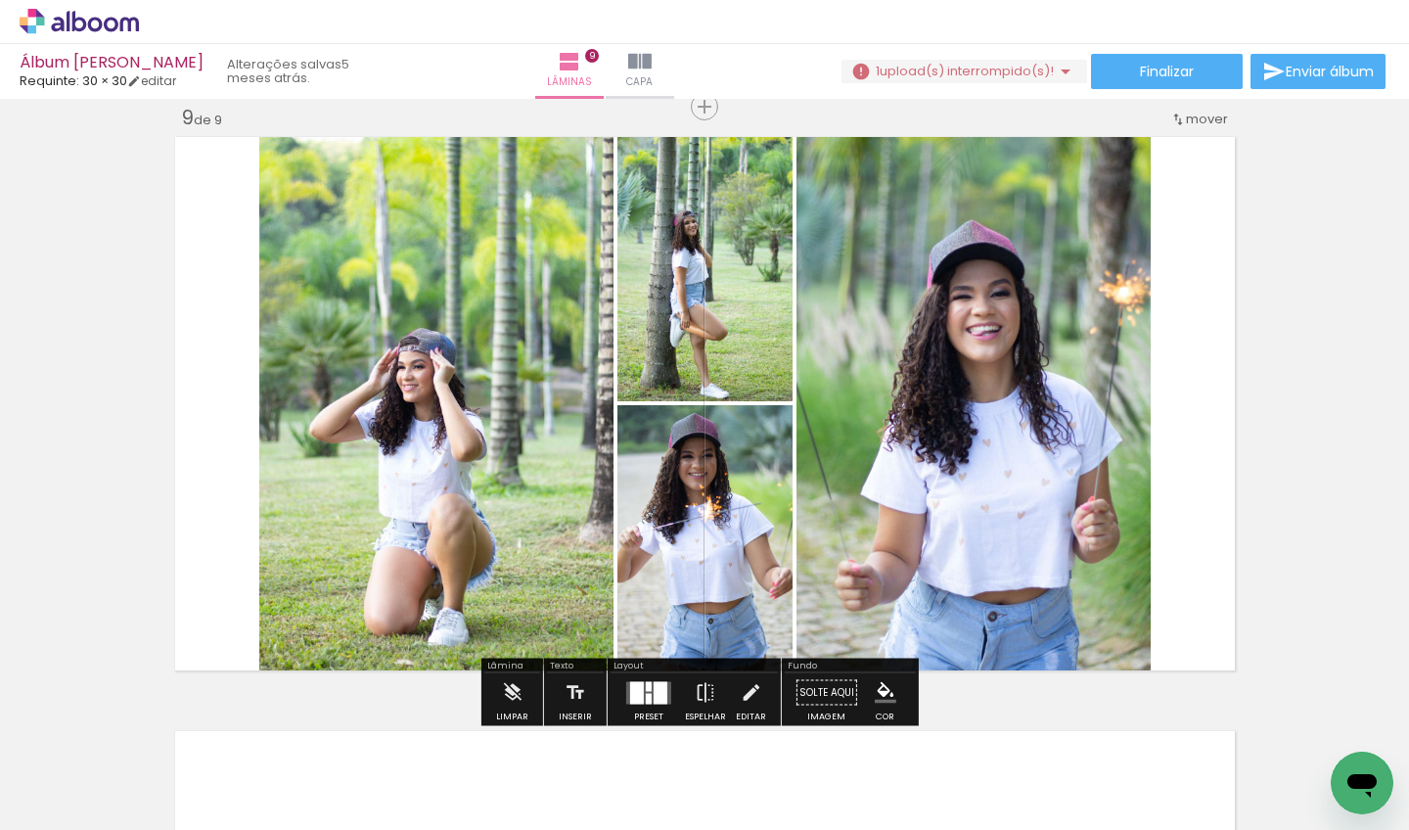
click at [646, 693] on div at bounding box center [649, 698] width 6 height 11
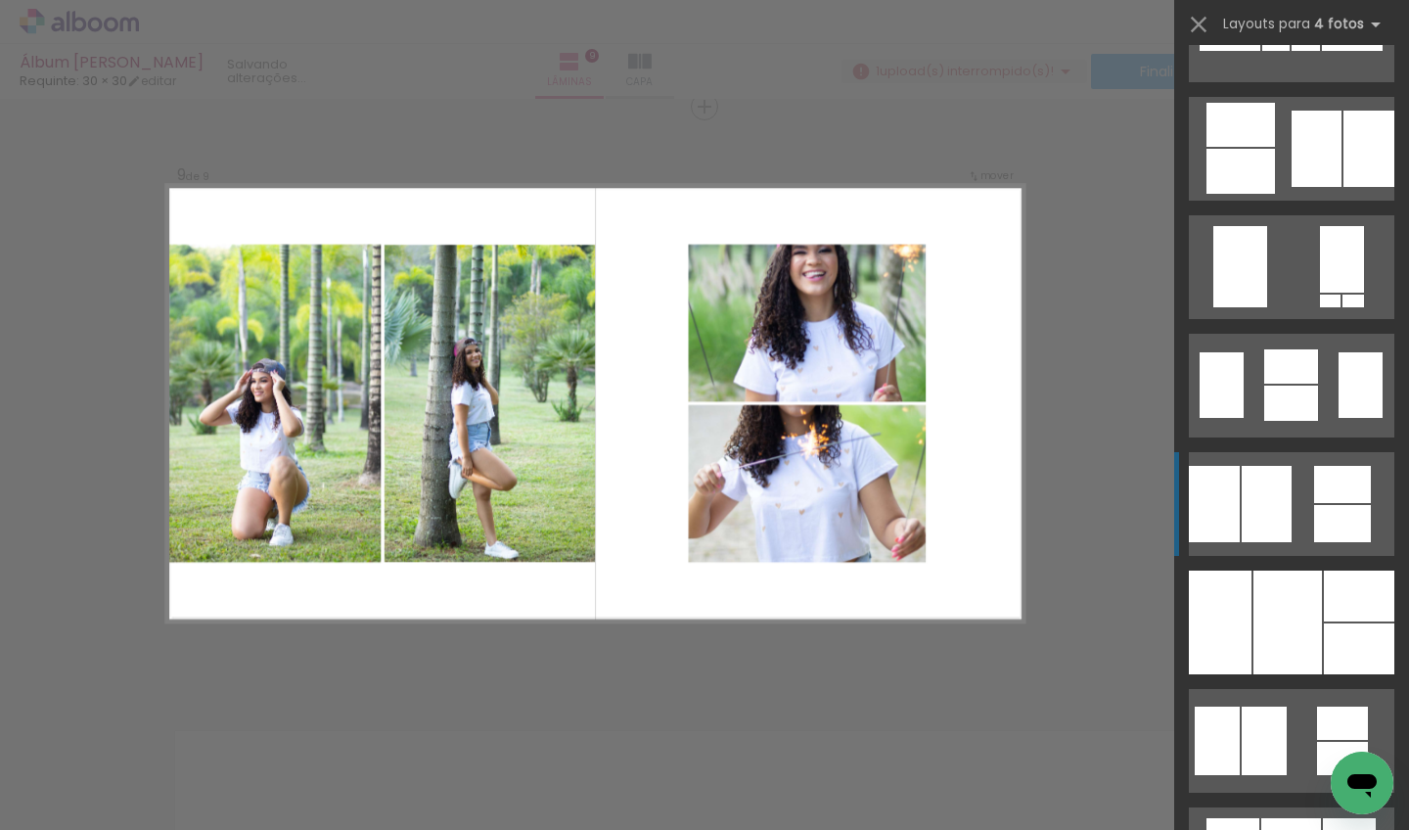
scroll to position [17384, 0]
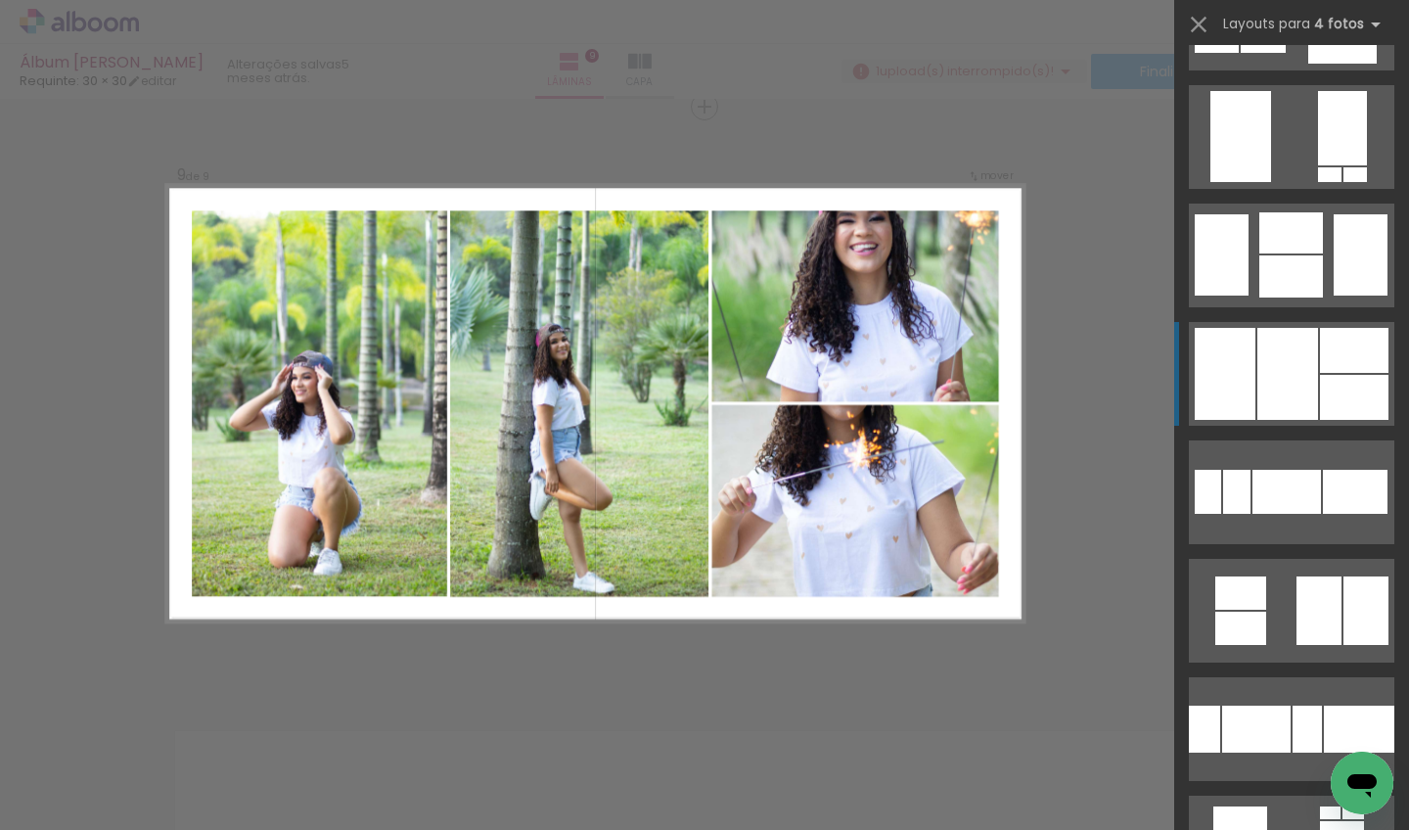
click at [1320, 382] on div at bounding box center [1354, 397] width 69 height 45
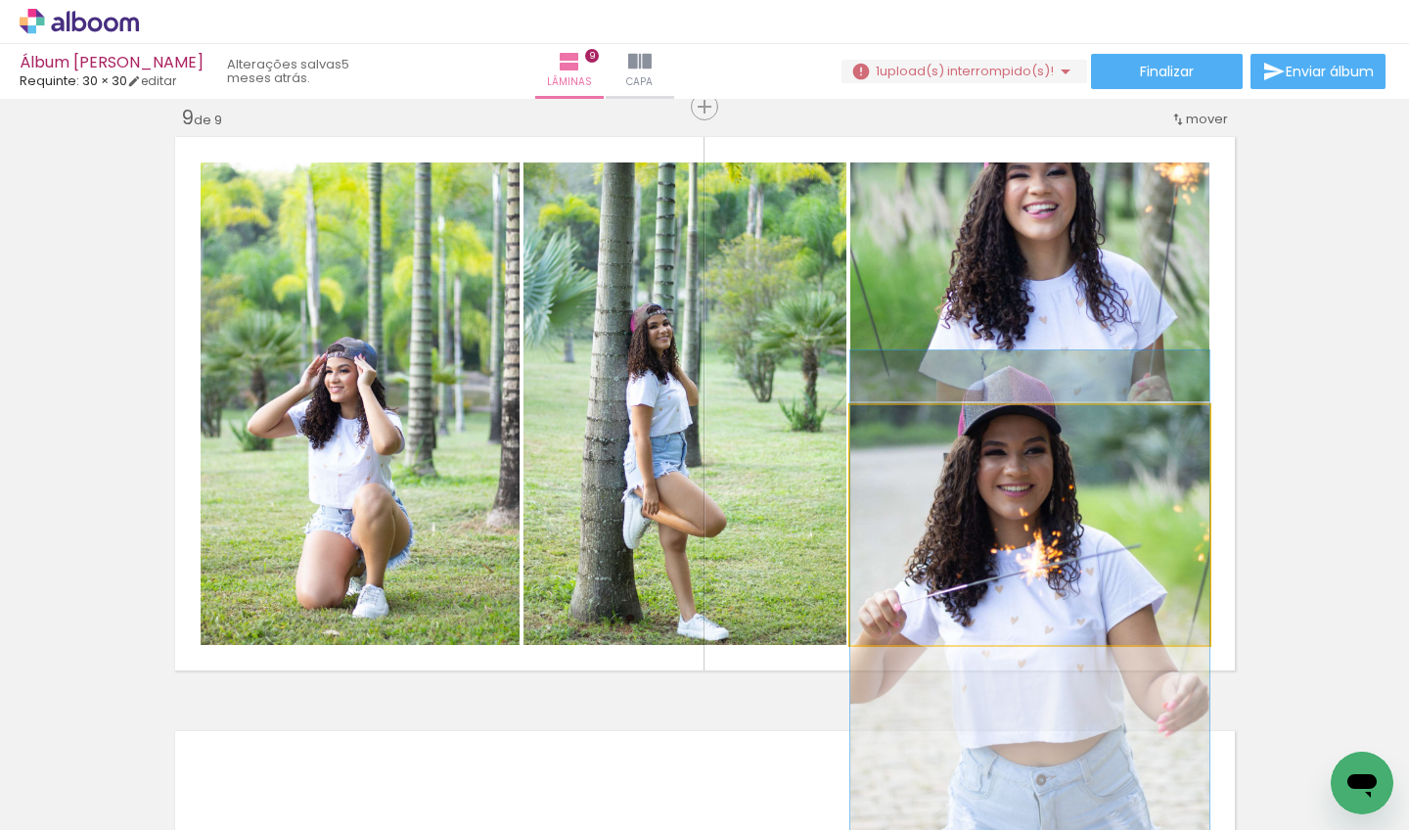
drag, startPoint x: 1054, startPoint y: 509, endPoint x: 1060, endPoint y: 605, distance: 96.1
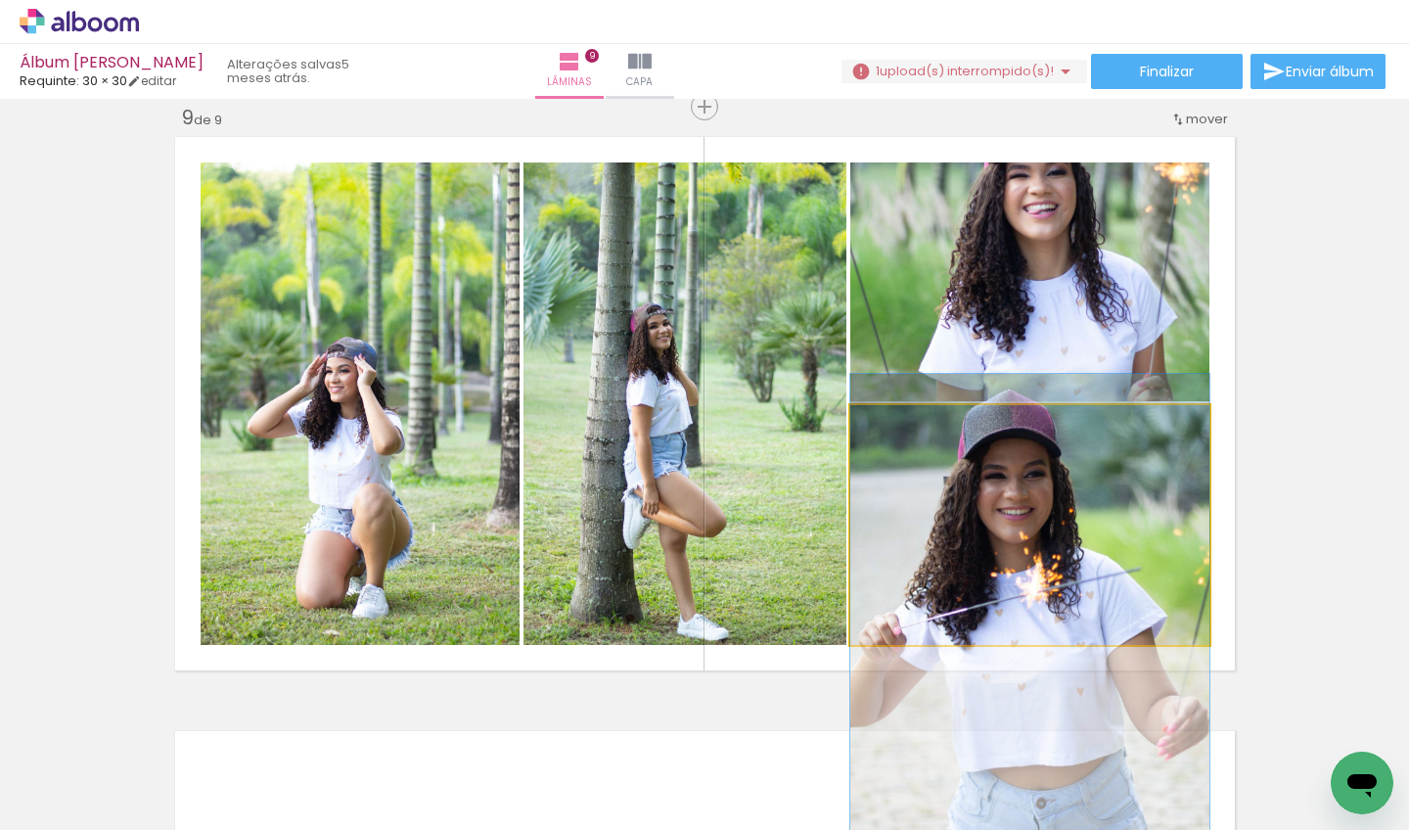
drag, startPoint x: 1069, startPoint y: 544, endPoint x: 1070, endPoint y: 566, distance: 21.6
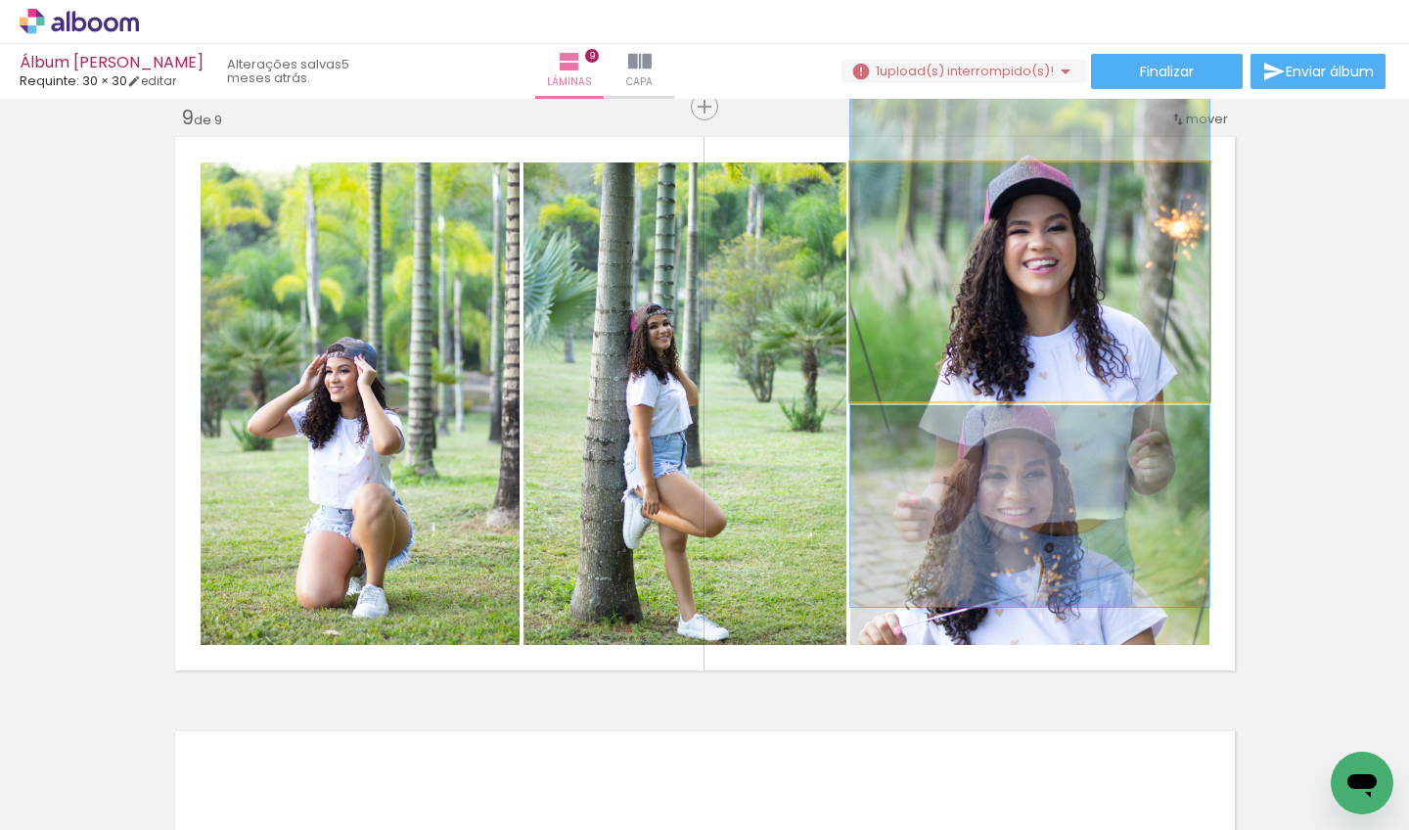
drag, startPoint x: 1074, startPoint y: 286, endPoint x: 1071, endPoint y: 342, distance: 55.9
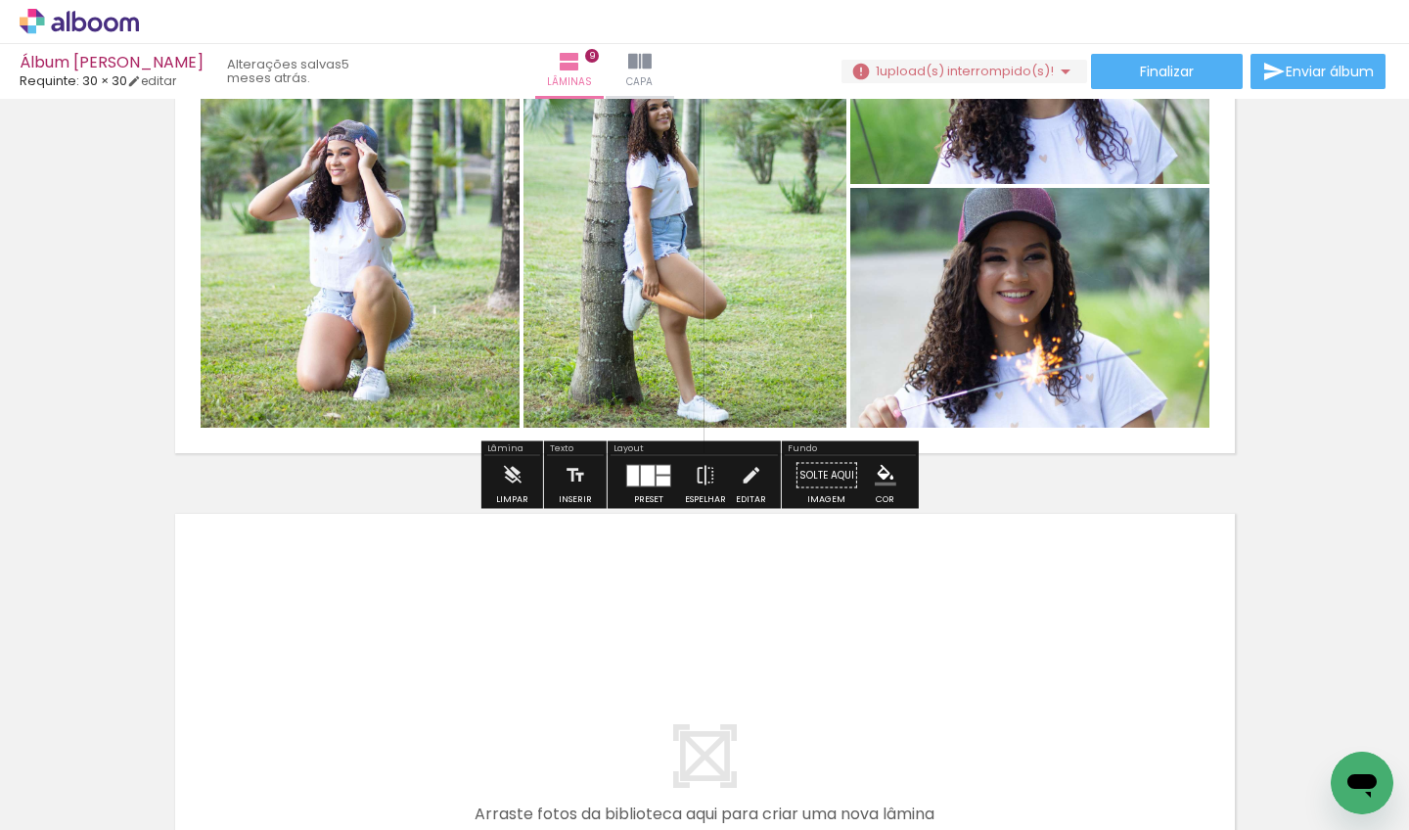
scroll to position [5365, 0]
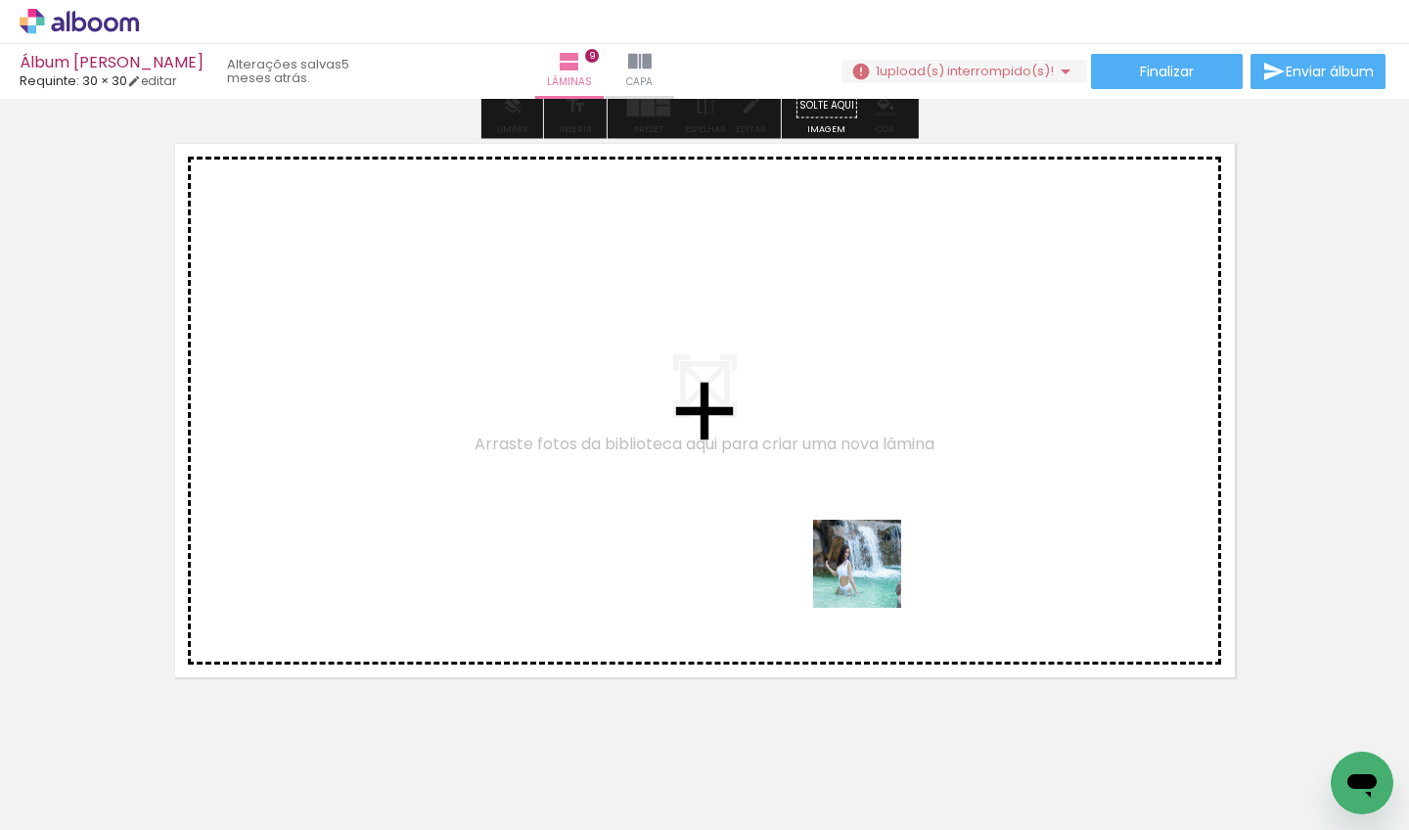
drag, startPoint x: 972, startPoint y: 752, endPoint x: 807, endPoint y: 437, distance: 355.5
click at [807, 437] on quentale-workspace at bounding box center [704, 415] width 1409 height 830
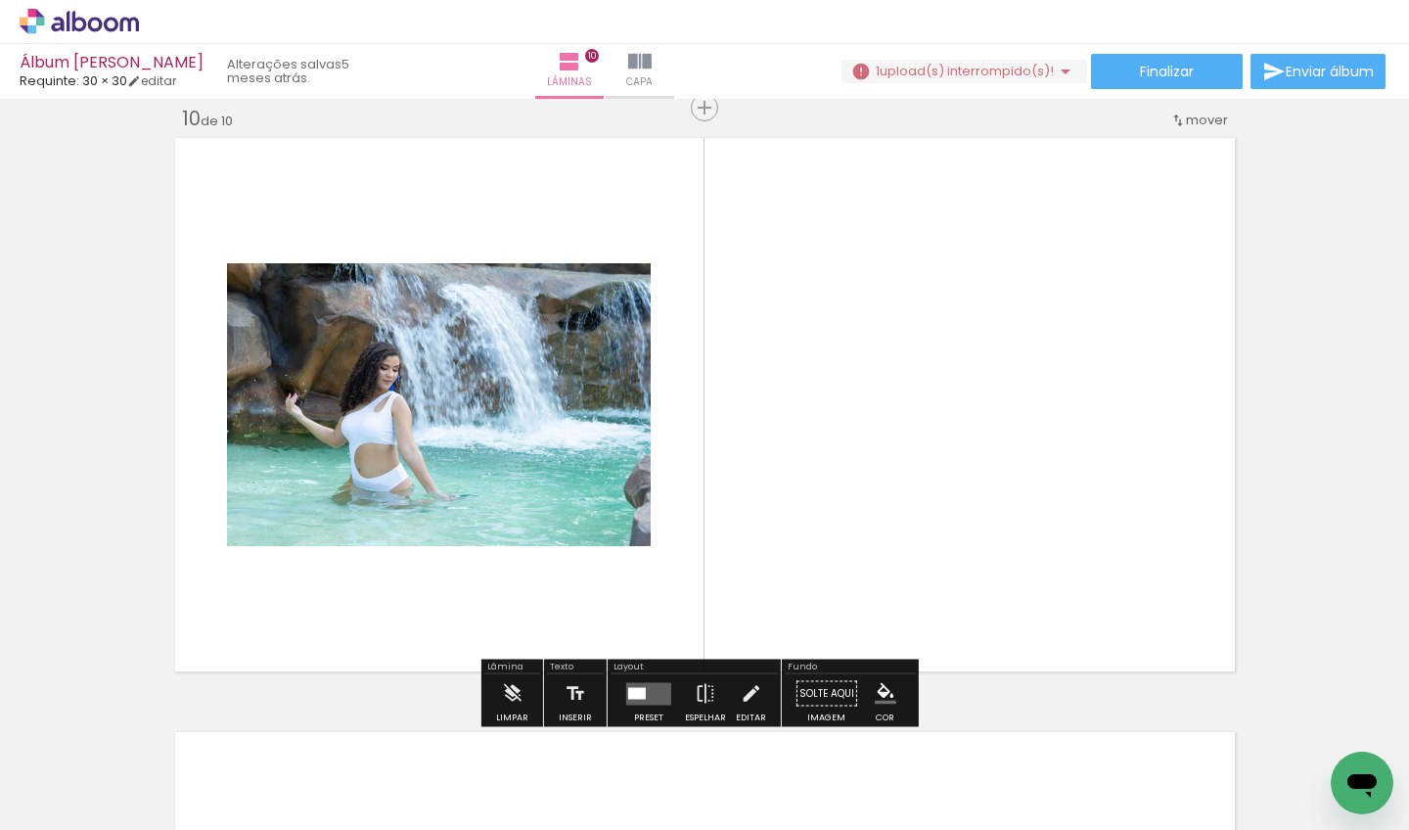
scroll to position [5371, 0]
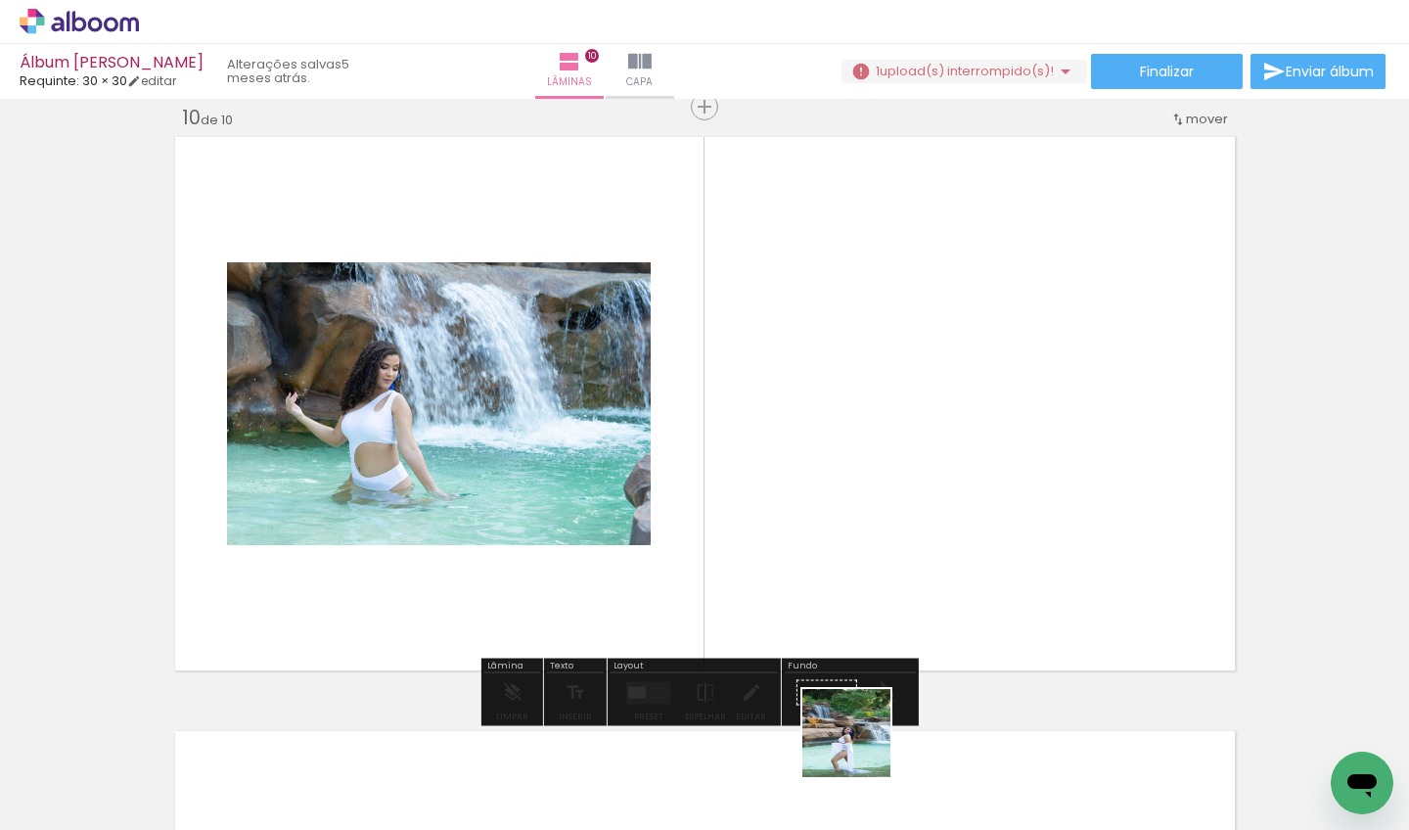
drag, startPoint x: 860, startPoint y: 762, endPoint x: 873, endPoint y: 505, distance: 257.7
click at [873, 505] on quentale-workspace at bounding box center [704, 415] width 1409 height 830
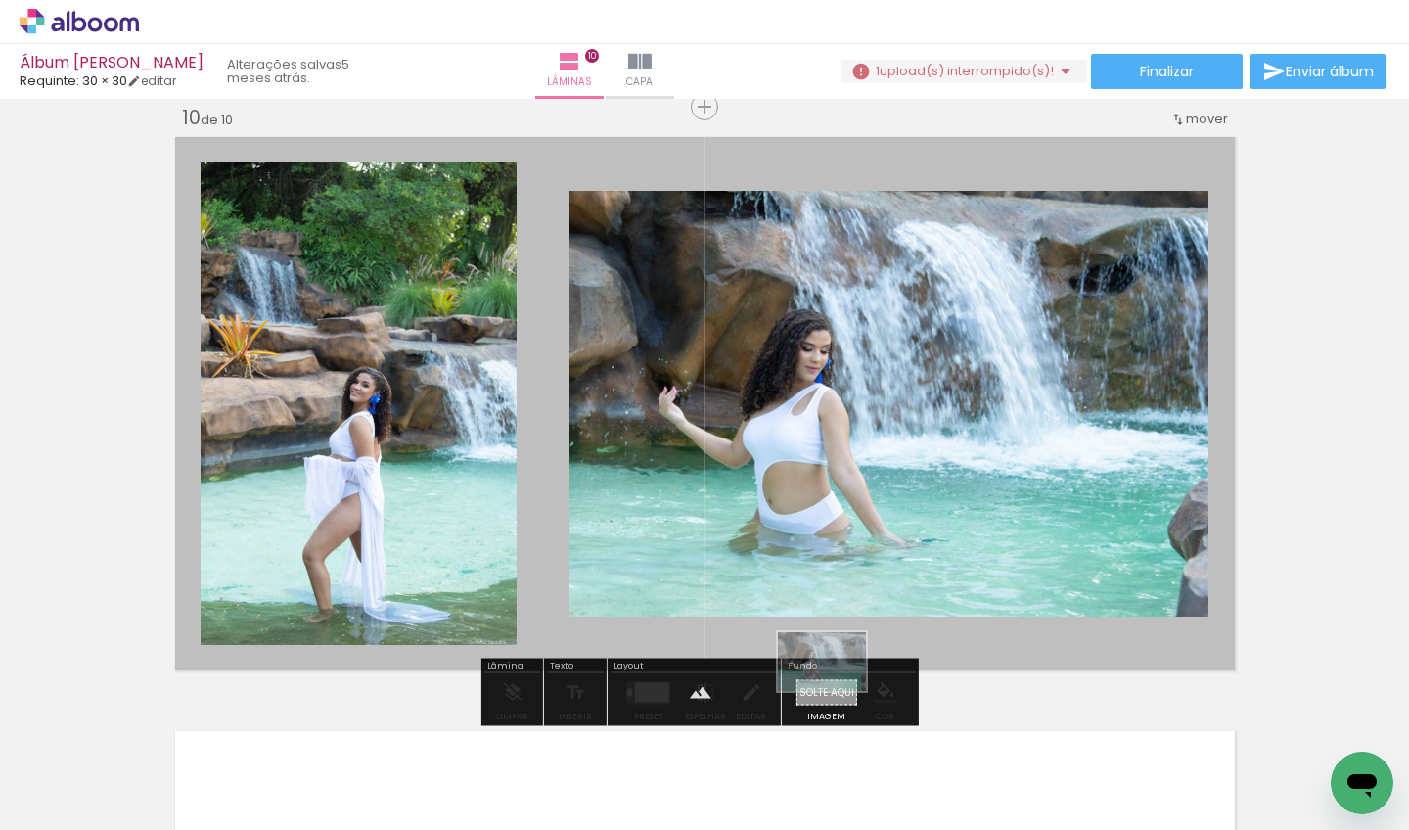
drag, startPoint x: 969, startPoint y: 777, endPoint x: 837, endPoint y: 691, distance: 157.7
click at [837, 691] on quentale-workspace at bounding box center [704, 415] width 1409 height 830
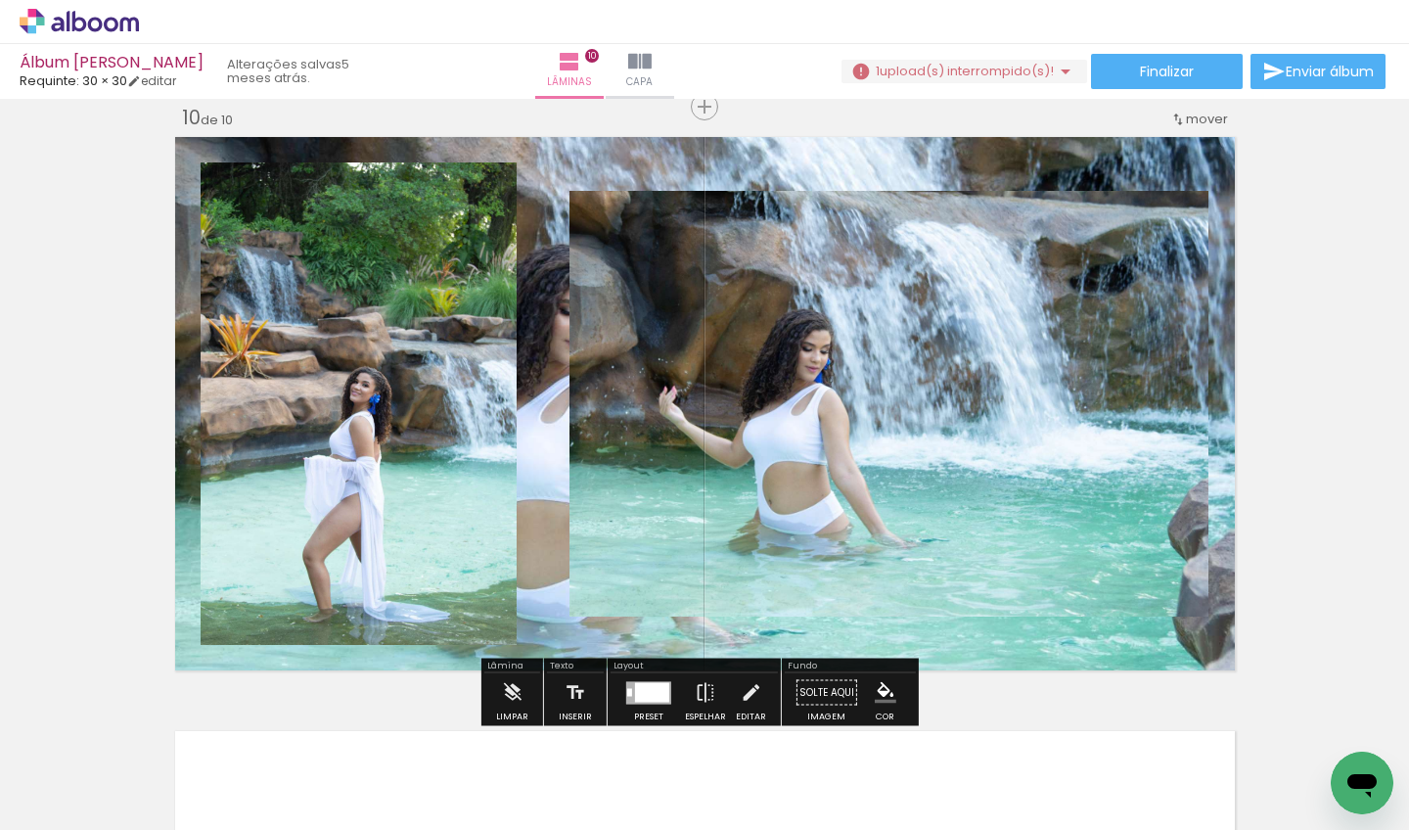
click at [531, 460] on quentale-layouter at bounding box center [705, 403] width 1072 height 545
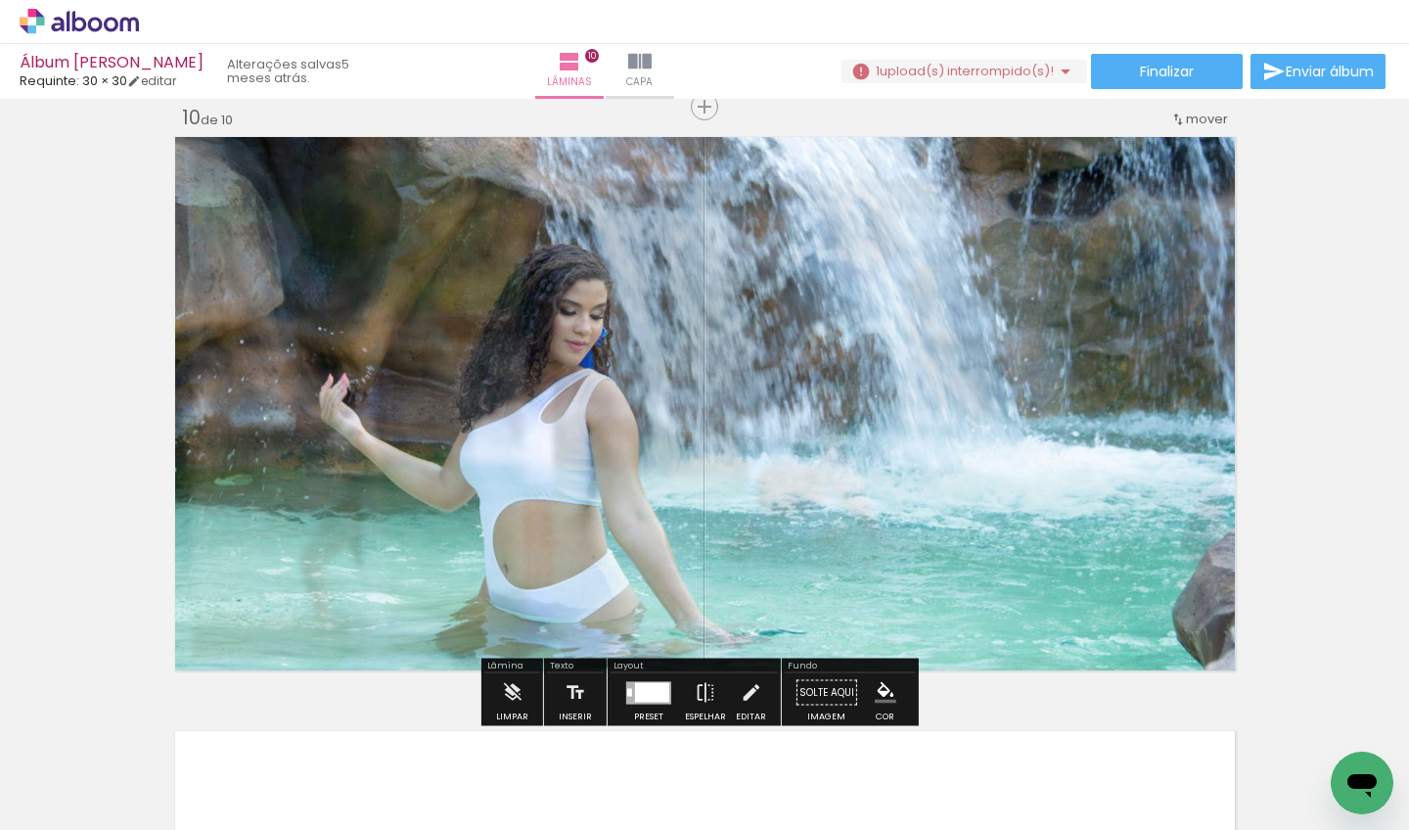
click at [0, 0] on slot "P&B" at bounding box center [0, 0] width 0 height 0
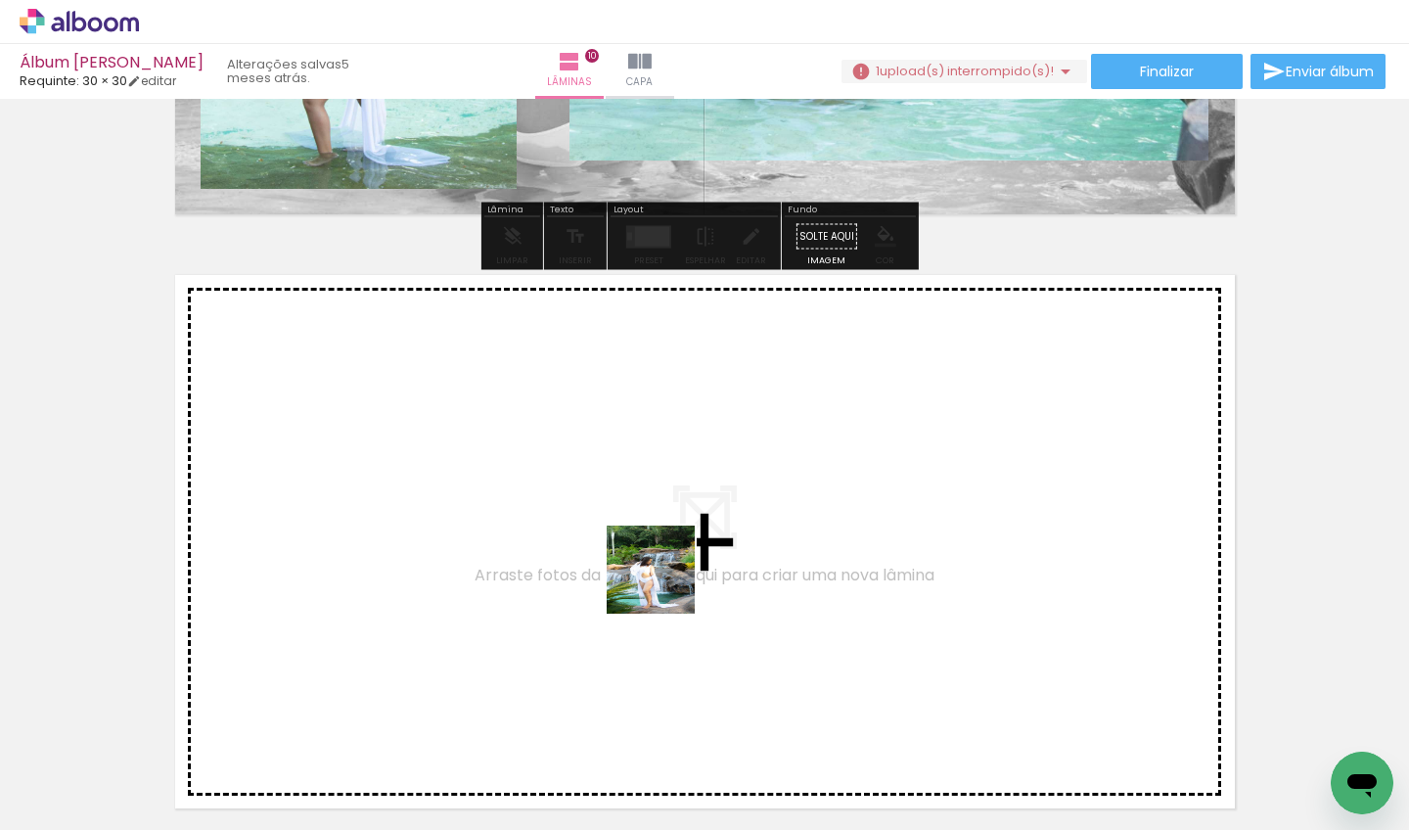
drag, startPoint x: 669, startPoint y: 604, endPoint x: 666, endPoint y: 584, distance: 19.8
click at [666, 584] on quentale-workspace at bounding box center [704, 415] width 1409 height 830
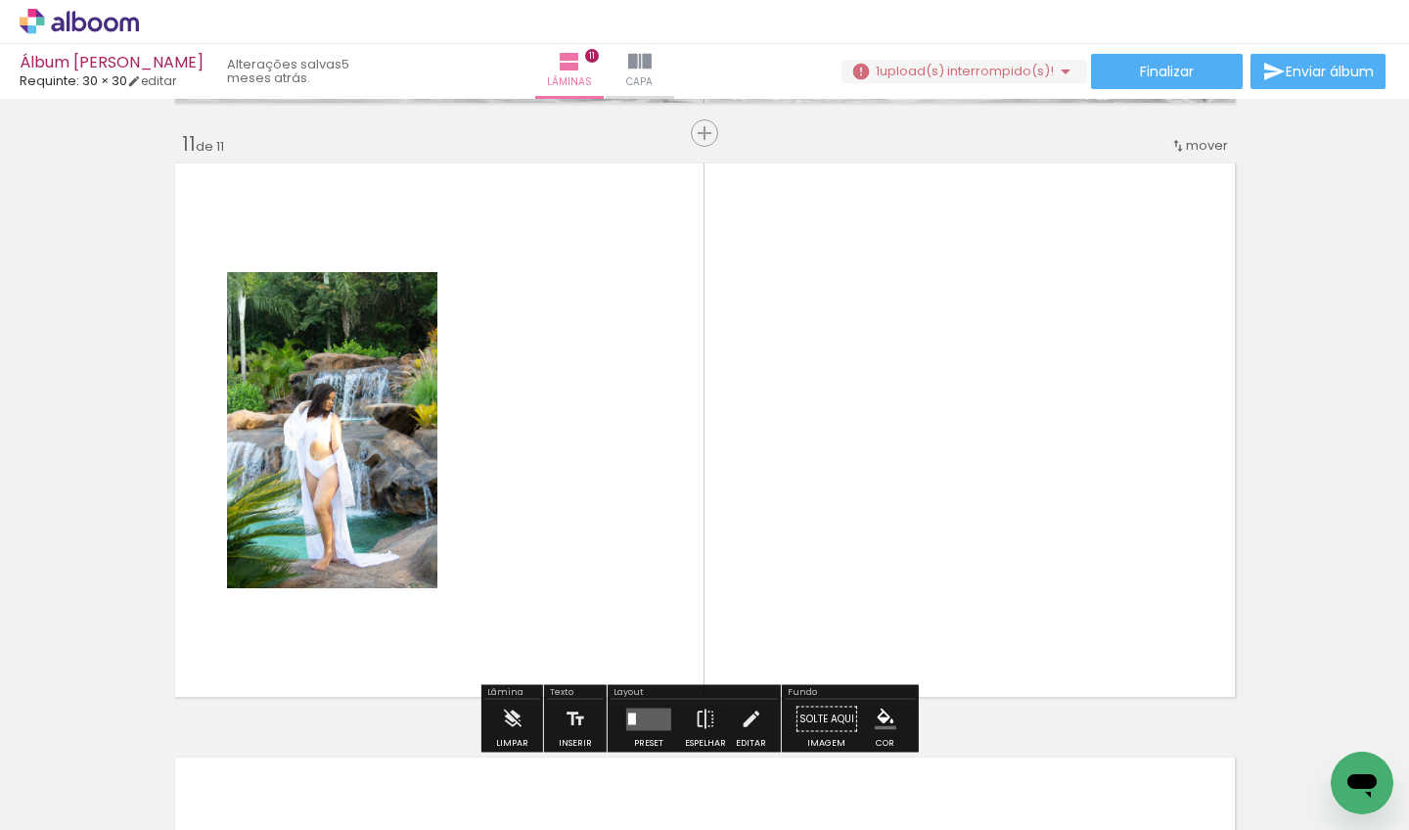
scroll to position [5966, 0]
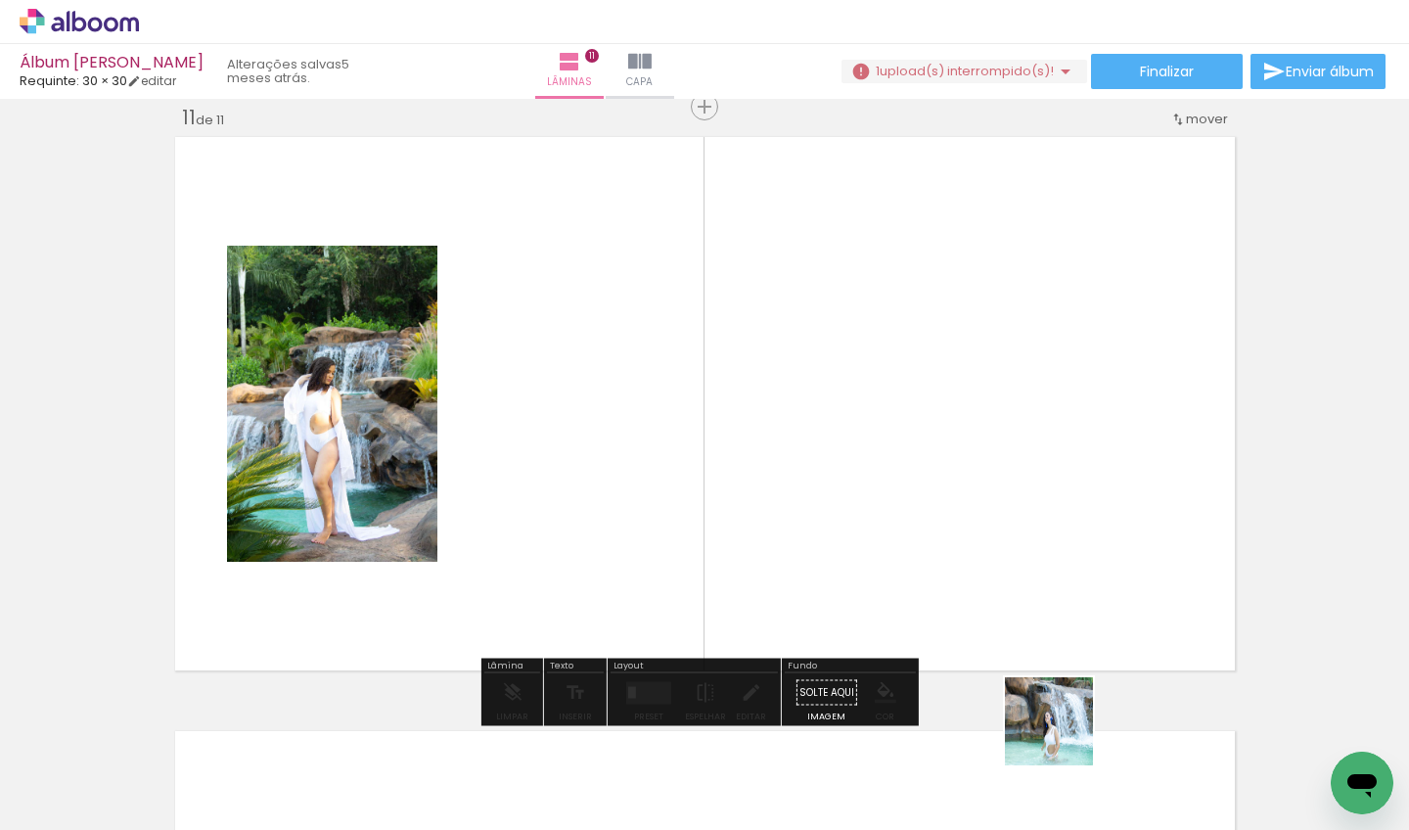
drag, startPoint x: 1073, startPoint y: 753, endPoint x: 968, endPoint y: 578, distance: 203.3
click at [968, 578] on quentale-workspace at bounding box center [704, 415] width 1409 height 830
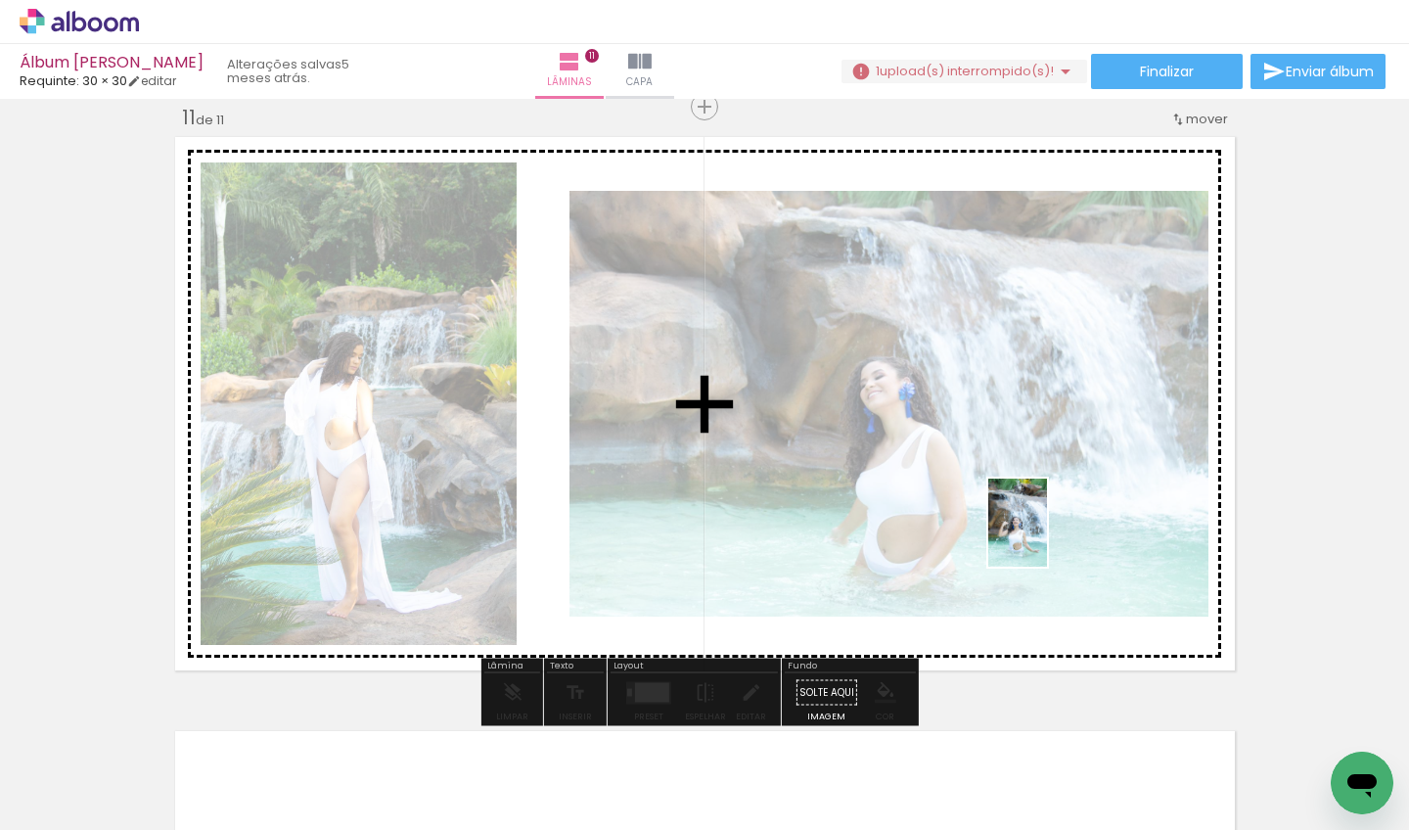
drag, startPoint x: 1192, startPoint y: 766, endPoint x: 1044, endPoint y: 532, distance: 276.7
click at [1044, 532] on quentale-workspace at bounding box center [704, 415] width 1409 height 830
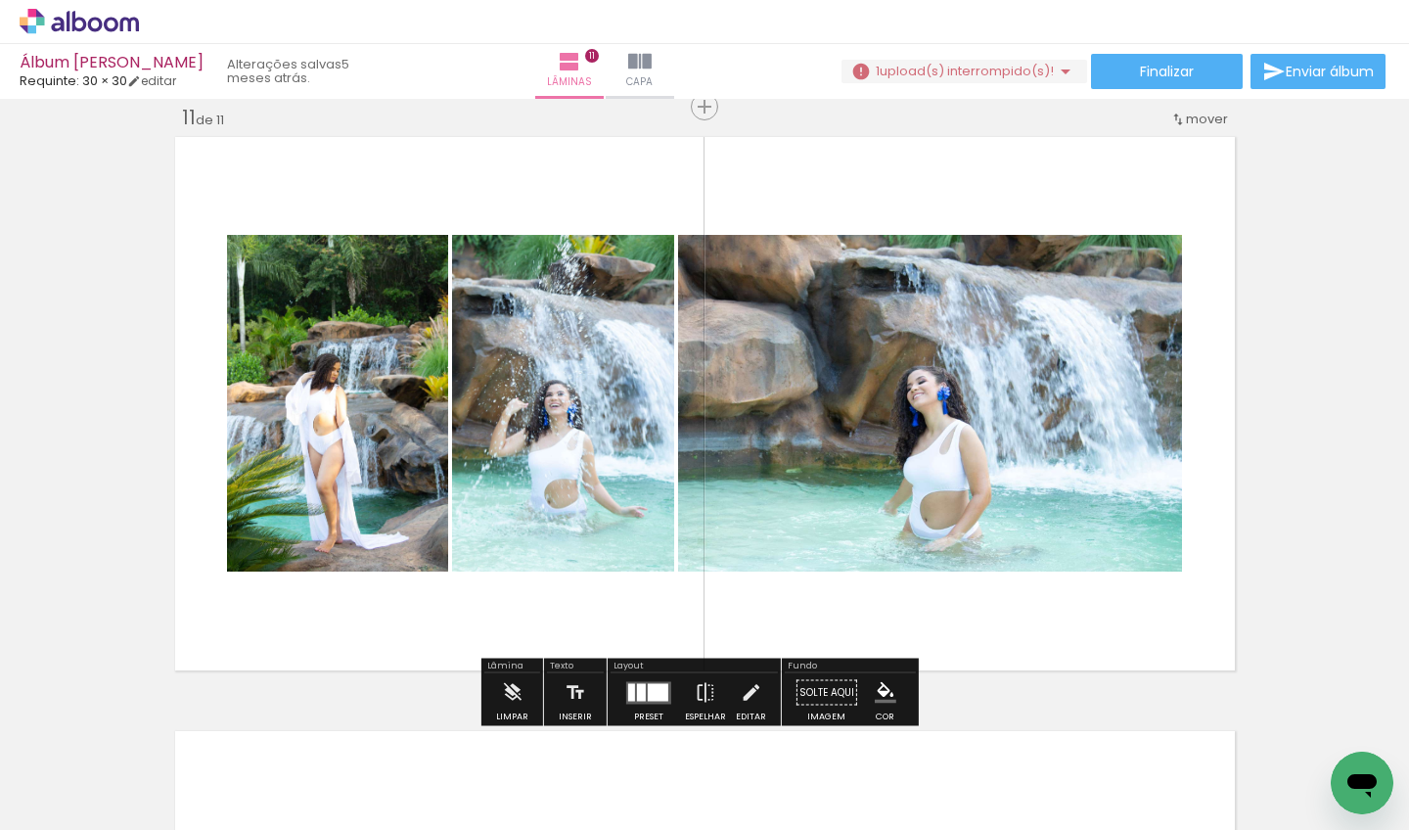
click at [648, 701] on div at bounding box center [658, 692] width 21 height 18
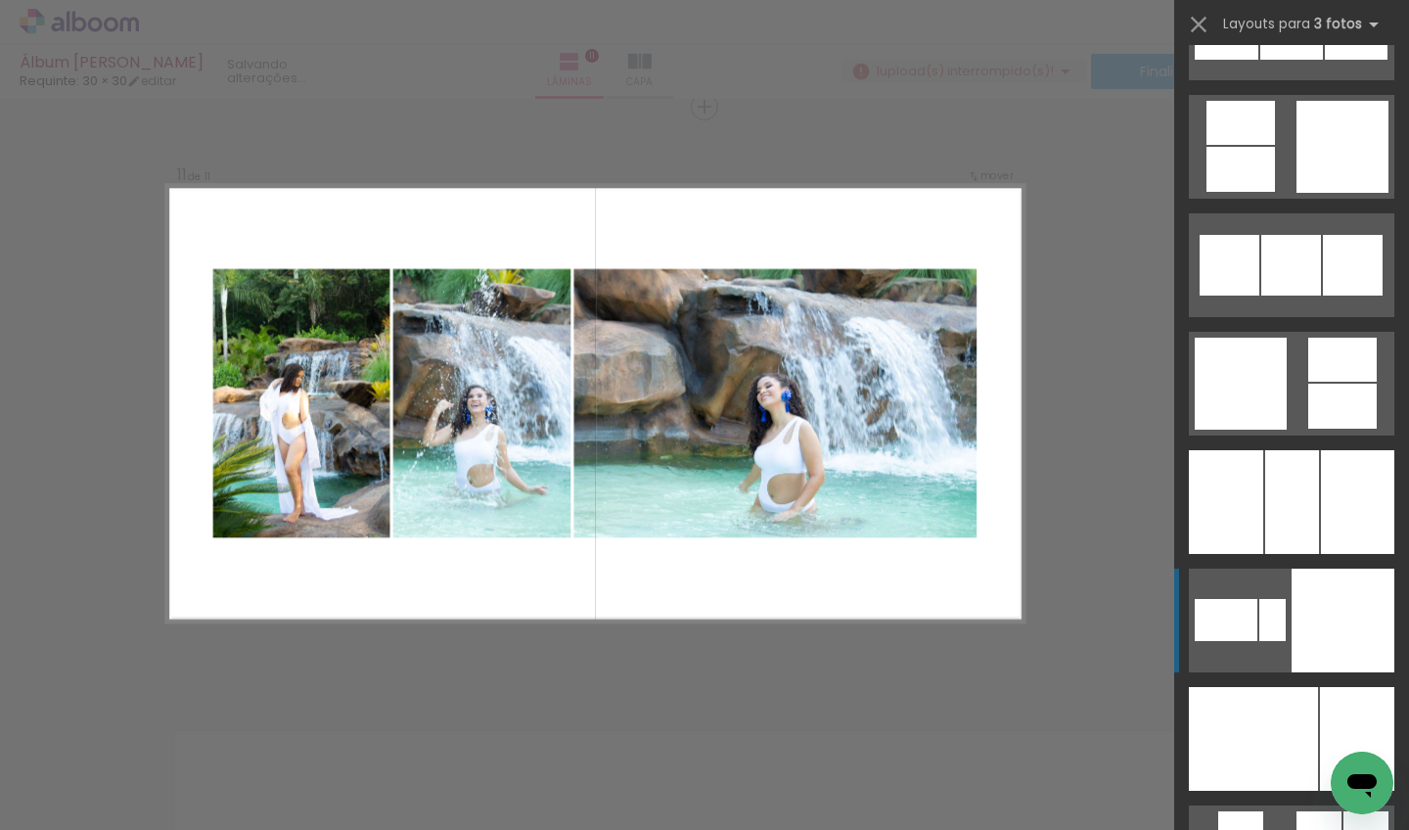
scroll to position [14723, 0]
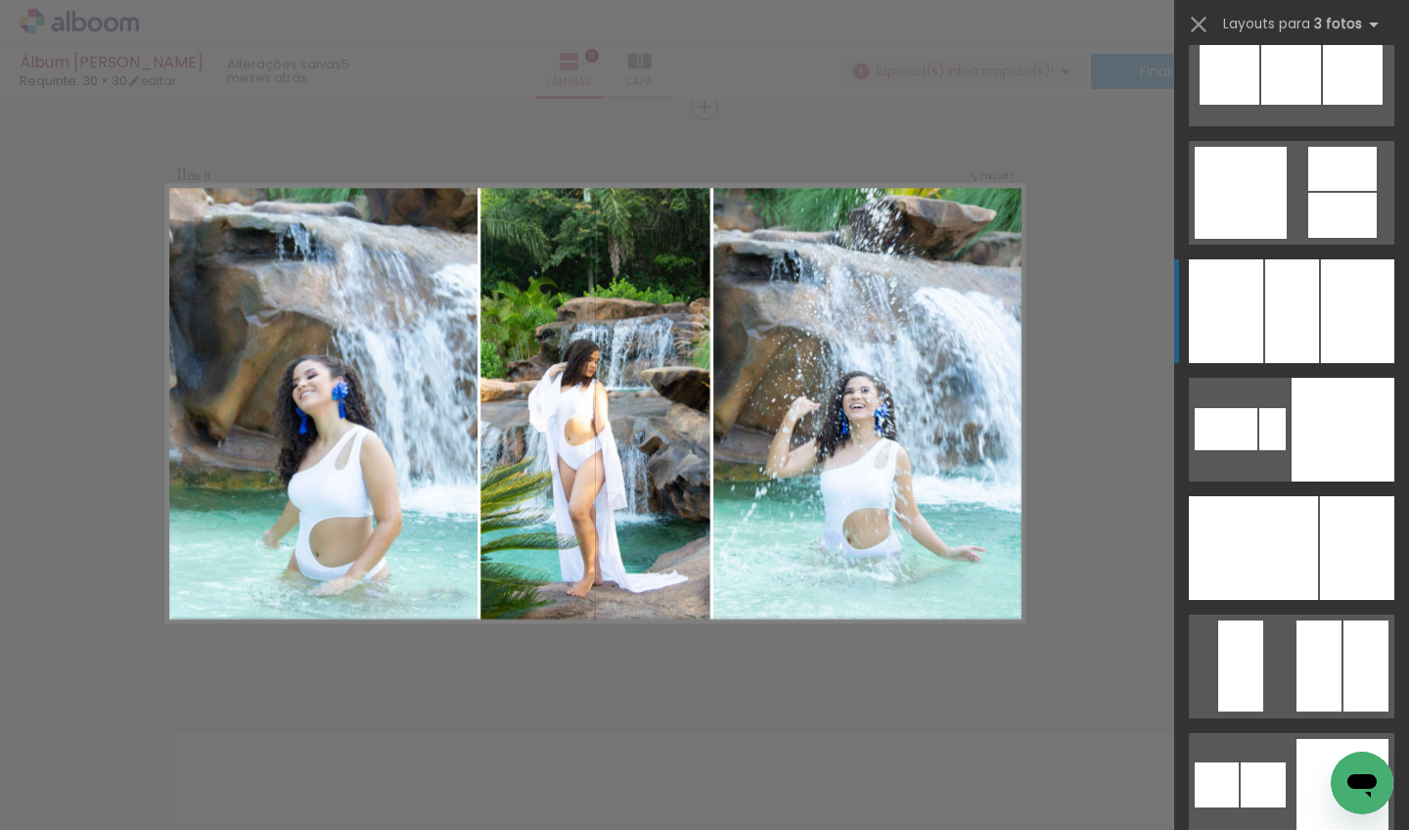
click at [1278, 314] on div at bounding box center [1293, 311] width 54 height 104
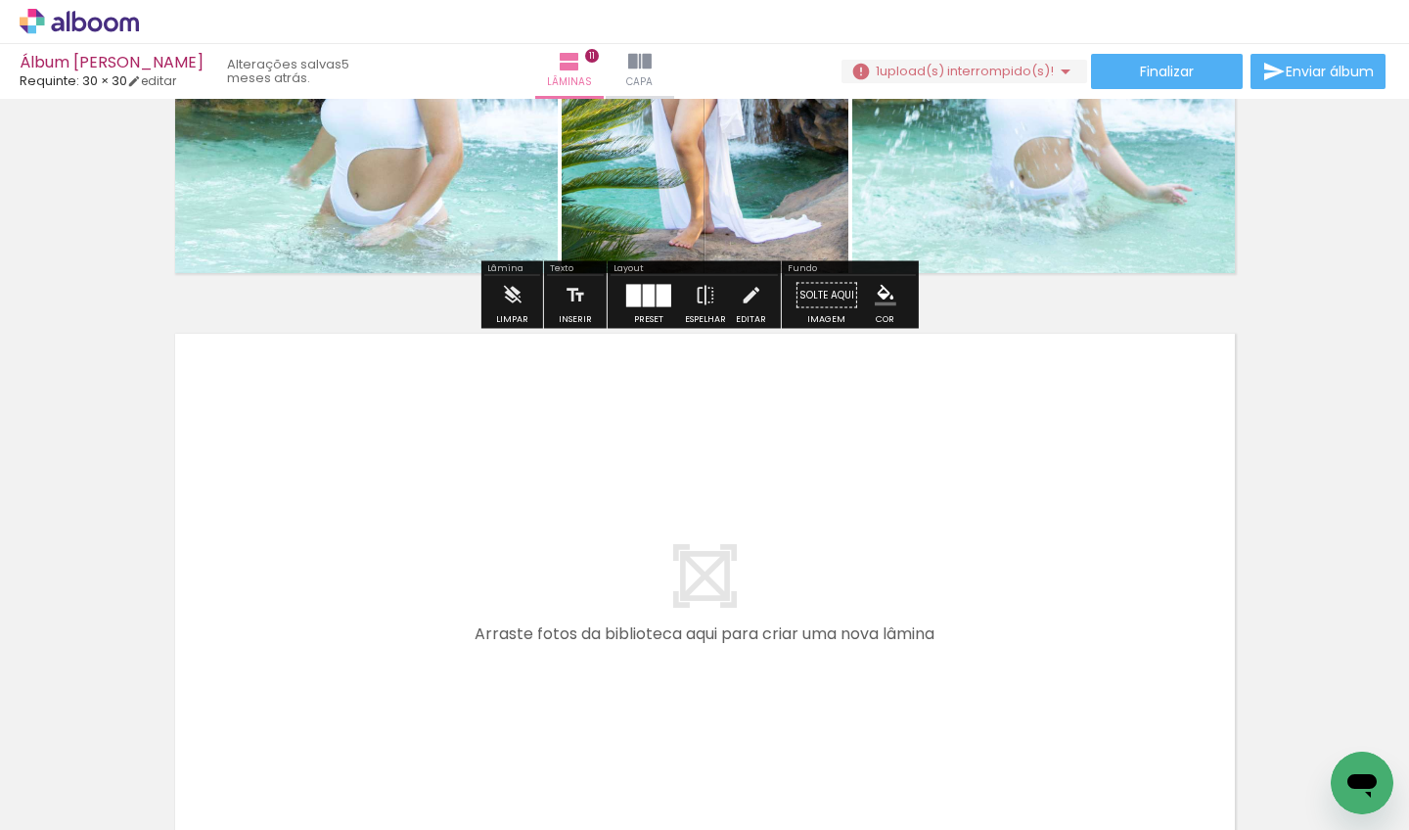
scroll to position [0, 9431]
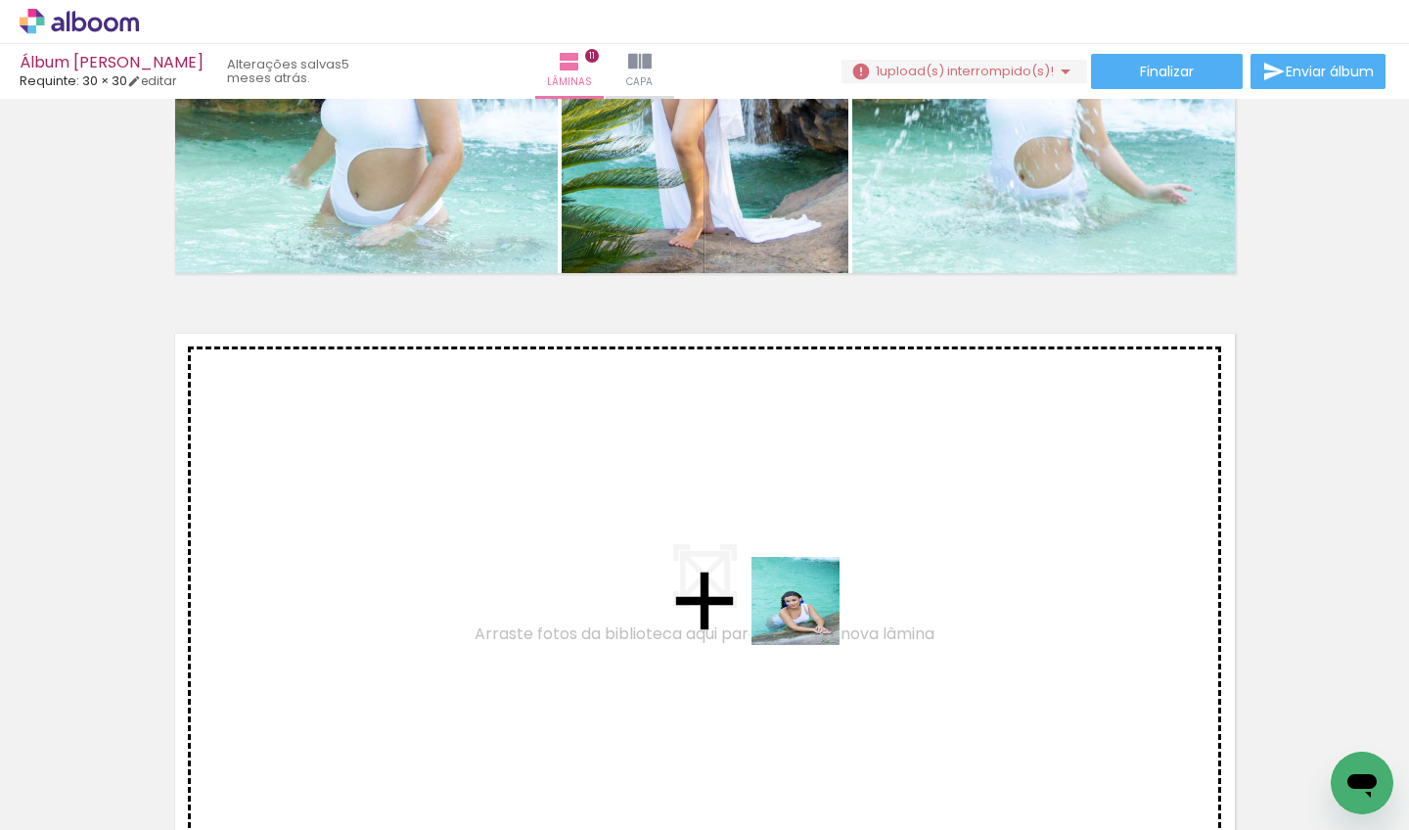
drag, startPoint x: 867, startPoint y: 757, endPoint x: 807, endPoint y: 598, distance: 169.8
click at [807, 598] on quentale-workspace at bounding box center [704, 415] width 1409 height 830
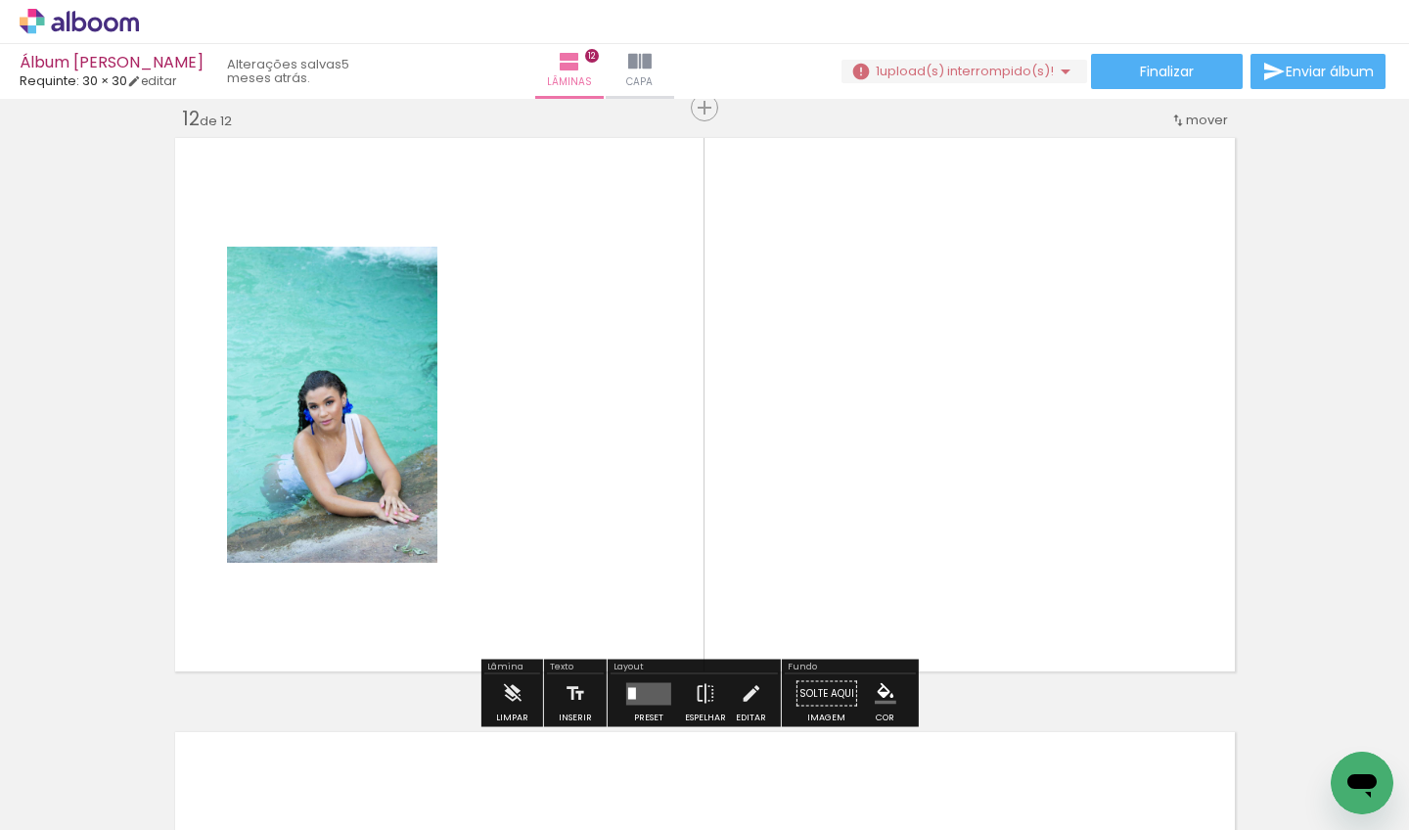
scroll to position [6560, 0]
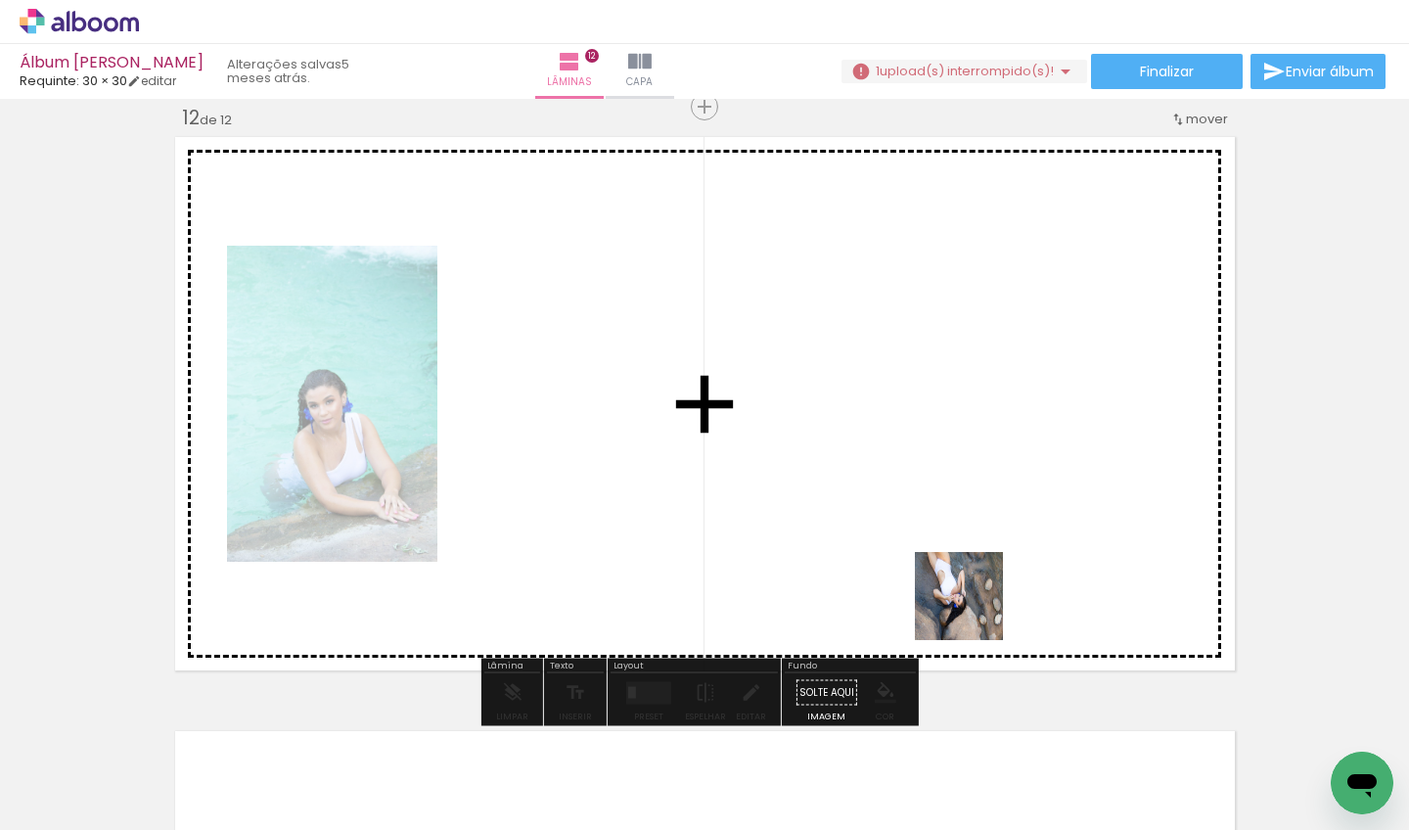
drag, startPoint x: 979, startPoint y: 752, endPoint x: 982, endPoint y: 543, distance: 208.5
click at [982, 543] on quentale-workspace at bounding box center [704, 415] width 1409 height 830
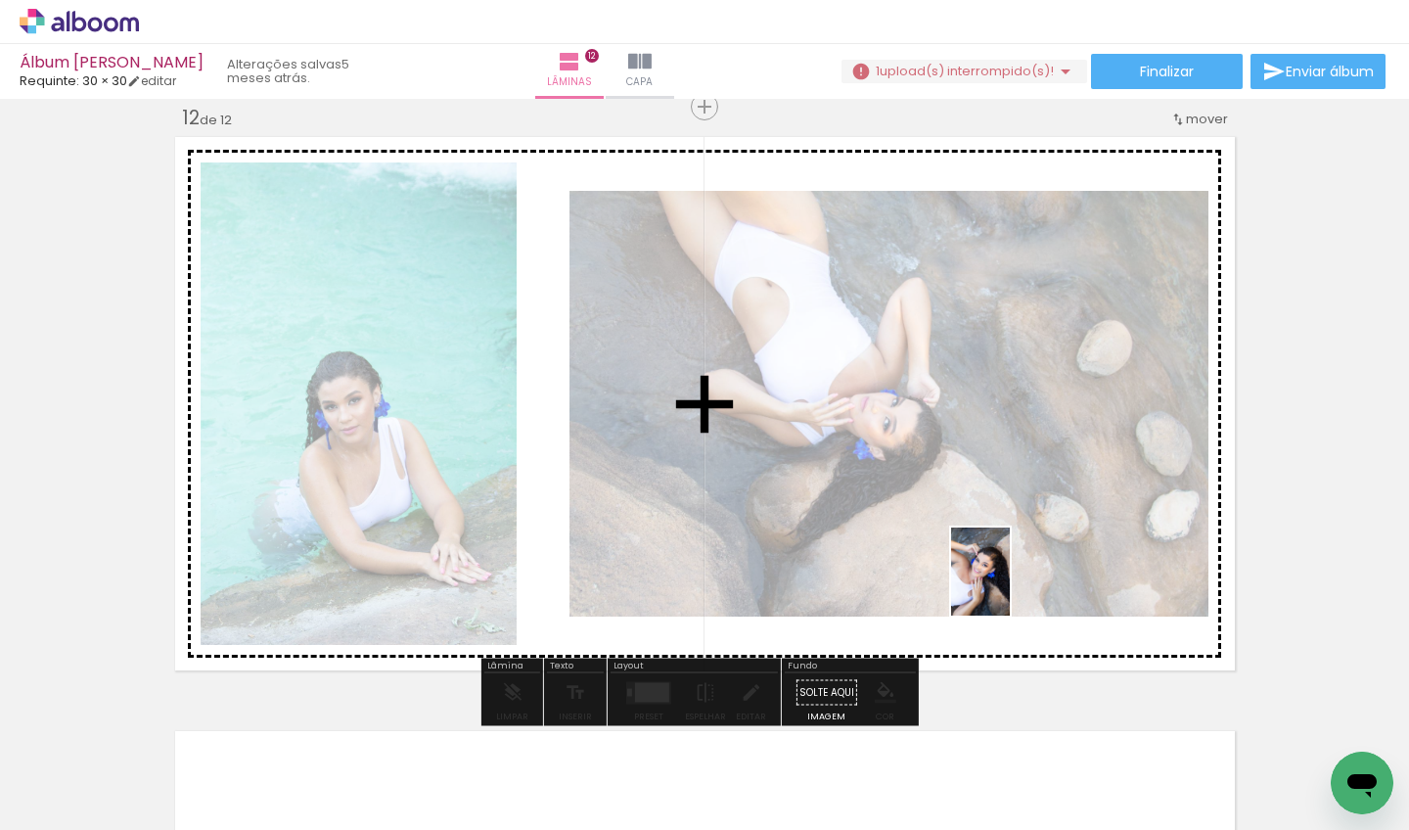
drag, startPoint x: 1064, startPoint y: 766, endPoint x: 1010, endPoint y: 586, distance: 188.0
click at [1010, 586] on quentale-workspace at bounding box center [704, 415] width 1409 height 830
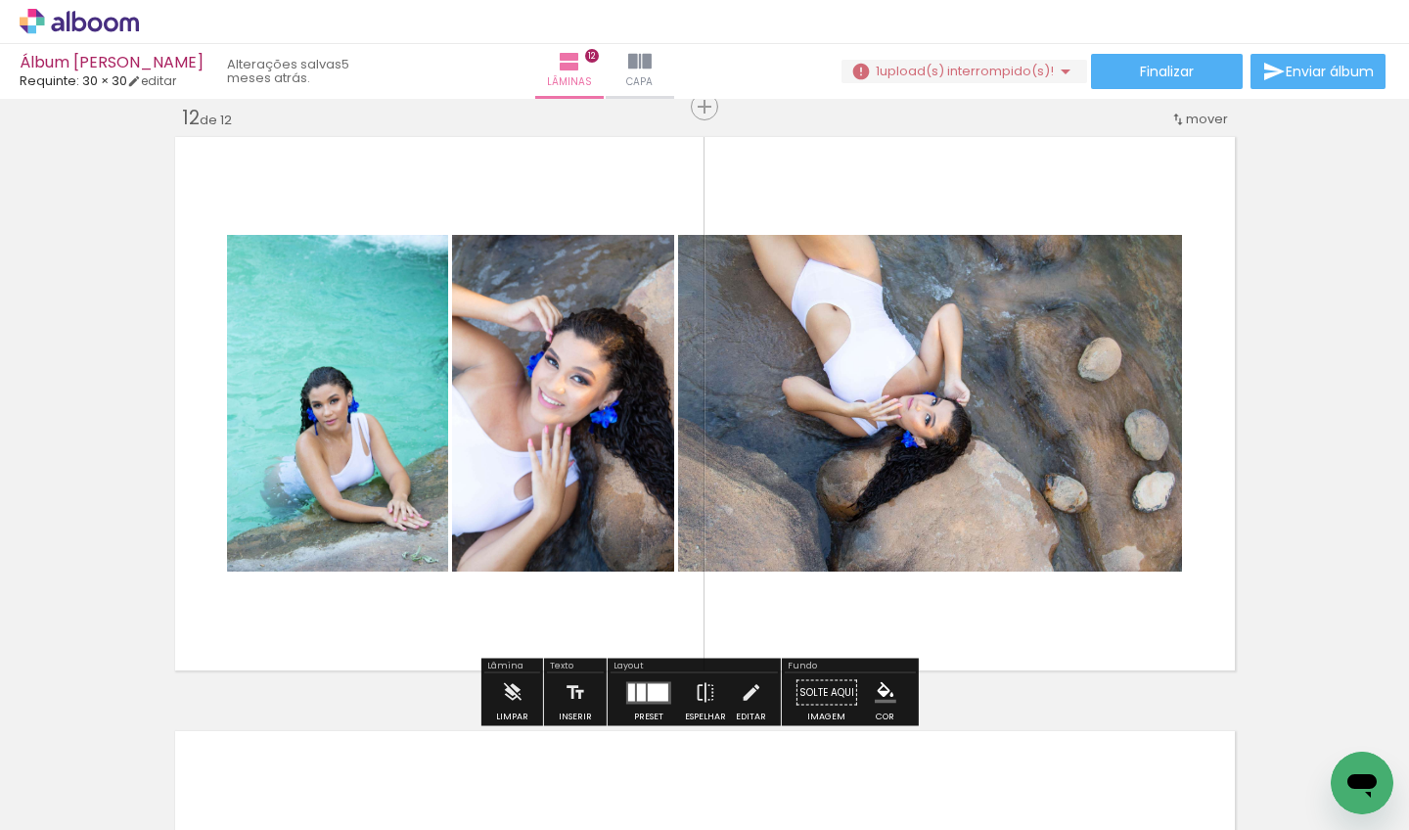
click at [641, 692] on div at bounding box center [641, 692] width 9 height 18
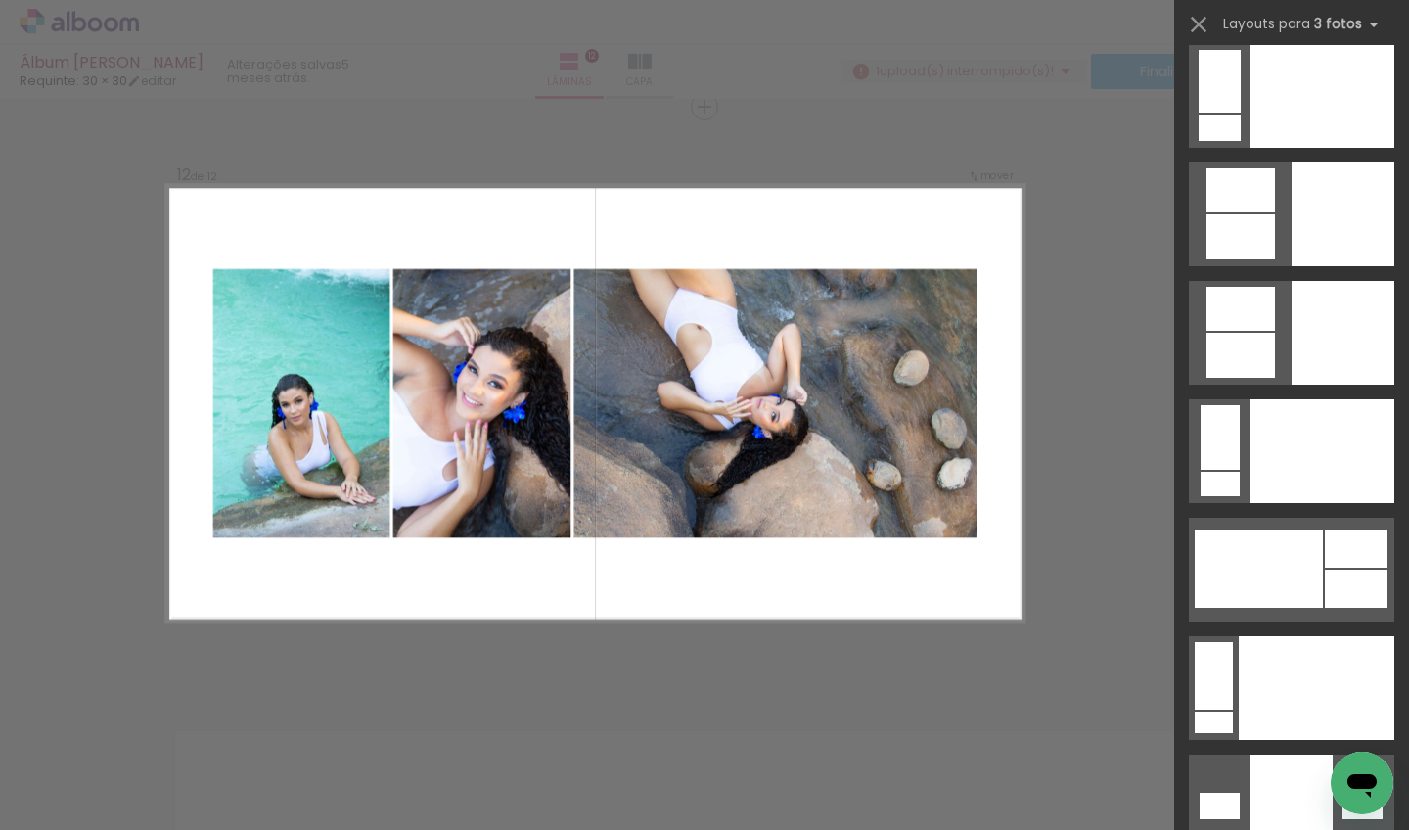
scroll to position [0, 0]
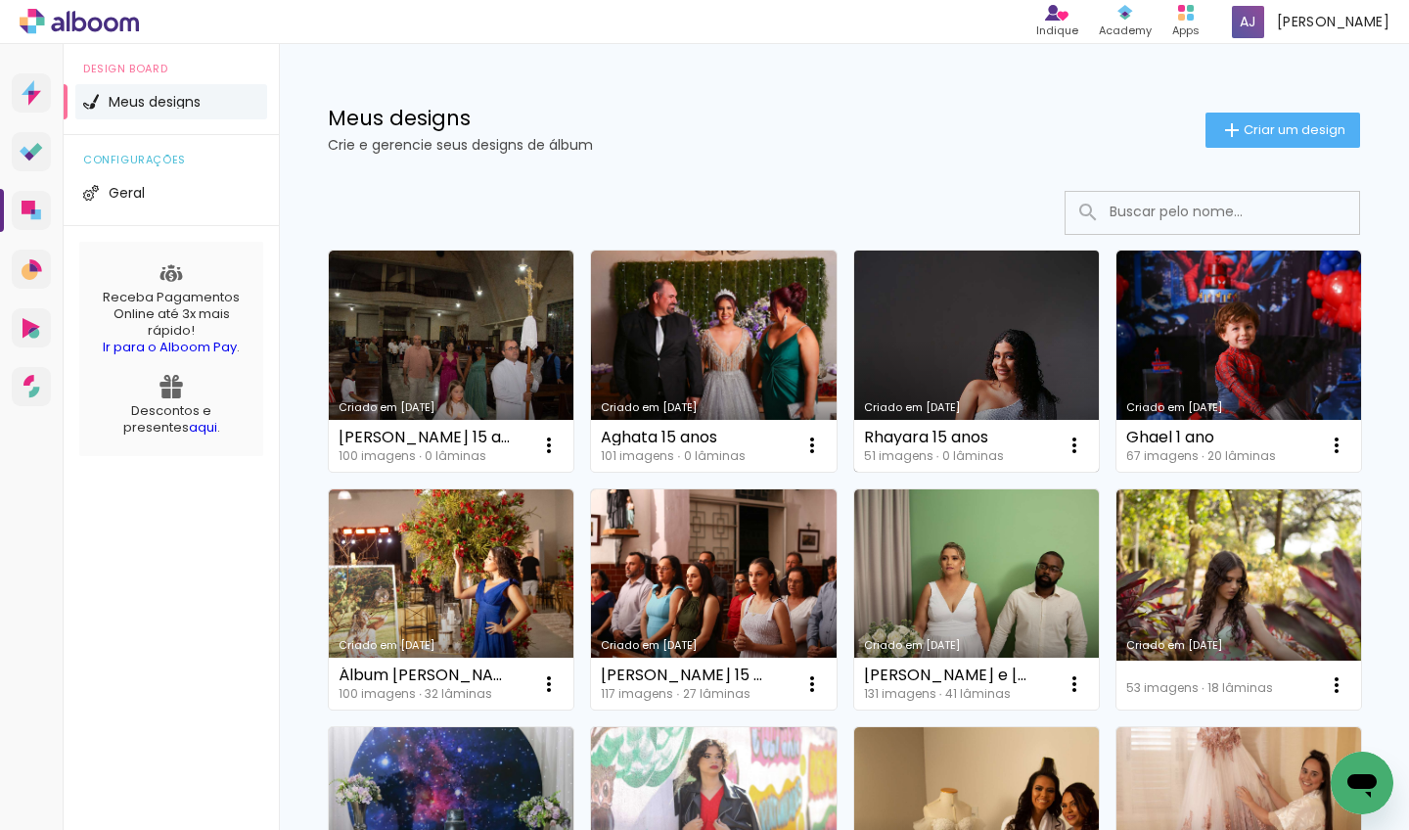
click at [947, 283] on link "Criado em [DATE]" at bounding box center [976, 361] width 245 height 221
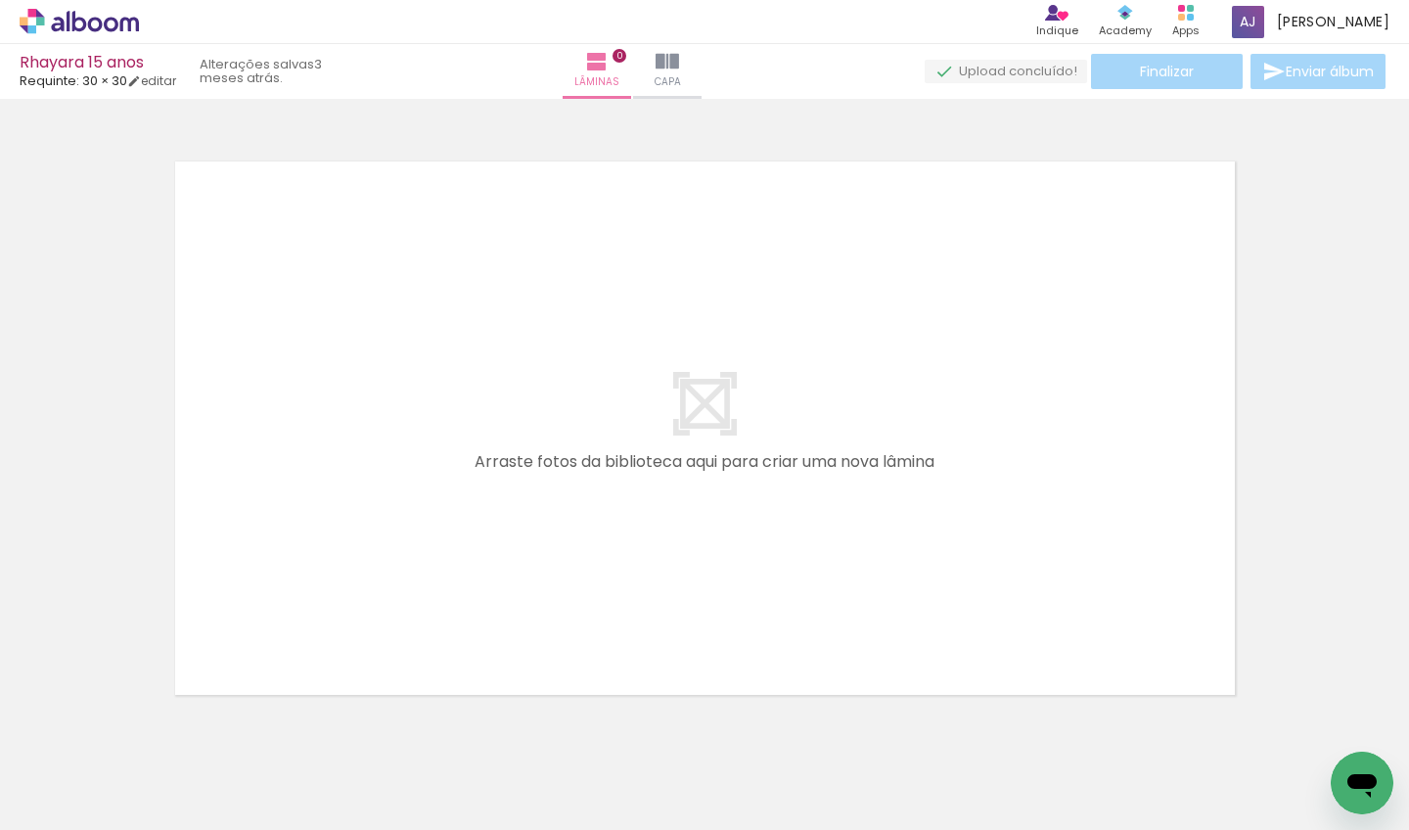
scroll to position [0, 4328]
drag, startPoint x: 1130, startPoint y: 758, endPoint x: 939, endPoint y: 555, distance: 279.0
click at [939, 555] on quentale-workspace at bounding box center [704, 415] width 1409 height 830
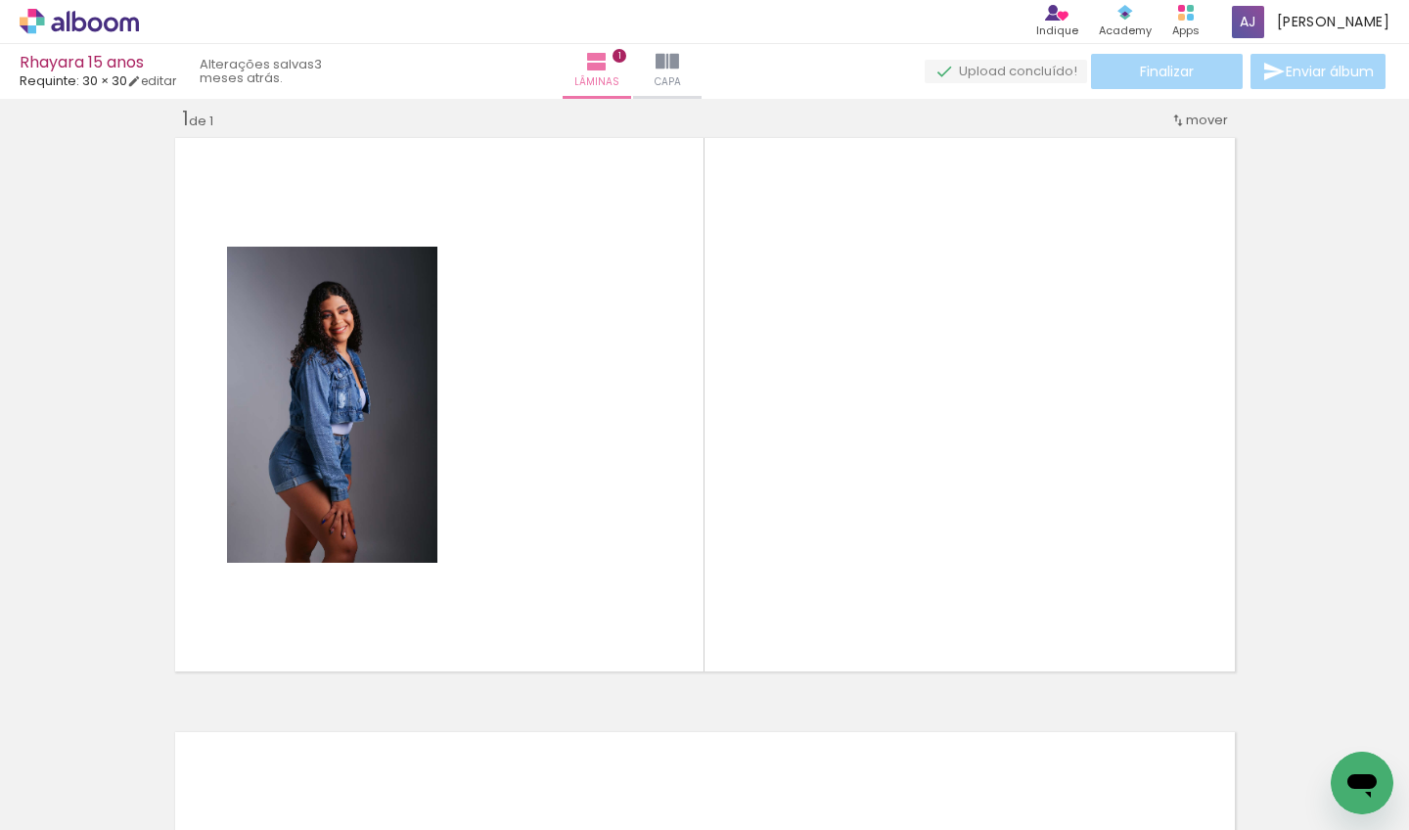
scroll to position [24, 0]
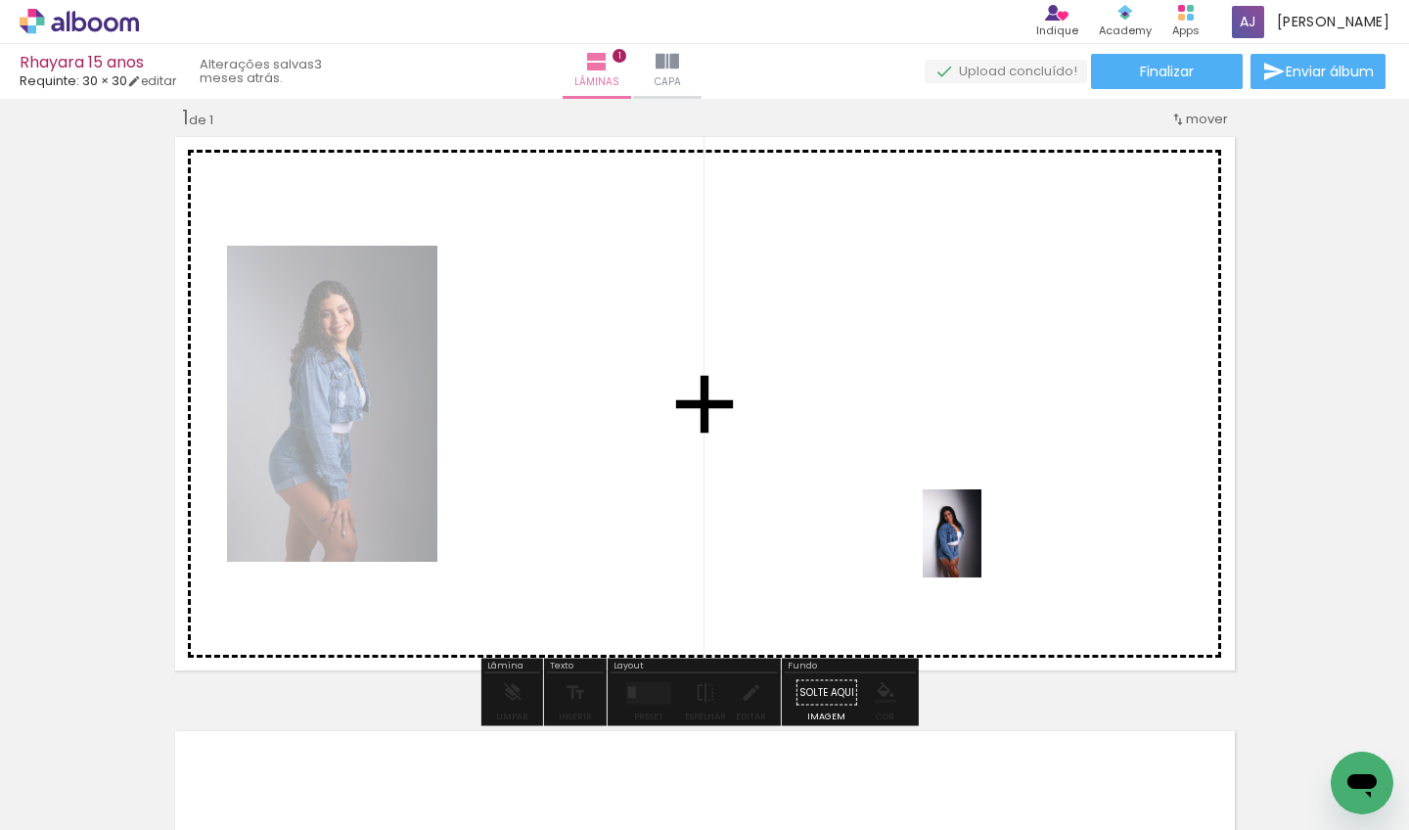
drag, startPoint x: 1225, startPoint y: 753, endPoint x: 982, endPoint y: 548, distance: 318.2
click at [982, 548] on quentale-workspace at bounding box center [704, 415] width 1409 height 830
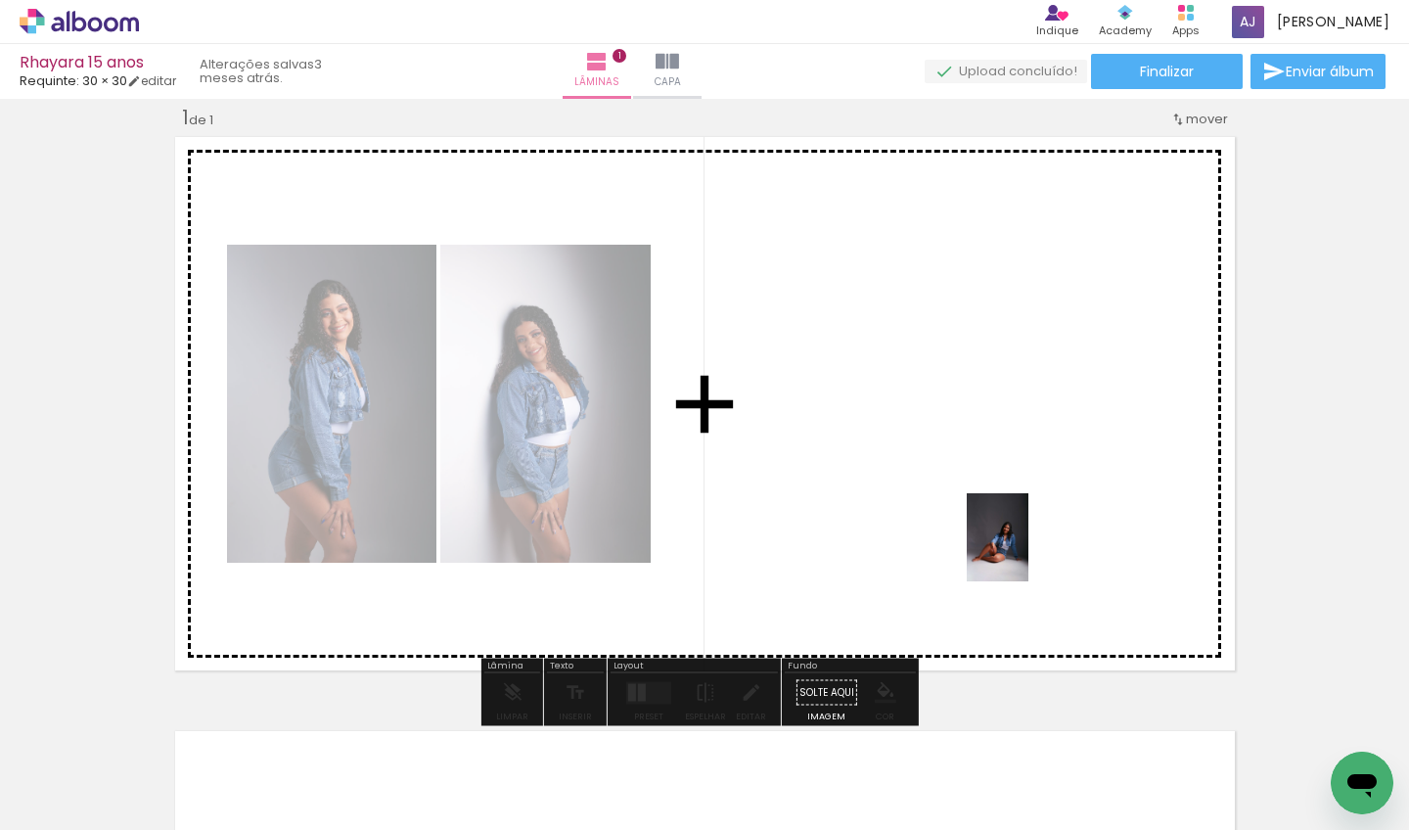
drag, startPoint x: 1354, startPoint y: 730, endPoint x: 1026, endPoint y: 552, distance: 373.2
click at [1026, 552] on quentale-workspace at bounding box center [704, 415] width 1409 height 830
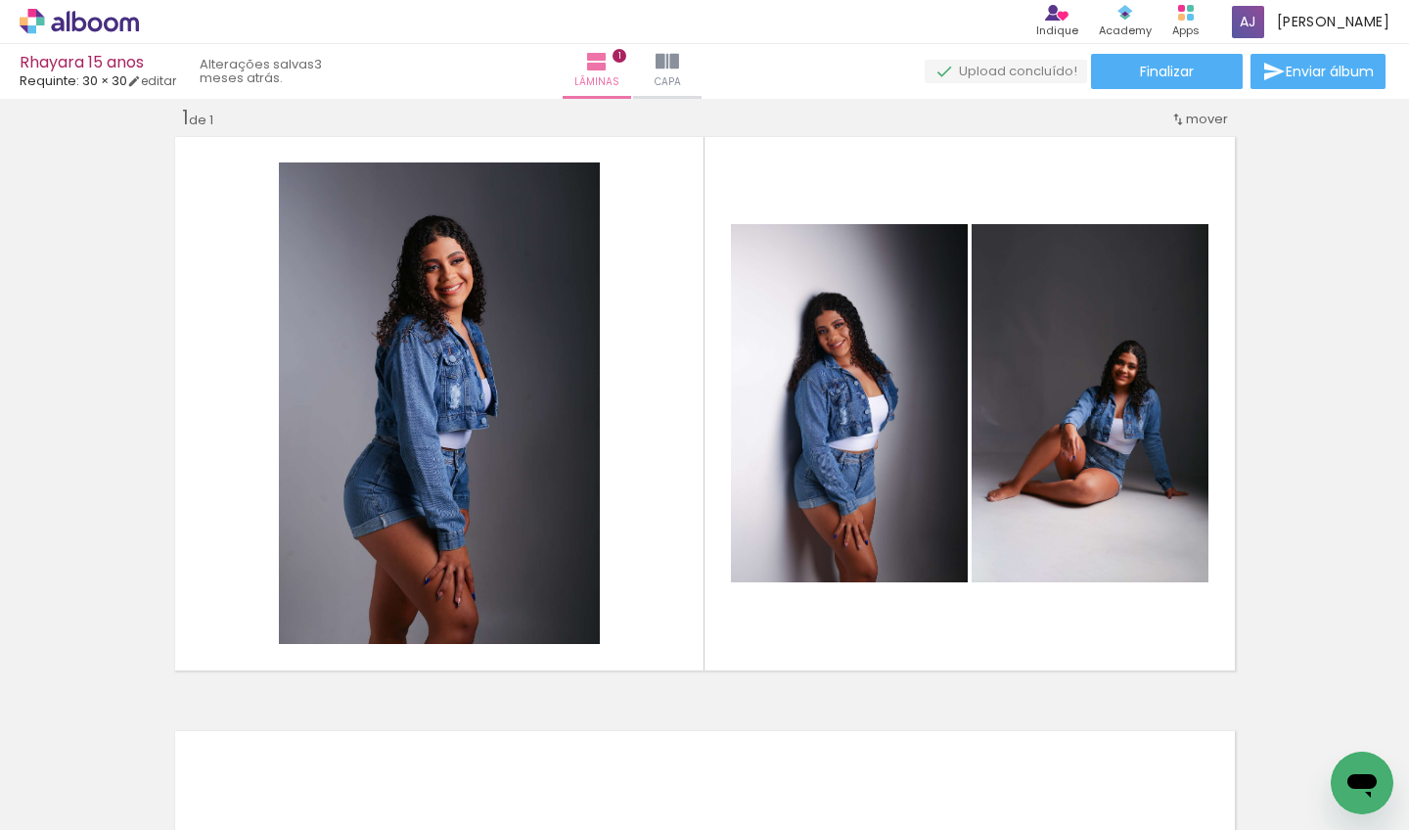
scroll to position [0, 0]
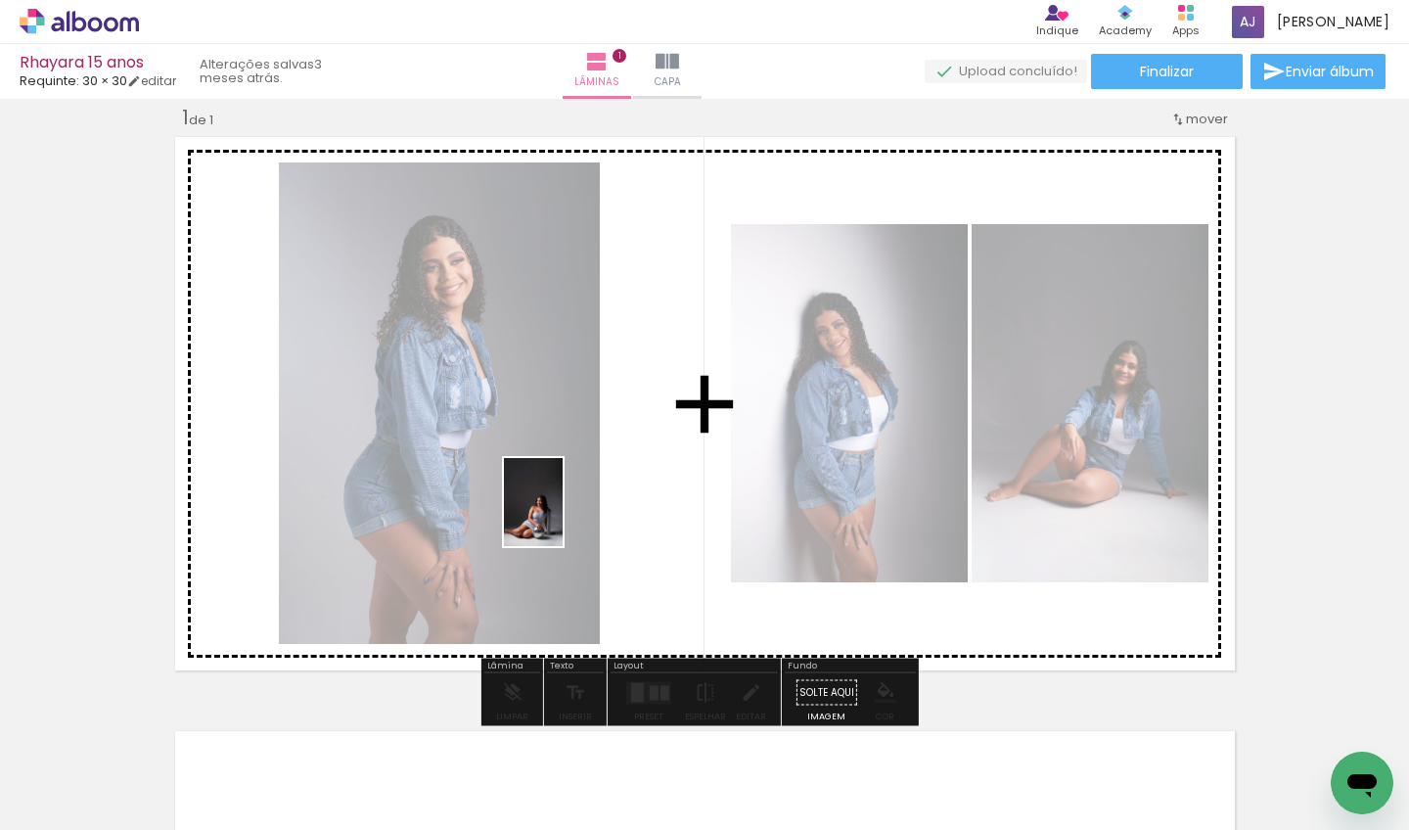
drag, startPoint x: 222, startPoint y: 776, endPoint x: 563, endPoint y: 517, distance: 428.1
click at [563, 517] on quentale-workspace at bounding box center [704, 415] width 1409 height 830
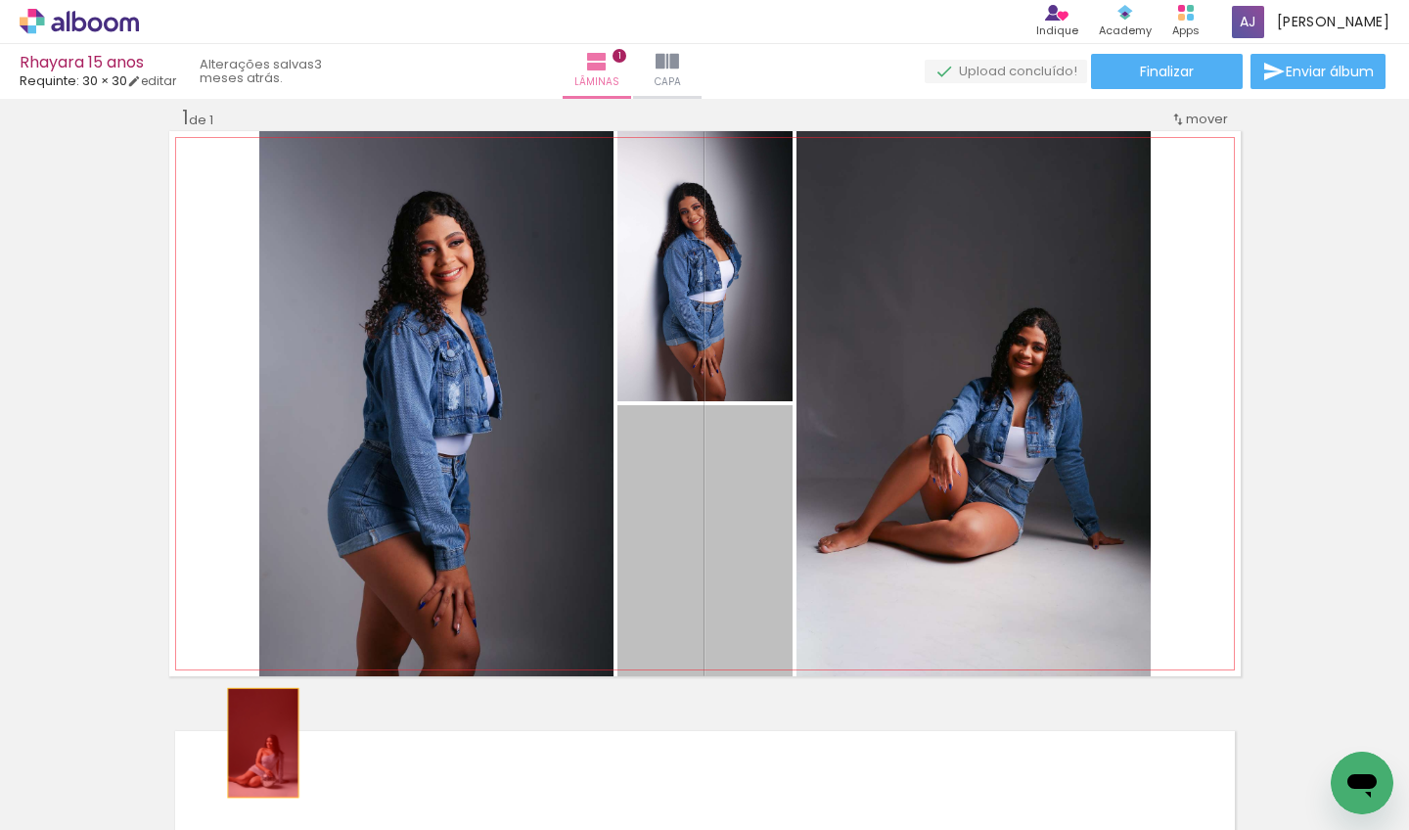
drag, startPoint x: 719, startPoint y: 563, endPoint x: 233, endPoint y: 758, distance: 524.0
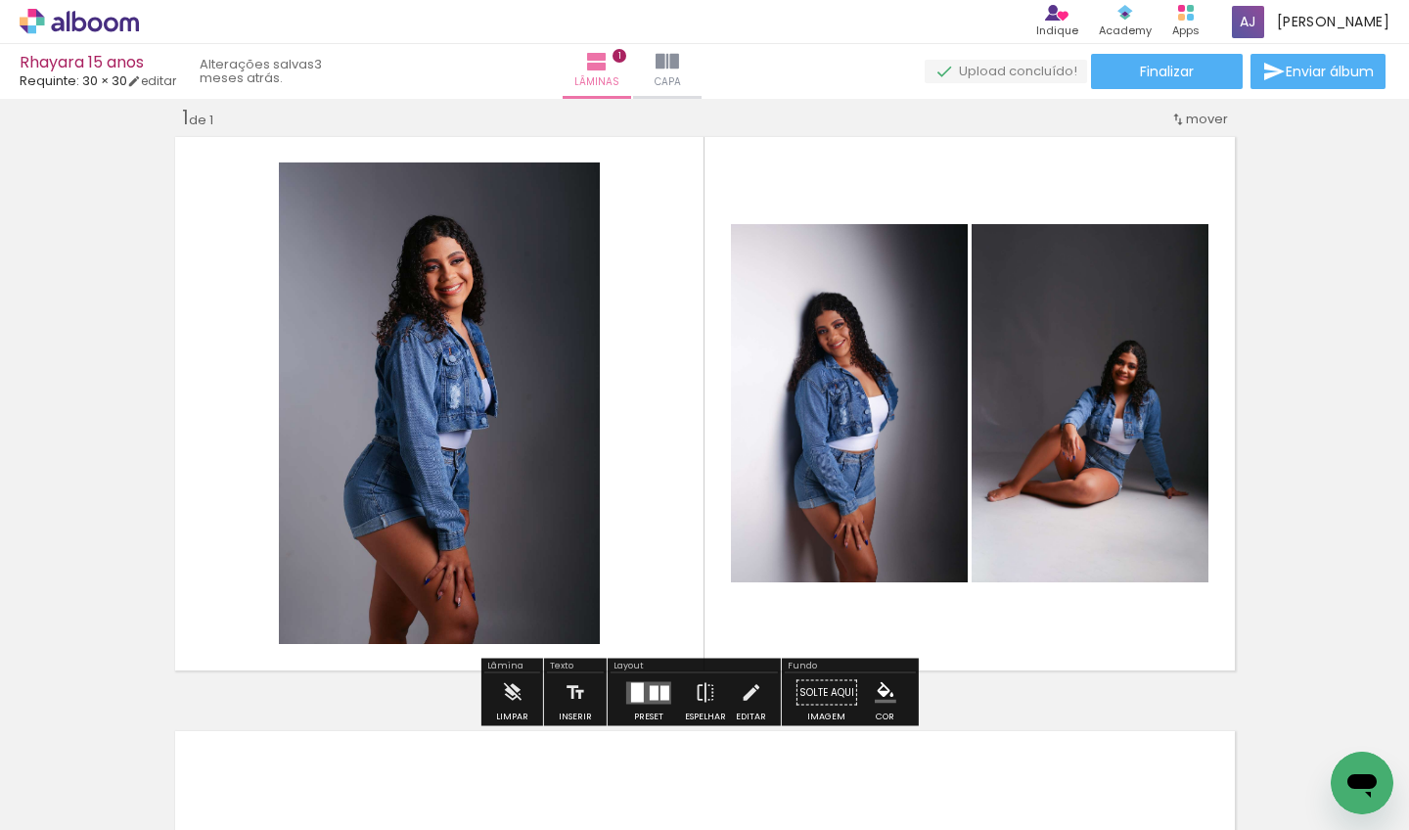
click at [644, 682] on quentale-layouter at bounding box center [648, 692] width 45 height 23
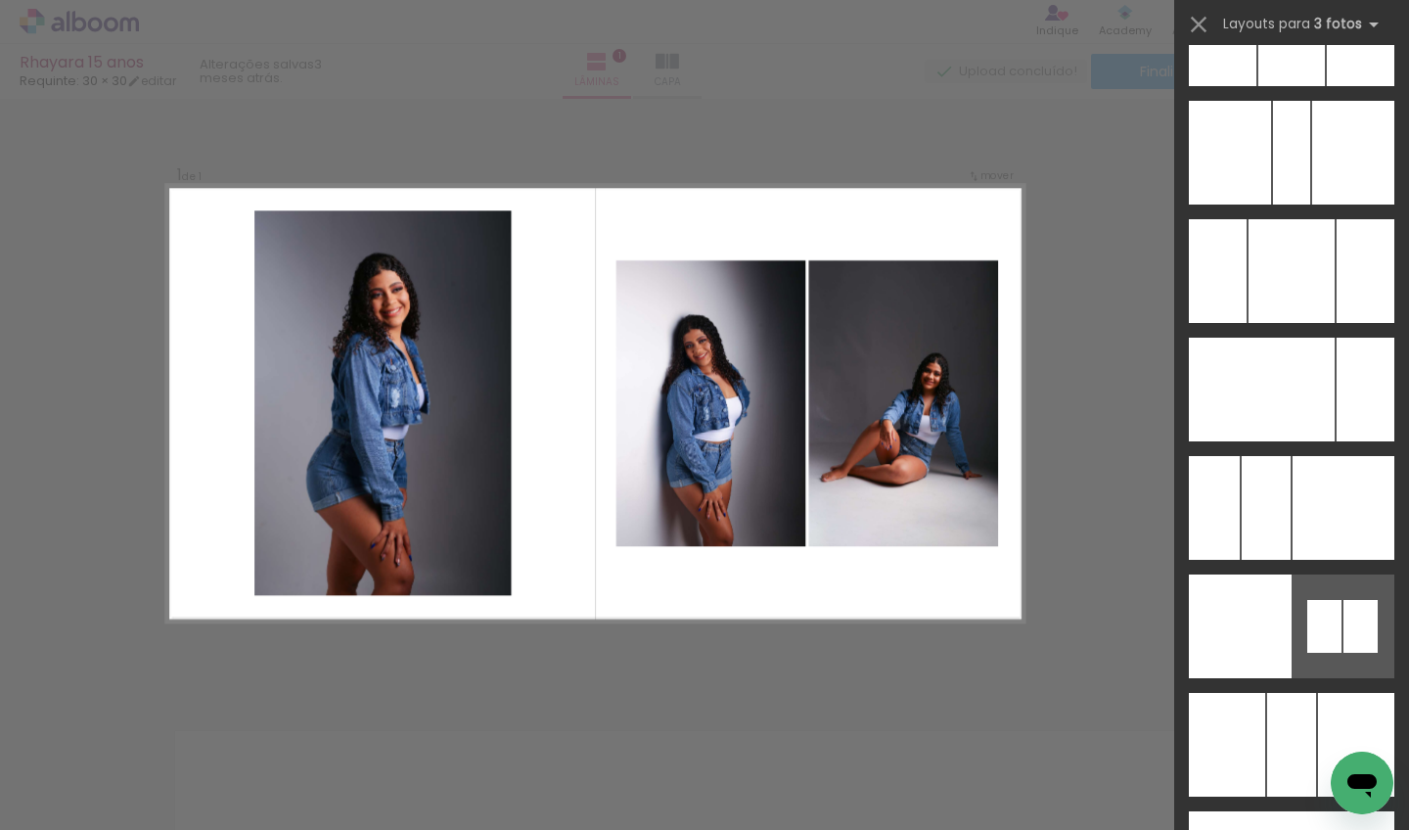
scroll to position [13546, 0]
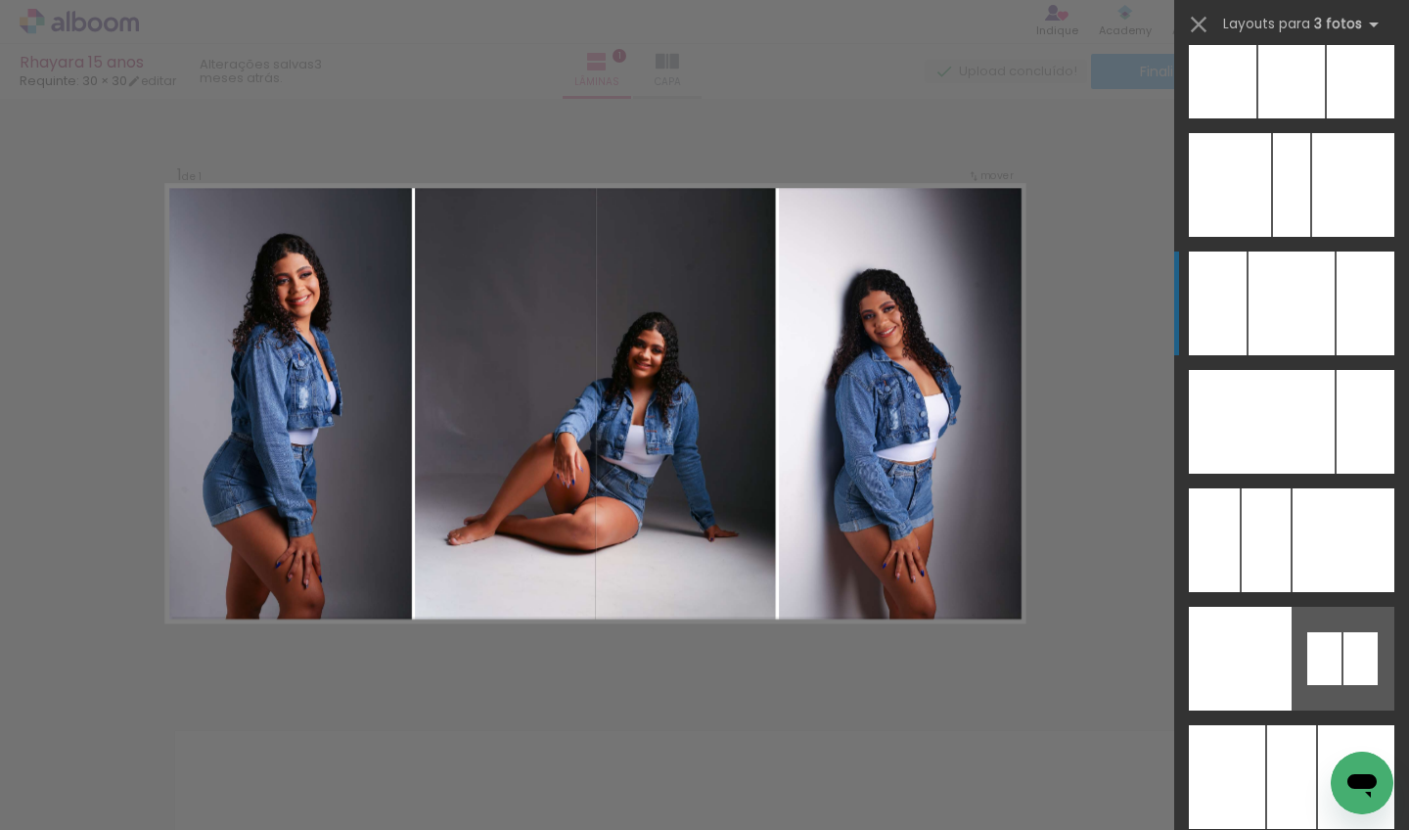
click at [1273, 333] on div at bounding box center [1292, 304] width 86 height 104
